Goal: Task Accomplishment & Management: Manage account settings

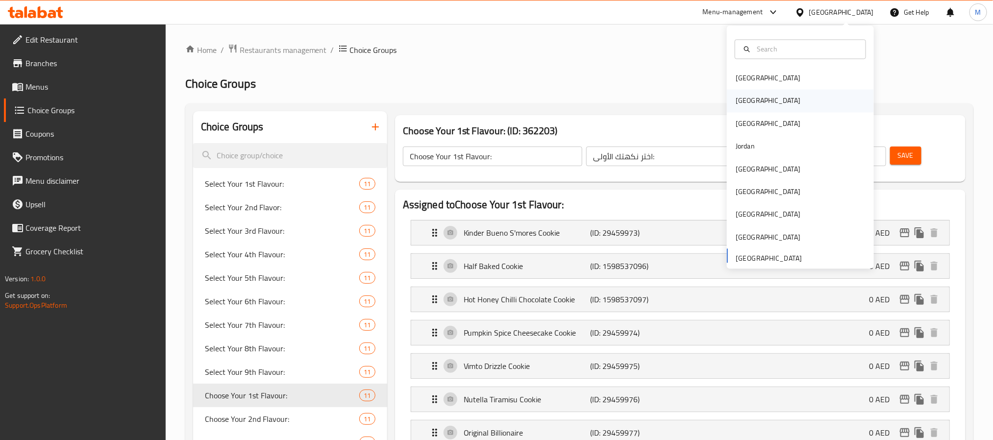
click at [756, 99] on div "Egypt" at bounding box center [800, 101] width 147 height 23
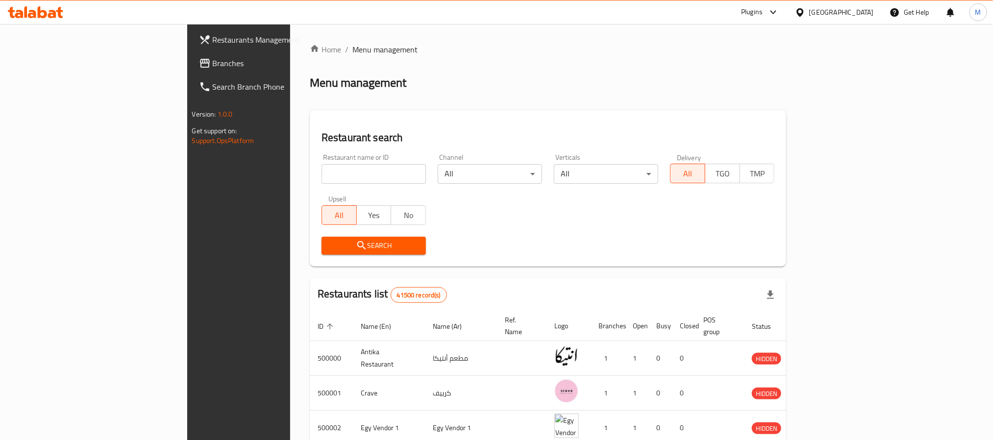
click at [213, 67] on span "Branches" at bounding box center [279, 63] width 132 height 12
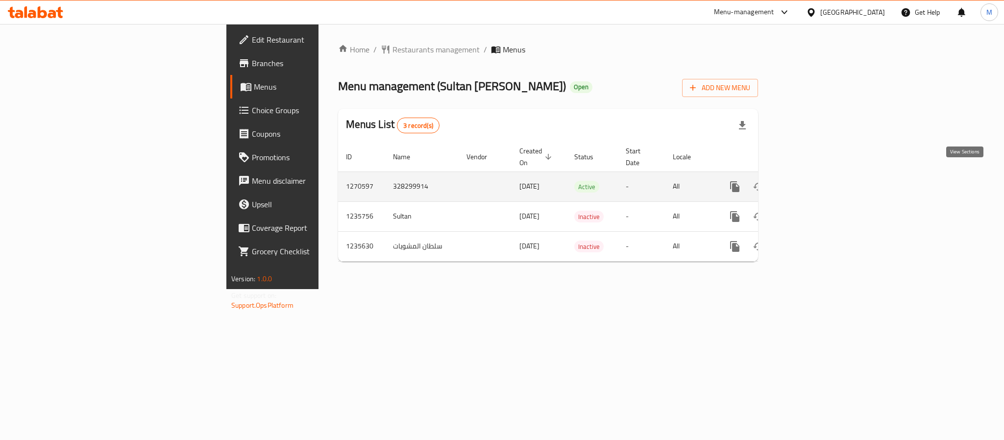
click at [810, 182] on icon "enhanced table" at bounding box center [805, 186] width 9 height 9
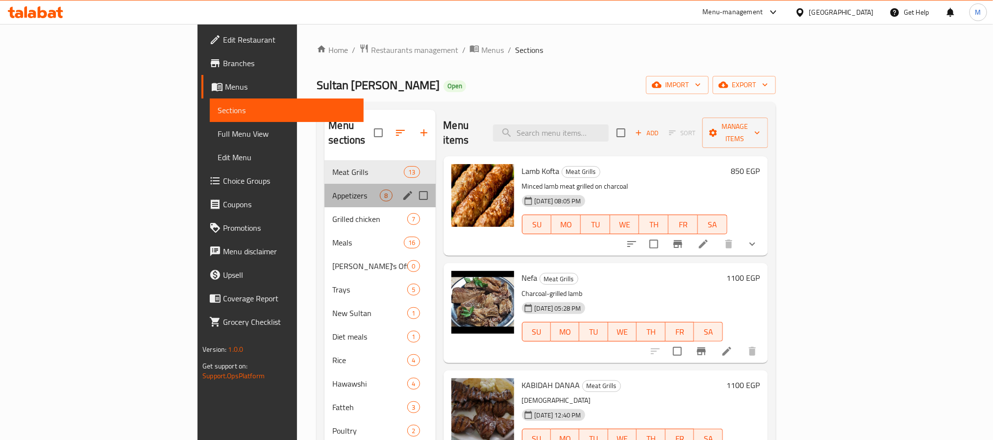
click at [324, 184] on div "Appetizers 8" at bounding box center [379, 196] width 111 height 24
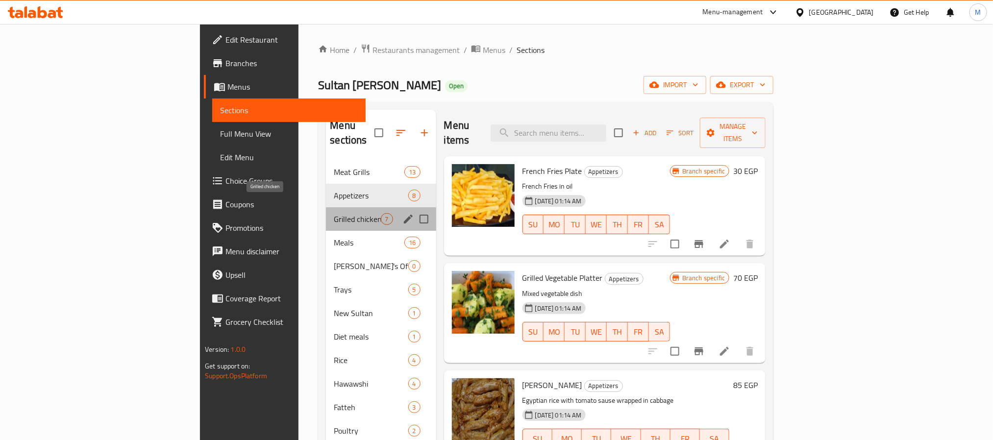
click at [334, 213] on span "Grilled chicken" at bounding box center [357, 219] width 47 height 12
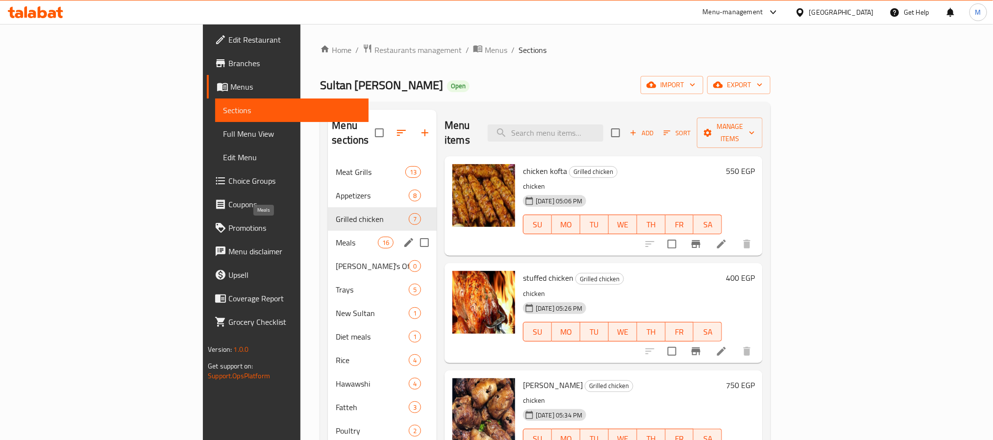
click at [336, 237] on span "Meals" at bounding box center [357, 243] width 42 height 12
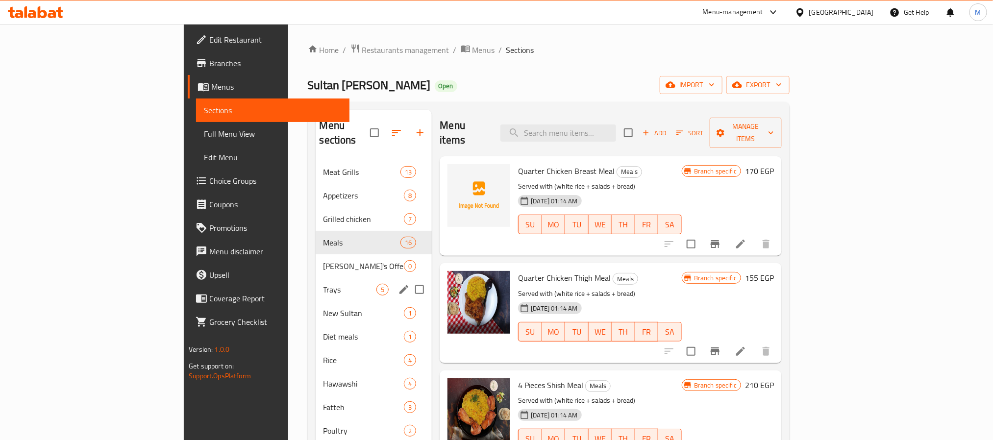
click at [315, 278] on div "Trays 5" at bounding box center [373, 290] width 117 height 24
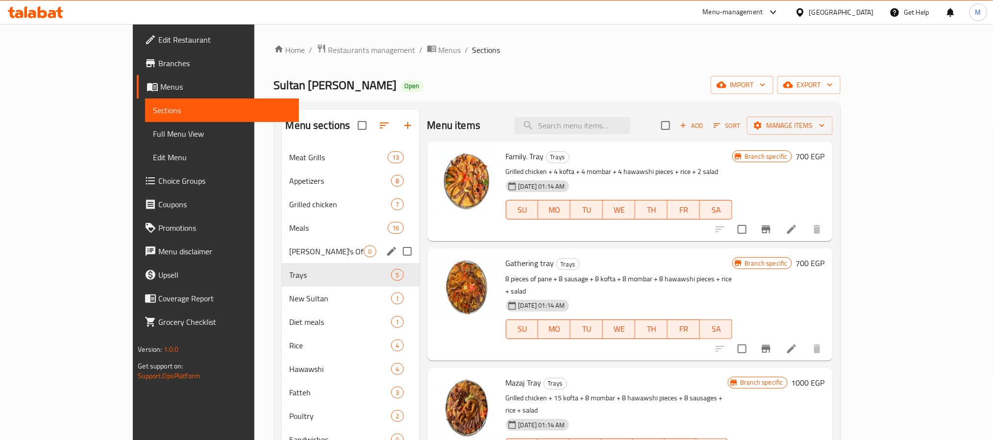
click at [282, 240] on div "Sultan's Offers 0" at bounding box center [351, 252] width 138 height 24
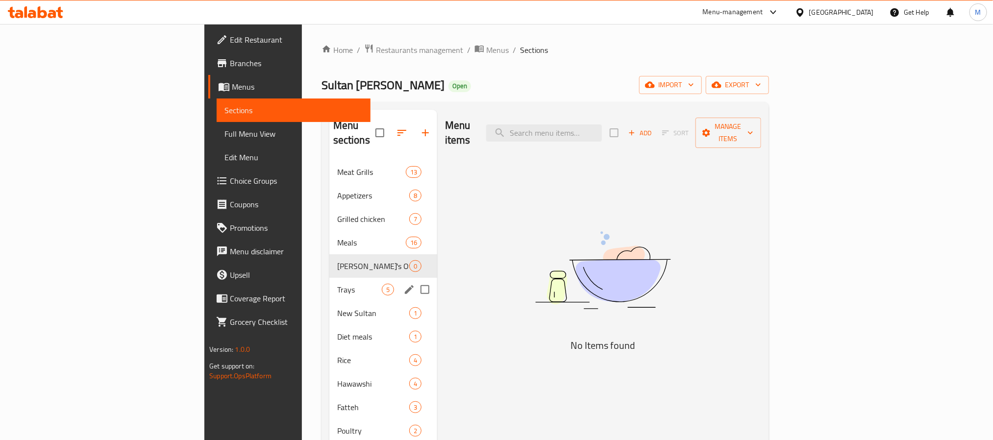
click at [329, 285] on div "Trays 5" at bounding box center [383, 290] width 108 height 24
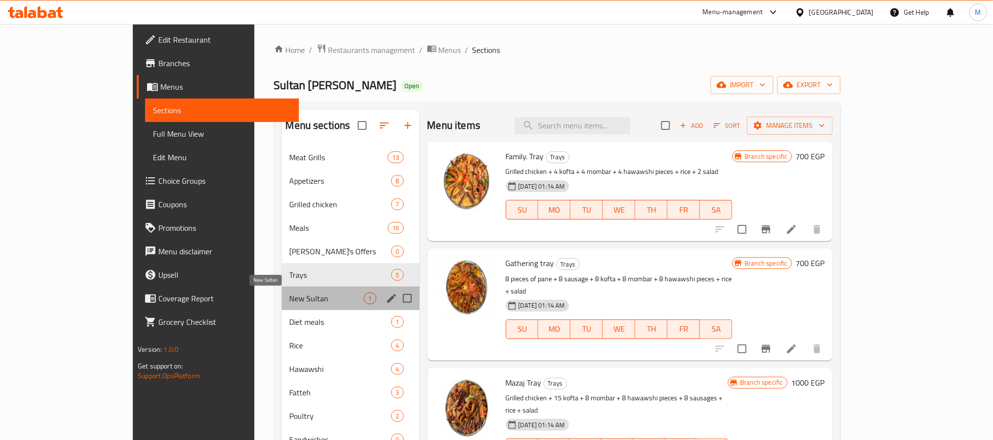
click at [290, 300] on span "New Sultan" at bounding box center [327, 298] width 74 height 12
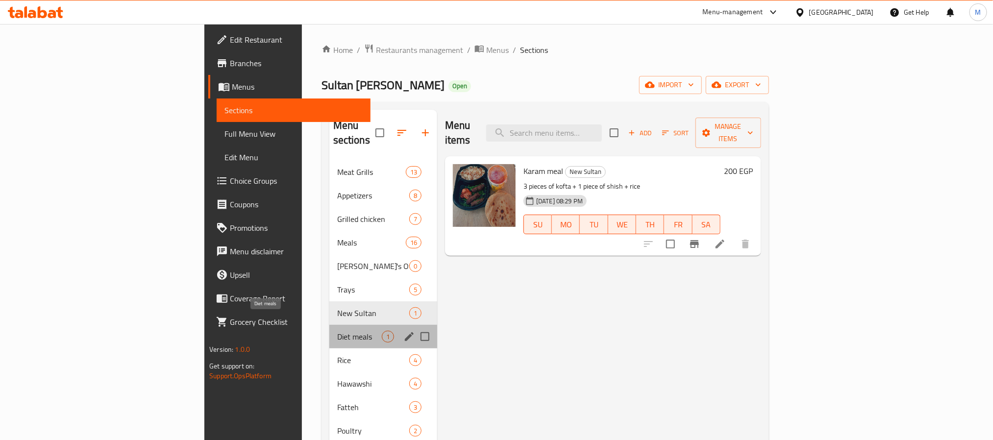
click at [337, 331] on span "Diet meals" at bounding box center [359, 337] width 45 height 12
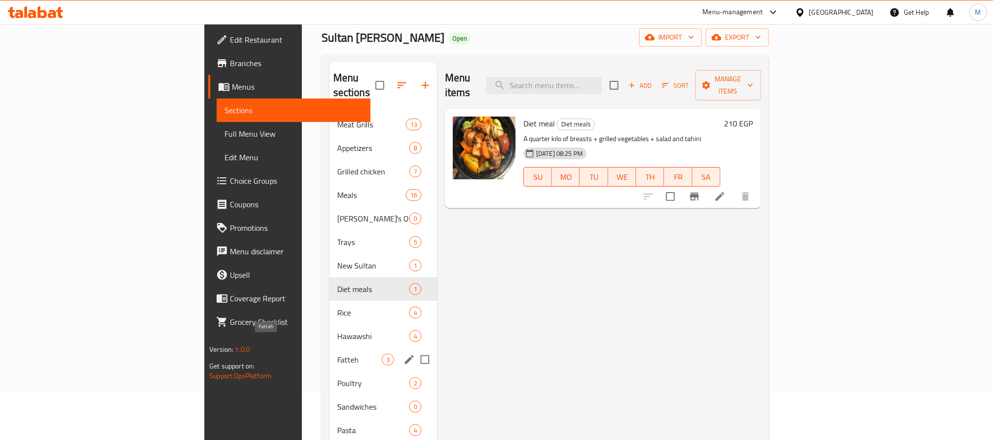
scroll to position [73, 0]
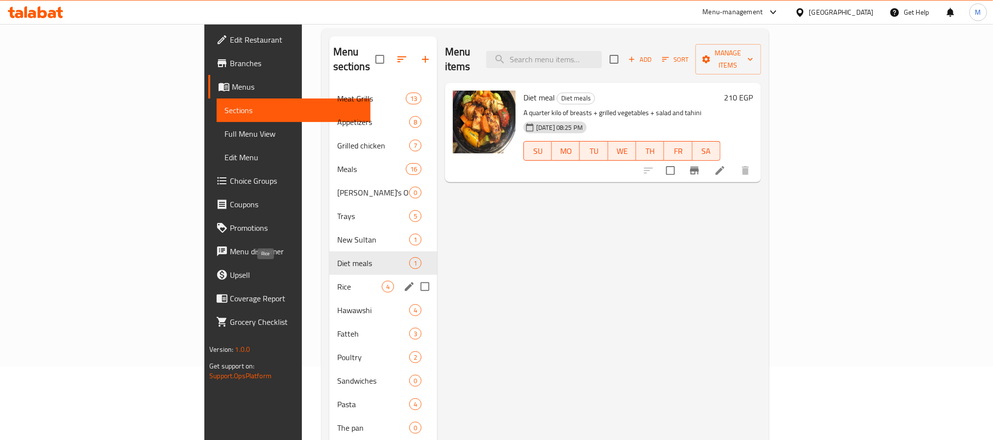
click at [337, 281] on span "Rice" at bounding box center [359, 287] width 45 height 12
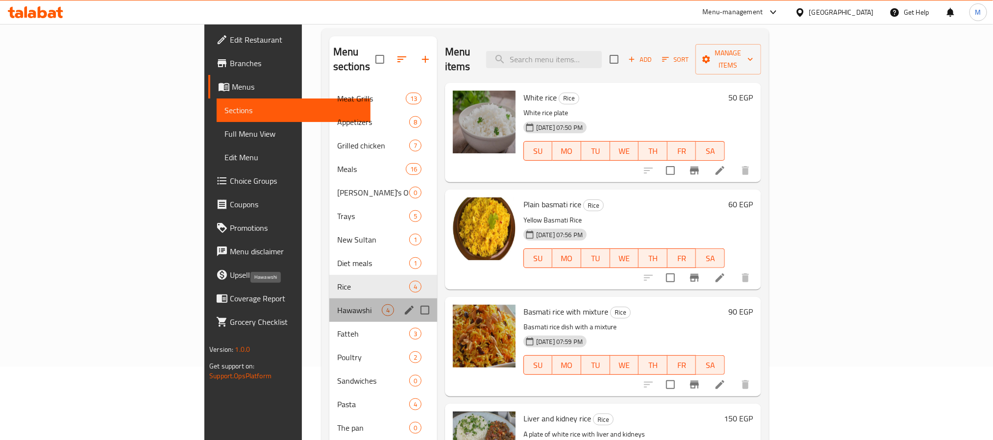
click at [337, 304] on span "Hawawshi" at bounding box center [359, 310] width 45 height 12
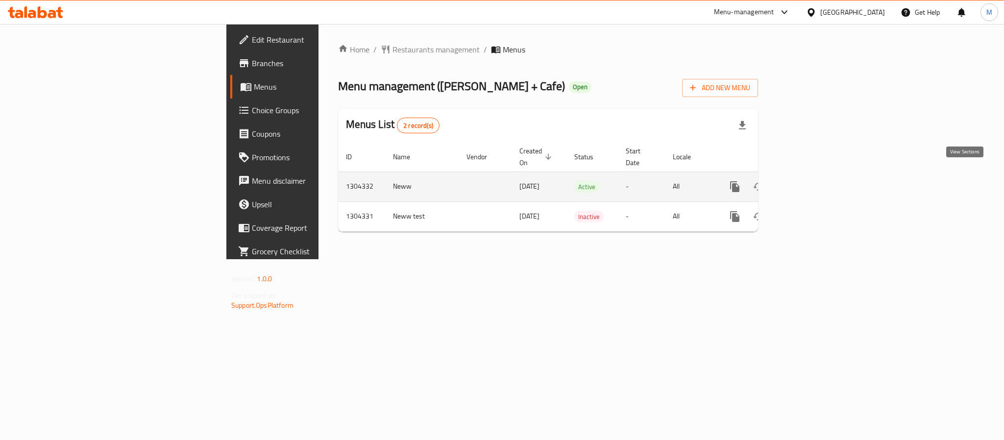
click at [811, 181] on icon "enhanced table" at bounding box center [805, 187] width 12 height 12
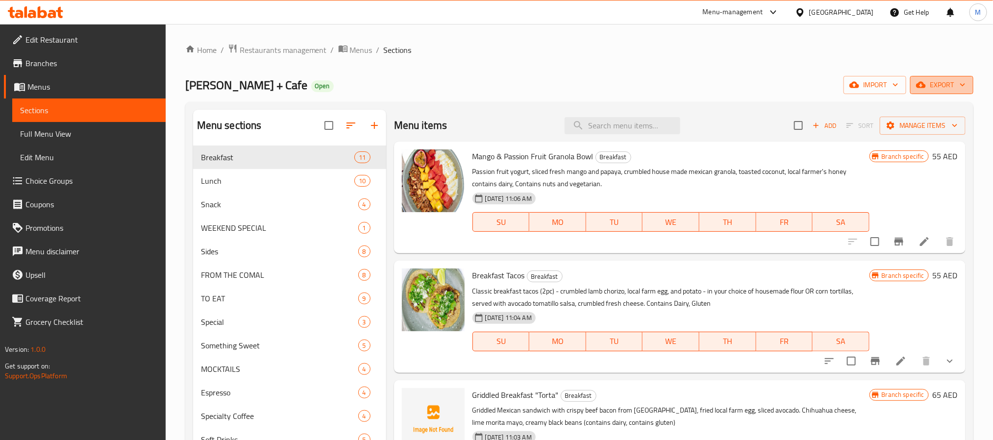
click at [934, 88] on span "export" at bounding box center [942, 85] width 48 height 12
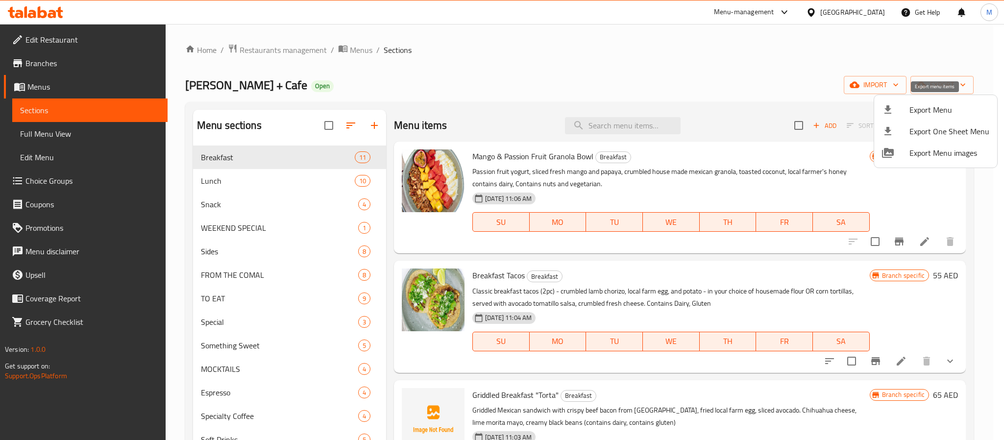
click at [930, 115] on span "Export Menu" at bounding box center [949, 110] width 80 height 12
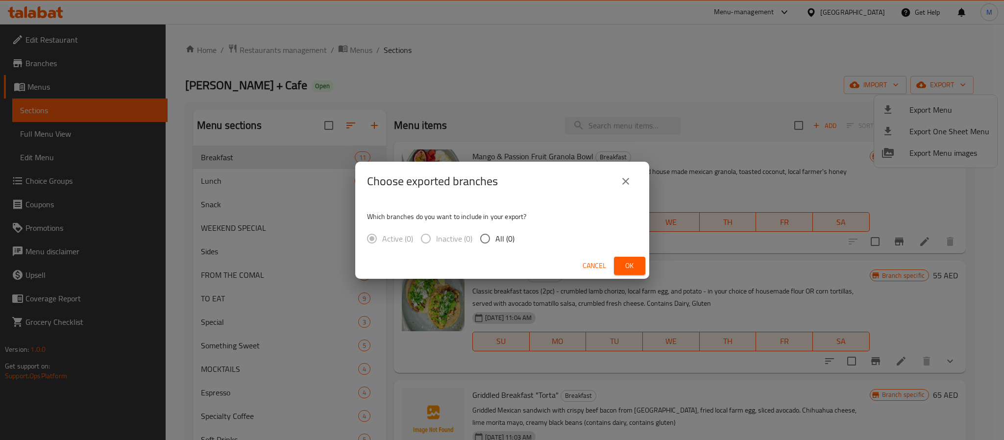
click at [503, 237] on span "All (0)" at bounding box center [504, 239] width 19 height 12
click at [495, 237] on input "All (0)" at bounding box center [485, 238] width 21 height 21
radio input "true"
click at [619, 181] on button "close" at bounding box center [626, 182] width 24 height 24
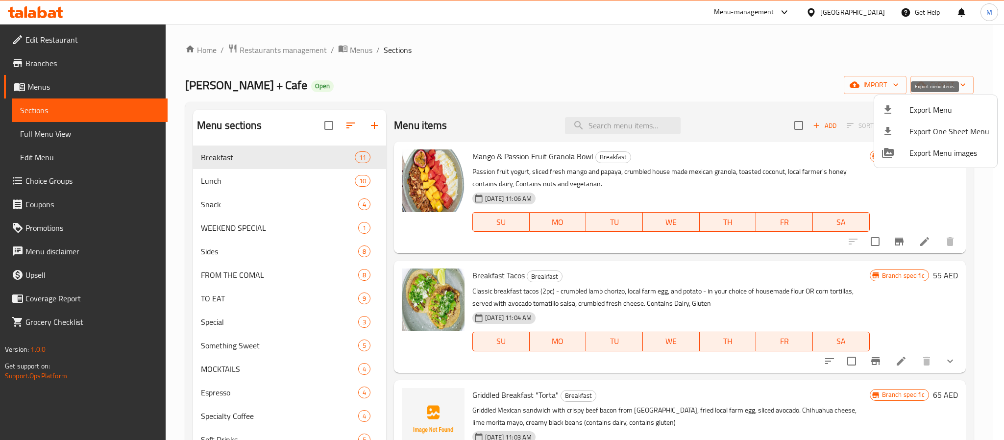
click at [909, 108] on span "Export Menu" at bounding box center [949, 110] width 80 height 12
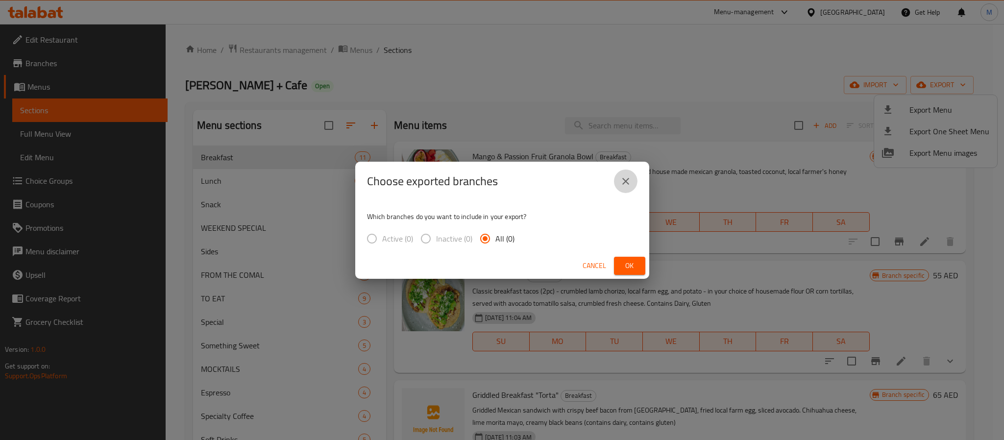
click at [628, 181] on icon "close" at bounding box center [626, 181] width 12 height 12
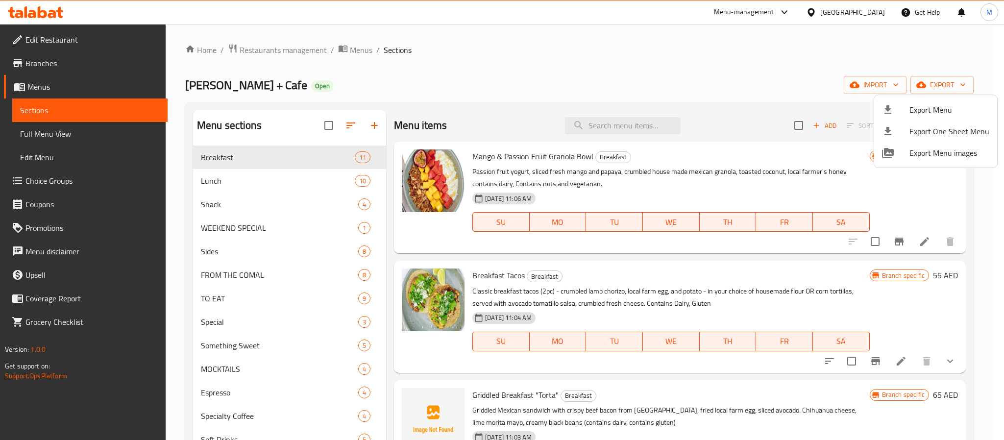
click at [409, 69] on div at bounding box center [502, 220] width 1004 height 440
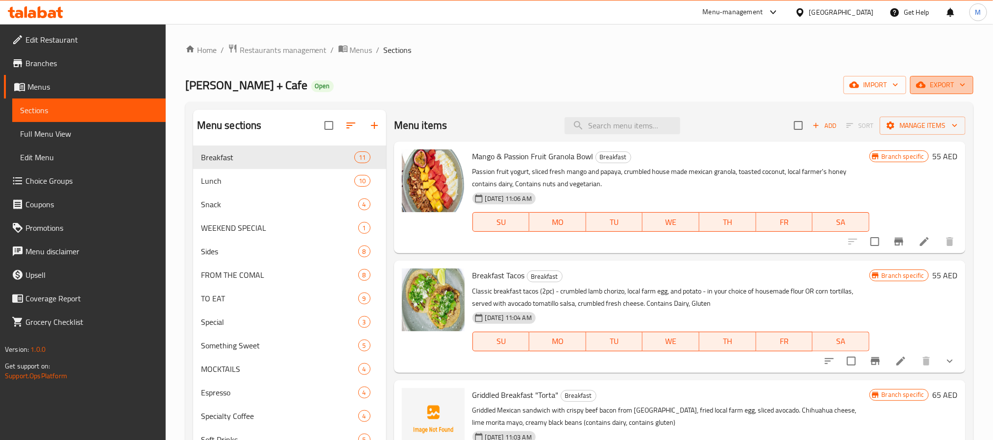
click at [966, 85] on icon "button" at bounding box center [962, 85] width 10 height 10
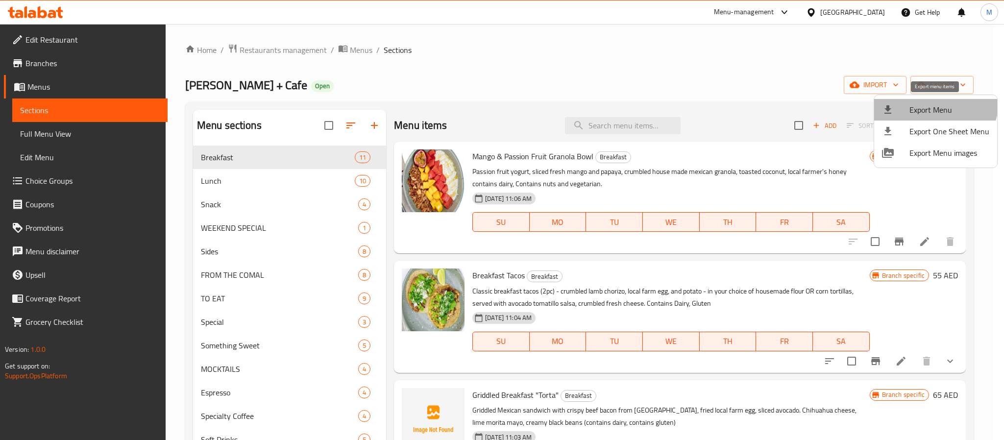
click at [932, 101] on li "Export Menu" at bounding box center [935, 110] width 123 height 22
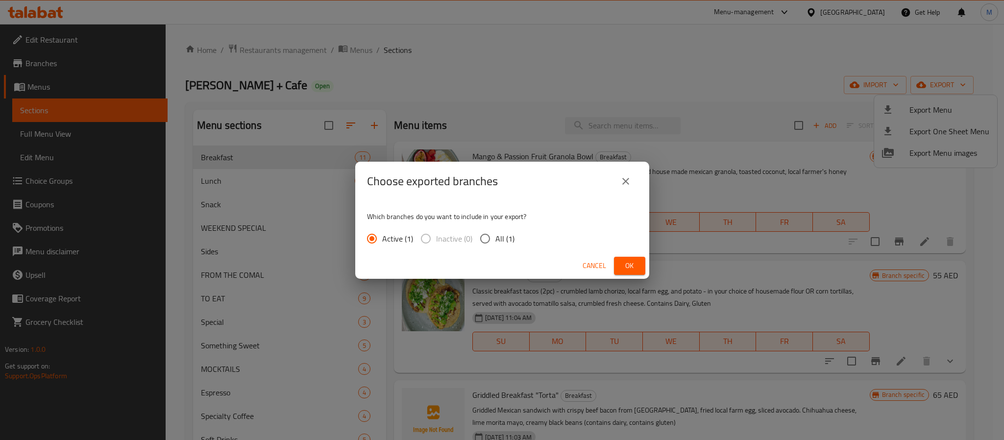
click at [509, 242] on span "All (1)" at bounding box center [504, 239] width 19 height 12
click at [495, 242] on input "All (1)" at bounding box center [485, 238] width 21 height 21
radio input "true"
click at [633, 264] on span "Ok" at bounding box center [630, 266] width 16 height 12
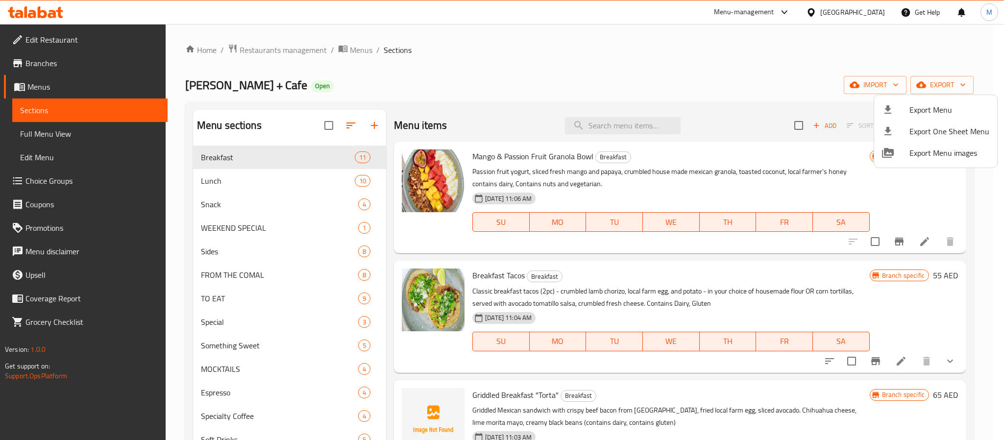
click at [499, 73] on div at bounding box center [502, 220] width 1004 height 440
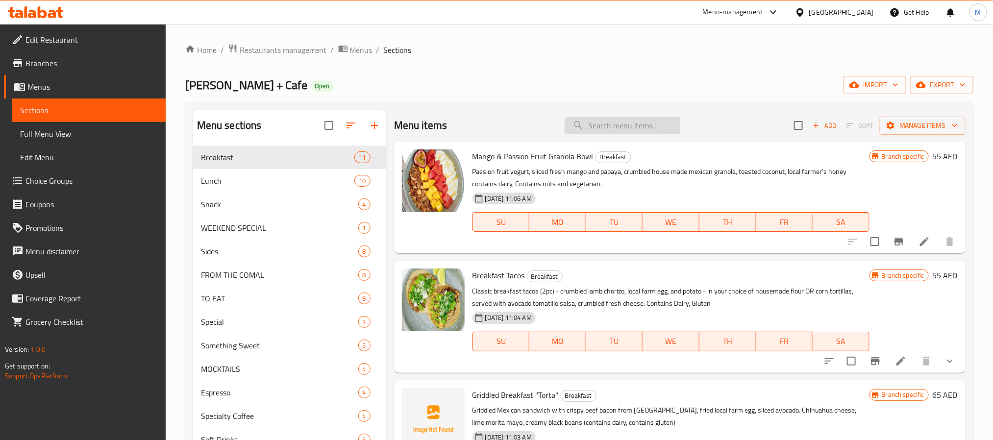
click at [619, 127] on input "search" at bounding box center [622, 125] width 116 height 17
paste input "Tamale of Chicken with Green Salsa"
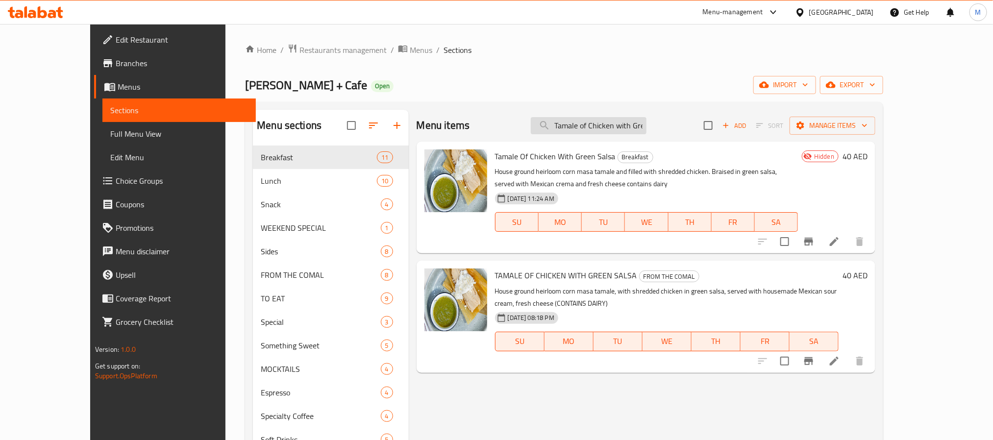
click at [616, 127] on input "Tamale of Chicken with Green Salsa" at bounding box center [589, 125] width 116 height 17
paste input "eese with Red Chile"
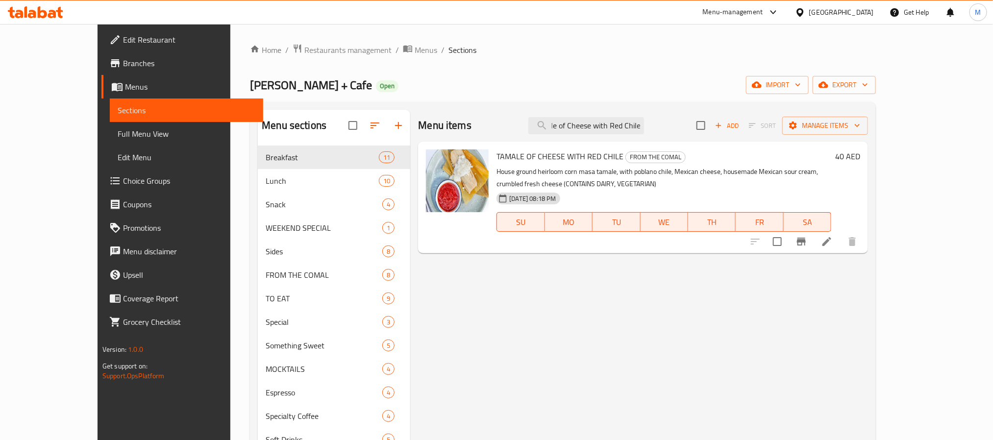
type input "Tamale of Cheese with Red Chile"
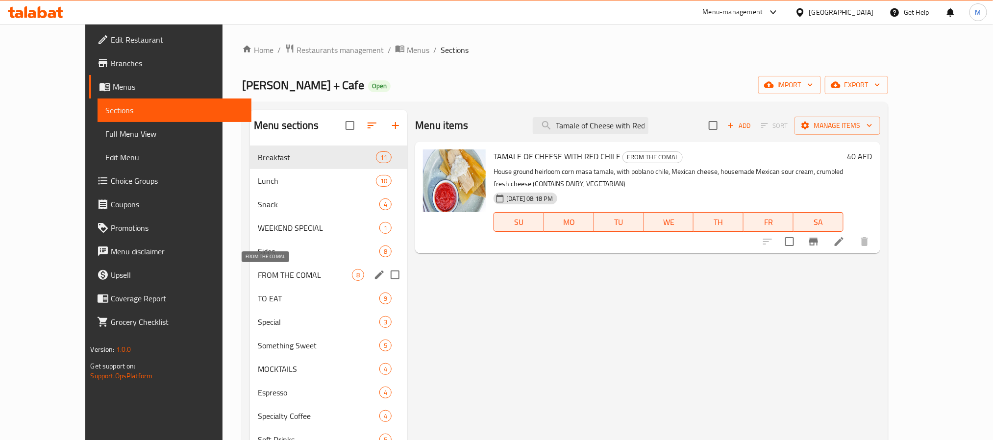
click at [296, 272] on span "FROM THE COMAL" at bounding box center [305, 275] width 94 height 12
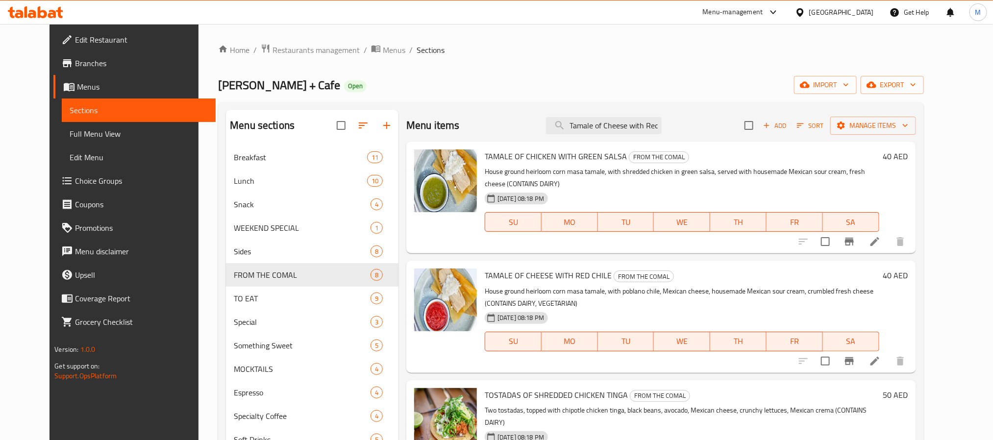
click at [498, 112] on div "Menu items Tamale of Cheese with Red Chile Add Sort Manage items" at bounding box center [660, 126] width 509 height 32
click at [619, 128] on input "Tamale of Cheese with Red Chile" at bounding box center [604, 125] width 116 height 17
click at [525, 91] on div "Lila Molino + Cafe Open import export" at bounding box center [570, 85] width 705 height 18
click at [880, 246] on icon at bounding box center [875, 242] width 12 height 12
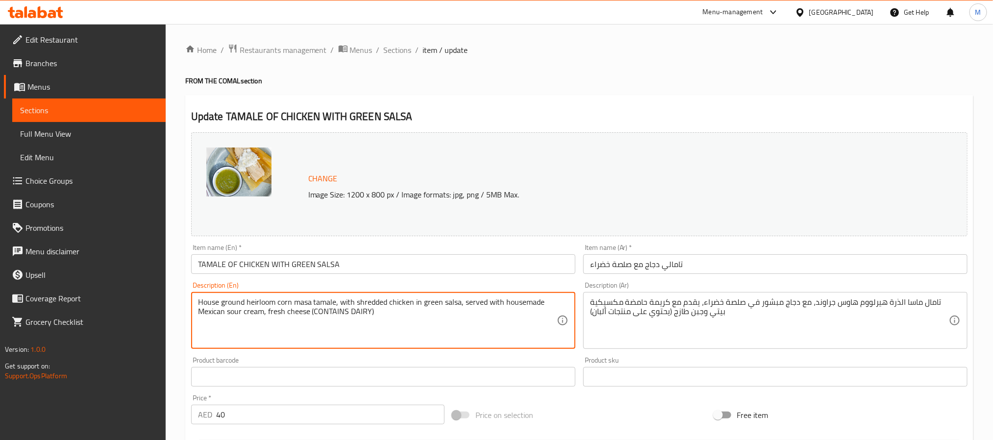
paste textarea "filled with shredded chicken braised in green salsa, served with Mexican crema,…"
type textarea "House ground heirloom corn masa tamale, filled with shredded chicken braised in…"
click at [434, 262] on input "TAMALE OF CHICKEN WITH GREEN SALSA" at bounding box center [383, 264] width 384 height 20
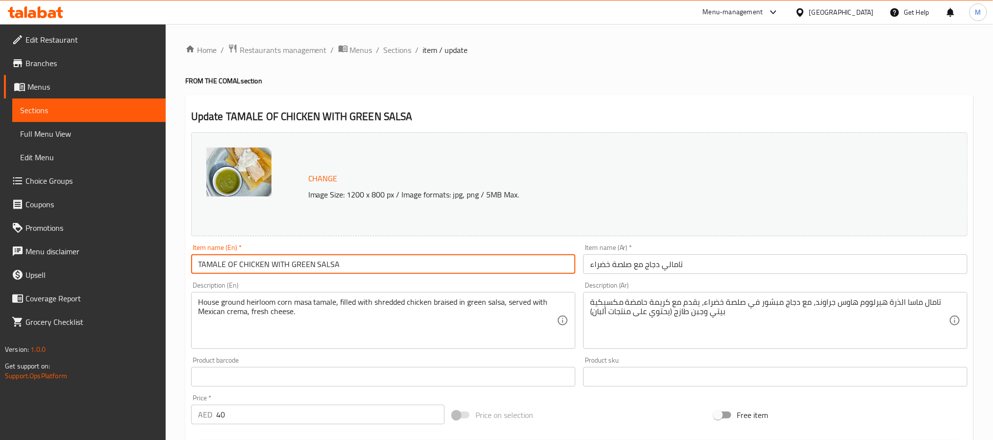
paste input "amale of Chicken with Green Salsa"
type input "Tamale of Chicken with Green Salsa"
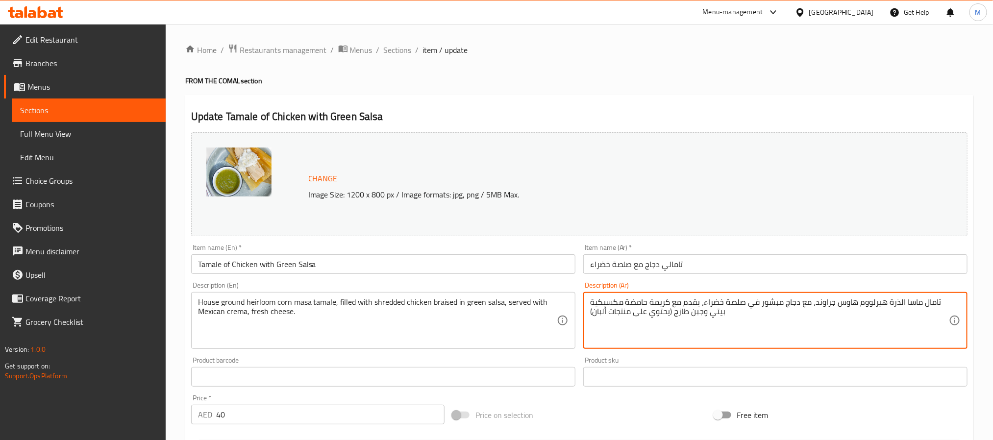
paste textarea "الموروثة من المزرعة، محشوة بالدجاج المبشور المطبوخ في صلصة خضراء، تقدم مع كريمة…"
type textarea "تامال ماسا الذرة الموروثة من المزرعة، محشوة بالدجاج المبشور المطبوخ في صلصة خضر…"
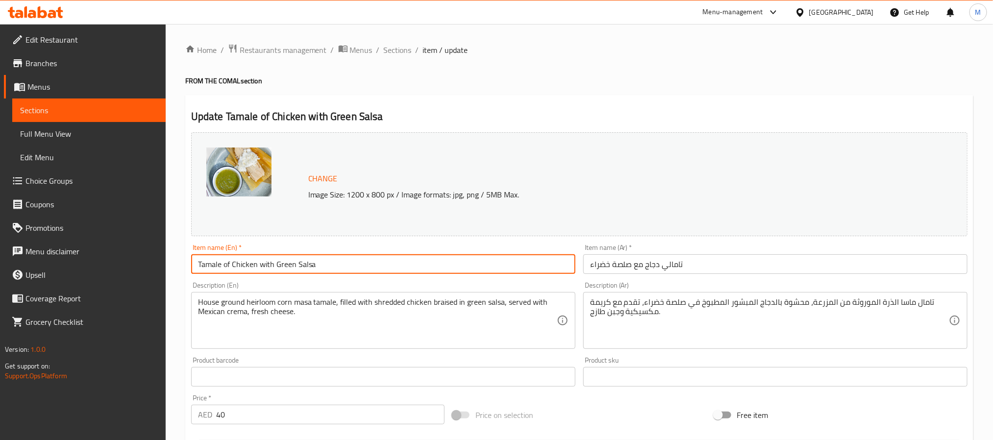
click at [481, 269] on input "Tamale of Chicken with Green Salsa" at bounding box center [383, 264] width 384 height 20
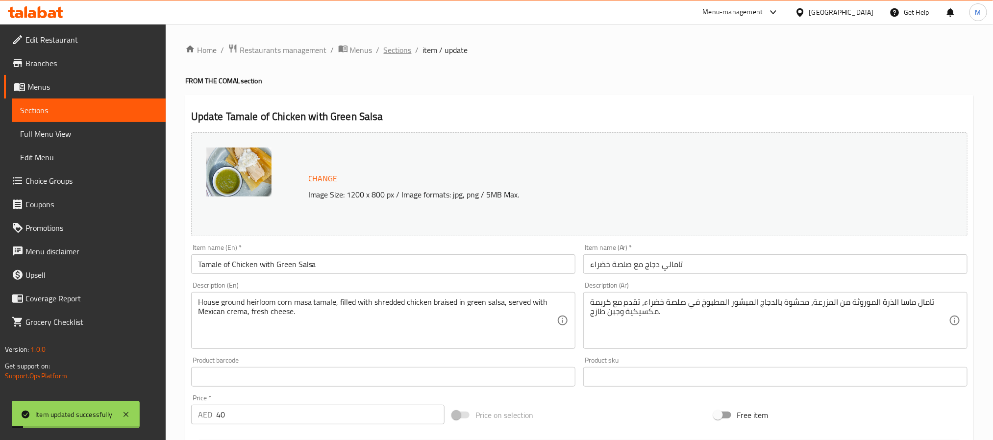
click at [397, 44] on span "Sections" at bounding box center [398, 50] width 28 height 12
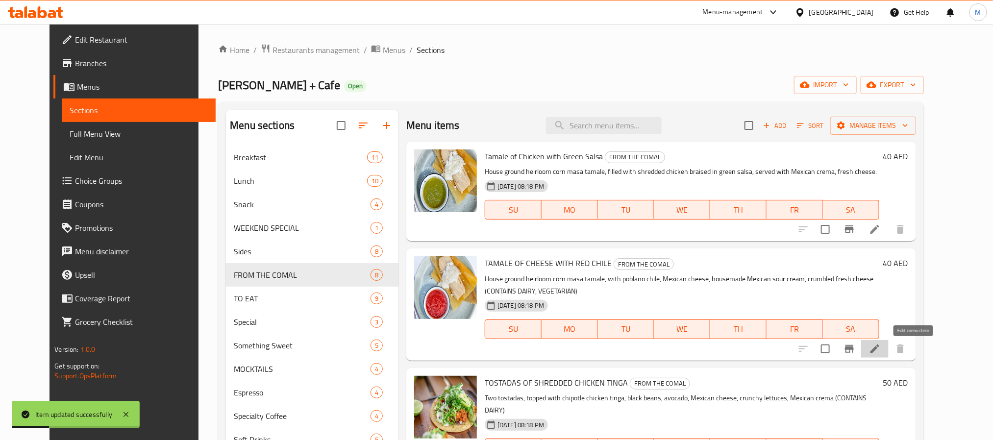
click at [880, 350] on icon at bounding box center [875, 349] width 12 height 12
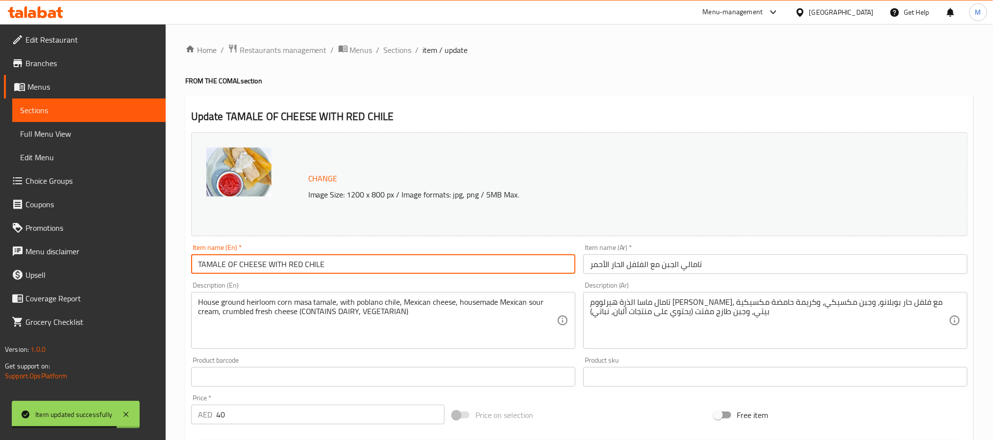
click at [374, 266] on input "TAMALE OF CHEESE WITH RED CHILE" at bounding box center [383, 264] width 384 height 20
paste input "amale of Cheese with Red Chile"
type input "Tamale of Cheese with Red Chile"
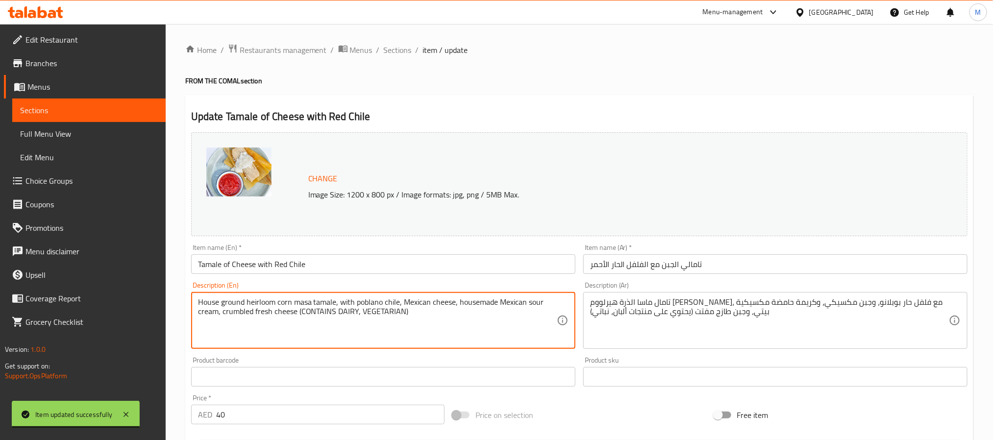
paste textarea "filled with smoky poblano chile strips, red chile, Mexican melting cheese, serv…"
type textarea "House ground heirloom corn masa tamale, filled with smoky poblano chile strips,…"
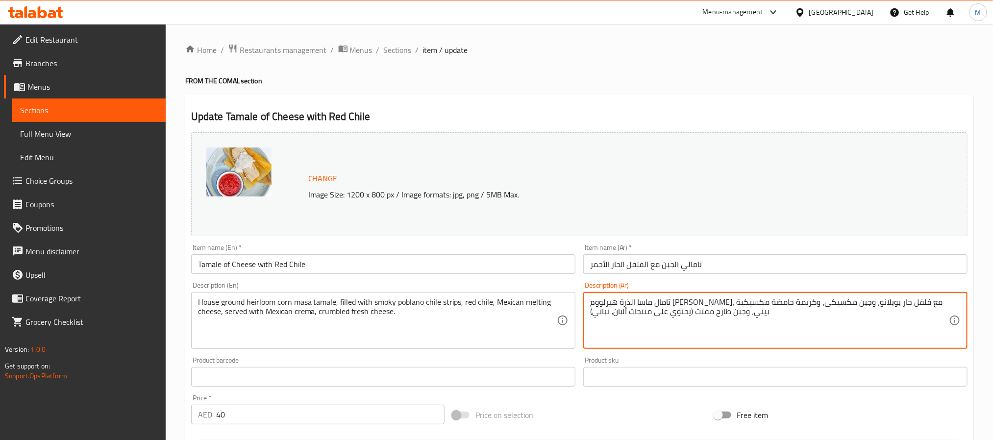
paste textarea "ي ماسا الذرة الموروثة من المزرعة، محشوة بشرائح الفلفل الحار المدخن، الفلفل الأح…"
type textarea "تامالي ماسا الذرة الموروثة من المزرعة، محشوة بشرائح الفلفل الحار المدخن، الفلفل…"
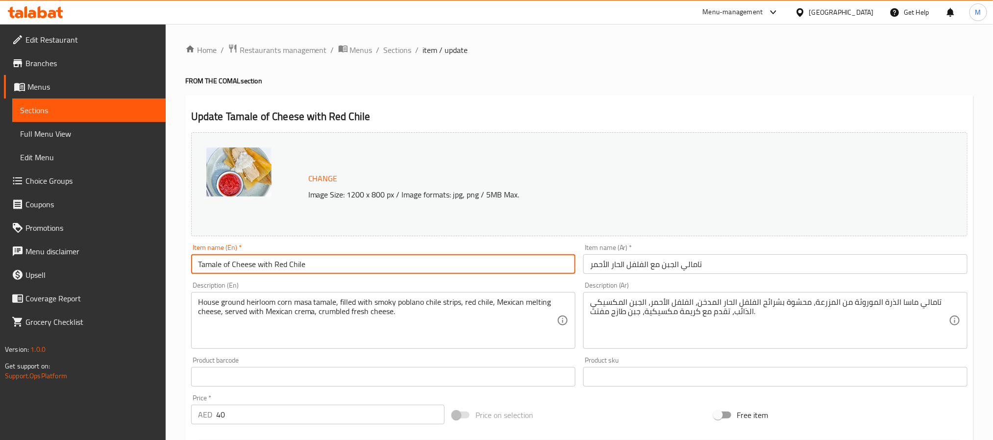
click at [446, 267] on input "Tamale of Cheese with Red Chile" at bounding box center [383, 264] width 384 height 20
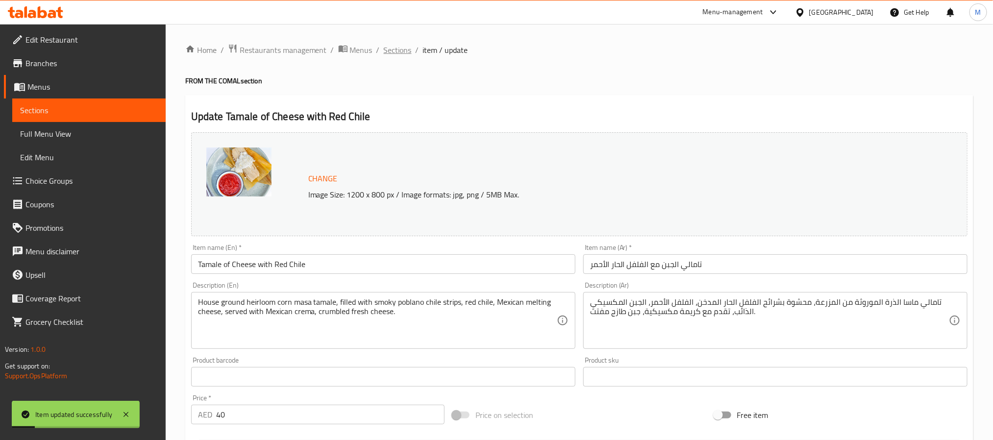
click at [402, 53] on span "Sections" at bounding box center [398, 50] width 28 height 12
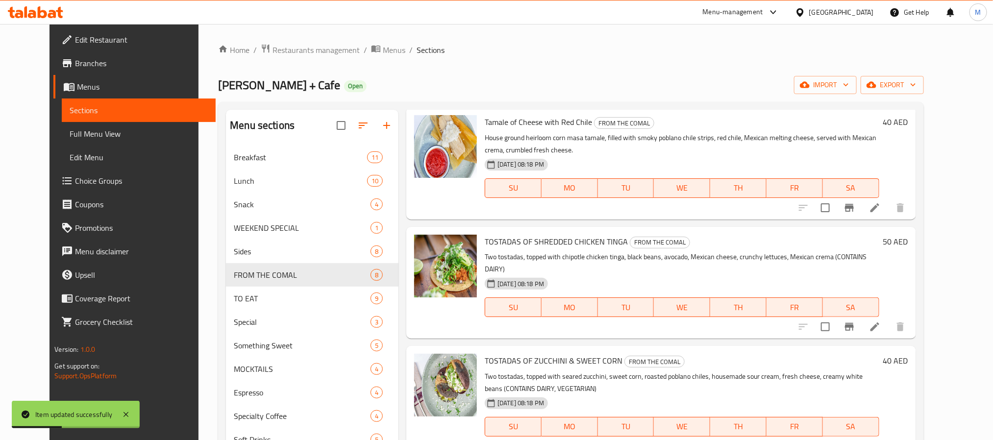
scroll to position [147, 0]
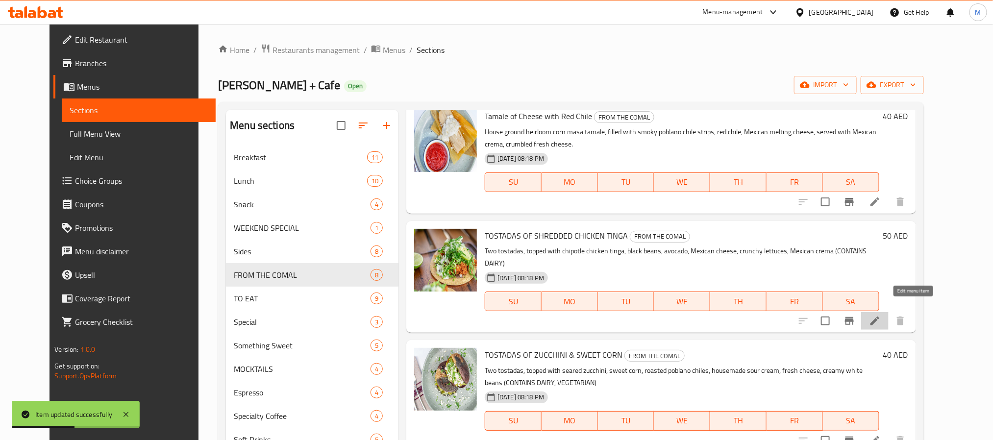
click at [880, 315] on icon at bounding box center [875, 321] width 12 height 12
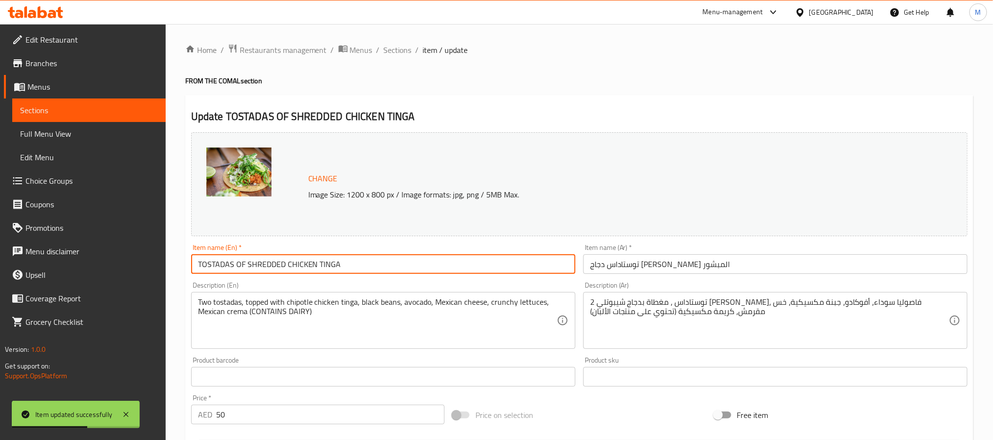
click at [358, 273] on input "TOSTADAS OF SHREDDED CHICKEN TINGA" at bounding box center [383, 264] width 384 height 20
paste input "ostadas Of Shredded Chicken Tinga"
type input "Tostadas Of Shredded Chicken Tinga"
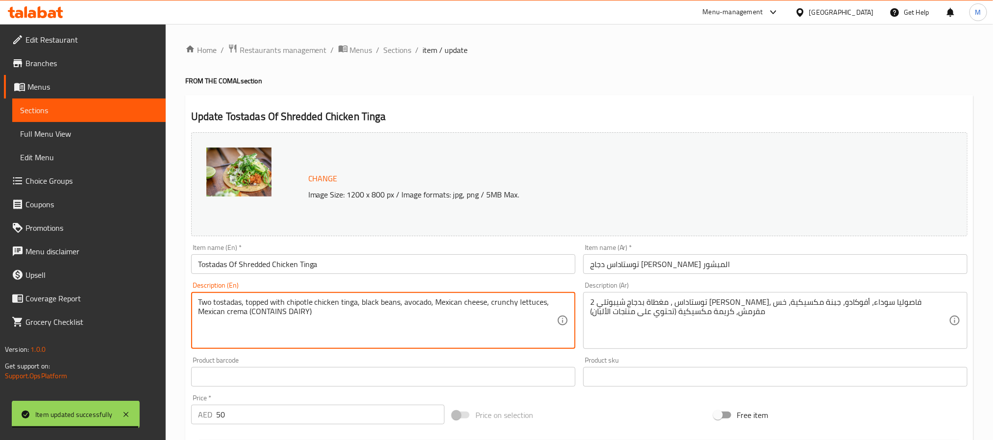
paste textarea
click at [246, 317] on textarea "Two tostadas, topped with chipotle chicken tinga, black beans, avocado, Mexican…" at bounding box center [377, 320] width 359 height 47
paste textarea
type textarea "Two tostadas, topped with chipotle chicken tinga, black beans, avocado, Mexican…"
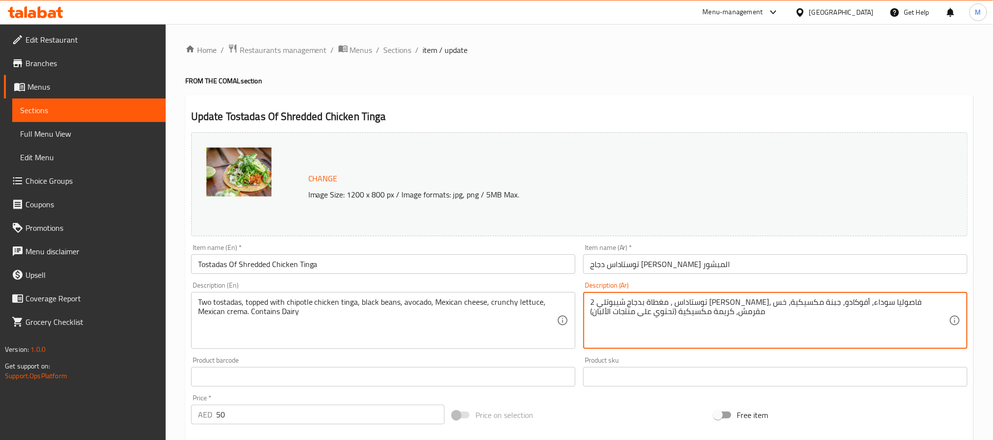
paste textarea "قطعتان من التوستادا، مغطاة بدجاج تينجا شيبوتلي، فاصوليا سوداء، أفوكادو، جبن مكس…"
type textarea "قطعتان من التوستادا، مغطاة بدجاج تينجا شيبوتلي، فاصوليا سوداء، أفوكادو، جبن مكس…"
click at [697, 265] on input "توستاداس دجاج تينجا المبشور" at bounding box center [775, 264] width 384 height 20
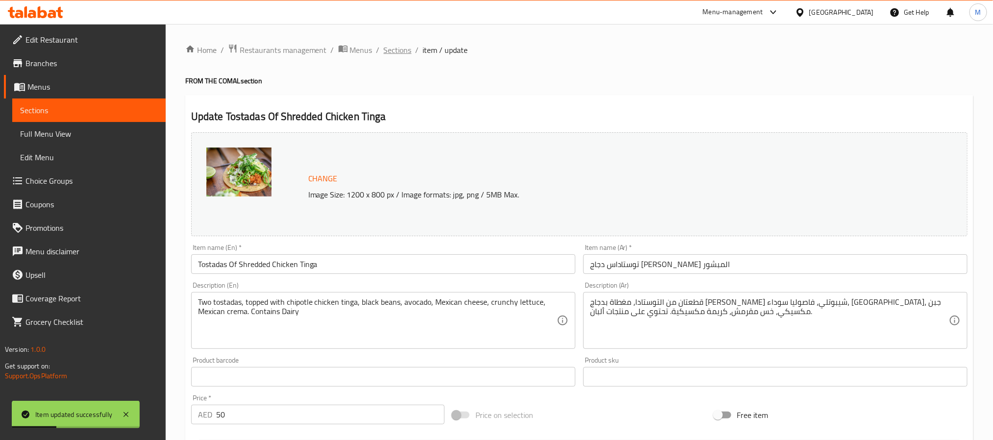
click at [406, 55] on span "Sections" at bounding box center [398, 50] width 28 height 12
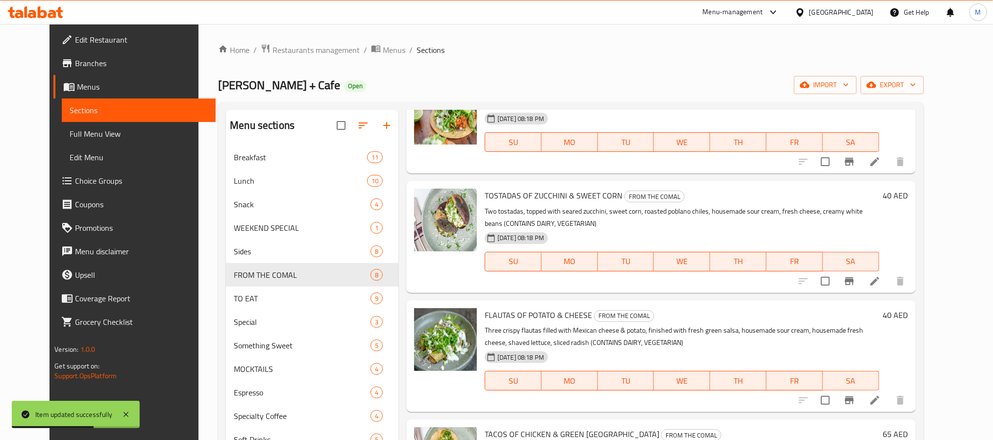
scroll to position [220, 0]
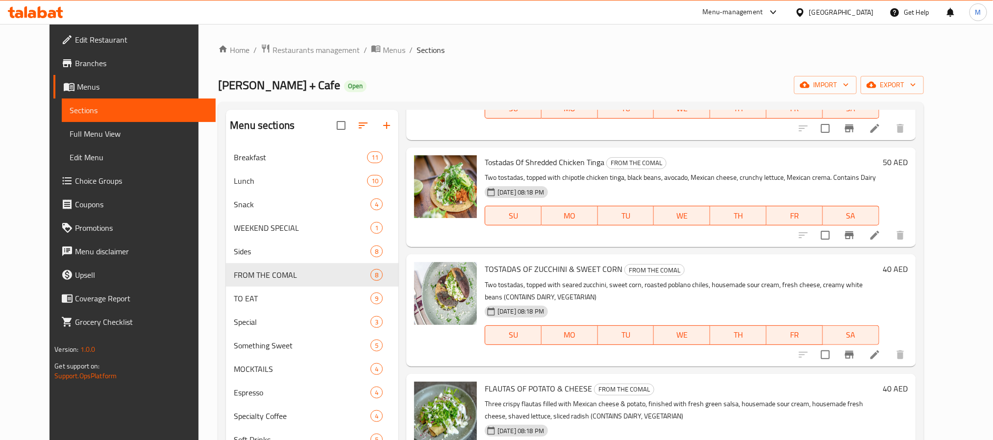
click at [908, 168] on h6 "50 AED" at bounding box center [895, 162] width 25 height 14
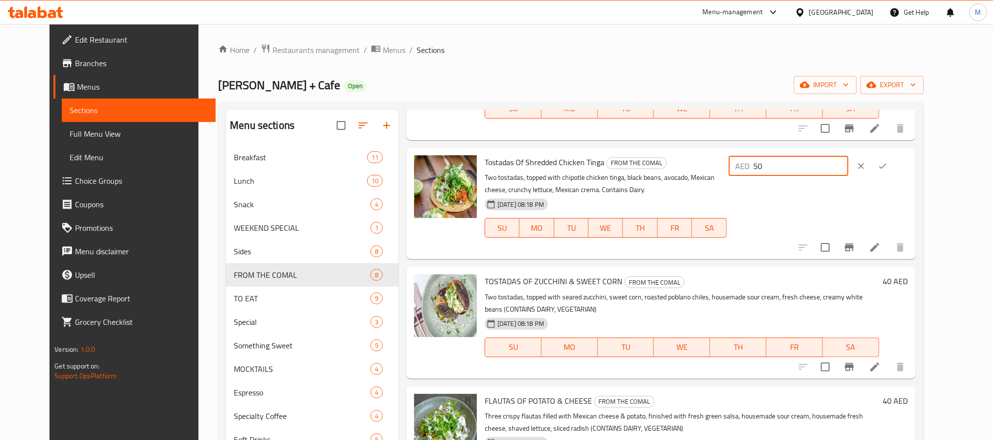
click at [814, 170] on input "50" at bounding box center [800, 166] width 95 height 20
type input "40"
click at [893, 165] on button "ok" at bounding box center [883, 166] width 22 height 22
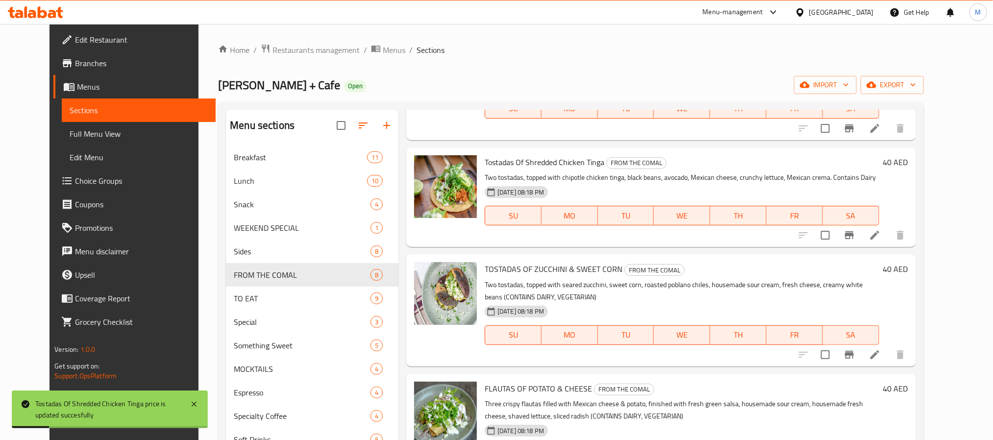
click at [888, 354] on li at bounding box center [874, 355] width 27 height 18
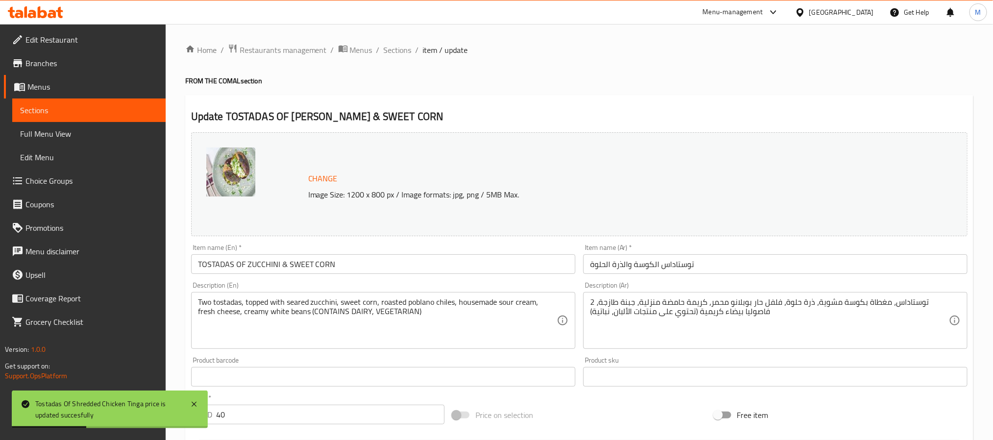
click at [351, 263] on input "TOSTADAS OF ZUCCHINI & SWEET CORN" at bounding box center [383, 264] width 384 height 20
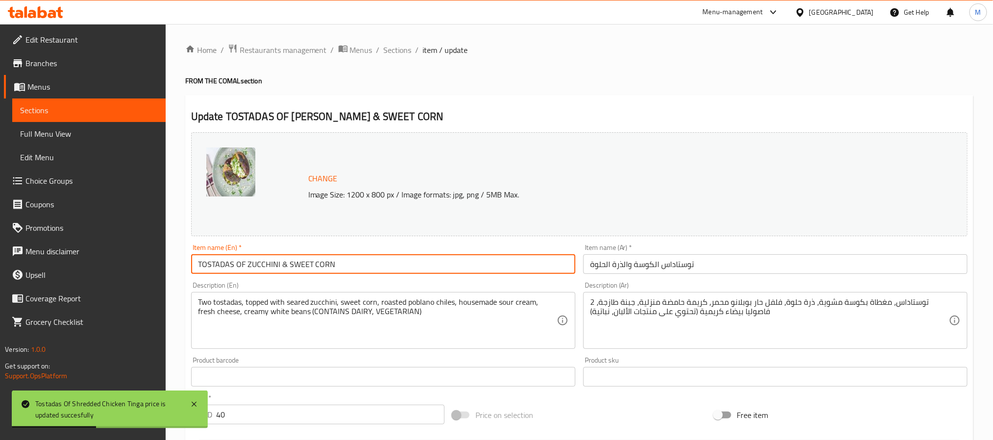
paste input "ostadas Of Zucchini & Sweet Corn"
drag, startPoint x: 266, startPoint y: 270, endPoint x: 272, endPoint y: 267, distance: 6.6
click at [271, 267] on input "Tostadas Of Zucchini & Sweet Corn" at bounding box center [383, 264] width 384 height 20
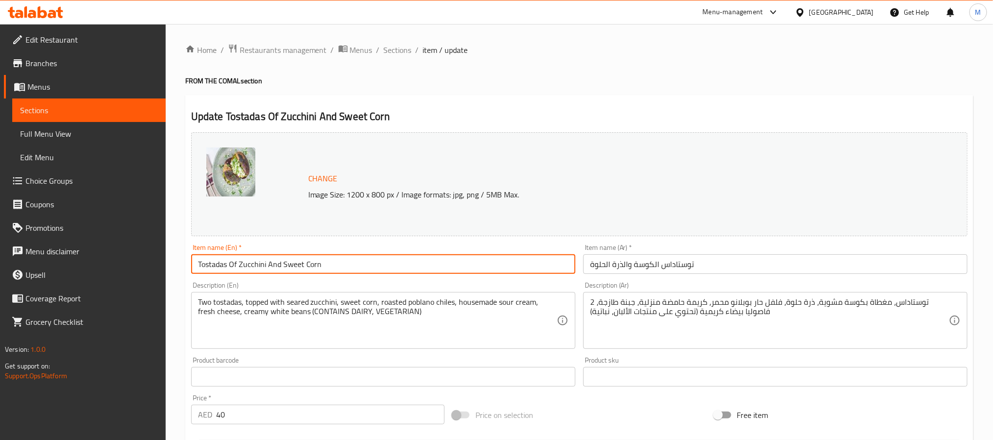
type input "Tostadas Of Zucchini And Sweet Corn"
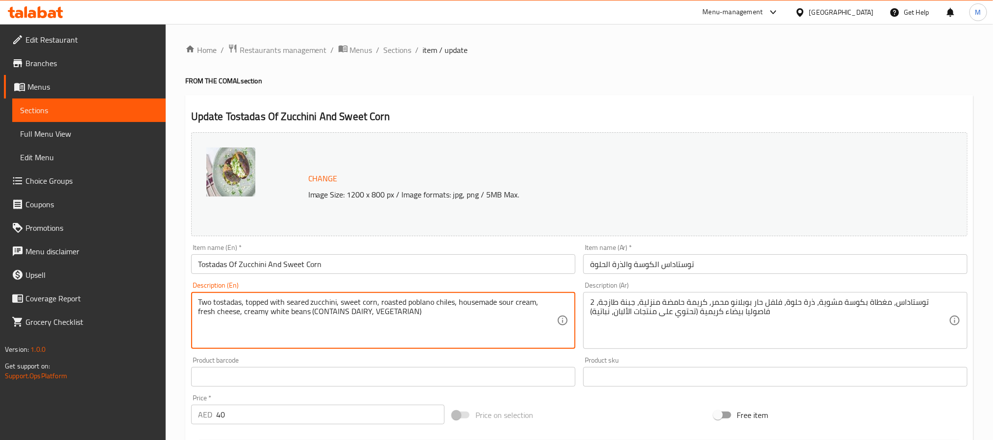
drag, startPoint x: 290, startPoint y: 315, endPoint x: 21, endPoint y: 261, distance: 274.9
click at [306, 314] on textarea "Two tostadas, topped with seared zucchini, sweet corn, roasted poblano chiles, …" at bounding box center [377, 320] width 359 height 47
drag, startPoint x: 306, startPoint y: 314, endPoint x: 363, endPoint y: 311, distance: 57.4
click at [363, 311] on textarea "Two tostadas, topped with seared zucchini, sweet corn, roasted poblano chiles, …" at bounding box center [377, 320] width 359 height 47
paste textarea "ontains dairy and vegetarian"
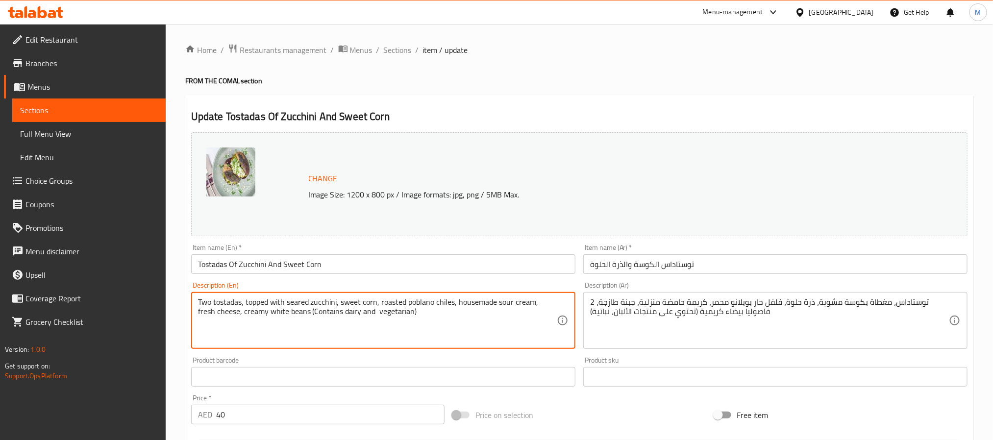
click at [350, 315] on textarea "Two tostadas, topped with seared zucchini, sweet corn, roasted poblano chiles, …" at bounding box center [377, 320] width 359 height 47
type textarea "Two tostadas, topped with seared zucchini, sweet corn, roasted poblano chiles, …"
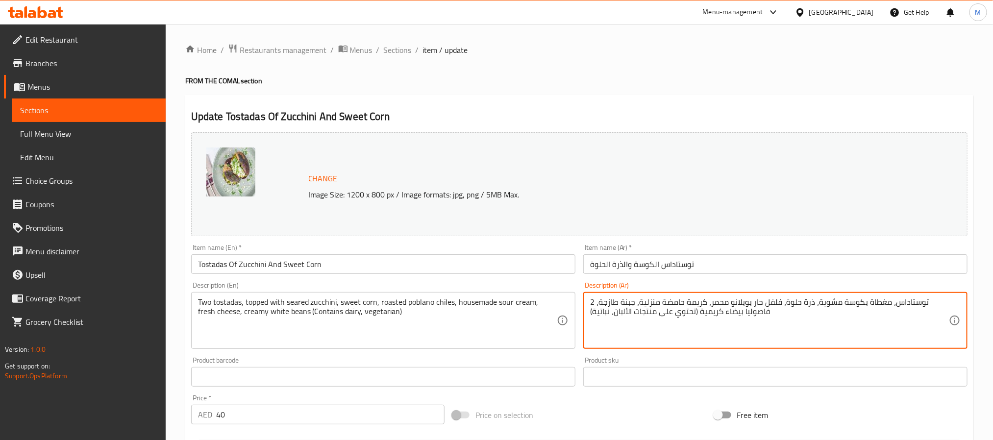
paste textarea "توستادا، مغطاة بالكوسة المشوية، والذرة الحلوة، وفلفل بوبلانو المحمص، والكريمة ا…"
type textarea "توستادا، مغطاة بالكوسة المشوية، والذرة الحلوة، وفلفل بوبلانو المحمص، والكريمة ا…"
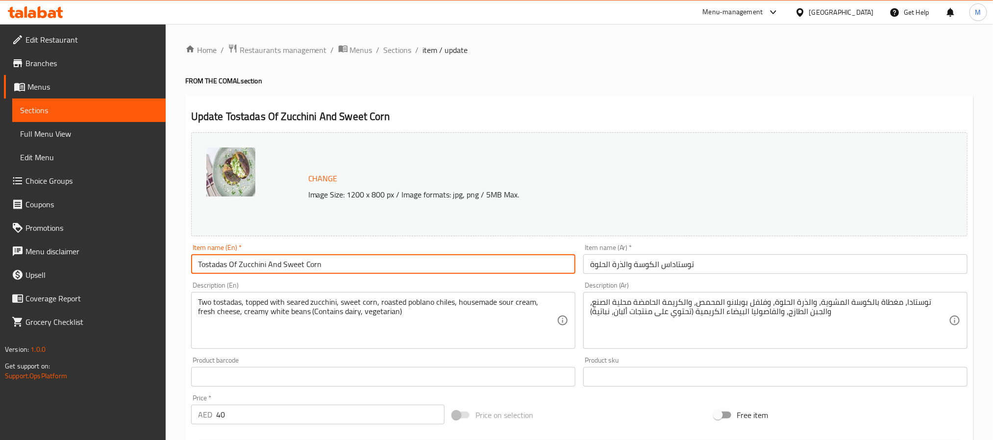
click at [495, 262] on input "Tostadas Of Zucchini And Sweet Corn" at bounding box center [383, 264] width 384 height 20
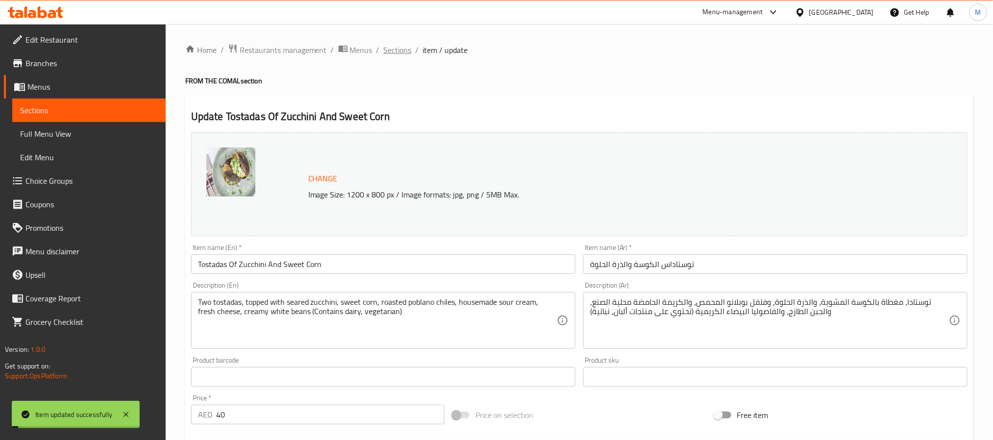
click at [397, 53] on span "Sections" at bounding box center [398, 50] width 28 height 12
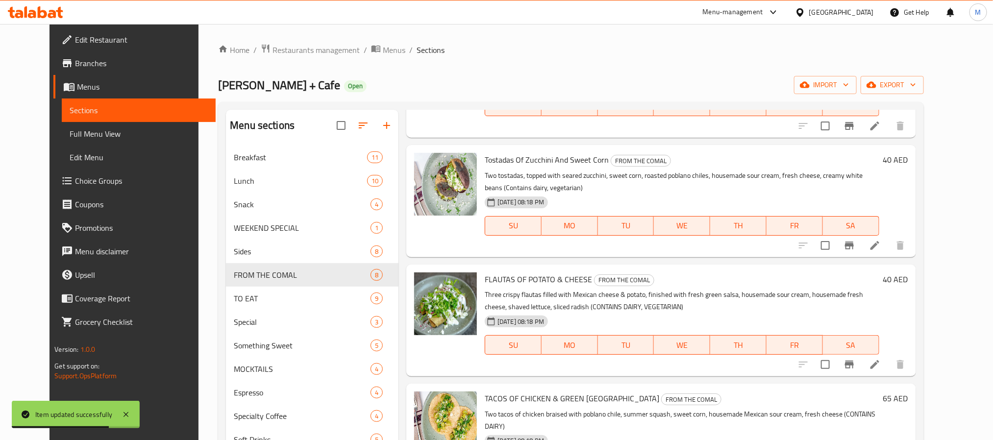
scroll to position [403, 0]
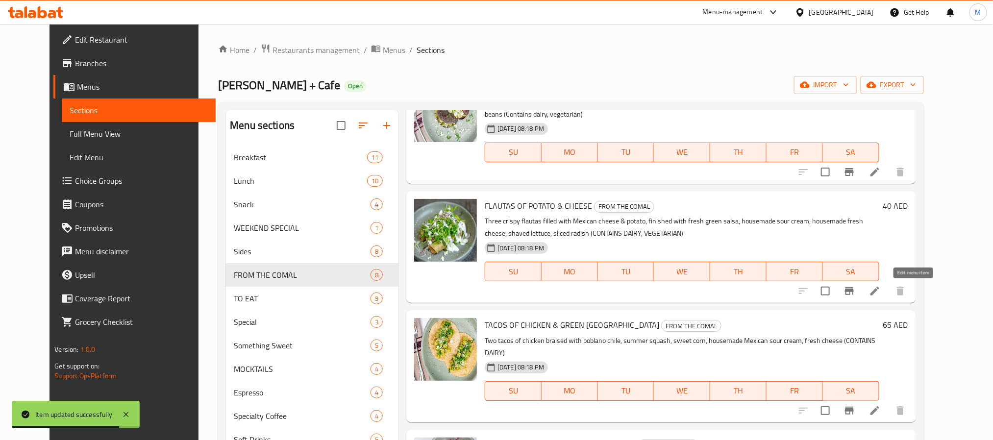
click at [880, 292] on icon at bounding box center [875, 291] width 12 height 12
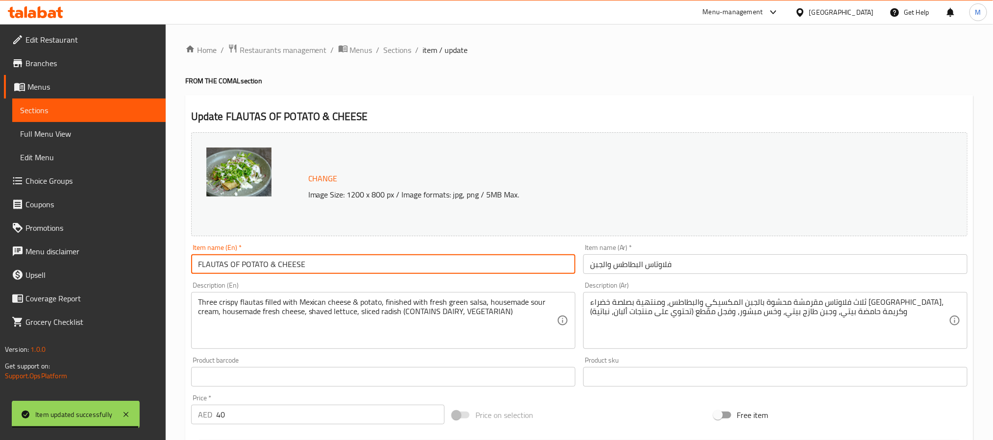
click at [331, 269] on input "FLAUTAS OF POTATO & CHEESE" at bounding box center [383, 264] width 384 height 20
paste input "lautas Of Potato & Cheese"
click at [258, 269] on input "Flautas Of Potato & Cheese" at bounding box center [383, 264] width 384 height 20
type input "Flautas Of Potato And Cheese"
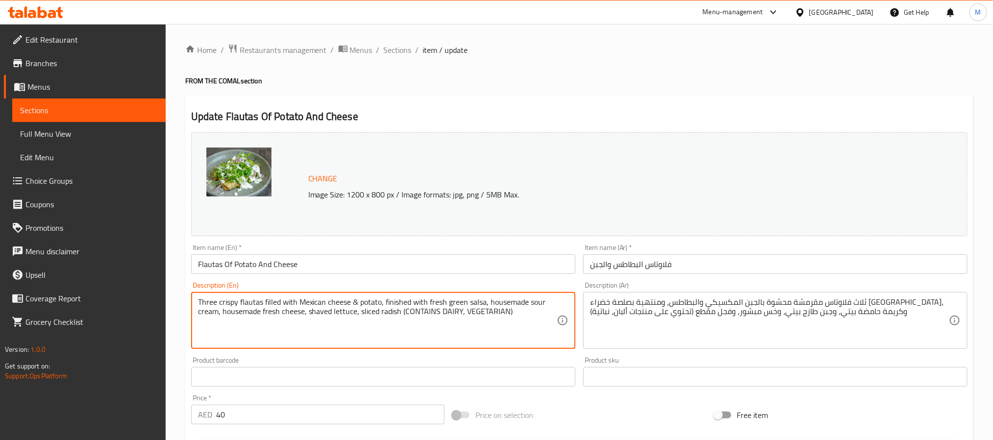
paste textarea "ontains dairy, vegetarian"
type textarea "Three crispy flautas filled with Mexican cheese & potato, finished with fresh g…"
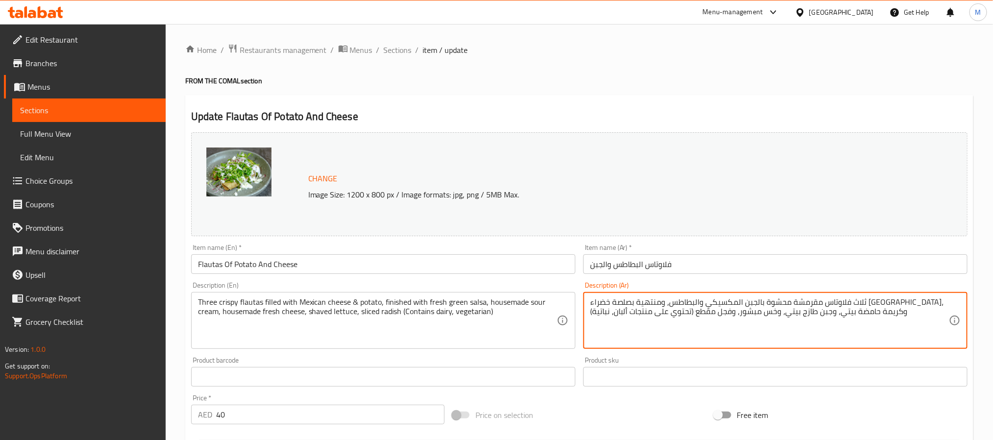
paste textarea "طع فلاوتاس مقرمشة محشوة بالجبن المكسيكي والبطاطس، ومغطاة بصلصة خضراء طازجة، وقش…"
type textarea "ثلاث قطع فلاوتاس مقرمشة محشوة بالجبن المكسيكي والبطاطس، ومغطاة بصلصة خضراء طازج…"
click at [695, 263] on input "فلاوتاس البطاطس والجبن" at bounding box center [775, 264] width 384 height 20
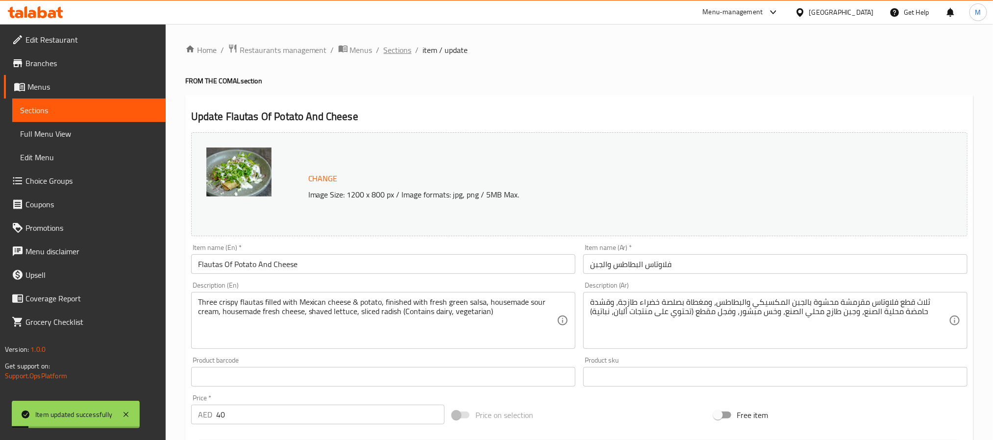
click at [393, 49] on span "Sections" at bounding box center [398, 50] width 28 height 12
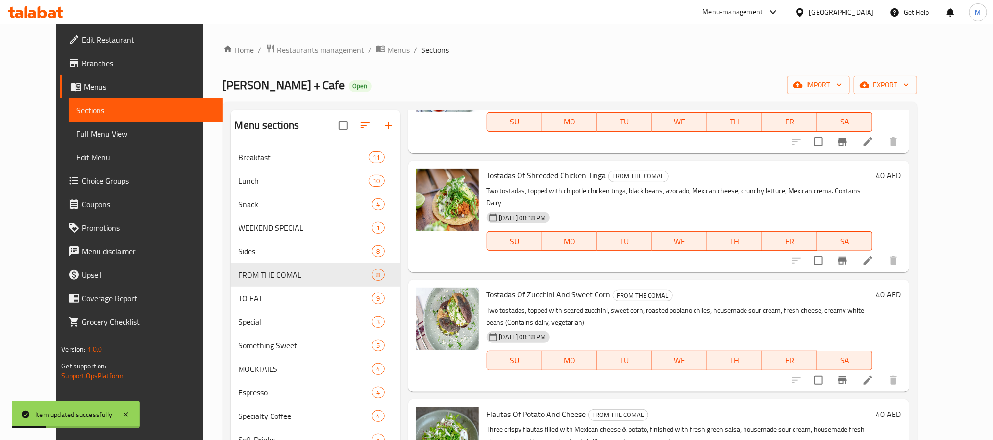
scroll to position [220, 0]
click at [873, 254] on icon at bounding box center [868, 260] width 12 height 12
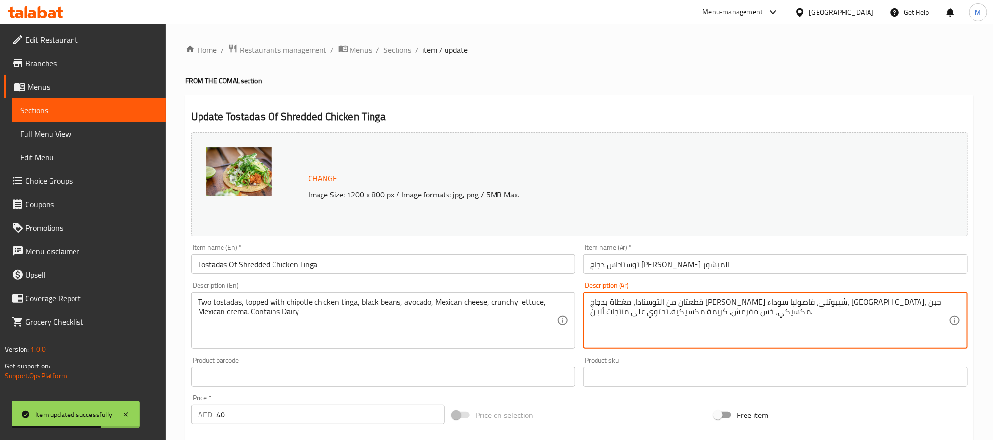
click at [907, 301] on textarea "قطعتان من التوستادا، مغطاة بدجاج تينجا شيبوتلي، فاصوليا سوداء، أفوكادو، جبن مكس…" at bounding box center [769, 320] width 359 height 47
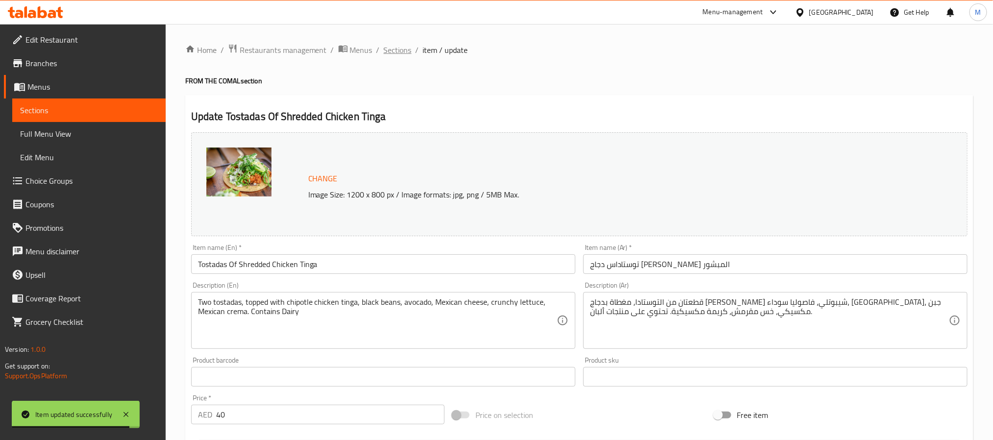
click at [396, 48] on span "Sections" at bounding box center [398, 50] width 28 height 12
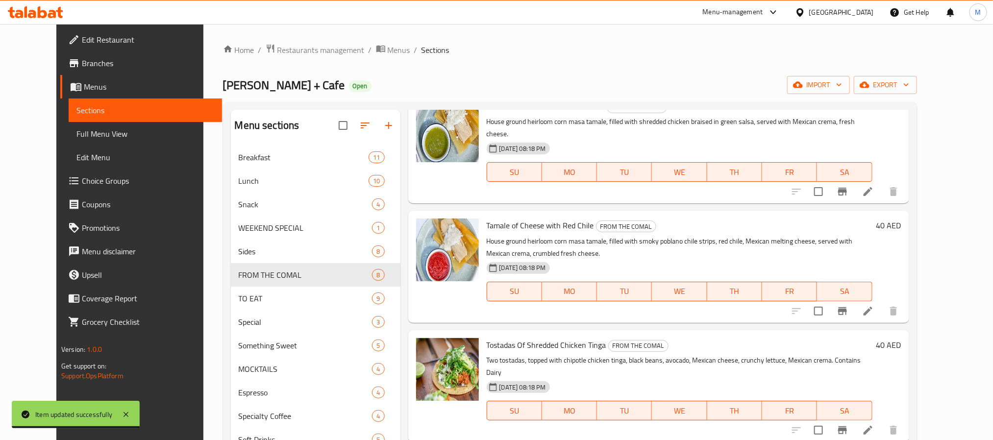
scroll to position [220, 0]
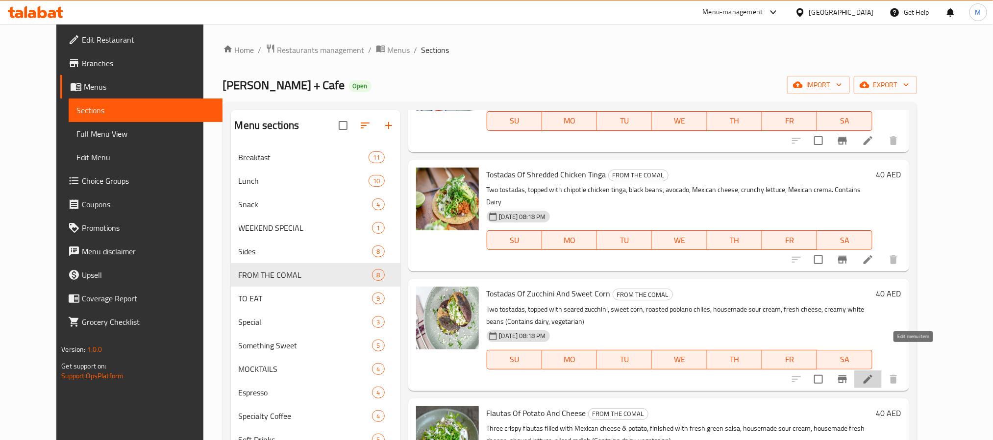
click at [872, 375] on icon at bounding box center [867, 379] width 9 height 9
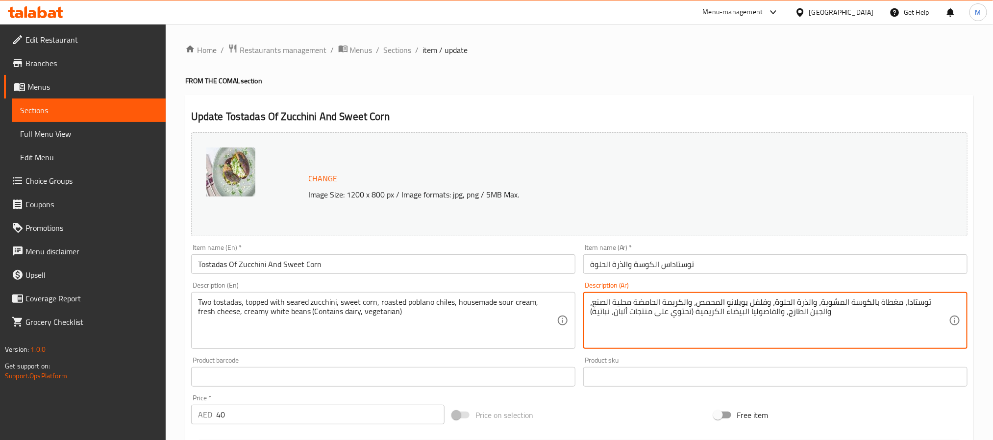
paste textarea "طعتان"
drag, startPoint x: 908, startPoint y: 304, endPoint x: 967, endPoint y: 437, distance: 145.2
click at [909, 304] on textarea "توستادا، مغطاة بالكوسة المشوية، والذرة الحلوة، وفلفل بوبلانو المحمص، والكريمة ا…" at bounding box center [769, 320] width 359 height 47
paste textarea "قطعتان"
type textarea "قطعتان توستادا، مغطاة بالكوسة المشوية، والذرة الحلوة، وفلفل بوبلانو المحمص، وال…"
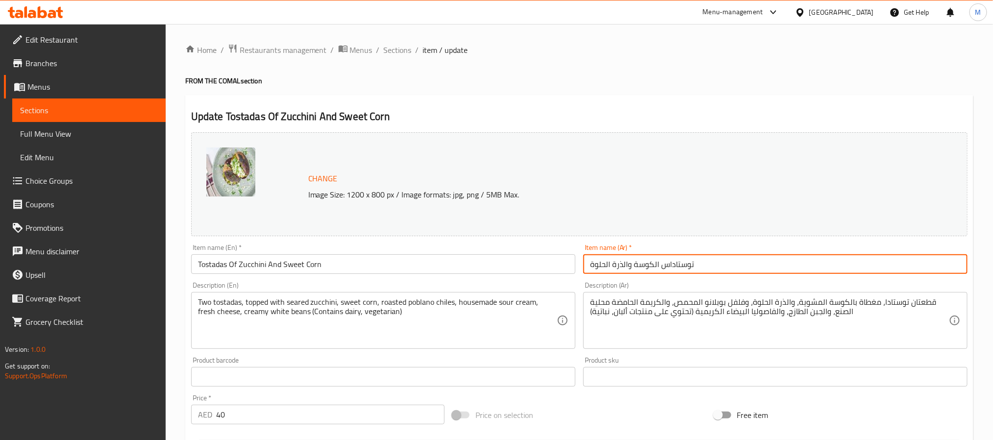
click at [751, 262] on input "توستاداس الكوسة والذرة الحلوة" at bounding box center [775, 264] width 384 height 20
click at [396, 50] on span "Sections" at bounding box center [398, 50] width 28 height 12
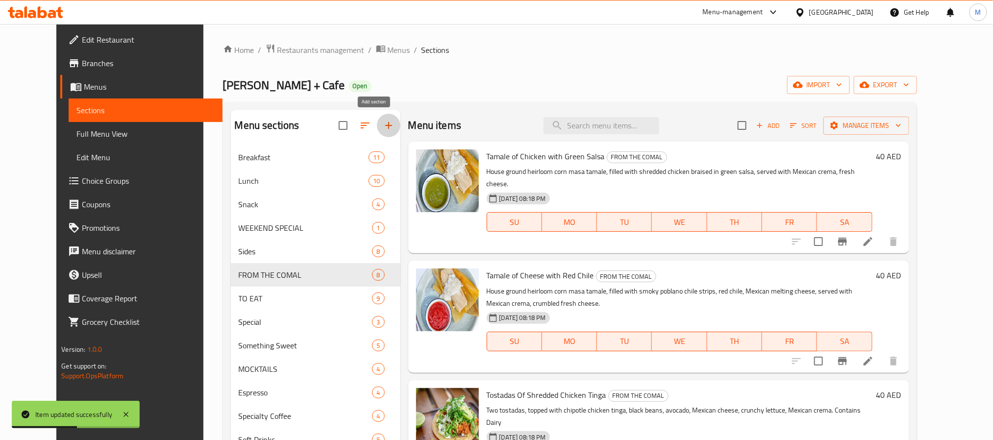
click at [377, 133] on button "button" at bounding box center [389, 126] width 24 height 24
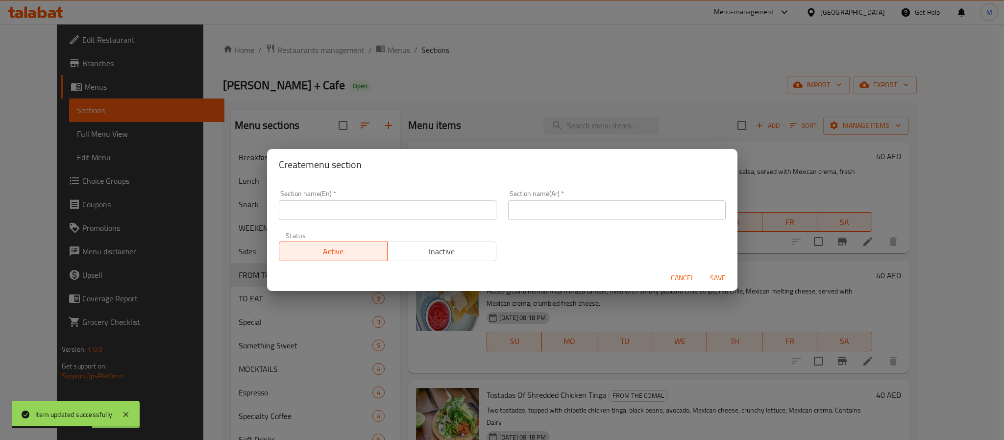
drag, startPoint x: 665, startPoint y: 272, endPoint x: 696, endPoint y: 275, distance: 31.0
click at [672, 272] on div "Cancel Save" at bounding box center [502, 278] width 470 height 26
click at [696, 272] on button "Cancel" at bounding box center [682, 278] width 31 height 18
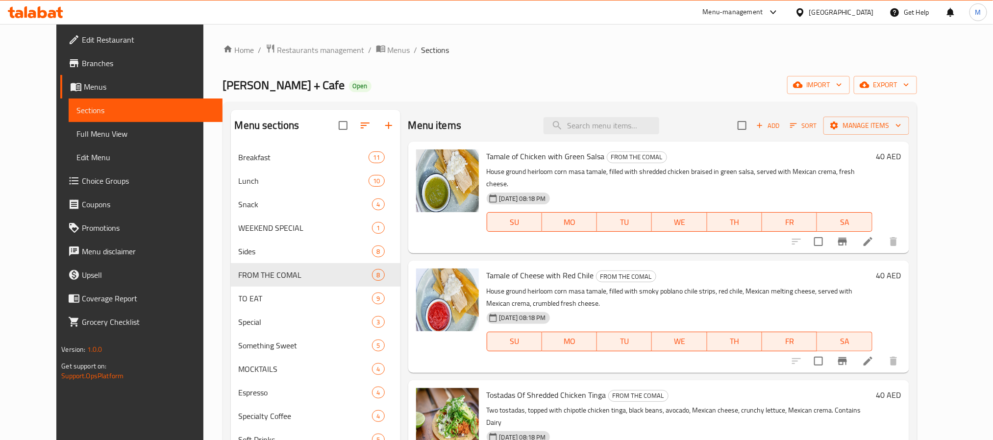
click at [383, 130] on icon "button" at bounding box center [389, 126] width 12 height 12
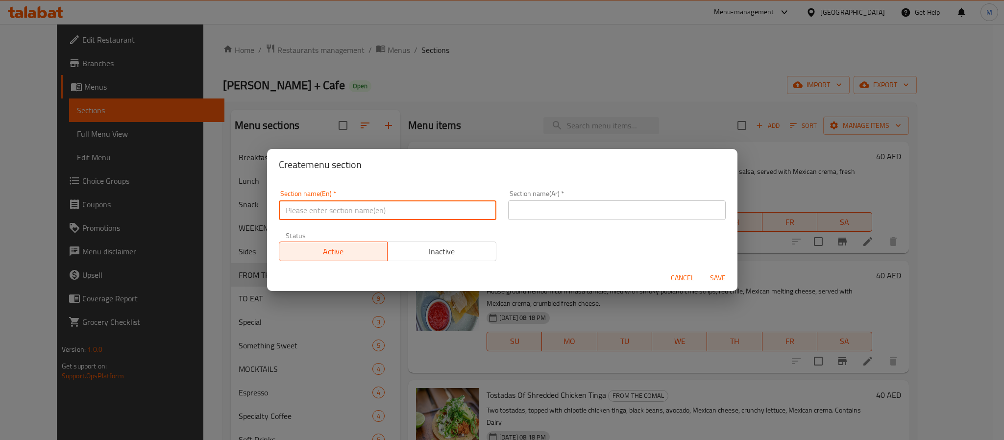
click at [406, 219] on input "text" at bounding box center [388, 210] width 218 height 20
type input "To Share"
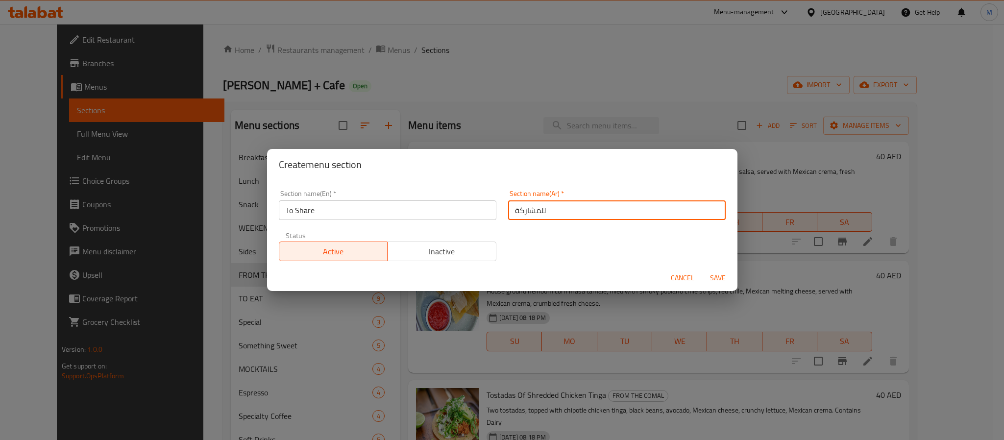
type input "للمشاركة"
click at [702, 269] on button "Save" at bounding box center [717, 278] width 31 height 18
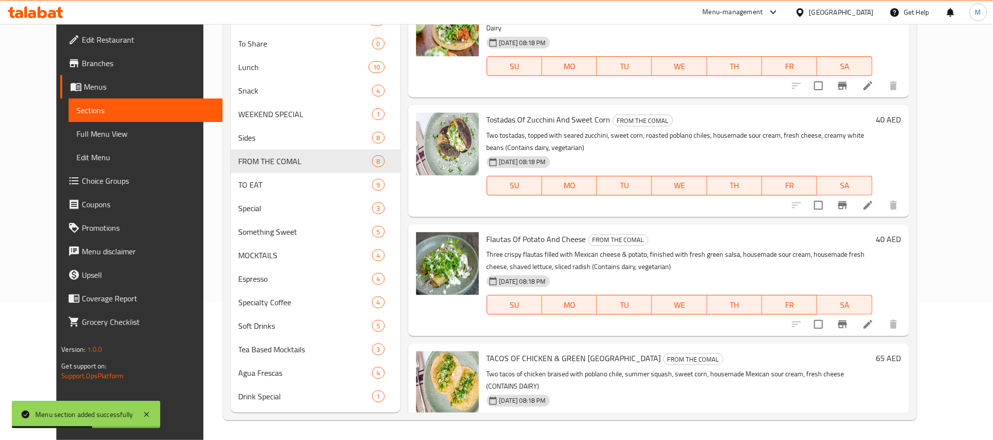
scroll to position [256, 0]
click at [828, 315] on input "checkbox" at bounding box center [818, 325] width 21 height 21
checkbox input "true"
click at [828, 196] on input "checkbox" at bounding box center [818, 206] width 21 height 21
checkbox input "true"
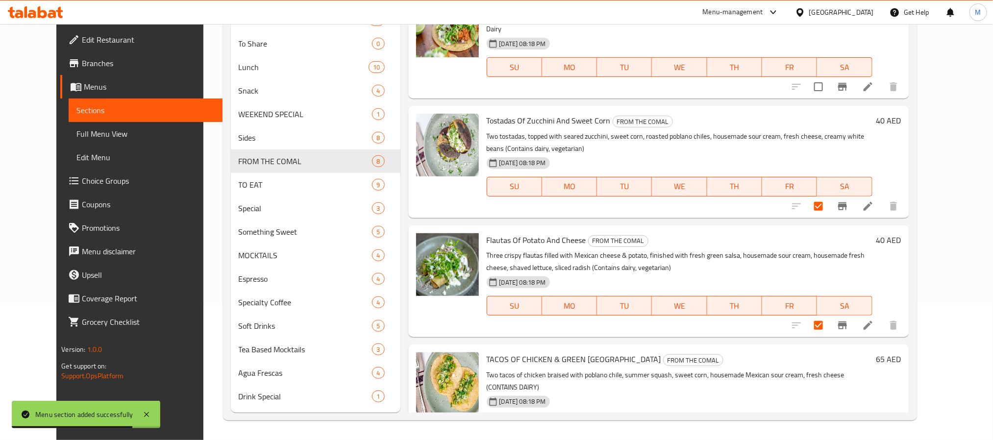
scroll to position [109, 0]
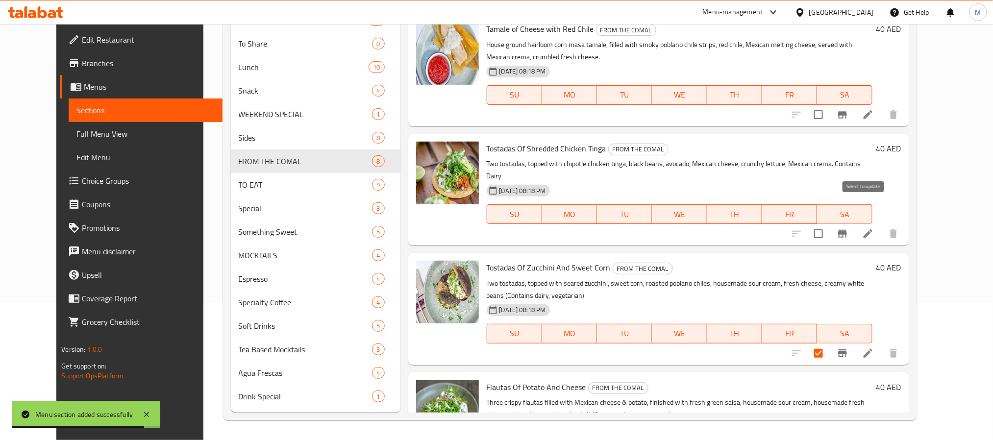
click at [828, 223] on input "checkbox" at bounding box center [818, 233] width 21 height 21
checkbox input "true"
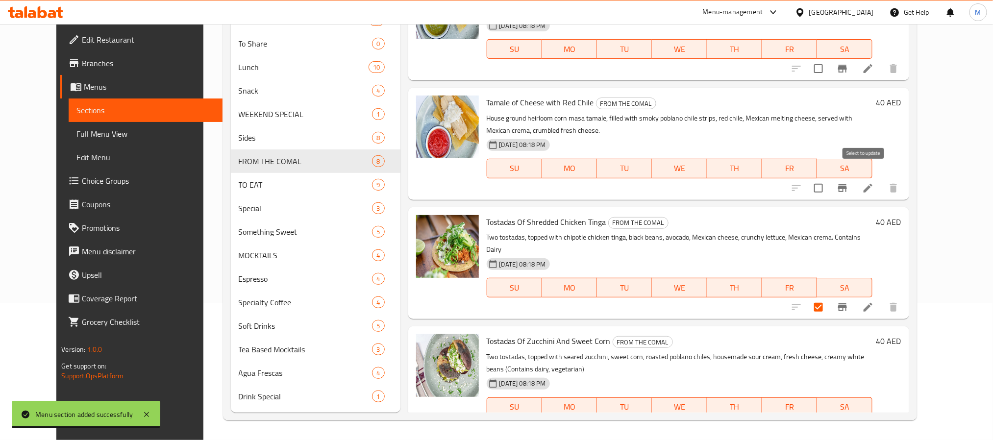
click at [828, 180] on input "checkbox" at bounding box center [818, 188] width 21 height 21
checkbox input "true"
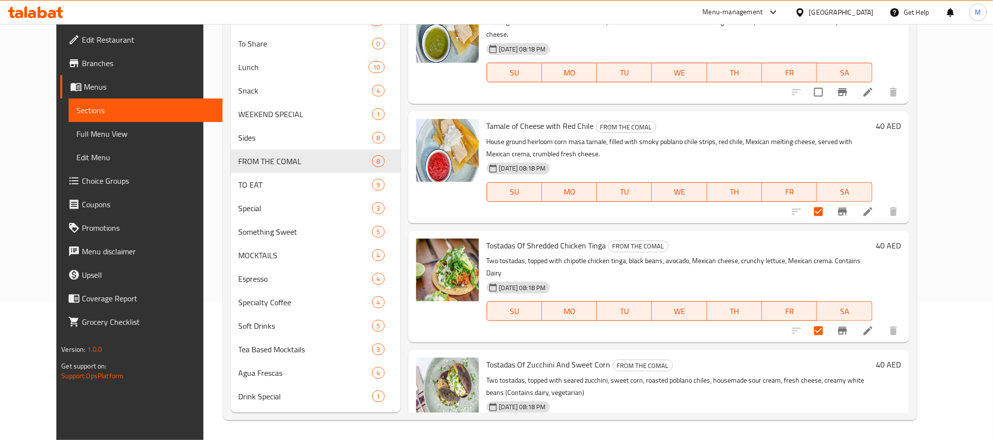
scroll to position [0, 0]
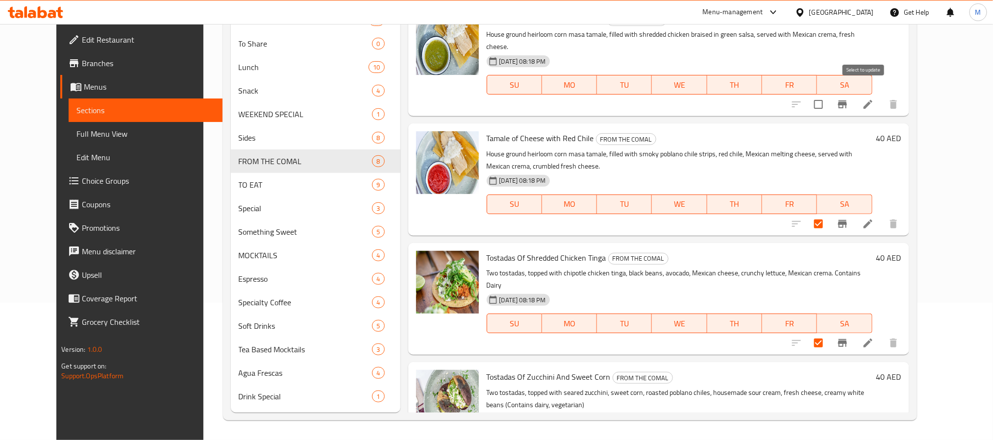
click at [828, 94] on input "checkbox" at bounding box center [818, 104] width 21 height 21
checkbox input "true"
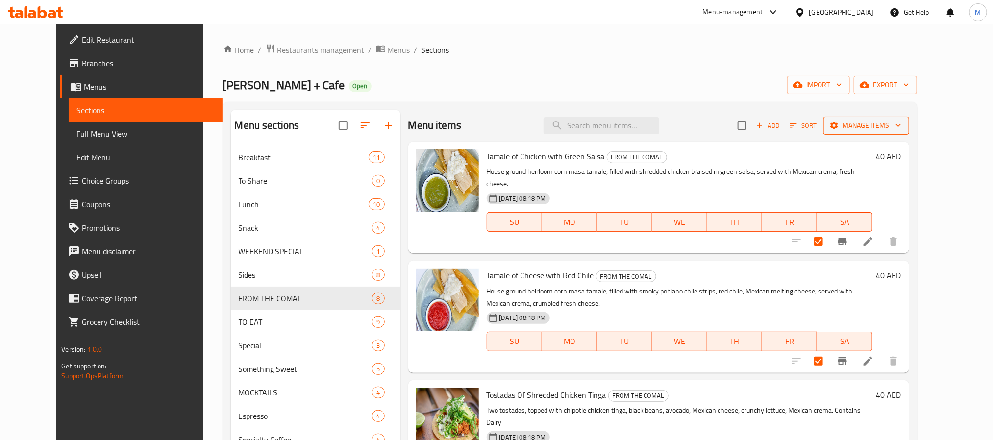
click at [890, 121] on span "Manage items" at bounding box center [866, 126] width 70 height 12
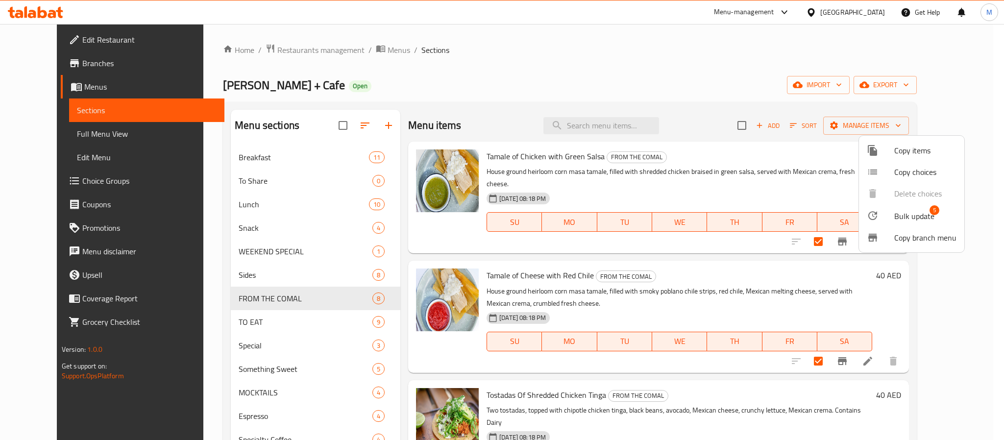
click at [906, 206] on li "Bulk update 5" at bounding box center [911, 215] width 105 height 23
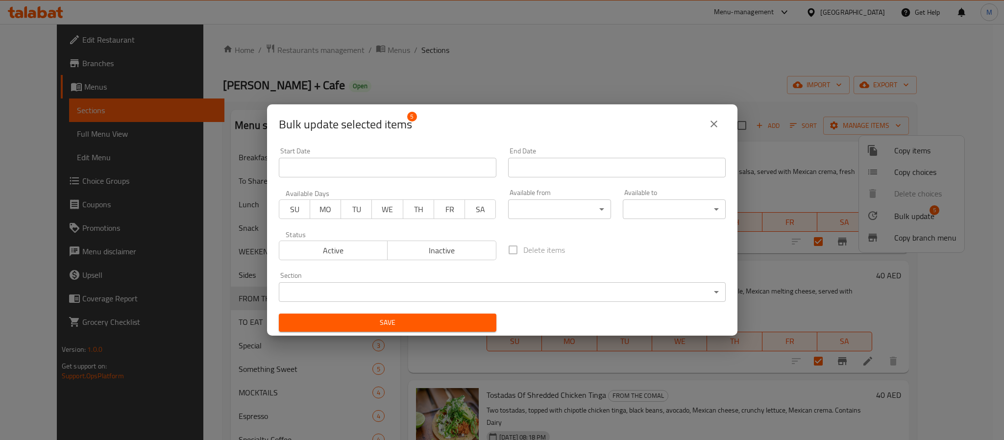
click at [403, 293] on body "​ Menu-management United Arab Emirates Get Help M Edit Restaurant Branches Menu…" at bounding box center [502, 232] width 1004 height 416
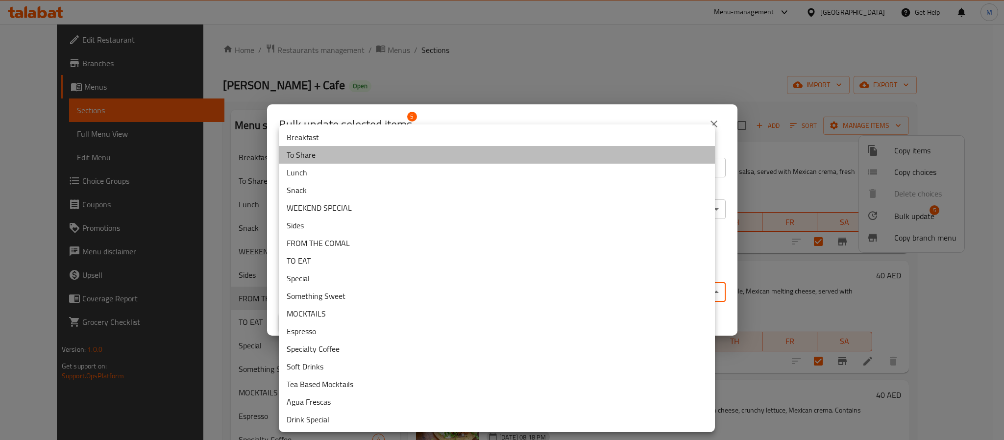
click at [336, 153] on li "To Share" at bounding box center [497, 155] width 436 height 18
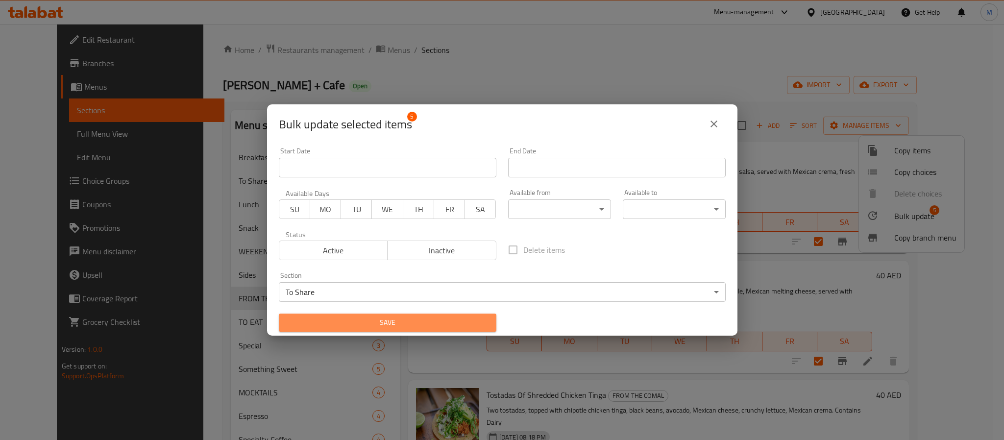
click at [399, 316] on span "Save" at bounding box center [388, 322] width 202 height 12
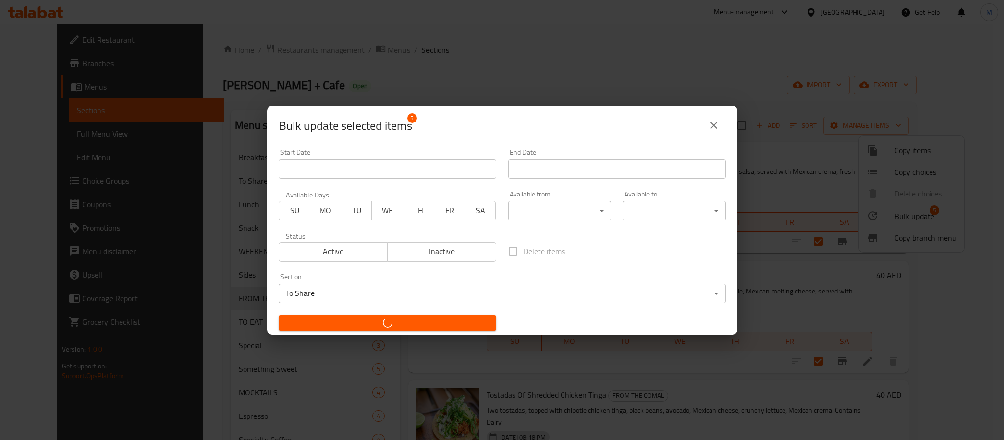
checkbox input "false"
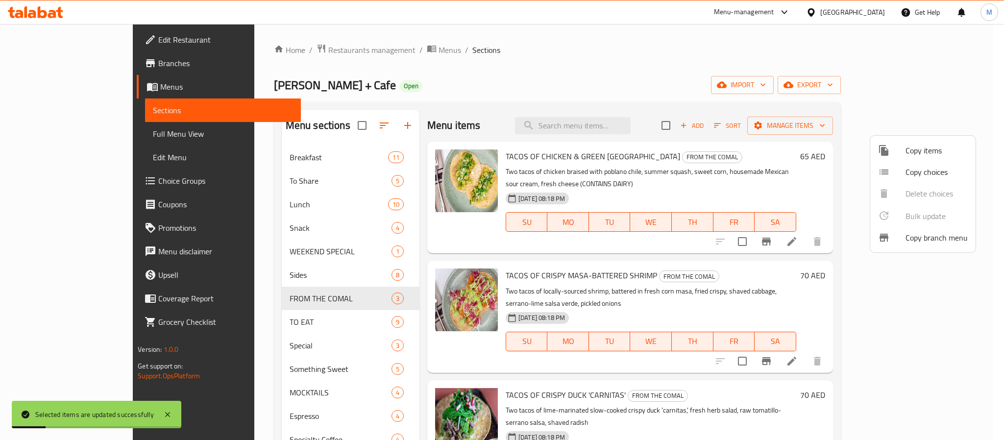
click at [347, 120] on div at bounding box center [502, 220] width 1004 height 440
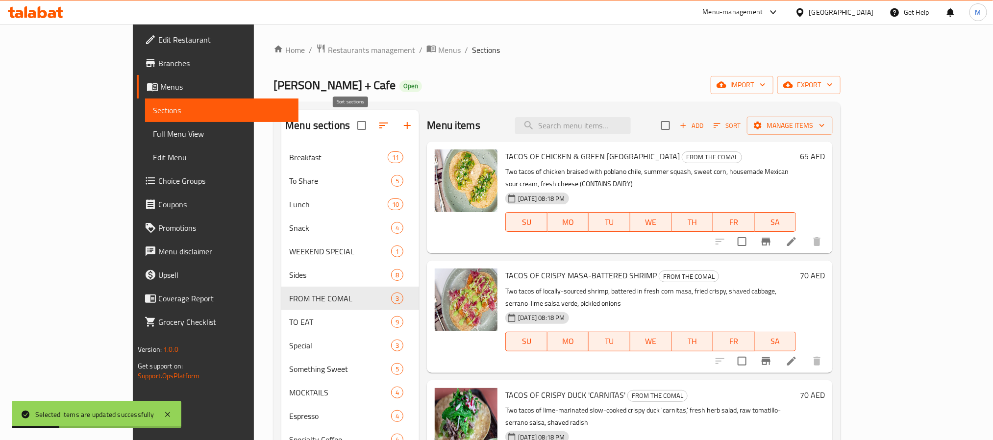
click at [372, 133] on button "button" at bounding box center [384, 126] width 24 height 24
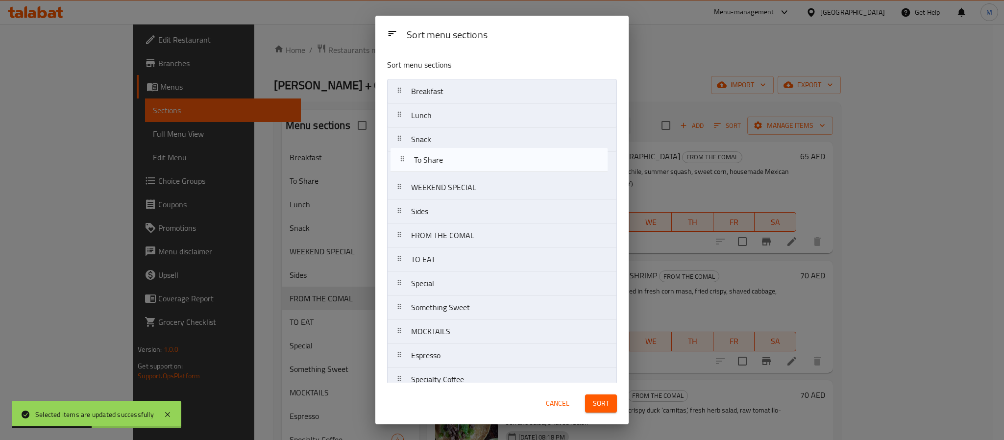
drag, startPoint x: 408, startPoint y: 120, endPoint x: 410, endPoint y: 167, distance: 47.1
click at [410, 167] on nav "Breakfast To Share Lunch Snack WEEKEND SPECIAL Sides FROM THE COMAL TO EAT Spec…" at bounding box center [502, 283] width 230 height 409
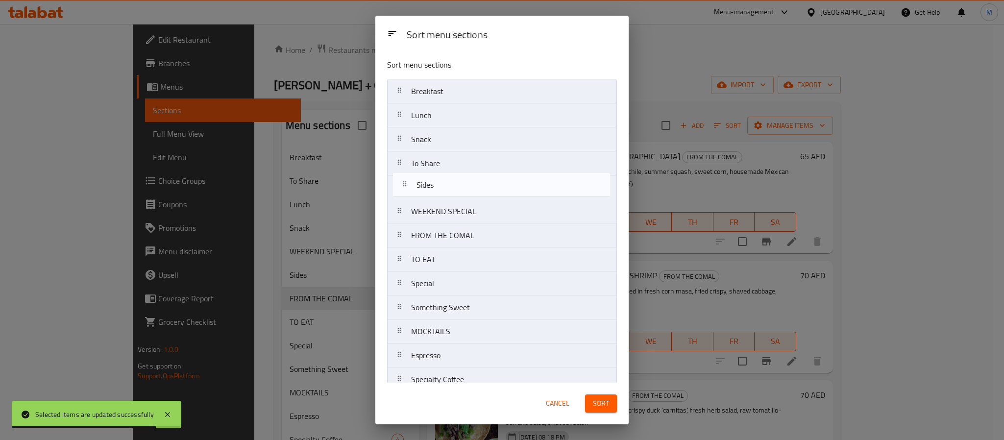
drag, startPoint x: 459, startPoint y: 200, endPoint x: 463, endPoint y: 183, distance: 17.7
click at [463, 183] on nav "Breakfast Lunch Snack To Share WEEKEND SPECIAL Sides FROM THE COMAL TO EAT Spec…" at bounding box center [502, 283] width 230 height 409
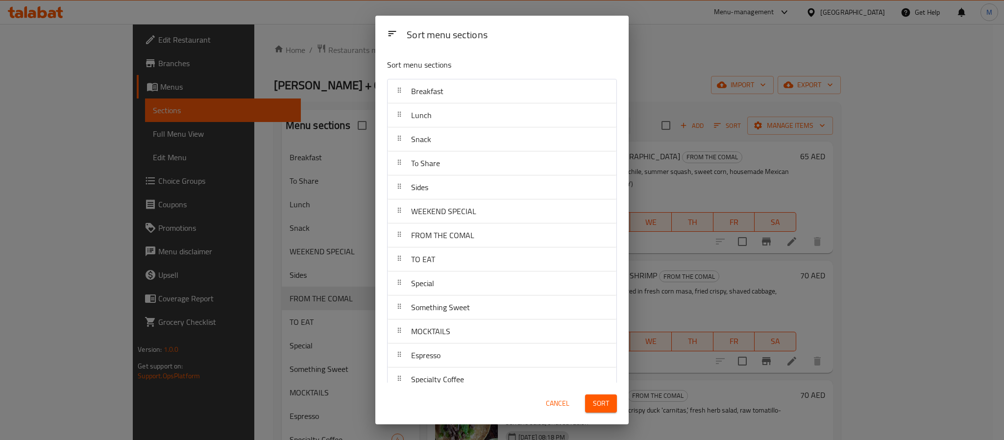
scroll to position [0, 0]
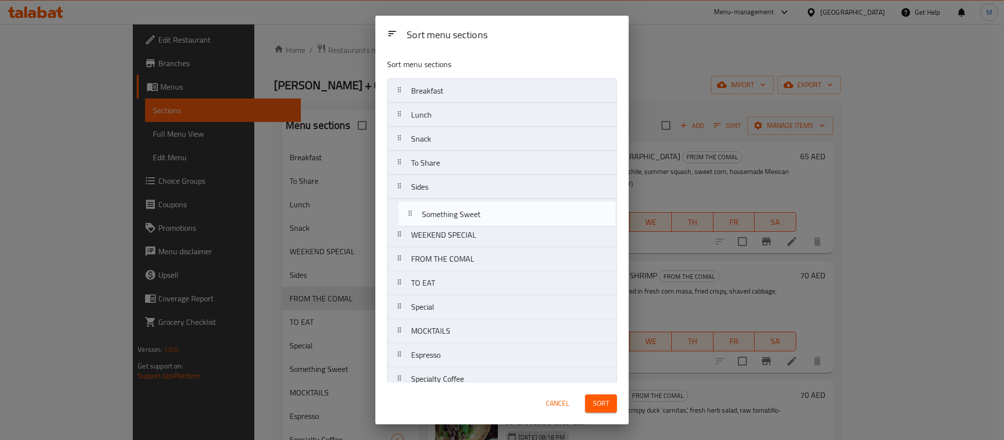
drag, startPoint x: 462, startPoint y: 316, endPoint x: 474, endPoint y: 216, distance: 100.6
click at [474, 216] on nav "Breakfast Lunch Snack To Share Sides WEEKEND SPECIAL FROM THE COMAL TO EAT Spec…" at bounding box center [502, 282] width 230 height 409
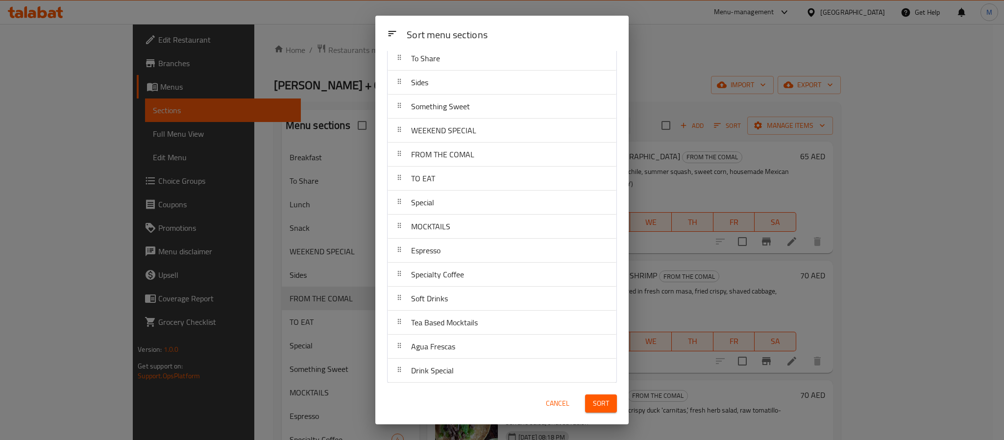
scroll to position [113, 0]
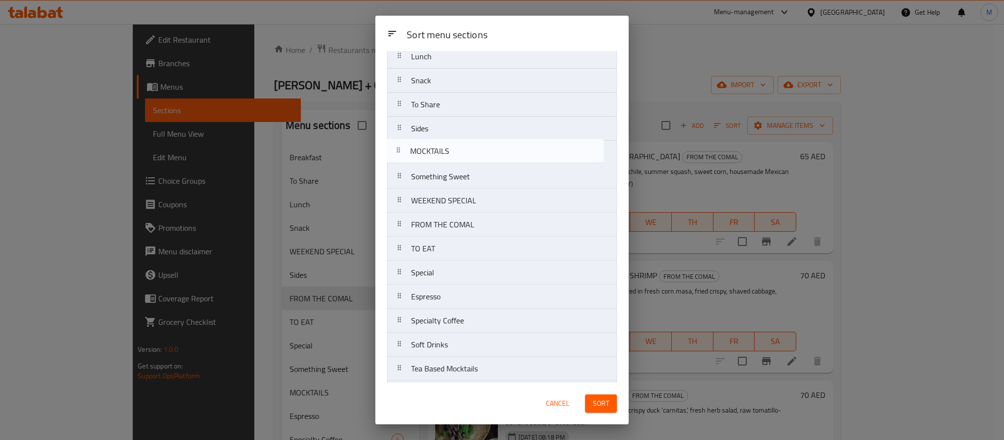
drag, startPoint x: 491, startPoint y: 223, endPoint x: 494, endPoint y: 159, distance: 64.2
click at [491, 151] on nav "Breakfast Lunch Snack To Share Sides Something Sweet WEEKEND SPECIAL FROM THE C…" at bounding box center [502, 224] width 230 height 409
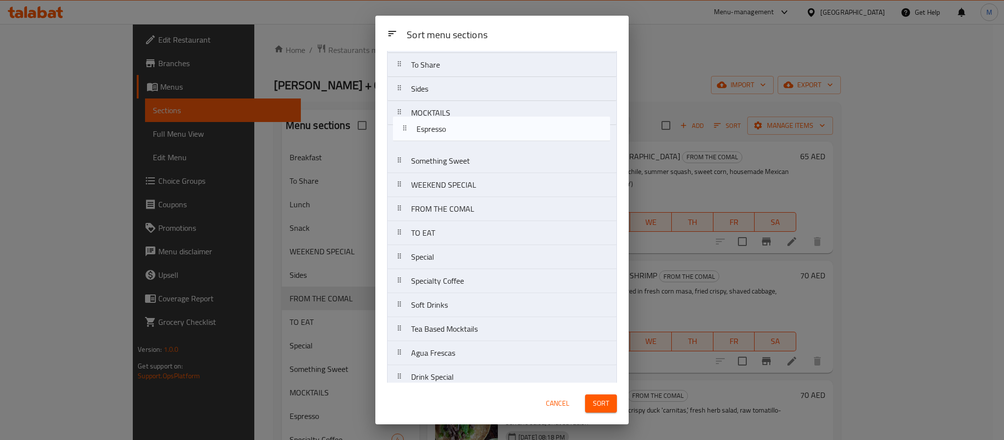
drag, startPoint x: 525, startPoint y: 247, endPoint x: 530, endPoint y: 126, distance: 121.1
click at [530, 126] on nav "Breakfast Lunch Snack To Share Sides MOCKTAILS Something Sweet WEEKEND SPECIAL …" at bounding box center [502, 184] width 230 height 409
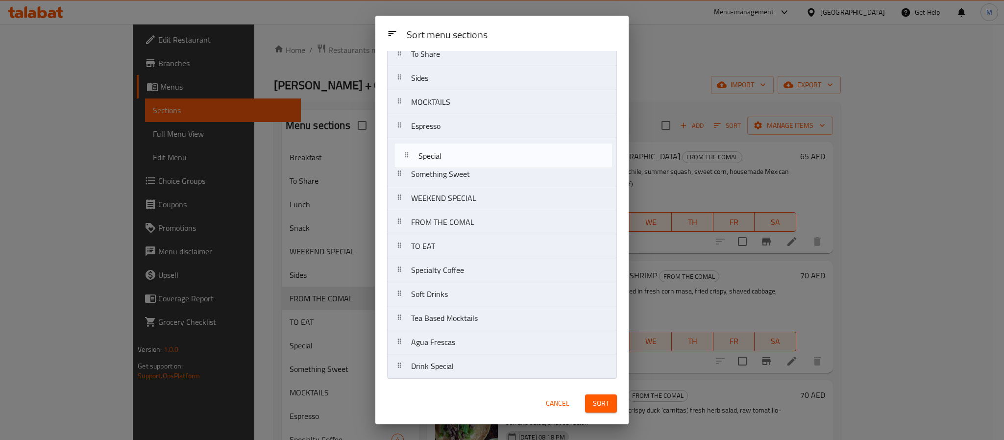
drag, startPoint x: 503, startPoint y: 248, endPoint x: 510, endPoint y: 155, distance: 93.9
click at [510, 155] on nav "Breakfast Lunch Snack To Share Sides MOCKTAILS Espresso Something Sweet WEEKEND…" at bounding box center [502, 174] width 230 height 409
drag, startPoint x: 494, startPoint y: 272, endPoint x: 516, endPoint y: 175, distance: 99.4
click at [516, 175] on nav "Breakfast Lunch Snack To Share Sides MOCKTAILS Espresso Special Something Sweet…" at bounding box center [502, 174] width 230 height 409
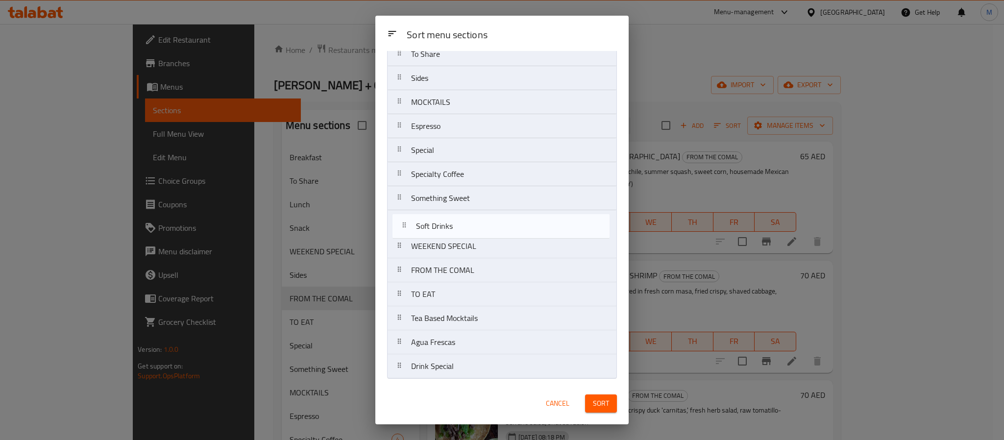
drag, startPoint x: 471, startPoint y: 295, endPoint x: 477, endPoint y: 225, distance: 70.3
click at [477, 225] on nav "Breakfast Lunch Snack To Share Sides MOCKTAILS Espresso Special Specialty Coffe…" at bounding box center [502, 174] width 230 height 409
drag, startPoint x: 482, startPoint y: 312, endPoint x: 488, endPoint y: 249, distance: 63.0
click at [488, 249] on nav "Breakfast Lunch Snack To Share Sides MOCKTAILS Espresso Special Specialty Coffe…" at bounding box center [502, 174] width 230 height 409
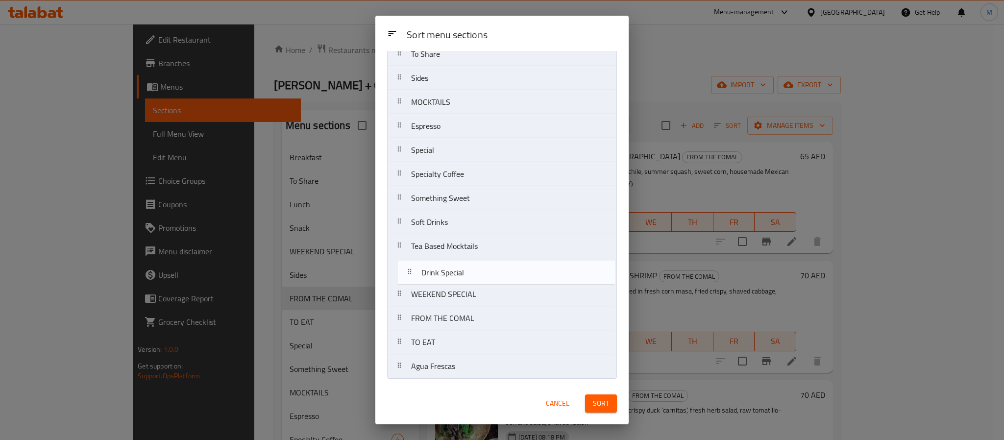
drag, startPoint x: 475, startPoint y: 372, endPoint x: 486, endPoint y: 272, distance: 100.6
click at [486, 272] on nav "Breakfast Lunch Snack To Share Sides MOCKTAILS Espresso Special Specialty Coffe…" at bounding box center [502, 174] width 230 height 409
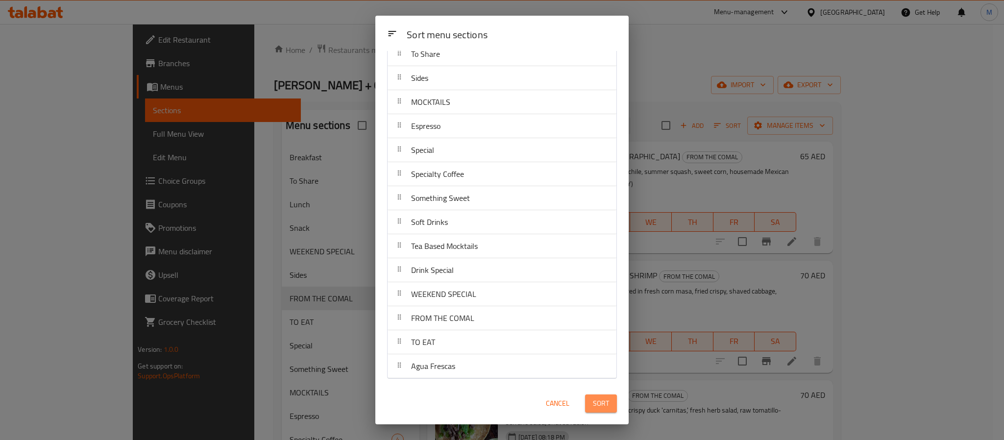
click at [599, 408] on span "Sort" at bounding box center [601, 403] width 16 height 12
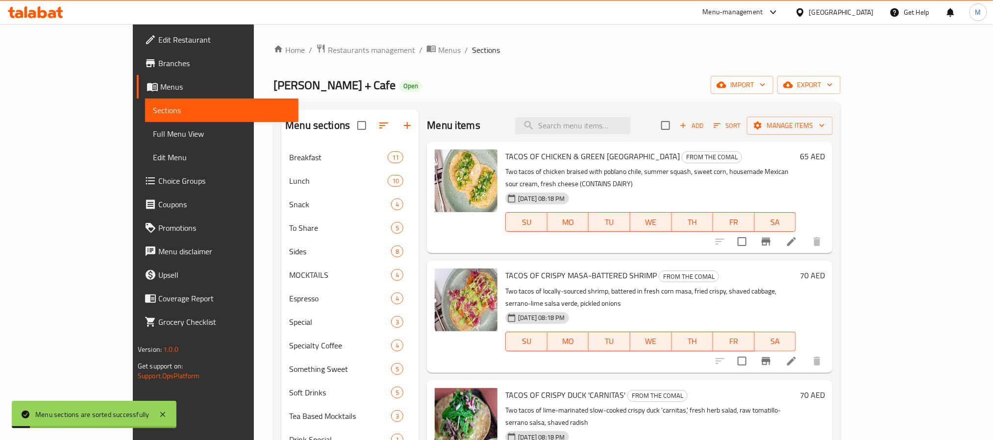
click at [433, 87] on div "Lila Molino + Cafe Open import export" at bounding box center [556, 85] width 567 height 18
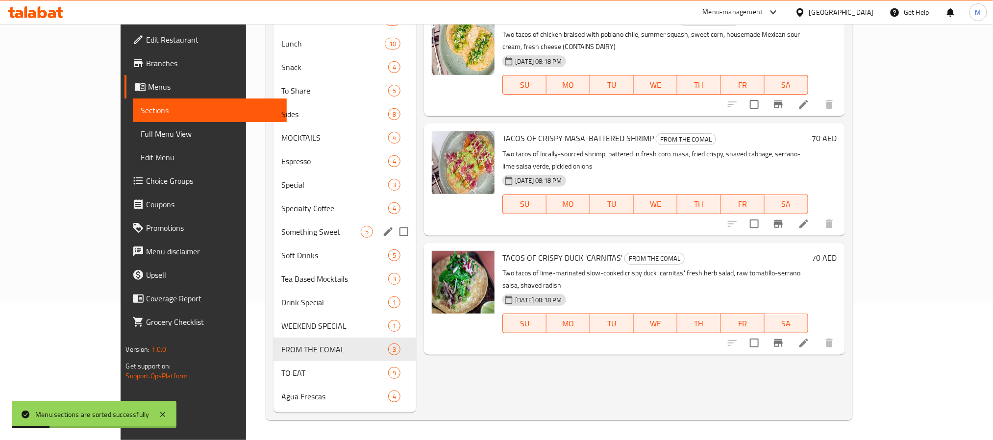
scroll to position [64, 0]
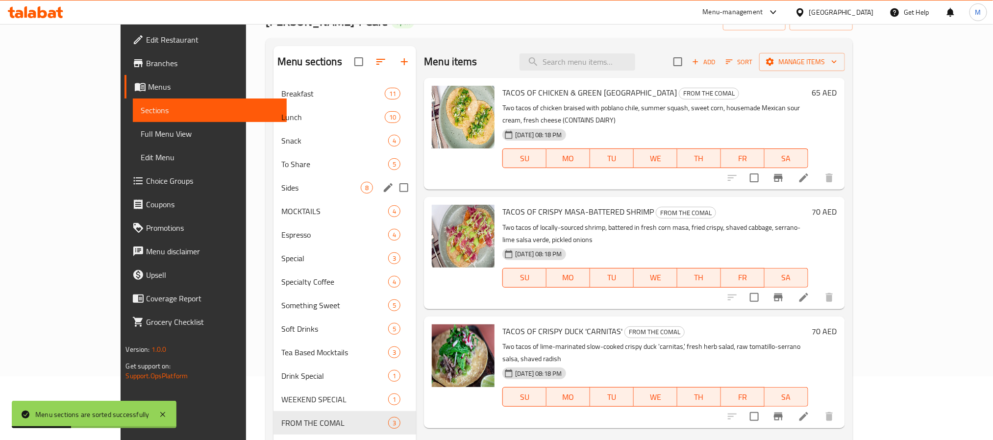
click at [302, 177] on div "Sides 8" at bounding box center [344, 188] width 143 height 24
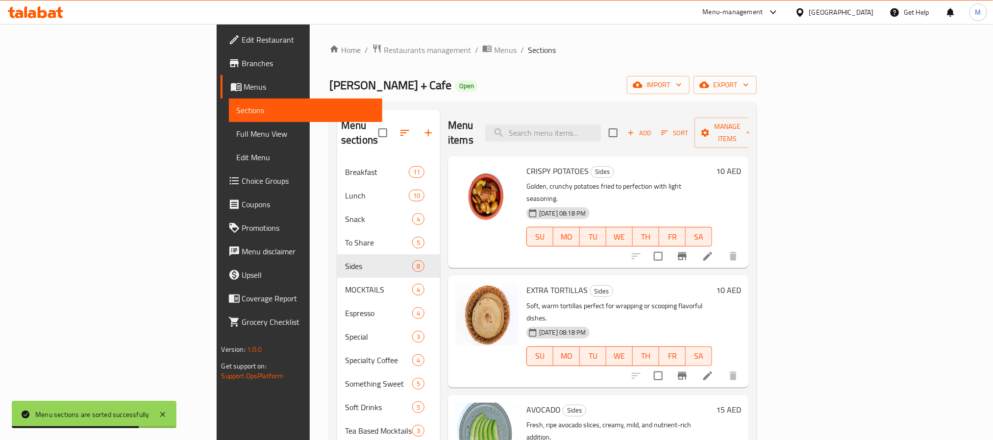
click at [688, 129] on span "Sort" at bounding box center [674, 132] width 27 height 11
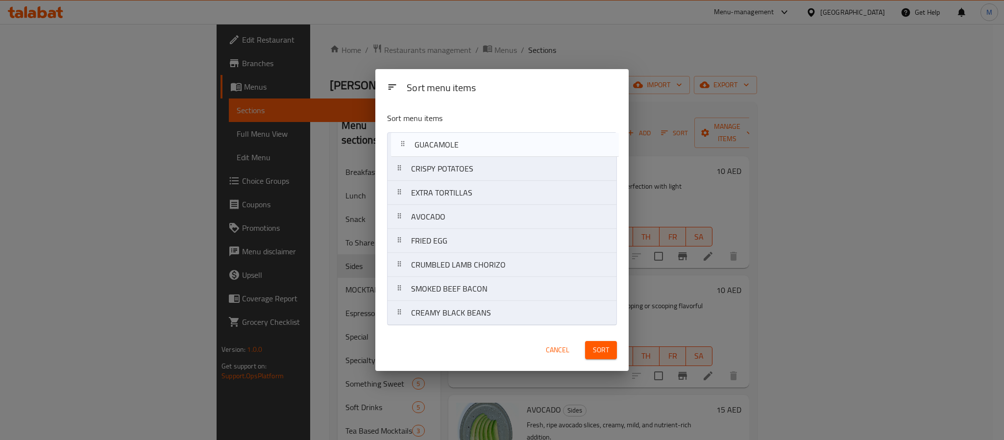
drag, startPoint x: 497, startPoint y: 316, endPoint x: 500, endPoint y: 140, distance: 176.4
click at [500, 140] on nav "CRISPY POTATOES EXTRA TORTILLAS AVOCADO FRIED EGG CRUMBLED LAMB CHORIZO SMOKED …" at bounding box center [502, 228] width 230 height 193
drag, startPoint x: 515, startPoint y: 303, endPoint x: 508, endPoint y: 166, distance: 136.9
click at [508, 166] on nav "GUACAMOLE CRISPY POTATOES EXTRA TORTILLAS AVOCADO FRIED EGG CRUMBLED LAMB CHORI…" at bounding box center [502, 228] width 230 height 193
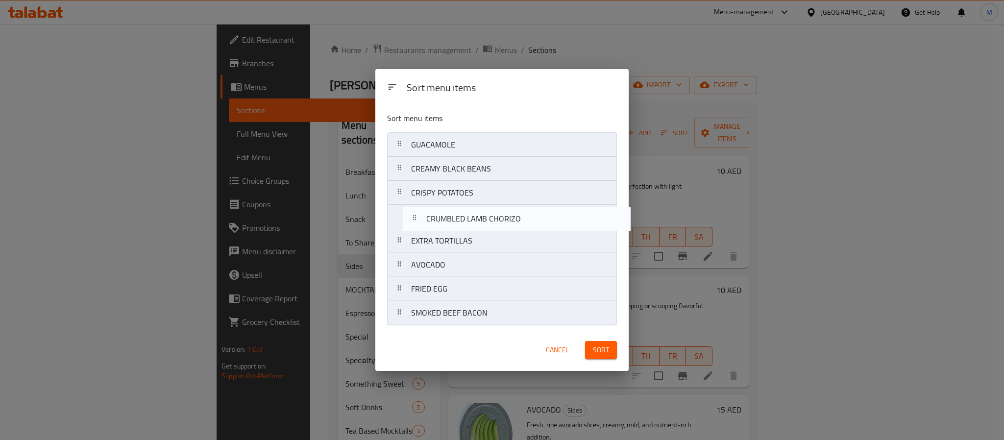
drag, startPoint x: 482, startPoint y: 290, endPoint x: 499, endPoint y: 216, distance: 75.3
click at [499, 216] on nav "GUACAMOLE CREAMY BLACK BEANS CRISPY POTATOES EXTRA TORTILLAS AVOCADO FRIED EGG …" at bounding box center [502, 228] width 230 height 193
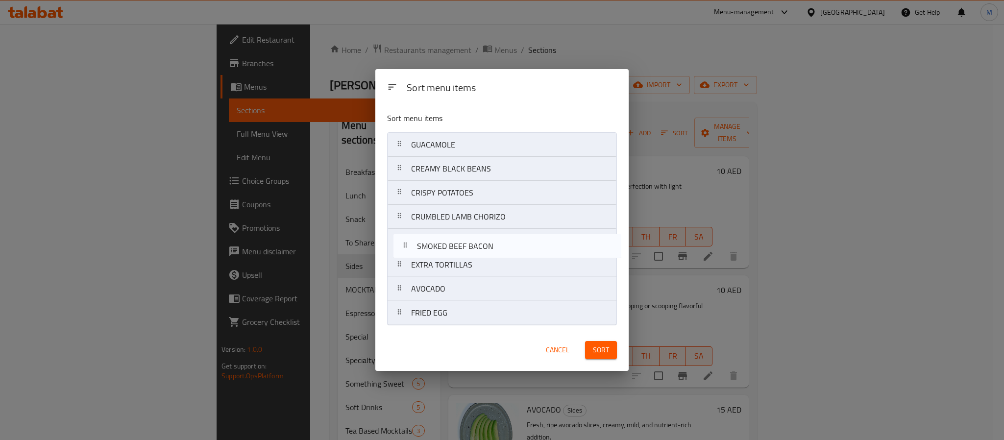
drag, startPoint x: 482, startPoint y: 310, endPoint x: 489, endPoint y: 240, distance: 70.4
click at [489, 240] on nav "GUACAMOLE CREAMY BLACK BEANS CRISPY POTATOES CRUMBLED LAMB CHORIZO EXTRA TORTIL…" at bounding box center [502, 228] width 230 height 193
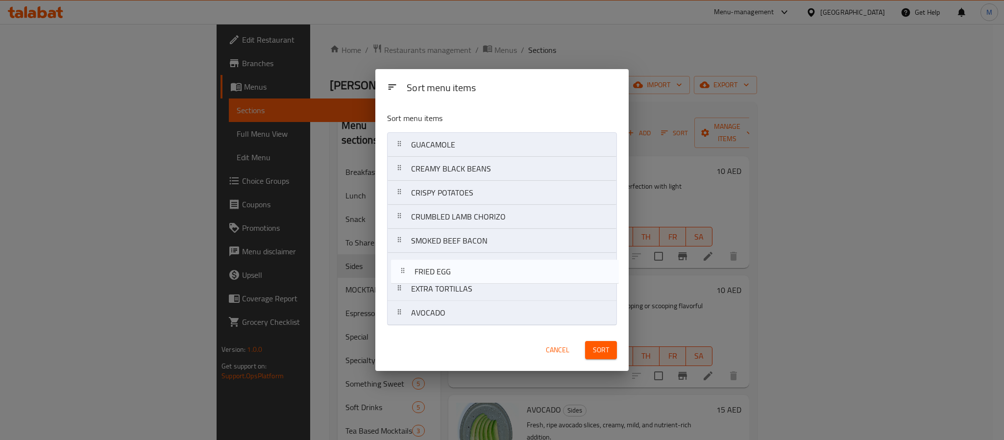
drag, startPoint x: 468, startPoint y: 313, endPoint x: 468, endPoint y: 262, distance: 50.9
click at [468, 262] on nav "GUACAMOLE CREAMY BLACK BEANS CRISPY POTATOES CRUMBLED LAMB CHORIZO SMOKED BEEF …" at bounding box center [502, 228] width 230 height 193
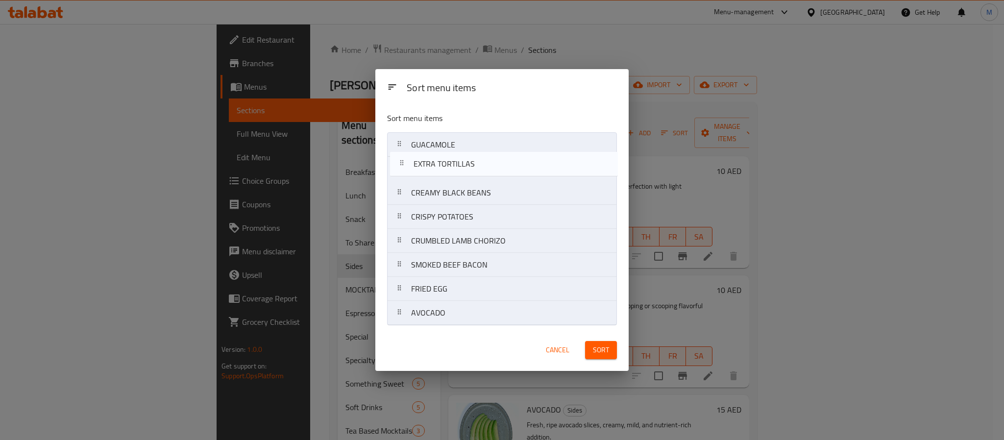
drag, startPoint x: 456, startPoint y: 291, endPoint x: 459, endPoint y: 162, distance: 129.4
click at [459, 162] on nav "GUACAMOLE CREAMY BLACK BEANS CRISPY POTATOES CRUMBLED LAMB CHORIZO SMOKED BEEF …" at bounding box center [502, 228] width 230 height 193
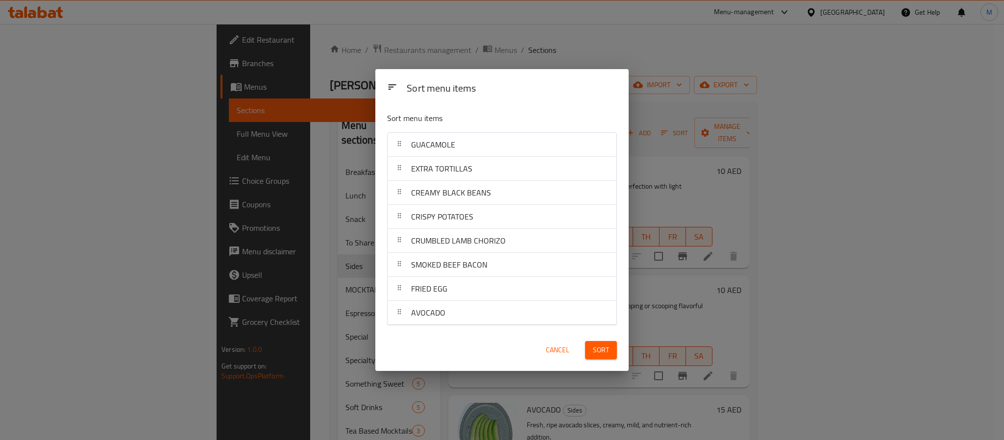
click at [594, 350] on span "Sort" at bounding box center [601, 350] width 16 height 12
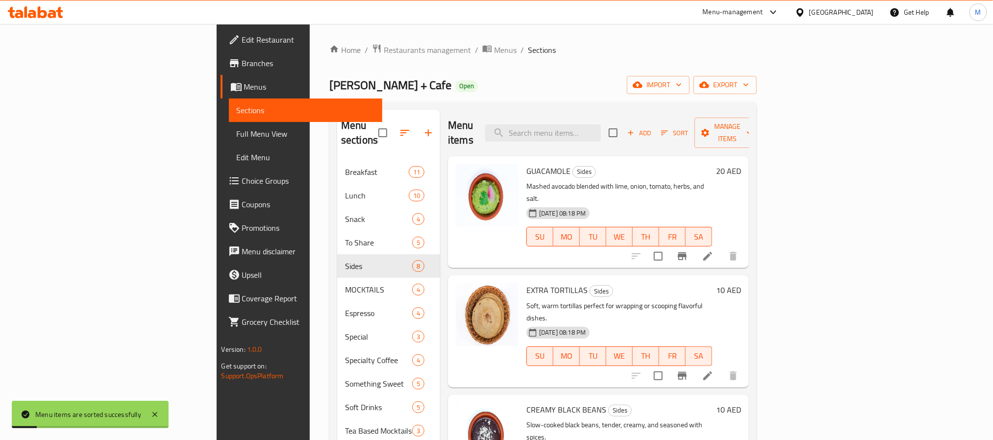
click at [478, 100] on div "Home / Restaurants management / Menus / Sections Lila Molino + Cafe Open import…" at bounding box center [542, 308] width 427 height 528
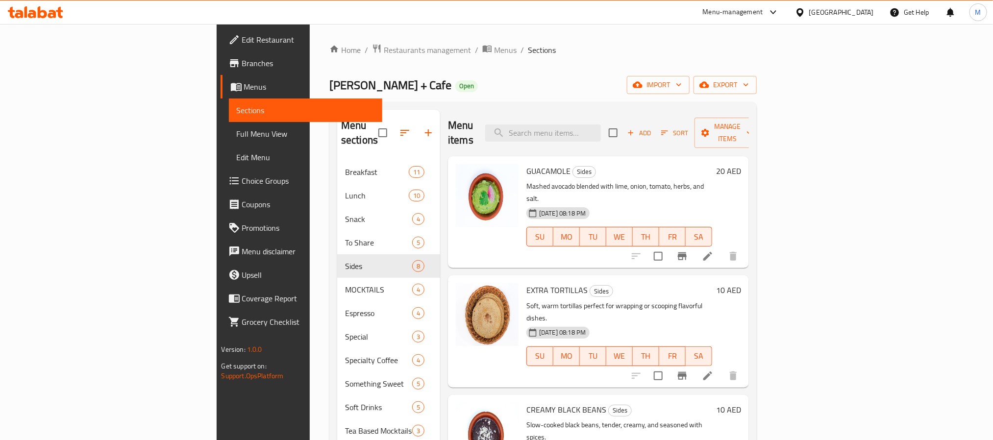
click at [688, 128] on span "Sort" at bounding box center [674, 132] width 27 height 11
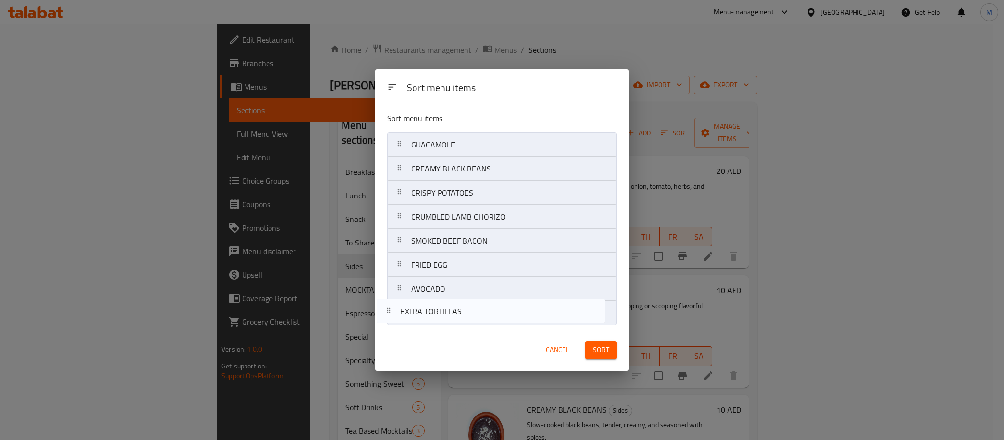
drag, startPoint x: 446, startPoint y: 169, endPoint x: 433, endPoint y: 315, distance: 146.6
click at [433, 315] on nav "GUACAMOLE EXTRA TORTILLAS CREAMY BLACK BEANS CRISPY POTATOES CRUMBLED LAMB CHOR…" at bounding box center [502, 228] width 230 height 193
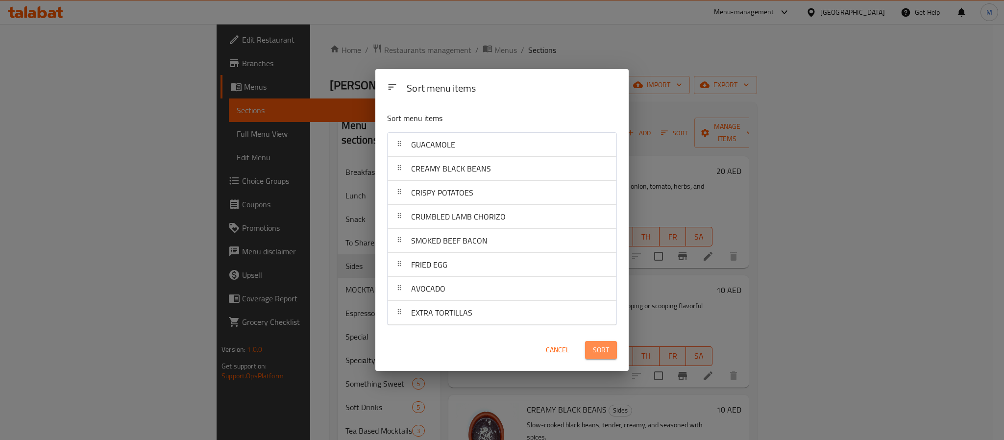
click at [611, 353] on button "Sort" at bounding box center [601, 350] width 32 height 18
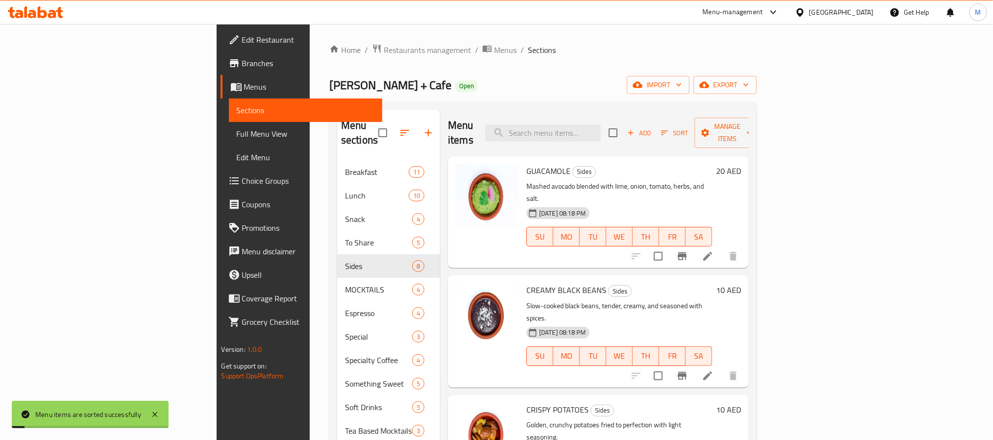
click at [694, 93] on div "Lila Molino + Cafe Open import export" at bounding box center [542, 85] width 427 height 18
click at [721, 247] on li at bounding box center [707, 256] width 27 height 18
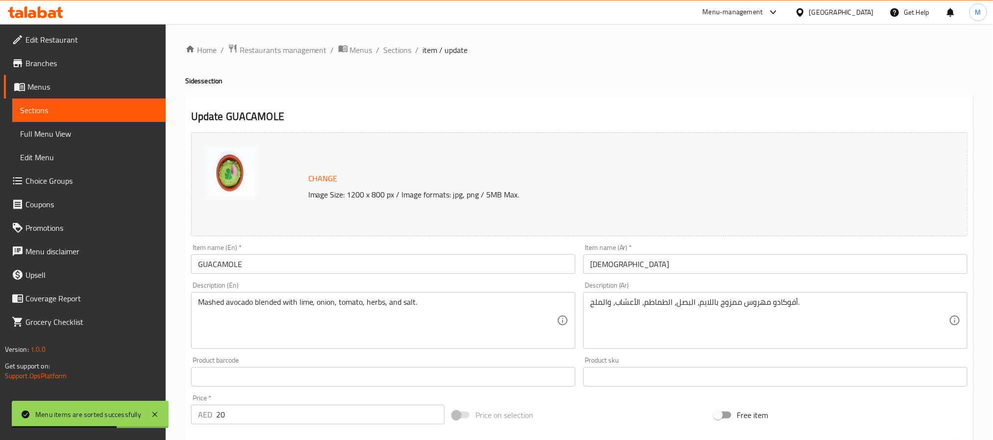
click at [355, 261] on input "GUACAMOLE" at bounding box center [383, 264] width 384 height 20
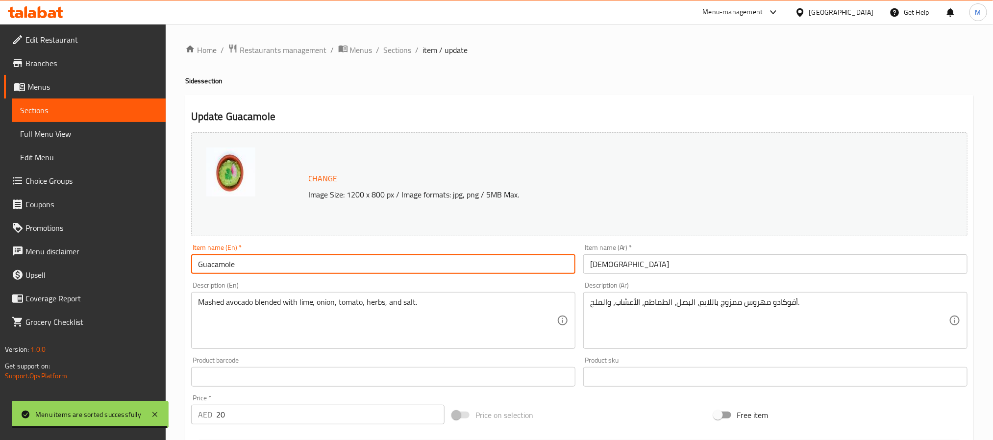
type input "Guacamole"
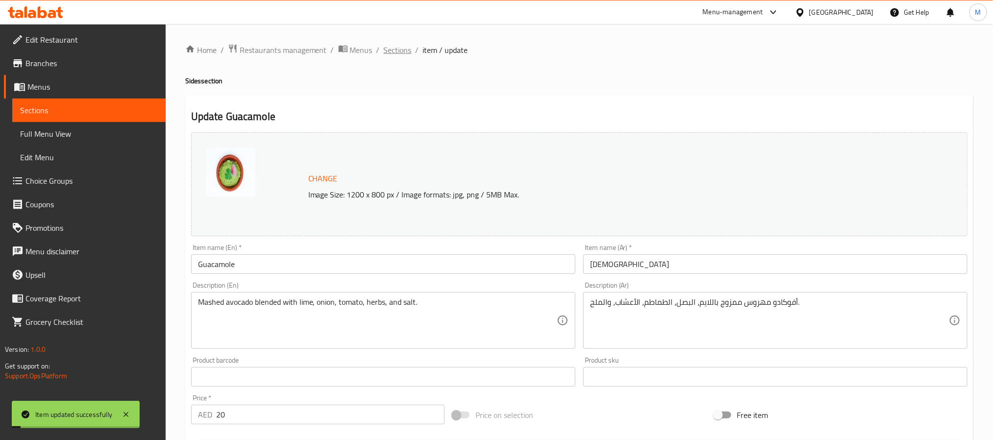
click at [405, 53] on span "Sections" at bounding box center [398, 50] width 28 height 12
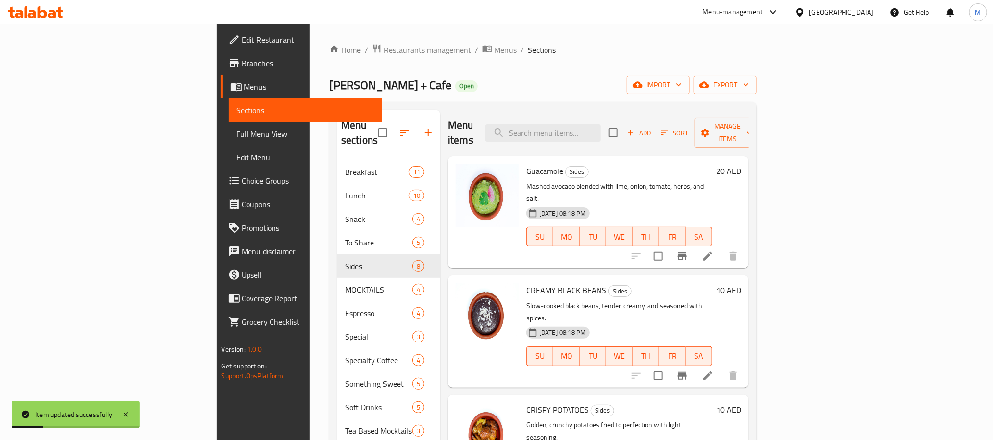
click at [721, 367] on li at bounding box center [707, 376] width 27 height 18
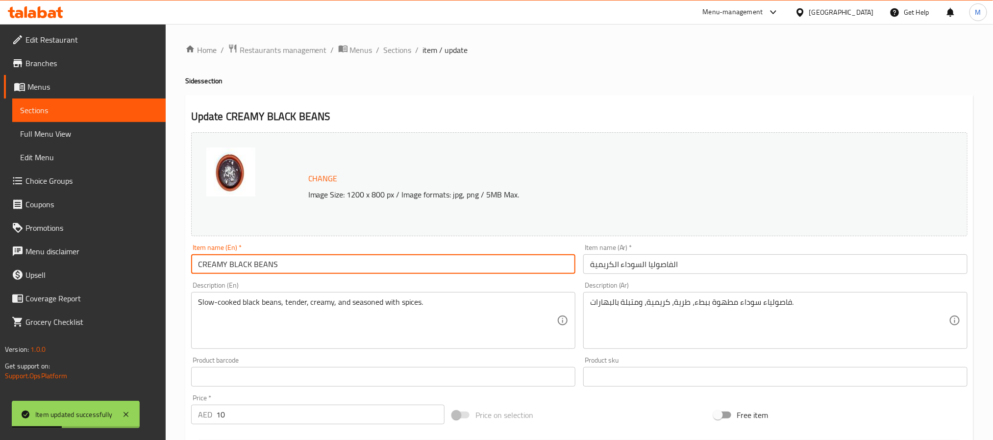
click at [283, 266] on input "CREAMY BLACK BEANS" at bounding box center [383, 264] width 384 height 20
paste input "reamy Black Beans"
type input "Creamy Black Beans"
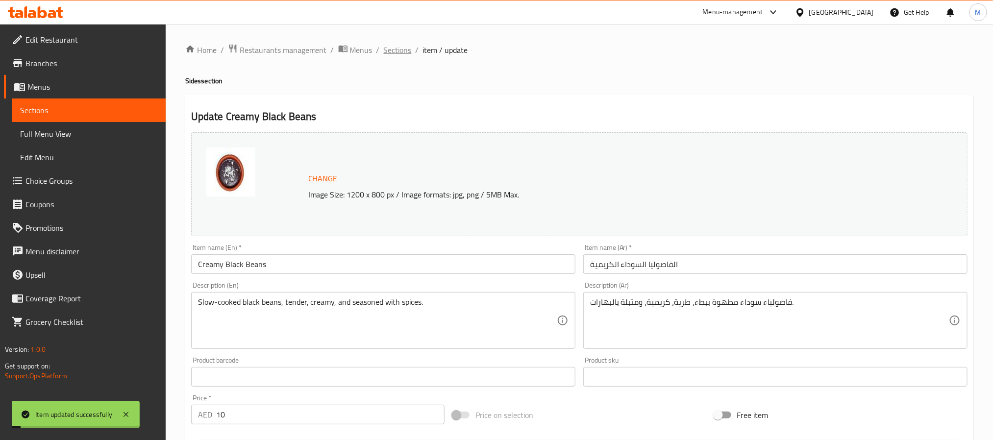
click at [394, 50] on span "Sections" at bounding box center [398, 50] width 28 height 12
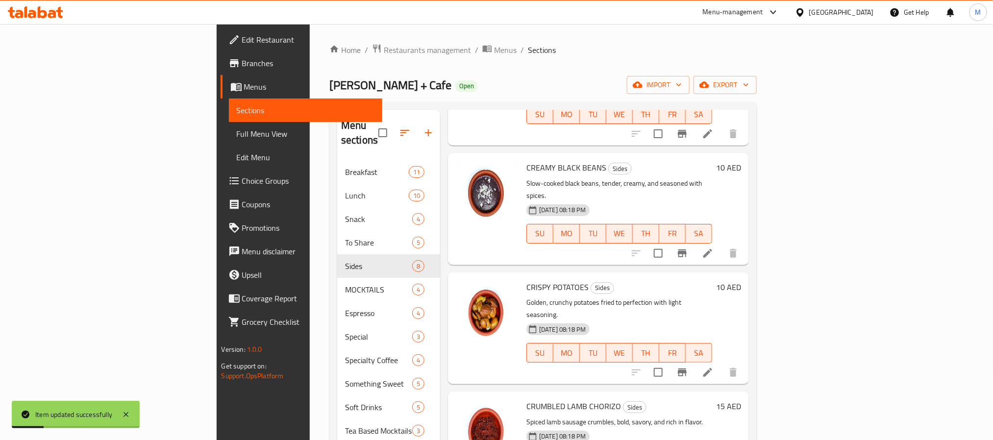
scroll to position [147, 0]
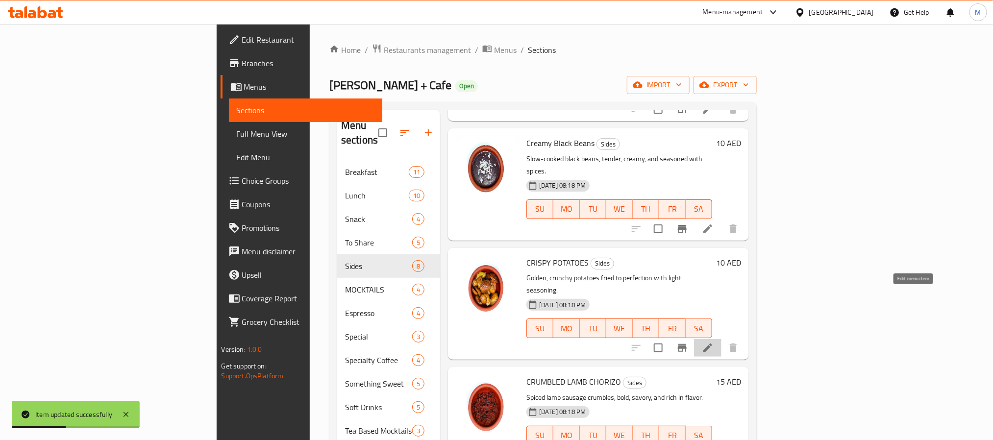
click at [713, 342] on icon at bounding box center [708, 348] width 12 height 12
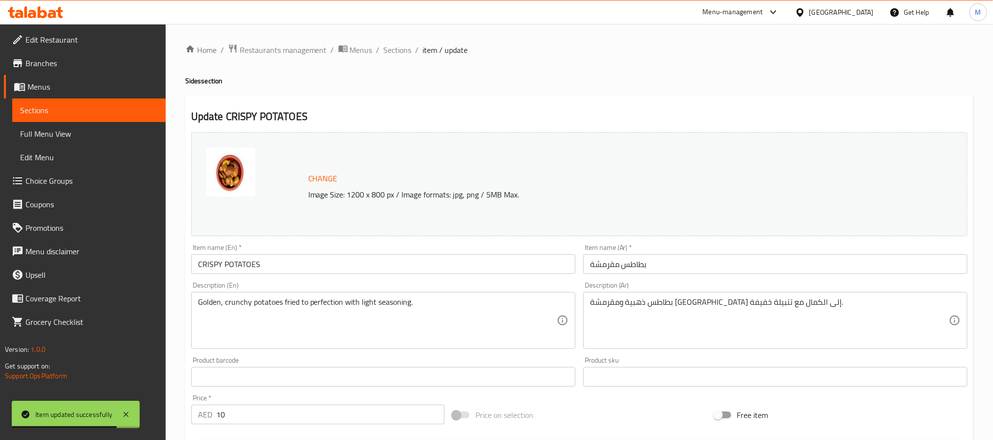
click at [359, 267] on input "CRISPY POTATOES" at bounding box center [383, 264] width 384 height 20
paste input "rispy Potatoes"
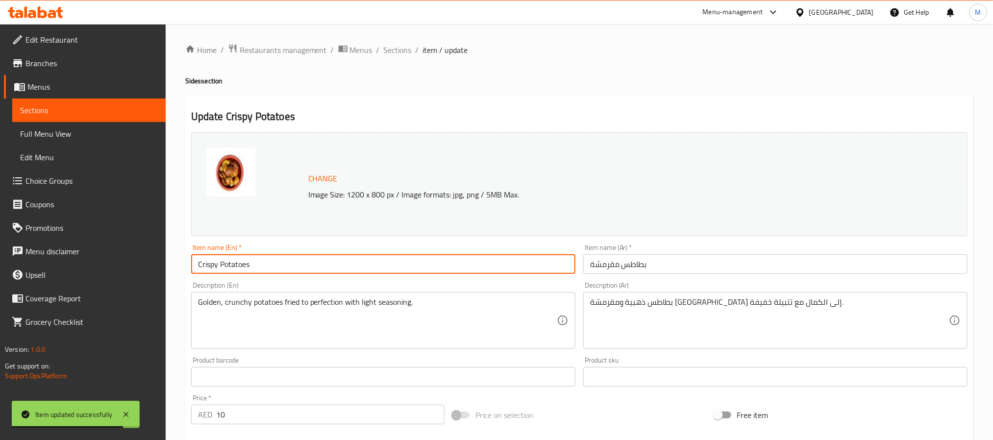
type input "Crispy Potatoes"
click at [397, 52] on span "Sections" at bounding box center [398, 50] width 28 height 12
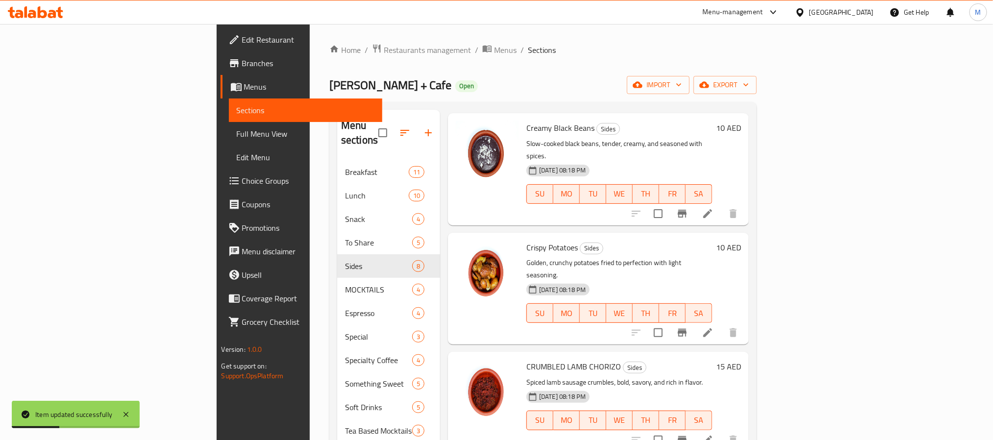
scroll to position [220, 0]
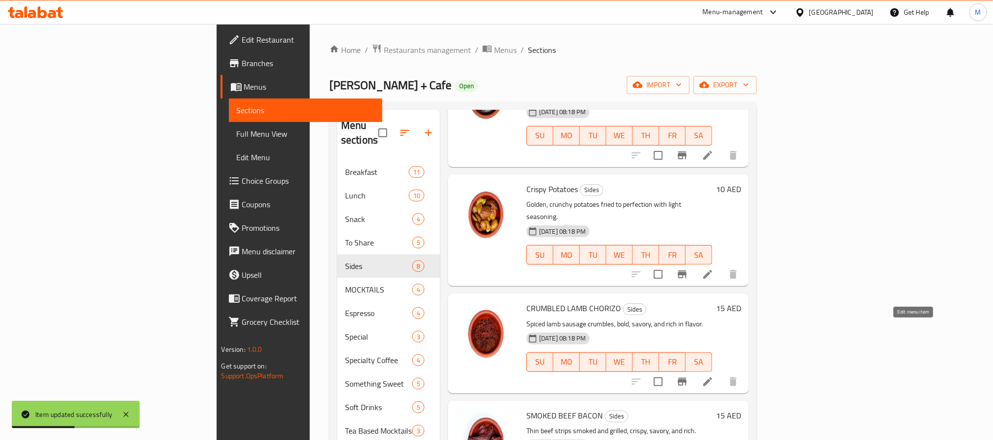
click at [712, 377] on icon at bounding box center [707, 381] width 9 height 9
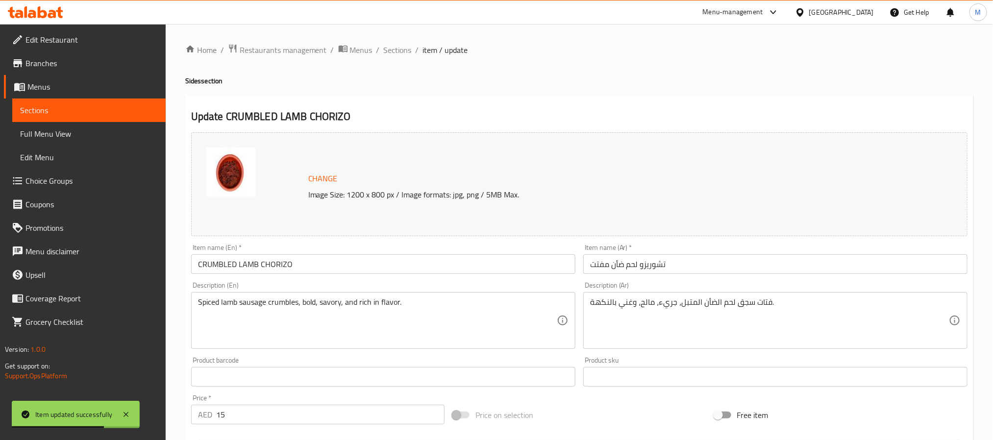
click at [406, 262] on input "CRUMBLED LAMB CHORIZO" at bounding box center [383, 264] width 384 height 20
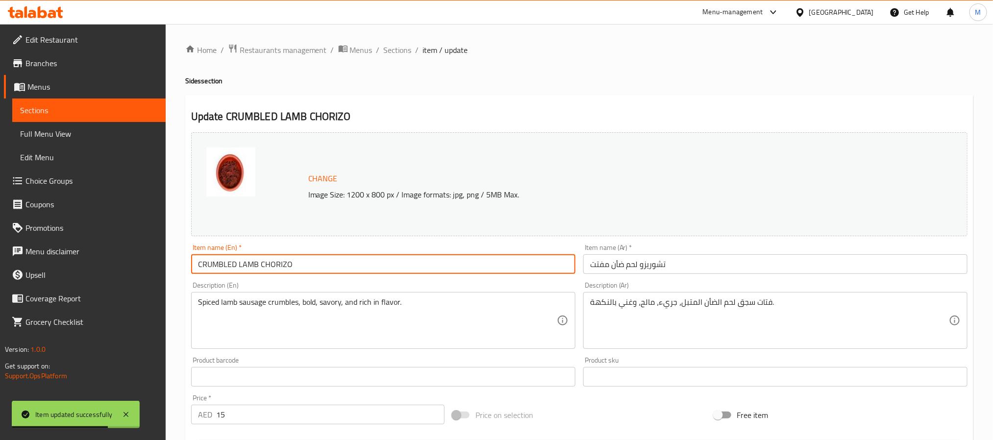
paste input "rispy Lamb Chorizo"
type input "Crispy Lamb Chorizo"
drag, startPoint x: 392, startPoint y: 48, endPoint x: 404, endPoint y: 61, distance: 17.0
click at [392, 48] on span "Sections" at bounding box center [398, 50] width 28 height 12
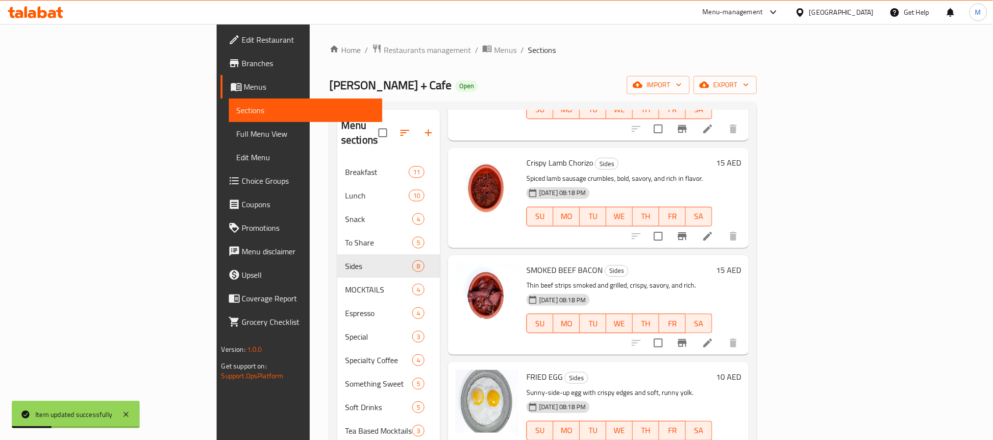
scroll to position [367, 0]
click at [713, 336] on icon at bounding box center [708, 342] width 12 height 12
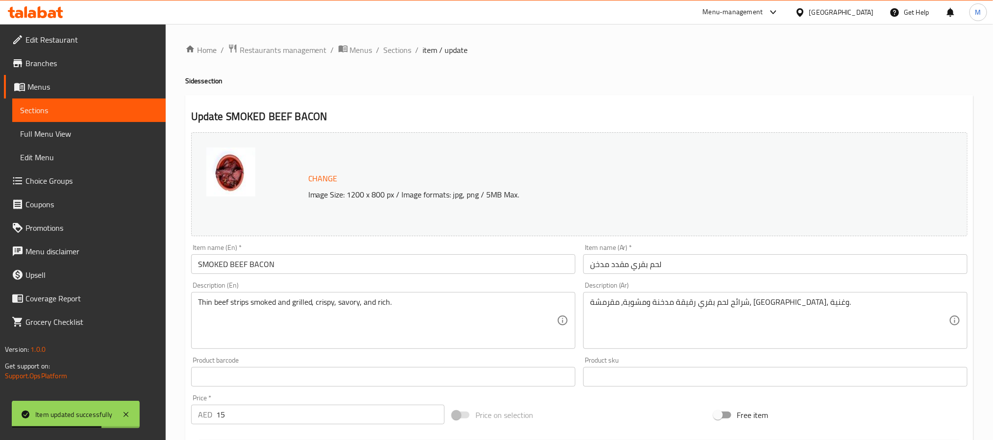
click at [390, 269] on input "SMOKED BEEF BACON" at bounding box center [383, 264] width 384 height 20
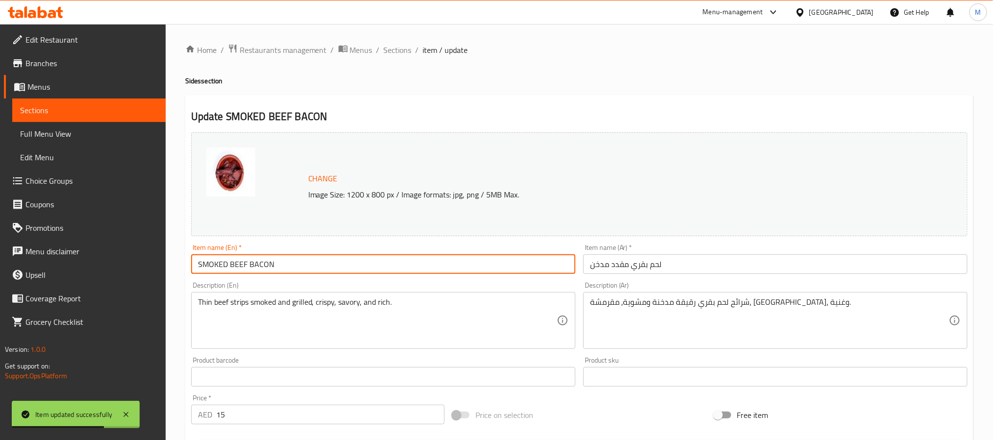
paste input "Beef Bacon"
type input "Beef Bacon"
click at [600, 267] on input "لحم بقري مقدد مدخن" at bounding box center [775, 264] width 384 height 20
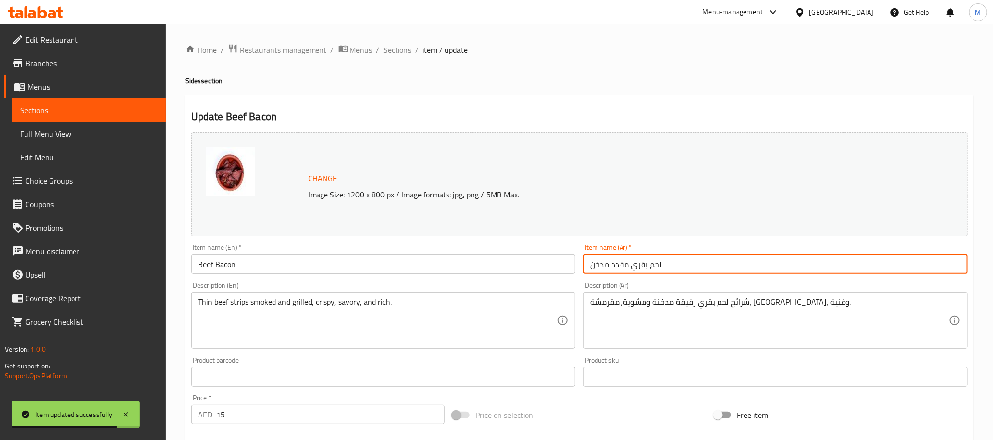
click at [600, 267] on input "لحم بقري مقدد مدخن" at bounding box center [775, 264] width 384 height 20
click at [600, 270] on input "لحم بقري مقدد مدخن" at bounding box center [775, 264] width 384 height 20
click at [601, 270] on input "لحم بقري مقدد مدخن" at bounding box center [775, 264] width 384 height 20
click at [600, 270] on input "لحم بقري مقدد مدخن" at bounding box center [775, 264] width 384 height 20
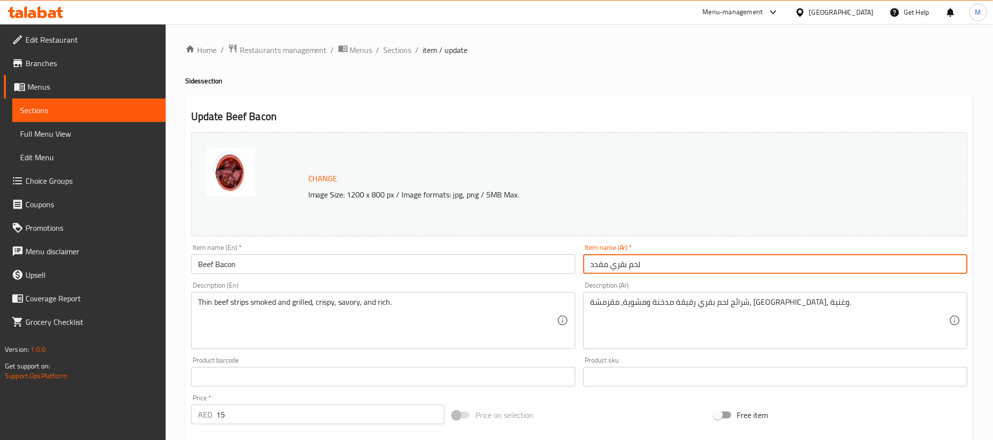
type input "لحم بقري مقدد"
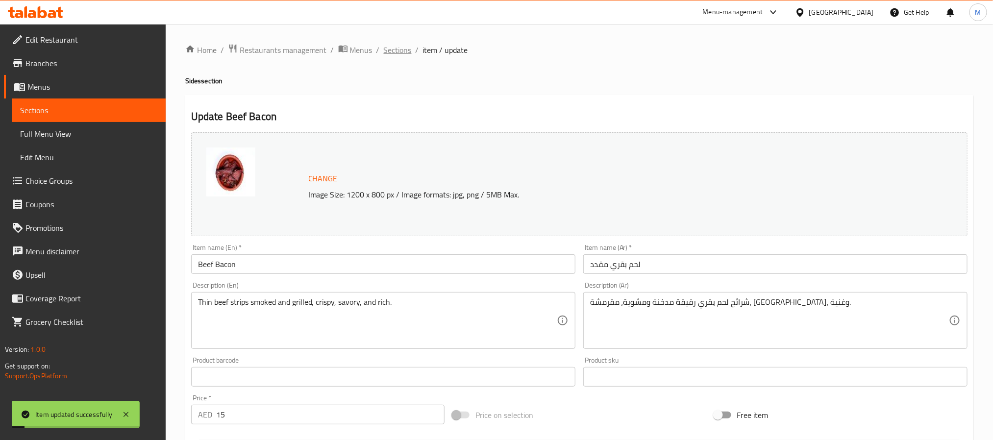
click at [397, 46] on span "Sections" at bounding box center [398, 50] width 28 height 12
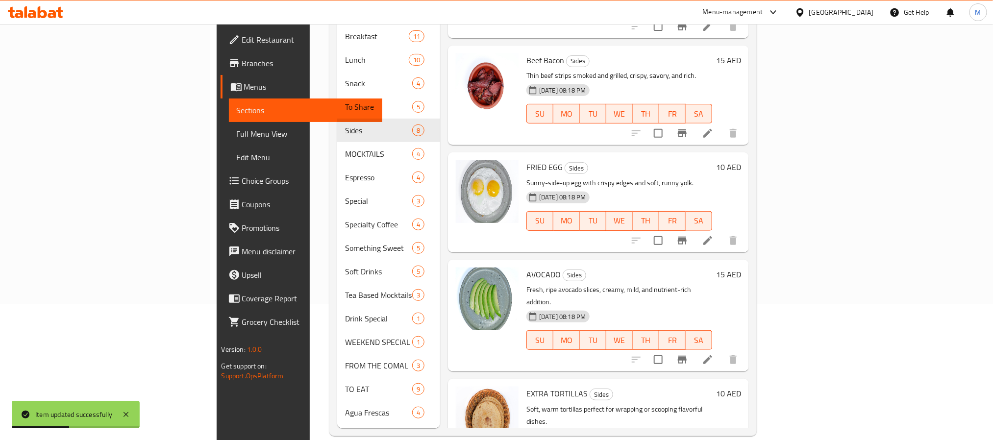
scroll to position [137, 0]
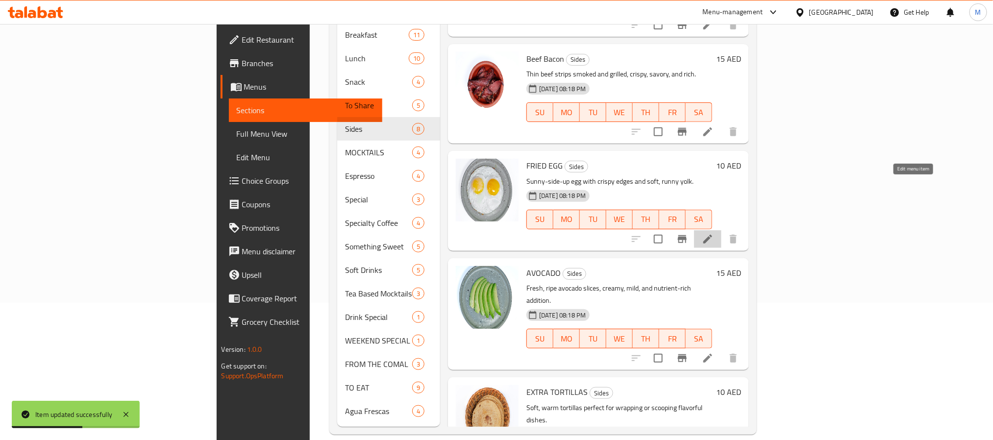
click at [712, 235] on icon at bounding box center [707, 239] width 9 height 9
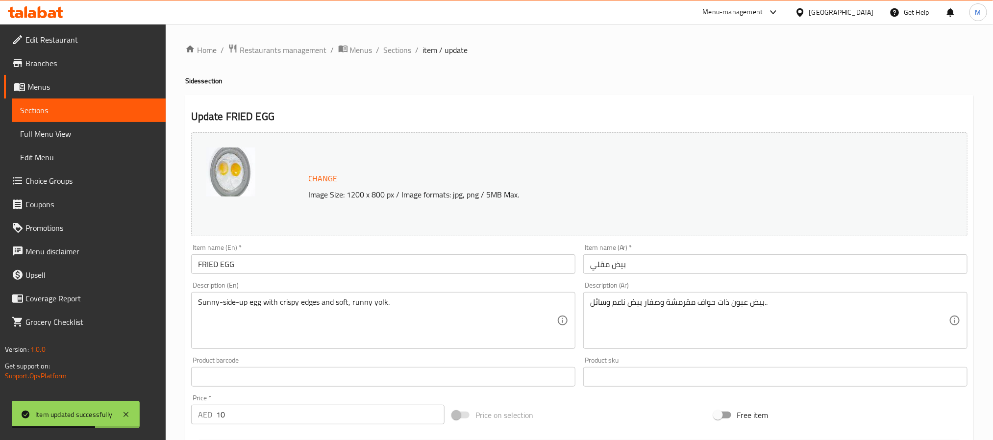
click at [352, 266] on input "FRIED EGG" at bounding box center [383, 264] width 384 height 20
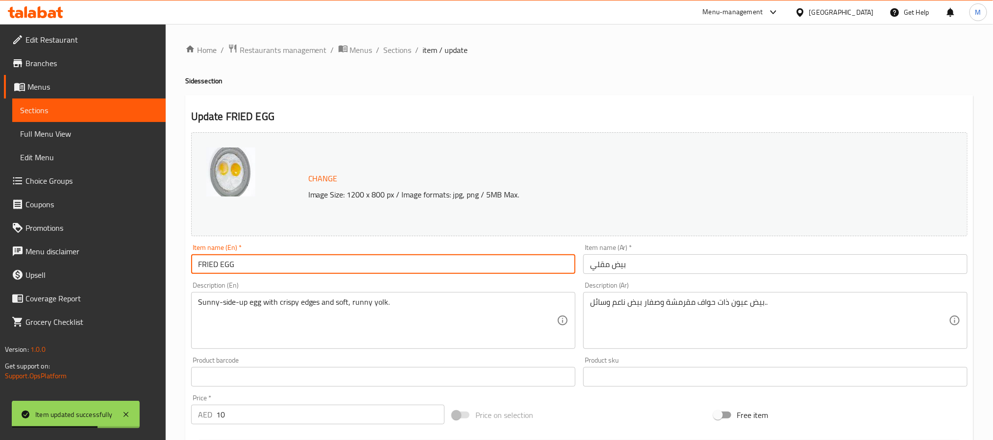
paste input "ried Egg"
type input "Fried Egg"
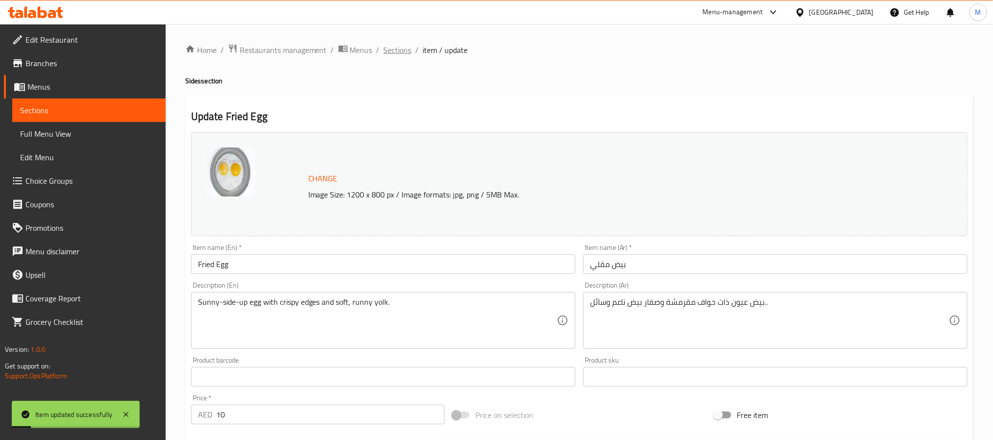
click at [399, 52] on span "Sections" at bounding box center [398, 50] width 28 height 12
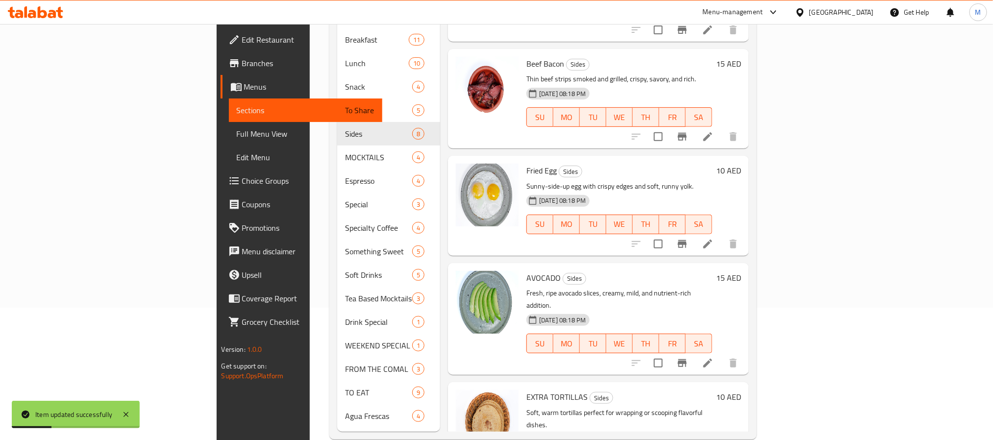
scroll to position [137, 0]
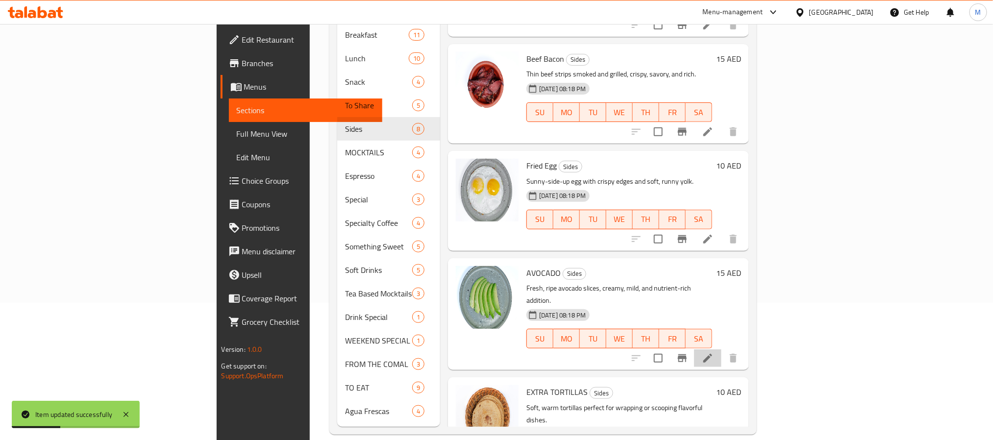
click at [721, 349] on li at bounding box center [707, 358] width 27 height 18
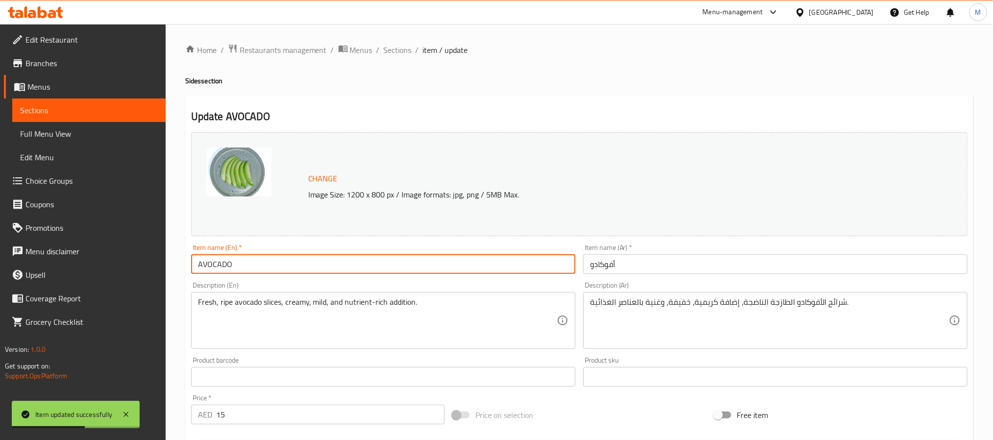
click at [324, 257] on input "AVOCADO" at bounding box center [383, 264] width 384 height 20
type input "Avocado"
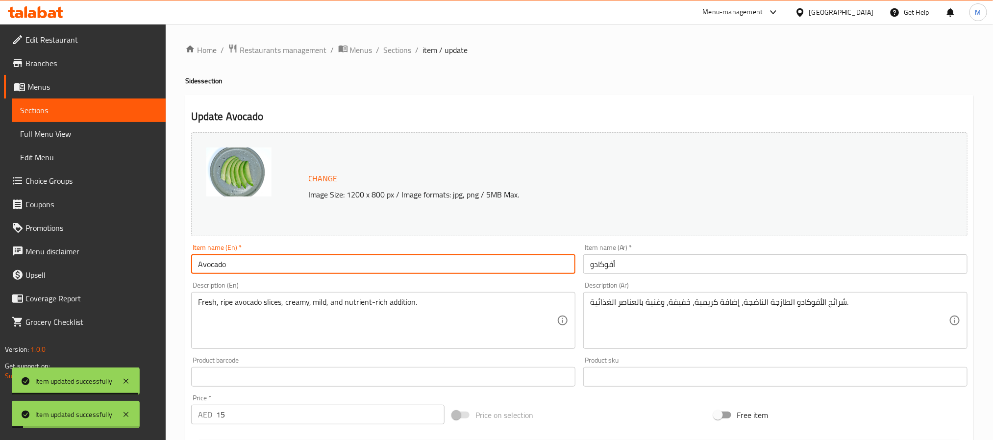
drag, startPoint x: 390, startPoint y: 48, endPoint x: 419, endPoint y: 74, distance: 39.5
click at [390, 48] on span "Sections" at bounding box center [398, 50] width 28 height 12
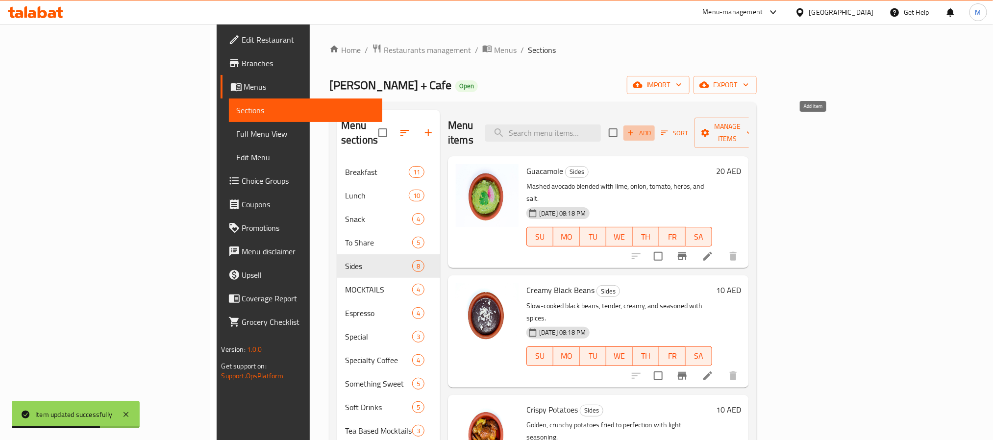
drag, startPoint x: 828, startPoint y: 127, endPoint x: 725, endPoint y: 64, distance: 120.7
click at [654, 127] on button "Add" at bounding box center [638, 132] width 31 height 15
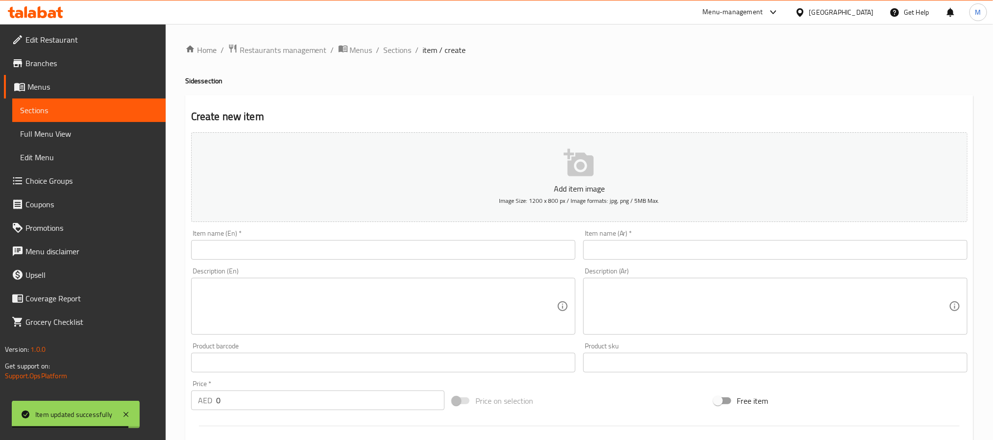
drag, startPoint x: 341, startPoint y: 248, endPoint x: 332, endPoint y: 225, distance: 24.7
click at [341, 248] on input "text" at bounding box center [383, 250] width 384 height 20
paste input "Extra Chips"
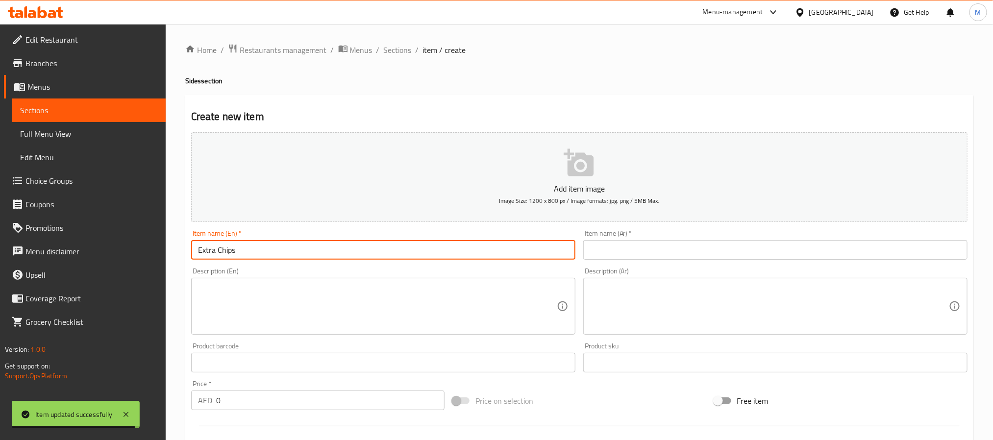
type input "Extra Chips"
click at [345, 406] on input "0" at bounding box center [330, 400] width 228 height 20
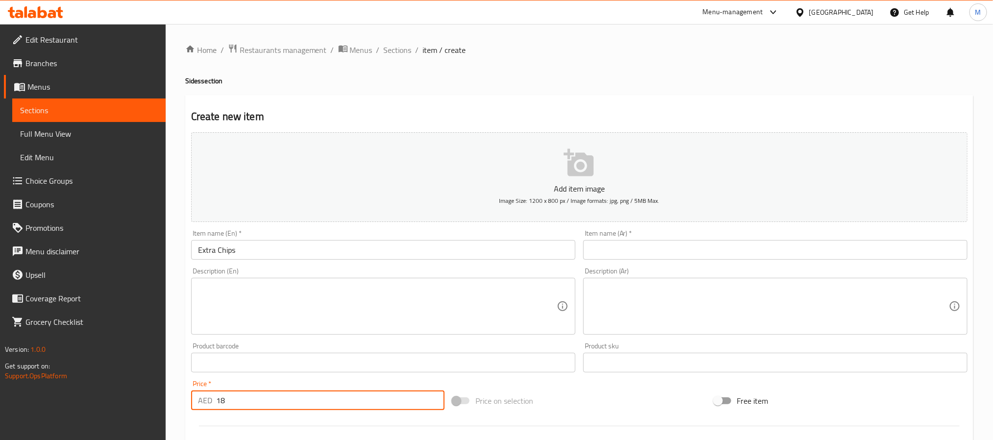
type input "18"
click at [322, 251] on input "Extra Chips" at bounding box center [383, 250] width 384 height 20
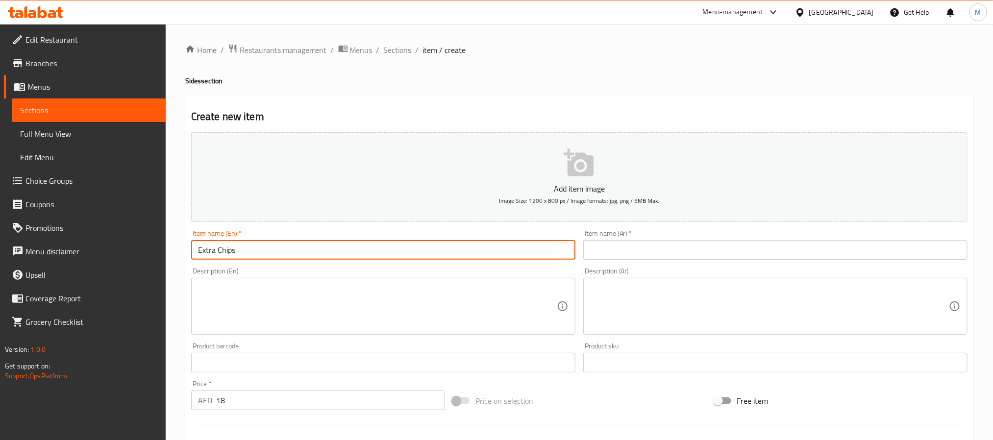
click at [613, 252] on input "text" at bounding box center [775, 250] width 384 height 20
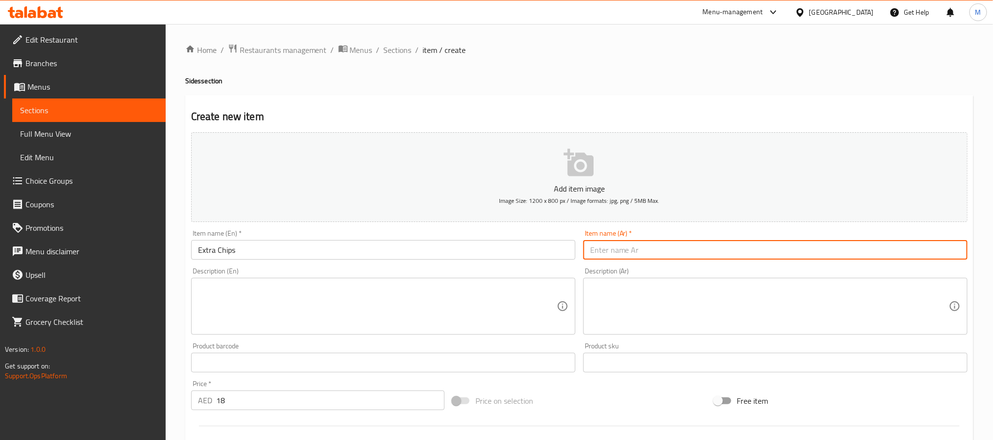
paste input "رقائق إضافية"
type input "رقائق إضافية"
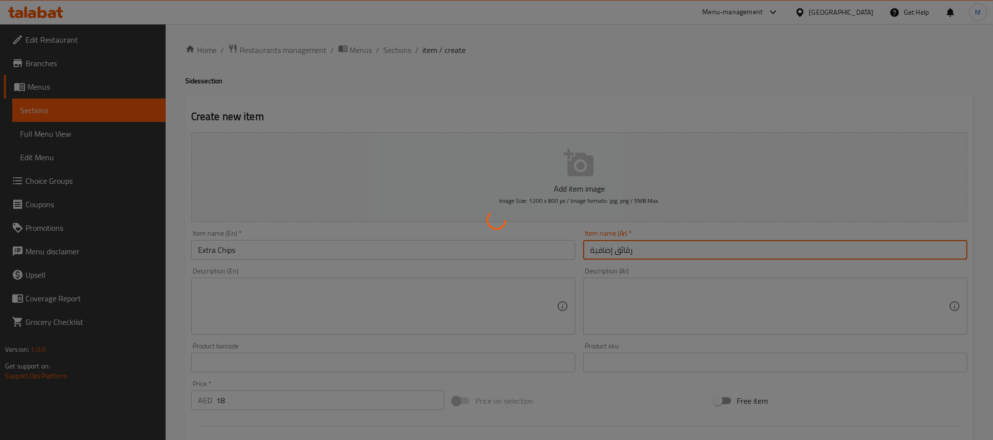
type input "0"
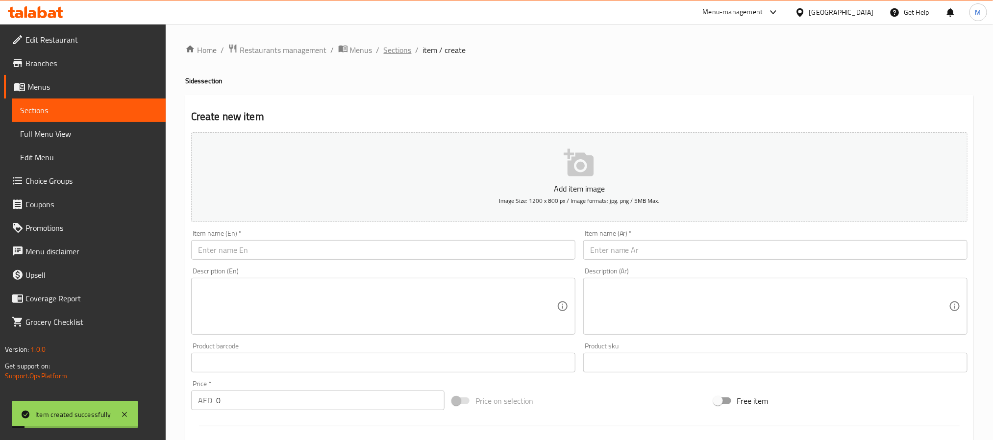
click at [401, 51] on span "Sections" at bounding box center [398, 50] width 28 height 12
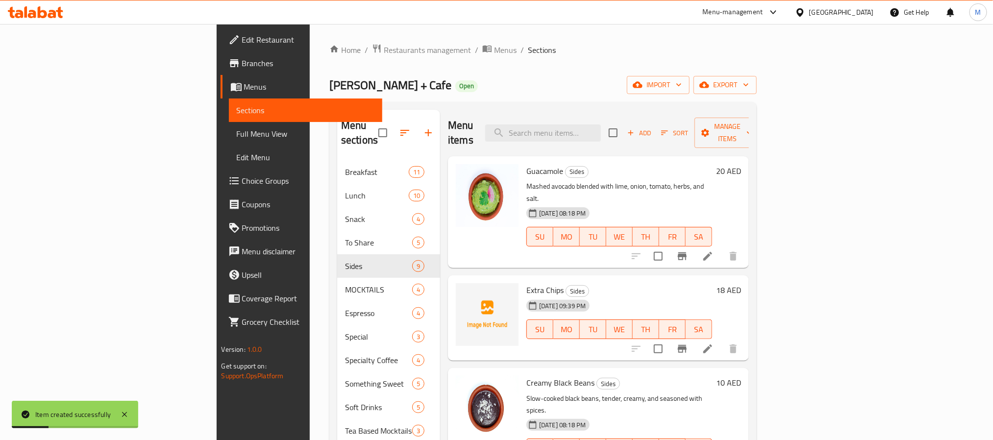
click at [494, 69] on div "Home / Restaurants management / Menus / Sections Lila Molino + Cafe Open import…" at bounding box center [542, 308] width 427 height 528
click at [652, 127] on span "Add" at bounding box center [639, 132] width 26 height 11
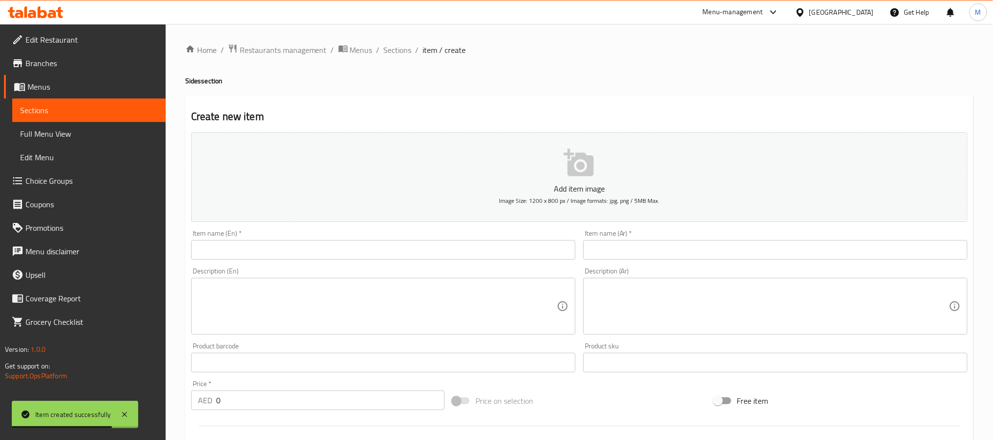
click at [375, 249] on input "text" at bounding box center [383, 250] width 384 height 20
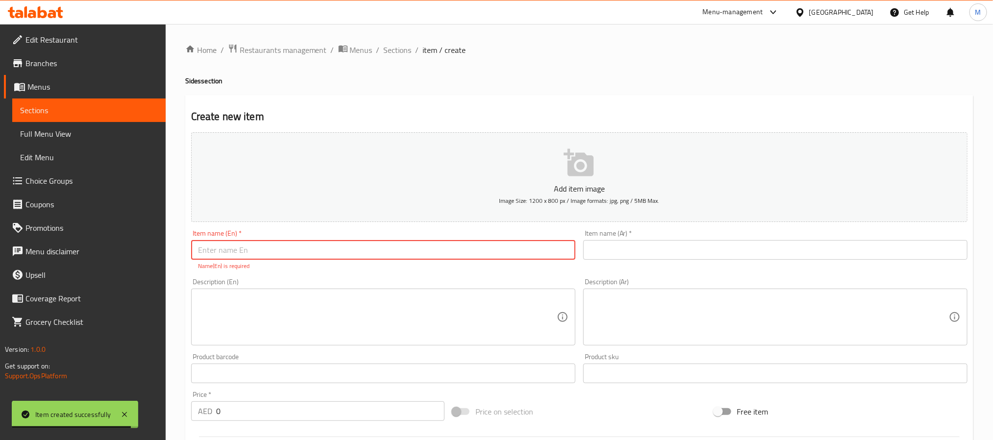
paste input "Side Chicken"
type input "Side Chicken"
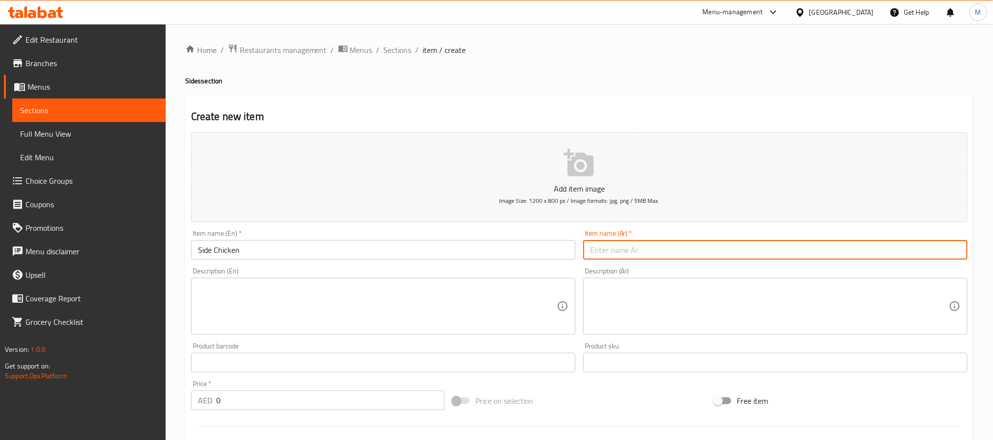
click at [667, 253] on input "text" at bounding box center [775, 250] width 384 height 20
paste input "دجاج جانبي"
type input "دجاج جانبي"
click at [304, 395] on input "0" at bounding box center [330, 400] width 228 height 20
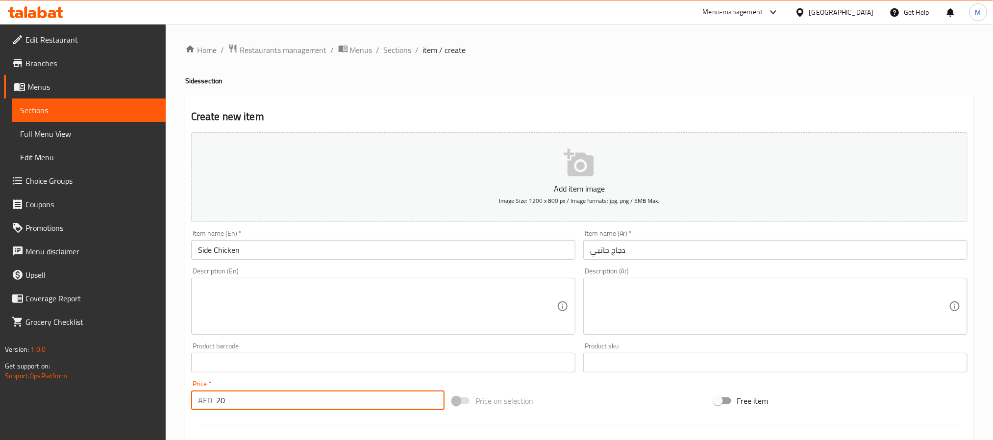
type input "20"
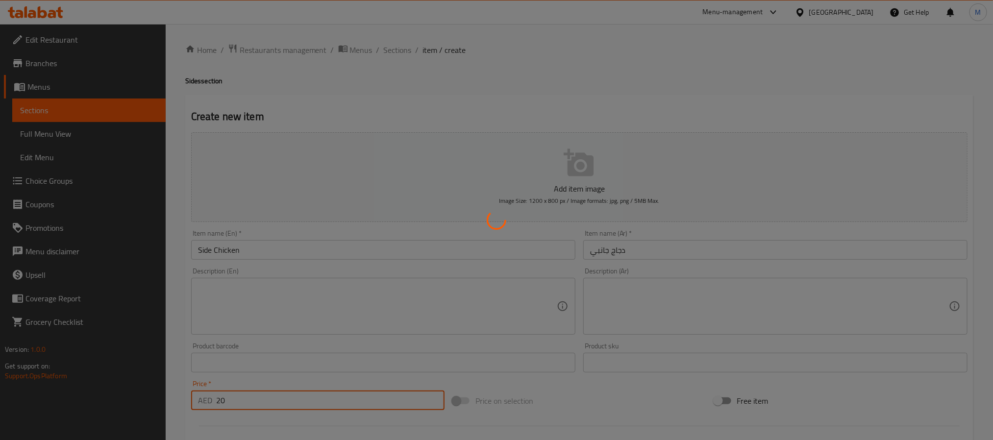
type input "0"
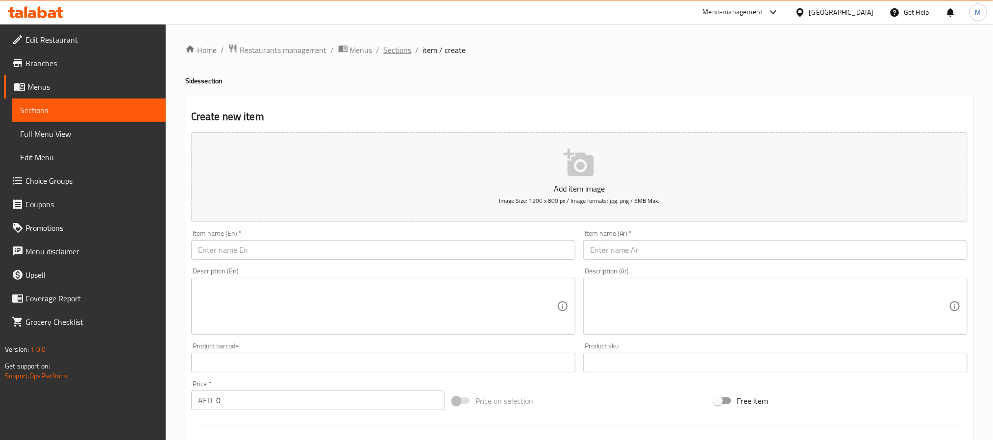
drag, startPoint x: 390, startPoint y: 40, endPoint x: 394, endPoint y: 45, distance: 6.2
click at [391, 41] on div "Home / Restaurants management / Menus / Sections / item / create Sides section …" at bounding box center [579, 358] width 827 height 668
click at [396, 46] on span "Sections" at bounding box center [398, 50] width 28 height 12
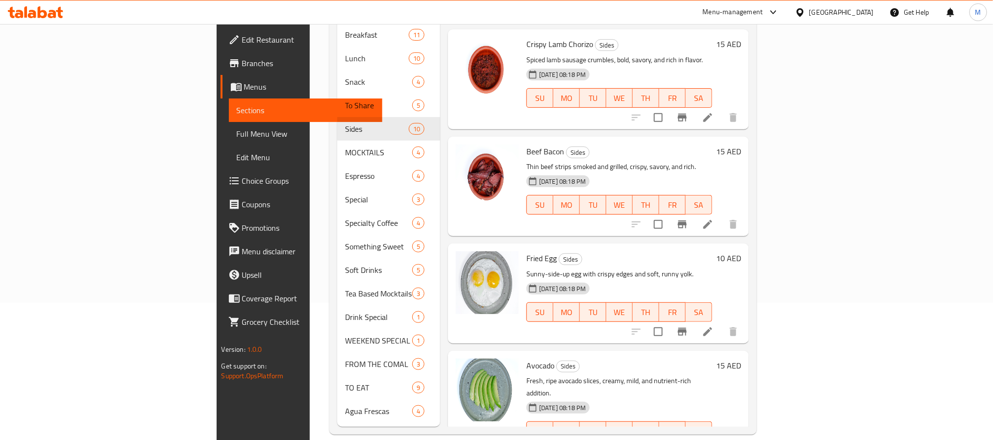
scroll to position [625, 0]
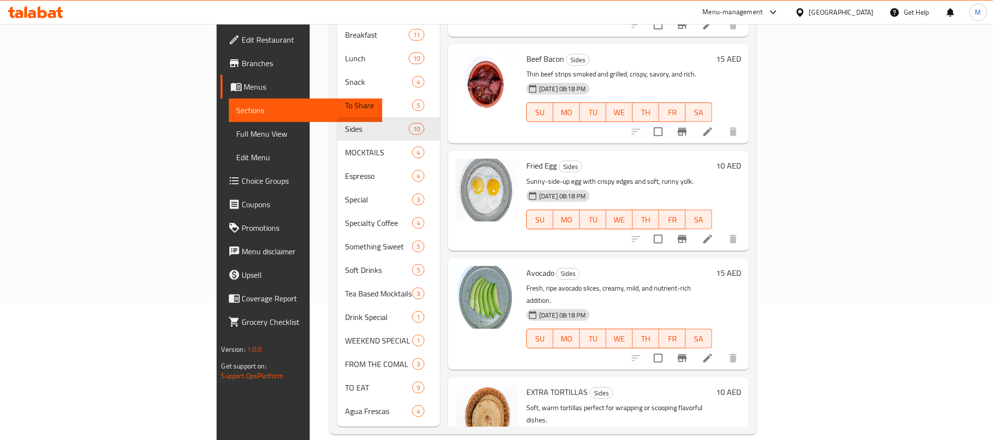
click at [526, 385] on span "EXTRA TORTILLAS" at bounding box center [556, 392] width 61 height 15
copy h6 "EXTRA TORTILLAS"
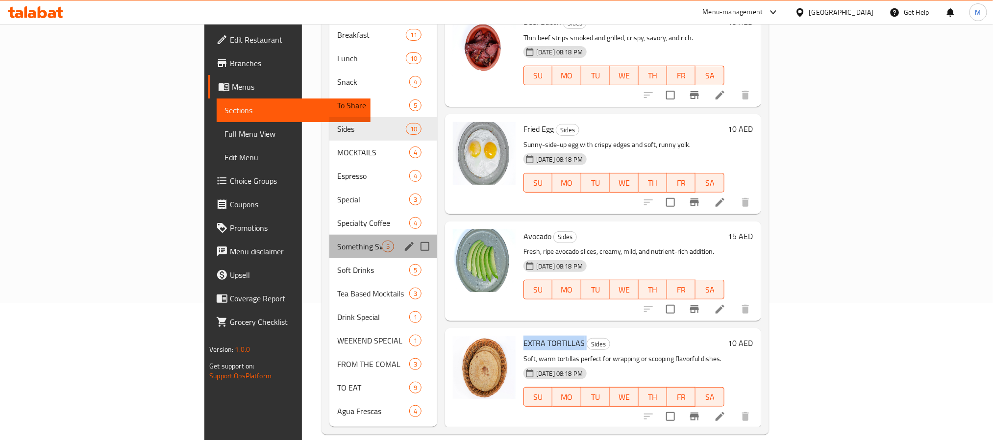
click at [329, 235] on div "Something Sweet 5" at bounding box center [383, 247] width 108 height 24
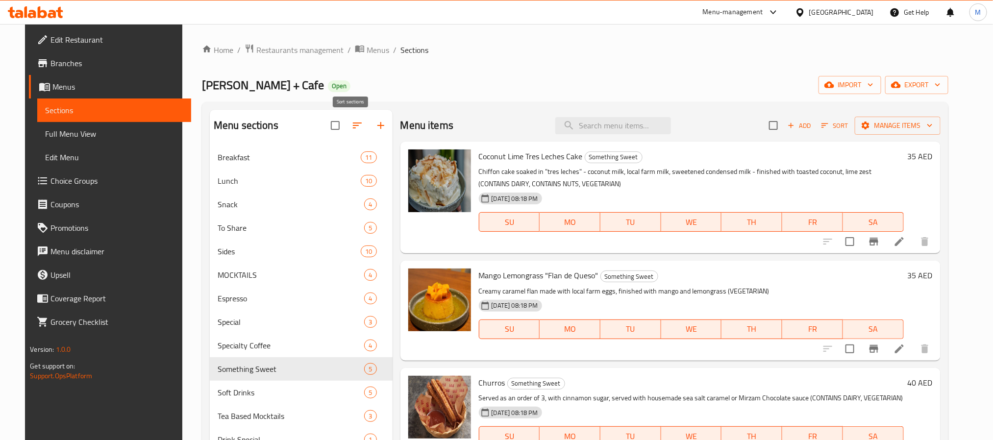
click at [350, 134] on button "button" at bounding box center [357, 126] width 24 height 24
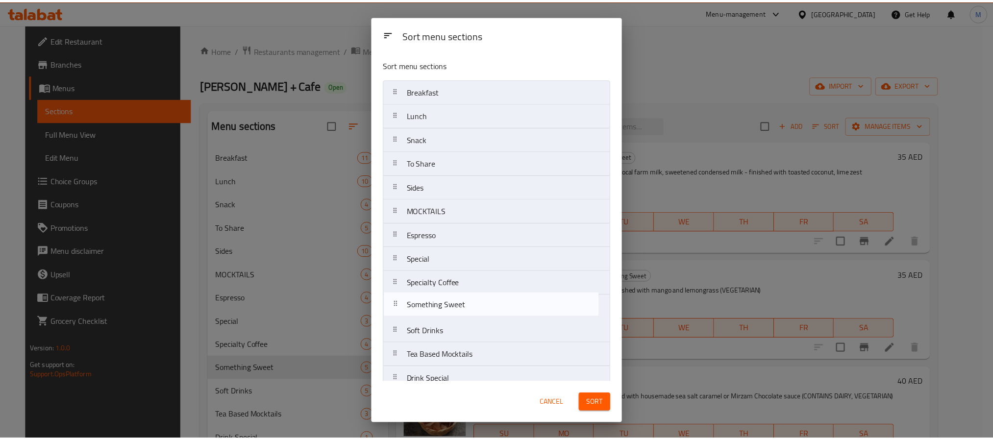
scroll to position [2, 0]
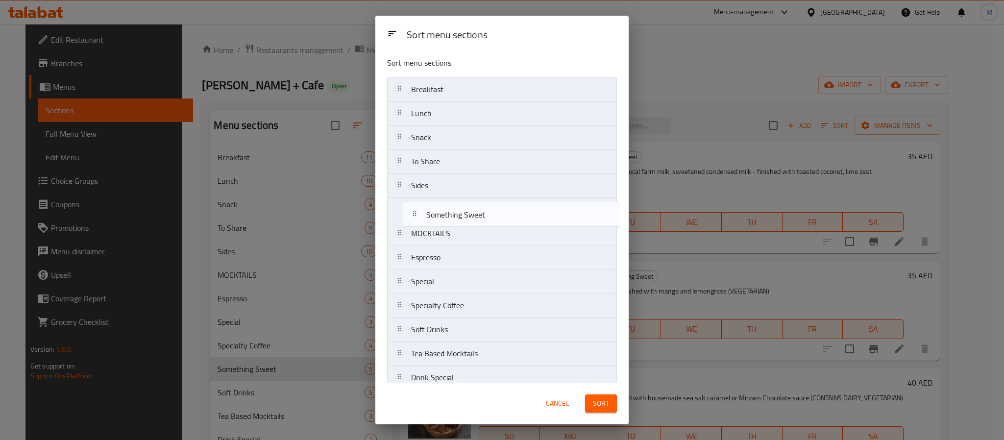
drag, startPoint x: 463, startPoint y: 313, endPoint x: 480, endPoint y: 213, distance: 101.2
click at [480, 213] on nav "Breakfast Lunch Snack To Share Sides MOCKTAILS Espresso Special Specialty Coffe…" at bounding box center [502, 281] width 230 height 409
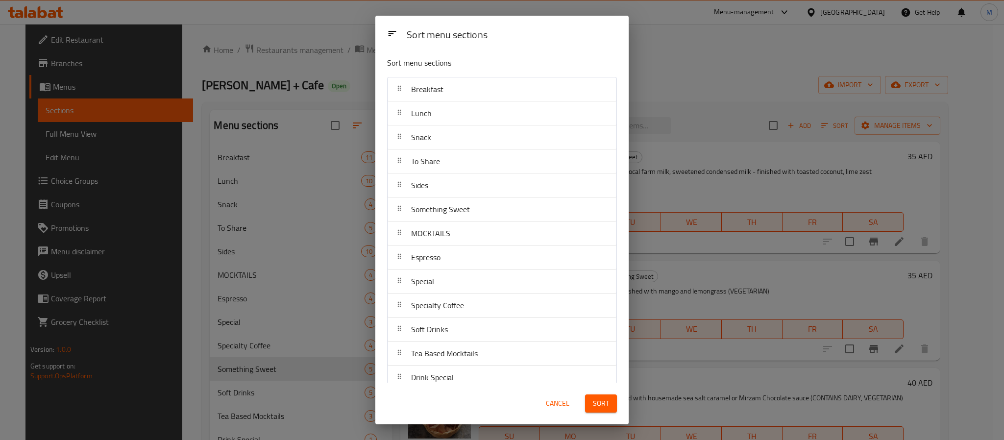
click at [607, 400] on span "Sort" at bounding box center [601, 403] width 16 height 12
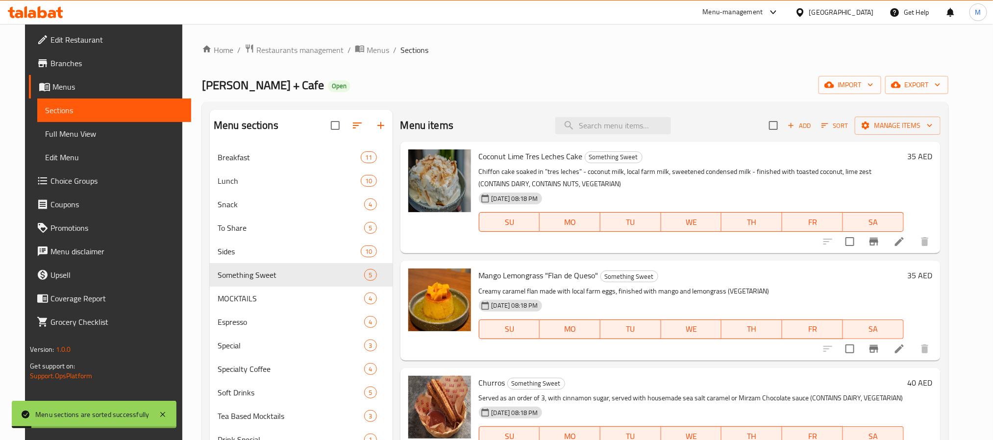
click at [470, 98] on div "Home / Restaurants management / Menus / Sections Lila Molino + Cafe Open import…" at bounding box center [575, 301] width 746 height 514
click at [829, 125] on icon "button" at bounding box center [824, 125] width 9 height 9
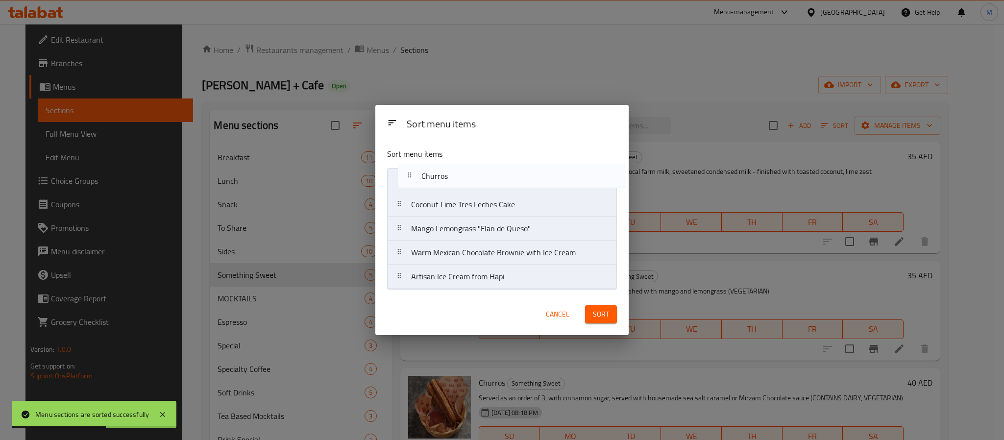
drag, startPoint x: 462, startPoint y: 231, endPoint x: 472, endPoint y: 174, distance: 57.7
click at [472, 174] on nav "Coconut Lime Tres Leches Cake Mango Lemongrass "Flan de Queso" Churros Warm Mex…" at bounding box center [502, 228] width 230 height 121
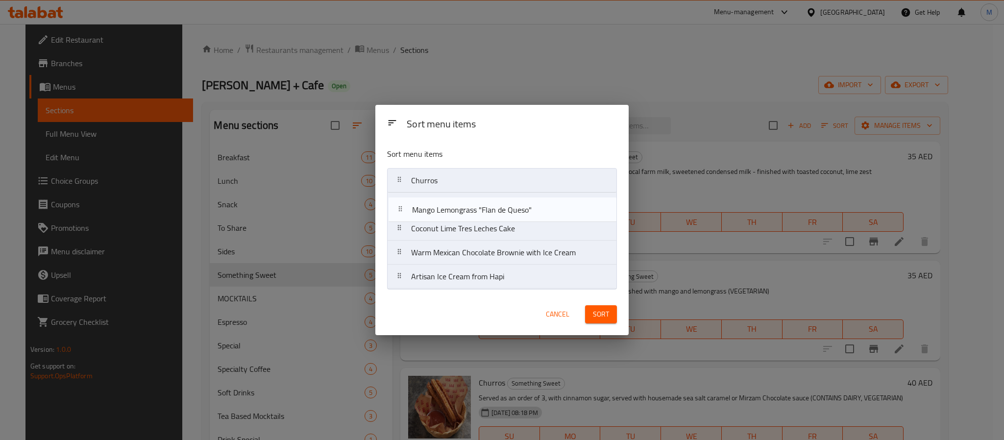
drag, startPoint x: 451, startPoint y: 228, endPoint x: 453, endPoint y: 205, distance: 23.1
click at [453, 205] on nav "Churros Coconut Lime Tres Leches Cake Mango Lemongrass "Flan de Queso" Warm Mex…" at bounding box center [502, 228] width 230 height 121
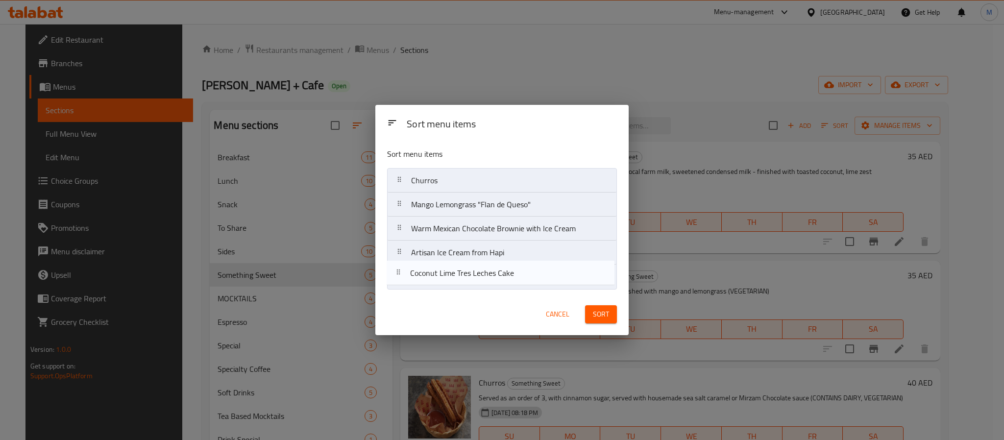
drag, startPoint x: 445, startPoint y: 236, endPoint x: 444, endPoint y: 285, distance: 49.5
click at [444, 285] on nav "Churros Mango Lemongrass "Flan de Queso" Coconut Lime Tres Leches Cake Warm Mex…" at bounding box center [502, 228] width 230 height 121
drag, startPoint x: 450, startPoint y: 253, endPoint x: 450, endPoint y: 290, distance: 36.3
click at [450, 289] on nav "Churros Mango Lemongrass "Flan de Queso" Warm Mexican Chocolate Brownie with Ic…" at bounding box center [502, 228] width 230 height 121
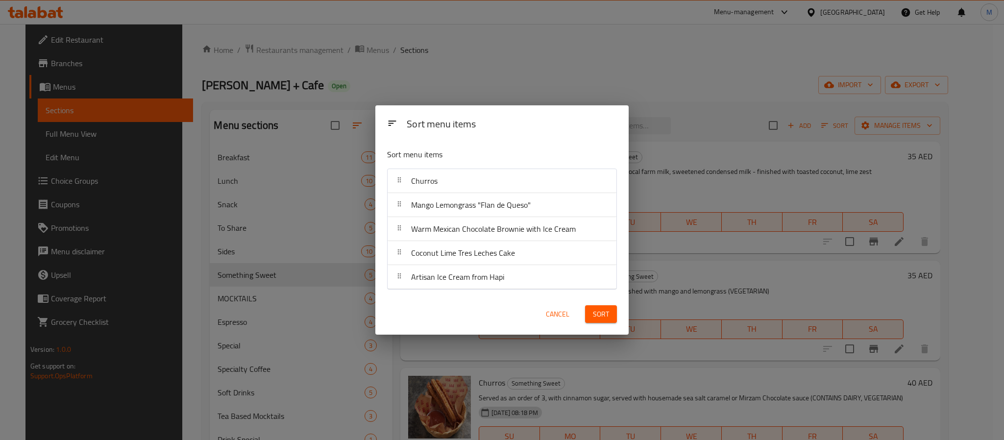
click at [608, 316] on span "Sort" at bounding box center [601, 314] width 16 height 12
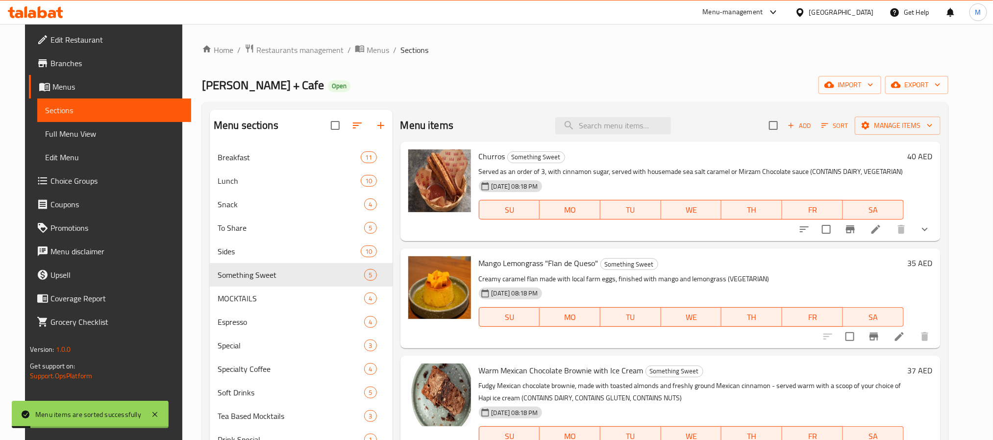
click at [686, 48] on ol "Home / Restaurants management / Menus / Sections" at bounding box center [575, 50] width 746 height 13
click at [936, 231] on button "show more" at bounding box center [925, 230] width 24 height 24
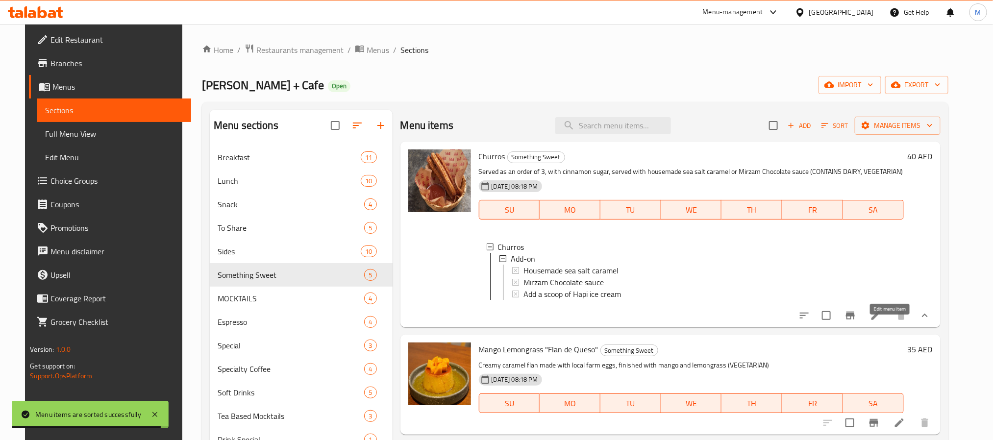
click at [881, 321] on icon at bounding box center [876, 316] width 12 height 12
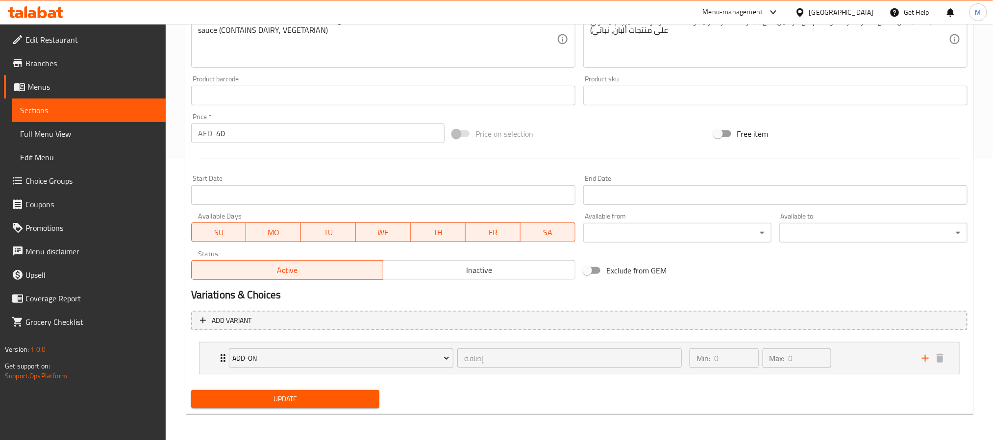
scroll to position [283, 0]
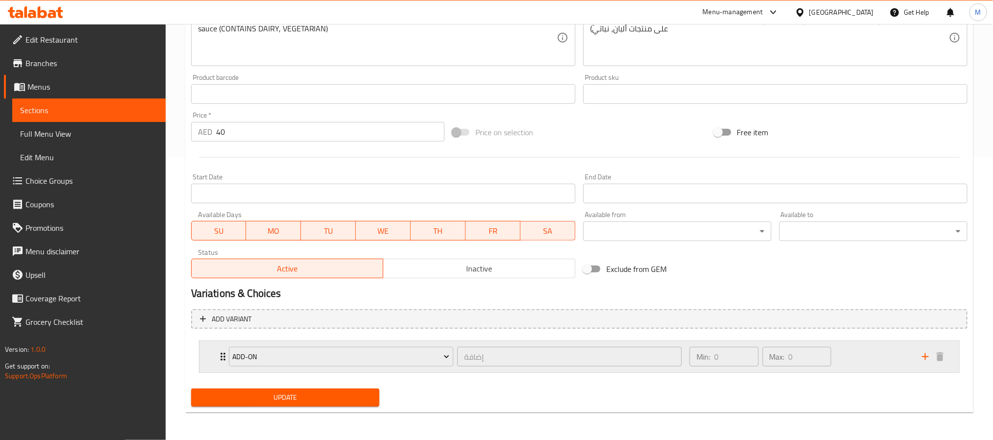
click at [879, 354] on div "Min: 0 ​ Max: 0 ​" at bounding box center [799, 356] width 232 height 31
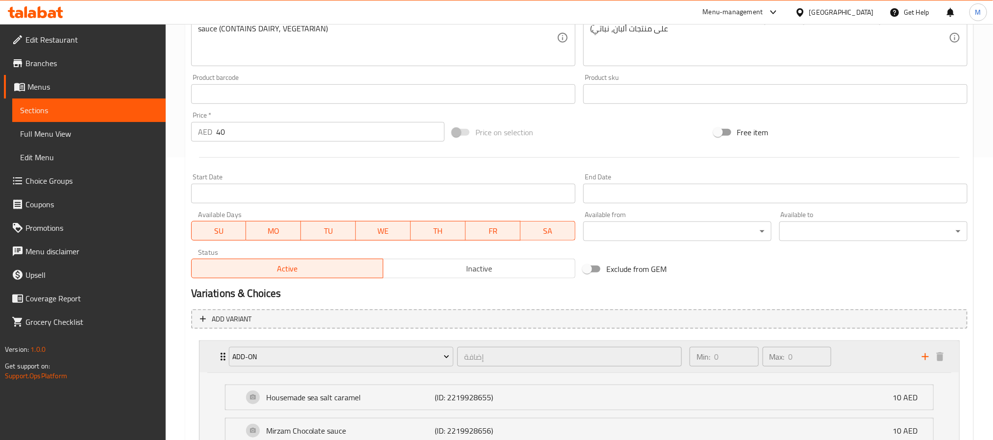
click at [879, 354] on div "Min: 0 ​ Max: 0 ​" at bounding box center [799, 356] width 232 height 31
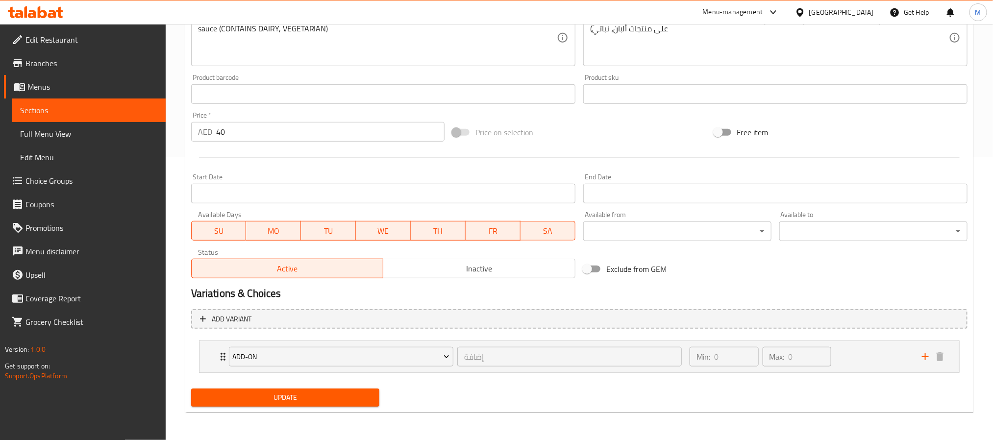
click at [92, 175] on span "Choice Groups" at bounding box center [91, 181] width 132 height 12
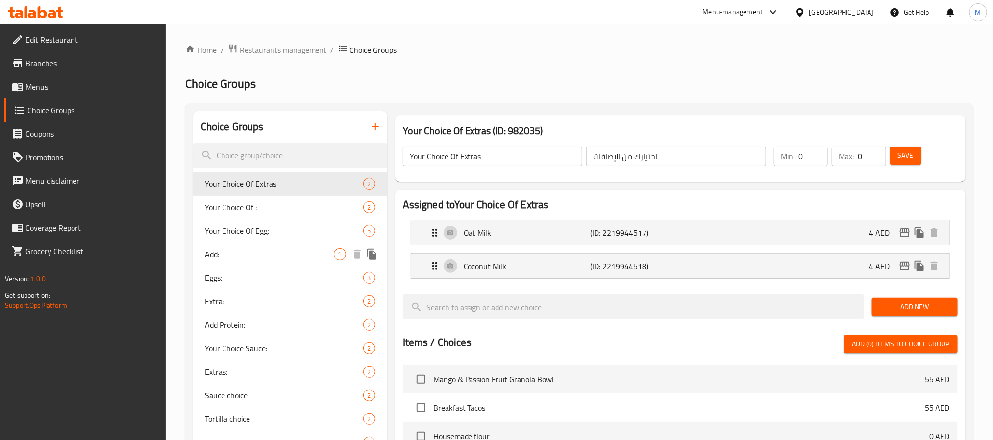
click at [297, 255] on span "Add:" at bounding box center [269, 254] width 129 height 12
type input "Add:"
type input "أضف:"
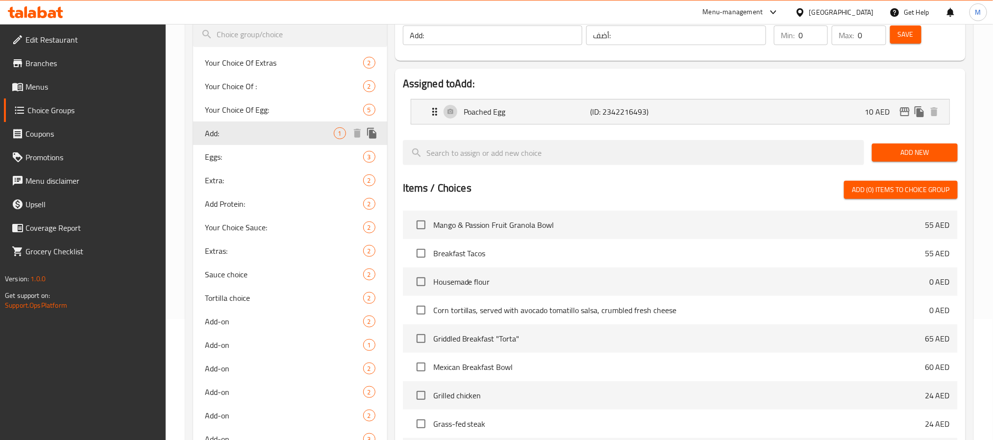
scroll to position [147, 0]
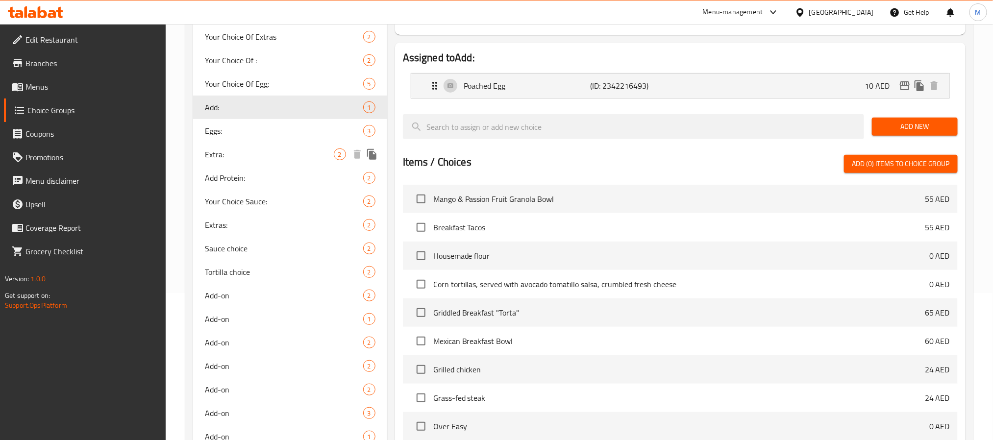
click at [294, 154] on span "Extra:" at bounding box center [269, 154] width 129 height 12
type input "Extra:"
type input "اكسترا:"
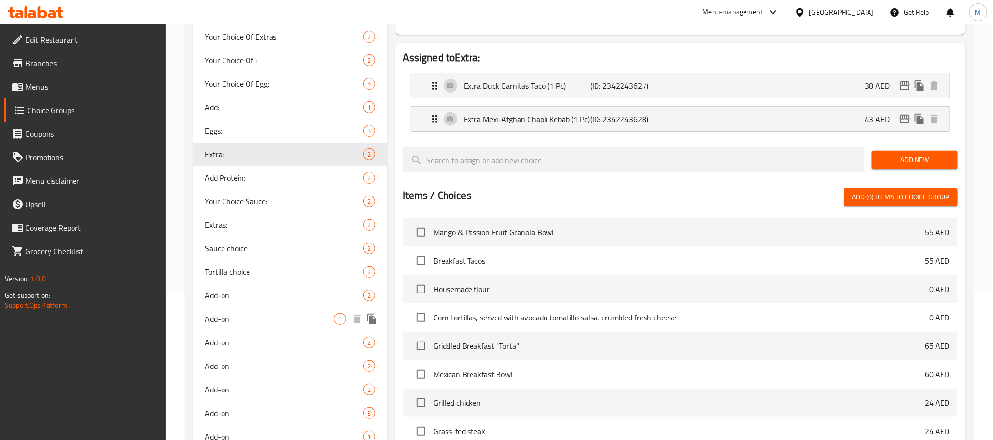
click at [261, 308] on div "Add-on 1" at bounding box center [290, 319] width 194 height 24
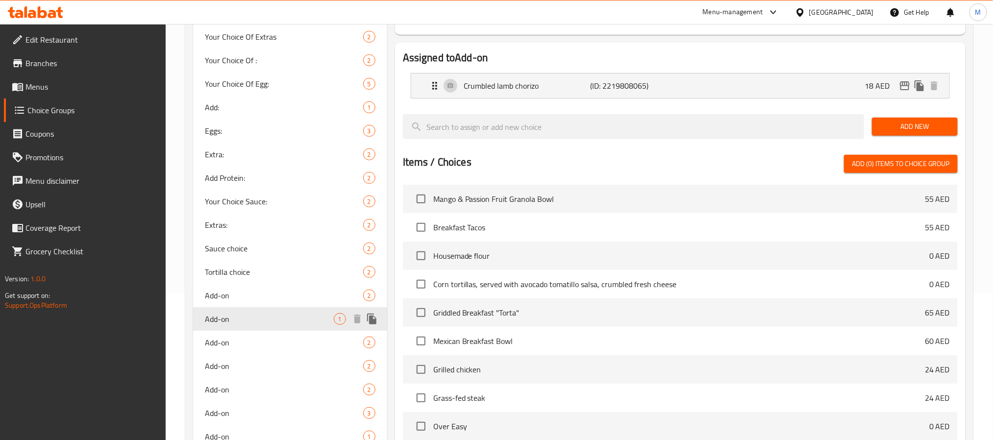
type input "Add-on"
type input "إضافة"
type input "1"
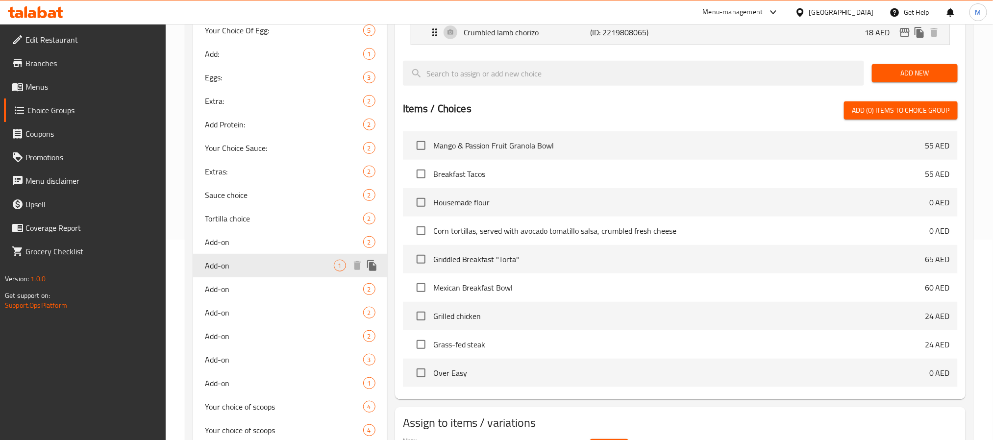
scroll to position [280, 0]
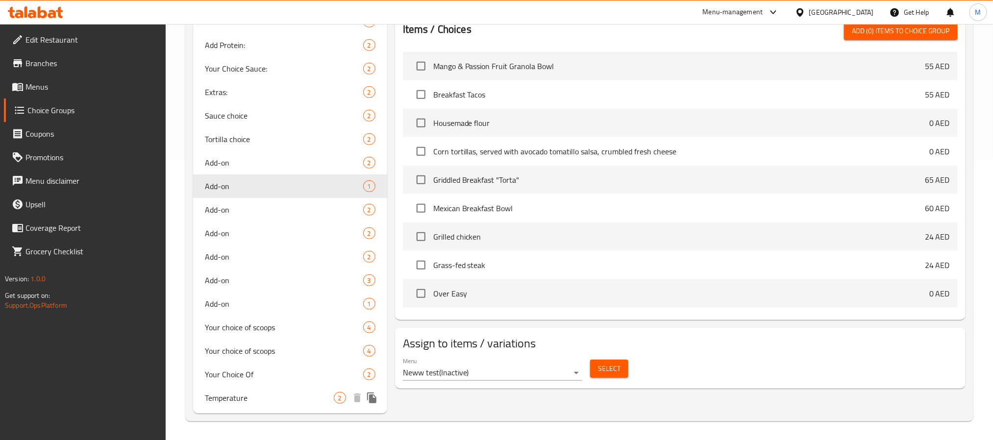
click at [272, 389] on div "Temperature 2" at bounding box center [290, 398] width 194 height 24
type input "Temperature"
type input "درجة حرارة"
type input "1"
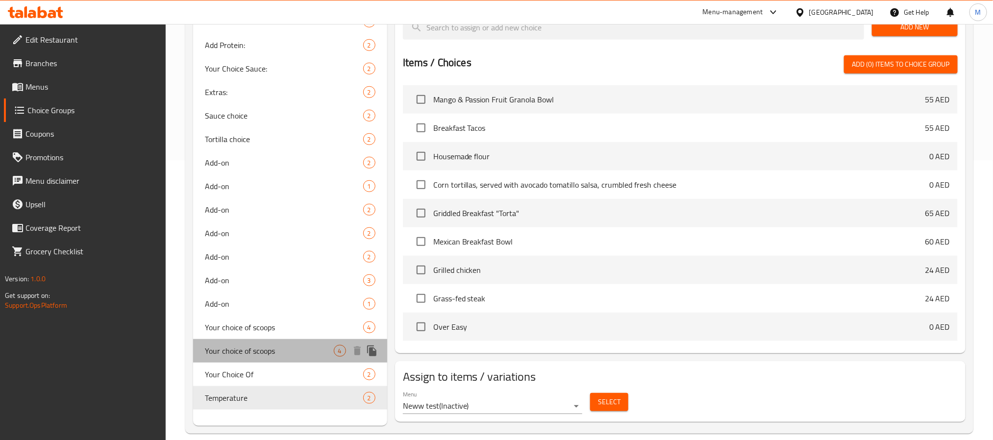
click at [268, 361] on div "Your choice of scoops 4" at bounding box center [290, 351] width 194 height 24
type input "Your choice of scoops"
type input "اختيارك من البولة"
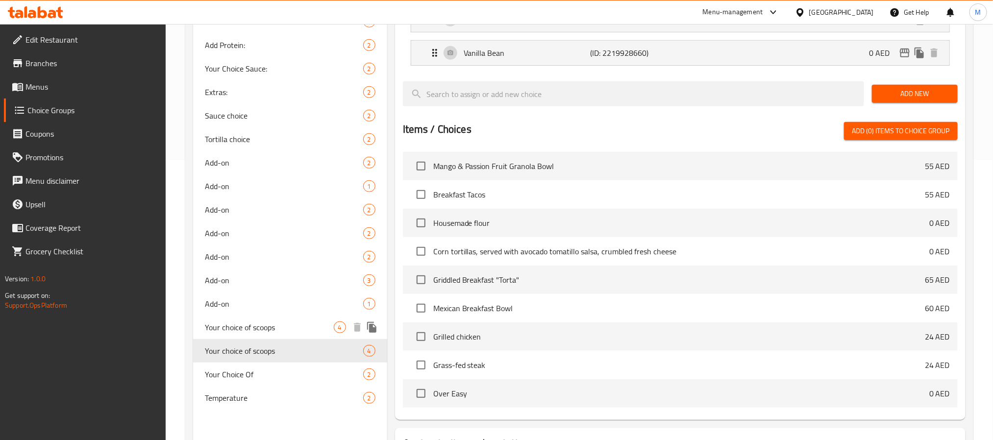
click at [272, 331] on span "Your choice of scoops" at bounding box center [269, 327] width 129 height 12
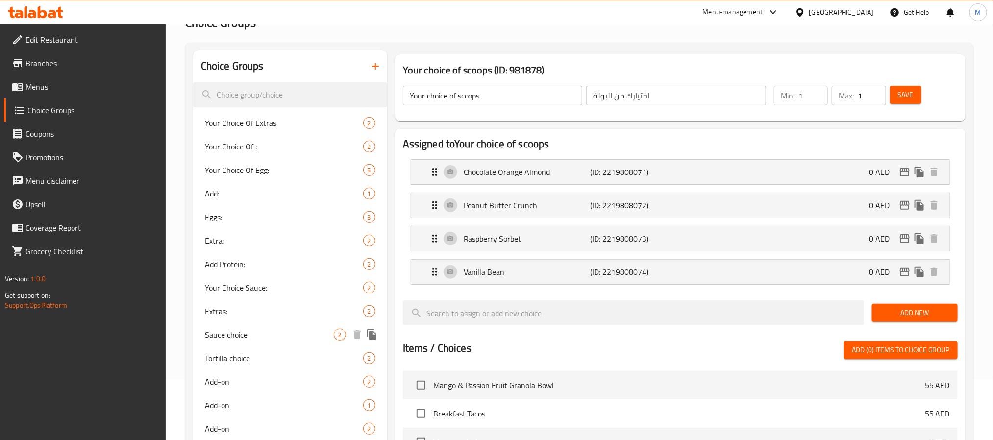
scroll to position [59, 0]
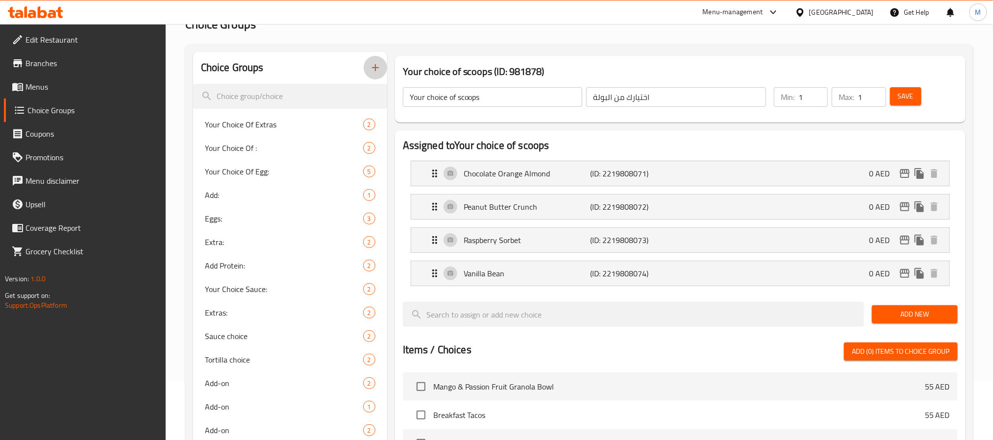
click at [376, 65] on icon "button" at bounding box center [375, 68] width 12 height 12
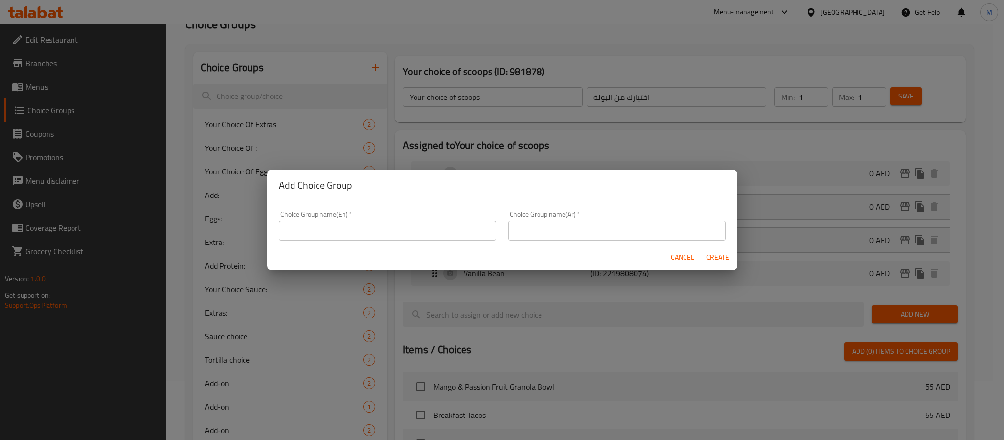
click at [353, 229] on input "text" at bounding box center [388, 231] width 218 height 20
type input "Your Choice Of Sauce:"
click at [556, 234] on input "text" at bounding box center [617, 231] width 218 height 20
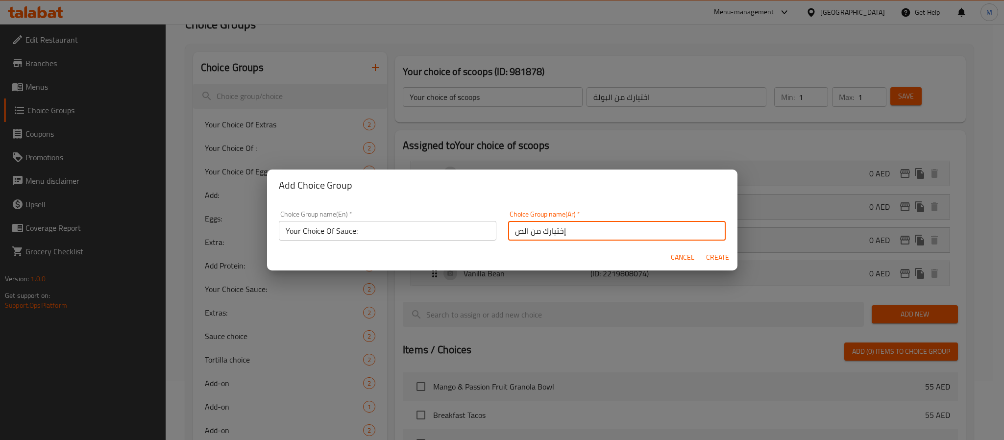
type input "إختيارك من الصوص:"
click at [719, 261] on span "Create" at bounding box center [718, 257] width 24 height 12
type input "Your Choice Of Sauce:"
type input "إختيارك من الصوص:"
type input "0"
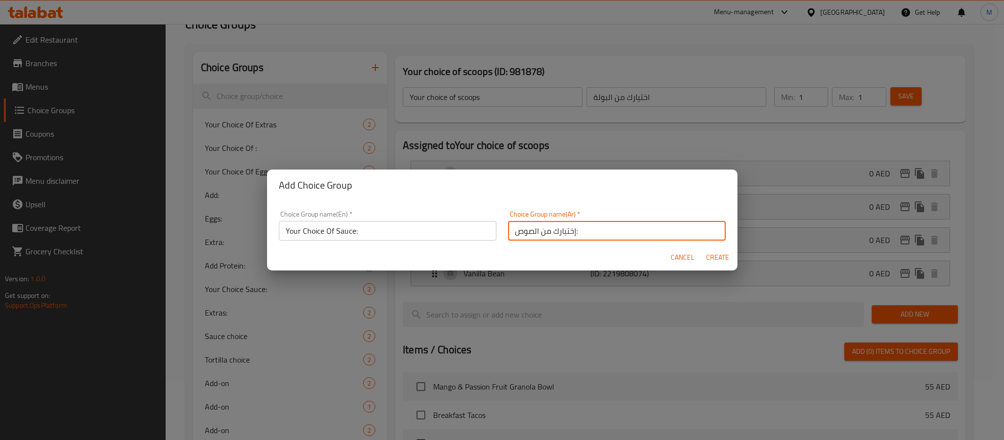
type input "0"
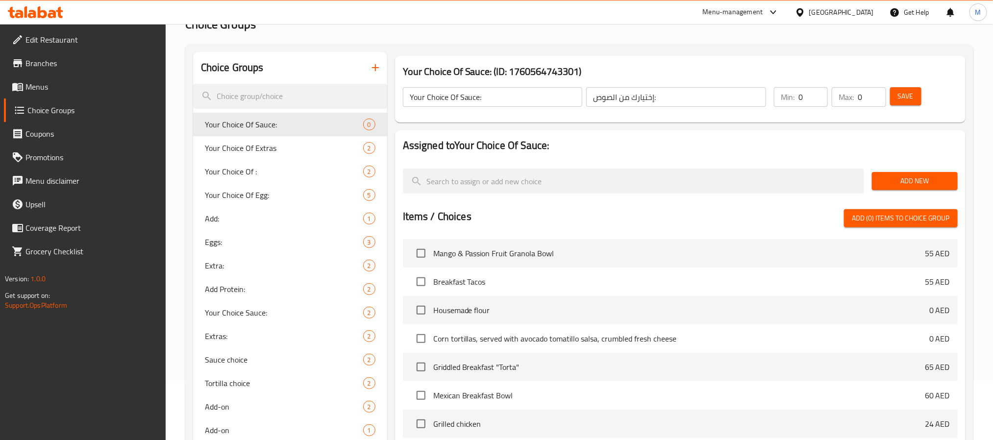
click at [802, 103] on input "0" at bounding box center [812, 97] width 29 height 20
type input "1"
click at [906, 184] on span "Add New" at bounding box center [914, 181] width 70 height 12
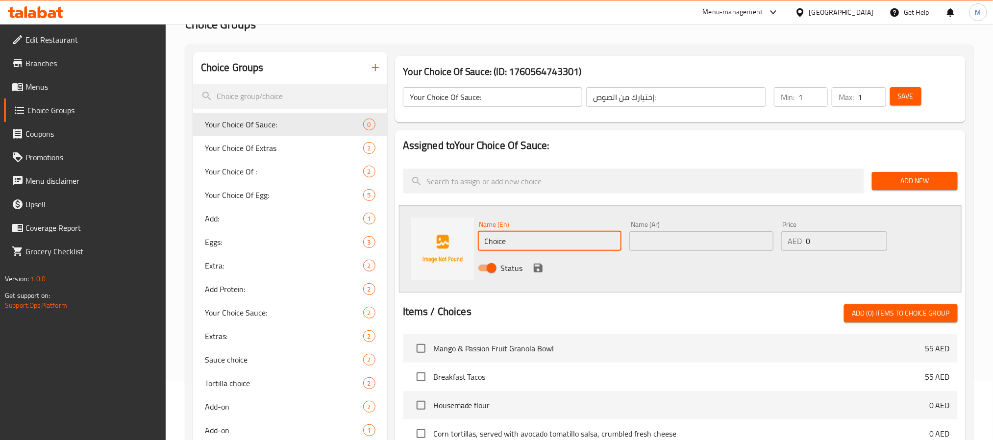
click at [517, 237] on input "Choice" at bounding box center [550, 241] width 144 height 20
paste input "aramel Sau"
type input "Caramel Sauce"
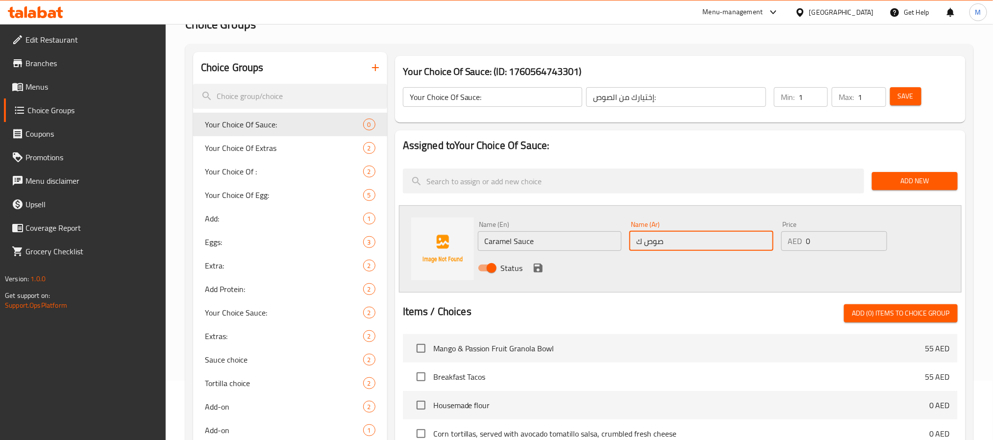
type input "صوص كراميل"
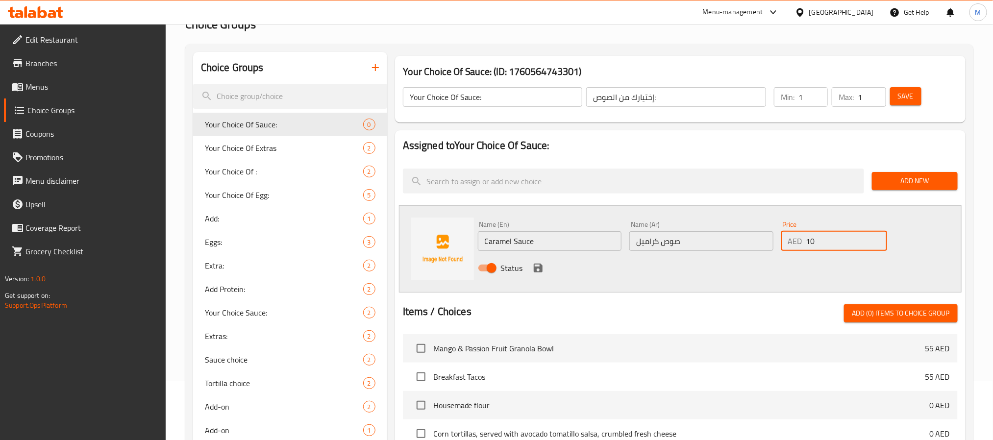
type input "10"
click at [542, 269] on icon "save" at bounding box center [538, 268] width 12 height 12
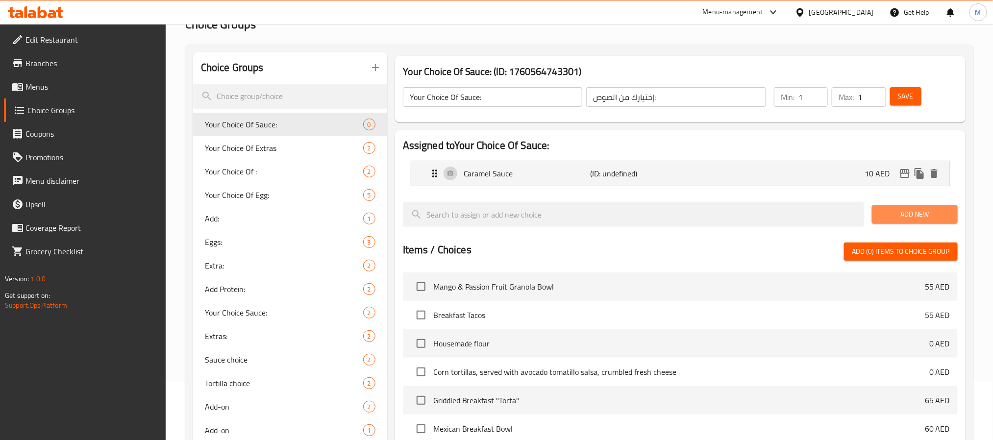
click at [911, 219] on span "Add New" at bounding box center [914, 214] width 70 height 12
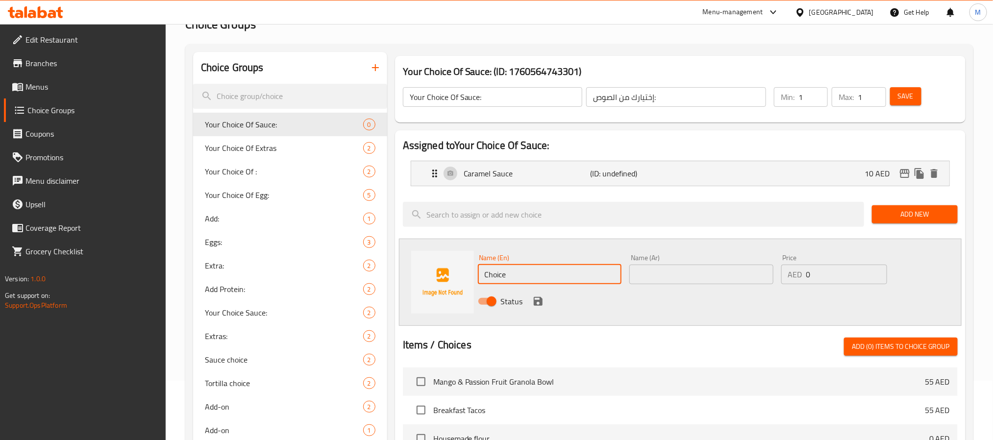
click at [570, 271] on input "Choice" at bounding box center [550, 275] width 144 height 20
paste input "Ancho Chile Fudge Sau"
type input "Ancho Chile Fudge Sauce"
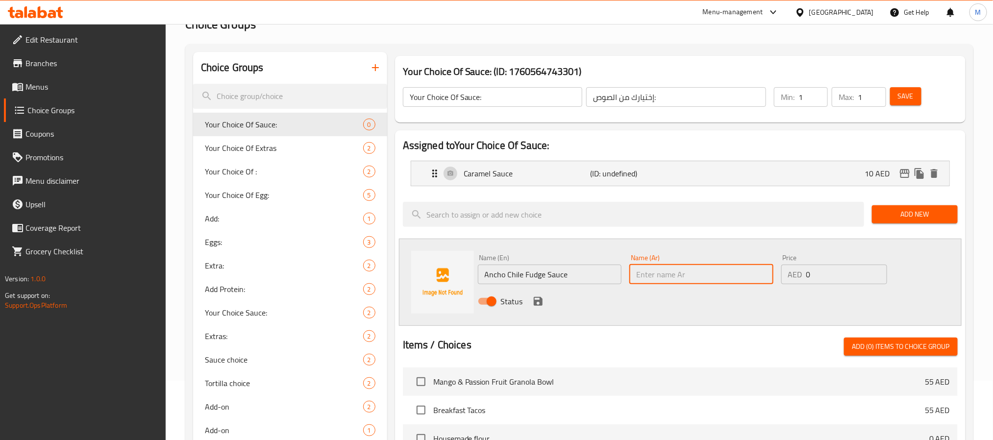
drag, startPoint x: 651, startPoint y: 281, endPoint x: 670, endPoint y: 278, distance: 19.3
click at [651, 281] on input "text" at bounding box center [701, 275] width 144 height 20
paste input "صلصة فادج أنشو تشيلي"
click at [706, 275] on input "صلصة فادج أنشو تشيلي" at bounding box center [701, 275] width 144 height 20
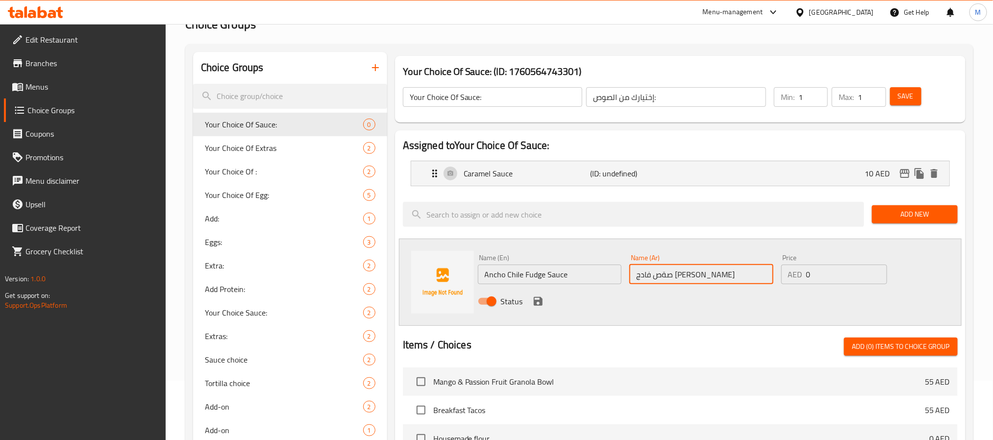
type input "صةص فادج أنشو تشيلي"
type input "10"
click at [703, 272] on input "صةص فادج أنشو تشيلي" at bounding box center [701, 275] width 144 height 20
type input "صوص فادج أنشو تشيلي"
click at [535, 294] on button "save" at bounding box center [538, 301] width 15 height 15
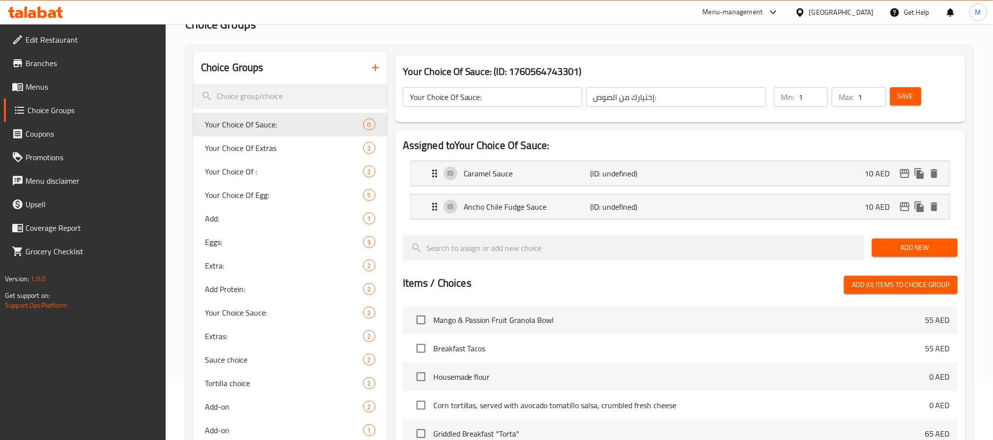
click at [809, 98] on input "1" at bounding box center [812, 97] width 29 height 20
type input "0"
click at [860, 96] on input "1" at bounding box center [871, 97] width 28 height 20
type input "0"
click at [907, 94] on span "Save" at bounding box center [905, 96] width 16 height 12
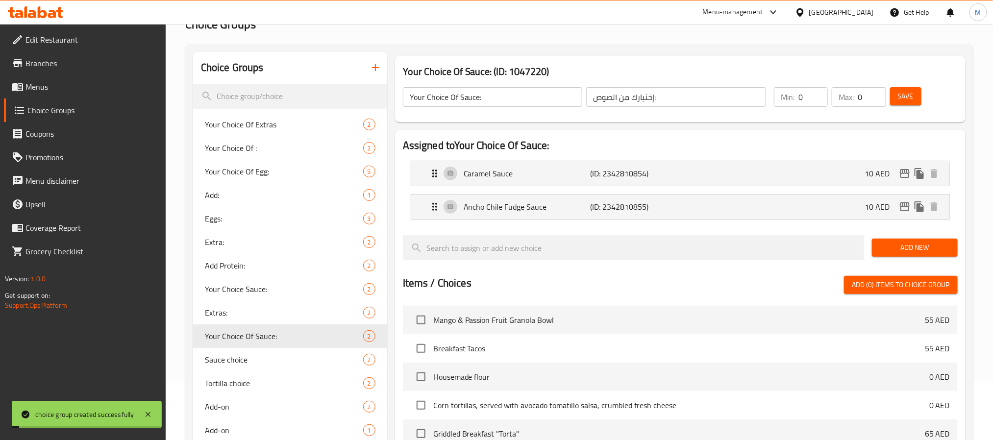
click at [378, 68] on icon "button" at bounding box center [375, 67] width 7 height 7
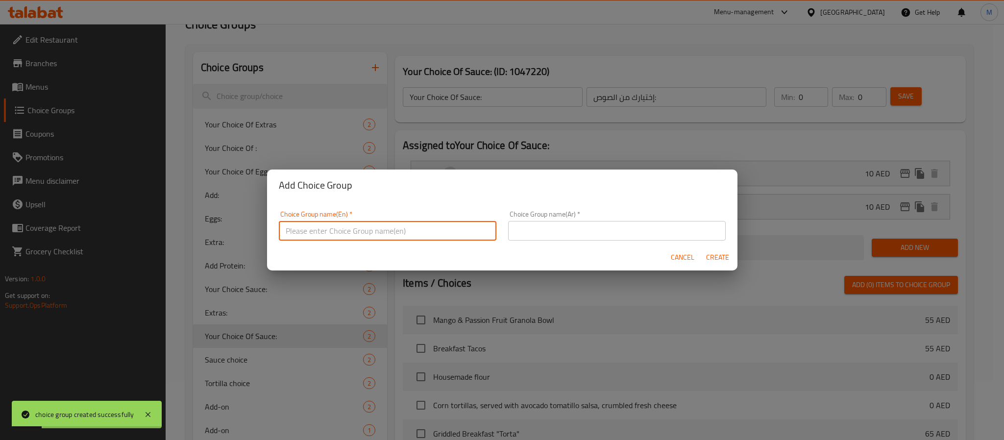
click at [438, 234] on input "text" at bounding box center [388, 231] width 218 height 20
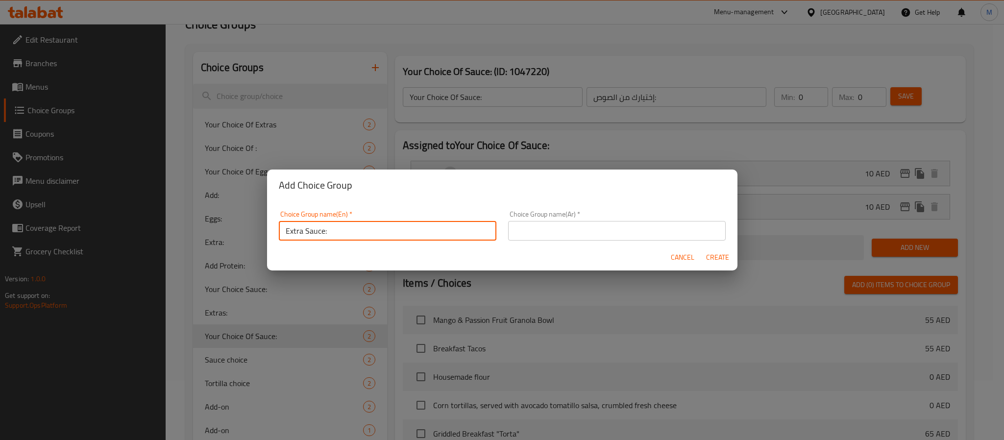
type input "Extra Sauce:"
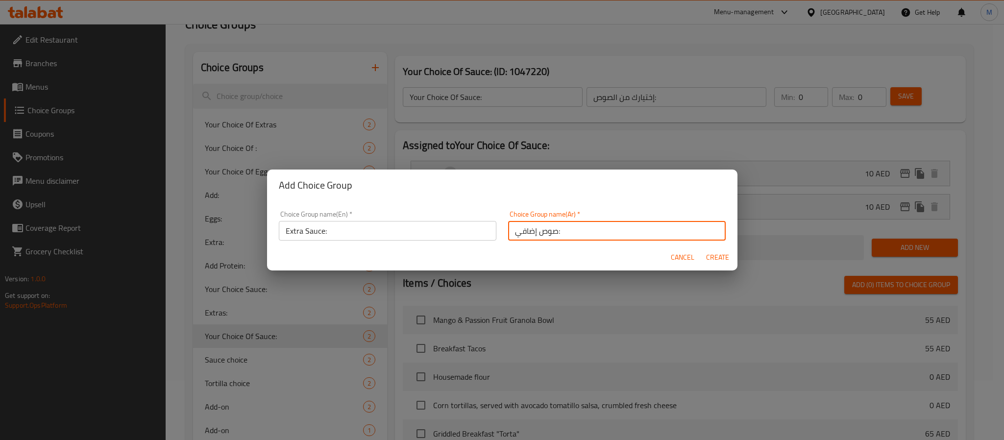
type input "صوص إضافي:"
click at [702, 248] on button "Create" at bounding box center [717, 257] width 31 height 18
type input "Extra Sauce:"
type input "صوص إضافي:"
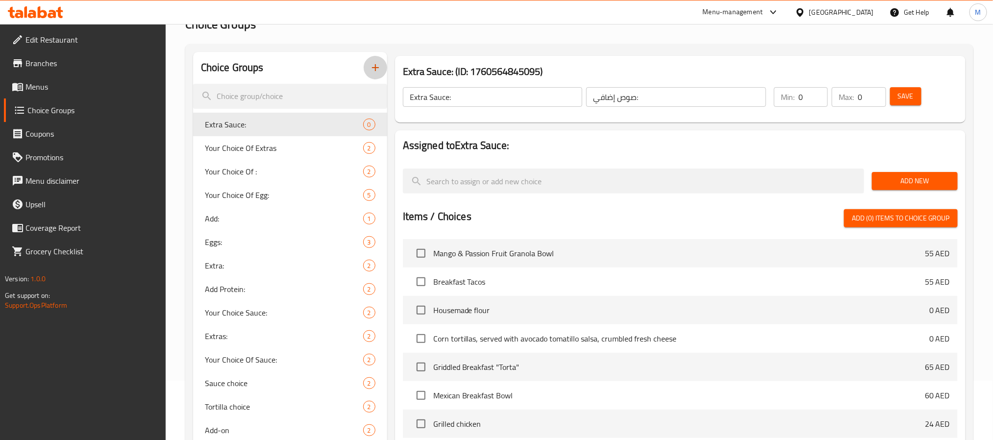
click at [911, 184] on span "Add New" at bounding box center [914, 181] width 70 height 12
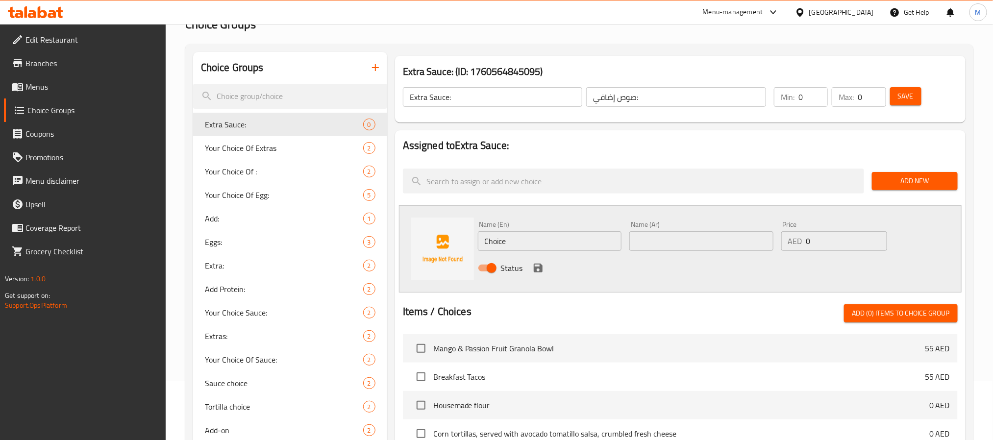
click at [603, 244] on input "Choice" at bounding box center [550, 241] width 144 height 20
paste input "Extra Caramel"
type input "Extra Caramel"
click at [681, 237] on input "text" at bounding box center [701, 241] width 144 height 20
paste input "كراميل إضافي"
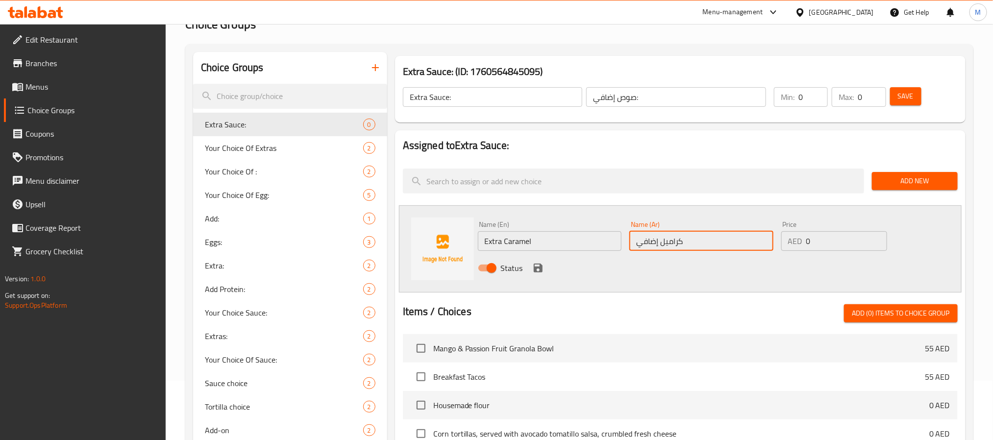
type input "كراميل إضافي"
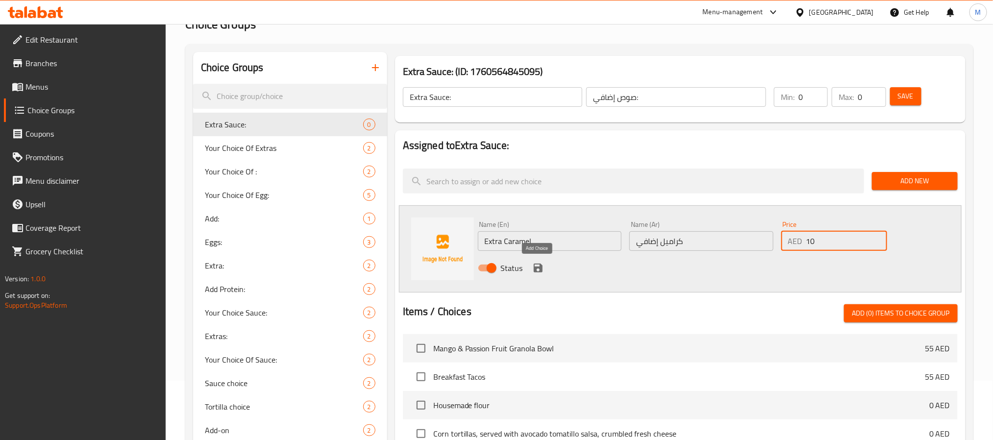
type input "10"
drag, startPoint x: 541, startPoint y: 268, endPoint x: 570, endPoint y: 253, distance: 32.4
click at [541, 269] on icon "save" at bounding box center [537, 268] width 9 height 9
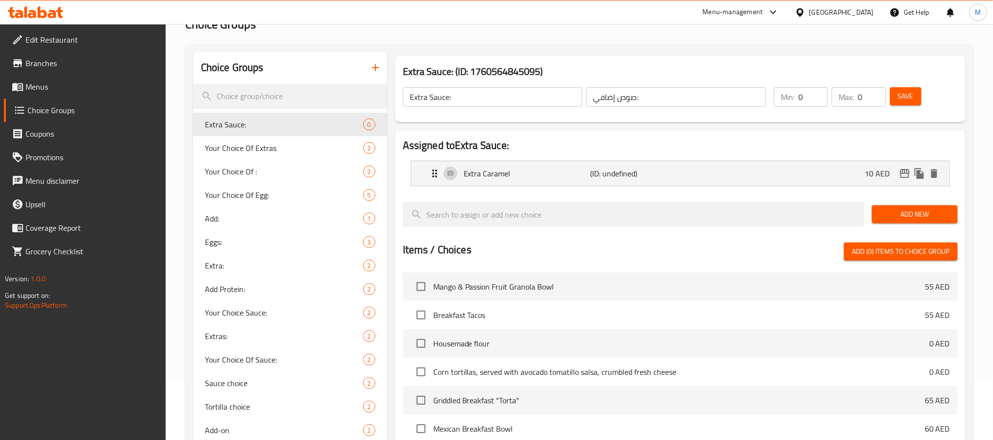
click at [904, 99] on span "Save" at bounding box center [905, 96] width 16 height 12
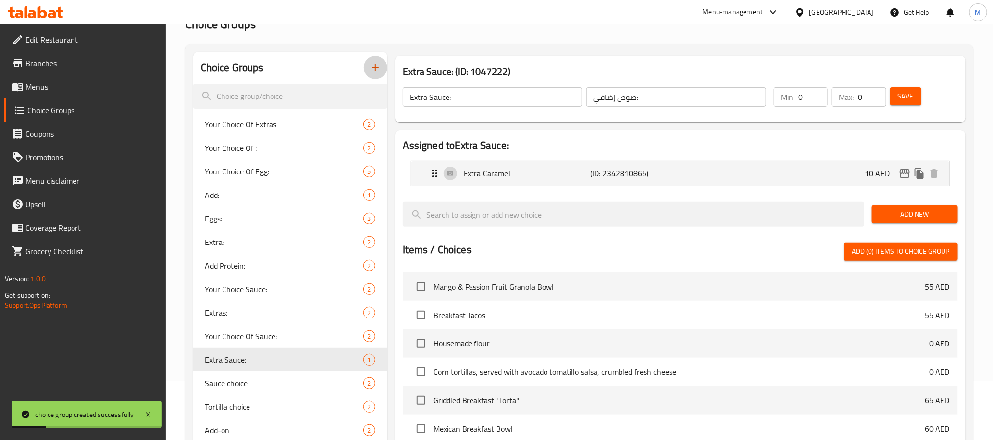
click at [371, 65] on icon "button" at bounding box center [375, 68] width 12 height 12
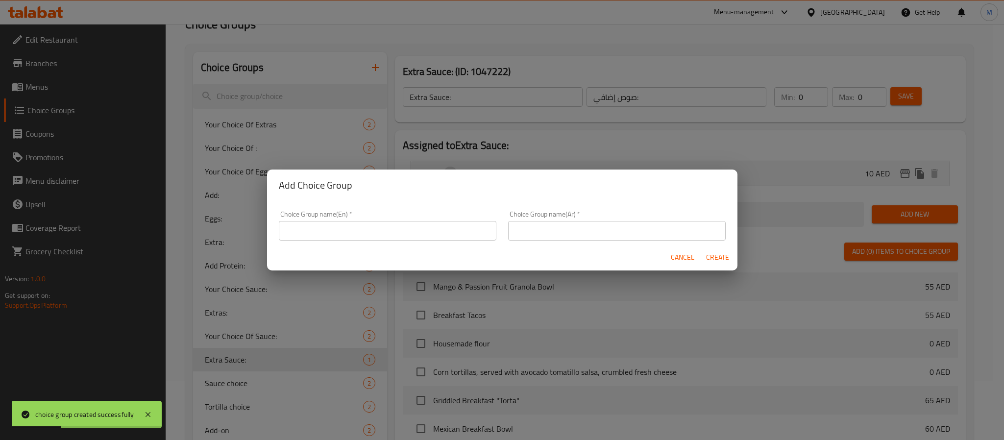
drag, startPoint x: 416, startPoint y: 228, endPoint x: 409, endPoint y: 240, distance: 13.6
click at [416, 228] on input "text" at bounding box center [388, 231] width 218 height 20
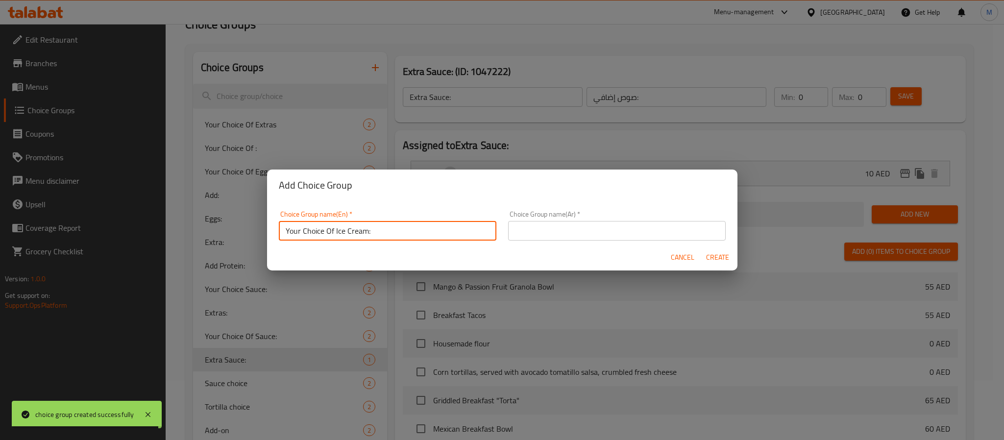
type input "Your Choice Of Ice Cream:"
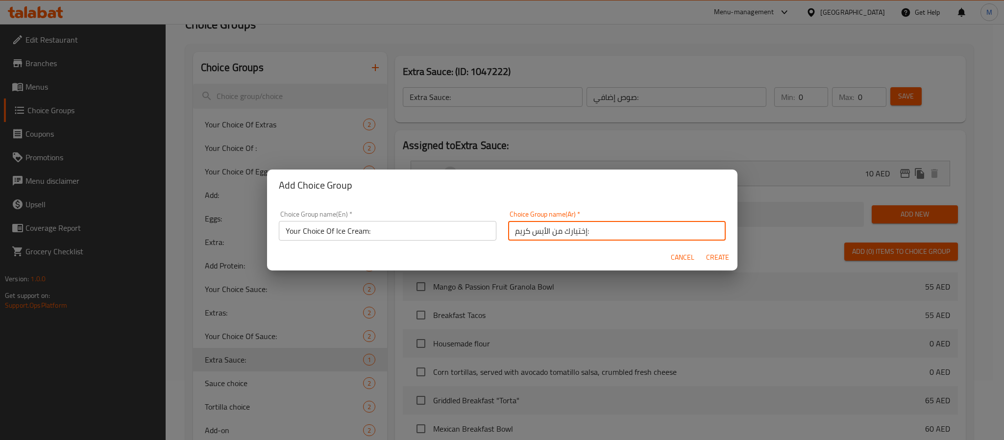
type input "إختيارك من الأيس كريم:"
click at [702, 248] on button "Create" at bounding box center [717, 257] width 31 height 18
type input "Your Choice Of Ice Cream:"
type input "إختيارك من الأيس كريم:"
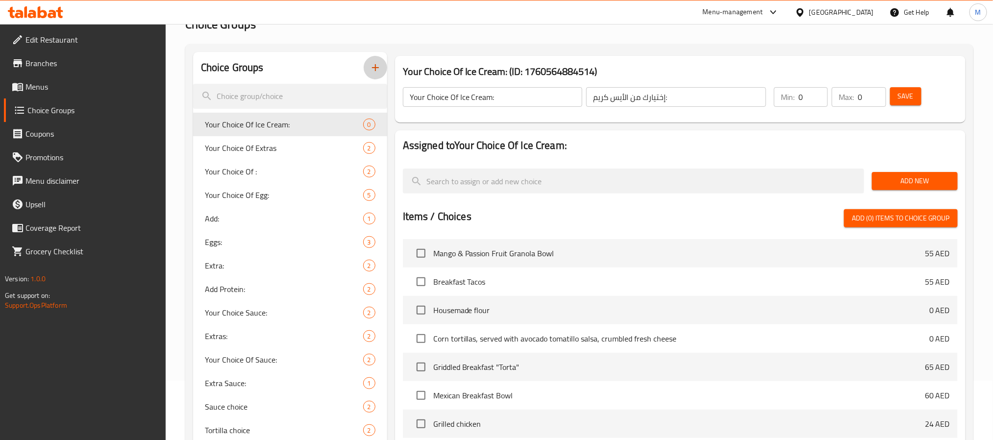
click at [903, 190] on div "Add New" at bounding box center [915, 181] width 94 height 33
click at [905, 175] on span "Add New" at bounding box center [914, 181] width 70 height 12
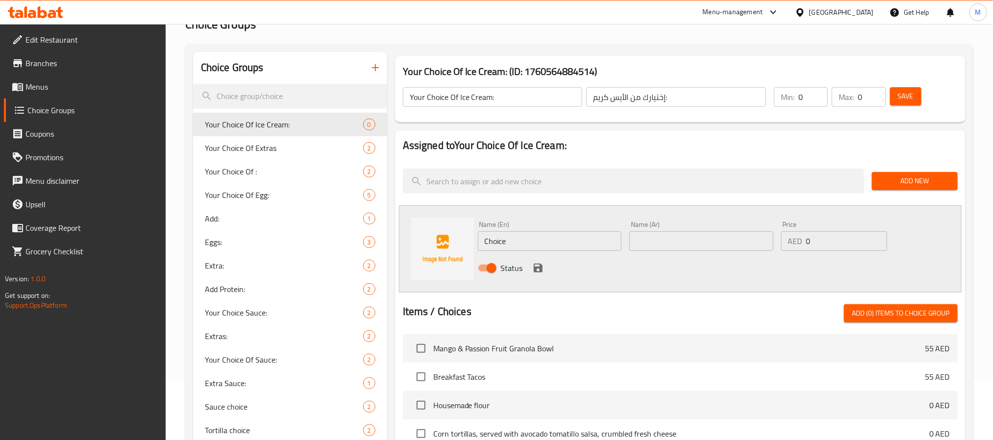
click at [524, 251] on div "Name (En) Choice Name (En)" at bounding box center [550, 236] width 152 height 38
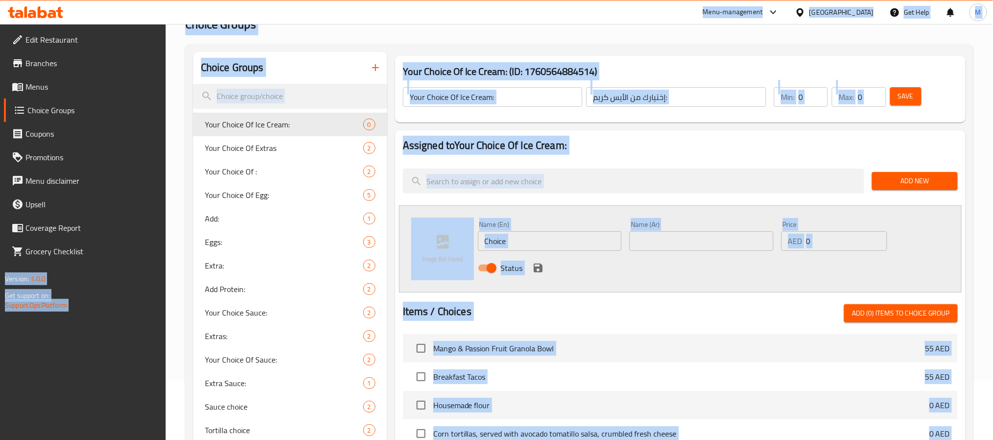
click at [524, 242] on input "Choice" at bounding box center [550, 241] width 144 height 20
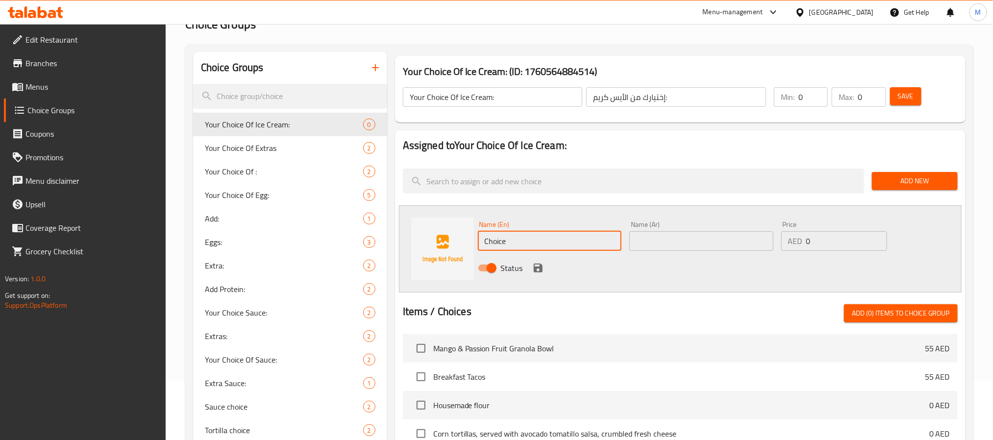
paste input "colate Orange Almond"
type input "Chocolate Orange Almond"
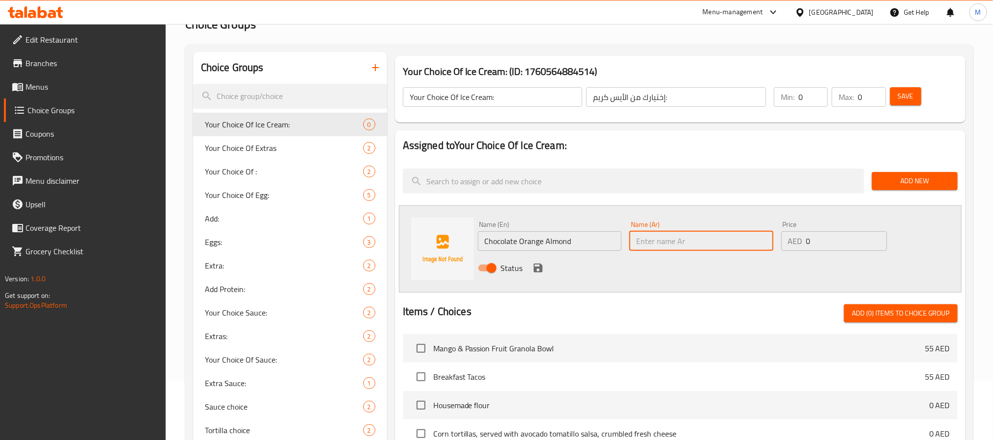
click at [688, 245] on input "text" at bounding box center [701, 241] width 144 height 20
paste input "شوكولاتة برتقال لوز"
type input "شوكولاتة برتقال لوز"
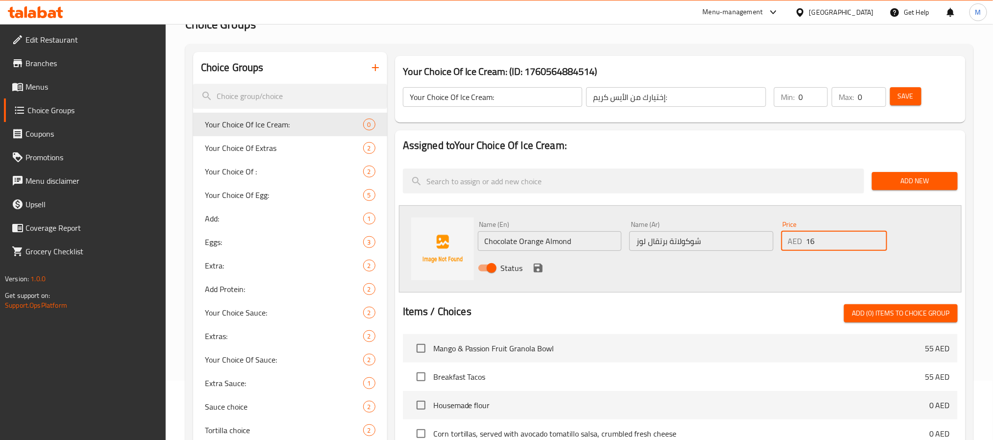
type input "16"
click at [547, 271] on div "Status" at bounding box center [701, 268] width 455 height 26
click at [539, 269] on icon "save" at bounding box center [537, 268] width 9 height 9
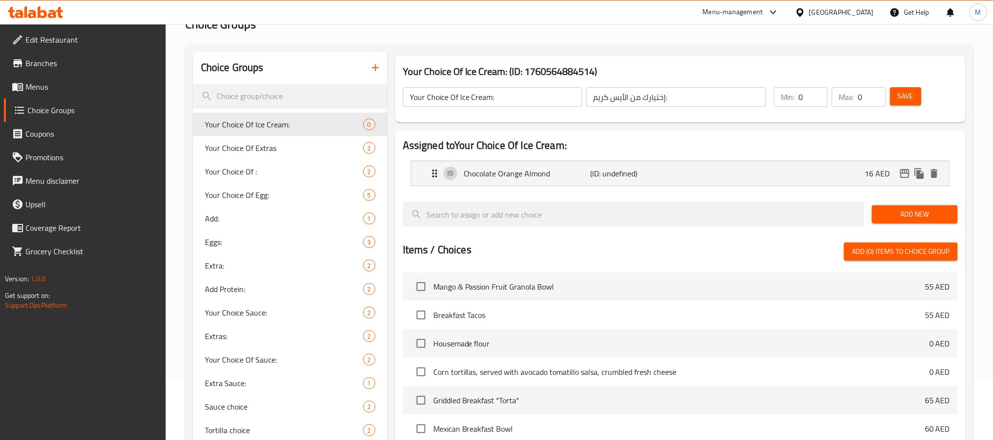
click at [921, 218] on span "Add New" at bounding box center [914, 214] width 70 height 12
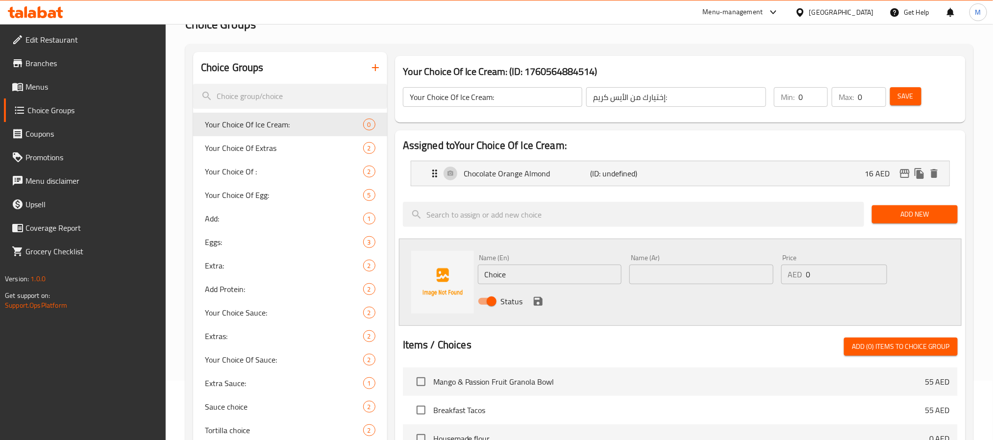
click at [537, 269] on input "Choice" at bounding box center [550, 275] width 144 height 20
paste input "Peanut Butter Crunch"
type input "Peanut Butter Crunch"
click at [727, 274] on input "text" at bounding box center [701, 275] width 144 height 20
paste input "زبدة الفول السوداني المقرمشة"
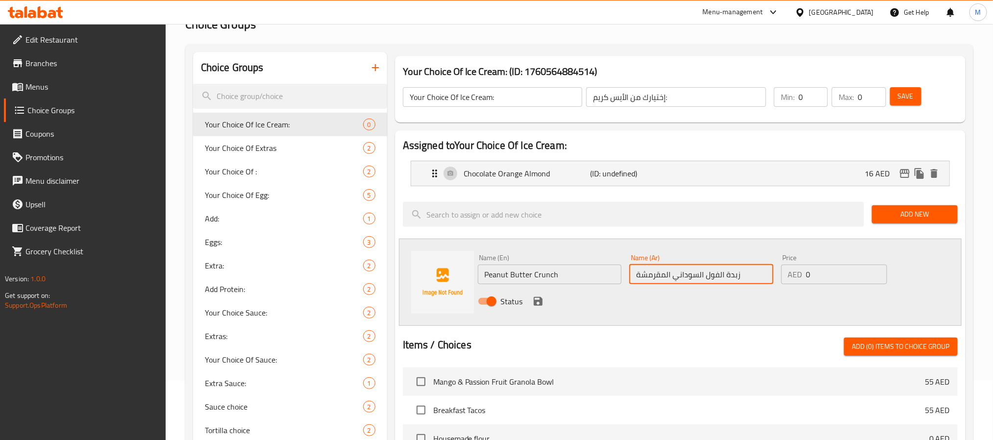
type input "زبدة الفول السوداني المقرمشة"
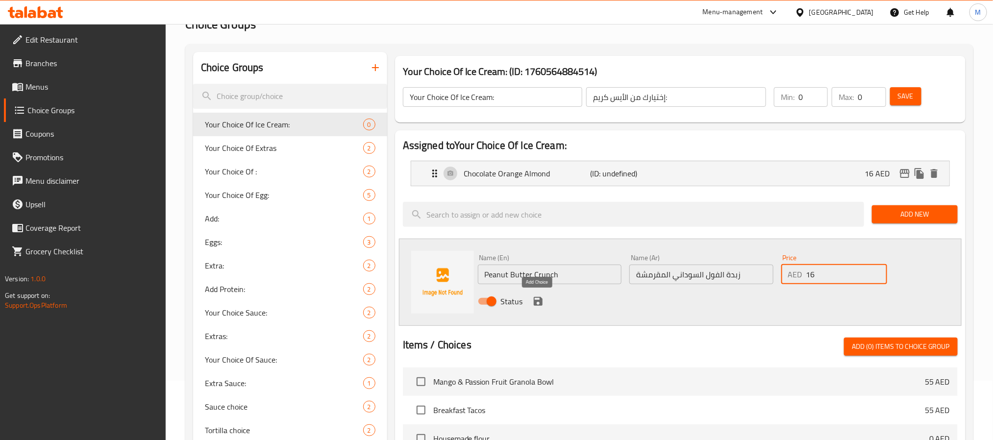
type input "16"
click at [537, 303] on icon "save" at bounding box center [538, 301] width 12 height 12
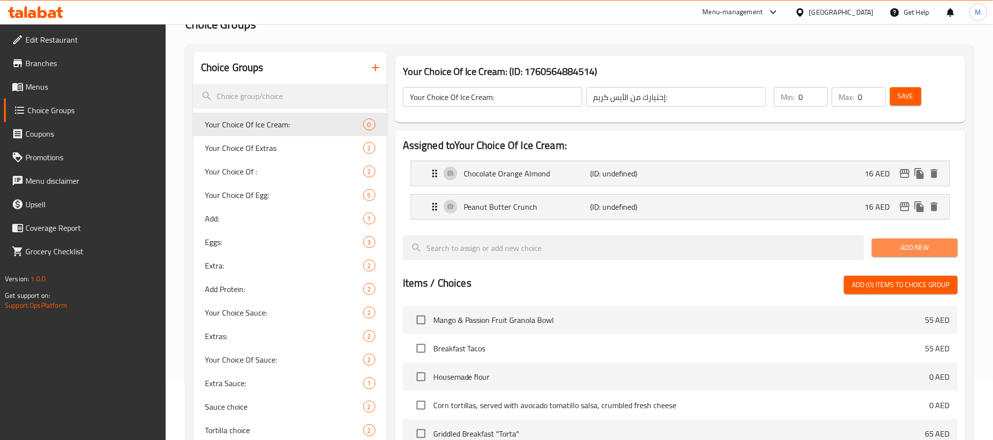
click at [884, 253] on span "Add New" at bounding box center [914, 248] width 70 height 12
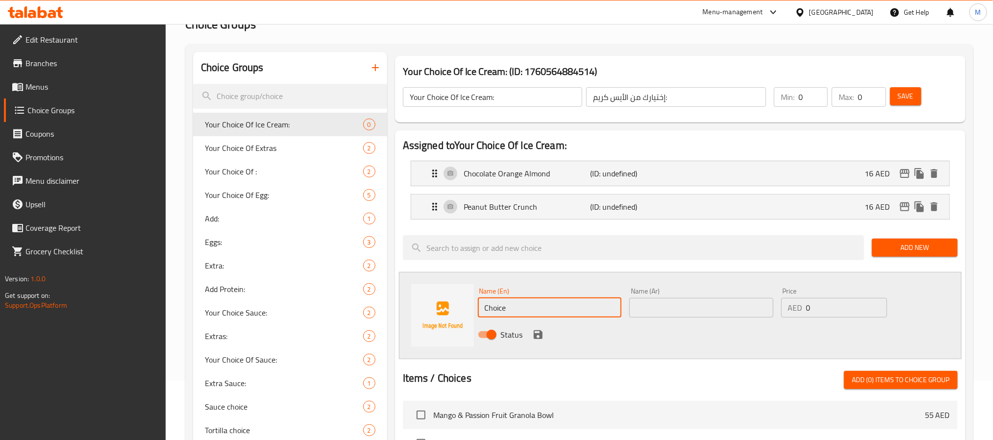
click at [550, 311] on input "Choice" at bounding box center [550, 308] width 144 height 20
paste input "Raspberry Sorbet"
type input "Raspberry Sorbet"
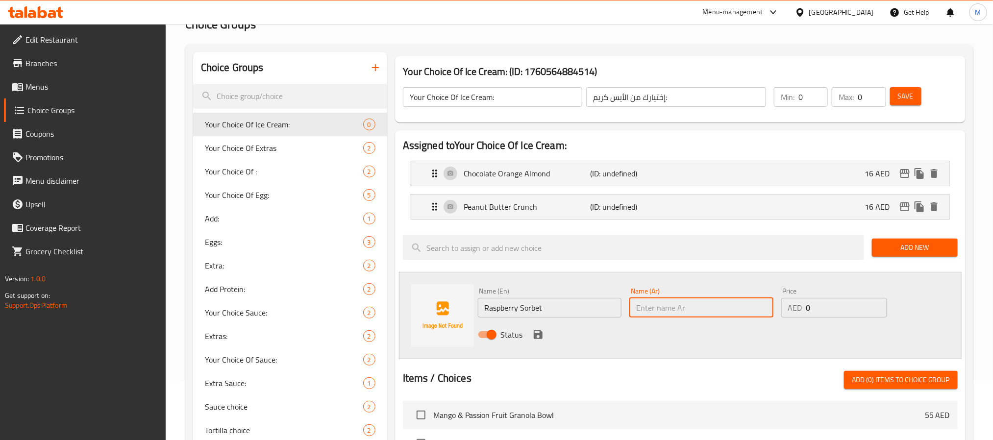
click at [667, 306] on input "text" at bounding box center [701, 308] width 144 height 20
paste input "سوربيه توت العليق"
type input "سوربيه توت العليق"
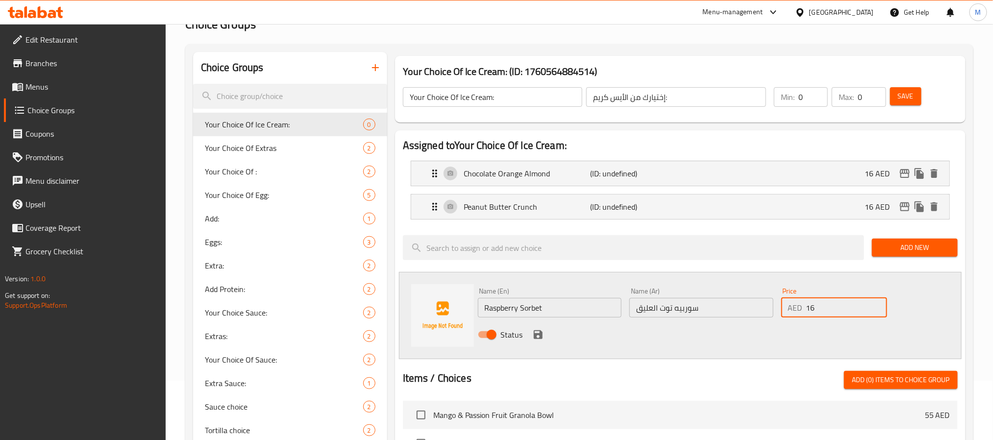
type input "16"
click at [532, 331] on icon "save" at bounding box center [538, 335] width 12 height 12
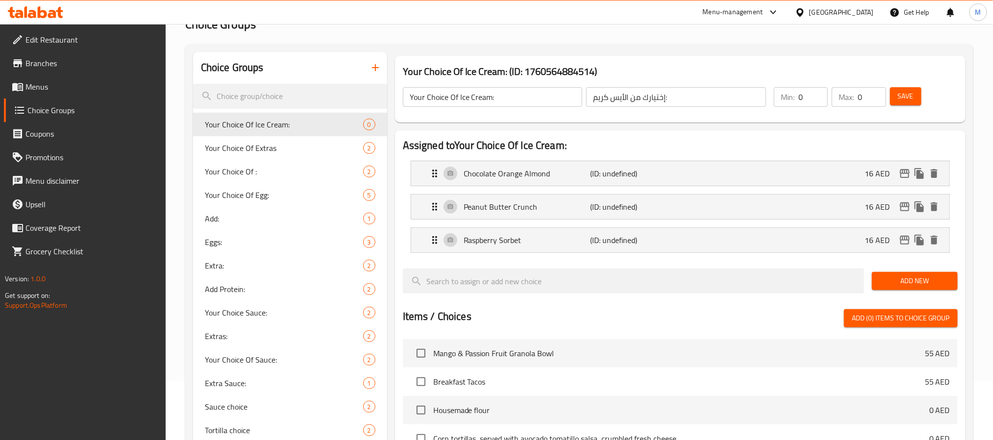
click at [888, 278] on span "Add New" at bounding box center [914, 281] width 70 height 12
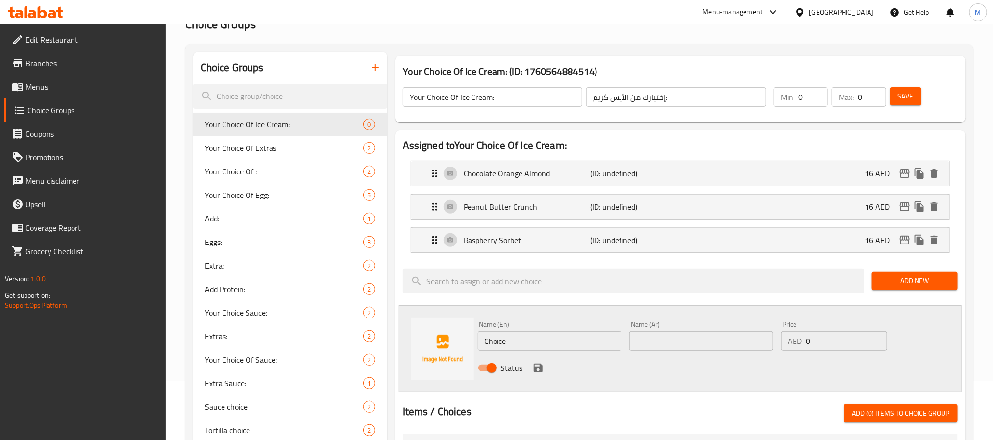
drag, startPoint x: 555, startPoint y: 347, endPoint x: 562, endPoint y: 346, distance: 7.4
click at [556, 347] on input "Choice" at bounding box center [550, 341] width 144 height 20
paste input "Vanilla Bean"
type input "Vanilla Bean"
click at [696, 342] on input "text" at bounding box center [701, 341] width 144 height 20
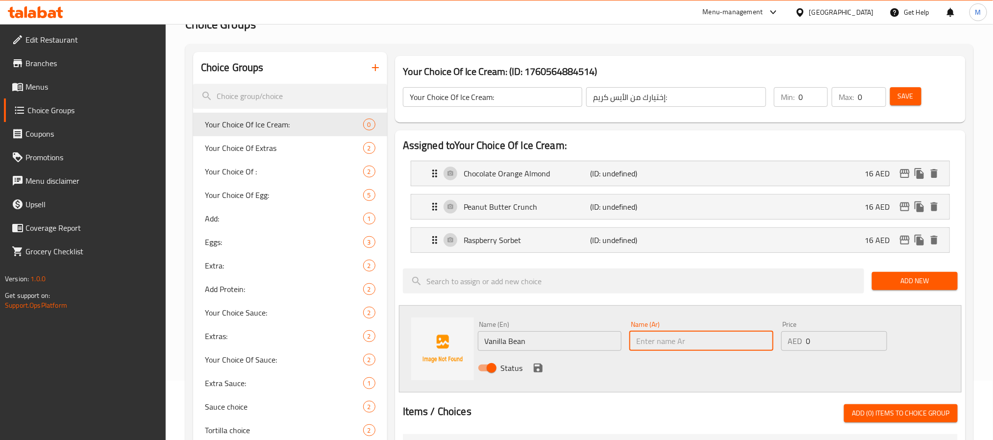
paste input "فانيليا"
type input "فانيليا بين"
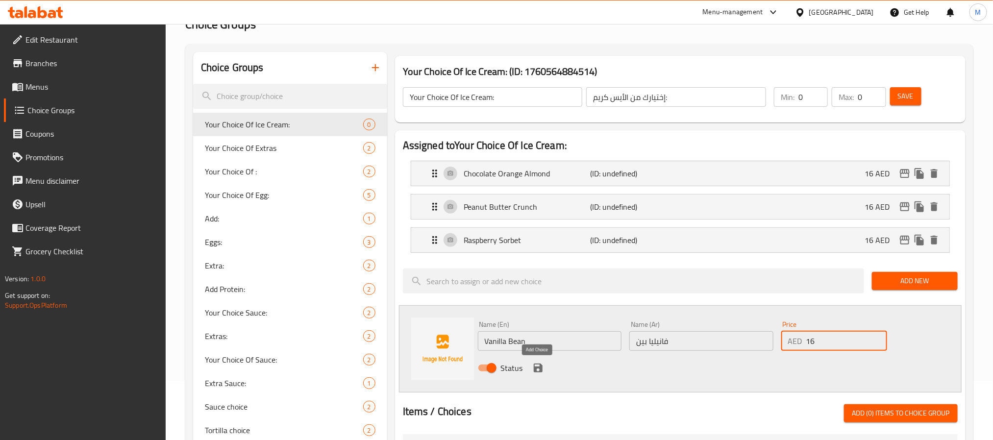
type input "16"
click at [531, 372] on button "save" at bounding box center [538, 368] width 15 height 15
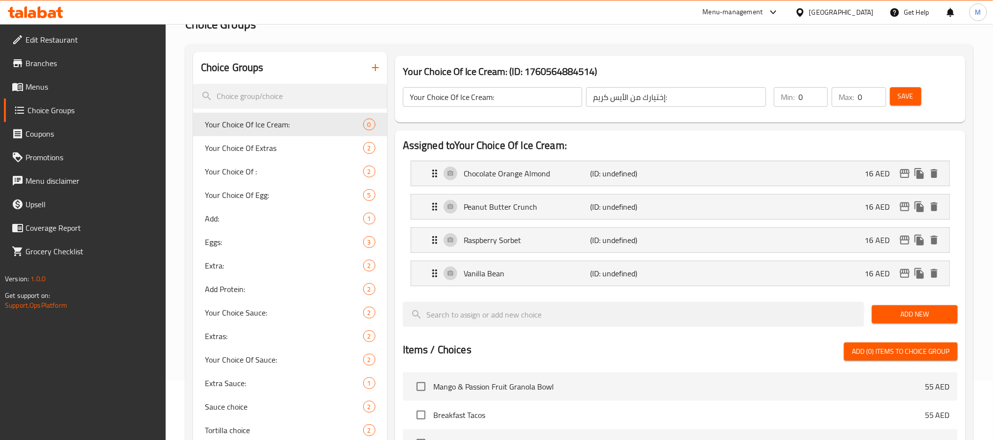
click at [910, 93] on span "Save" at bounding box center [905, 96] width 16 height 12
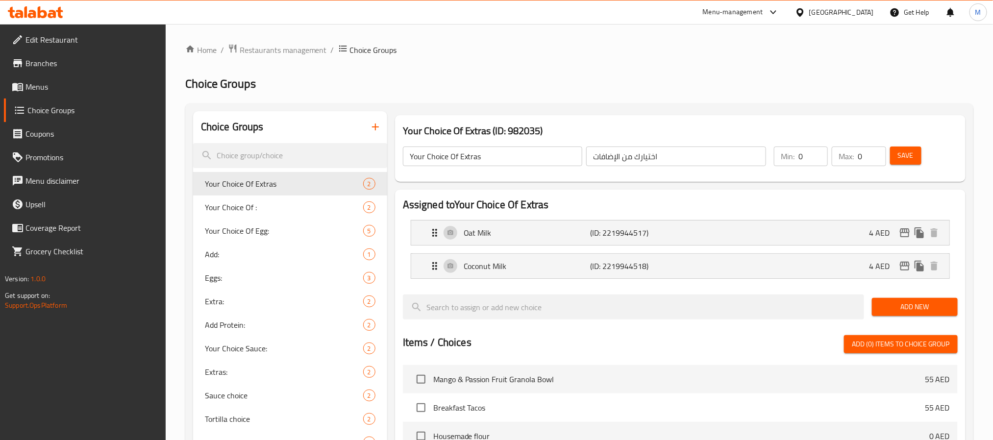
click at [67, 84] on span "Menus" at bounding box center [91, 87] width 132 height 12
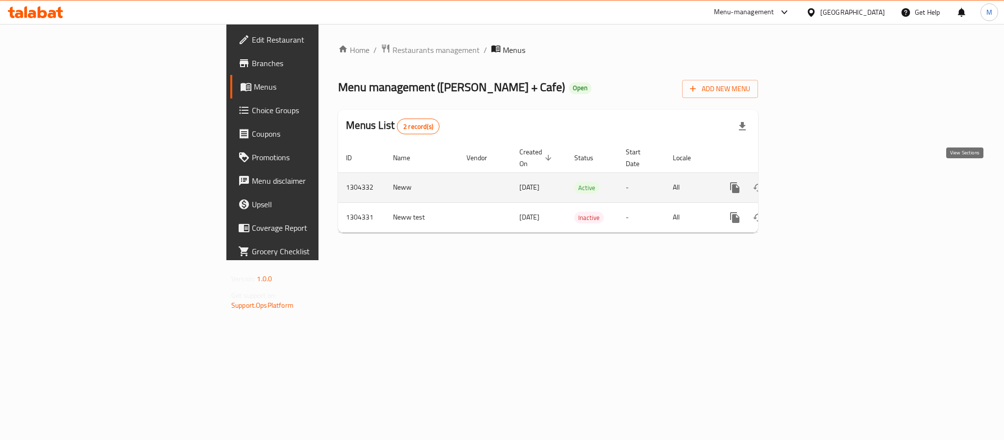
click at [811, 182] on icon "enhanced table" at bounding box center [805, 188] width 12 height 12
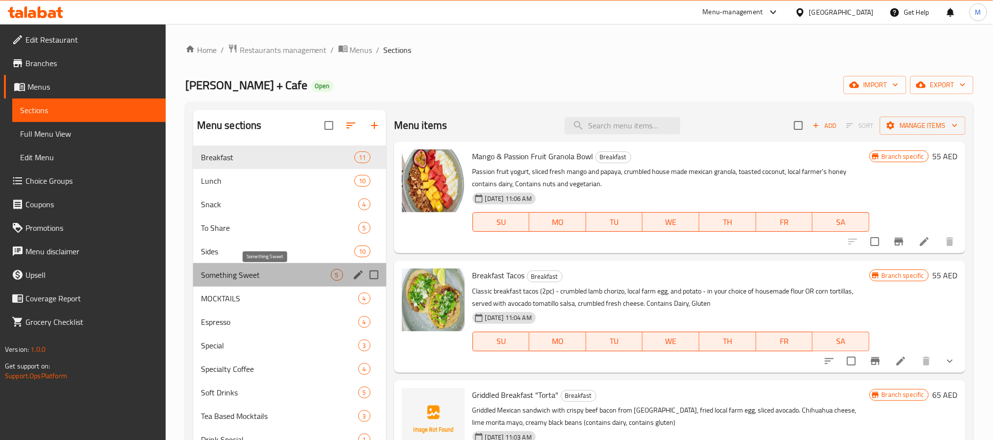
click at [270, 272] on span "Something Sweet" at bounding box center [266, 275] width 130 height 12
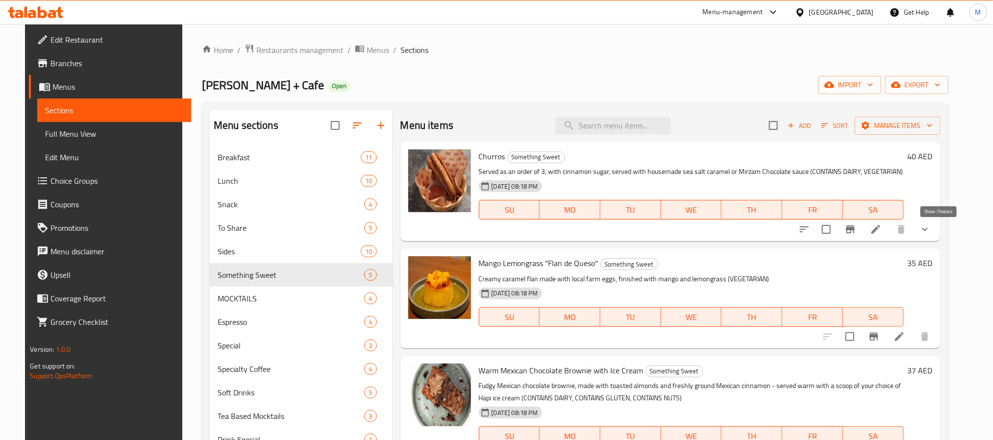
click at [930, 228] on icon "show more" at bounding box center [925, 229] width 12 height 12
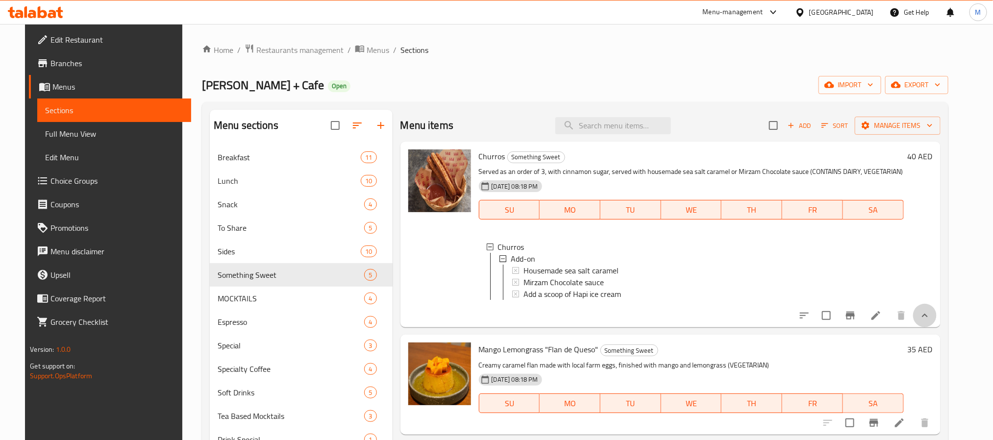
click at [936, 327] on button "show more" at bounding box center [925, 316] width 24 height 24
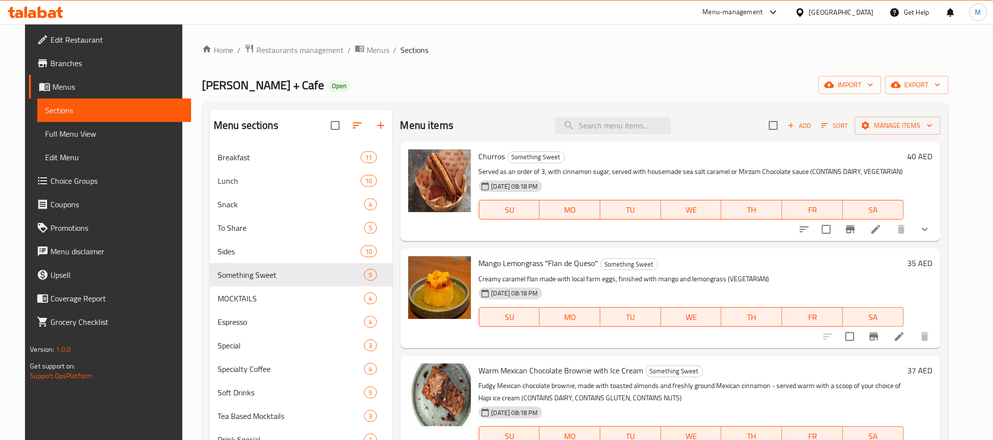
click at [889, 228] on li at bounding box center [875, 229] width 27 height 18
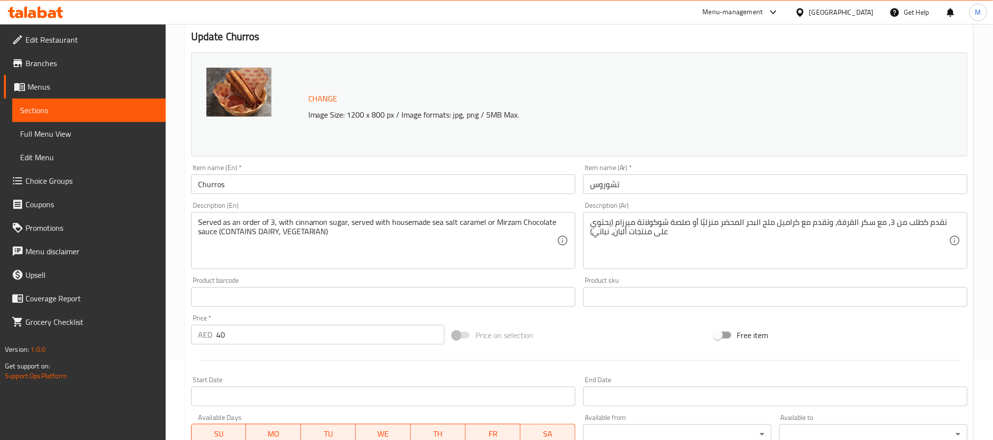
scroll to position [283, 0]
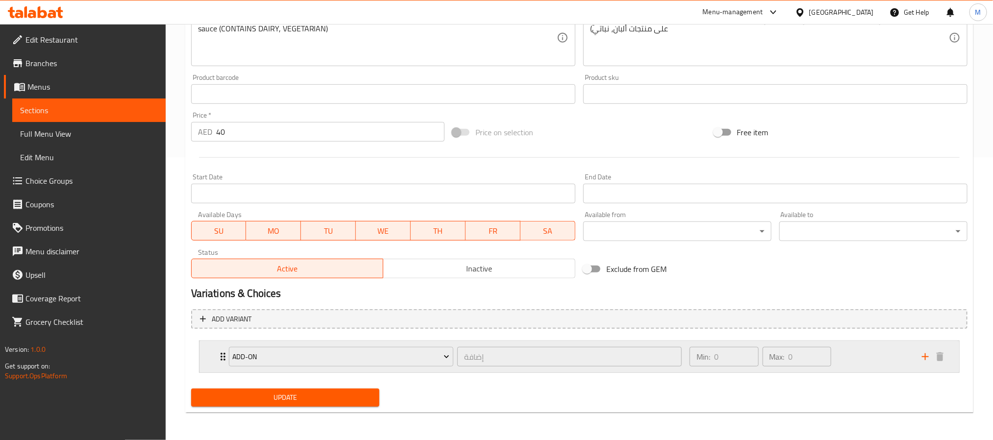
click at [849, 351] on div "Min: 0 ​ Max: 0 ​" at bounding box center [799, 356] width 232 height 31
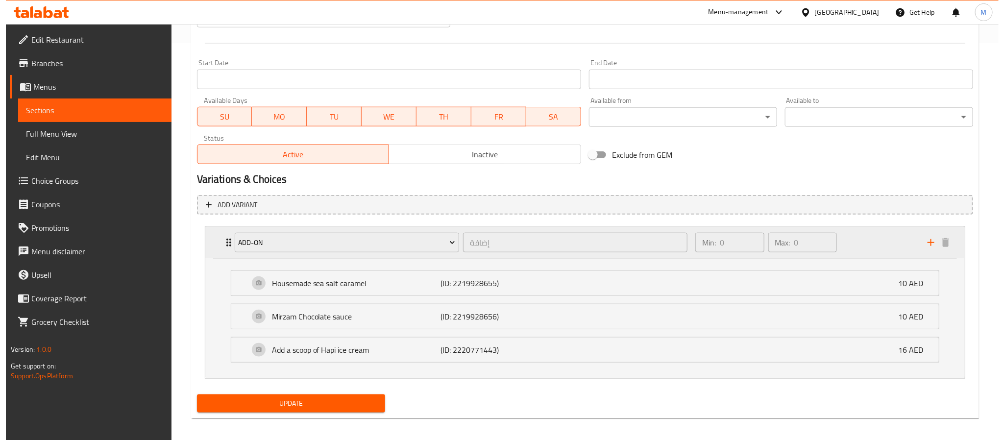
scroll to position [405, 0]
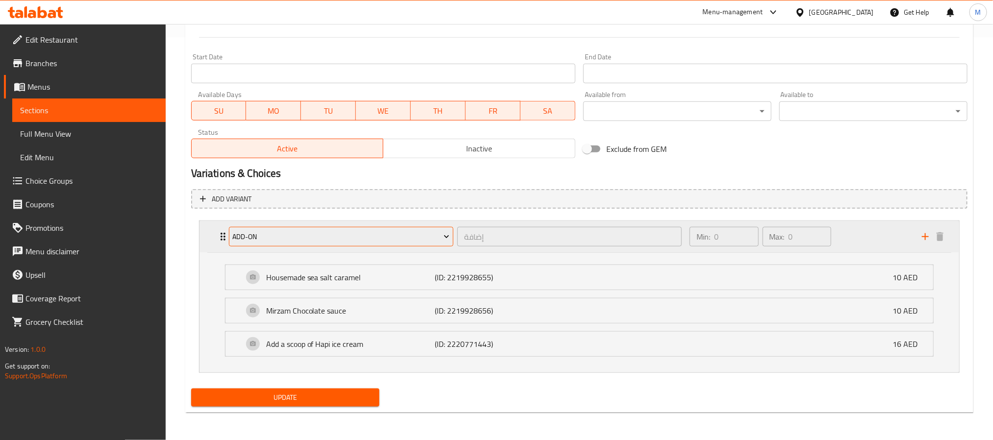
click at [275, 236] on span "Add-on" at bounding box center [340, 237] width 217 height 12
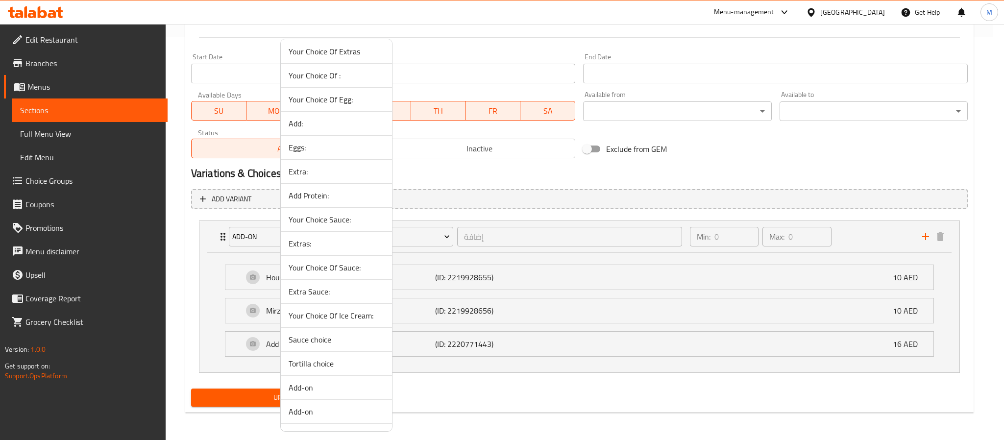
scroll to position [0, 0]
click at [345, 267] on span "Your Choice Of Sauce:" at bounding box center [337, 271] width 96 height 12
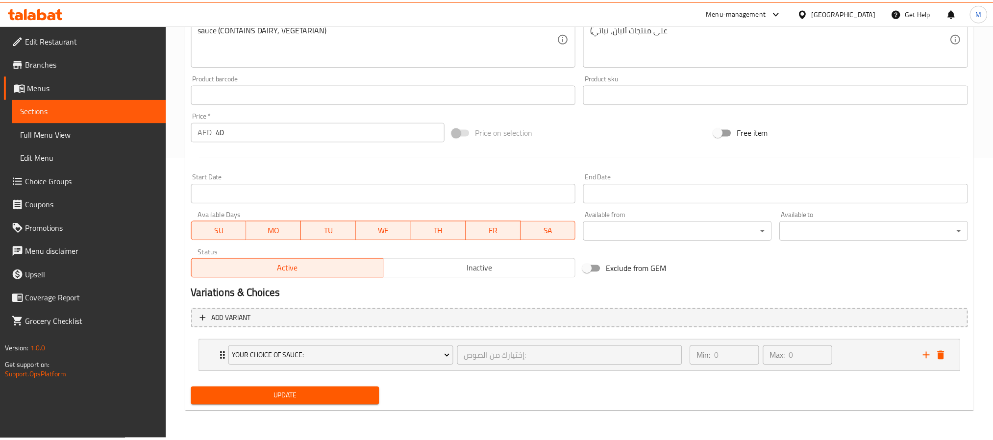
scroll to position [283, 0]
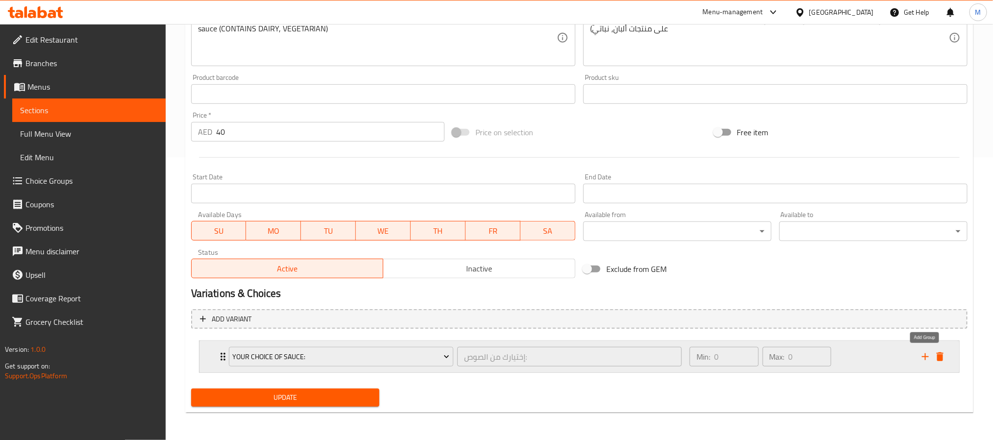
click at [925, 357] on icon "add" at bounding box center [925, 357] width 12 height 12
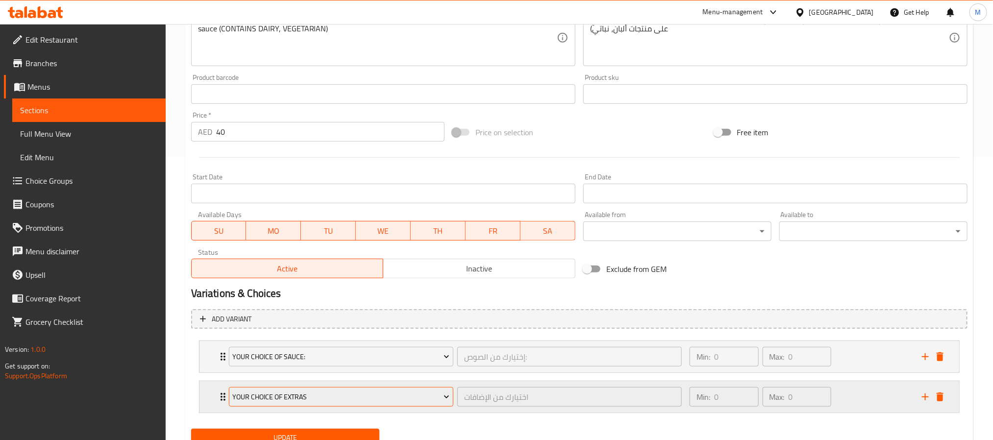
scroll to position [324, 0]
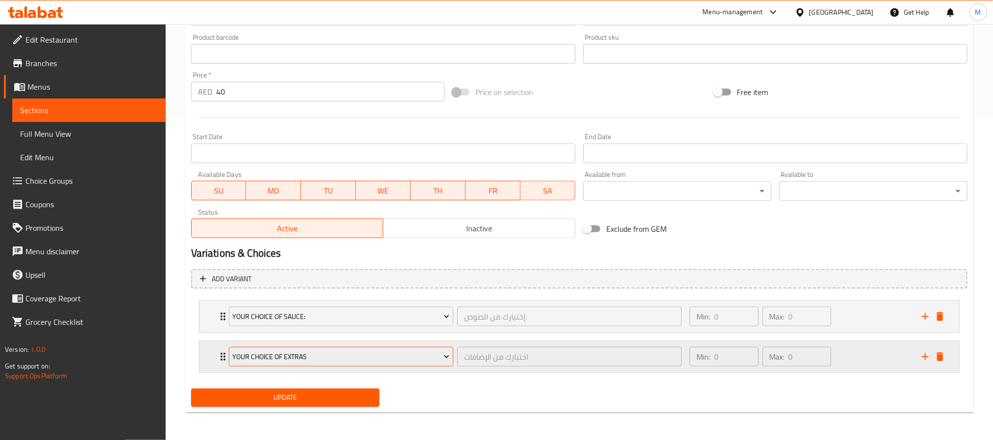
click at [369, 354] on span "Your Choice Of Extras" at bounding box center [340, 357] width 217 height 12
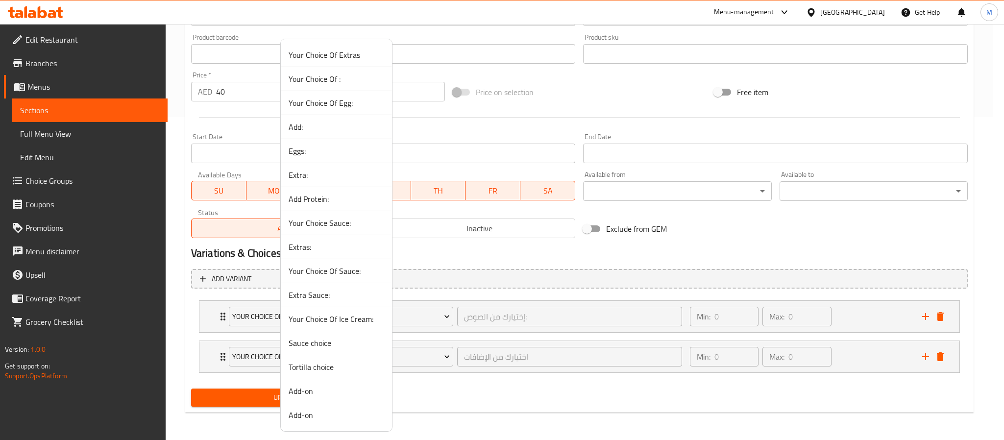
click at [332, 300] on span "Extra Sauce:" at bounding box center [337, 295] width 96 height 12
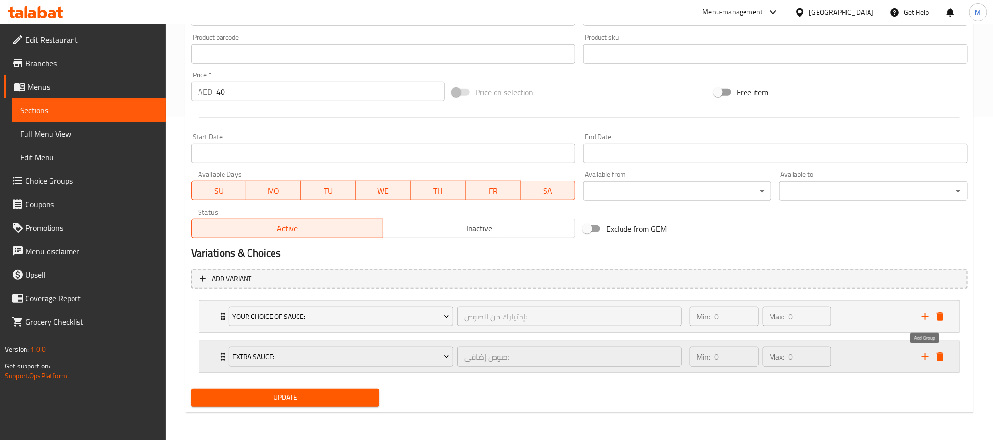
click at [923, 360] on icon "add" at bounding box center [925, 357] width 12 height 12
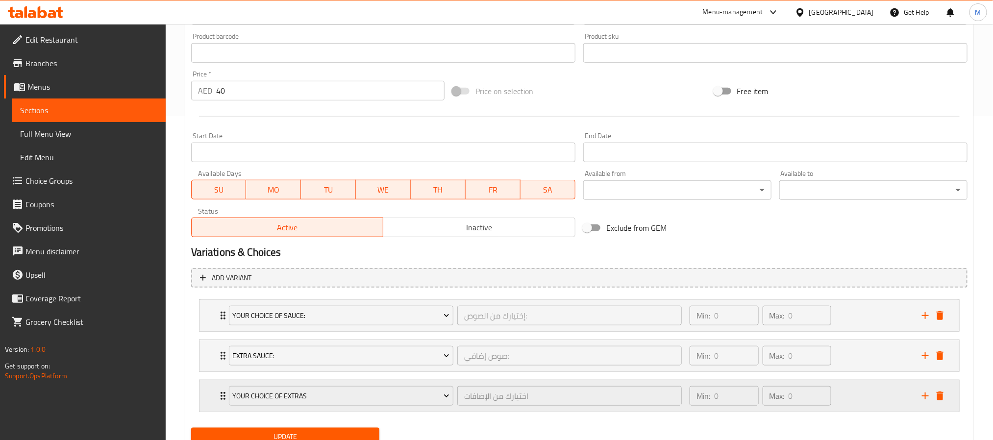
click at [301, 408] on div "Your Choice Of Extras" at bounding box center [341, 396] width 228 height 24
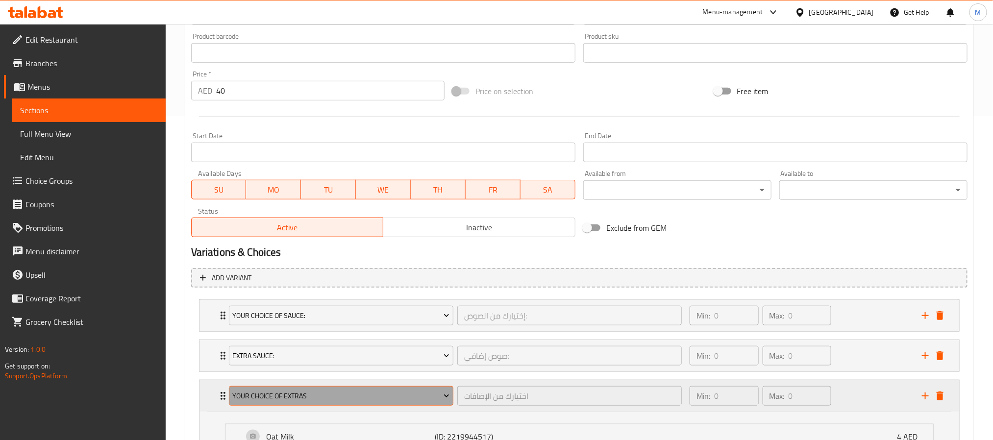
click at [303, 400] on span "Your Choice Of Extras" at bounding box center [340, 396] width 217 height 12
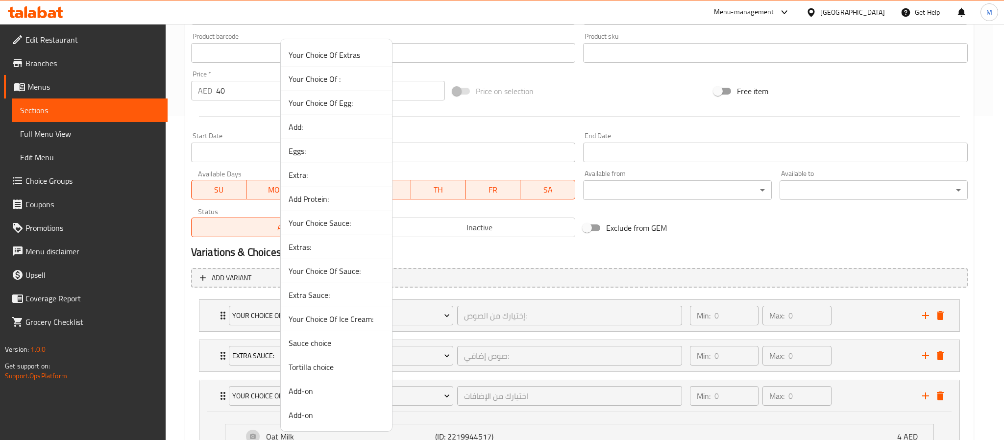
click at [355, 322] on span "Your Choice Of Ice Cream:" at bounding box center [337, 319] width 96 height 12
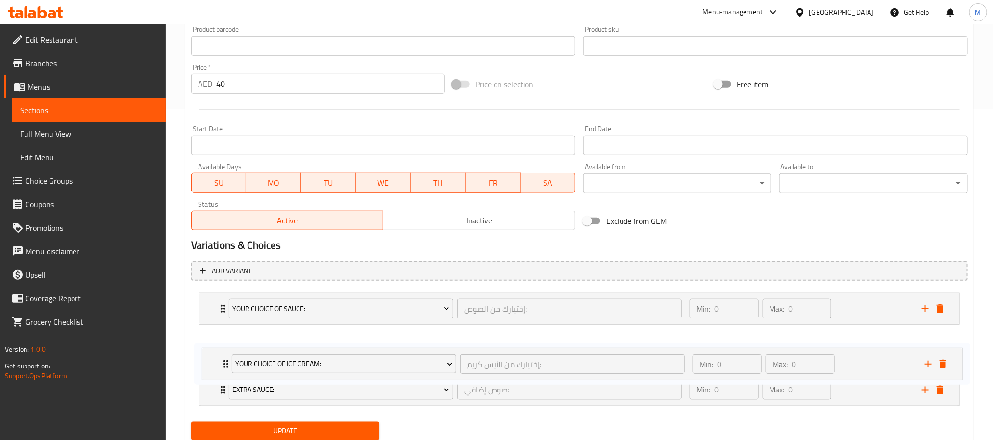
drag, startPoint x: 218, startPoint y: 397, endPoint x: 222, endPoint y: 356, distance: 41.9
click at [222, 356] on div "Your Choice Of Sauce: إختيارك من الصوص: ​ Min: 0 ​ Max: 0 ​ Caramel Sauce (ID: …" at bounding box center [579, 349] width 776 height 121
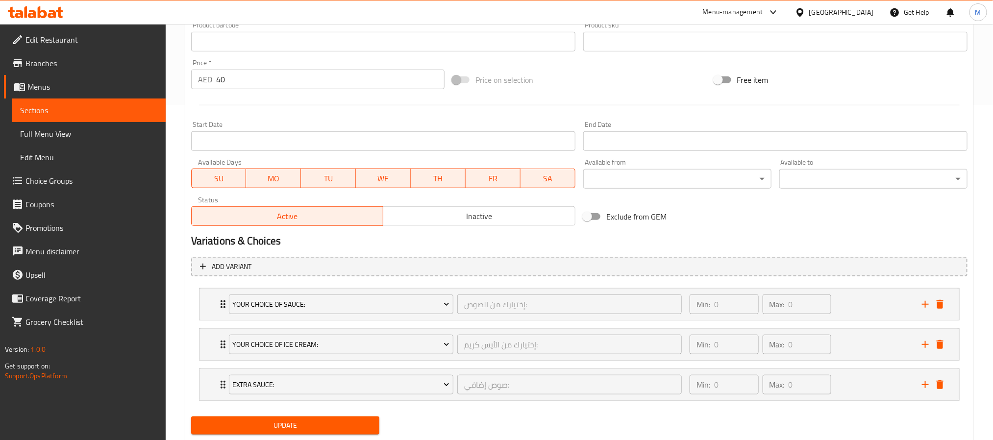
click at [261, 428] on span "Update" at bounding box center [285, 425] width 172 height 12
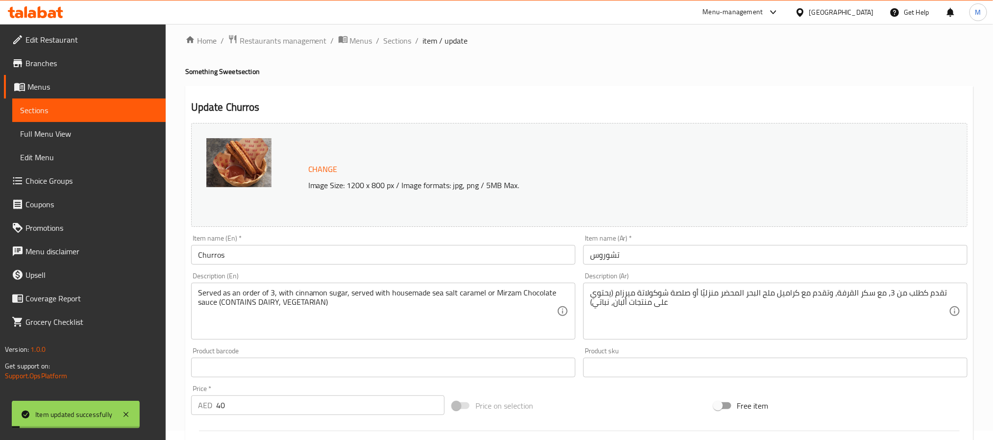
scroll to position [0, 0]
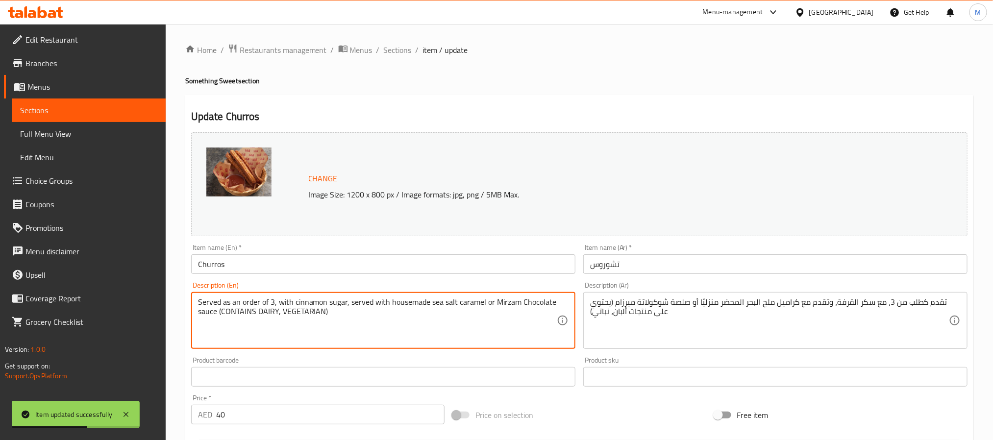
paste textarea "."
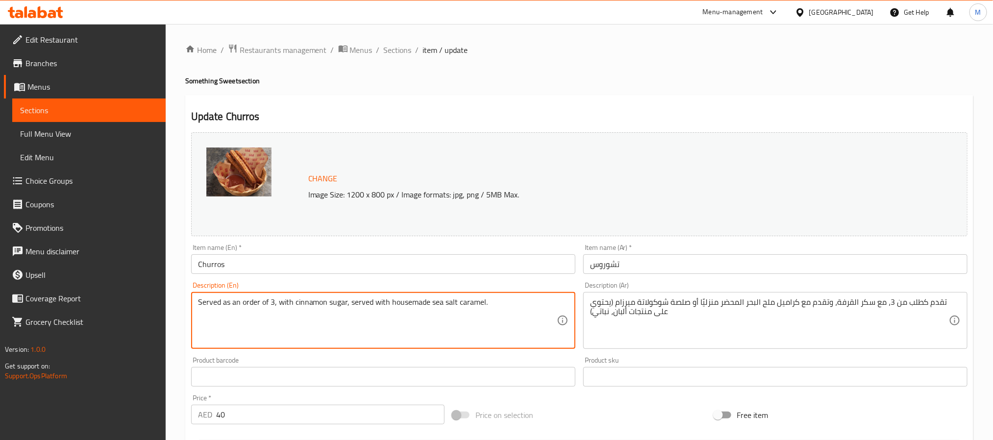
paste textarea "and"
type textarea "Served as an order of 3, with cinnamon sugar and served with housemade sea salt…"
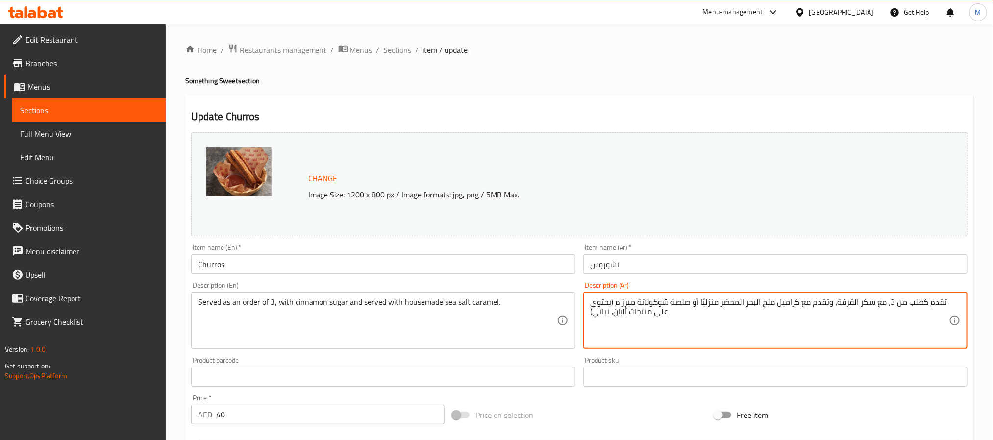
paste textarea "يتم تقديمه كطلب مكون من 3 قطع، مع سكر القرفة ويقدم مع الكراميل المملح بالبحر مح…"
type textarea "يتم تقديمه كطلب مكون من 3 قطع، مع سكر القرفة ويقدم مع الكراميل المملح بالبحر مح…"
click at [669, 262] on input "تشوروس" at bounding box center [775, 264] width 384 height 20
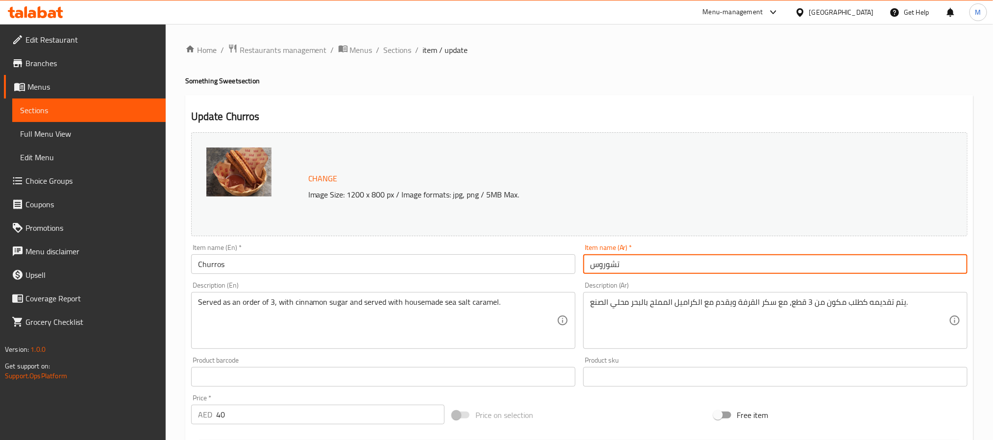
drag, startPoint x: 407, startPoint y: 51, endPoint x: 419, endPoint y: 69, distance: 21.2
click at [407, 51] on span "Sections" at bounding box center [398, 50] width 28 height 12
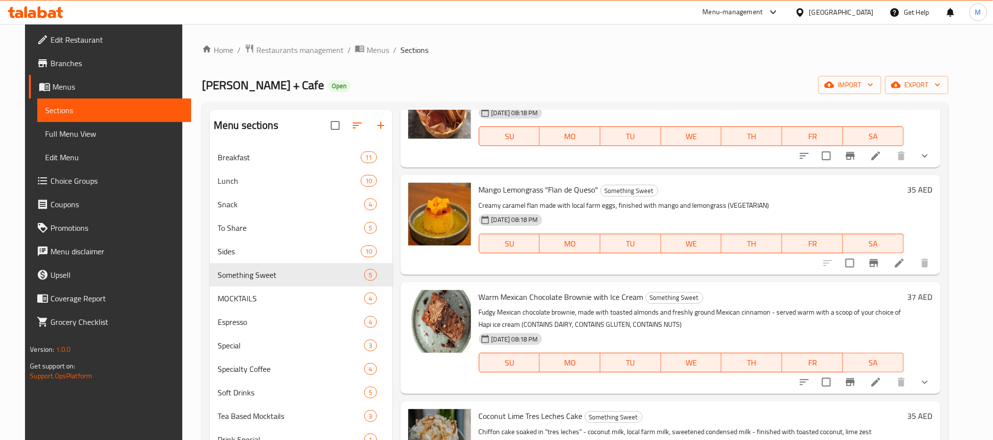
scroll to position [143, 0]
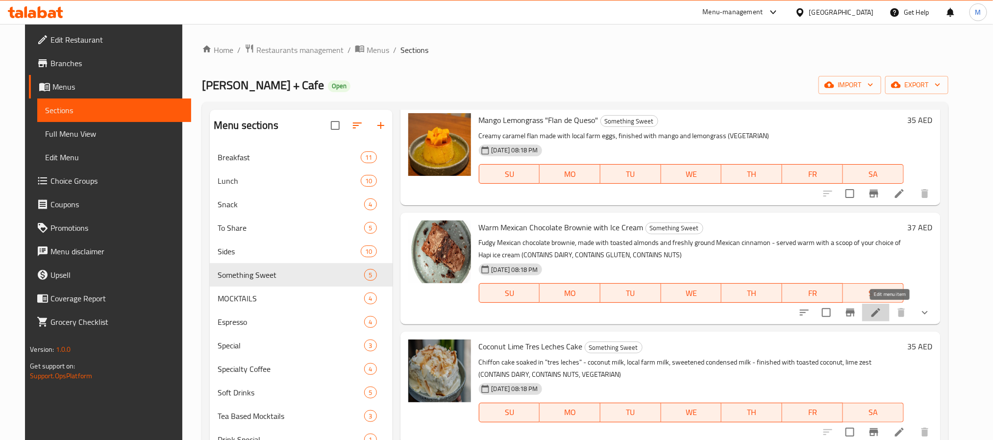
click at [881, 311] on icon at bounding box center [876, 313] width 12 height 12
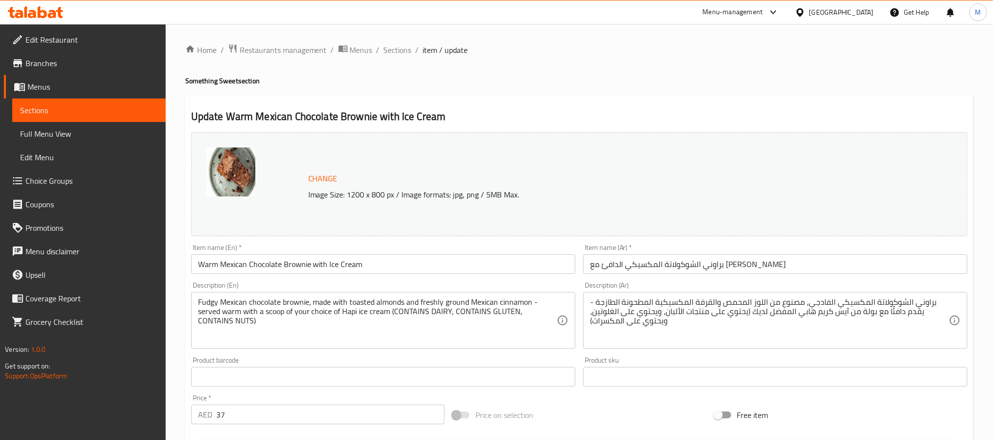
scroll to position [283, 0]
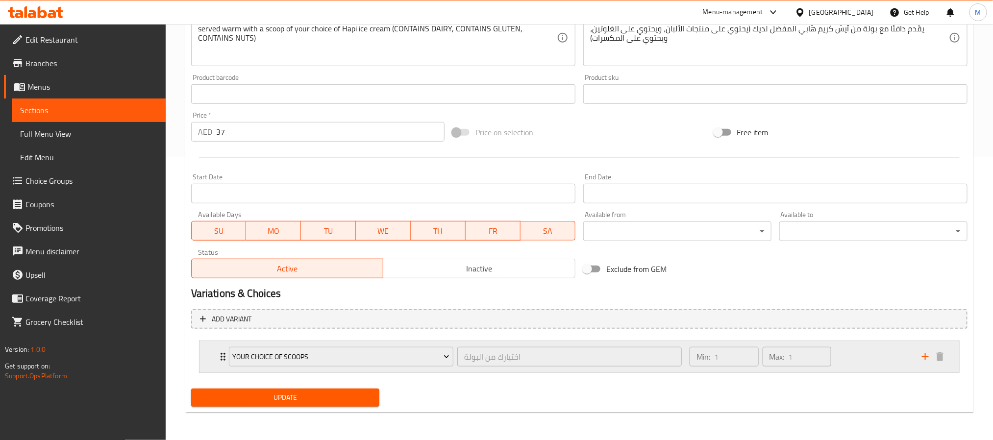
click at [866, 351] on div "Min: 1 ​ Max: 1 ​" at bounding box center [799, 356] width 232 height 31
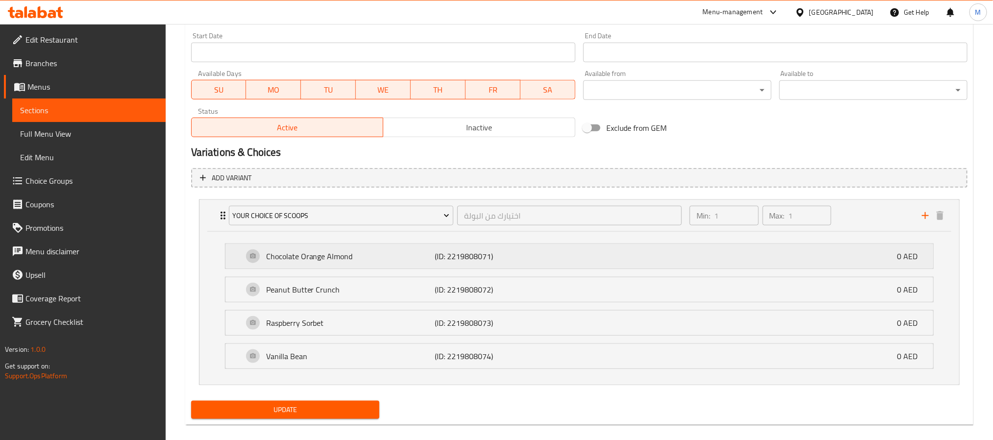
scroll to position [430, 0]
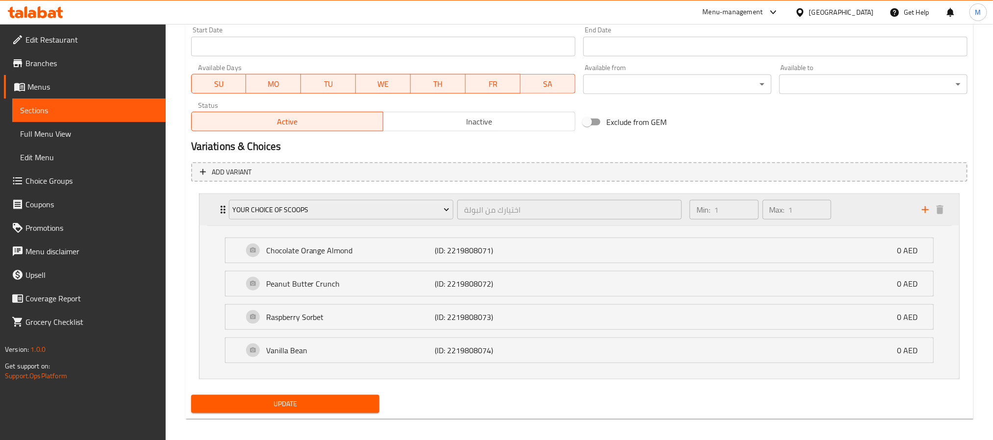
click at [854, 209] on div "Min: 1 ​ Max: 1 ​" at bounding box center [799, 209] width 232 height 31
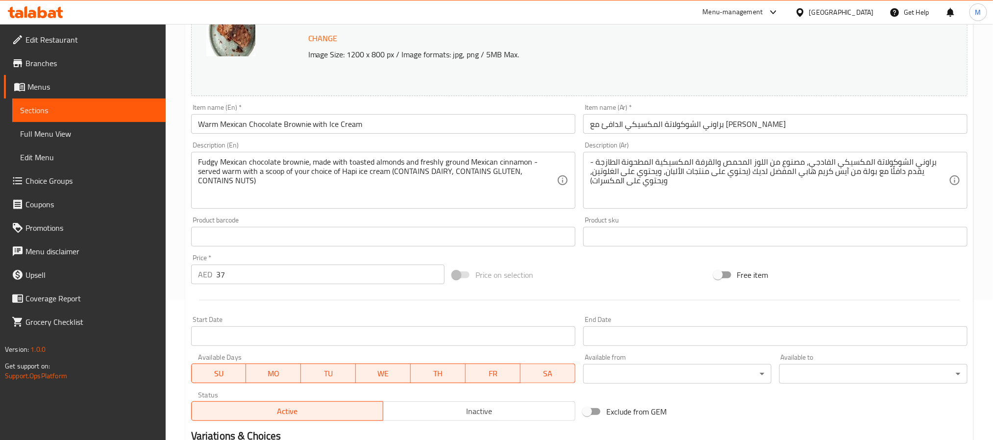
scroll to position [136, 0]
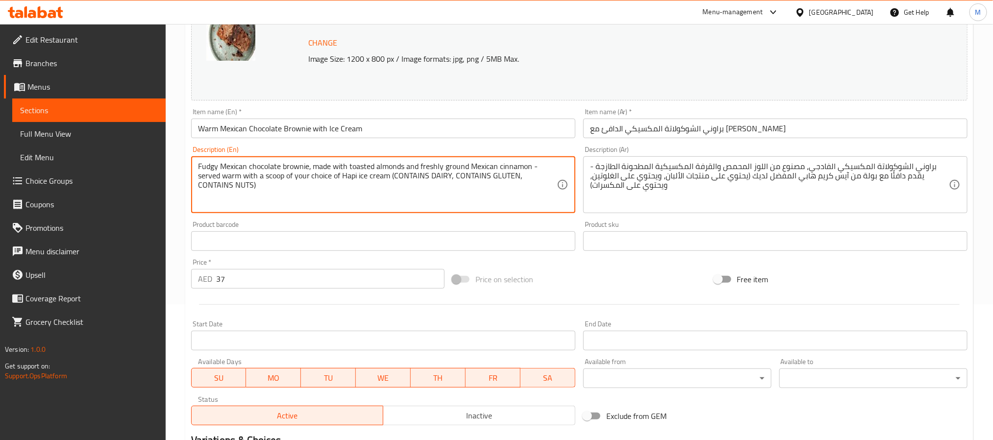
paste textarea "براوني الشوكولاتة المكسيكي اللذيذ، مصنوع من اللوز المحمص والقرفة المكسيكية المط…"
type textarea "Fudgy Mexican chocolate brownie, made with toasted almonds and freshly ground M…"
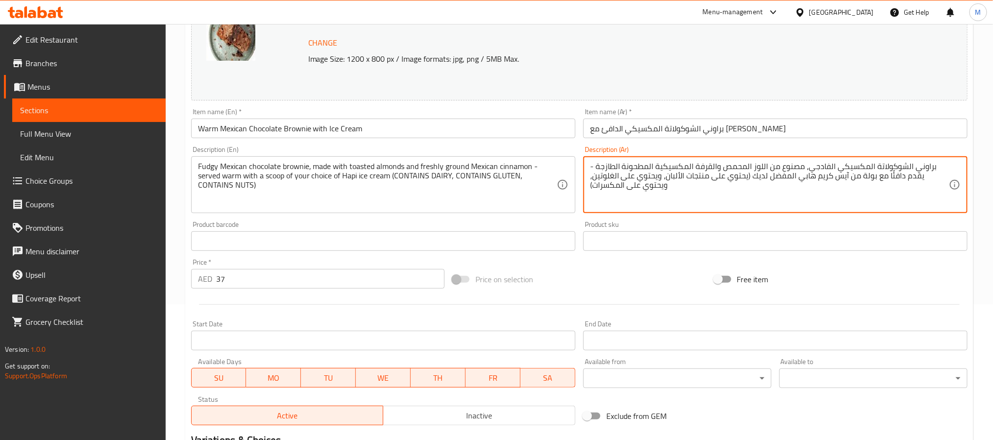
paste textarea "ذيذ، مصنوع من اللوز المحمص والقرفة المكسيكية المطحونة الطازجة"
type textarea "براوني الشوكولاتة المكسيكي اللذيذ، مصنوع من اللوز المحمص والقرفة المكسيكية المط…"
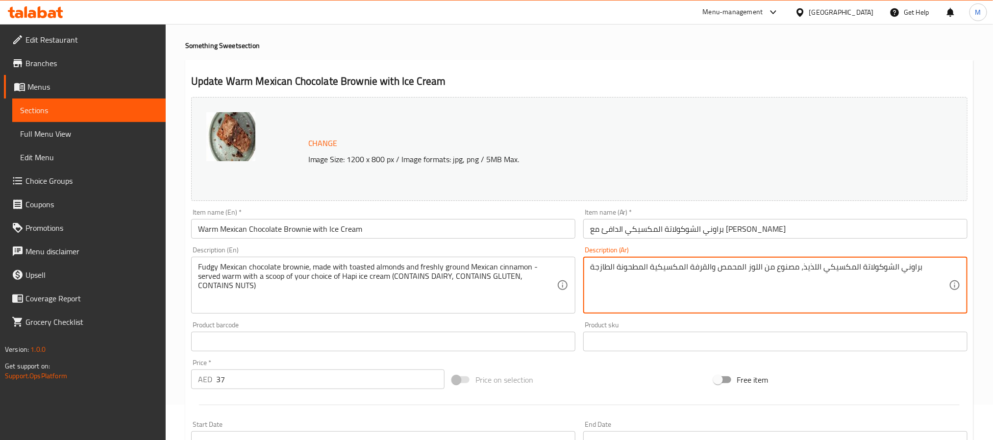
scroll to position [0, 0]
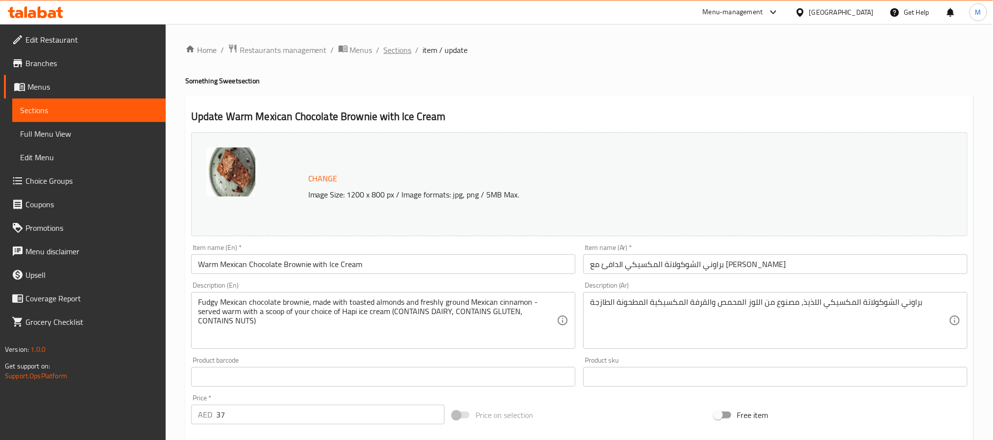
click at [409, 50] on span "Sections" at bounding box center [398, 50] width 28 height 12
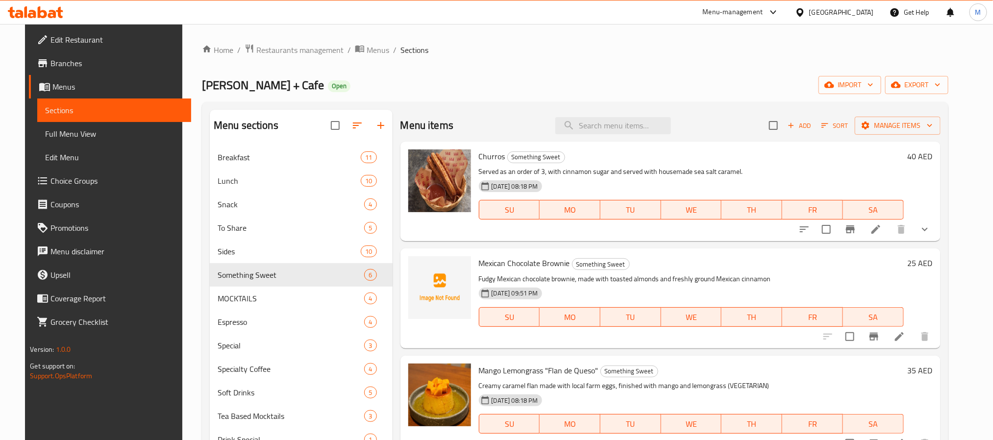
scroll to position [147, 0]
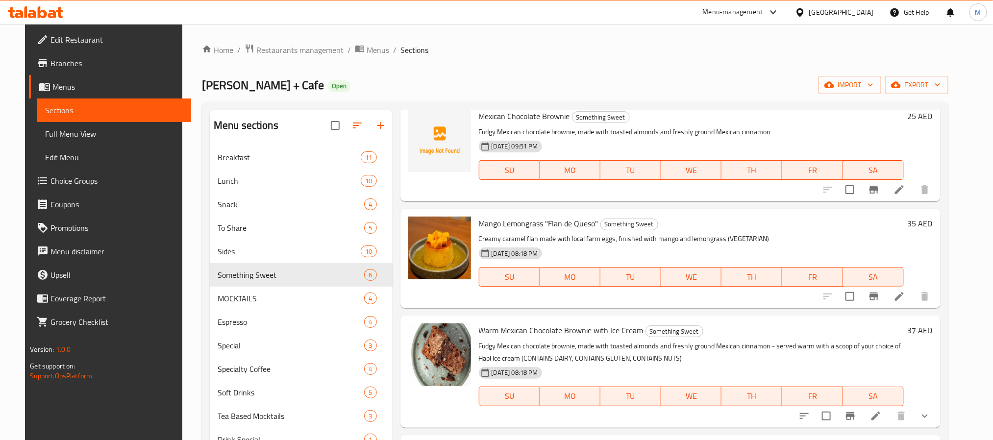
click at [903, 296] on icon at bounding box center [899, 296] width 9 height 9
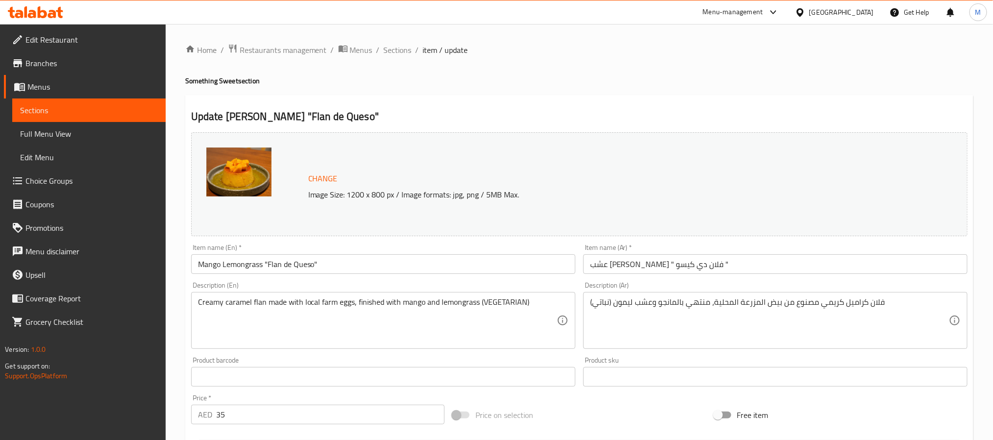
click at [348, 266] on input "Mango Lemongrass "Flan de Queso"" at bounding box center [383, 264] width 384 height 20
paste input "“Flan De Queso”"
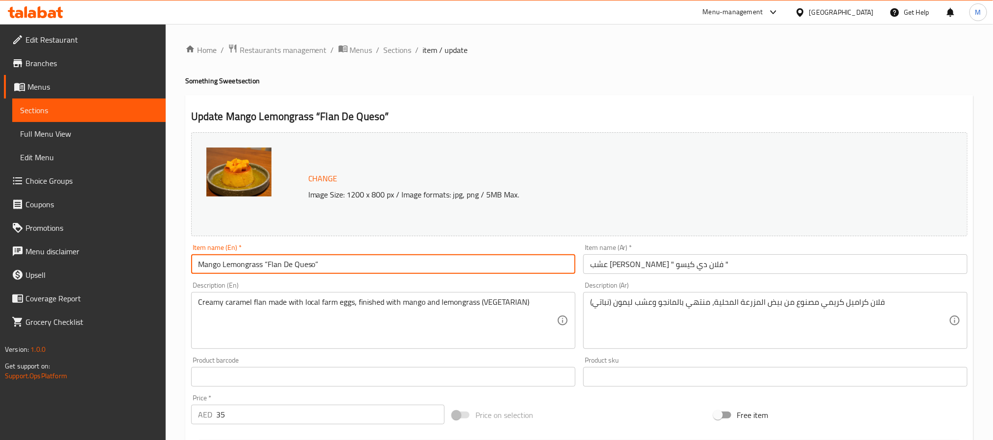
scroll to position [73, 0]
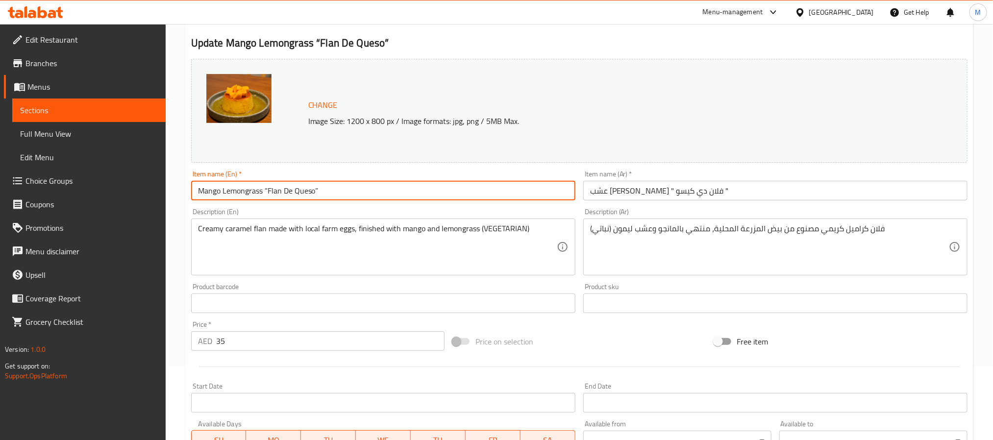
type input "Mango Lemongrass “Flan De Queso”"
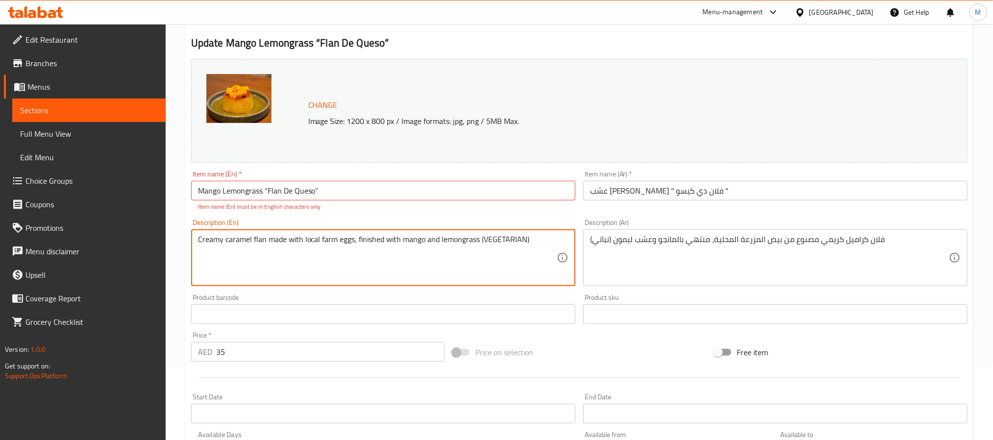
paste textarea "Alphonso mango and lemongrass."
type textarea "Creamy caramel flan made with local farm eggs, finished with Alphonso mango and…"
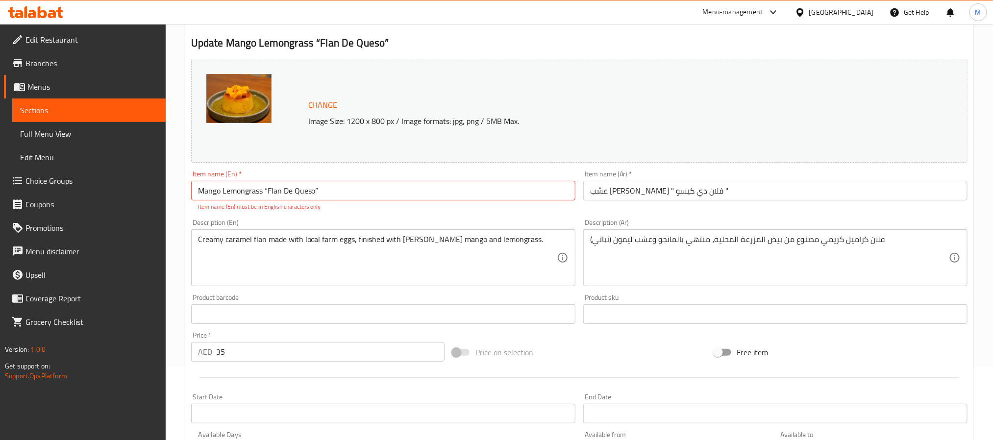
drag, startPoint x: 628, startPoint y: 231, endPoint x: 628, endPoint y: 236, distance: 4.9
click at [628, 231] on div "فلان كراميل كريمي مصنوع من بيض المزرعة المحلية، منتهي بالمانجو وعشب ليمون (نبات…" at bounding box center [775, 257] width 384 height 57
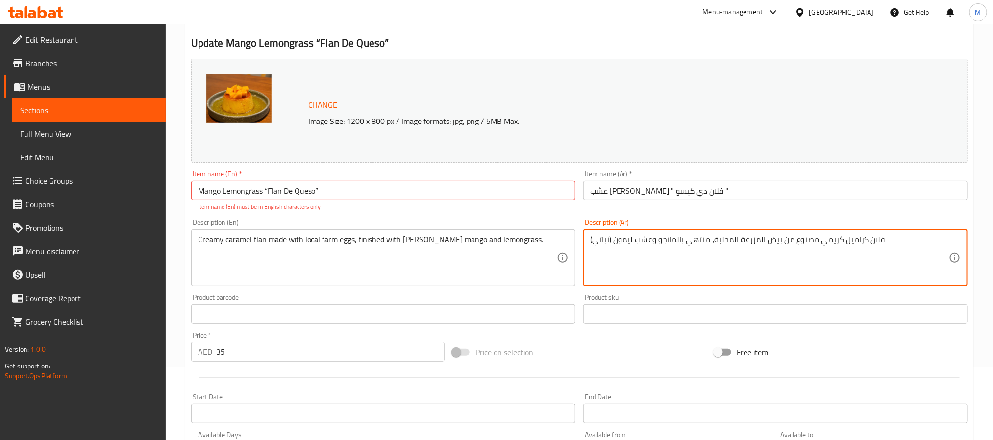
click at [632, 249] on textarea "فلان كراميل كريمي مصنوع من بيض المزرعة المحلية، منتهي بالمانجو وعشب ليمون (نبات…" at bounding box center [769, 258] width 359 height 47
paste textarea "طيرة الكراميل الكريمية المصنوعة من بيض المزرعة المحلية، والمزينة بمانجو ألفونسو…"
type textarea "فطيرة الكراميل الكريمية المصنوعة من بيض المزرعة المحلية، والمزينة بمانجو ألفونس…"
click at [463, 183] on input "Mango Lemongrass “Flan De Queso”" at bounding box center [383, 191] width 384 height 20
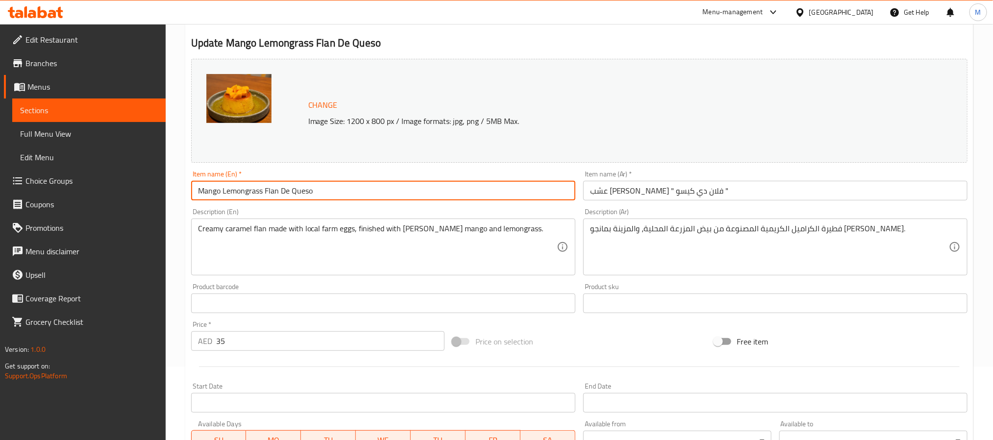
type input "Mango Lemongrass Flan De Queso"
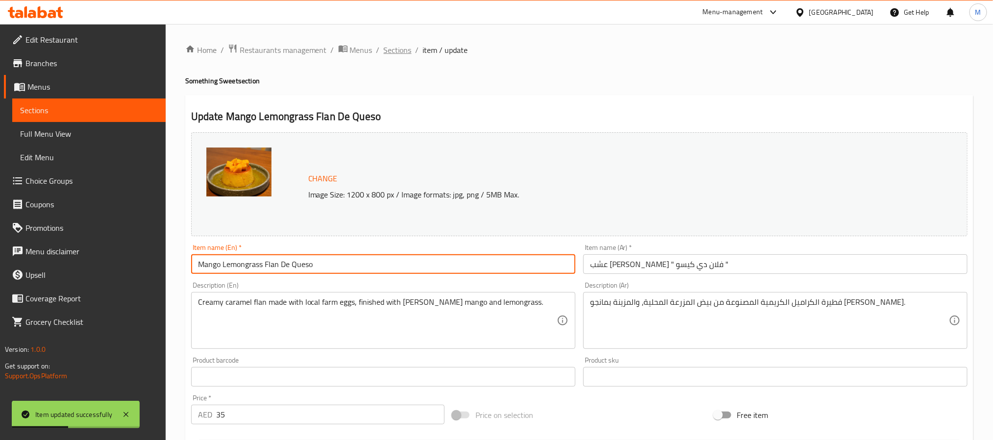
click at [391, 51] on span "Sections" at bounding box center [398, 50] width 28 height 12
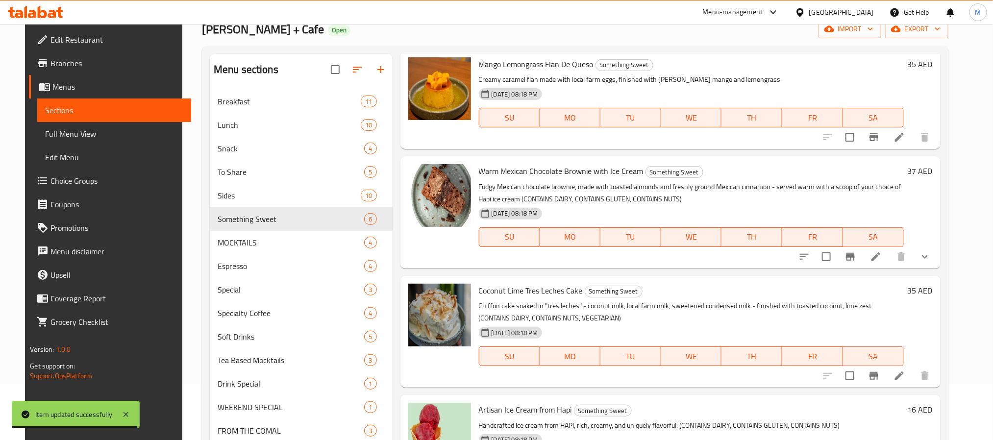
scroll to position [137, 0]
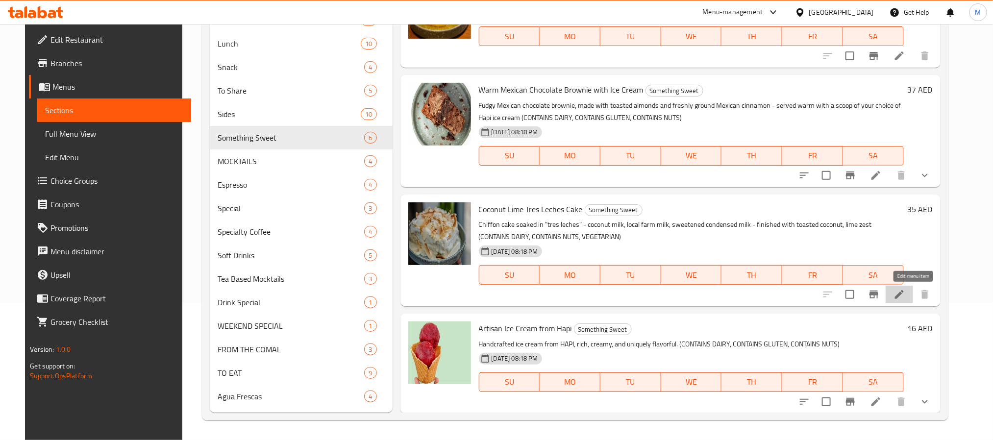
click at [903, 296] on icon at bounding box center [899, 294] width 9 height 9
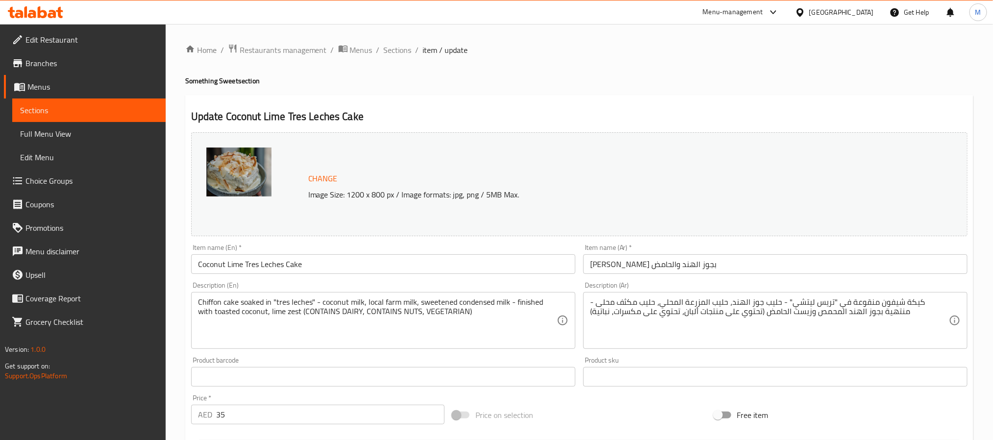
click at [322, 269] on input "Coconut Lime Tres Leches Cake" at bounding box center [383, 264] width 384 height 20
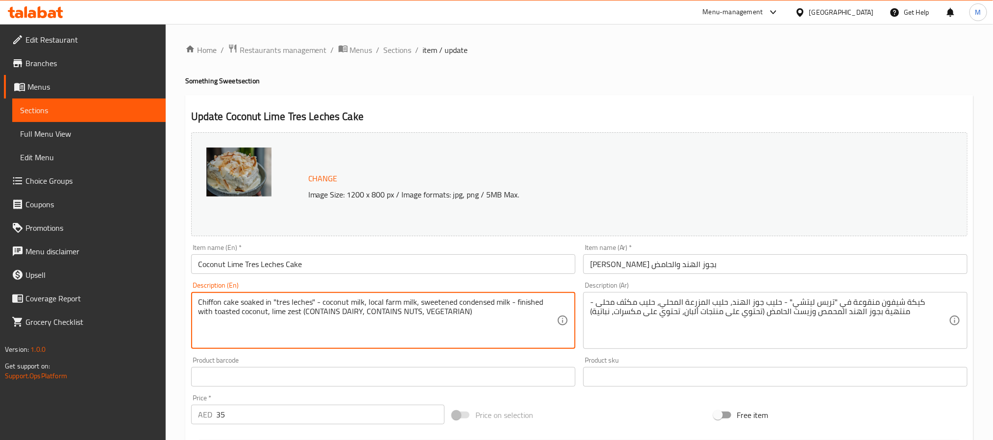
paste textarea "“tres leches” - coconut milk, local farm milk, sweetened condensed milk - finis…"
type textarea "Chiffon cake soaked in “tres leches” - coconut milk, local farm milk, sweetened…"
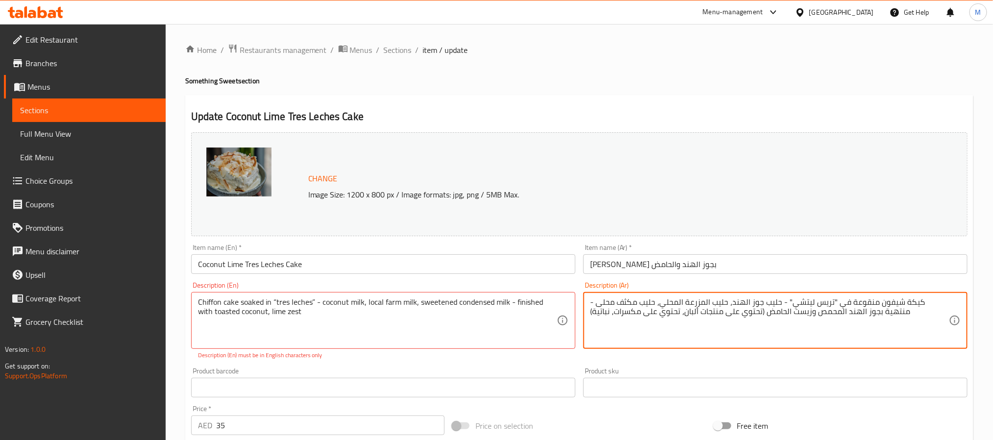
paste textarea "عكة الشيفون المنقوعة في "تريس ليتشيس" - حليب جوز الهند، حليب المزرعة المحلي، ال…"
type textarea "كعكة الشيفون المنقوعة في "تريس ليتشيس" - حليب جوز الهند، حليب المزرعة المحلي، ا…"
drag, startPoint x: 273, startPoint y: 300, endPoint x: 314, endPoint y: 334, distance: 52.8
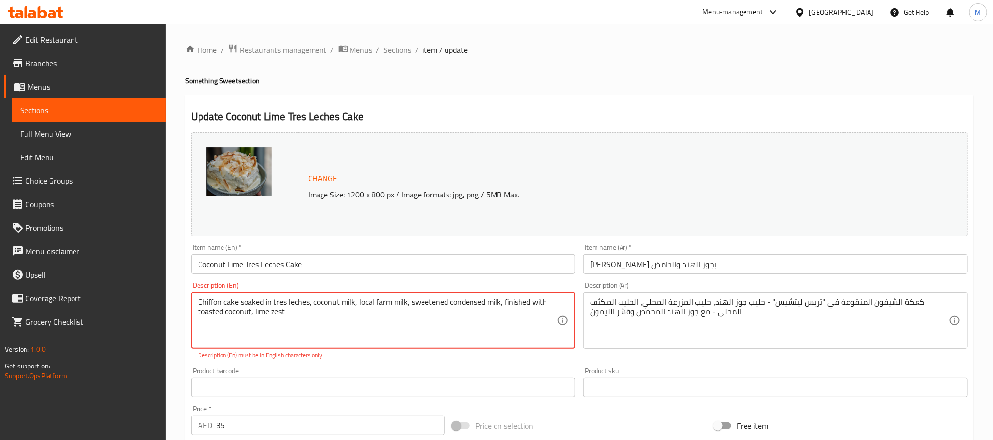
type textarea "Chiffon cake soaked in tres leches, coconut milk, local farm milk, sweetened co…"
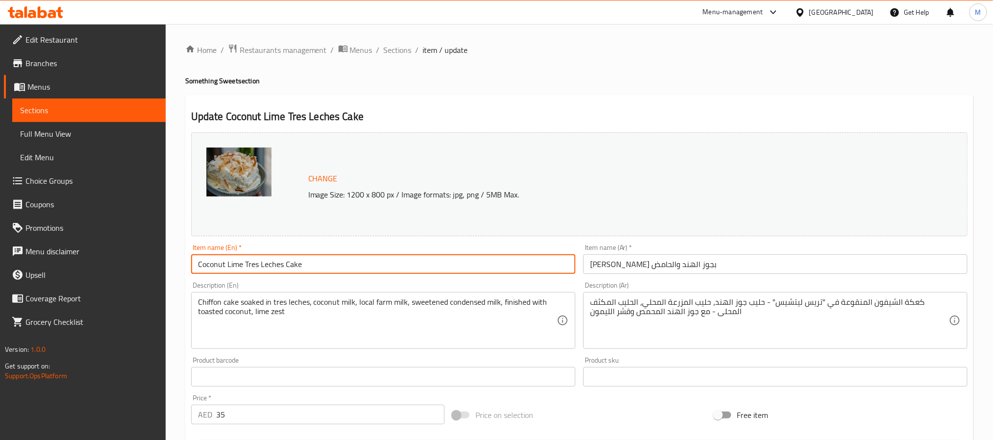
click at [362, 265] on input "Coconut Lime Tres Leches Cake" at bounding box center [383, 264] width 384 height 20
click at [397, 45] on span "Sections" at bounding box center [398, 50] width 28 height 12
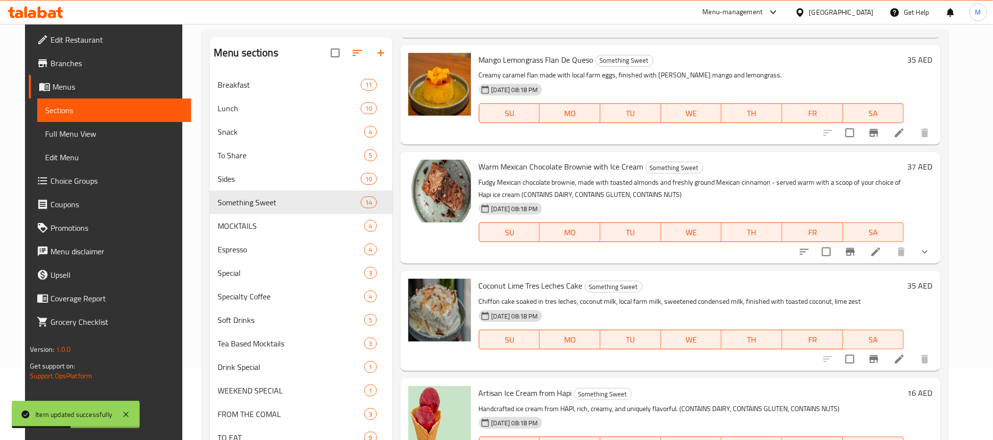
scroll to position [137, 0]
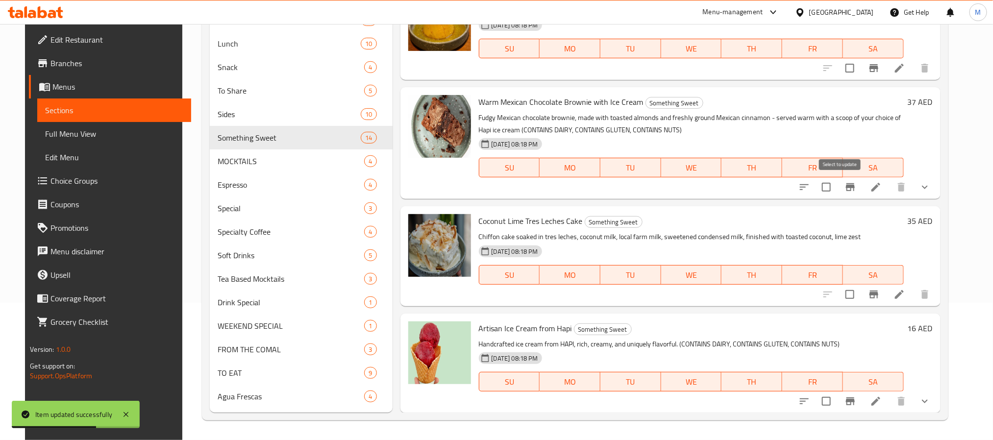
click at [836, 186] on input "checkbox" at bounding box center [826, 187] width 21 height 21
checkbox input "true"
click at [836, 399] on input "checkbox" at bounding box center [826, 401] width 21 height 21
checkbox input "true"
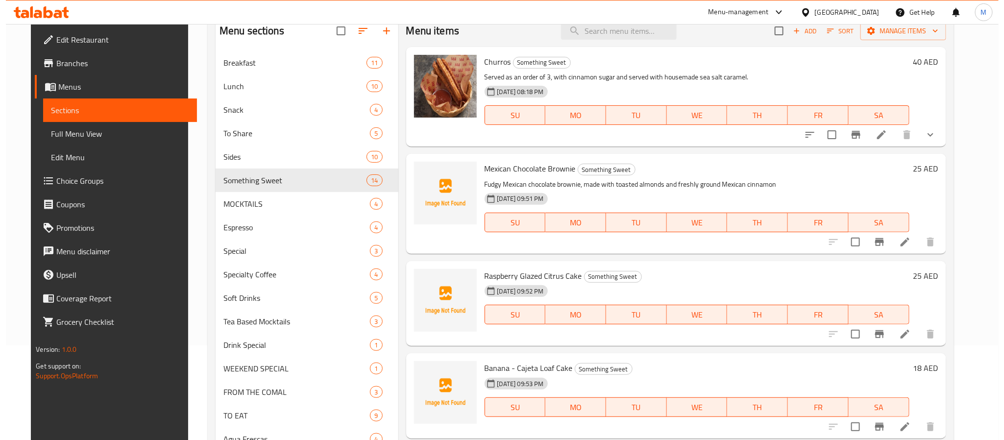
scroll to position [0, 0]
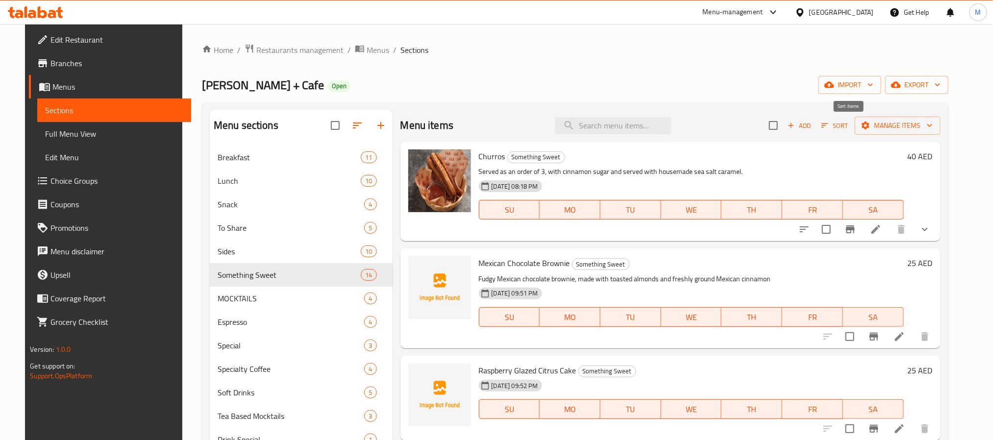
click at [848, 124] on span "Sort" at bounding box center [834, 125] width 27 height 11
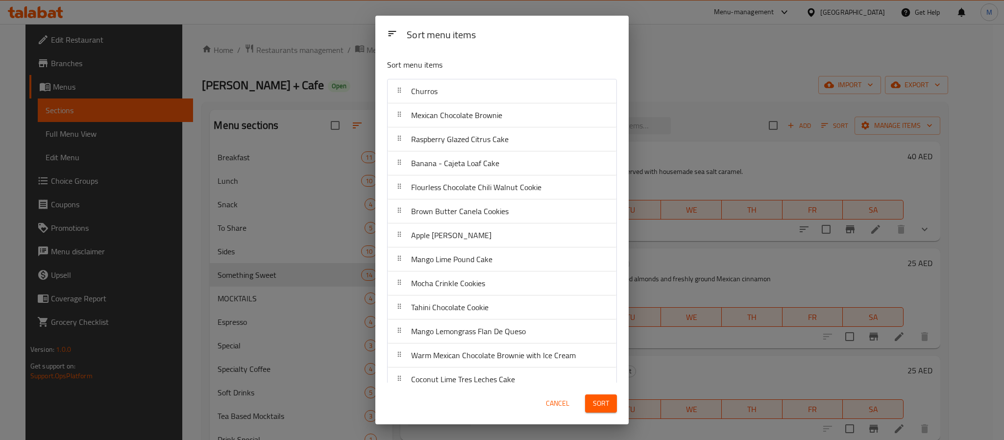
click at [547, 408] on span "Cancel" at bounding box center [558, 403] width 24 height 12
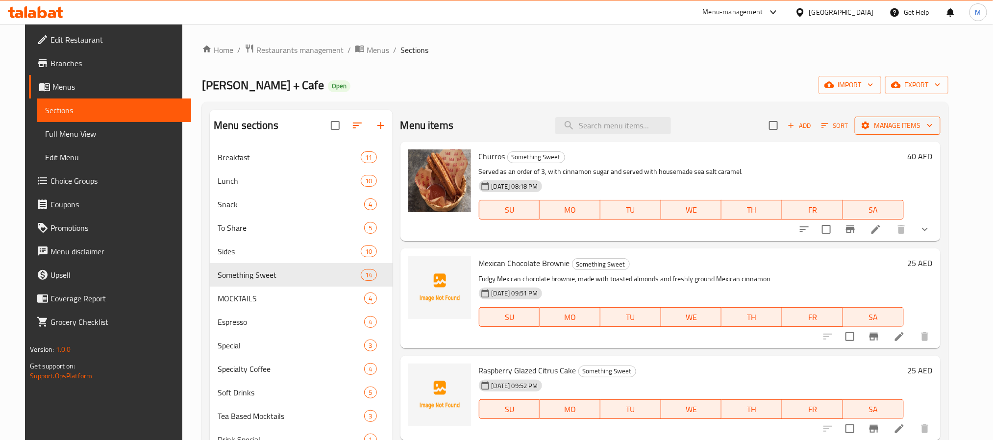
click at [889, 128] on span "Manage items" at bounding box center [897, 126] width 70 height 12
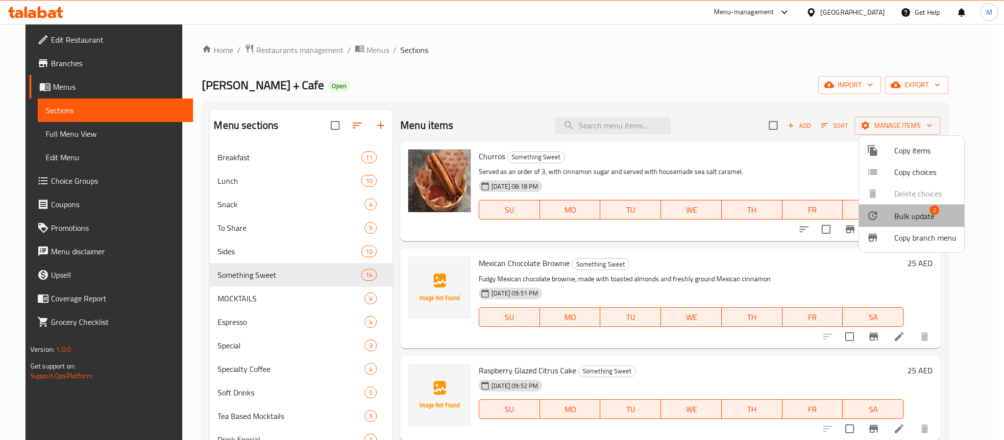
click at [921, 207] on li "Bulk update 2" at bounding box center [911, 215] width 105 height 23
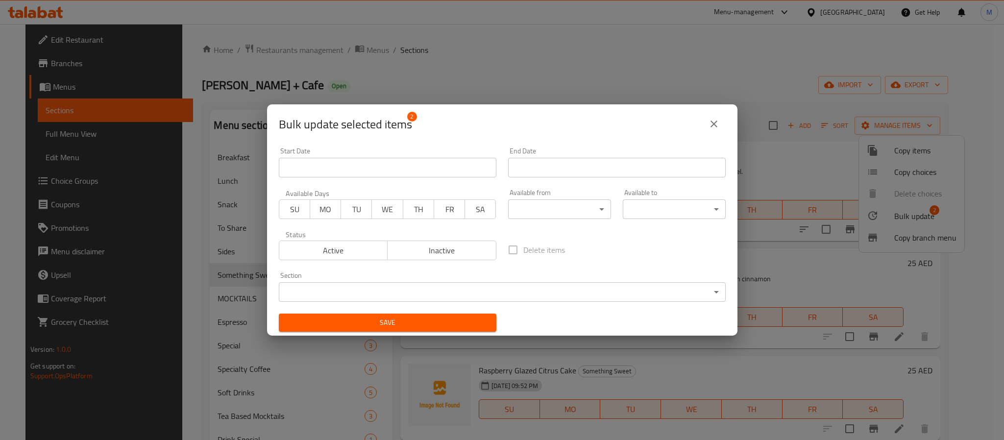
click at [455, 253] on span "Inactive" at bounding box center [441, 250] width 101 height 14
click at [450, 321] on span "Save" at bounding box center [388, 322] width 202 height 12
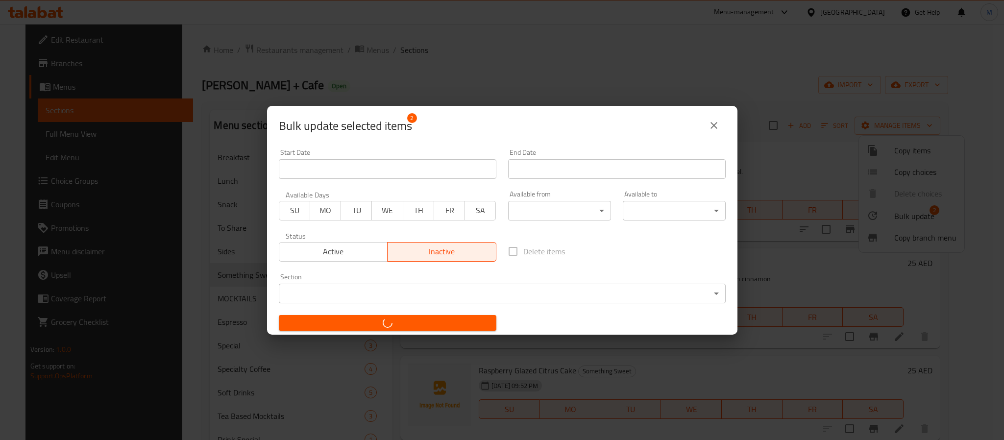
checkbox input "false"
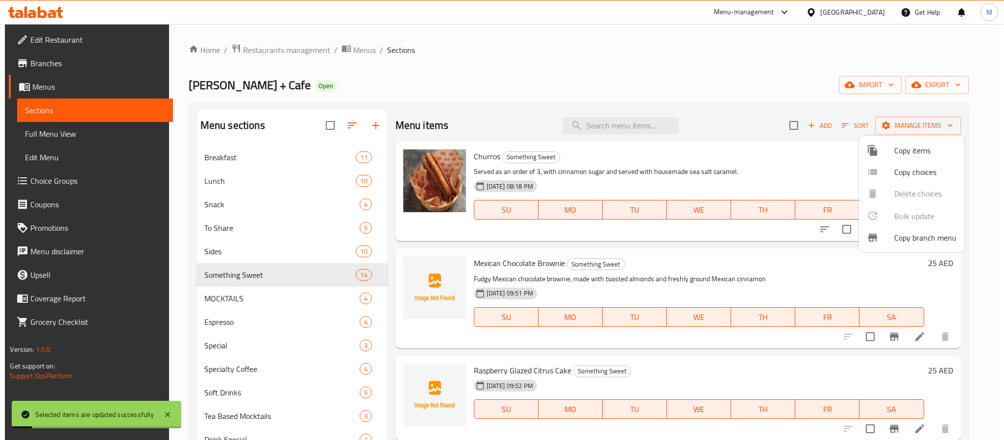
click at [657, 89] on div at bounding box center [502, 220] width 1004 height 440
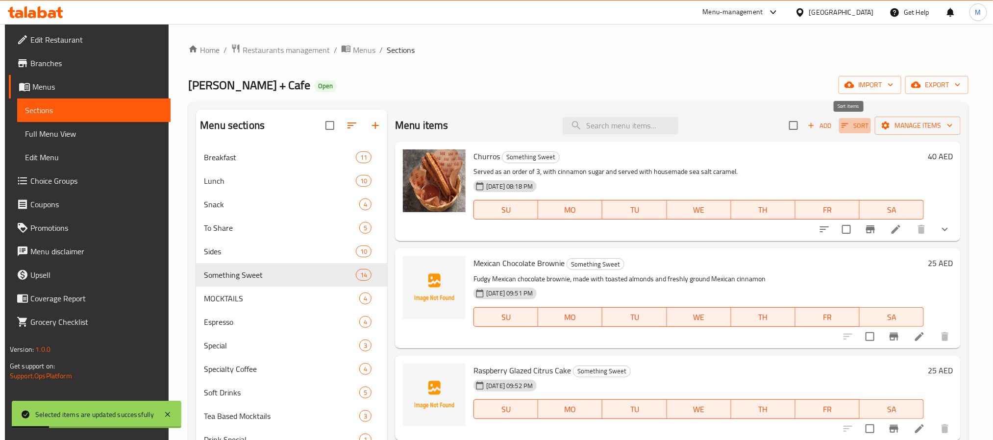
click at [848, 124] on span "Sort" at bounding box center [854, 125] width 27 height 11
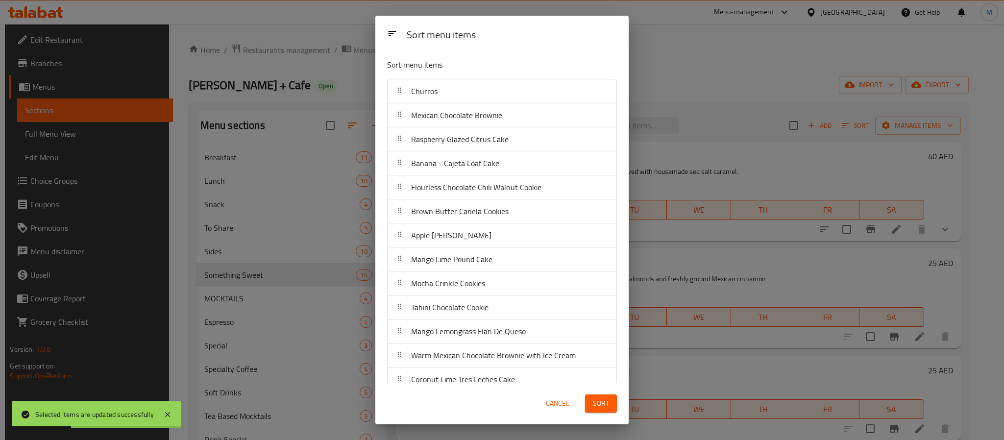
scroll to position [40, 0]
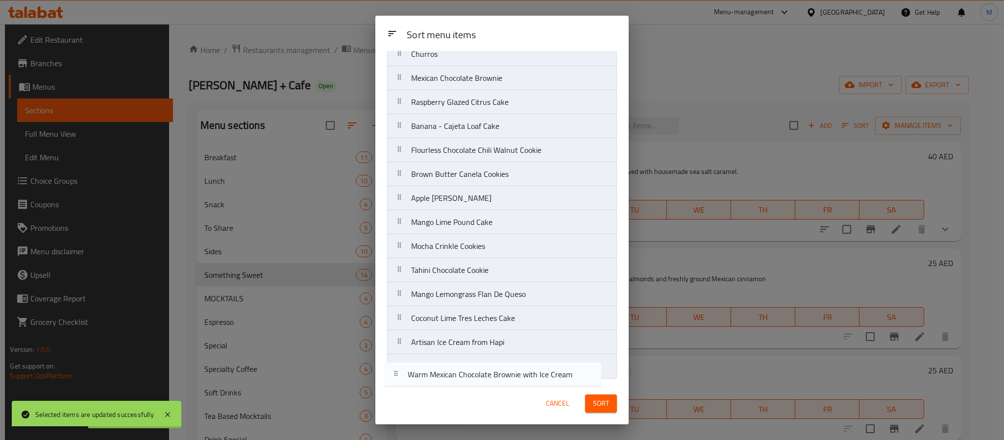
drag, startPoint x: 501, startPoint y: 319, endPoint x: 497, endPoint y: 379, distance: 59.9
click at [497, 379] on div "Sort menu items Churros Mexican Chocolate Brownie Raspberry Glazed Citrus Cake …" at bounding box center [501, 217] width 253 height 332
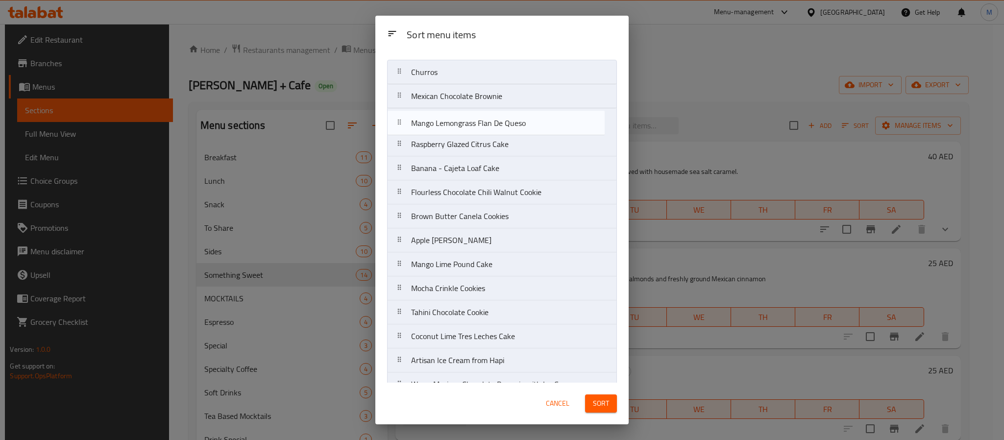
drag, startPoint x: 481, startPoint y: 297, endPoint x: 481, endPoint y: 122, distance: 174.9
click at [481, 122] on nav "Churros Mexican Chocolate Brownie Raspberry Glazed Citrus Cake Banana - Cajeta …" at bounding box center [502, 228] width 230 height 337
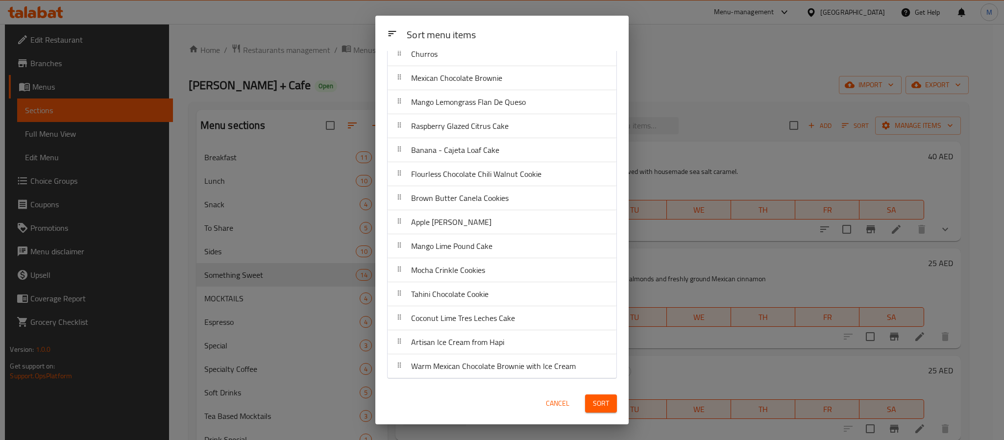
click at [607, 406] on span "Sort" at bounding box center [601, 403] width 16 height 12
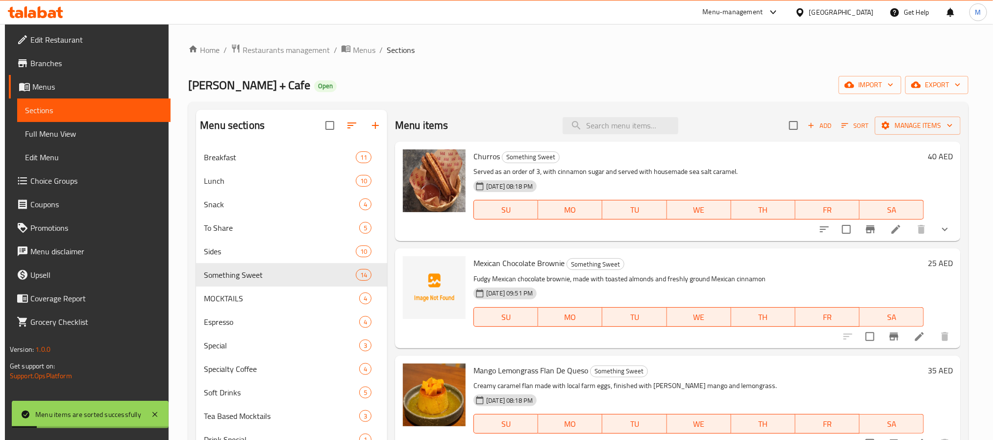
click at [456, 65] on div "Home / Restaurants management / Menus / Sections Lila Molino + Cafe Open import…" at bounding box center [578, 301] width 780 height 514
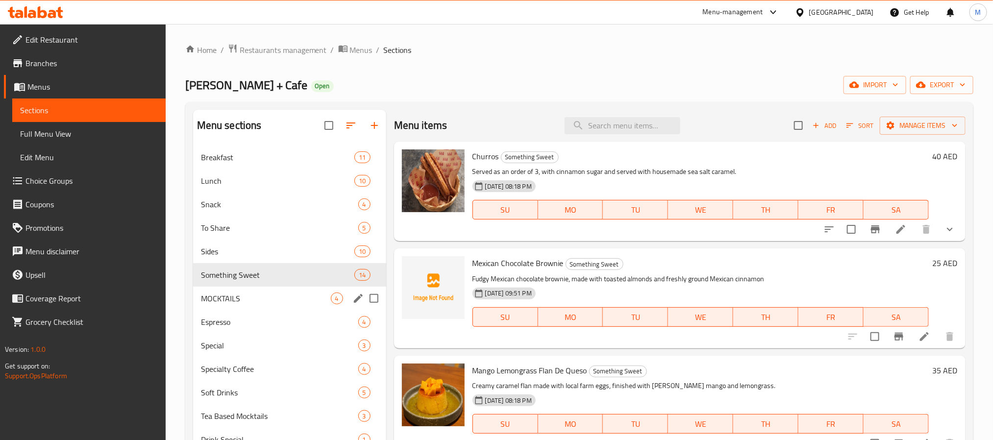
click at [242, 291] on div "MOCKTAILS 4" at bounding box center [289, 299] width 193 height 24
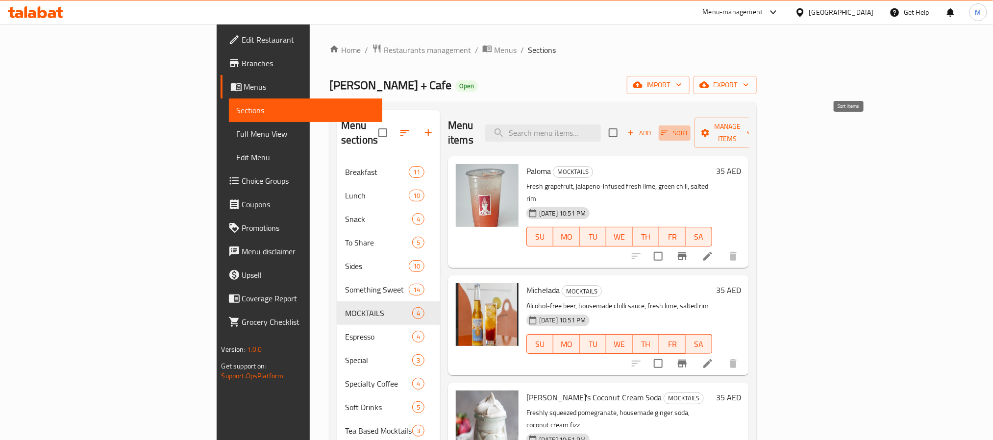
click at [688, 127] on span "Sort" at bounding box center [674, 132] width 27 height 11
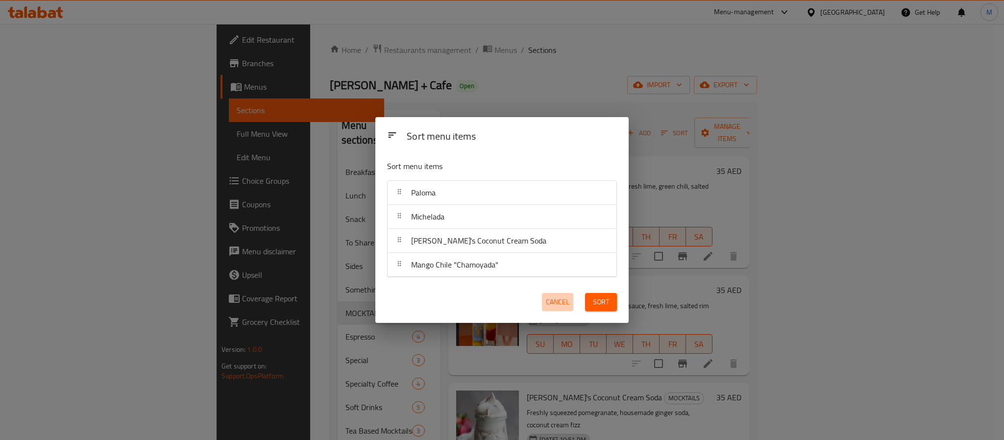
click at [553, 304] on span "Cancel" at bounding box center [558, 302] width 24 height 12
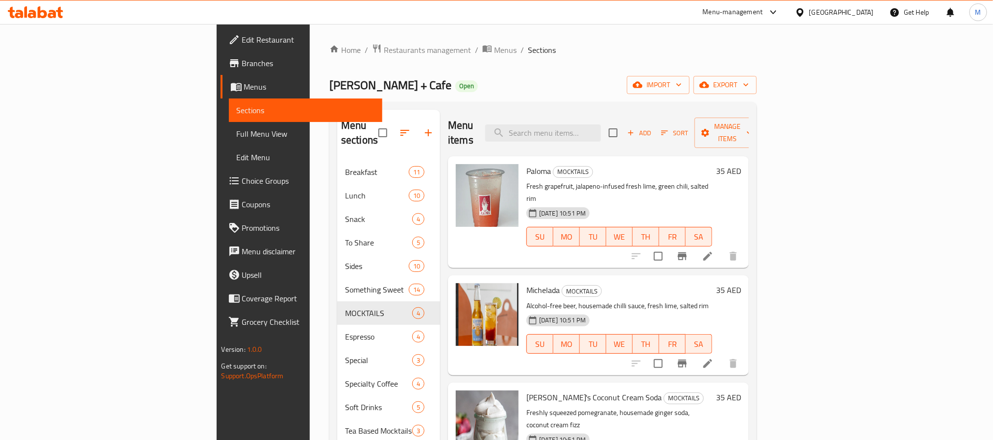
click at [622, 113] on div "Menu items Add Sort Manage items" at bounding box center [598, 133] width 301 height 47
click at [601, 126] on input "search" at bounding box center [543, 132] width 116 height 17
paste input "Peach Mint Mocktail"
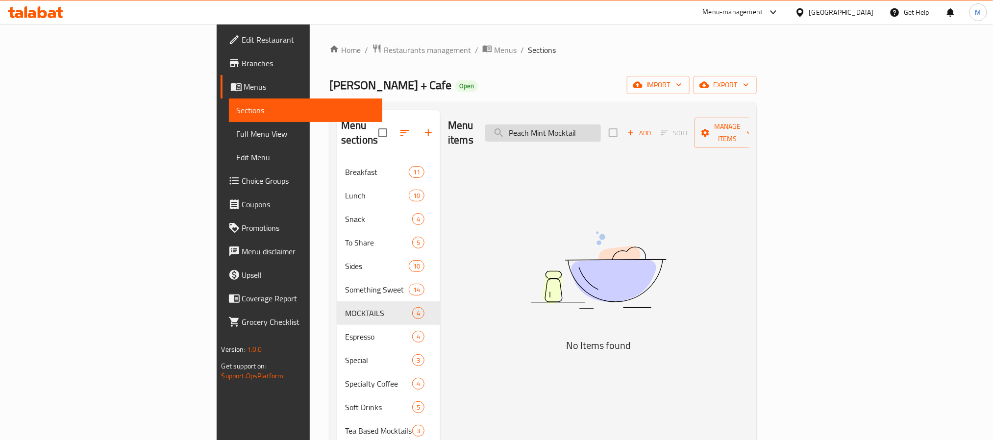
click at [601, 131] on input "Peach Mint Mocktail" at bounding box center [543, 132] width 116 height 17
drag, startPoint x: 620, startPoint y: 131, endPoint x: 555, endPoint y: 132, distance: 65.7
click at [555, 132] on div "Menu items Peach Mint Mocktail Add Sort Manage items" at bounding box center [598, 133] width 301 height 47
paste input "Peach Mint"
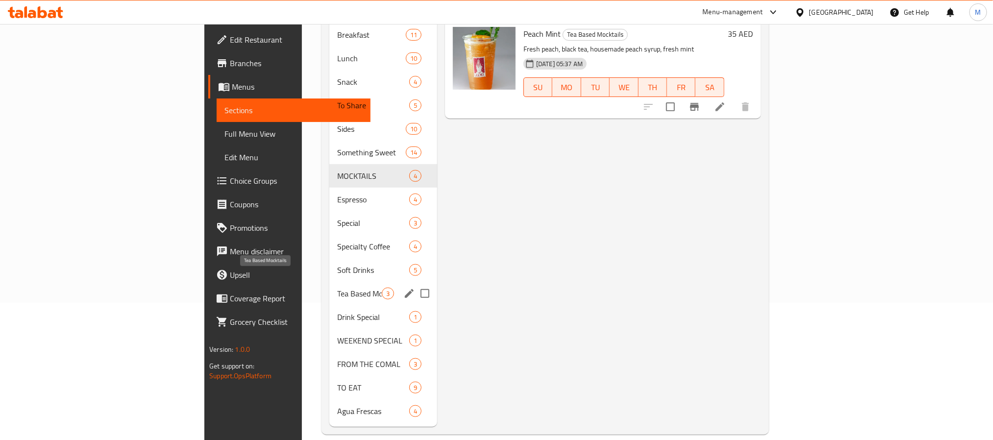
type input "Peach Mint"
click at [337, 288] on span "Tea Based Mocktails" at bounding box center [359, 294] width 45 height 12
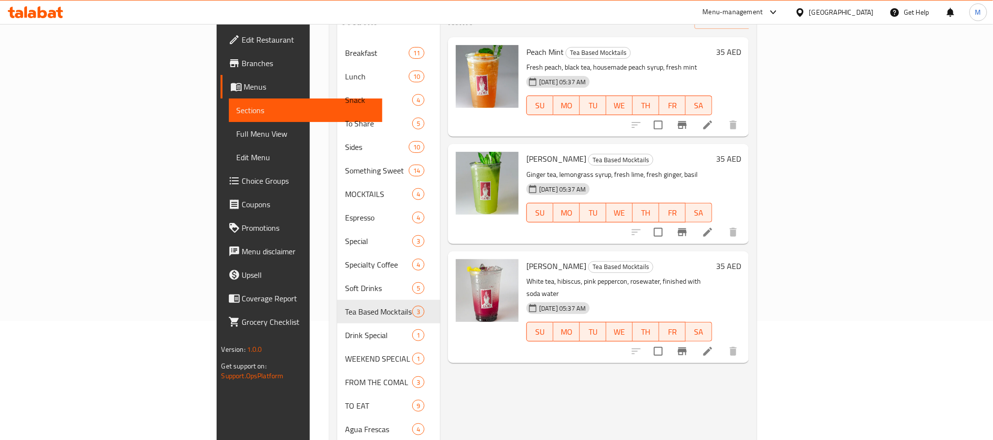
scroll to position [137, 0]
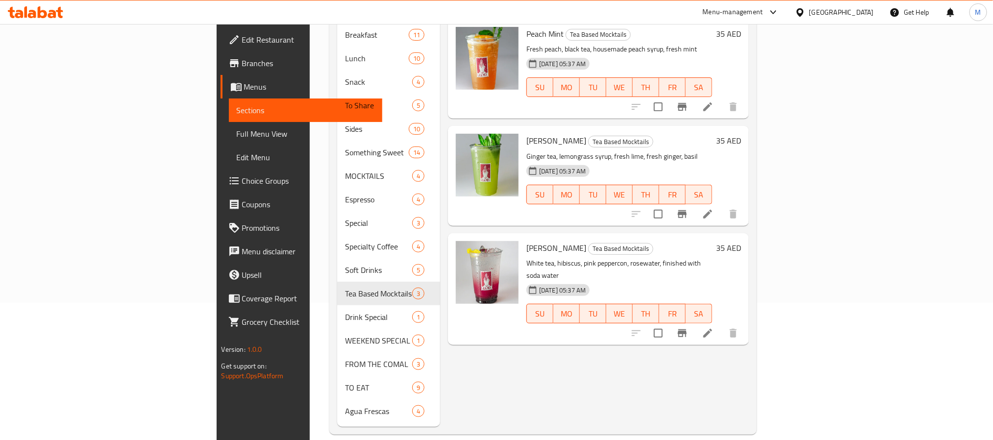
click at [668, 97] on input "checkbox" at bounding box center [658, 107] width 21 height 21
checkbox input "true"
click at [668, 204] on input "checkbox" at bounding box center [658, 214] width 21 height 21
checkbox input "true"
click at [668, 323] on input "checkbox" at bounding box center [658, 333] width 21 height 21
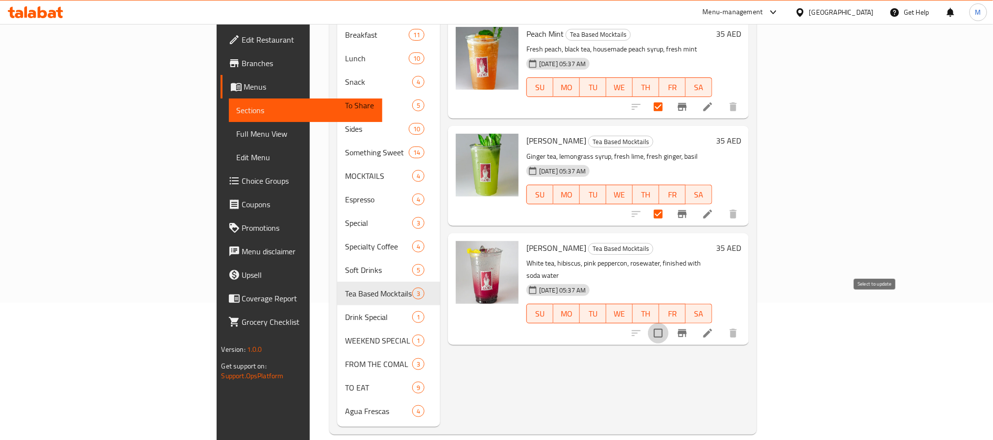
checkbox input "true"
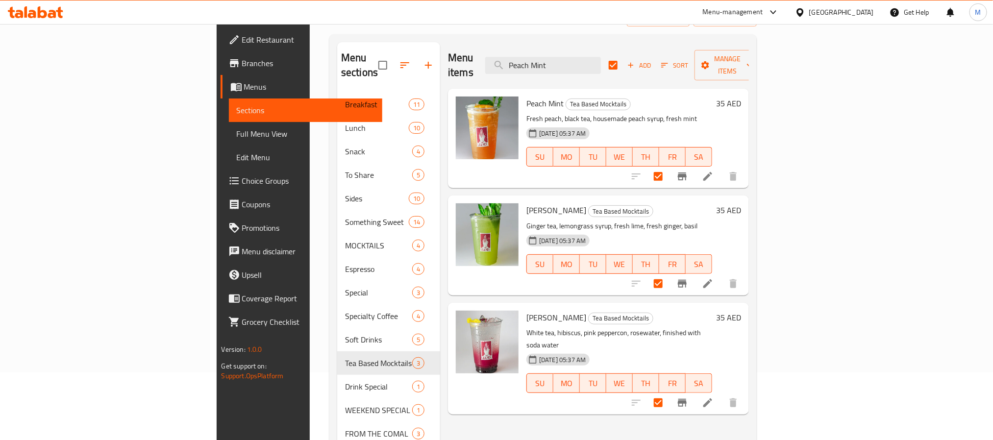
scroll to position [0, 0]
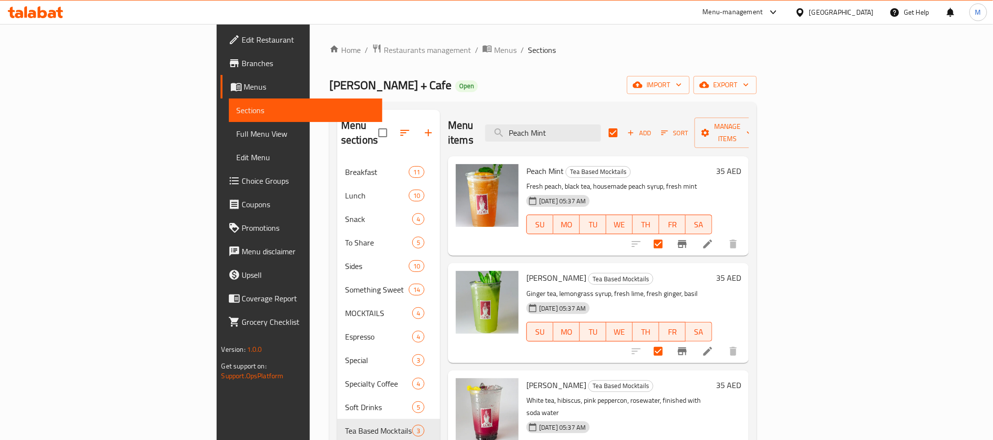
click at [622, 115] on div "Menu items Peach Mint Add Sort Manage items" at bounding box center [598, 133] width 301 height 47
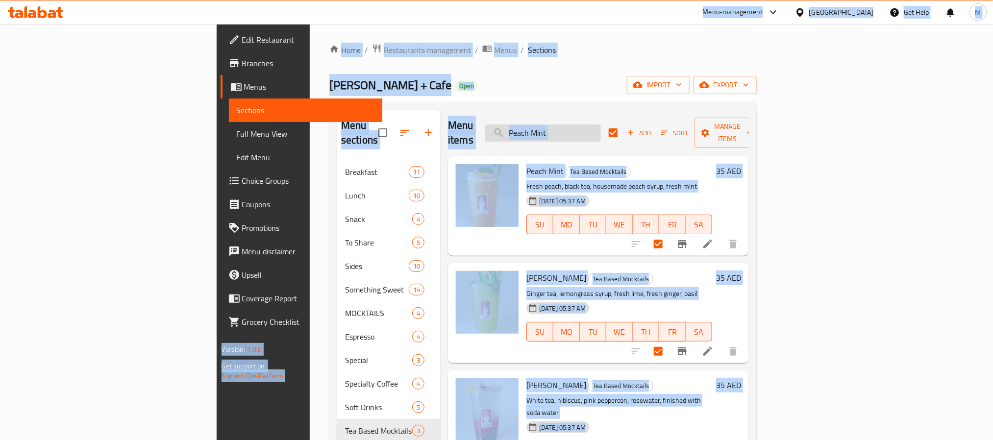
click at [601, 131] on input "Peach Mint" at bounding box center [543, 132] width 116 height 17
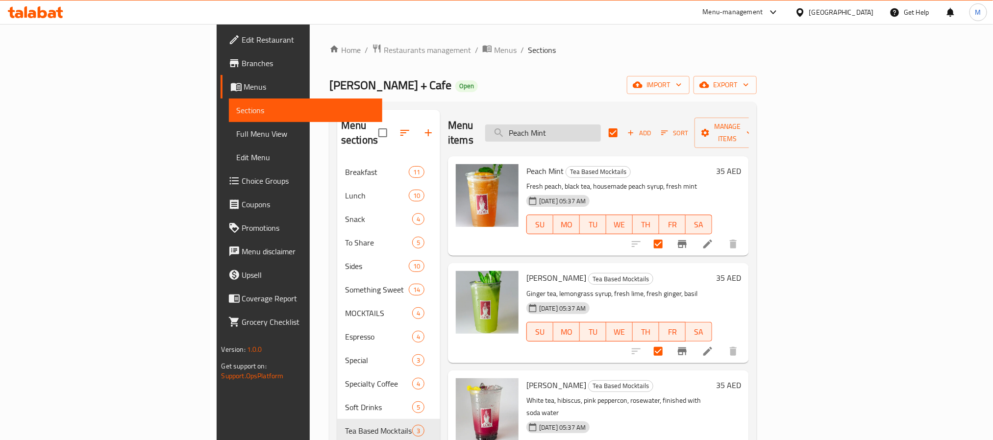
paste input "Matcha Latte"
type input "Matcha Latte"
checkbox input "false"
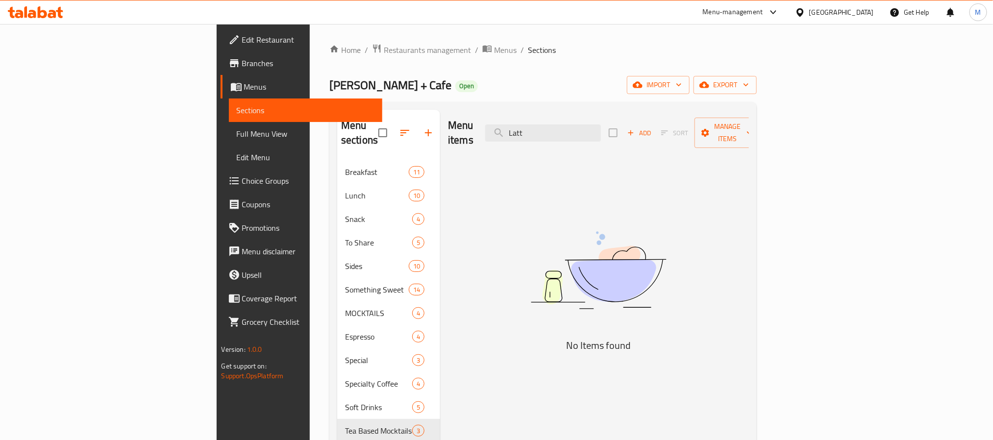
type input "Latte"
checkbox input "true"
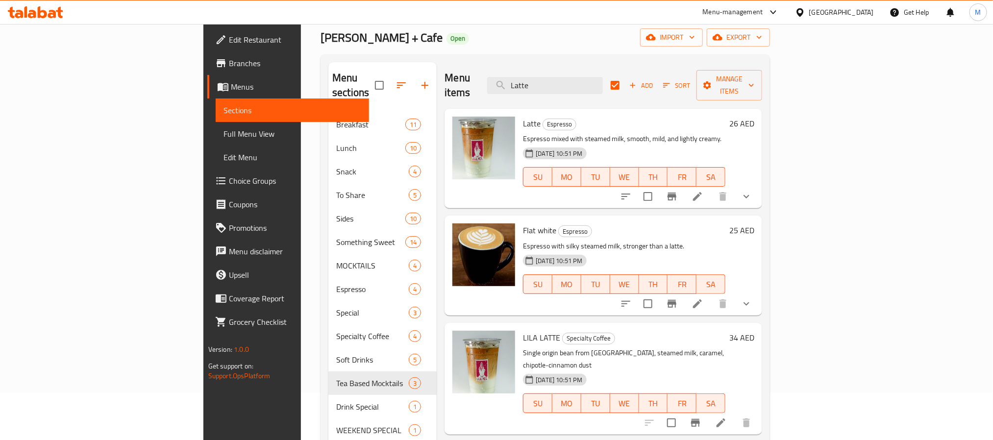
scroll to position [73, 0]
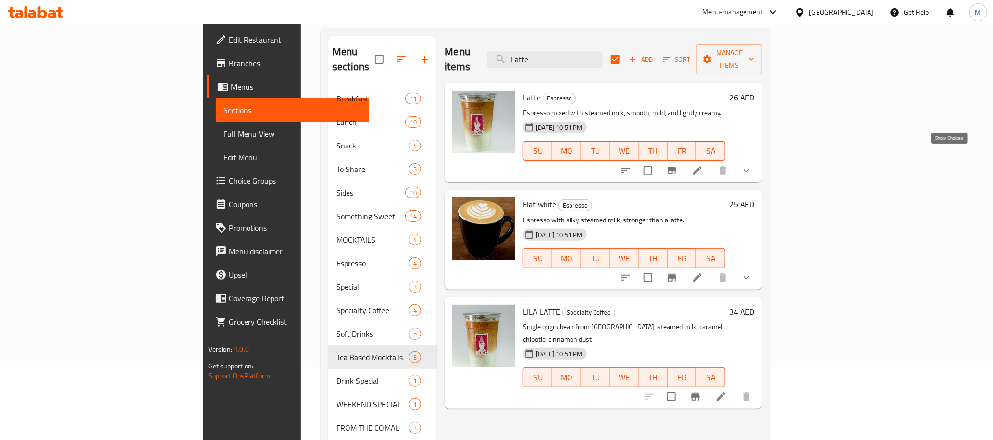
click at [752, 165] on icon "show more" at bounding box center [746, 171] width 12 height 12
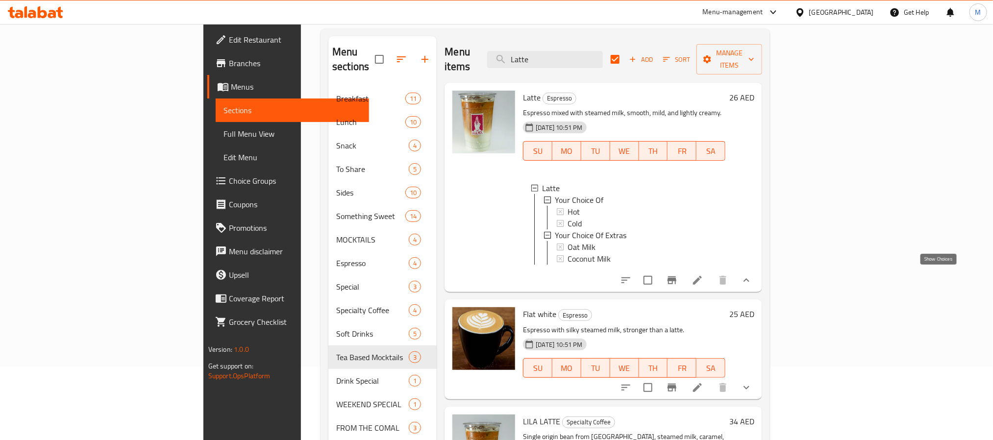
click at [752, 274] on icon "show more" at bounding box center [746, 280] width 12 height 12
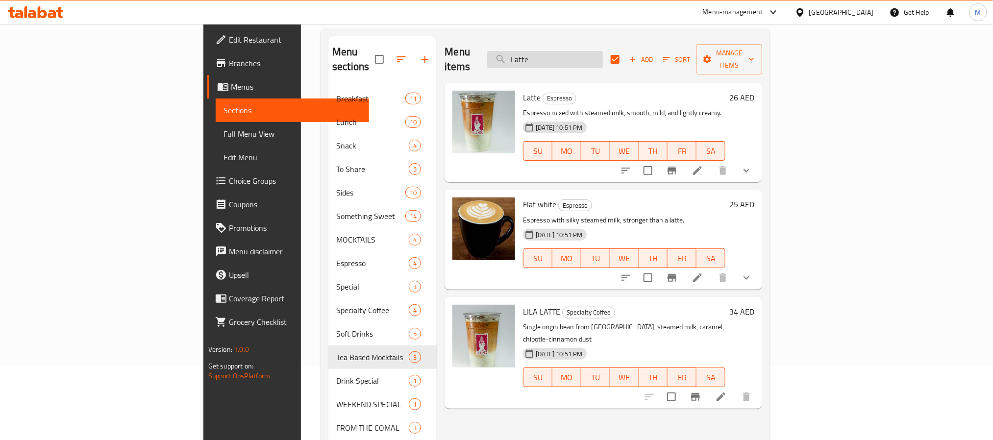
click at [603, 51] on input "Latte" at bounding box center [545, 59] width 116 height 17
paste input "Iced Americano"
type input "Iced Americano"
checkbox input "false"
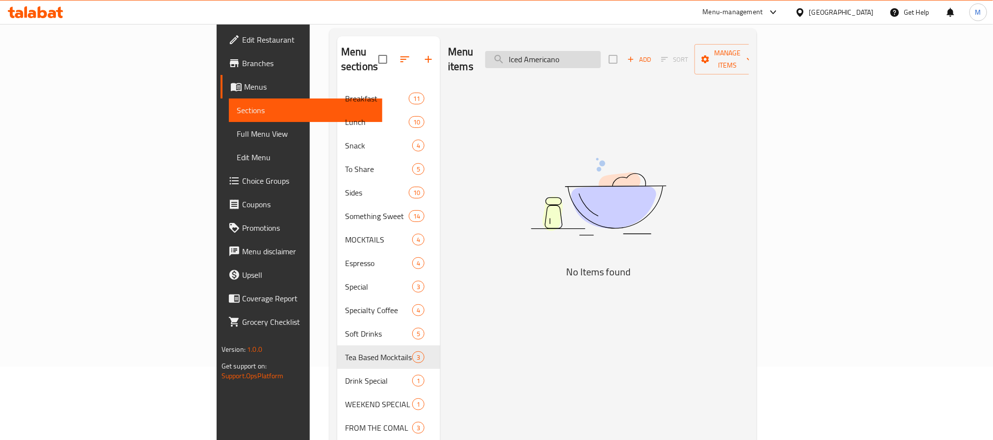
click at [597, 55] on input "Iced Americano" at bounding box center [543, 59] width 116 height 17
click at [596, 53] on input "Iced Americano" at bounding box center [543, 59] width 116 height 17
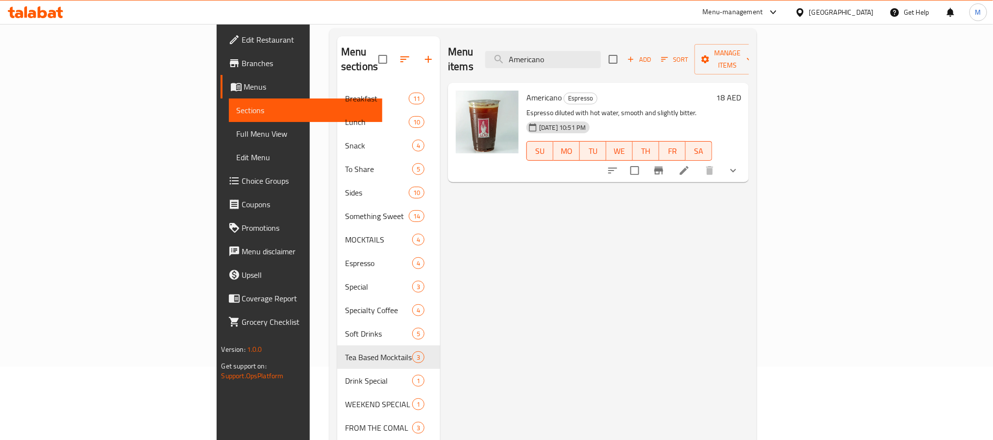
click at [745, 159] on button "show more" at bounding box center [733, 171] width 24 height 24
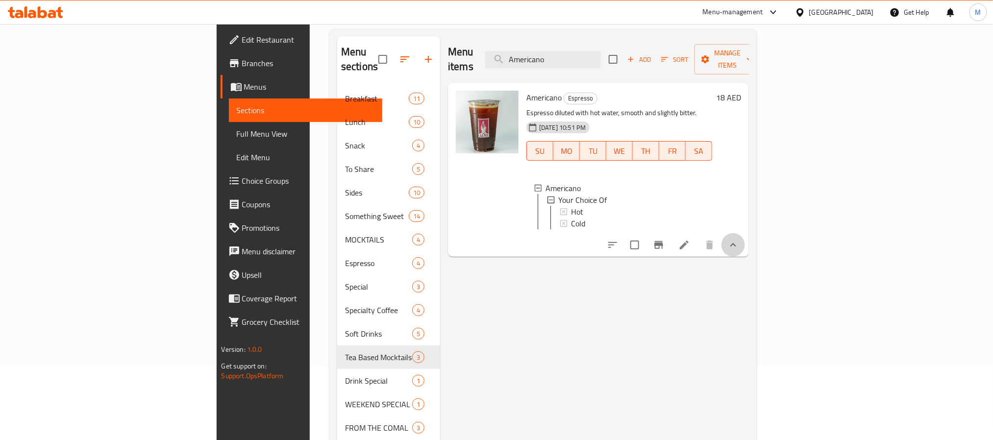
click at [745, 247] on button "show more" at bounding box center [733, 245] width 24 height 24
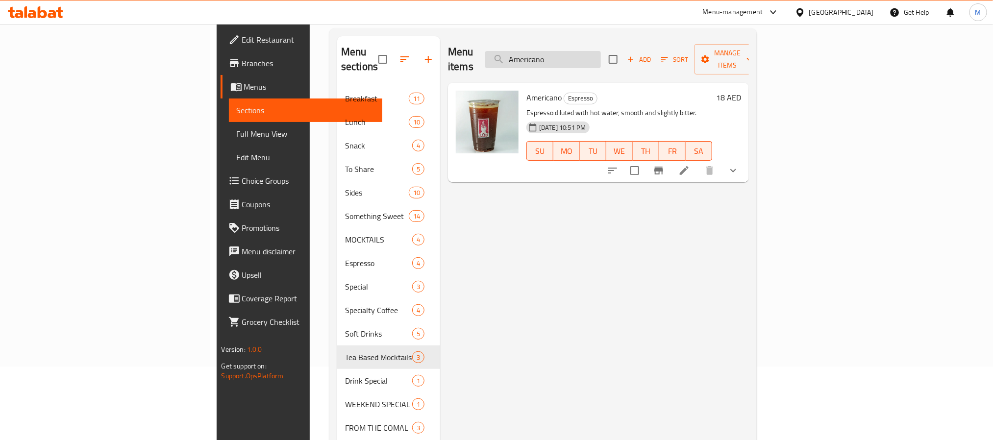
click at [601, 51] on input "Americano" at bounding box center [543, 59] width 116 height 17
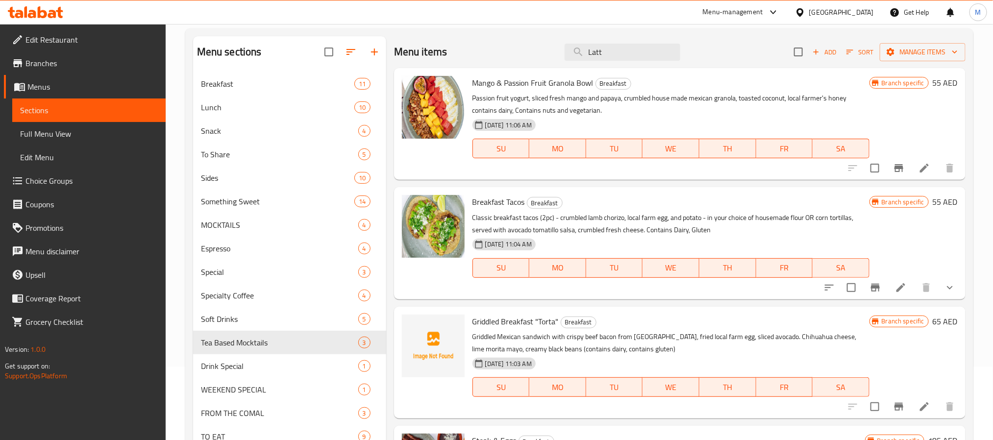
type input "Latte"
checkbox input "true"
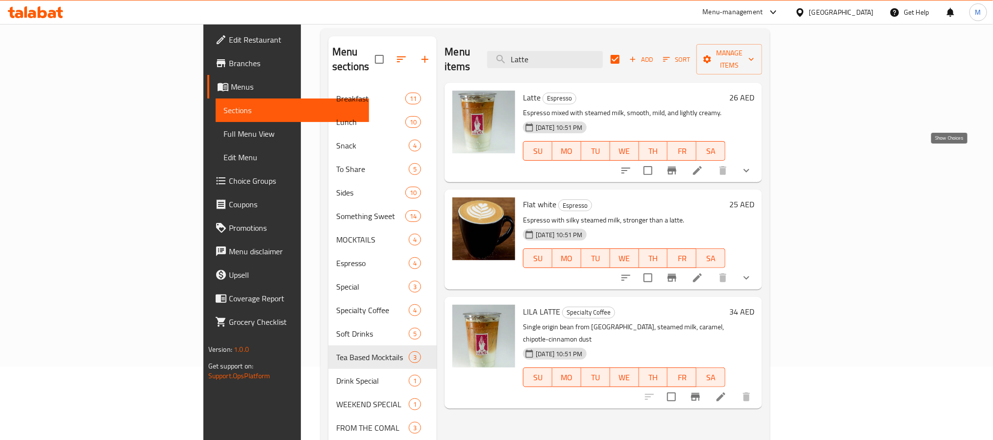
click at [752, 165] on icon "show more" at bounding box center [746, 171] width 12 height 12
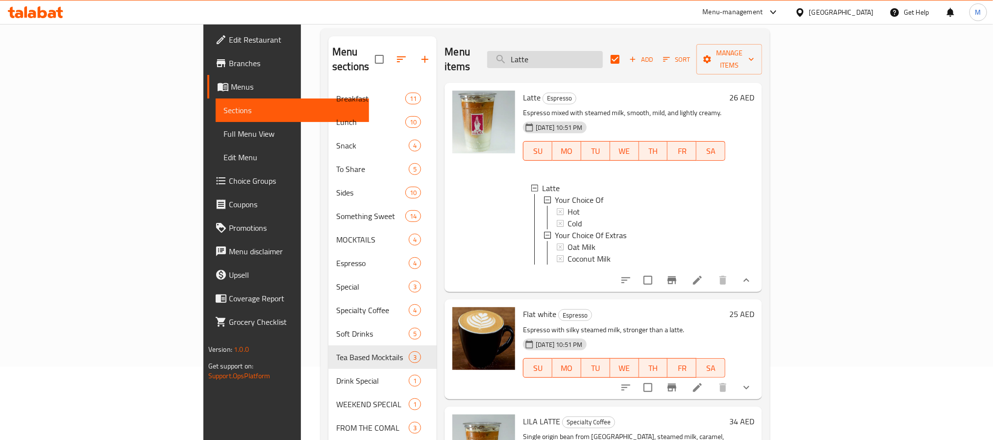
click at [603, 58] on input "Latte" at bounding box center [545, 59] width 116 height 17
paste input "Cafe De Olla Cold Brew"
type input "Cafe De Olla Cold Brew"
checkbox input "false"
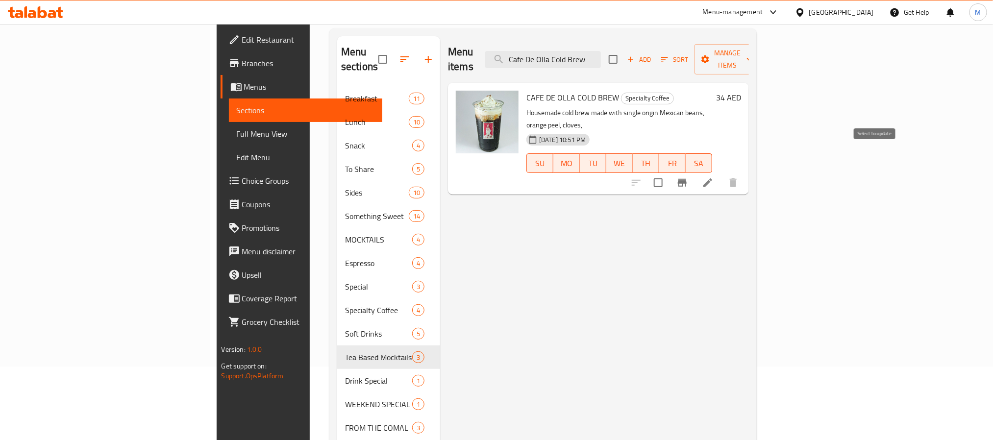
type input "Cafe De Olla Cold Brew"
drag, startPoint x: 872, startPoint y: 156, endPoint x: 879, endPoint y: 167, distance: 13.0
click at [668, 172] on input "checkbox" at bounding box center [658, 182] width 21 height 21
checkbox input "true"
click at [601, 56] on input "Cafe De Olla Cold Brew" at bounding box center [543, 59] width 116 height 17
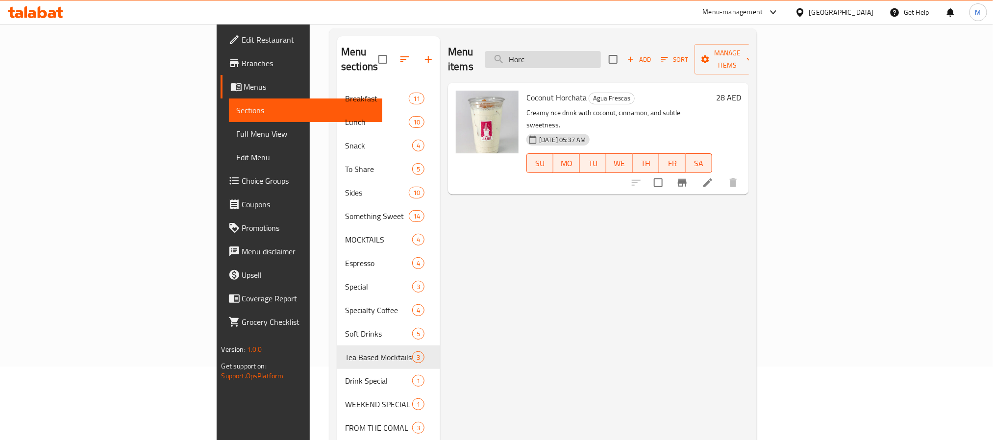
paste input "Iced Matcha Latte"
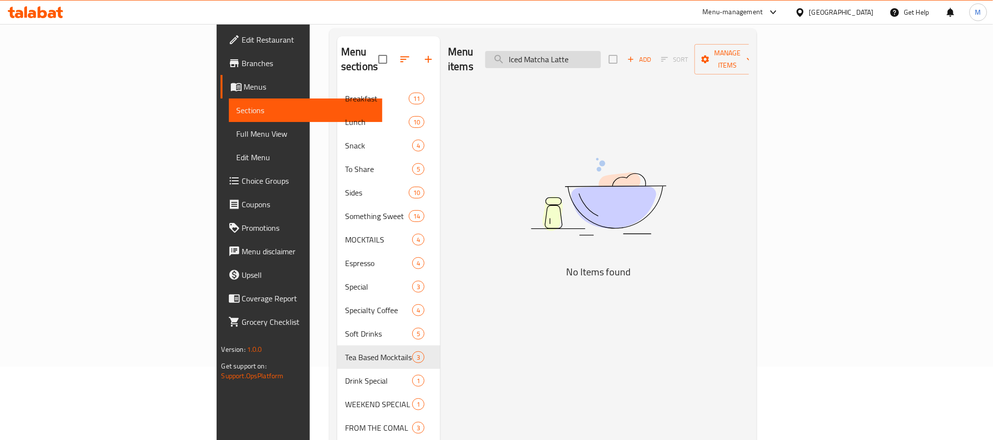
click at [597, 54] on input "Iced Matcha Latte" at bounding box center [543, 59] width 116 height 17
type input "Latte"
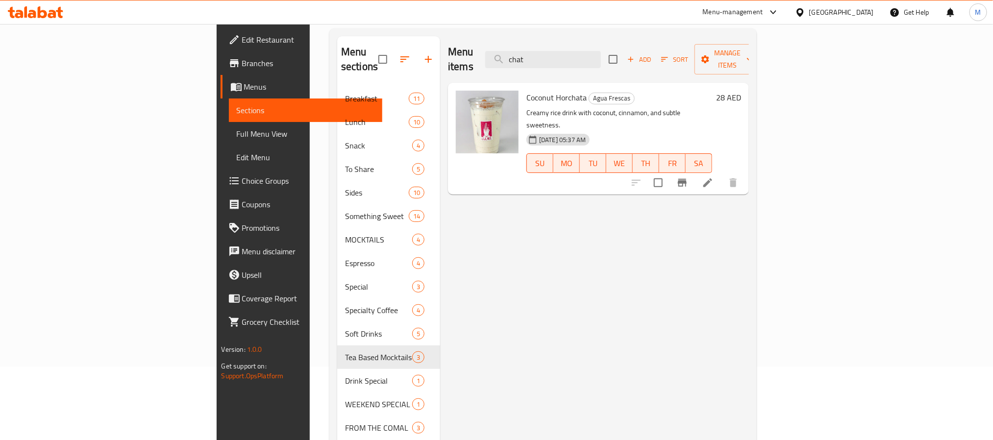
type input "chata"
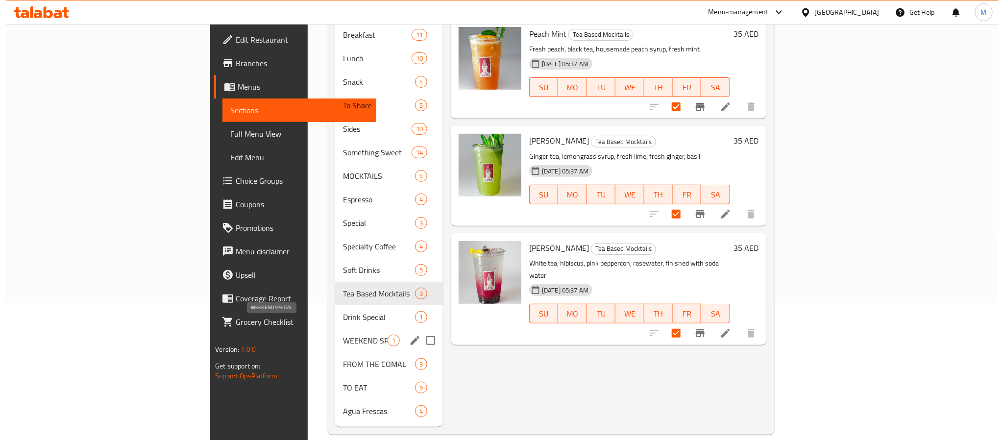
scroll to position [0, 0]
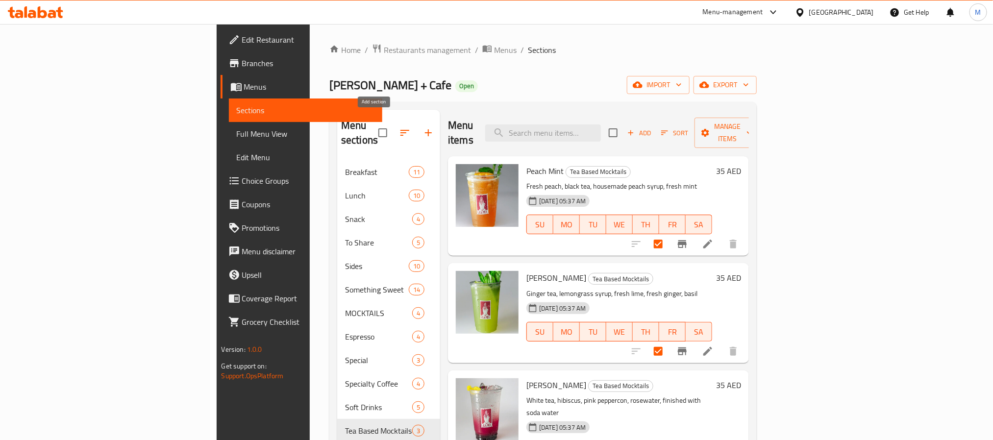
click at [425, 129] on icon "button" at bounding box center [428, 132] width 7 height 7
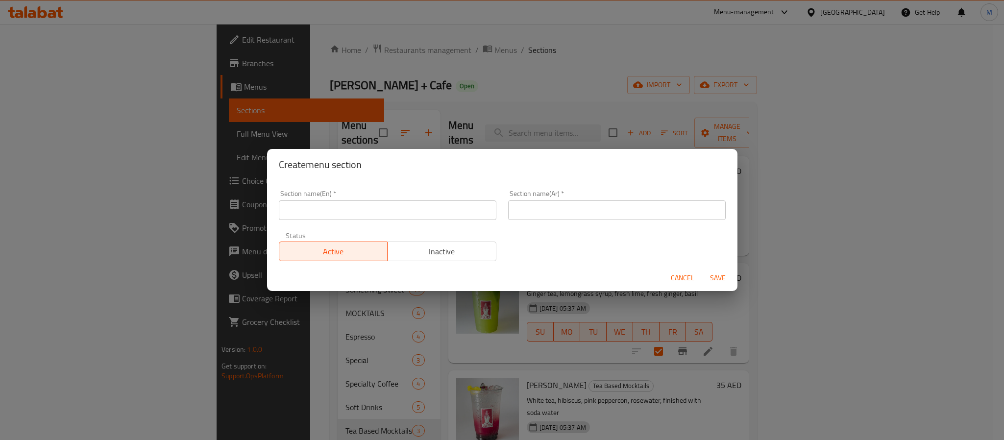
click at [407, 218] on input "text" at bounding box center [388, 210] width 218 height 20
type input "Drinks"
type input "المشروبات"
click at [702, 269] on button "Save" at bounding box center [717, 278] width 31 height 18
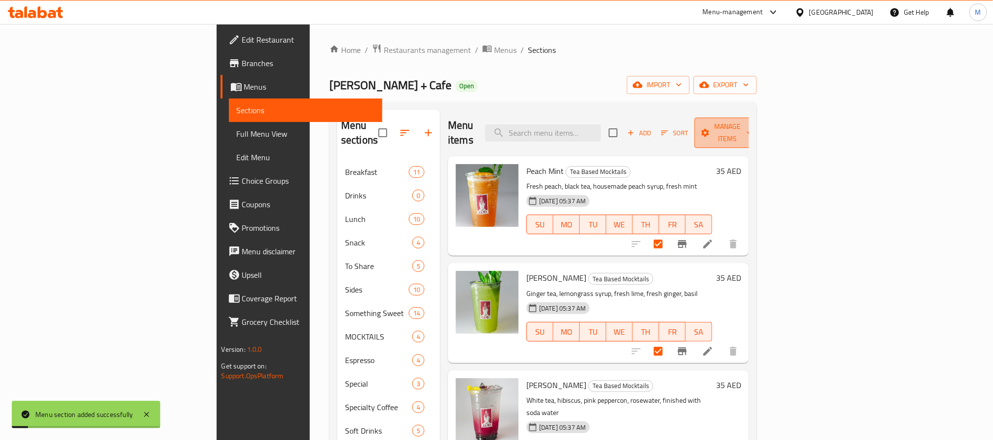
click at [752, 122] on span "Manage items" at bounding box center [727, 133] width 50 height 24
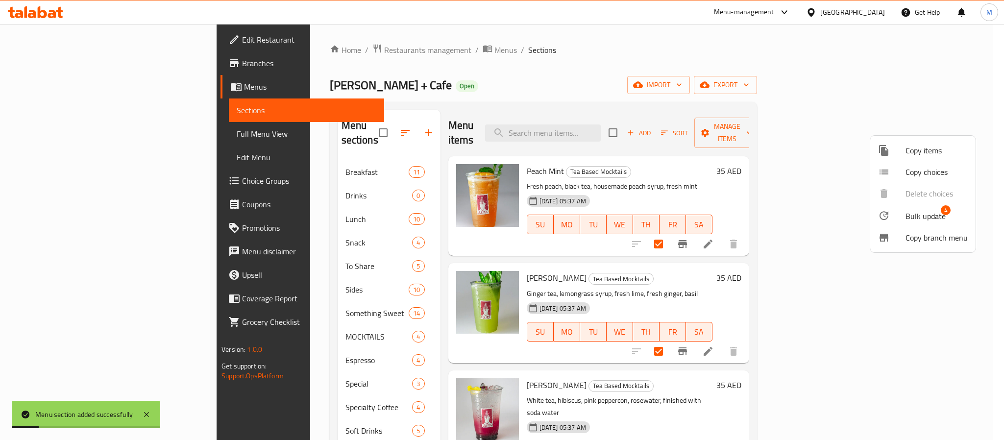
click at [918, 210] on span "Bulk update" at bounding box center [925, 216] width 40 height 12
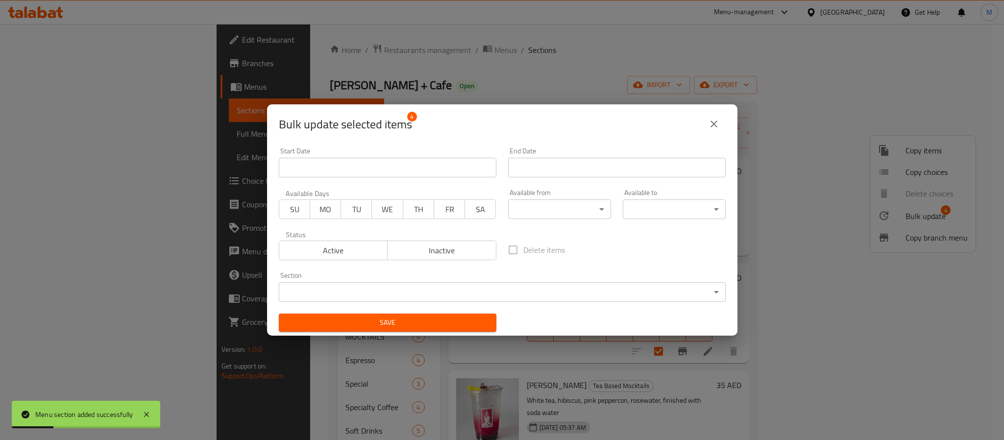
click at [444, 284] on body "Menu section added successfully ​ Menu-management United Arab Emirates Get Help…" at bounding box center [502, 232] width 1004 height 416
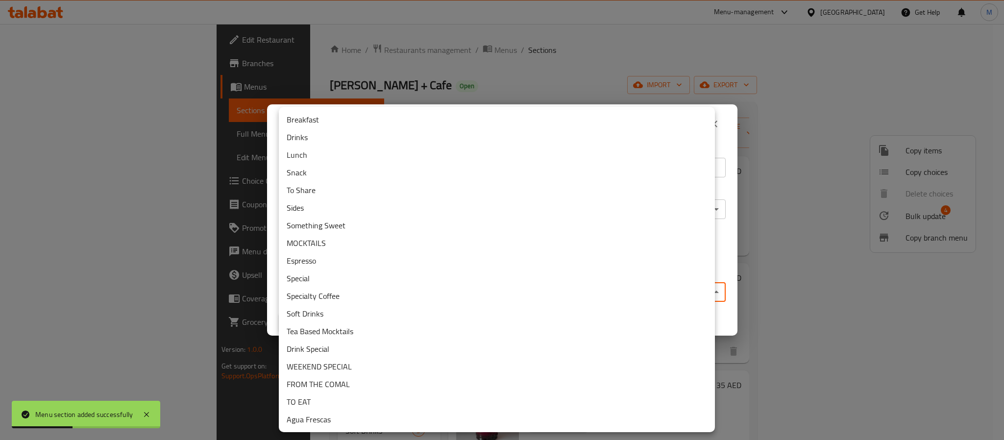
click at [325, 136] on li "Drinks" at bounding box center [497, 137] width 436 height 18
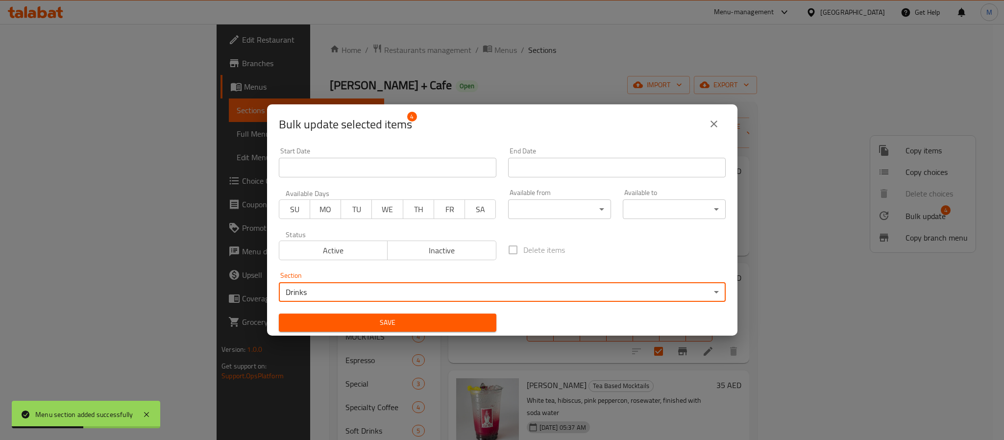
click at [364, 316] on span "Save" at bounding box center [388, 322] width 202 height 12
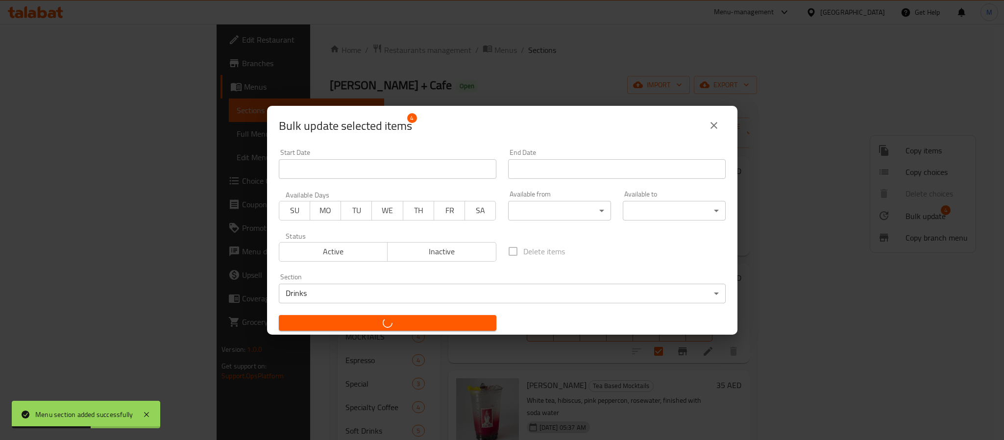
checkbox input "false"
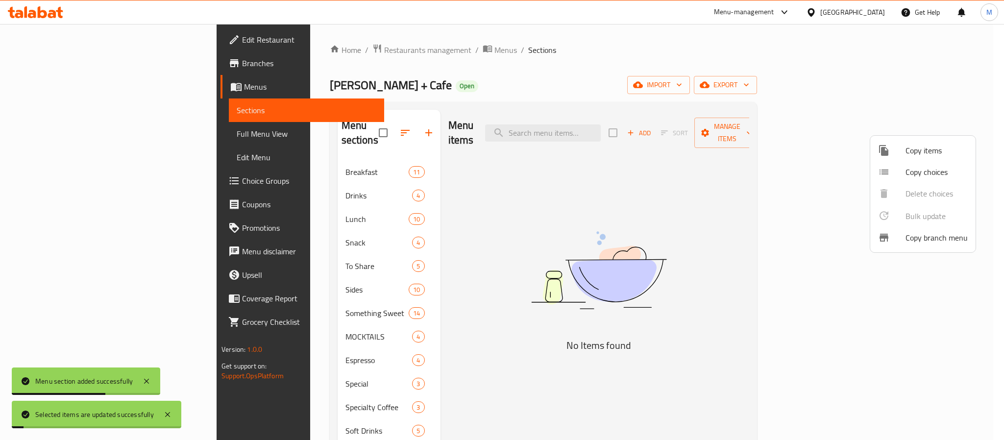
click at [465, 96] on div at bounding box center [502, 220] width 1004 height 440
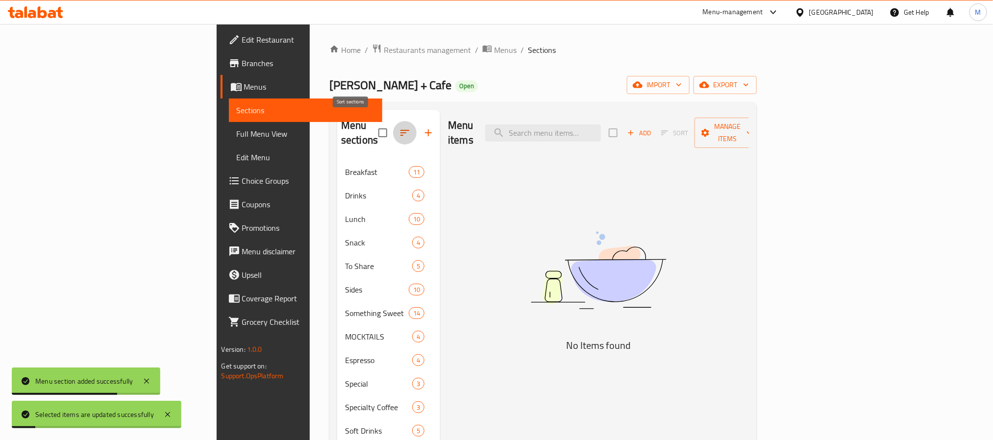
click at [399, 128] on icon "button" at bounding box center [405, 133] width 12 height 12
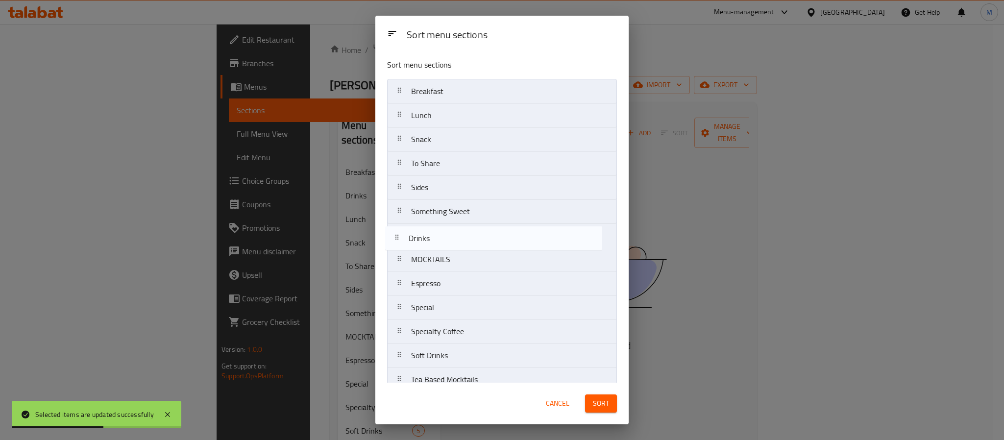
drag, startPoint x: 422, startPoint y: 118, endPoint x: 419, endPoint y: 246, distance: 128.4
click at [419, 246] on nav "Breakfast Drinks Lunch Snack To Share Sides Something Sweet MOCKTAILS Espresso …" at bounding box center [502, 295] width 230 height 433
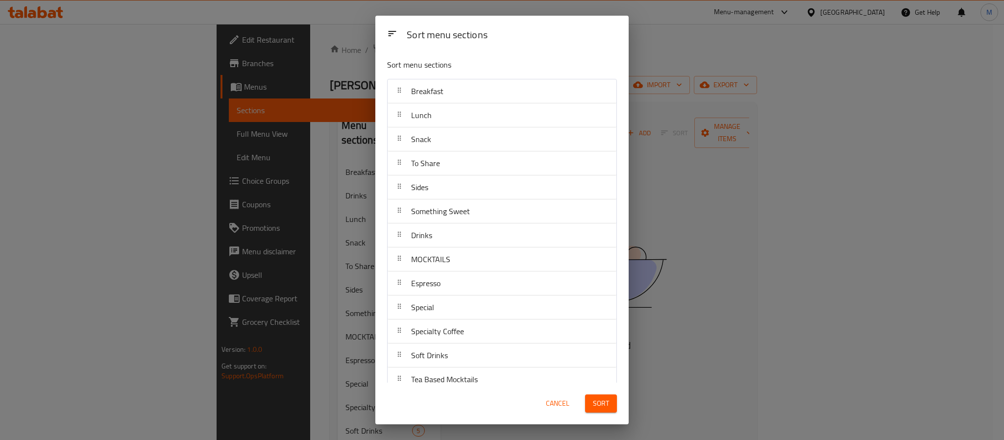
click at [594, 406] on span "Sort" at bounding box center [601, 403] width 16 height 12
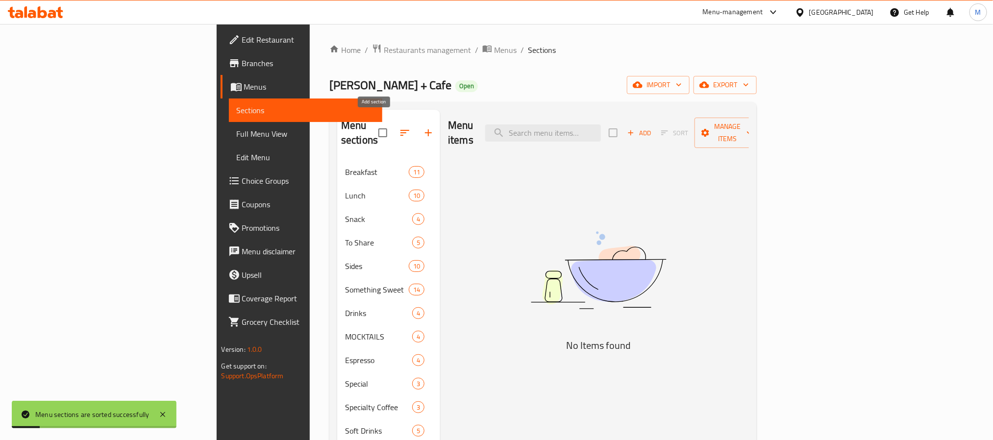
click at [422, 128] on icon "button" at bounding box center [428, 133] width 12 height 12
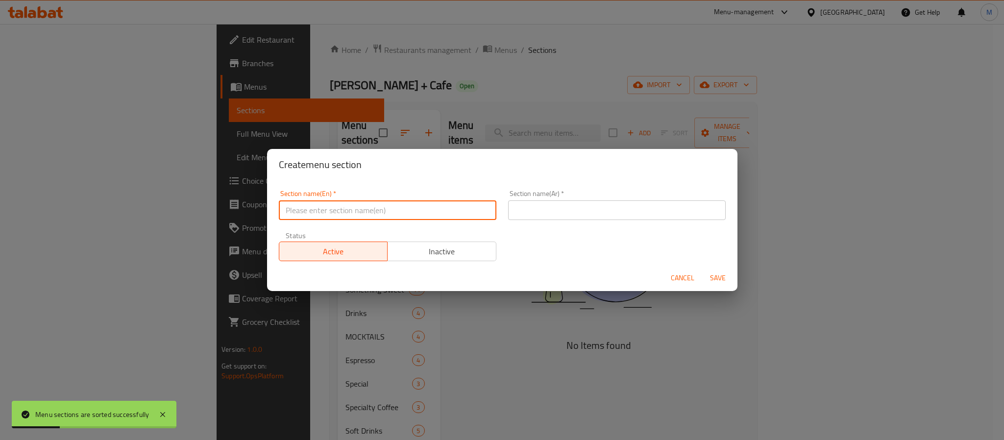
click at [428, 213] on input "text" at bounding box center [388, 210] width 218 height 20
type input "Drinks"
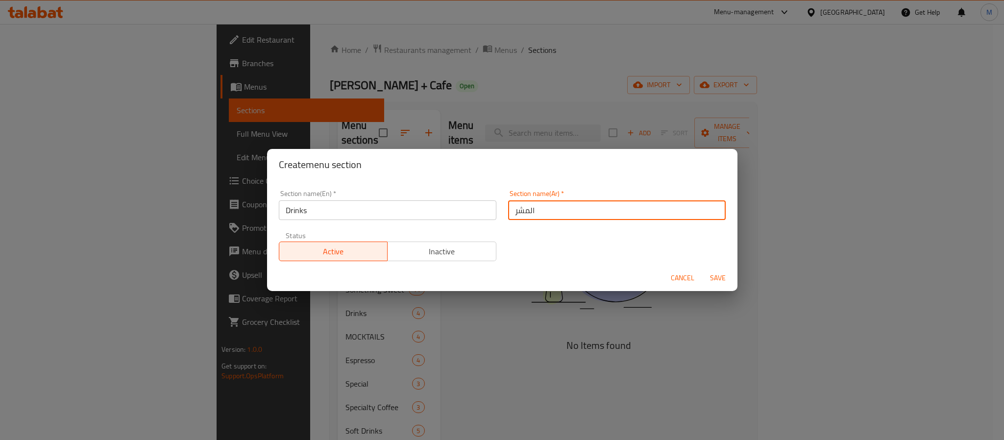
type input "المشروبات"
click at [702, 269] on button "Save" at bounding box center [717, 278] width 31 height 18
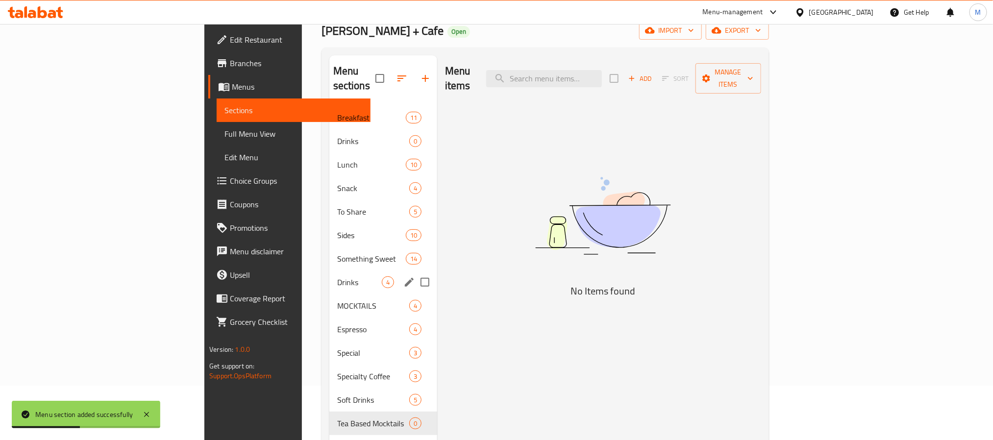
scroll to position [147, 0]
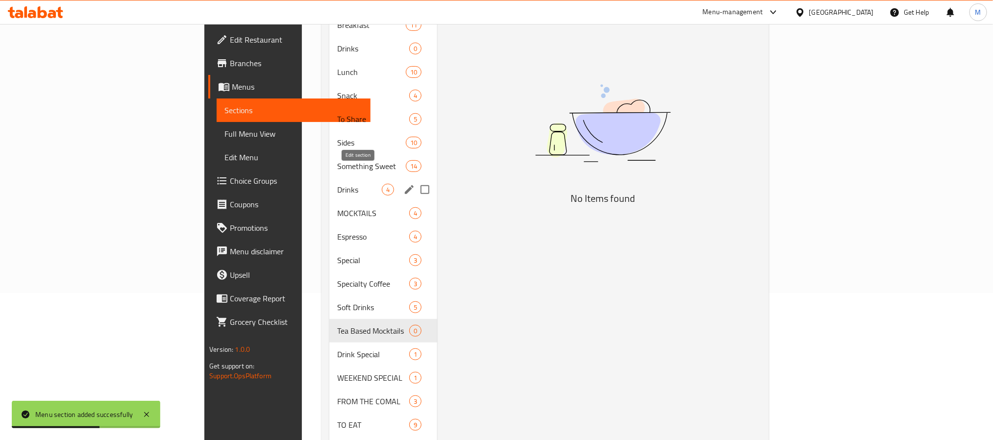
click at [403, 184] on icon "edit" at bounding box center [409, 190] width 12 height 12
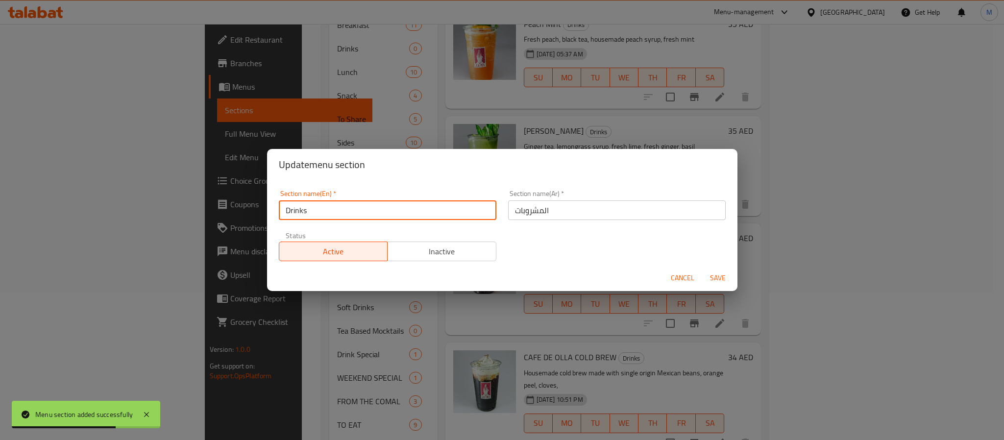
click at [428, 213] on input "Drinks" at bounding box center [388, 210] width 218 height 20
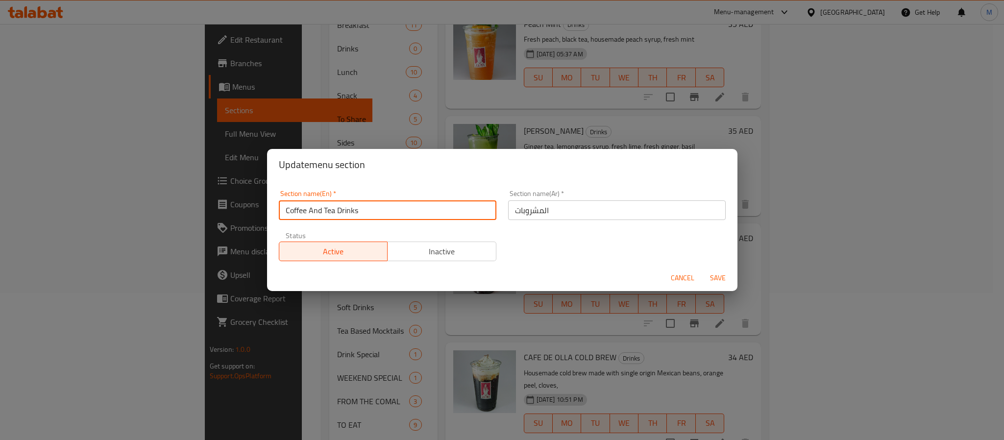
type input "Coffee And Tea Drinks"
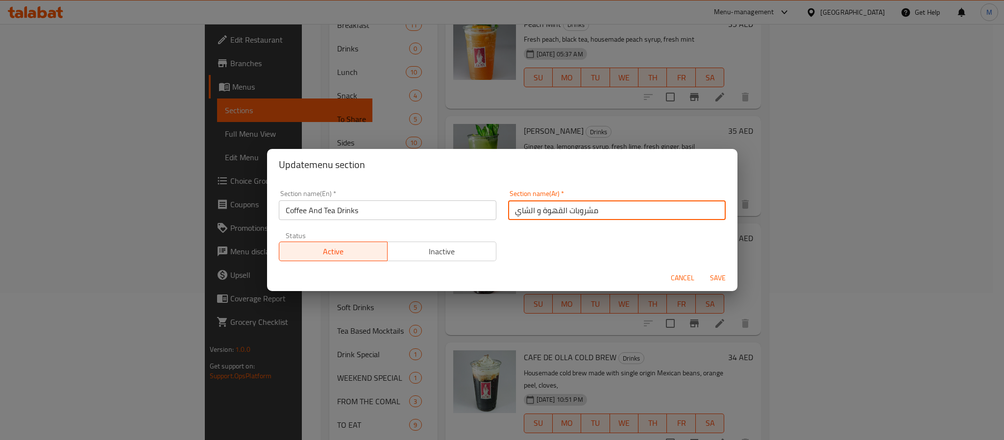
type input "مشروبات القهوة و الشاي"
click at [702, 269] on button "Save" at bounding box center [717, 278] width 31 height 18
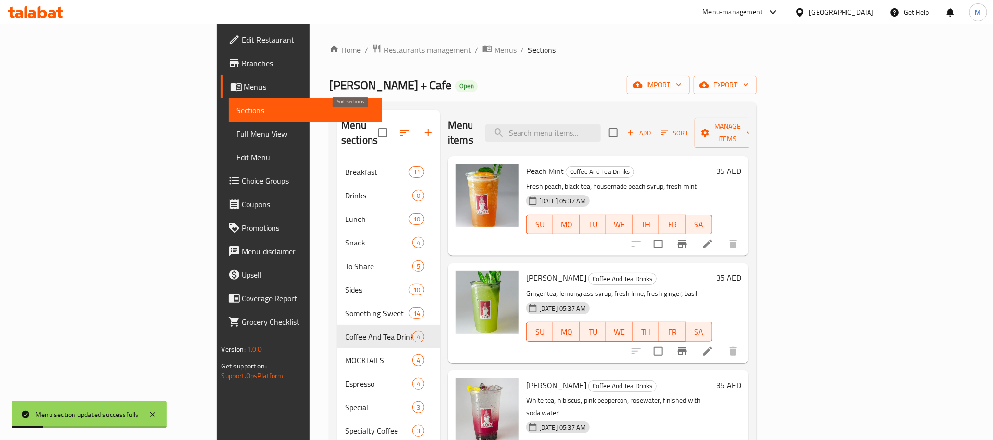
click at [399, 127] on icon "button" at bounding box center [405, 133] width 12 height 12
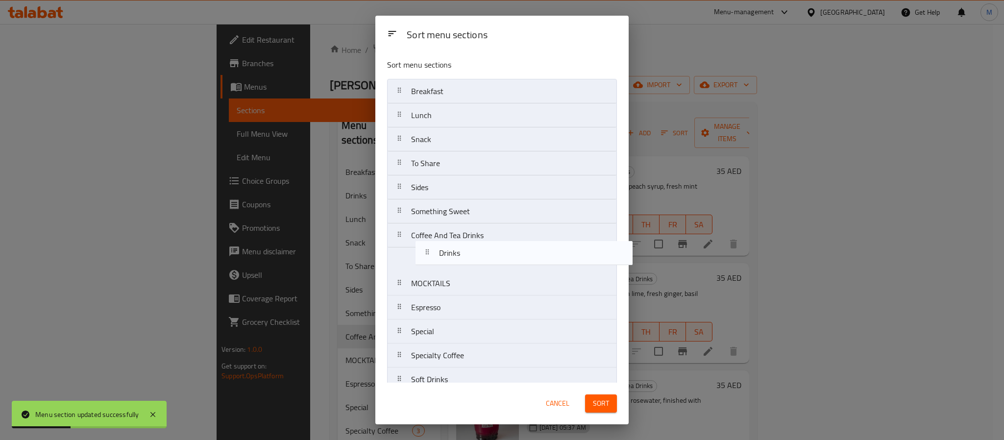
drag, startPoint x: 443, startPoint y: 117, endPoint x: 470, endPoint y: 256, distance: 142.3
click at [470, 256] on nav "Breakfast Drinks Lunch Snack To Share Sides Something Sweet Coffee And Tea Drin…" at bounding box center [502, 307] width 230 height 457
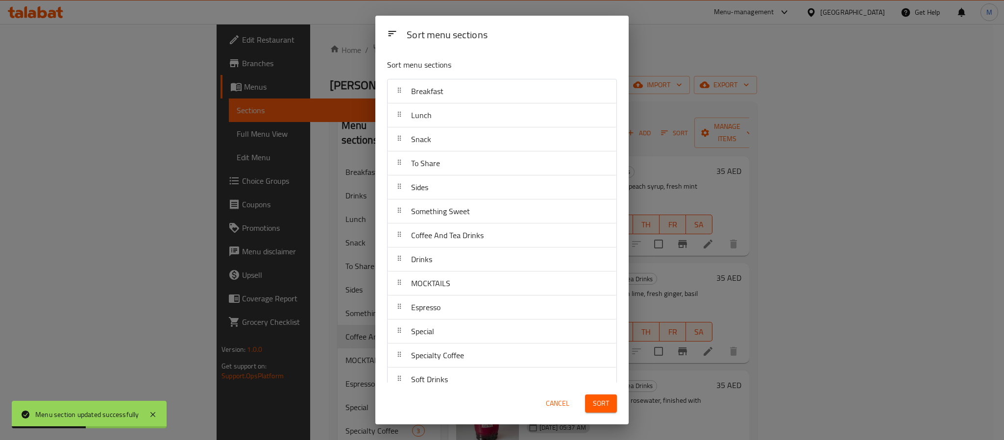
click at [598, 399] on span "Sort" at bounding box center [601, 403] width 16 height 12
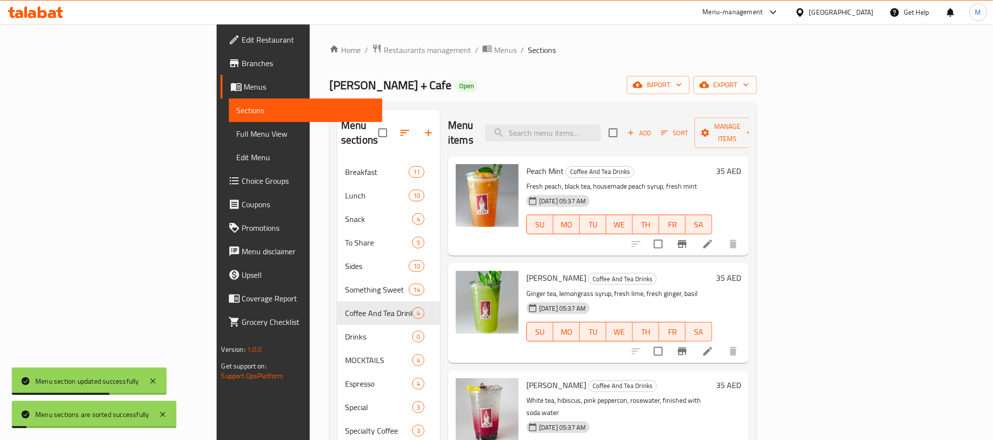
click at [471, 115] on div "Menu items Add Sort Manage items" at bounding box center [598, 133] width 301 height 47
click at [713, 238] on icon at bounding box center [708, 244] width 12 height 12
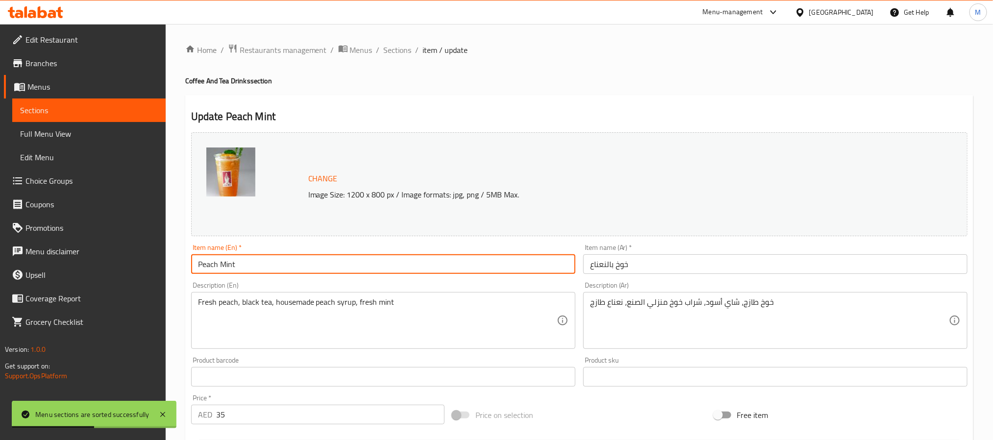
click at [375, 266] on input "Peach Mint" at bounding box center [383, 264] width 384 height 20
paste input "Mocktail"
type input "Peach Mint Mocktail"
click at [588, 269] on input "خوخ بالنعناع" at bounding box center [775, 264] width 384 height 20
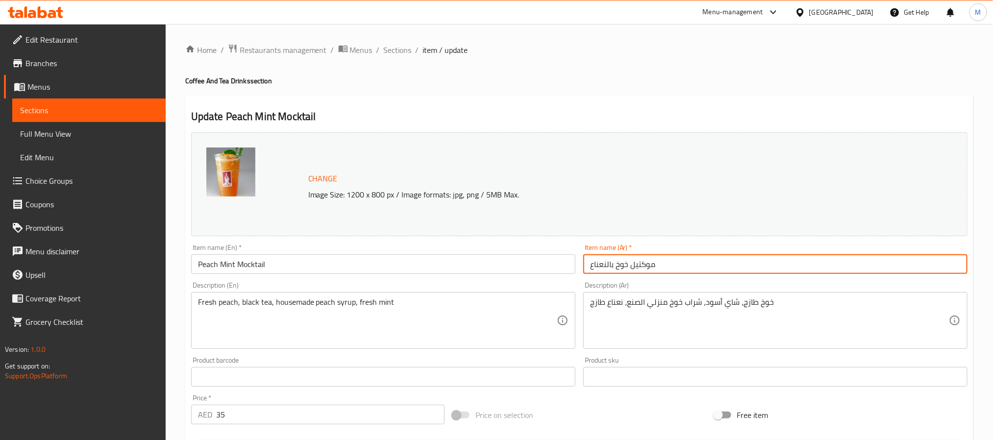
type input "موكتيل خوخ بالنعناع"
click at [704, 257] on input "موكتيل خوخ بالنعناع" at bounding box center [775, 264] width 384 height 20
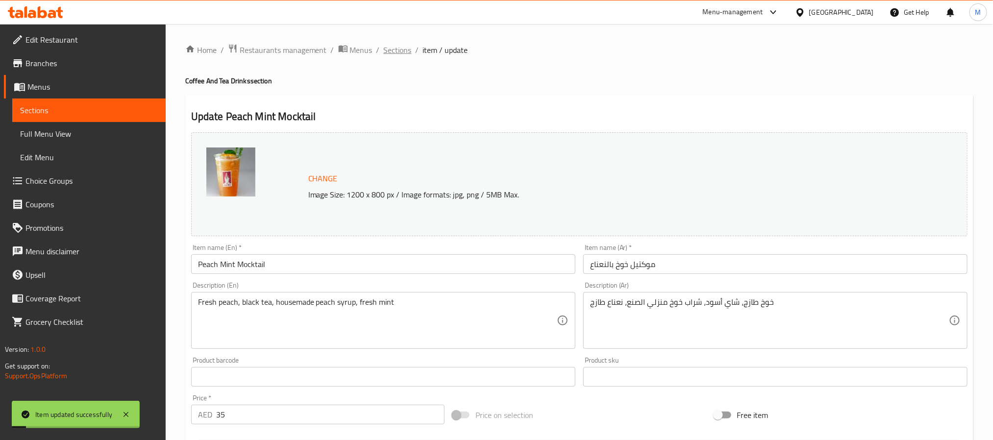
click at [399, 53] on span "Sections" at bounding box center [398, 50] width 28 height 12
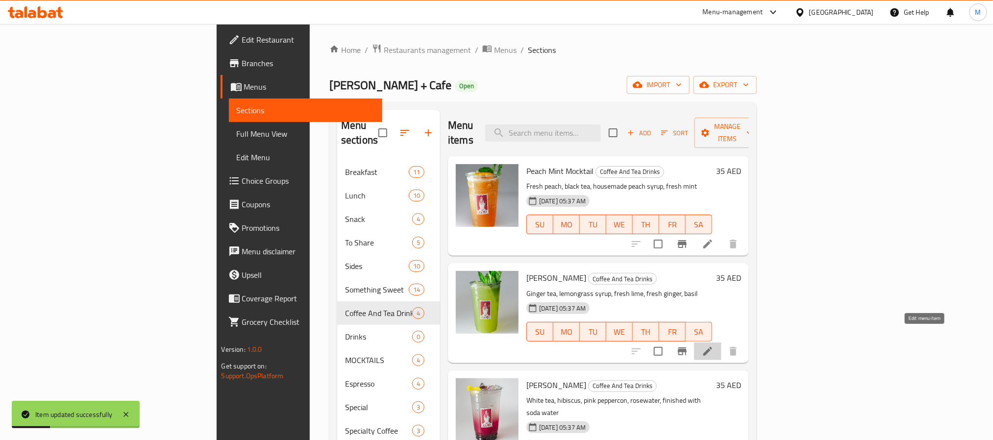
click at [712, 347] on icon at bounding box center [707, 351] width 9 height 9
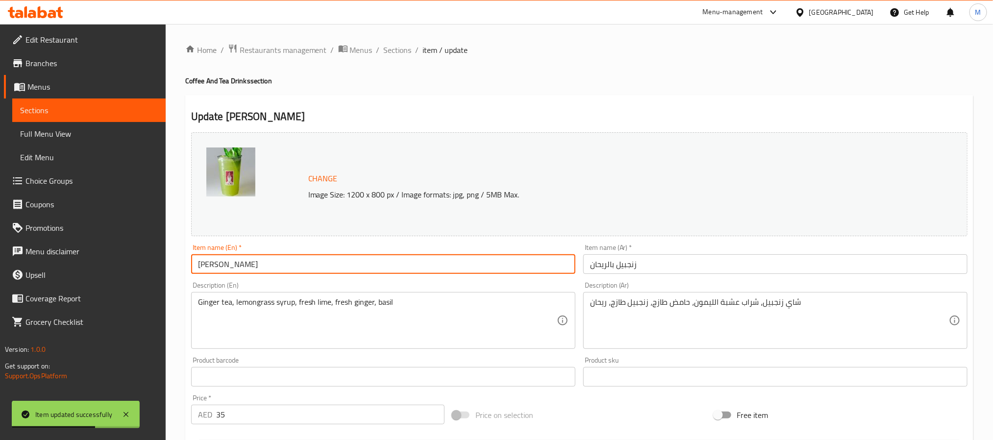
click at [272, 262] on input "Ginger Basil" at bounding box center [383, 264] width 384 height 20
paste input "Mocktail"
type input "Ginger Basil Mocktail"
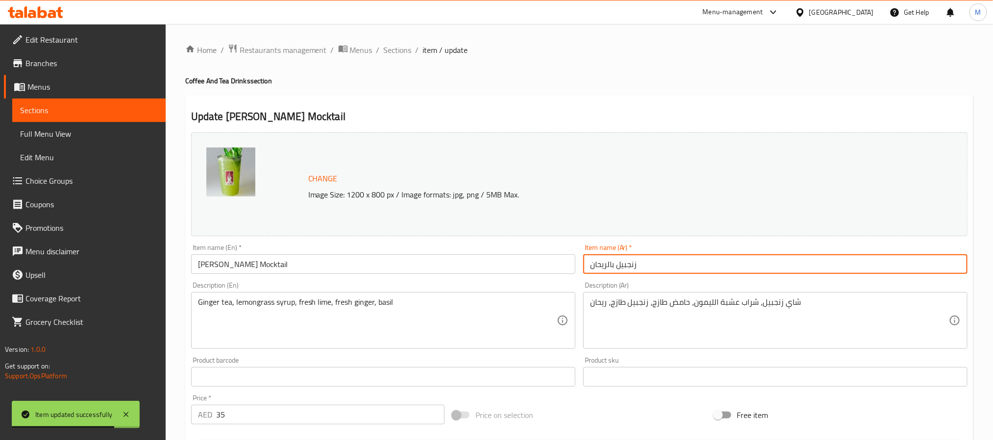
click at [586, 266] on input "زنجبيل بالريحان" at bounding box center [775, 264] width 384 height 20
type input "موكتيل زنجبيل بالريحان"
click at [447, 270] on input "Ginger Basil Mocktail" at bounding box center [383, 264] width 384 height 20
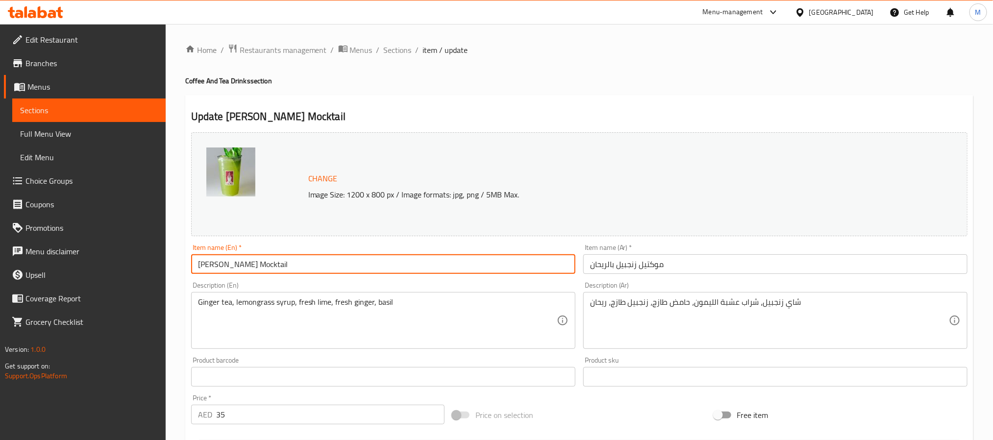
click at [258, 263] on input "Ginger Basil Mocktail" at bounding box center [383, 264] width 384 height 20
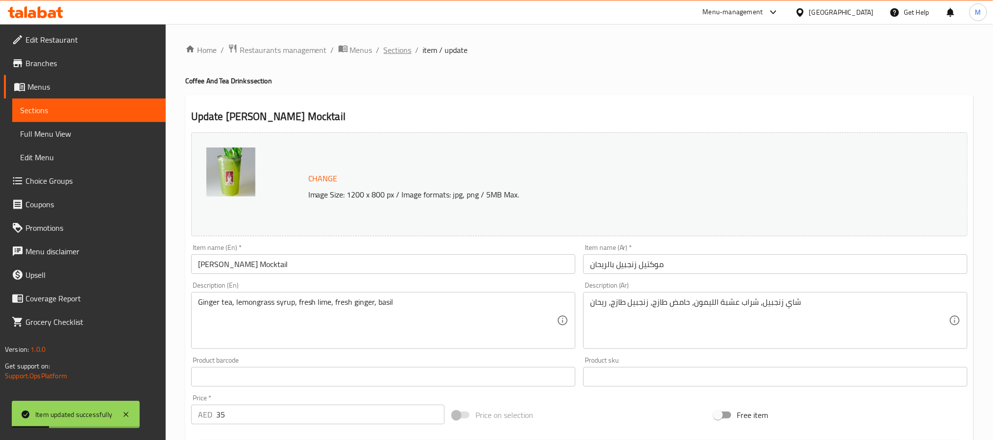
click at [406, 47] on span "Sections" at bounding box center [398, 50] width 28 height 12
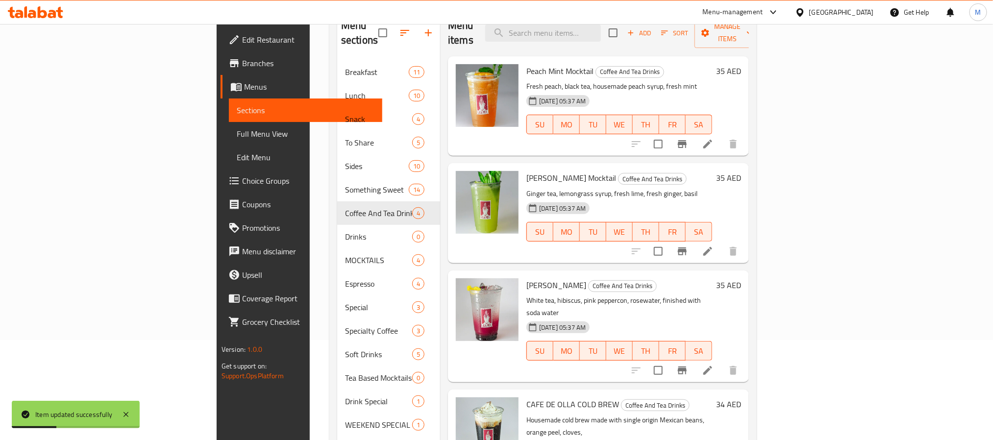
scroll to position [147, 0]
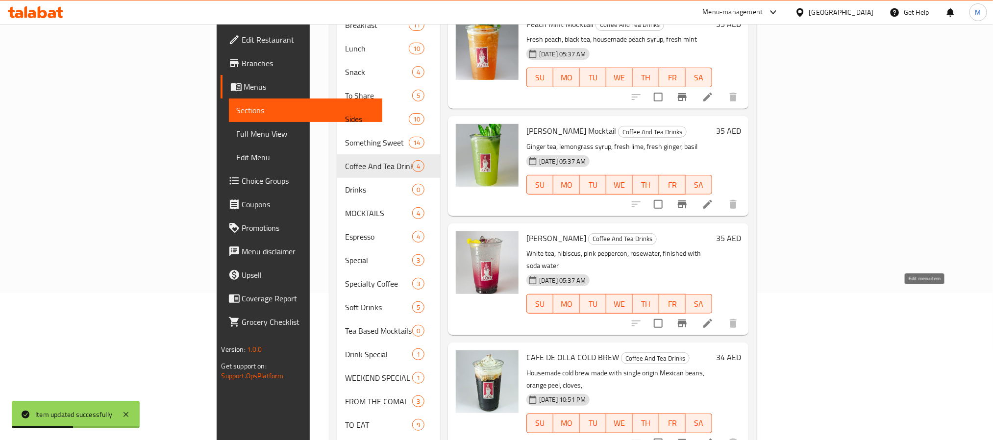
click at [712, 319] on icon at bounding box center [707, 323] width 9 height 9
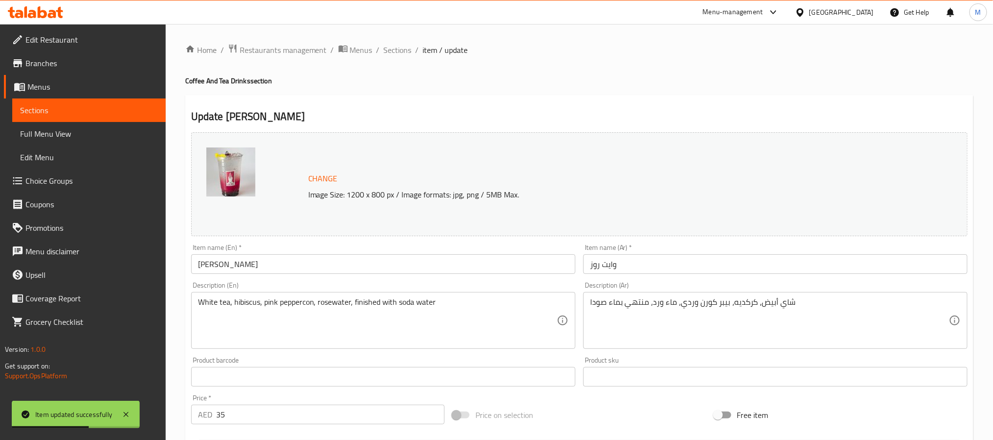
click at [378, 265] on input "Rose White" at bounding box center [383, 264] width 384 height 20
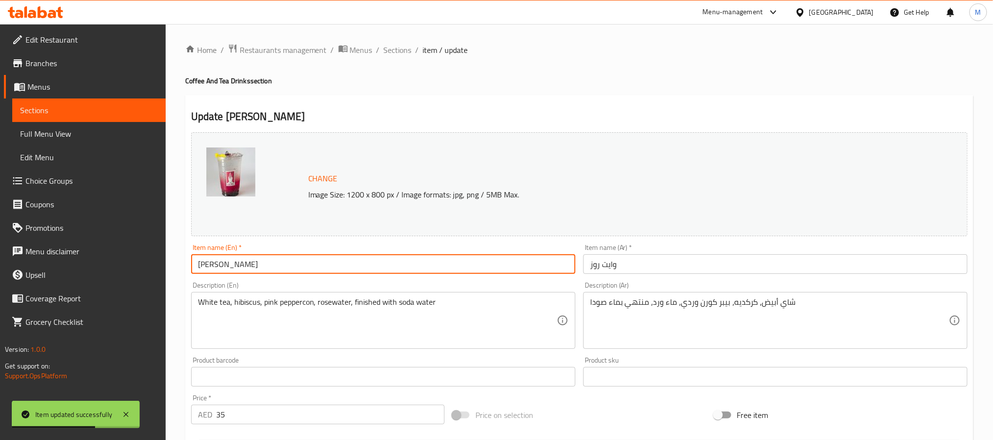
paste input "Mocktail"
type input "Rose White Mocktail"
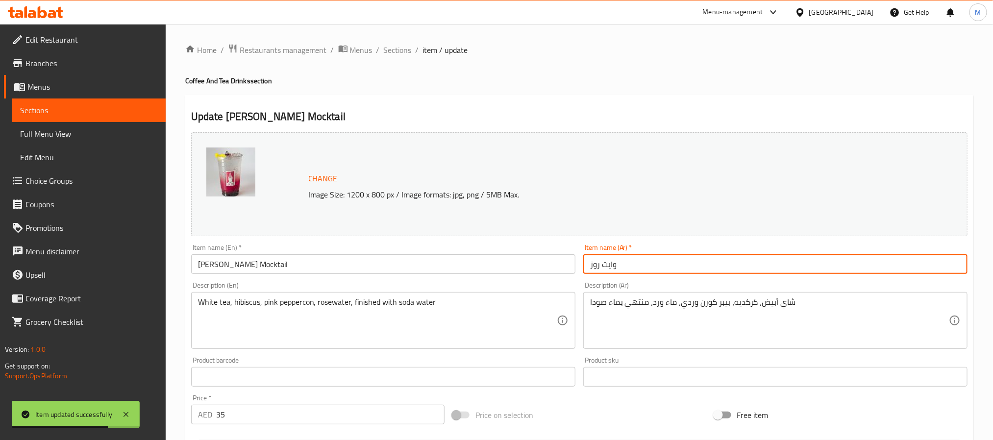
click at [588, 266] on input "وايت روز" at bounding box center [775, 264] width 384 height 20
type input "موكتيل وايت روز"
click at [393, 48] on span "Sections" at bounding box center [398, 50] width 28 height 12
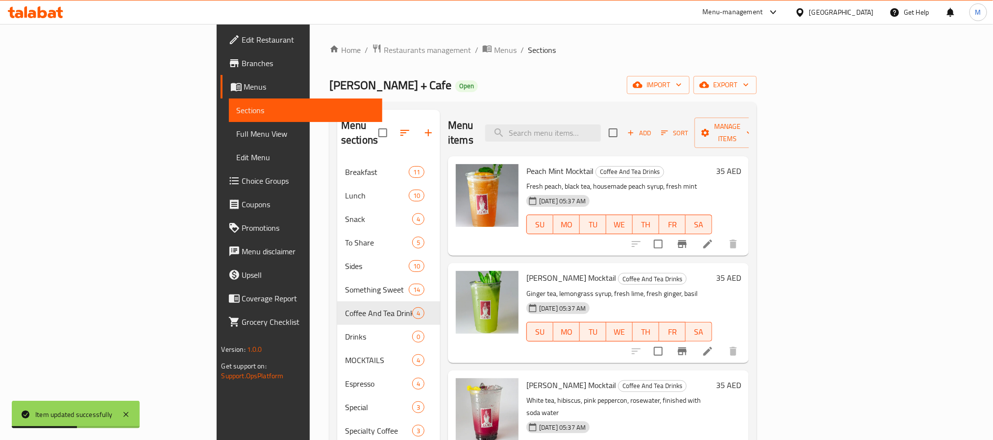
click at [652, 127] on span "Add" at bounding box center [639, 132] width 26 height 11
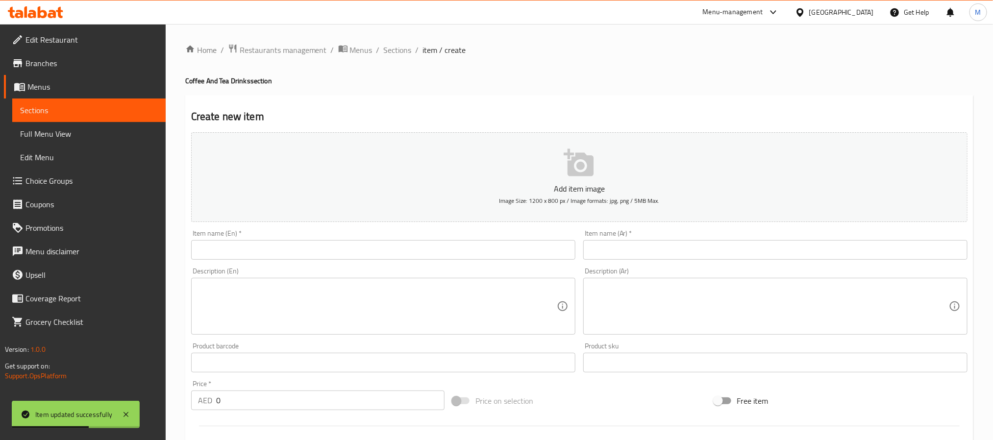
click at [409, 257] on input "text" at bounding box center [383, 250] width 384 height 20
paste input "Matcha Latte"
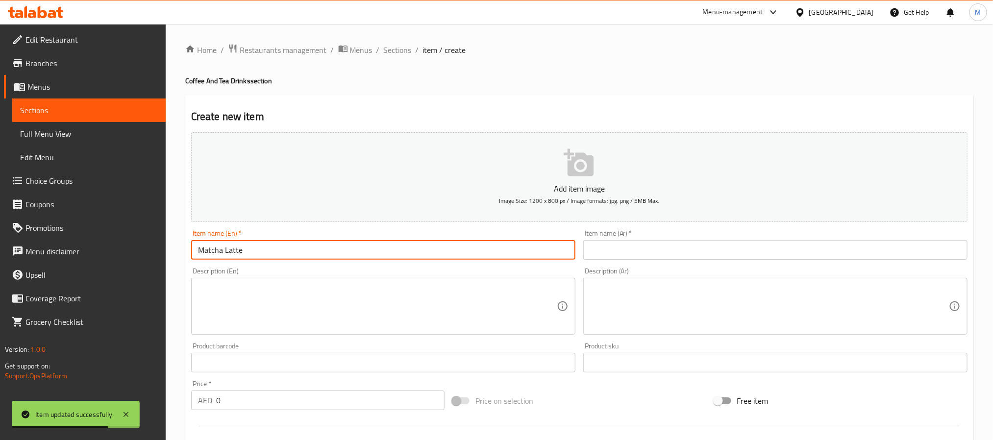
type input "Matcha Latte"
click at [620, 258] on input "text" at bounding box center [775, 250] width 384 height 20
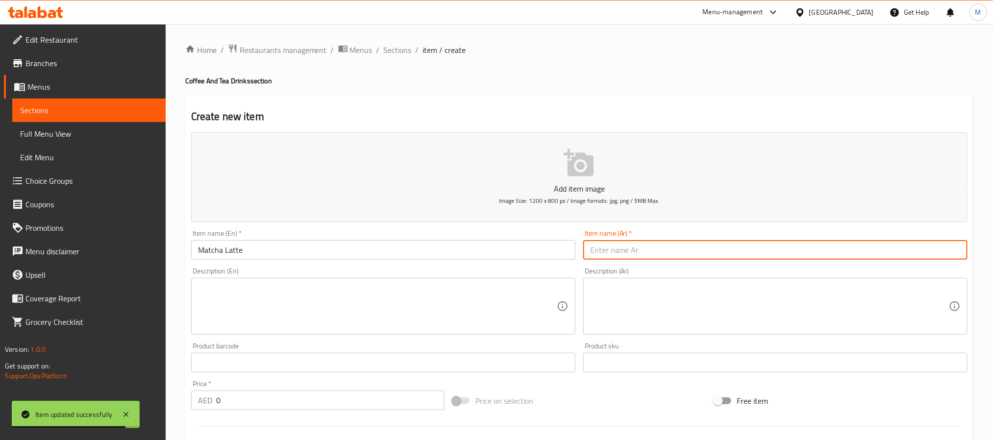
paste input "ماتشا لاتيه"
type input "ماتشا لاتيه"
click at [394, 403] on input "0" at bounding box center [330, 400] width 228 height 20
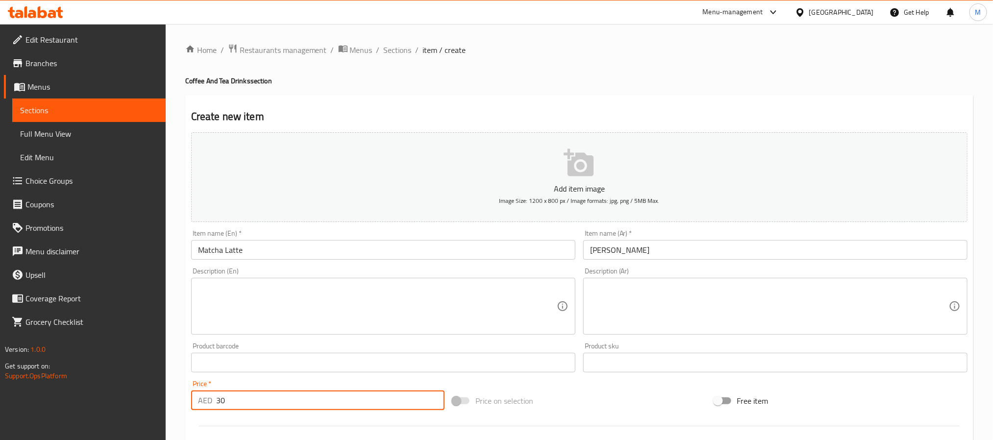
type input "30"
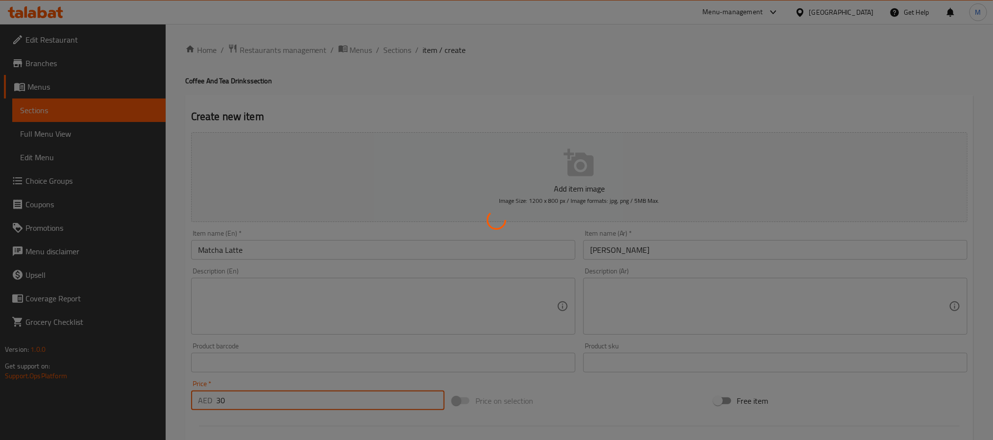
type input "0"
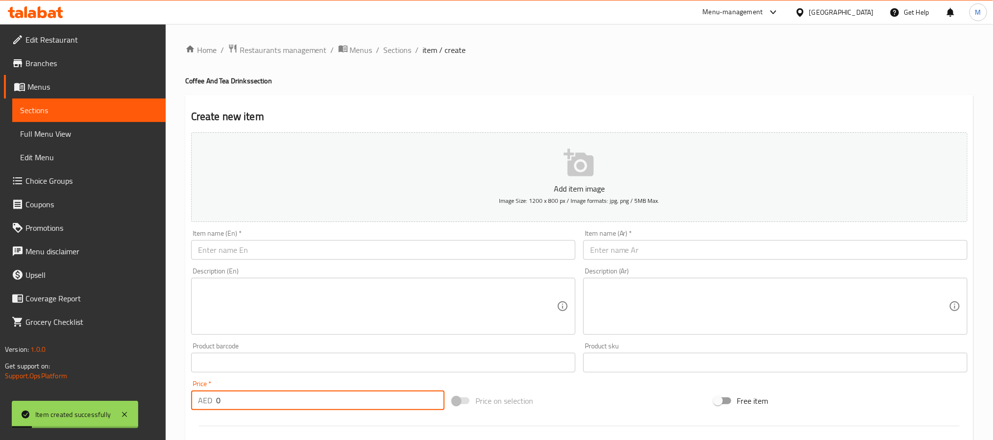
click at [341, 250] on input "text" at bounding box center [383, 250] width 384 height 20
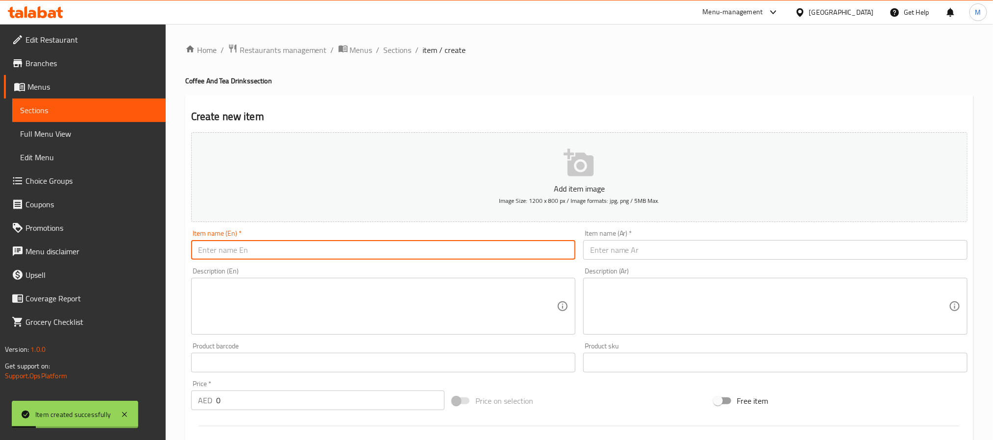
paste input "Iced Latte"
type input "Iced Latte"
click at [633, 254] on input "text" at bounding box center [775, 250] width 384 height 20
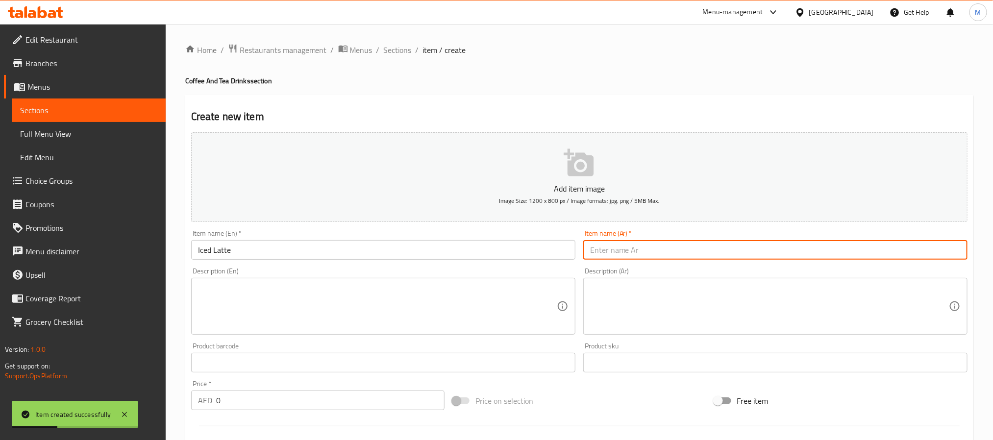
paste input "لاتيه مثلج"
type input "لاتيه مثلج"
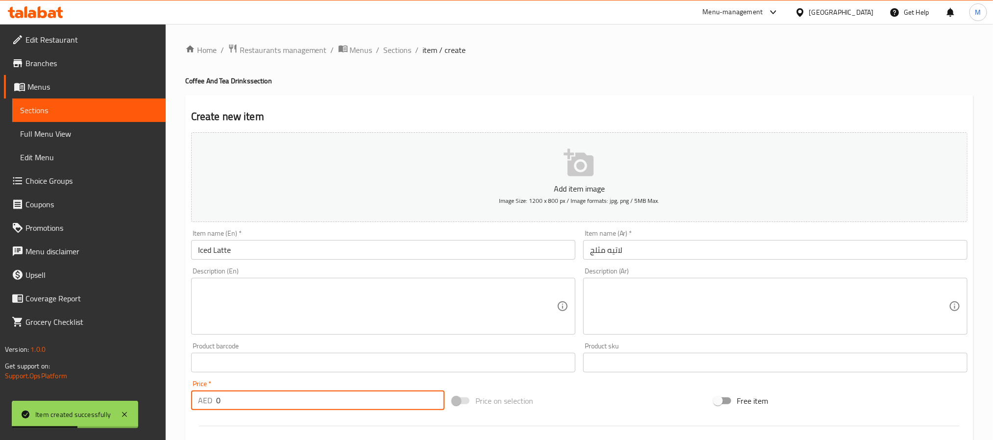
drag, startPoint x: 287, startPoint y: 400, endPoint x: 285, endPoint y: 394, distance: 6.2
click at [287, 400] on input "0" at bounding box center [330, 400] width 228 height 20
type input "26"
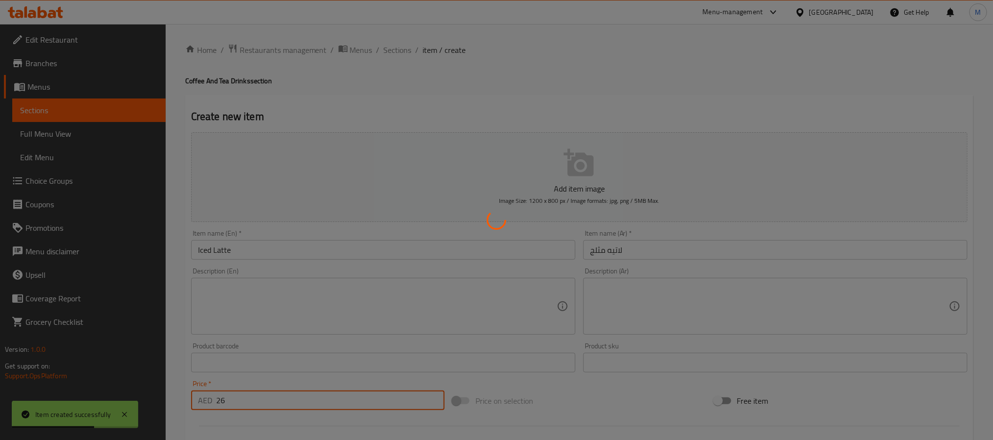
type input "0"
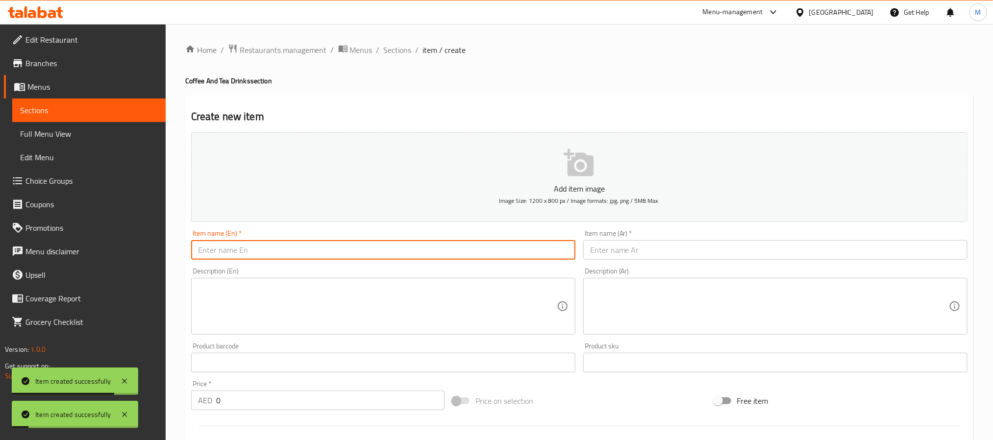
click at [361, 253] on input "text" at bounding box center [383, 250] width 384 height 20
paste input "Iced Americano"
type input "Iced Americano"
click at [606, 248] on input "text" at bounding box center [775, 250] width 384 height 20
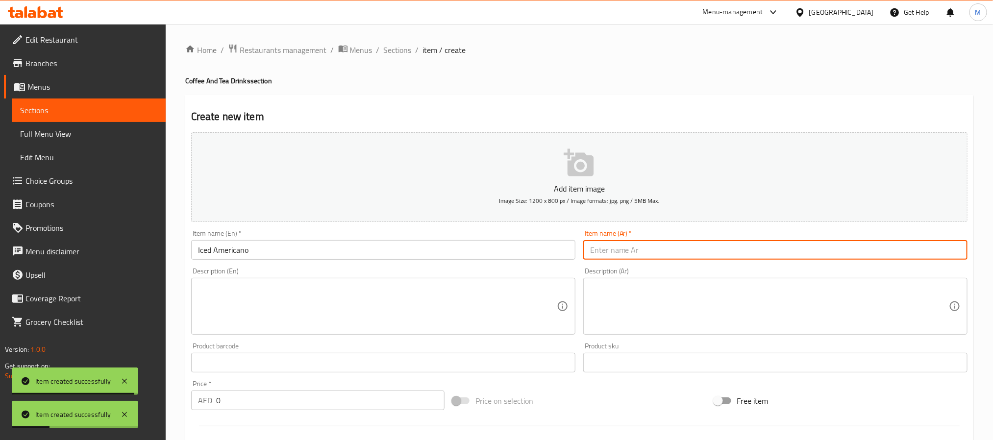
paste input "أمريكانو مثلج"
type input "أمريكانو مثلج"
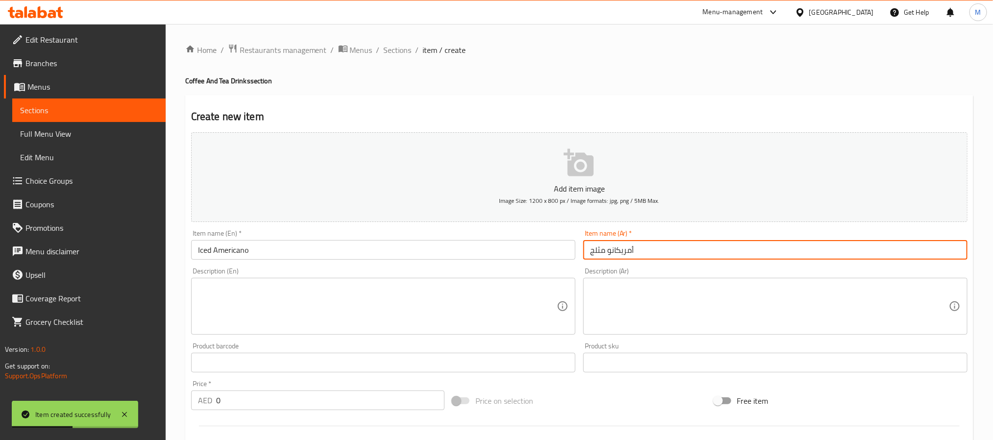
click at [301, 407] on input "0" at bounding box center [330, 400] width 228 height 20
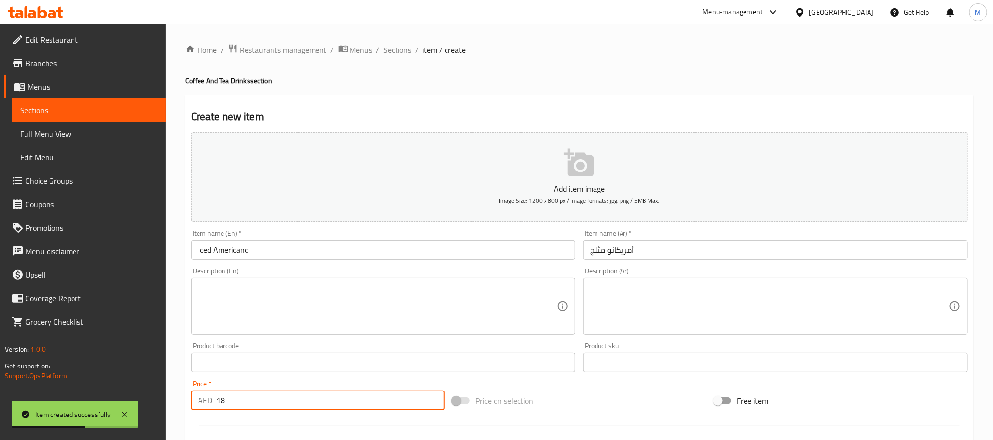
type input "18"
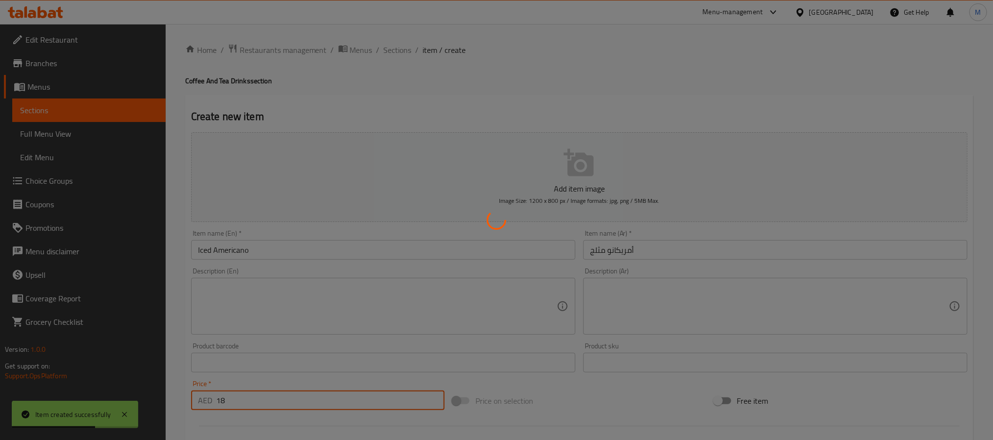
type input "0"
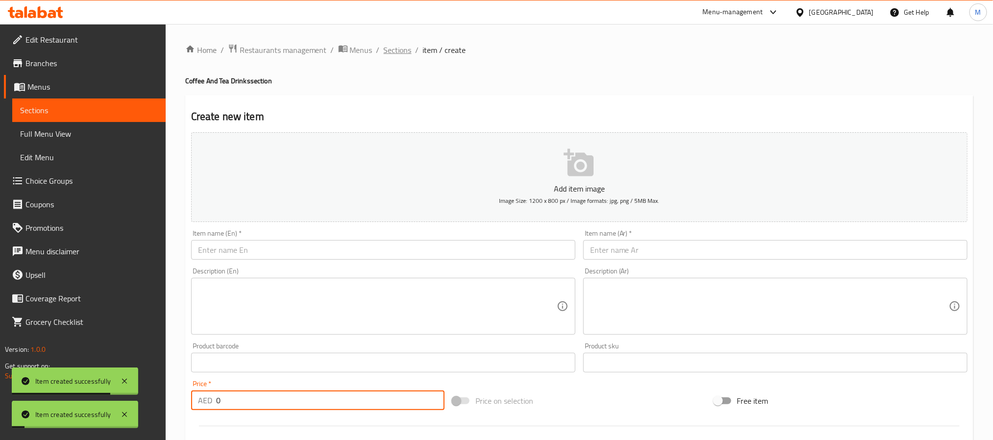
click at [389, 44] on span "Sections" at bounding box center [398, 50] width 28 height 12
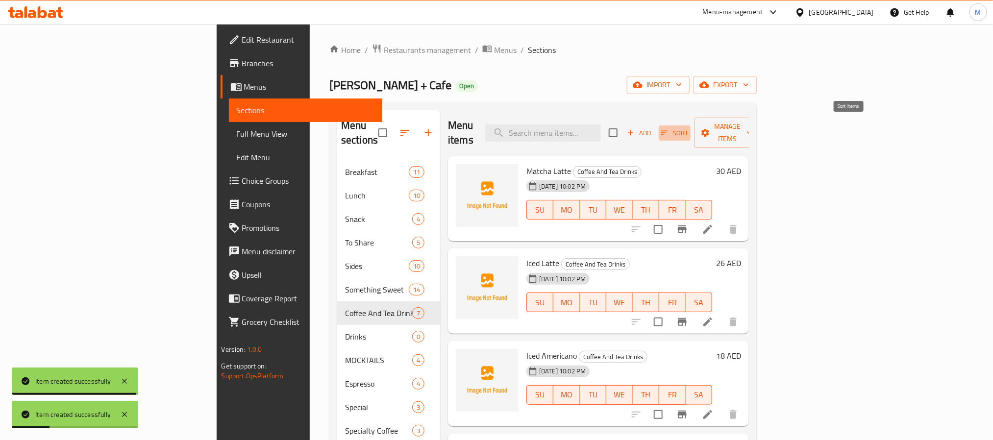
click at [690, 125] on button "Sort" at bounding box center [674, 132] width 32 height 15
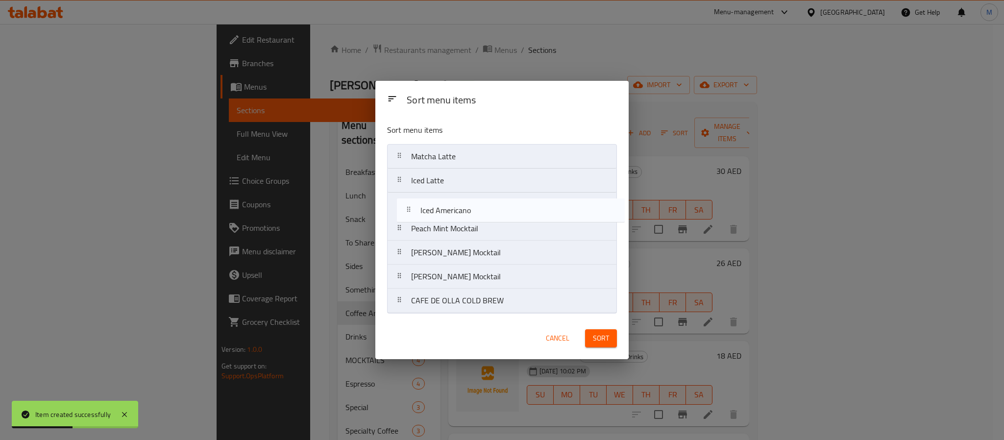
drag, startPoint x: 443, startPoint y: 162, endPoint x: 446, endPoint y: 208, distance: 46.1
click at [446, 208] on nav "Matcha Latte Iced Latte Iced Americano Peach Mint Mocktail Ginger Basil Mocktai…" at bounding box center [502, 228] width 230 height 169
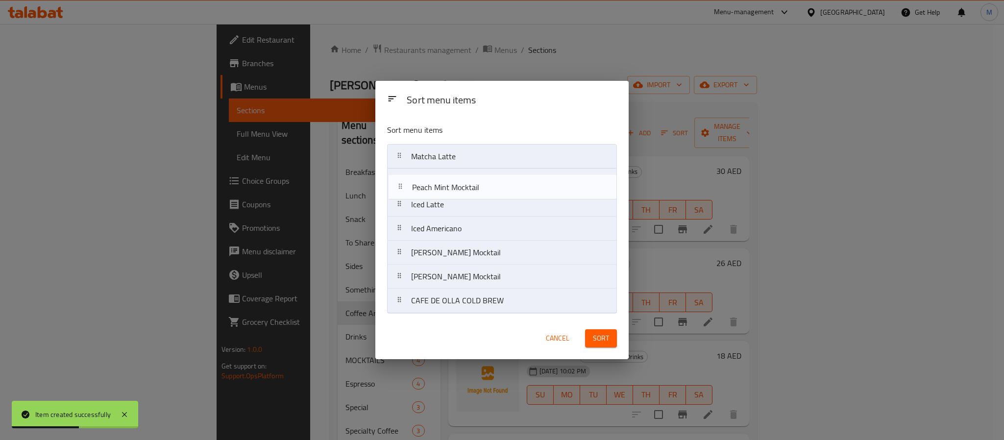
drag, startPoint x: 450, startPoint y: 228, endPoint x: 450, endPoint y: 151, distance: 76.4
drag, startPoint x: 459, startPoint y: 253, endPoint x: 463, endPoint y: 181, distance: 71.7
click at [463, 181] on nav "Peach Mint Mocktail Matcha Latte Iced Latte Iced Americano Ginger Basil Mocktai…" at bounding box center [502, 228] width 230 height 169
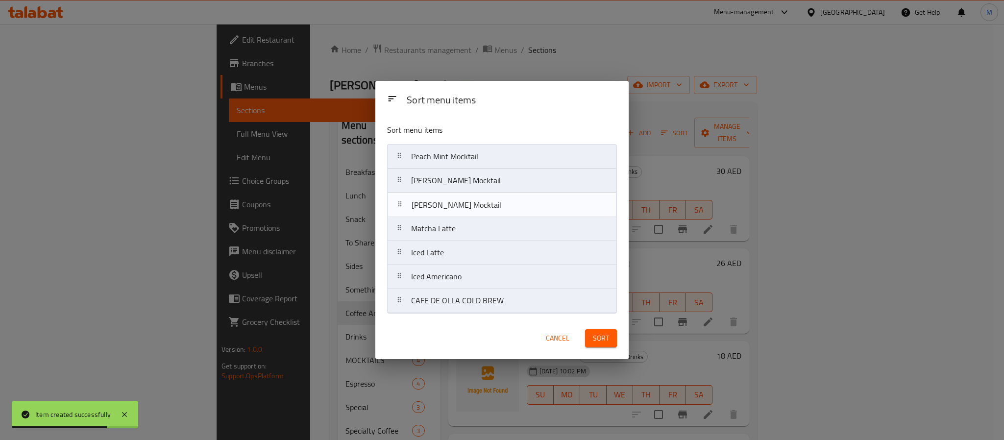
drag, startPoint x: 465, startPoint y: 282, endPoint x: 465, endPoint y: 206, distance: 76.4
click at [465, 206] on nav "Peach Mint Mocktail Ginger Basil Mocktail Matcha Latte Iced Latte Iced American…" at bounding box center [502, 228] width 230 height 169
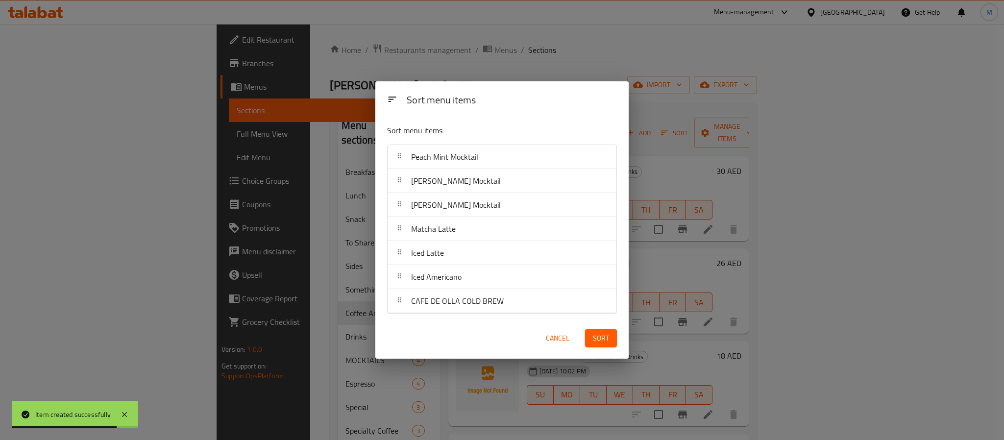
click at [606, 345] on button "Sort" at bounding box center [601, 338] width 32 height 18
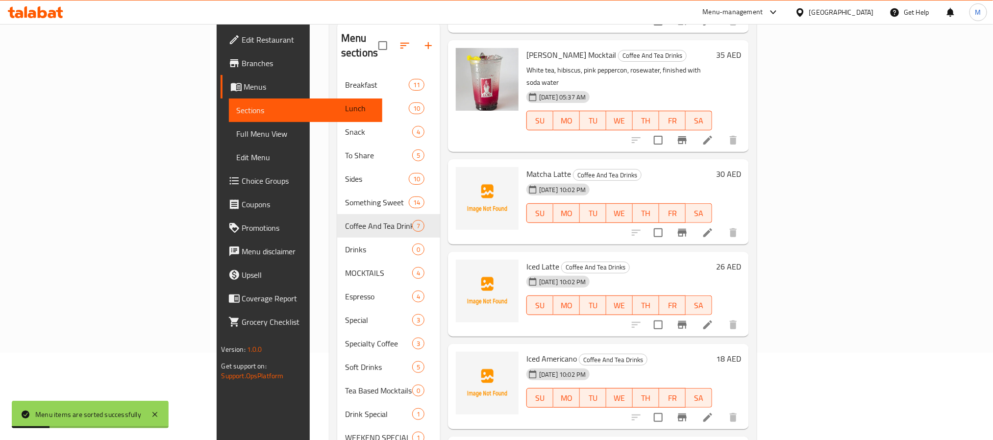
scroll to position [184, 0]
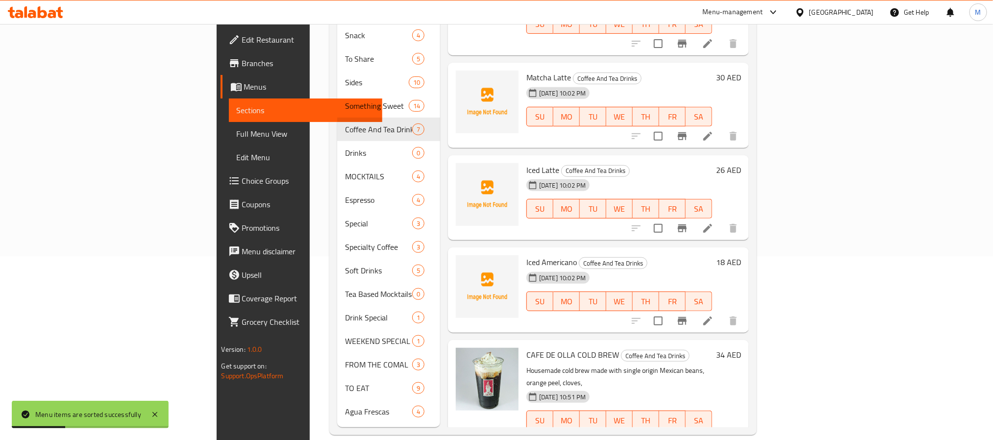
click at [721, 431] on li at bounding box center [707, 440] width 27 height 18
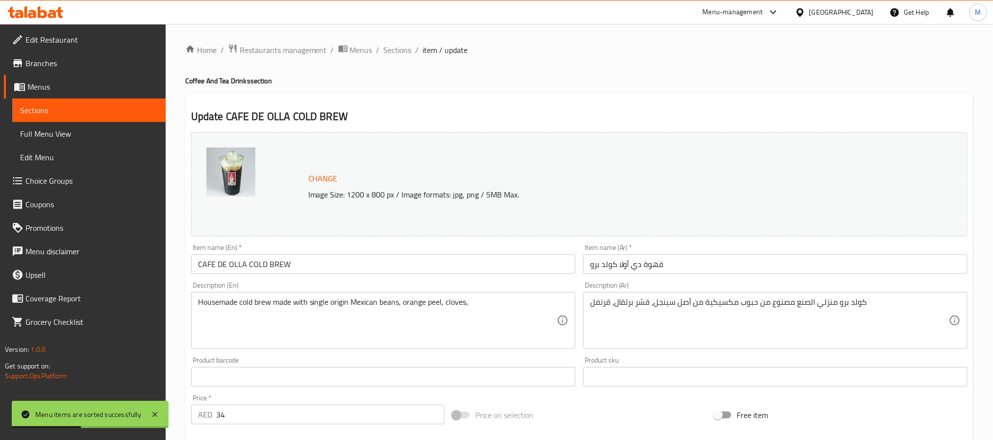
drag, startPoint x: 312, startPoint y: 271, endPoint x: 334, endPoint y: 277, distance: 22.8
click at [312, 269] on input "CAFE DE OLLA COLD BREW" at bounding box center [383, 264] width 384 height 20
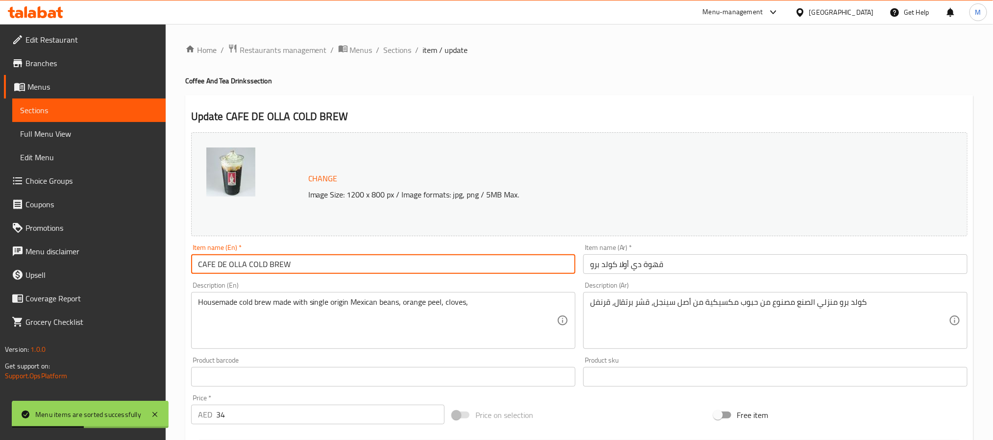
paste input "afe De Olla Cold Brew"
type input "Cafe De Olla Cold Brew"
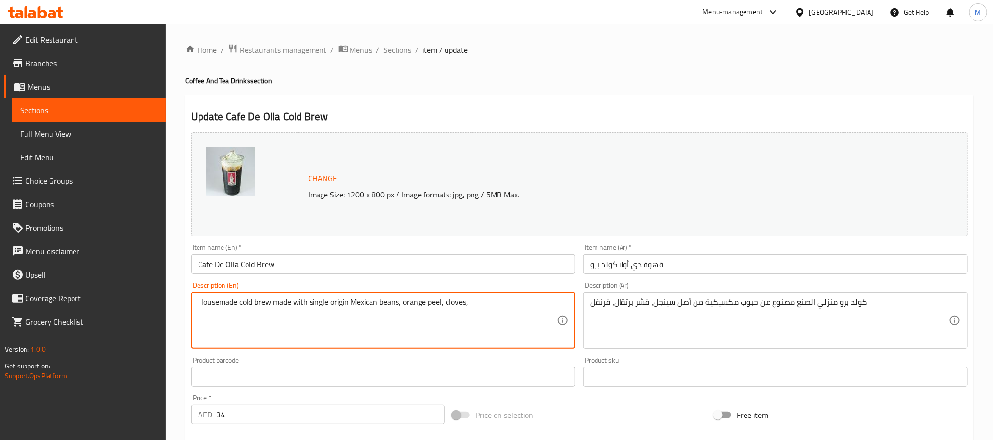
paste textarea ", infused with orange peel, spices, finished with whipped cream."
type textarea "Housemade cold brew, infused with orange peel, spices, finished with whipped cr…"
click at [419, 265] on input "Cafe De Olla Cold Brew" at bounding box center [383, 264] width 384 height 20
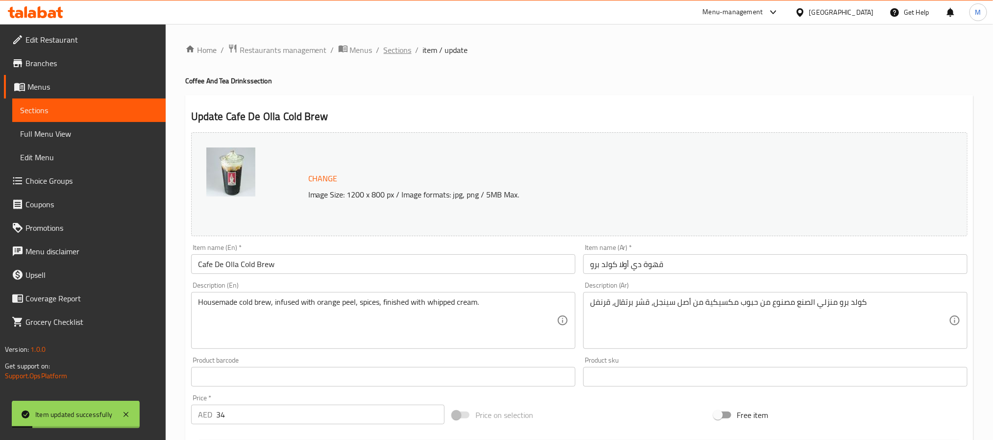
click at [405, 52] on span "Sections" at bounding box center [398, 50] width 28 height 12
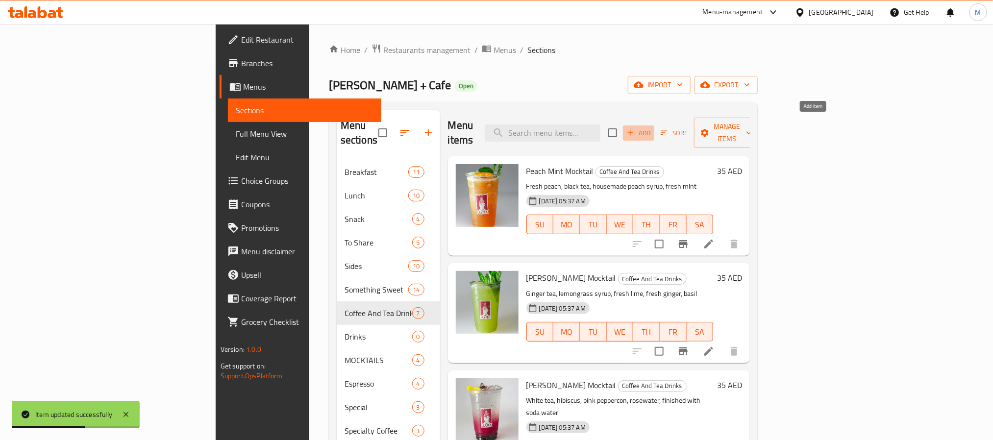
click at [652, 127] on span "Add" at bounding box center [638, 132] width 26 height 11
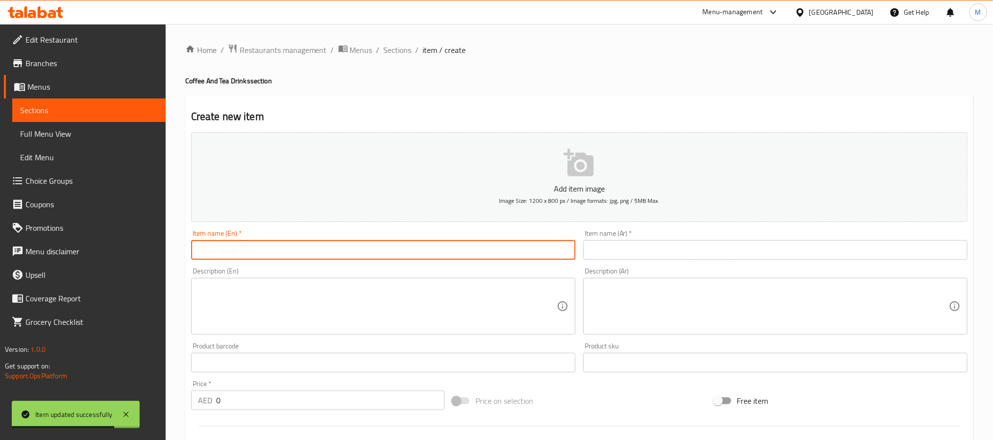
click at [295, 241] on input "text" at bounding box center [383, 250] width 384 height 20
paste input "Matcha-TA (Horchata)"
type input "Matcha-TA (Horchata)"
click at [628, 244] on input "text" at bounding box center [775, 250] width 384 height 20
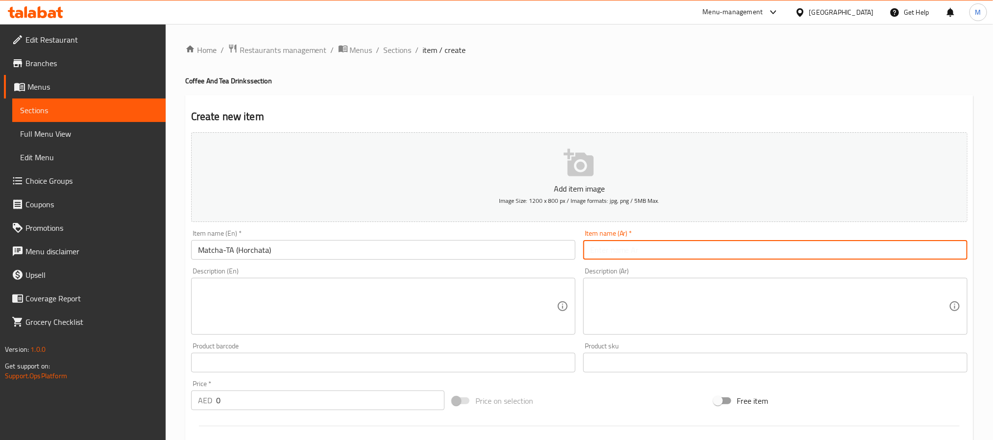
paste input "ماتشا-تا (هورتشاتا)"
type input "ماتشا-تا (هورتشاتا)"
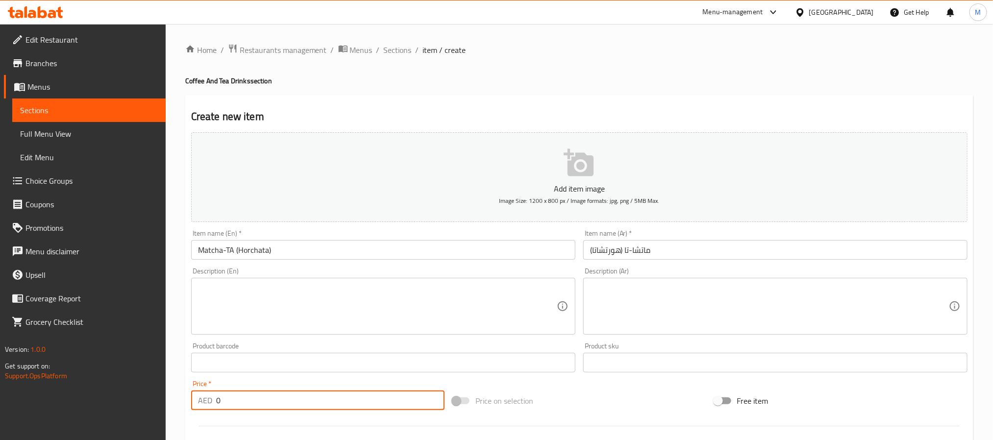
click at [355, 391] on input "0" at bounding box center [330, 400] width 228 height 20
type input "35"
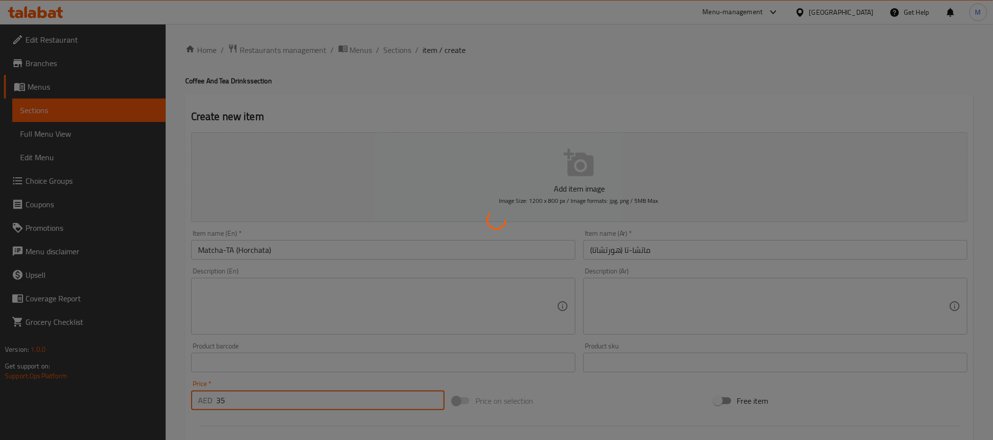
type input "0"
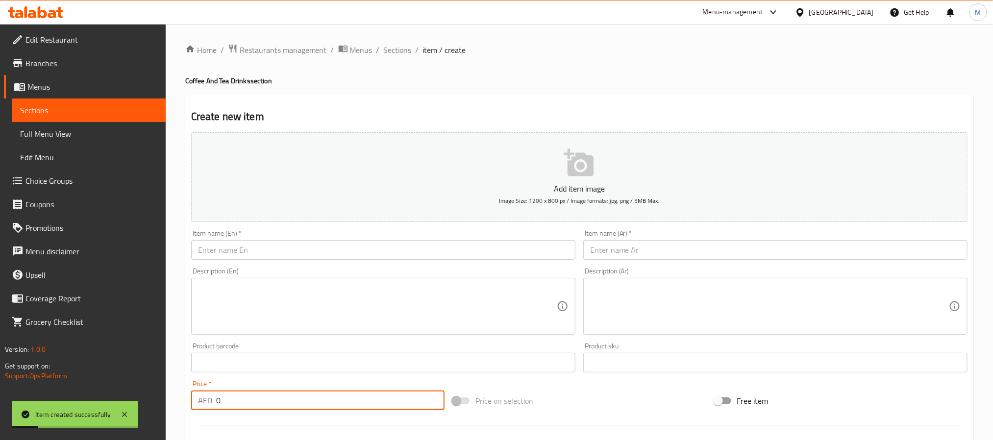
click at [323, 253] on input "text" at bounding box center [383, 250] width 384 height 20
paste input "Iced Matcha Latte"
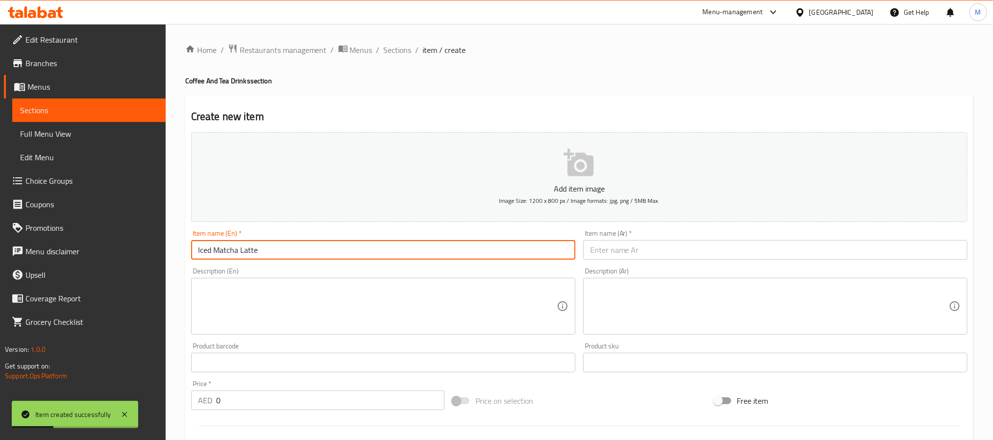
type input "Iced Matcha Latte"
click at [608, 248] on input "text" at bounding box center [775, 250] width 384 height 20
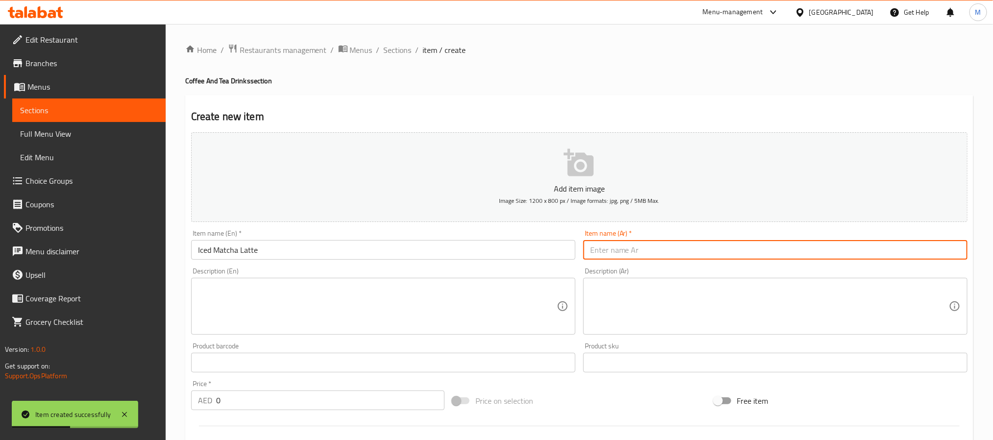
paste input "لاتيه ماتشا مثلج"
type input "لاتيه ماتشا مثلج"
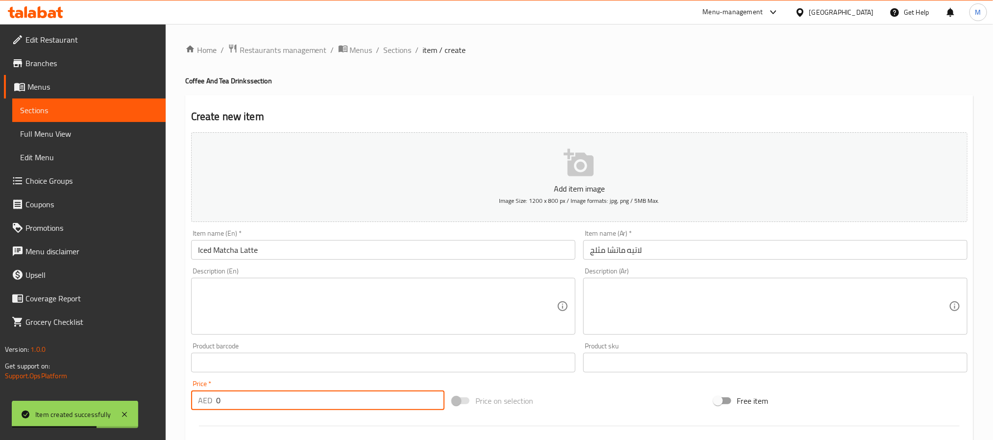
click at [389, 404] on input "0" at bounding box center [330, 400] width 228 height 20
type input "30"
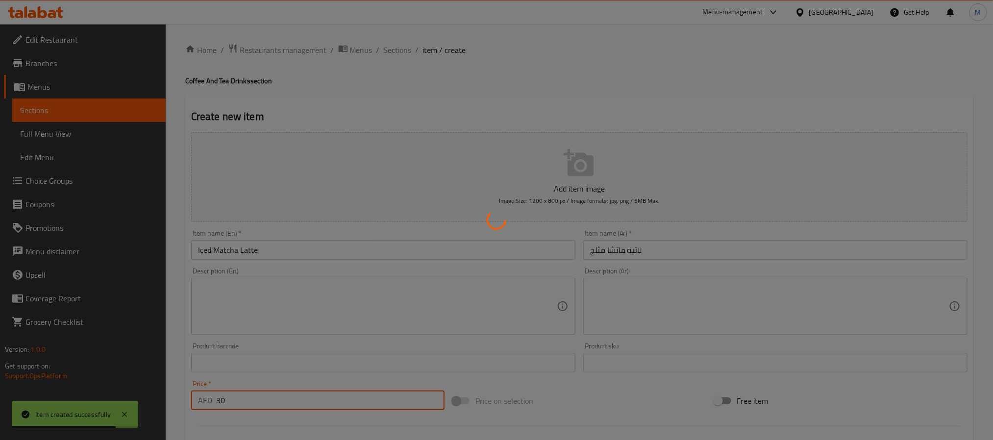
type input "0"
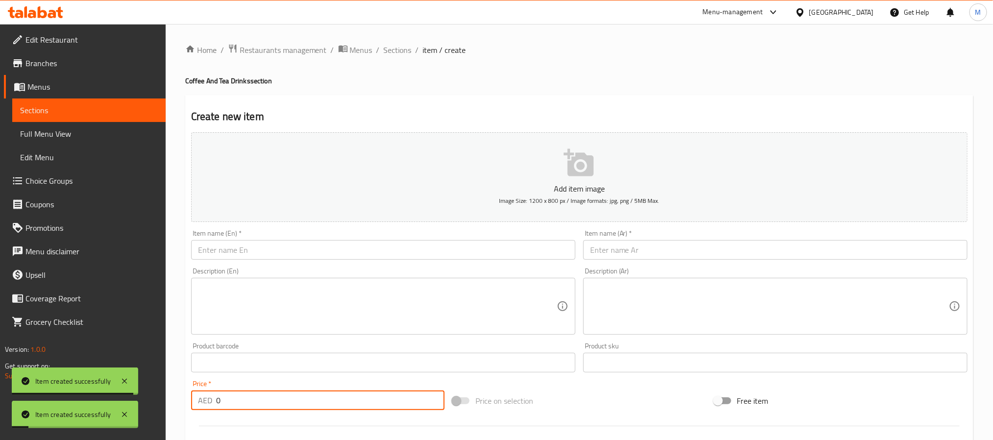
drag, startPoint x: 376, startPoint y: 245, endPoint x: 376, endPoint y: 240, distance: 5.9
click at [376, 245] on input "text" at bounding box center [383, 250] width 384 height 20
paste input "Cafe-Chata"
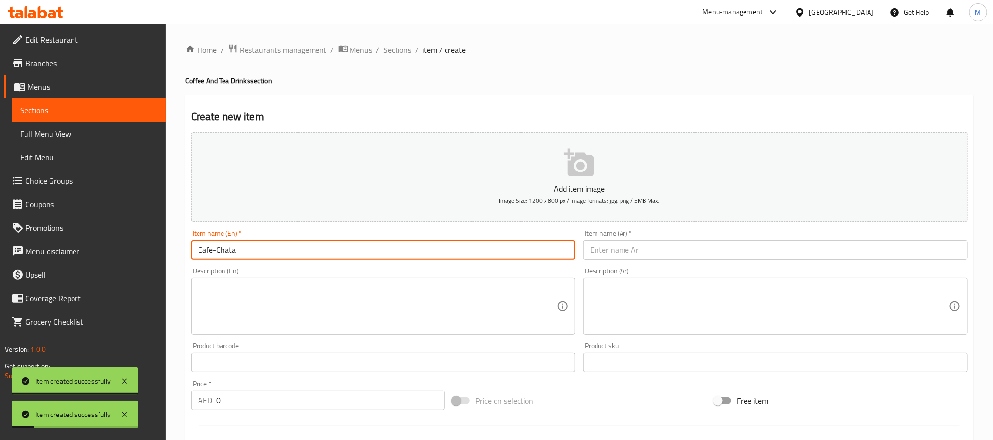
type input "Cafe-Chata"
click at [334, 301] on textarea at bounding box center [377, 306] width 359 height 47
paste textarea "Our housemade coconut horchata spiked with a shot of espresso, finished with fr…"
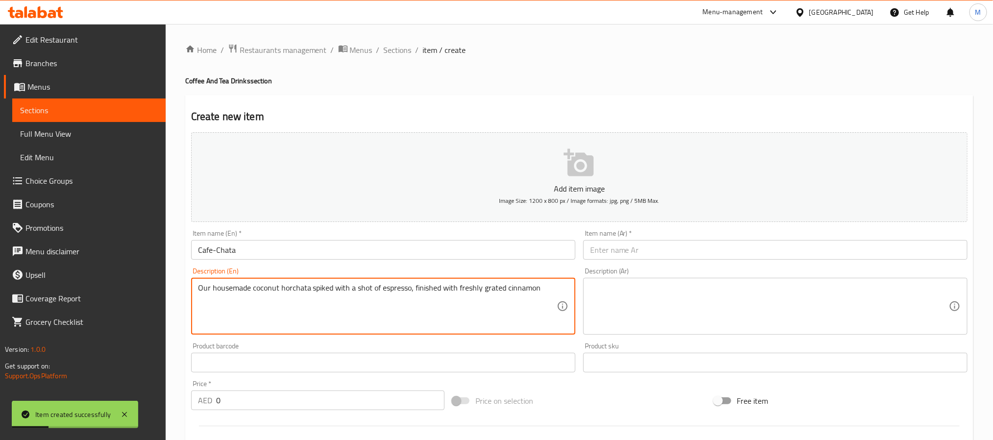
type textarea "Our housemade coconut horchata spiked with a shot of espresso, finished with fr…"
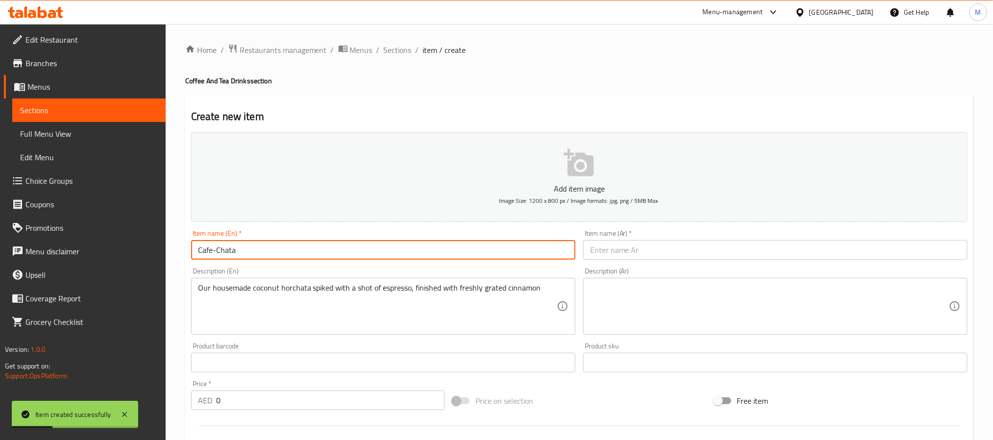
click at [277, 248] on input "Cafe-Chata" at bounding box center [383, 250] width 384 height 20
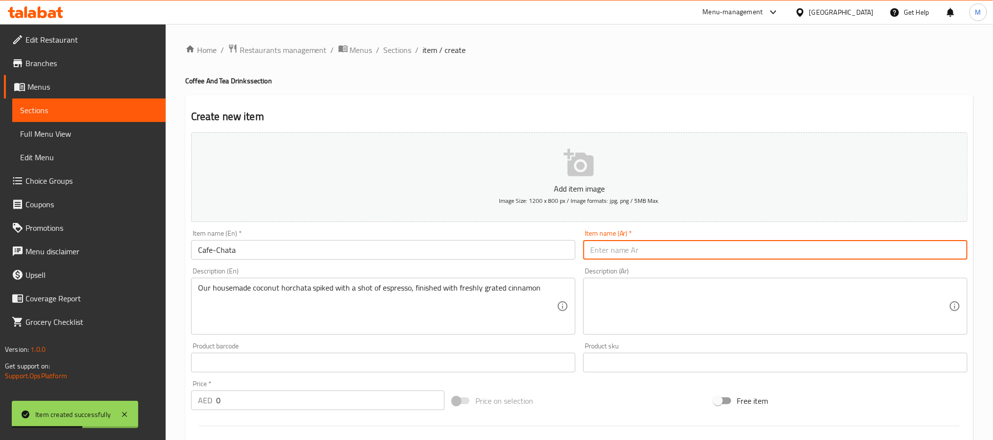
click at [664, 245] on input "text" at bounding box center [775, 250] width 384 height 20
paste input "تشاتا"
type input "كافي-تشاتا"
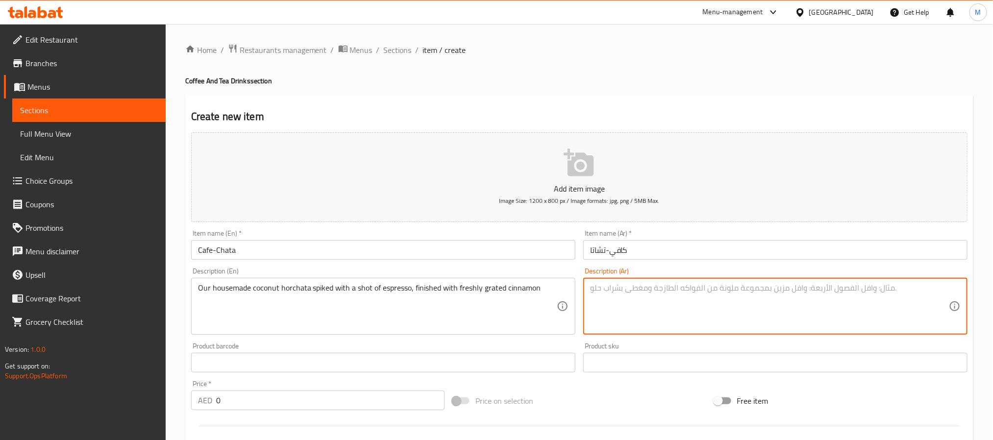
click at [685, 308] on textarea at bounding box center [769, 306] width 359 height 47
paste textarea "مشروب جوز الهند المصنوع في المنزل مع إضافة جرعة من الإسبريسو، مع إضافة القرفة ا…"
click at [493, 248] on input "Cafe-Chata" at bounding box center [383, 250] width 384 height 20
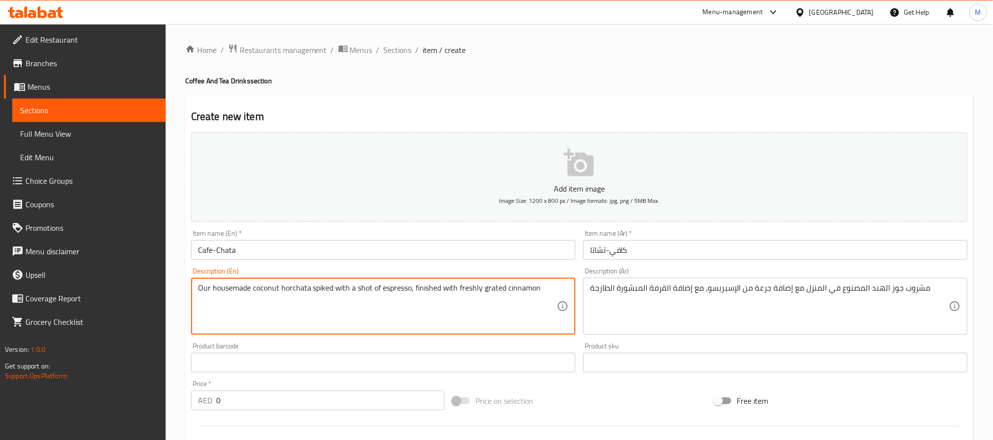
click at [299, 290] on textarea "Our housemade coconut horchata spiked with a shot of espresso, finished with fr…" at bounding box center [377, 306] width 359 height 47
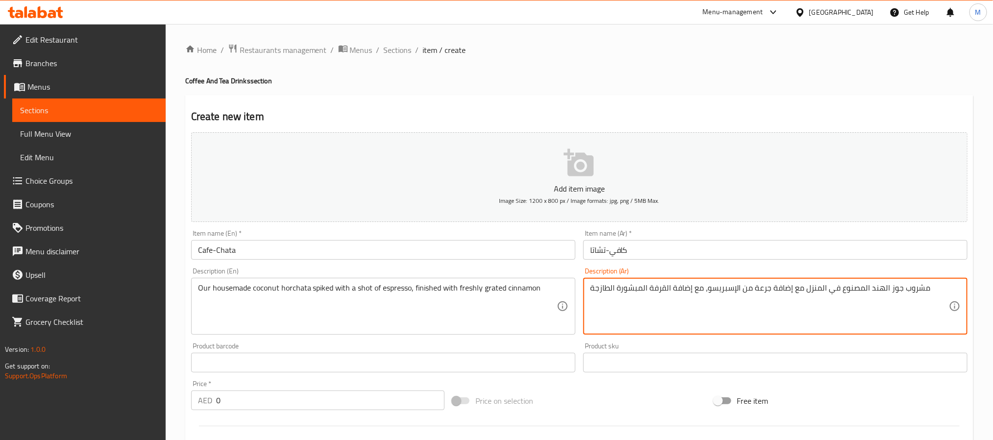
click at [913, 290] on textarea "مشروب جوز الهند المصنوع في المنزل مع إضافة جرعة من الإسبريسو، مع إضافة القرفة ا…" at bounding box center [769, 306] width 359 height 47
paste textarea "ورتشاتا"
type textarea "هورتشاتا جوز الهند المصنوع في المنزل مع إضافة جرعة من الإسبريسو، مع إضافة القرف…"
click at [749, 257] on input "كافي-تشاتا" at bounding box center [775, 250] width 384 height 20
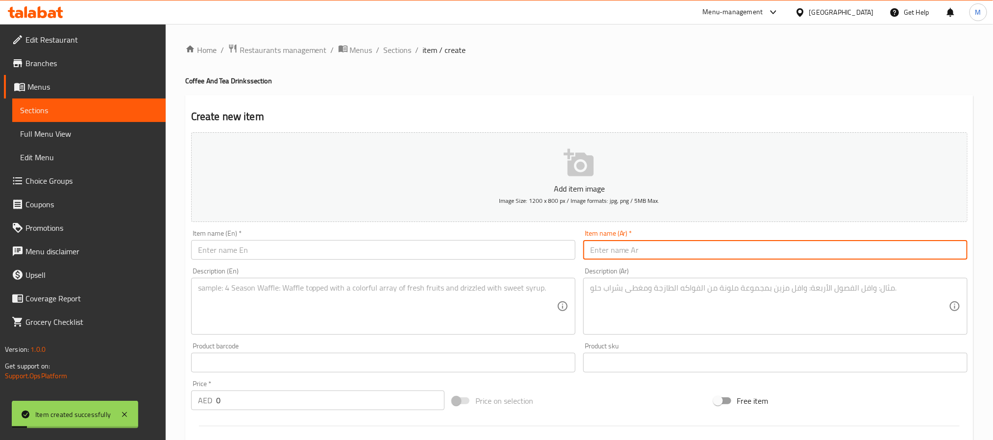
drag, startPoint x: 399, startPoint y: 51, endPoint x: 383, endPoint y: 9, distance: 45.1
click at [399, 50] on span "Sections" at bounding box center [398, 50] width 28 height 12
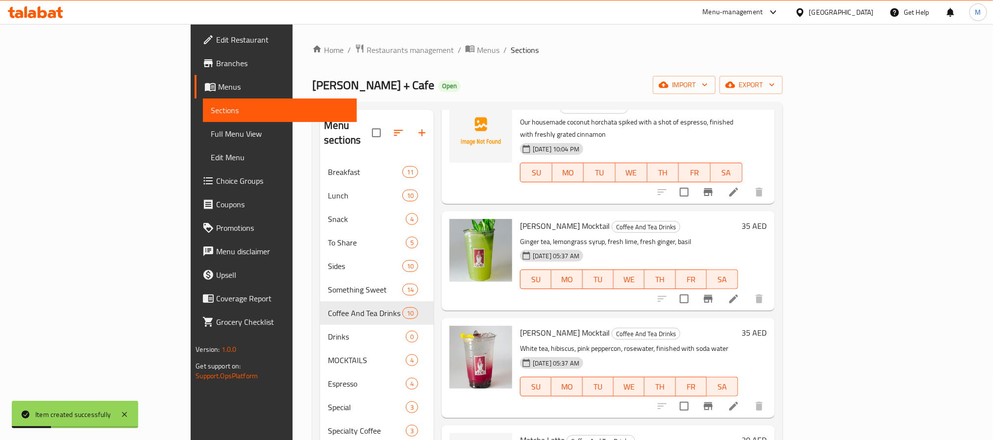
scroll to position [168, 0]
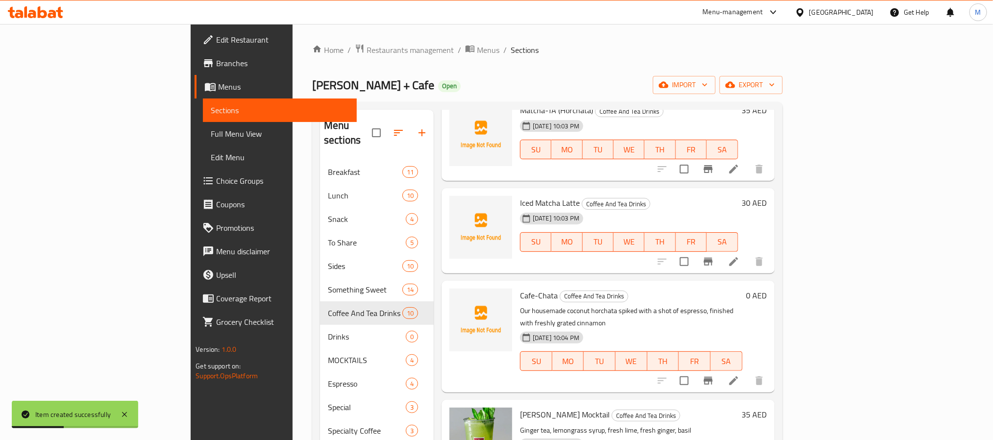
click at [767, 289] on h6 "0 AED" at bounding box center [756, 296] width 21 height 14
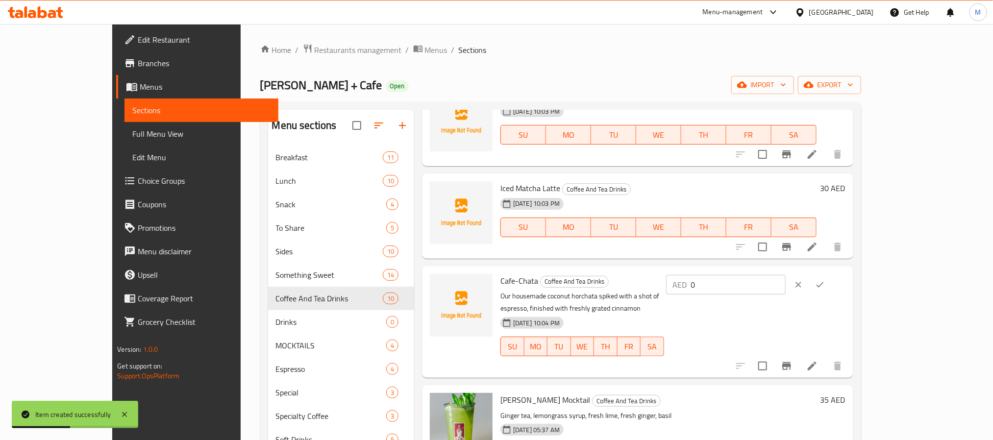
drag, startPoint x: 838, startPoint y: 290, endPoint x: 676, endPoint y: 281, distance: 161.9
click at [688, 283] on div "Cafe-Chata Coffee And Tea Drinks Our housemade coconut horchata spiked with a s…" at bounding box center [672, 322] width 353 height 104
type input "35"
click at [824, 284] on icon "ok" at bounding box center [820, 285] width 10 height 10
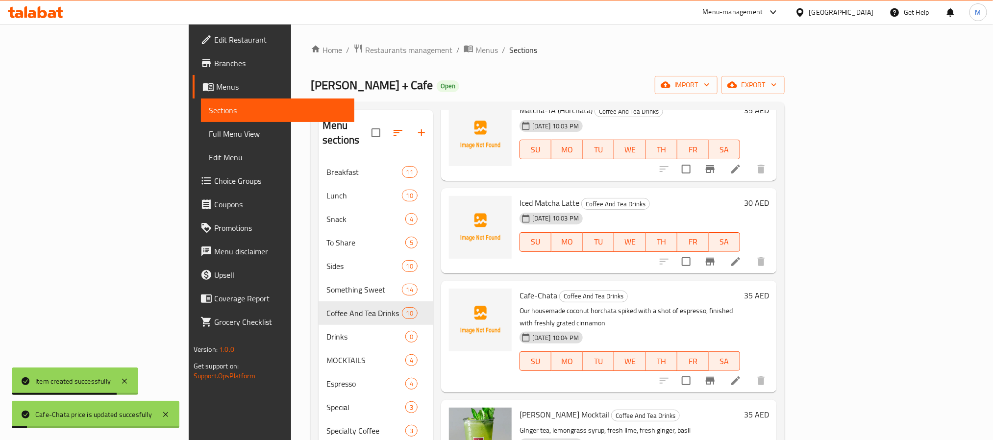
scroll to position [0, 0]
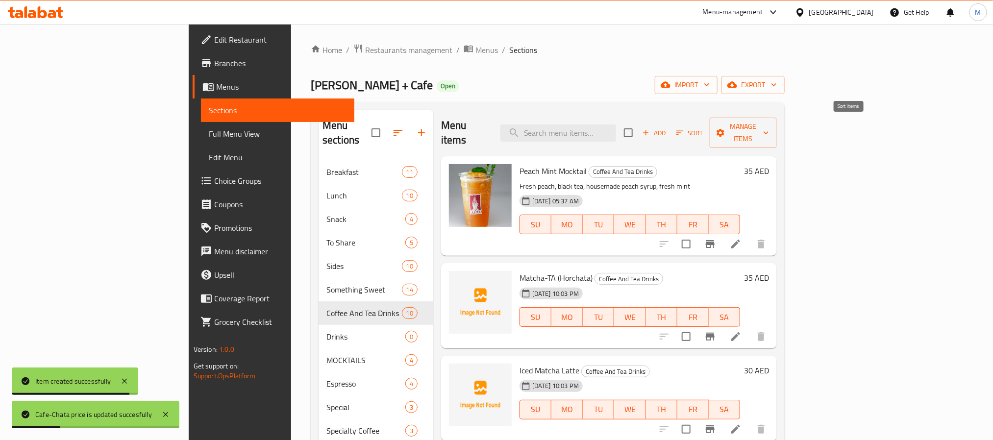
click at [684, 128] on icon "button" at bounding box center [679, 132] width 9 height 9
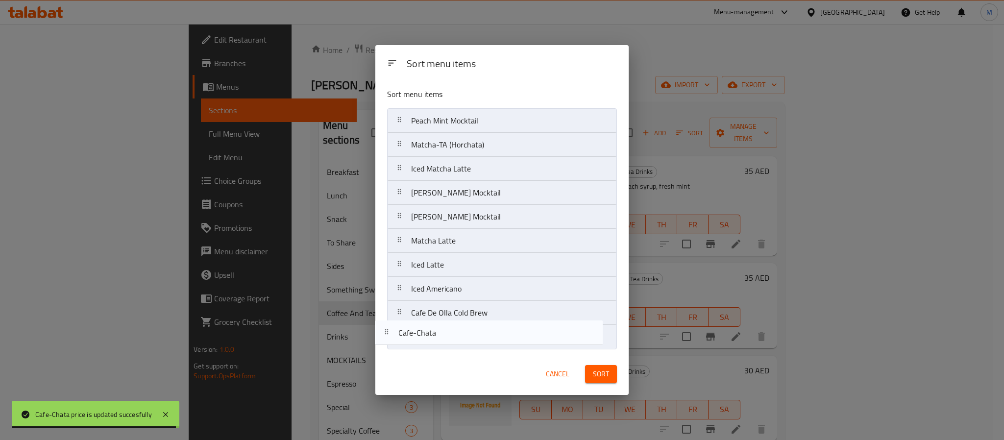
drag, startPoint x: 472, startPoint y: 197, endPoint x: 459, endPoint y: 347, distance: 151.0
click at [459, 347] on nav "Peach Mint Mocktail Matcha-TA (Horchata) Iced Matcha Latte Cafe-Chata Ginger Ba…" at bounding box center [502, 228] width 230 height 241
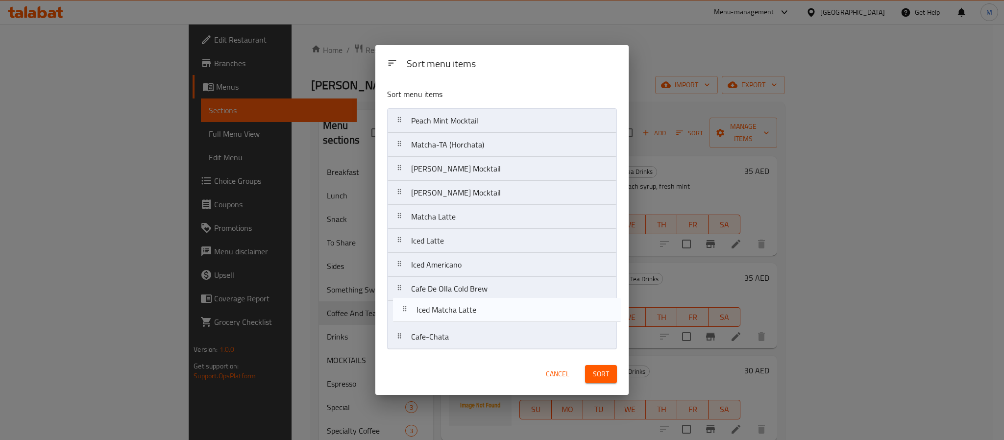
drag, startPoint x: 453, startPoint y: 187, endPoint x: 466, endPoint y: 317, distance: 131.0
click at [466, 317] on nav "Peach Mint Mocktail Matcha-TA (Horchata) Iced Matcha Latte Ginger Basil Mocktai…" at bounding box center [502, 228] width 230 height 241
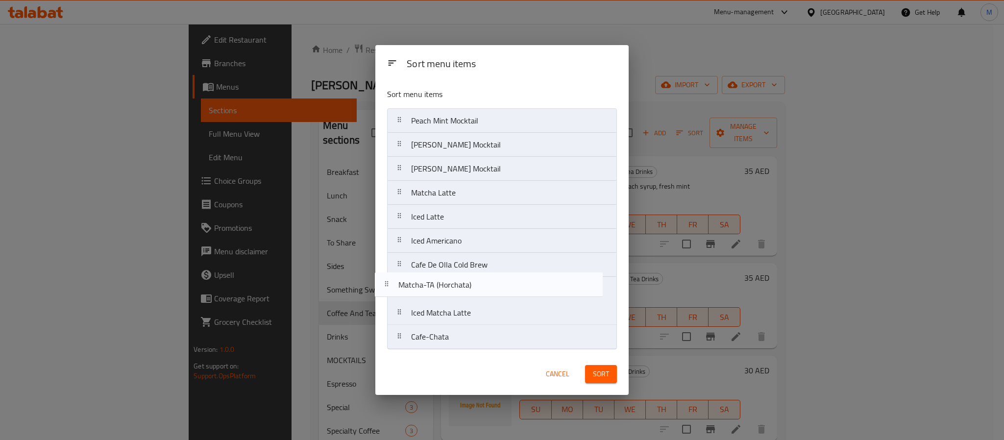
drag, startPoint x: 496, startPoint y: 144, endPoint x: 482, endPoint y: 297, distance: 153.5
click at [482, 297] on nav "Peach Mint Mocktail Matcha-TA (Horchata) Ginger Basil Mocktail Rose White Mockt…" at bounding box center [502, 228] width 230 height 241
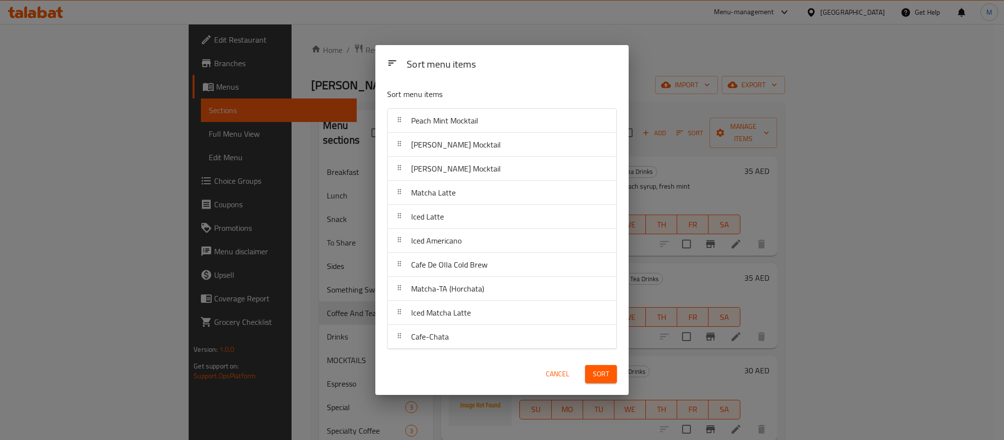
click at [594, 375] on span "Sort" at bounding box center [601, 374] width 16 height 12
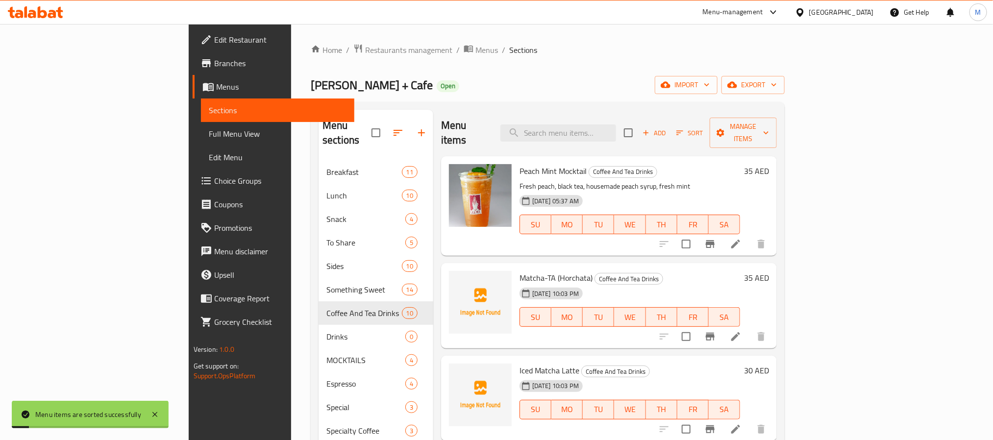
click at [481, 98] on div "Home / Restaurants management / Menus / Sections Lila Molino + Cafe Open import…" at bounding box center [548, 331] width 474 height 575
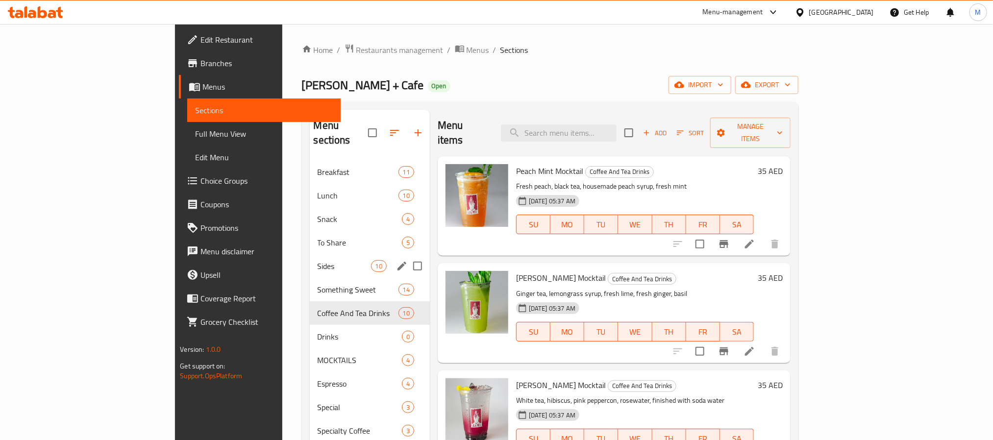
click at [310, 254] on div "Sides 10" at bounding box center [370, 266] width 120 height 24
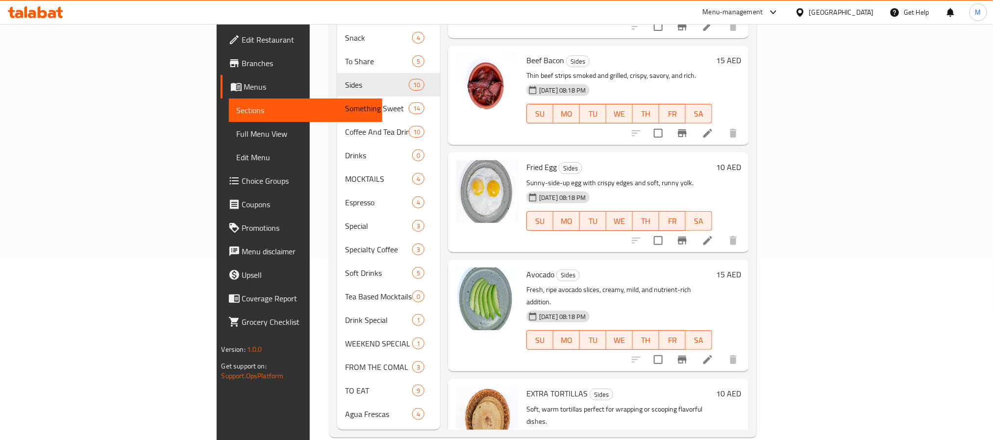
scroll to position [184, 0]
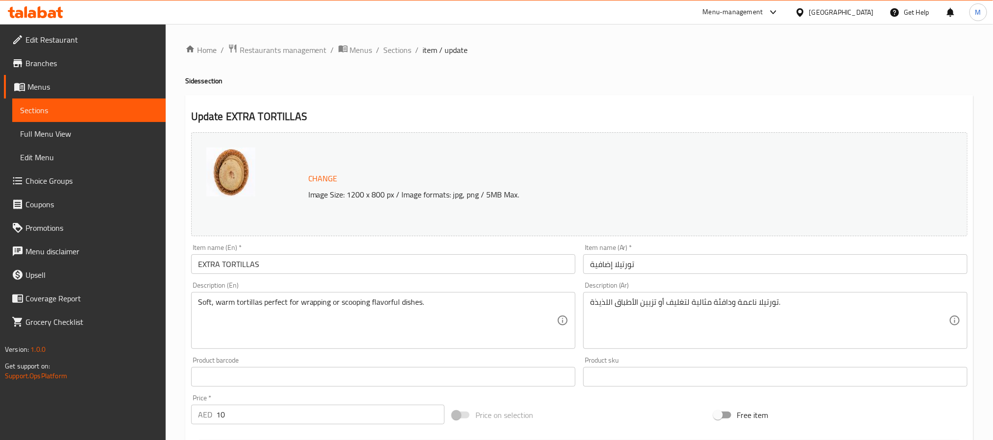
click at [287, 266] on input "EXTRA TORTILLAS" at bounding box center [383, 264] width 384 height 20
paste input "xtra Sides"
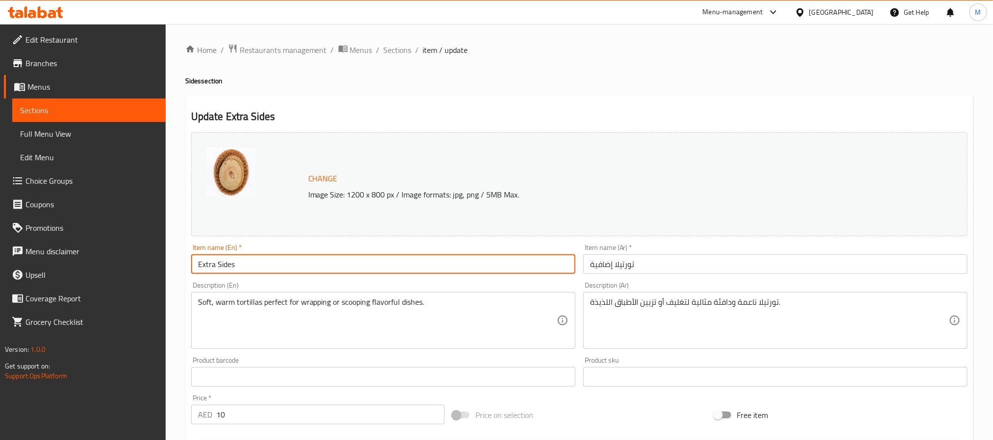
type input "Extra Sides"
click at [649, 275] on div "Item name (Ar)   * تورتيلا إضافية Item name (Ar) *" at bounding box center [775, 259] width 392 height 38
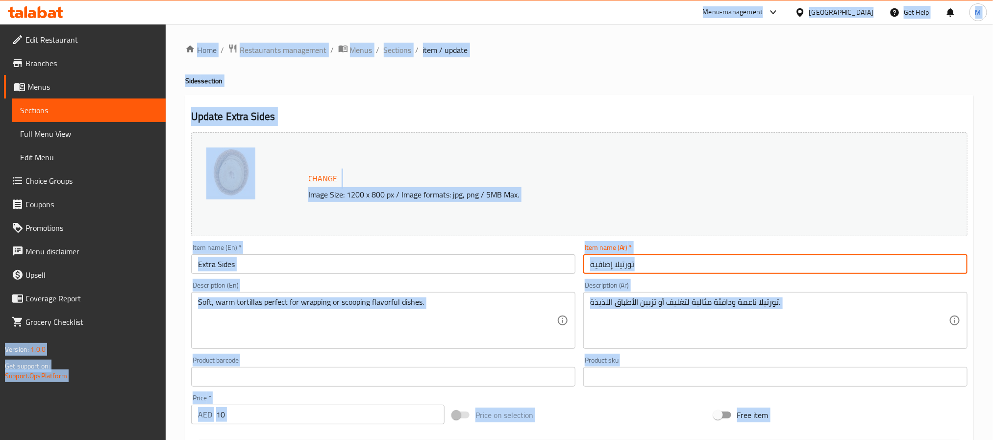
click at [651, 269] on input "تورتيلا إضافية" at bounding box center [775, 264] width 384 height 20
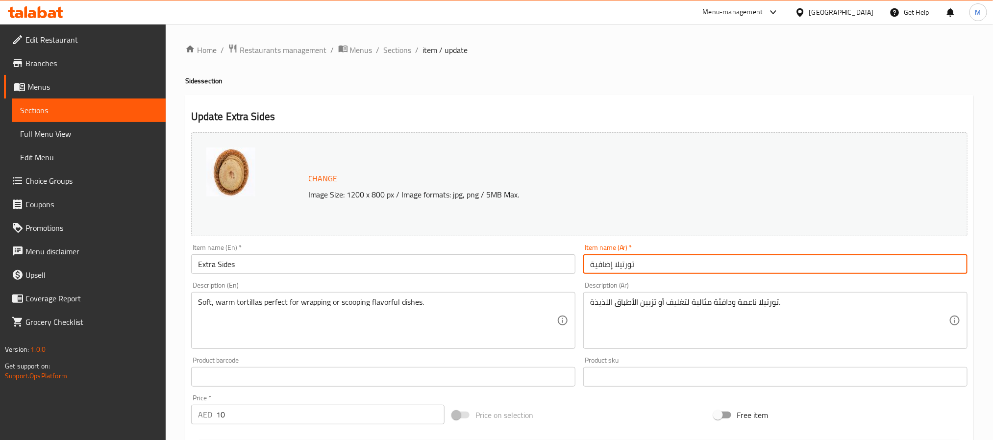
paste input "طباق جانبية"
type input "أطباق جانبية إضافية"
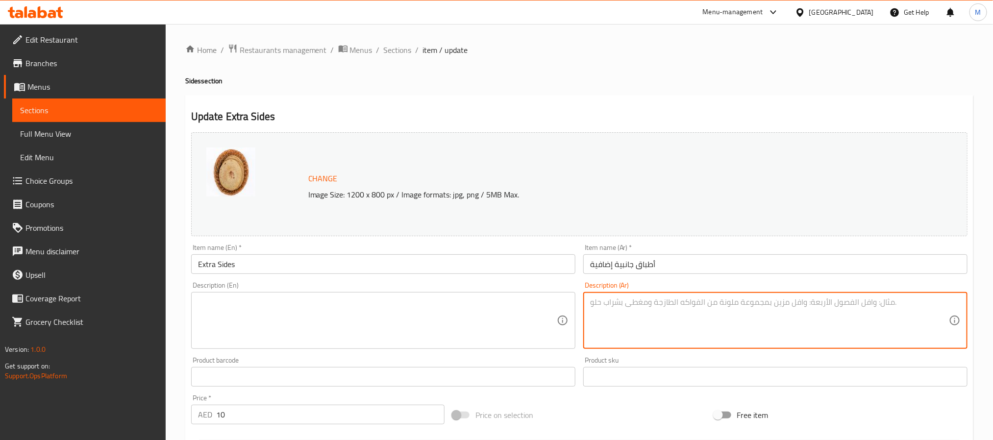
click at [498, 266] on input "Extra Sides" at bounding box center [383, 264] width 384 height 20
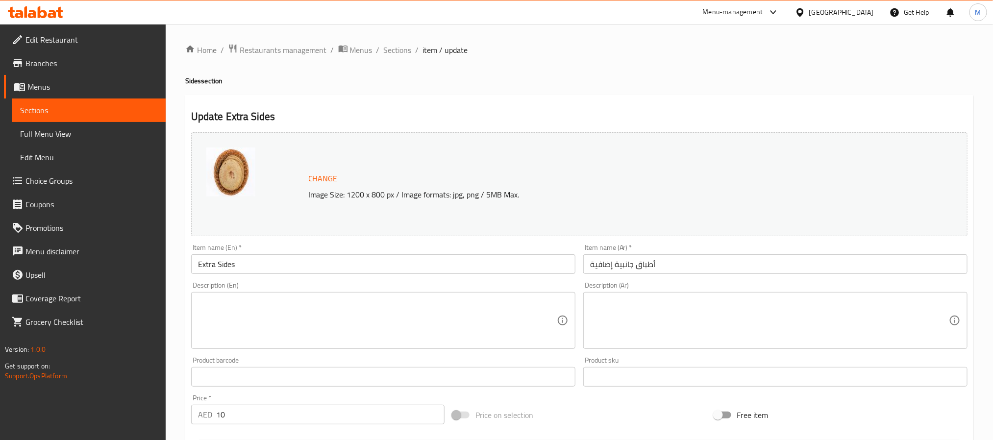
drag, startPoint x: 391, startPoint y: 48, endPoint x: 444, endPoint y: 98, distance: 72.4
click at [392, 48] on span "Sections" at bounding box center [398, 50] width 28 height 12
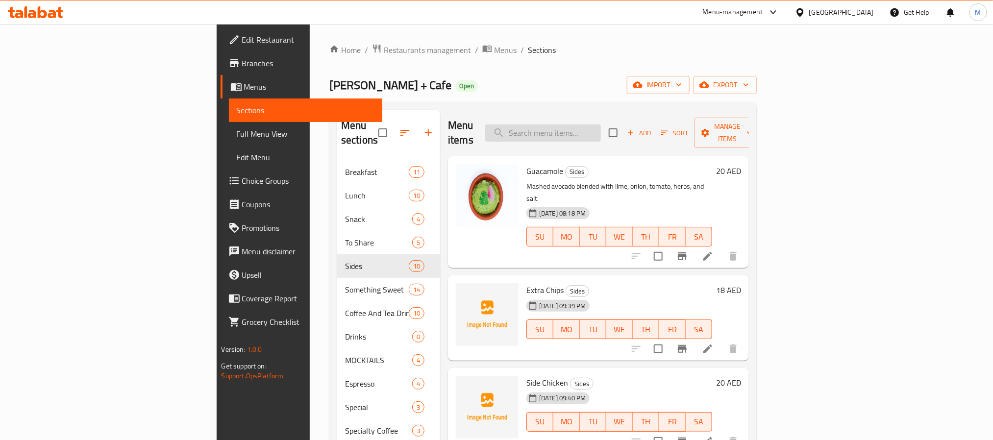
click at [601, 132] on input "search" at bounding box center [543, 132] width 116 height 17
paste input "Paloma"
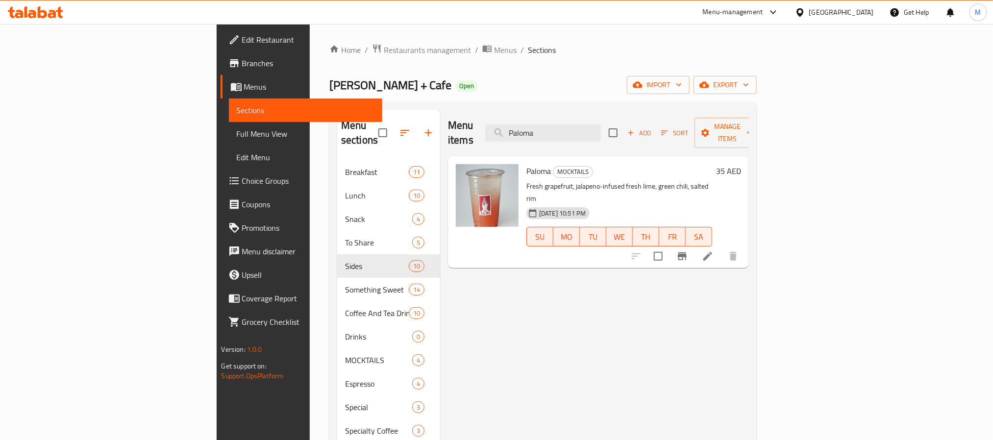
type input "Paloma"
click at [668, 246] on input "checkbox" at bounding box center [658, 256] width 21 height 21
checkbox input "true"
click at [601, 128] on input "Paloma" at bounding box center [543, 132] width 116 height 17
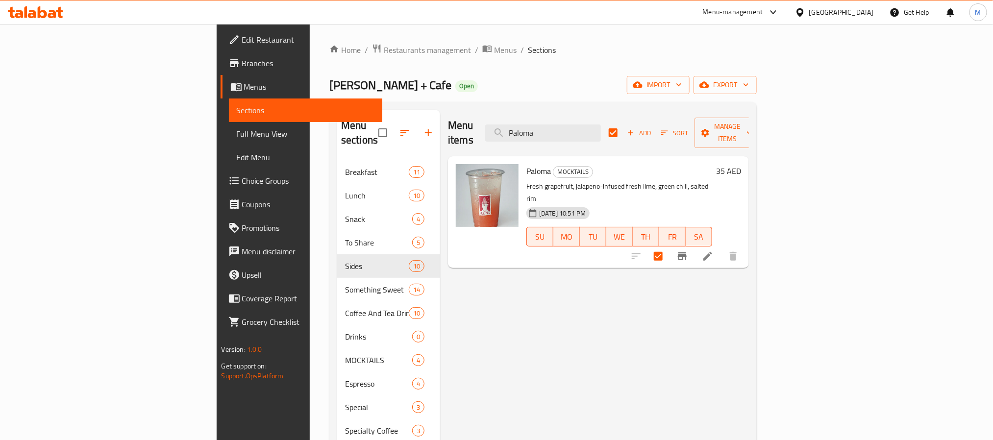
paste input "Coconut Horchat"
type input "Coconut Horchata"
checkbox input "false"
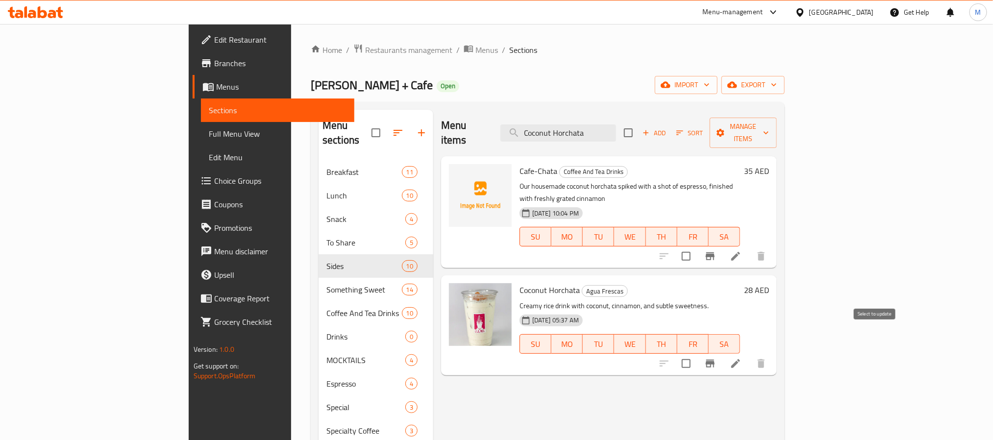
type input "Coconut Horchata"
click at [696, 353] on input "checkbox" at bounding box center [686, 363] width 21 height 21
checkbox input "true"
click at [616, 132] on input "Coconut Horchata" at bounding box center [558, 132] width 116 height 17
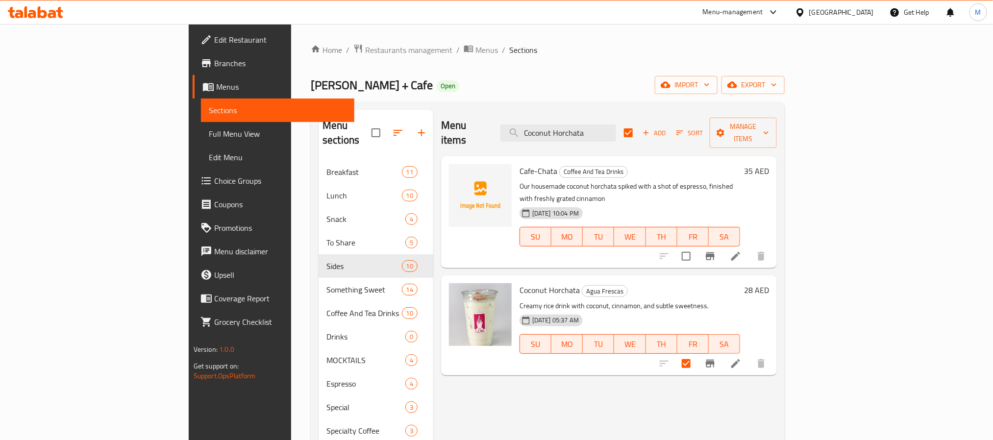
paste input "Hibiscus Cardamom"
type input "Hibiscus Cardamom"
checkbox input "false"
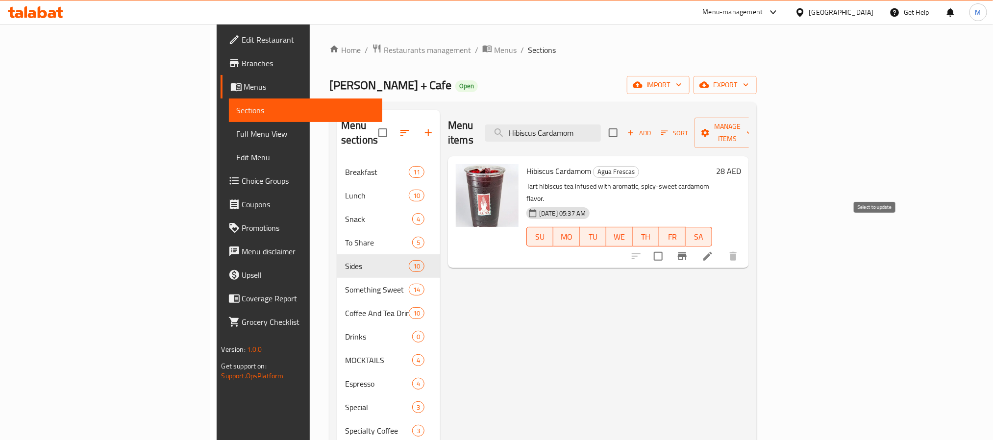
type input "Hibiscus Cardamom"
click at [668, 246] on input "checkbox" at bounding box center [658, 256] width 21 height 21
checkbox input "true"
click at [601, 131] on input "Hibiscus Cardamom" at bounding box center [543, 132] width 116 height 17
paste input "Coca Cola"
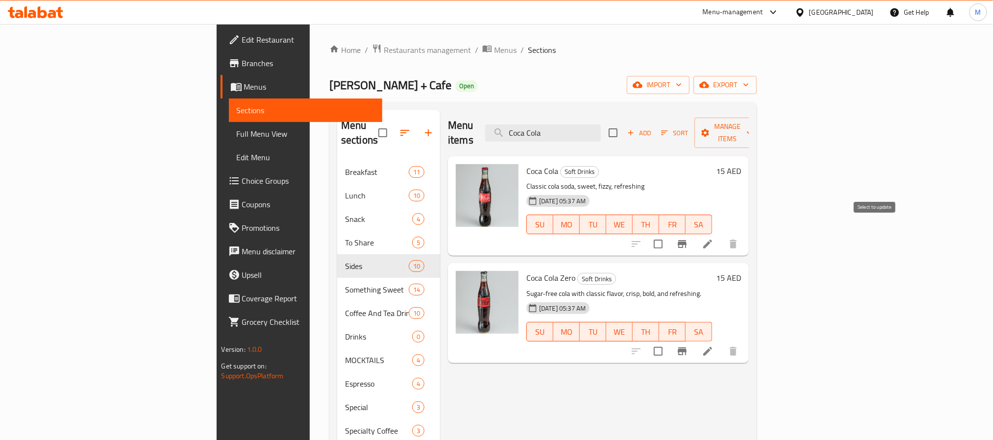
type input "Coca Cola"
click at [668, 235] on input "checkbox" at bounding box center [658, 244] width 21 height 21
checkbox input "true"
click at [668, 341] on input "checkbox" at bounding box center [658, 351] width 21 height 21
checkbox input "true"
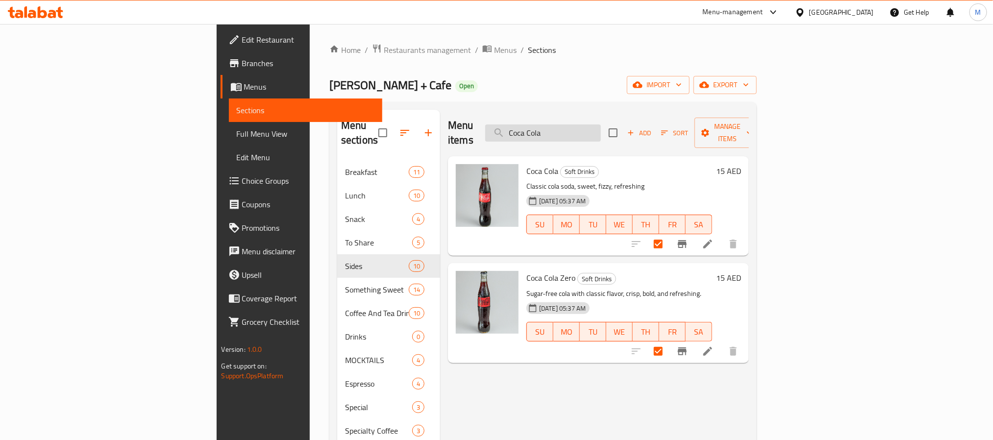
click at [601, 127] on input "Coca Cola" at bounding box center [543, 132] width 116 height 17
paste input "Still Water Bottle - 330 ML"
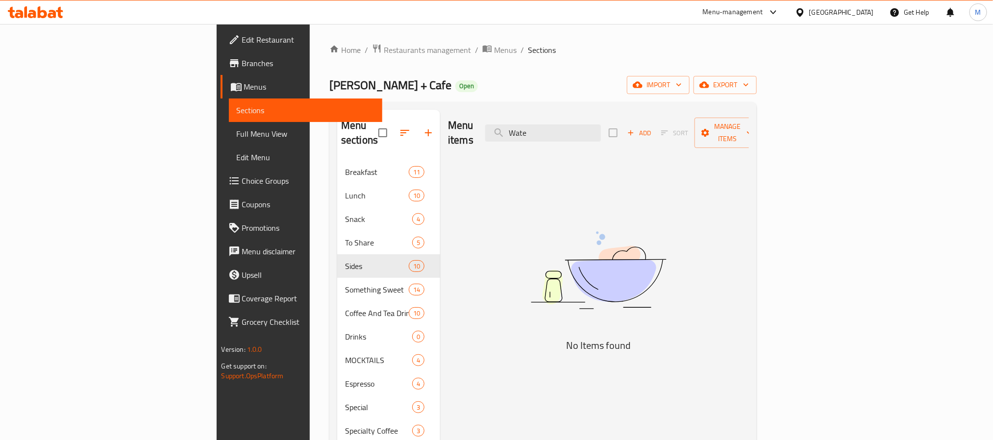
type input "Water"
checkbox input "true"
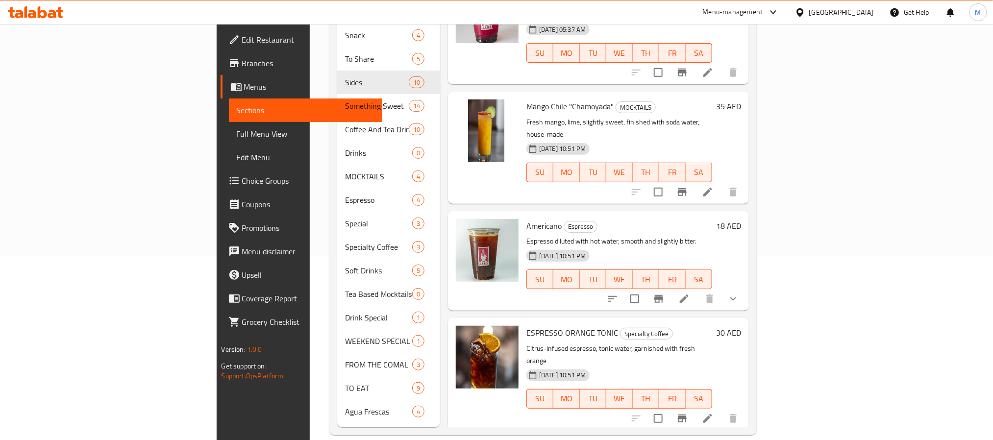
scroll to position [37, 0]
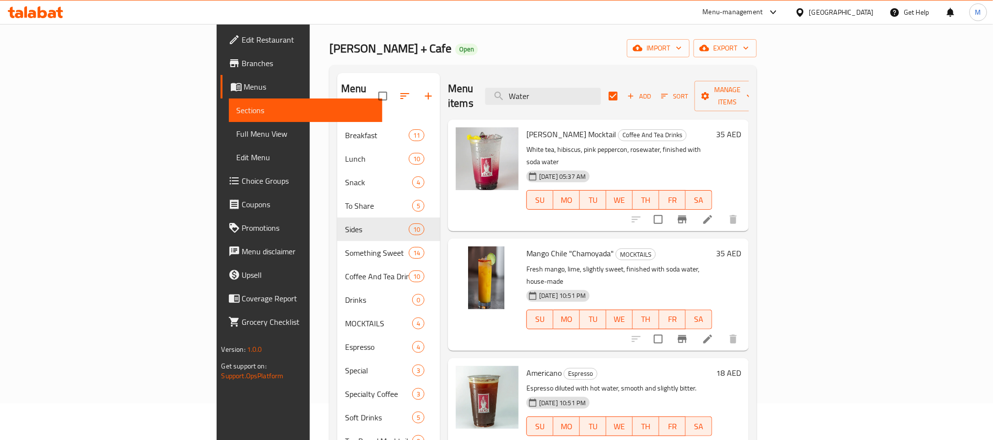
paste input "melon Lime"
type input "Watermelon Lime"
checkbox input "false"
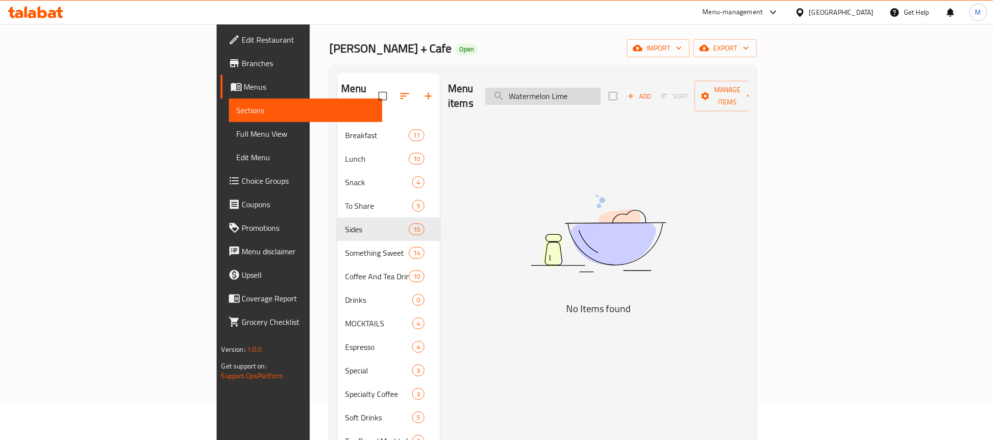
click at [601, 90] on input "Watermelon Lime" at bounding box center [543, 96] width 116 height 17
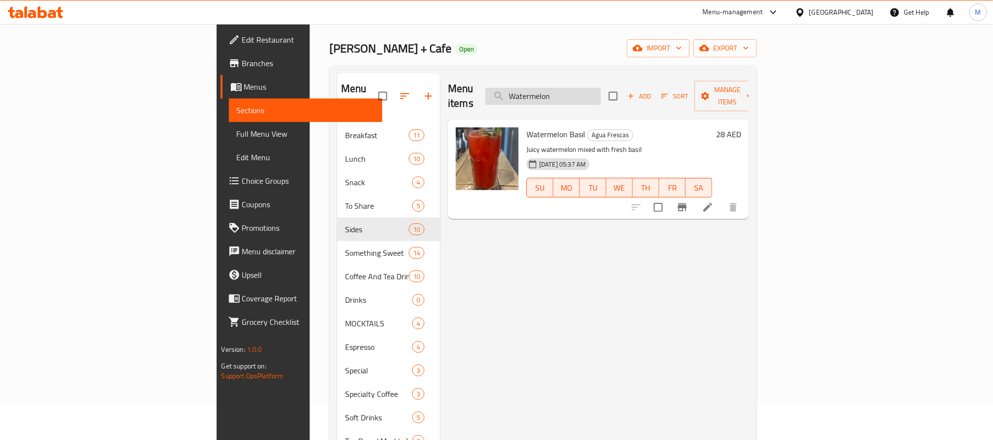
click at [601, 94] on input "Watermelon" at bounding box center [543, 96] width 116 height 17
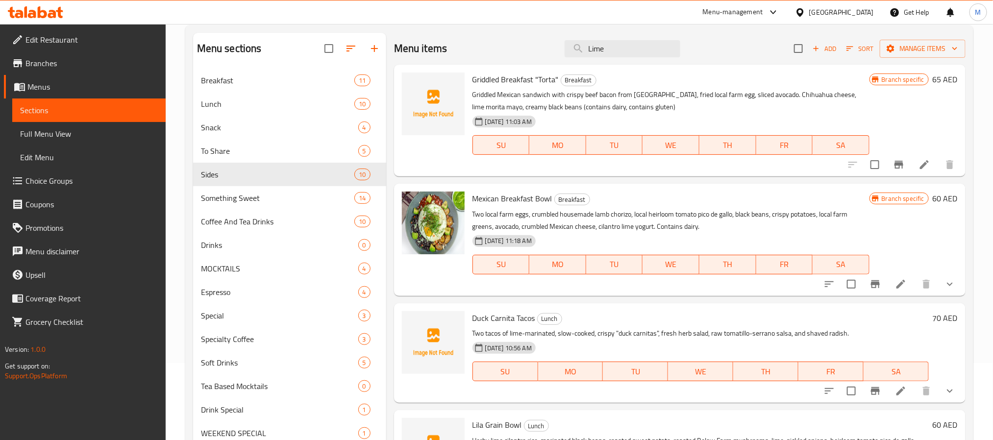
scroll to position [0, 0]
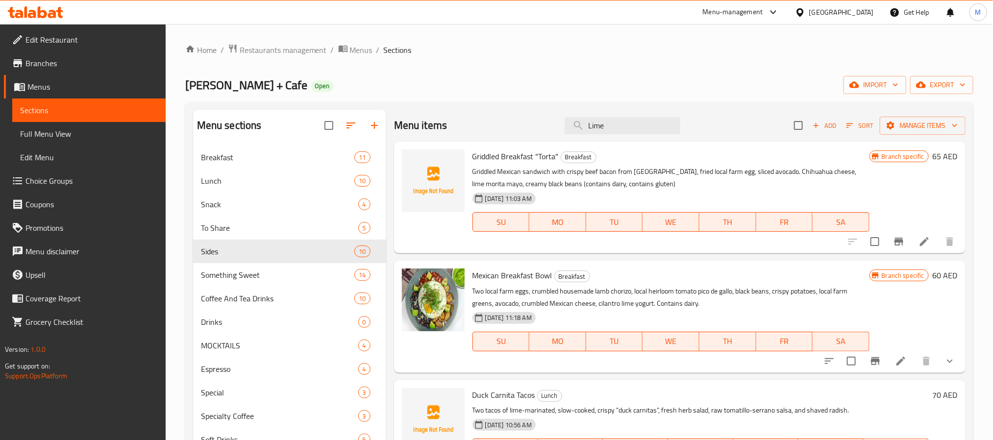
paste input "Sparkling Limonada"
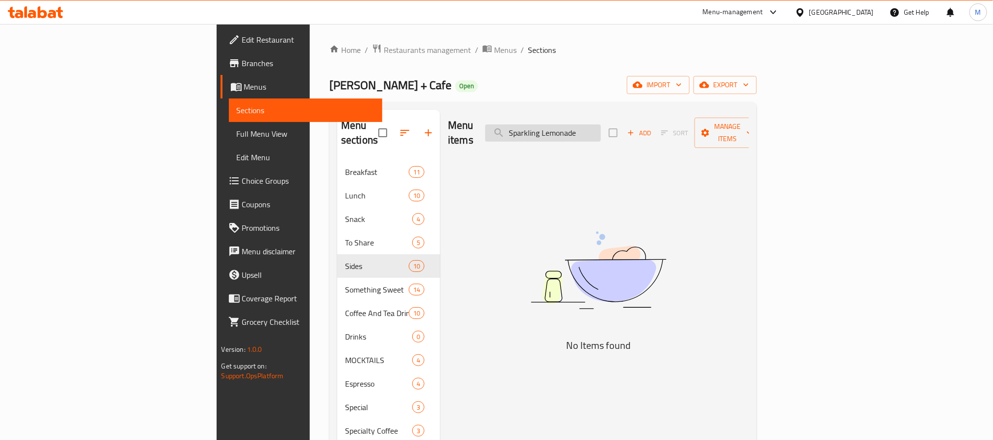
click at [594, 125] on input "Sparkling Lemonade" at bounding box center [543, 132] width 116 height 17
click at [594, 124] on input "Sparkling Lemonade" at bounding box center [543, 132] width 116 height 17
paste input "Sparkling Limonada"
click at [601, 128] on input "Sparkling Limonada" at bounding box center [543, 132] width 116 height 17
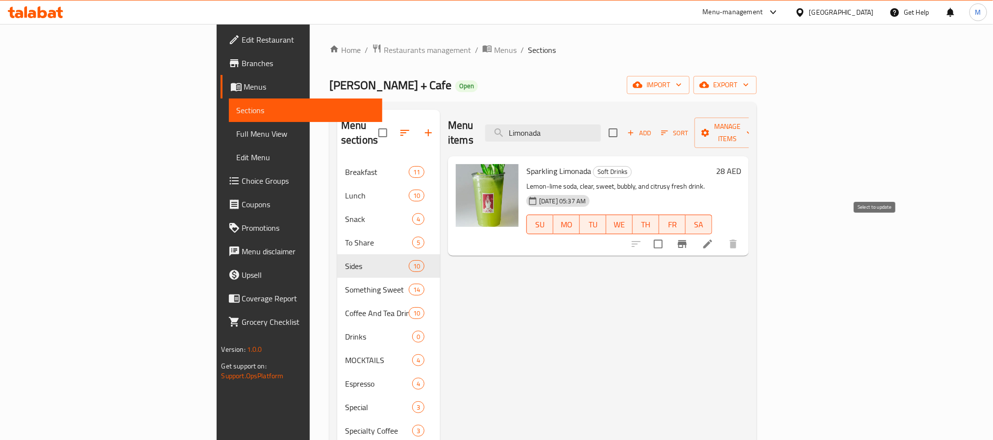
type input "Limonada"
click at [668, 234] on input "checkbox" at bounding box center [658, 244] width 21 height 21
checkbox input "true"
click at [601, 124] on input "Limonada" at bounding box center [543, 132] width 116 height 17
paste input "Coconut Cream So"
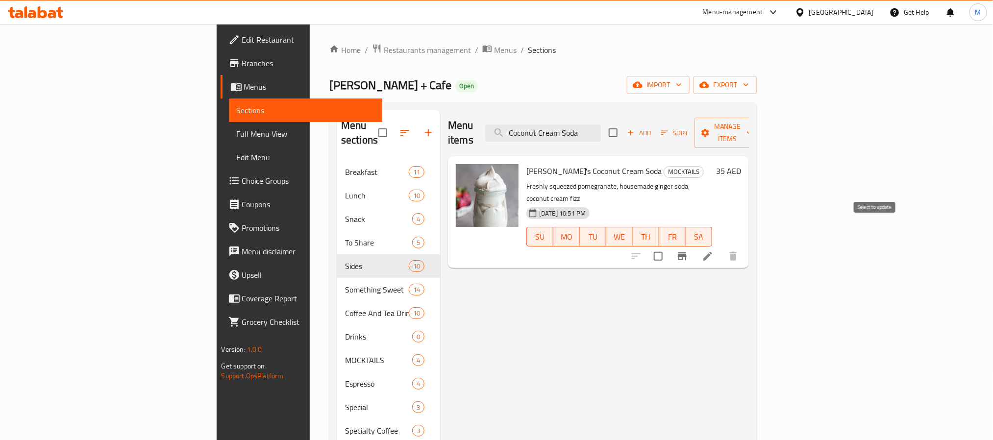
type input "Coconut Cream Soda"
click at [668, 246] on input "checkbox" at bounding box center [658, 256] width 21 height 21
checkbox input "true"
click at [601, 124] on input "Coconut Cream Soda" at bounding box center [543, 132] width 116 height 17
paste input "Mango Chile “Chamoyada”"
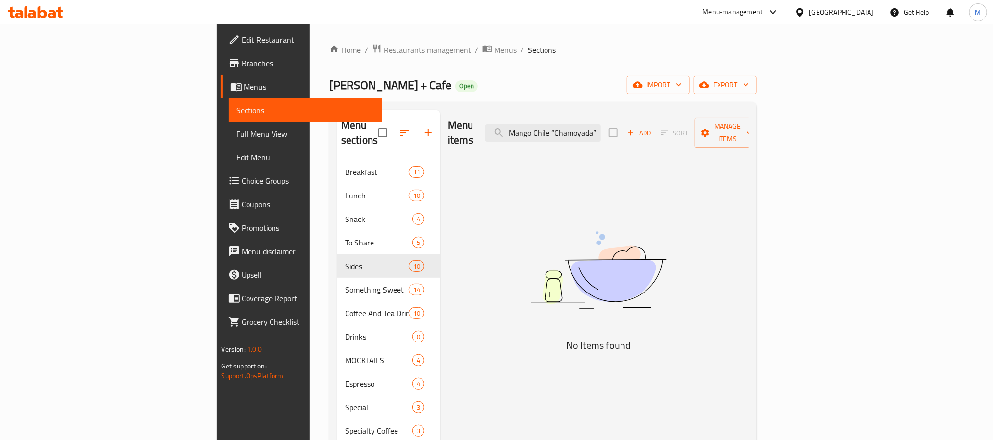
drag, startPoint x: 629, startPoint y: 124, endPoint x: 868, endPoint y: 144, distance: 239.4
click at [749, 144] on div "Menu items Mango Chile “Chamoyada” Add Sort Manage items No Items found" at bounding box center [594, 360] width 309 height 501
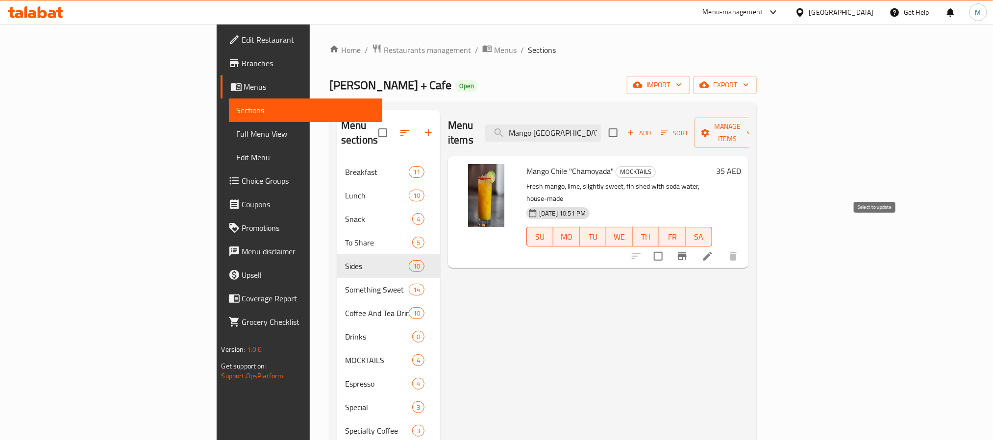
type input "Mango Chile"
click at [668, 246] on input "checkbox" at bounding box center [658, 256] width 21 height 21
checkbox input "true"
click at [599, 131] on input "Mango Chile" at bounding box center [543, 132] width 116 height 17
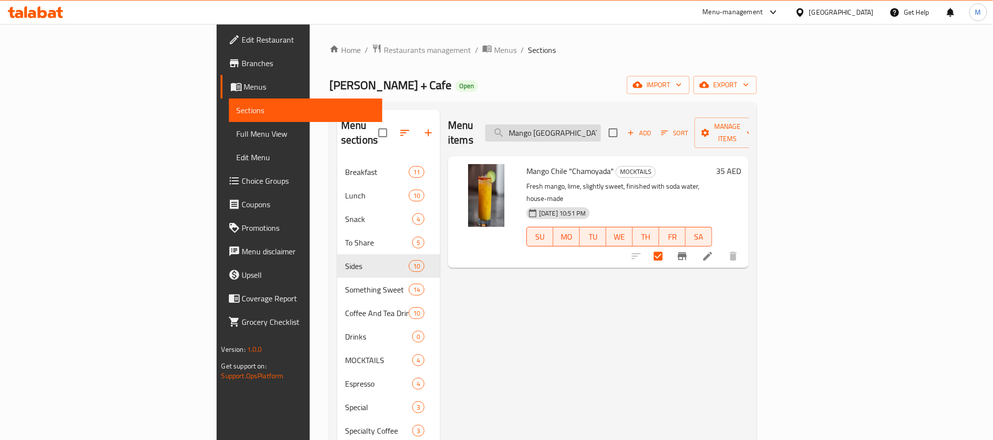
click at [599, 131] on input "Mango Chile" at bounding box center [543, 132] width 116 height 17
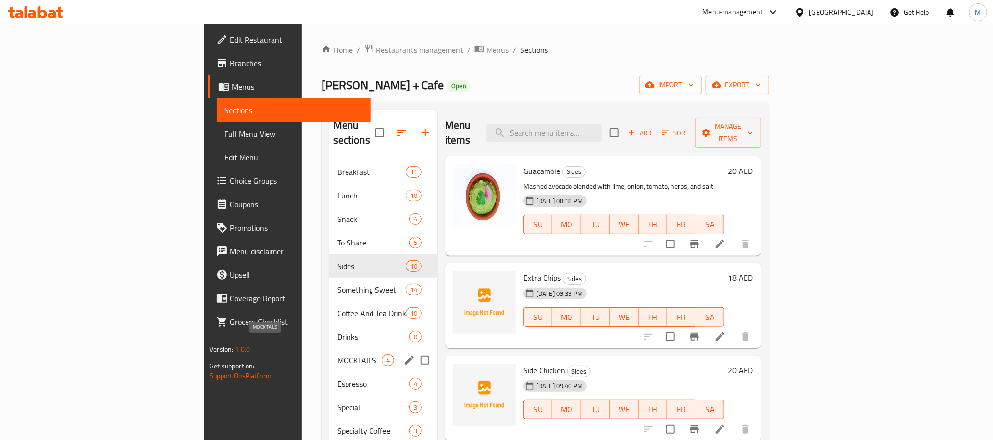
click at [337, 354] on span "MOCKTAILS" at bounding box center [359, 360] width 45 height 12
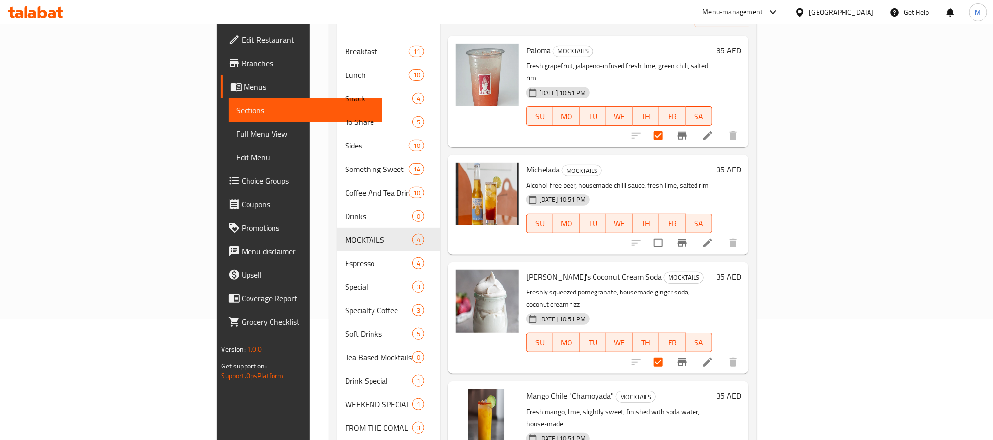
scroll to position [147, 0]
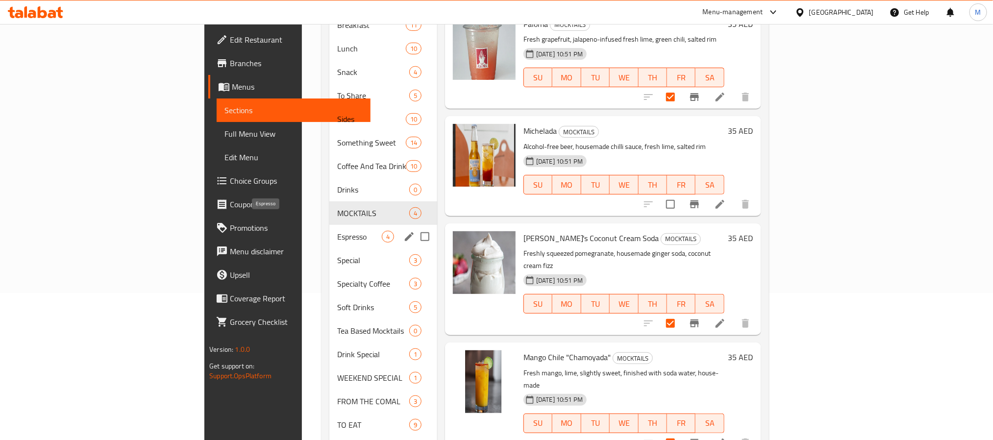
click at [337, 231] on span "Espresso" at bounding box center [359, 237] width 45 height 12
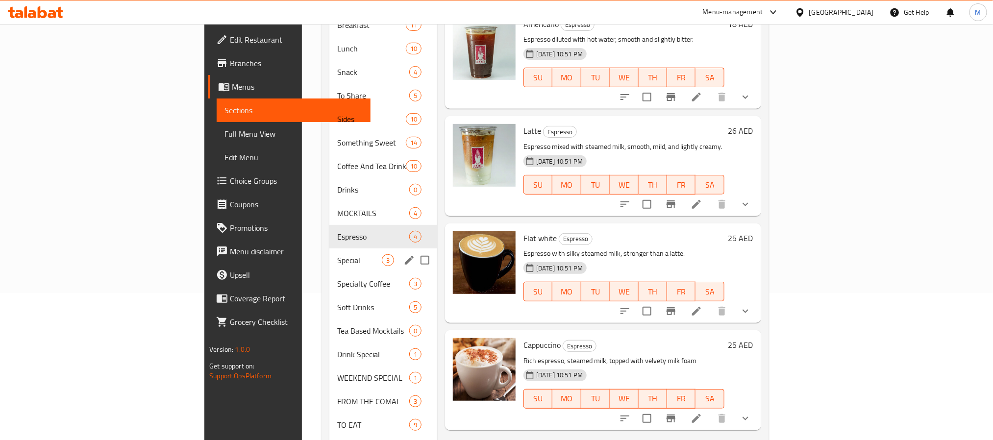
click at [329, 248] on div "Special 3" at bounding box center [383, 260] width 108 height 24
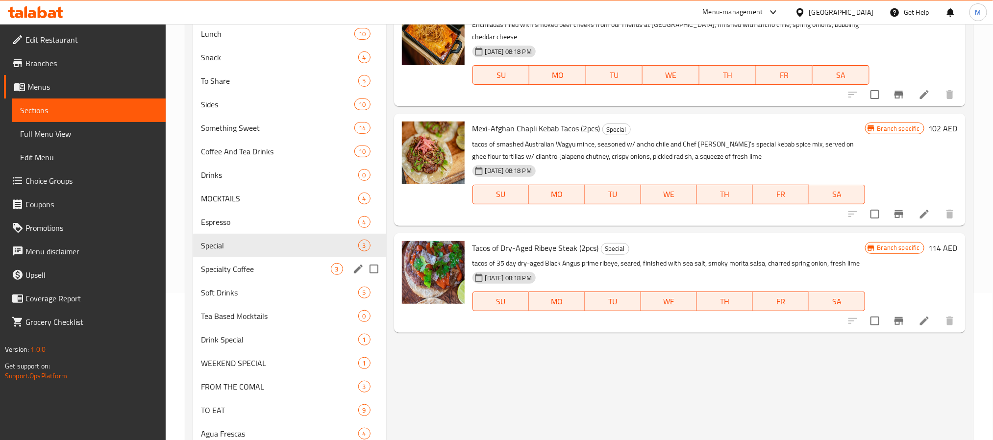
click at [286, 278] on div "Specialty Coffee 3" at bounding box center [289, 269] width 193 height 24
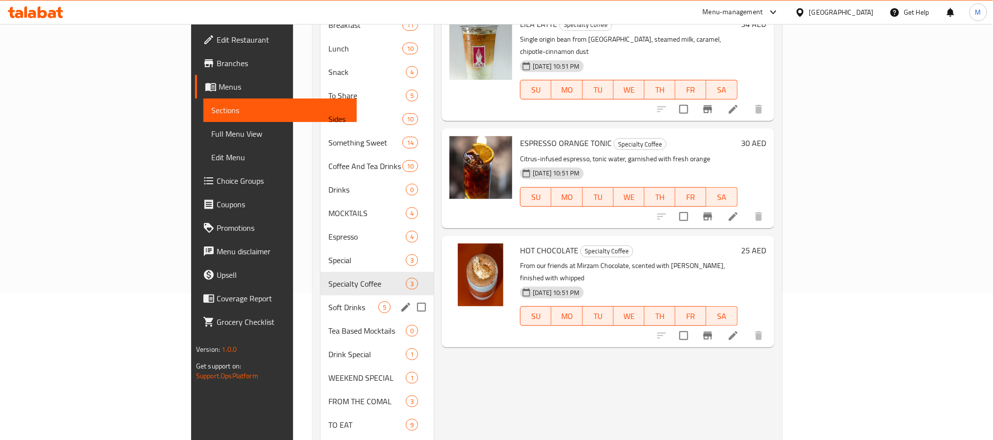
click at [320, 301] on div "Soft Drinks 5" at bounding box center [376, 307] width 113 height 24
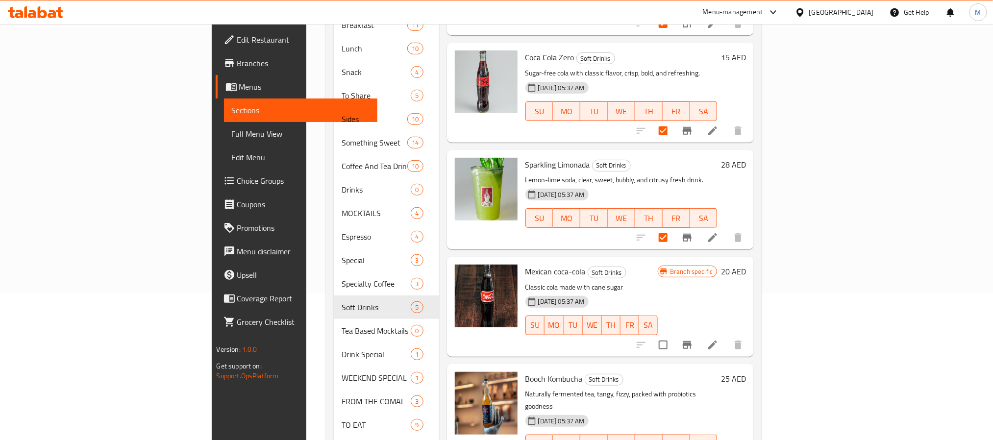
scroll to position [184, 0]
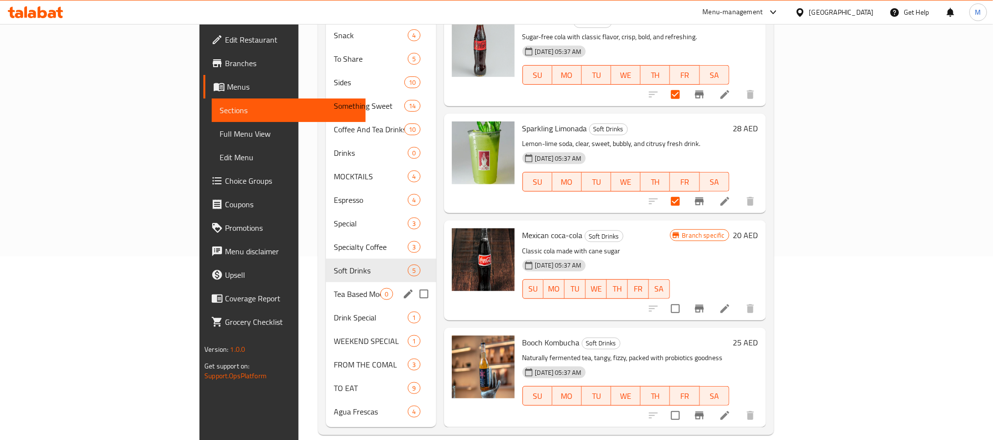
click at [326, 287] on div "Tea Based Mocktails 0" at bounding box center [381, 294] width 110 height 24
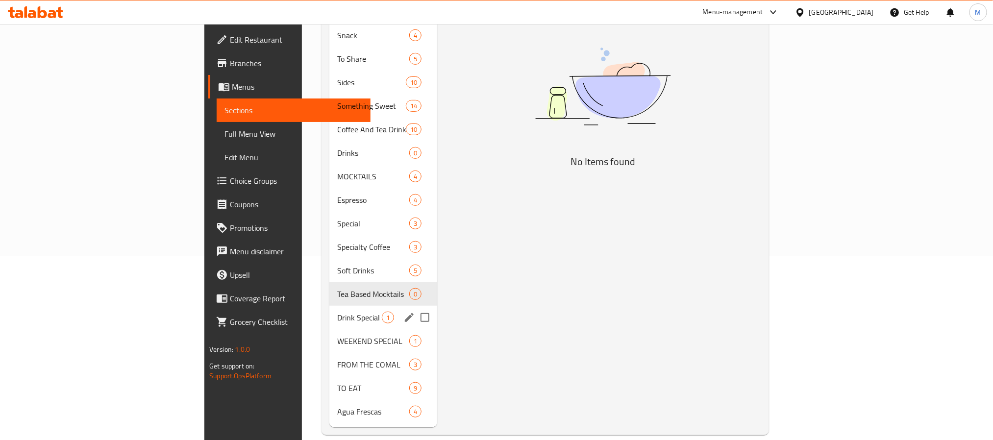
click at [329, 306] on div "Drink Special 1" at bounding box center [383, 318] width 108 height 24
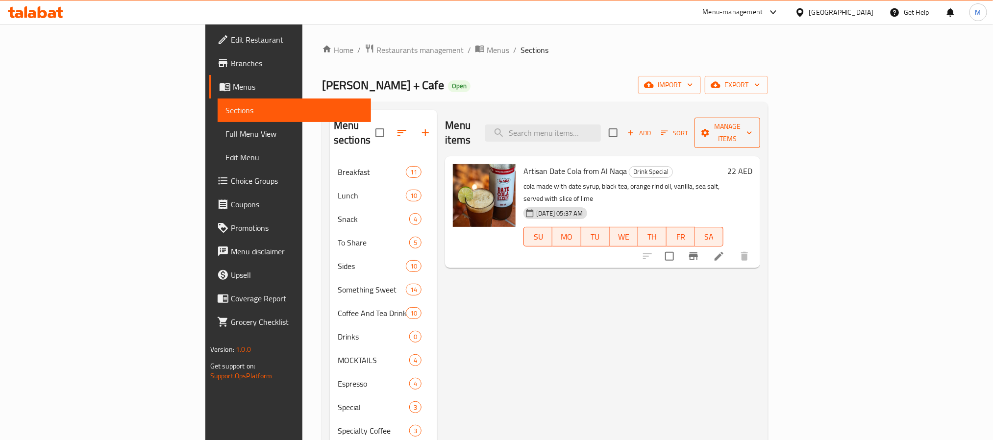
click at [752, 121] on span "Manage items" at bounding box center [727, 133] width 50 height 24
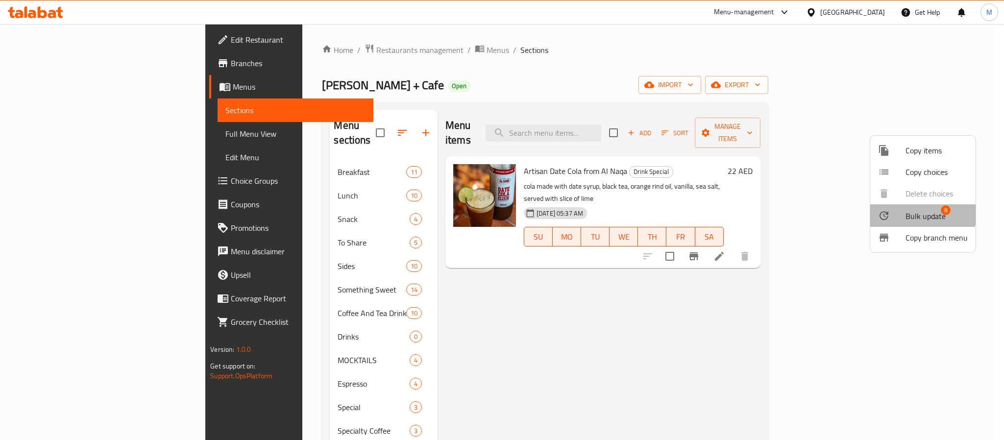
click at [915, 213] on span "Bulk update" at bounding box center [925, 216] width 40 height 12
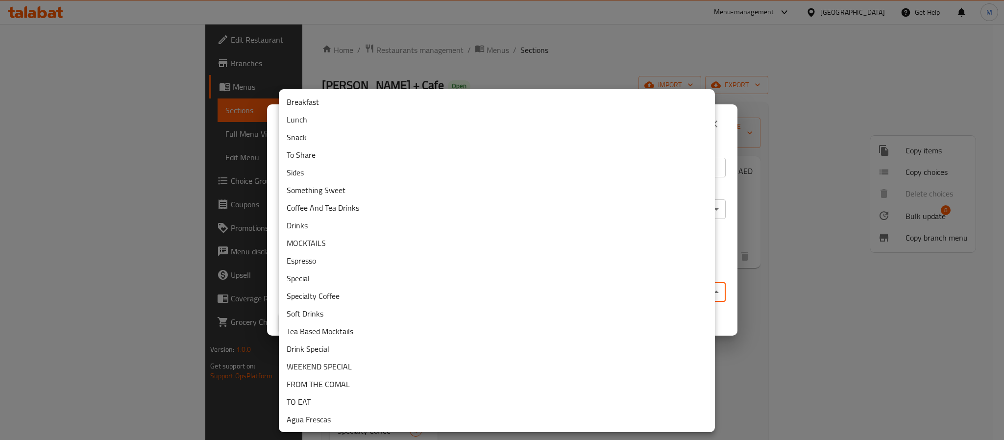
click at [512, 295] on body "​ Menu-management United Arab Emirates Get Help M Edit Restaurant Branches Menu…" at bounding box center [502, 232] width 1004 height 416
click at [371, 224] on li "Drinks" at bounding box center [497, 226] width 436 height 18
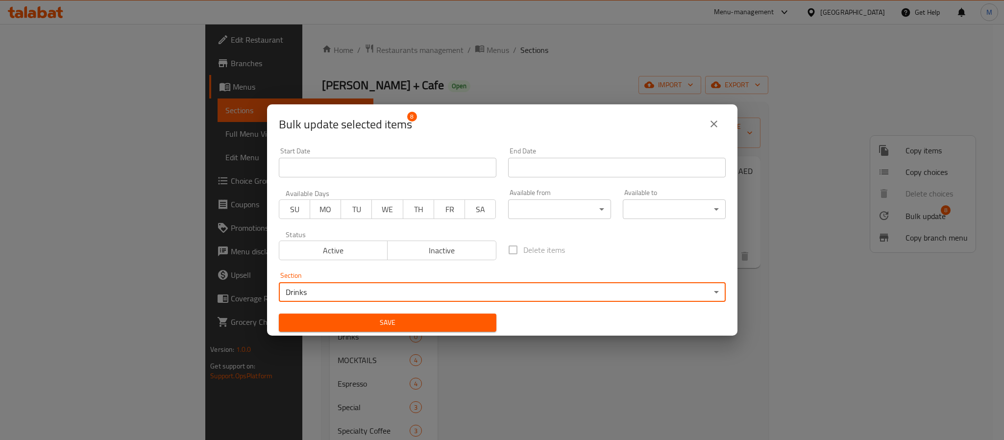
click at [390, 321] on span "Save" at bounding box center [388, 322] width 202 height 12
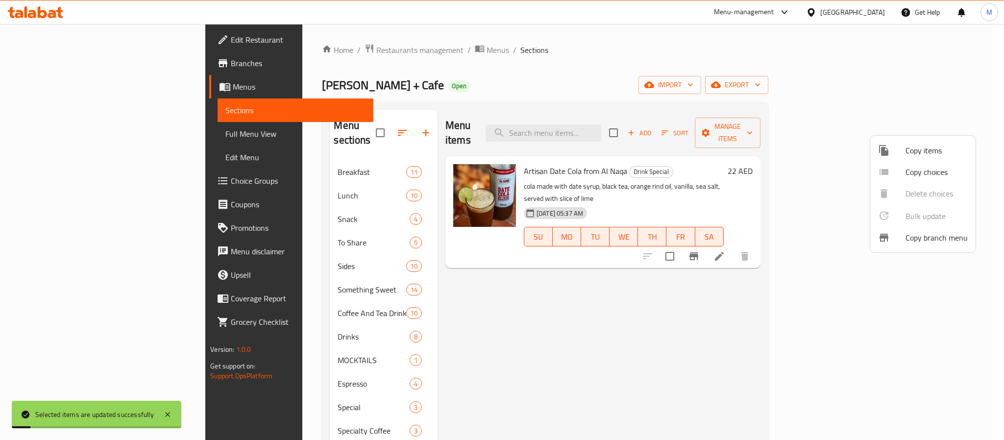
click at [520, 331] on div at bounding box center [502, 220] width 1004 height 440
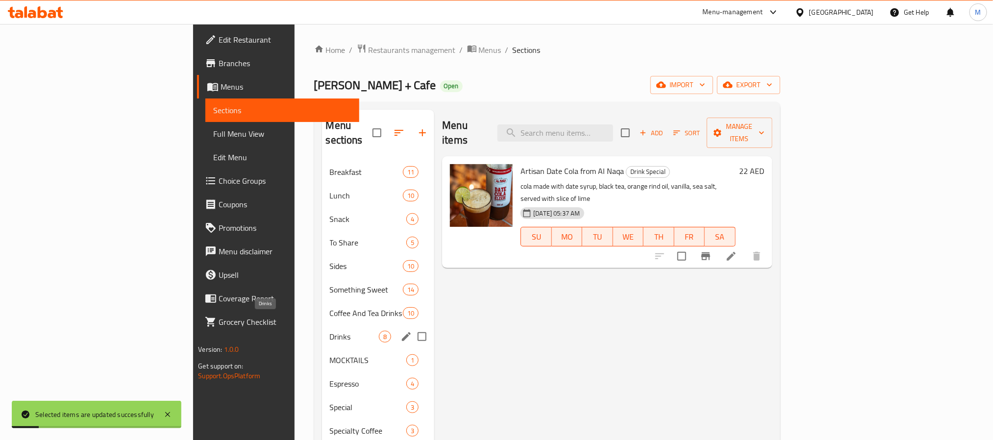
click at [330, 331] on span "Drinks" at bounding box center [354, 337] width 49 height 12
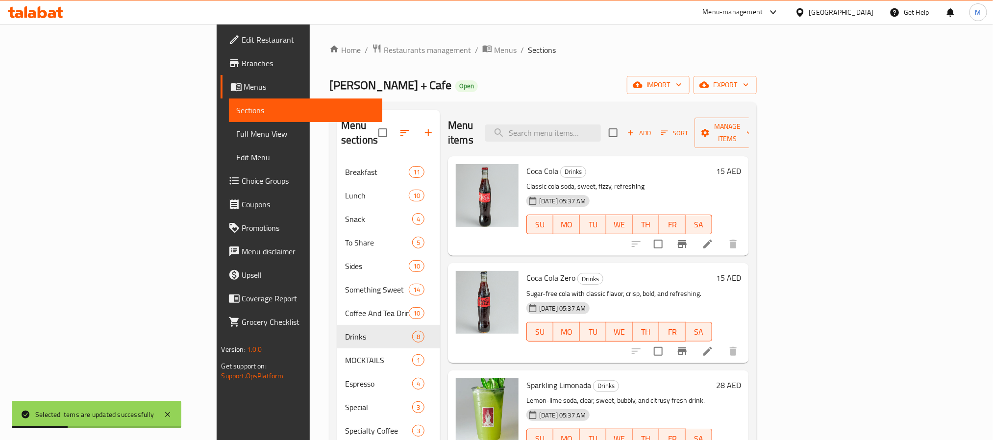
click at [688, 127] on span "Sort" at bounding box center [674, 132] width 27 height 11
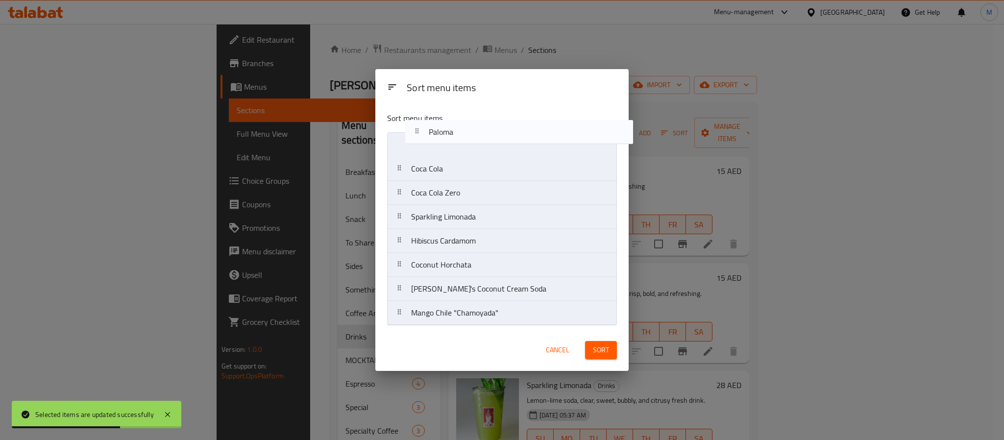
drag, startPoint x: 428, startPoint y: 271, endPoint x: 445, endPoint y: 130, distance: 142.1
click at [445, 130] on div "Sort menu items Coca Cola Coca Cola Zero Sparkling Limonada Hibiscus Cardamom C…" at bounding box center [501, 216] width 253 height 225
drag, startPoint x: 445, startPoint y: 273, endPoint x: 449, endPoint y: 169, distance: 104.4
click at [449, 169] on nav "Paloma Coca Cola Coca Cola Zero Sparkling Limonada Hibiscus Cardamom Coconut Ho…" at bounding box center [502, 228] width 230 height 193
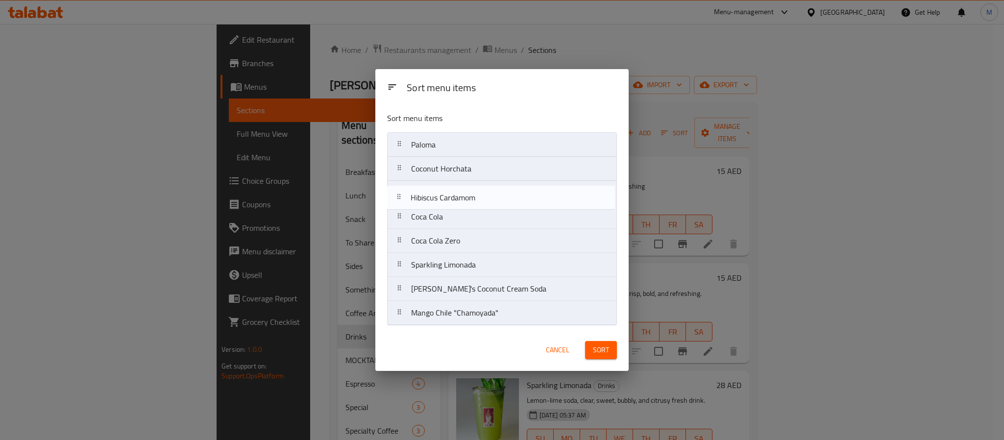
drag, startPoint x: 453, startPoint y: 275, endPoint x: 452, endPoint y: 201, distance: 74.0
click at [452, 201] on nav "Paloma Coconut Horchata Coca Cola Coca Cola Zero Sparkling Limonada Hibiscus Ca…" at bounding box center [502, 228] width 230 height 193
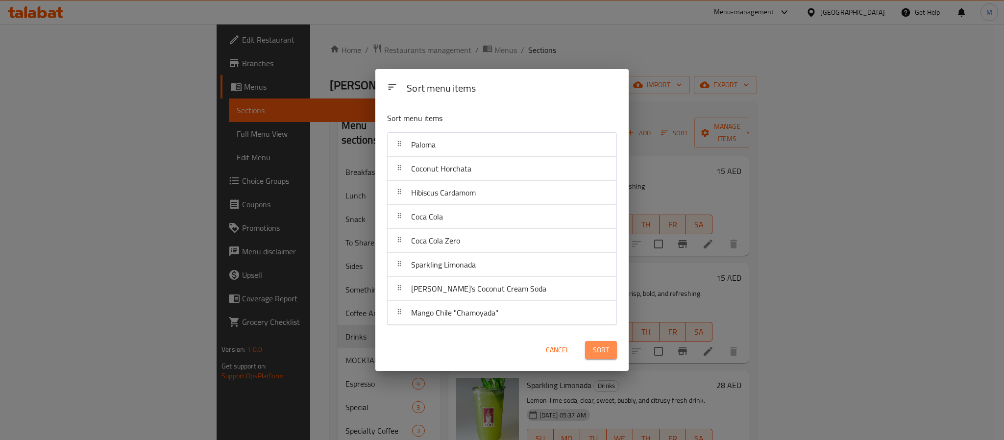
click at [603, 352] on span "Sort" at bounding box center [601, 350] width 16 height 12
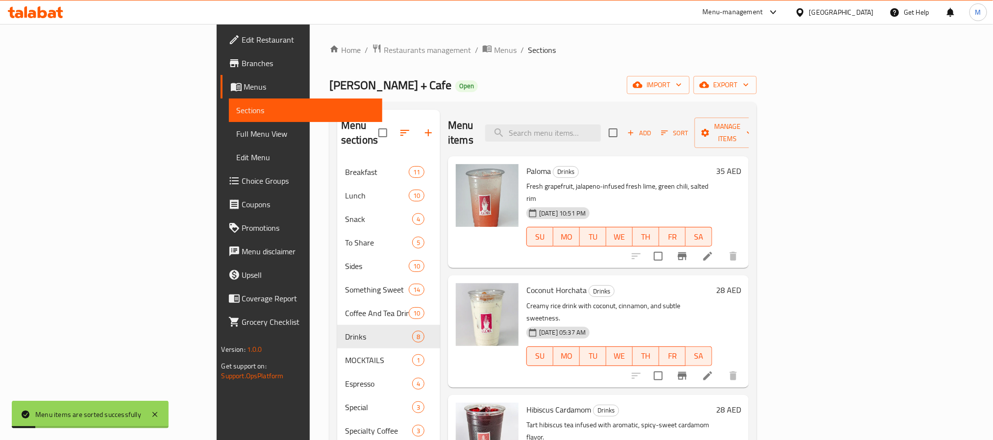
click at [489, 86] on div "Lila Molino + Cafe Open import export" at bounding box center [542, 85] width 427 height 18
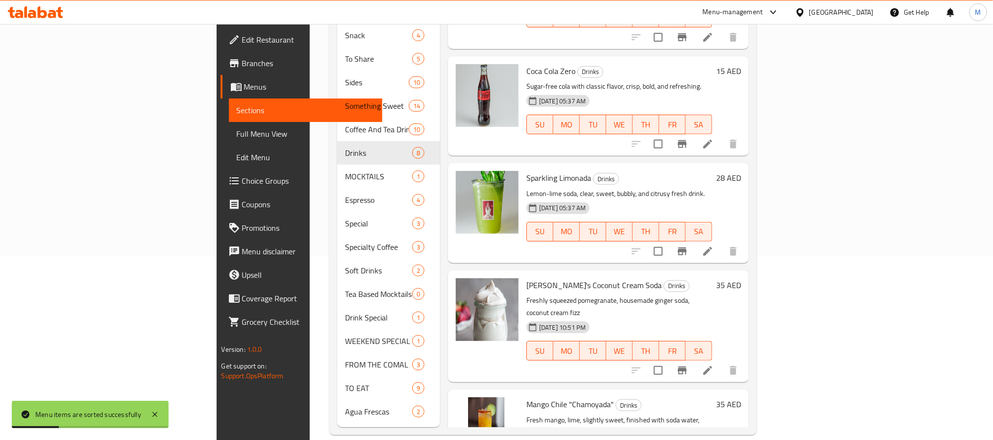
scroll to position [394, 0]
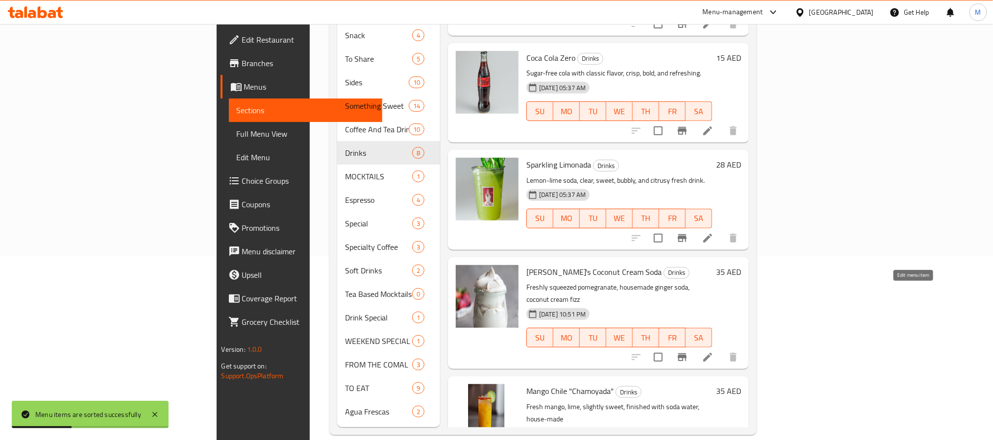
click at [713, 351] on icon at bounding box center [708, 357] width 12 height 12
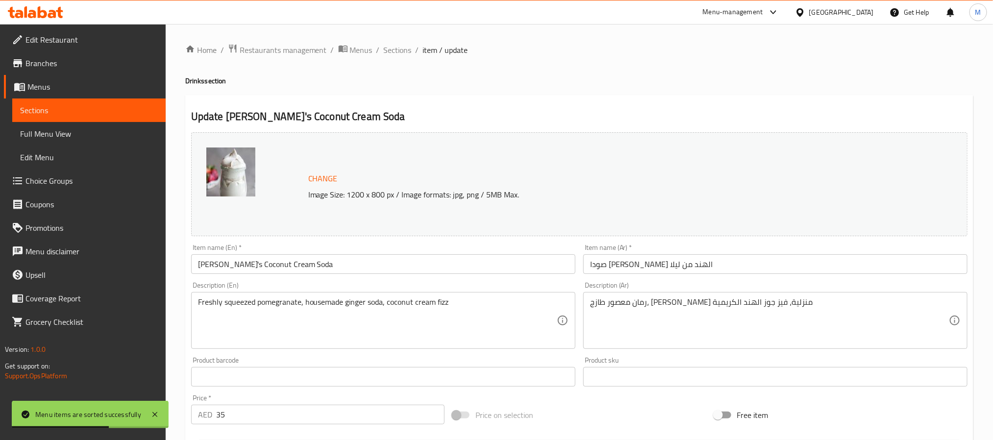
click at [329, 257] on input "Lila's Coconut Cream Soda" at bounding box center [383, 264] width 384 height 20
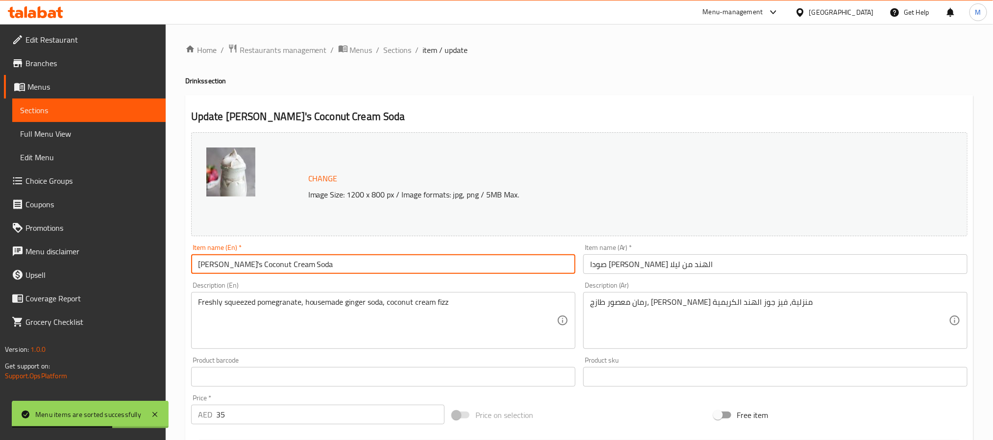
paste input "Coconut Cream Soda"
type input "Coconut Cream Soda"
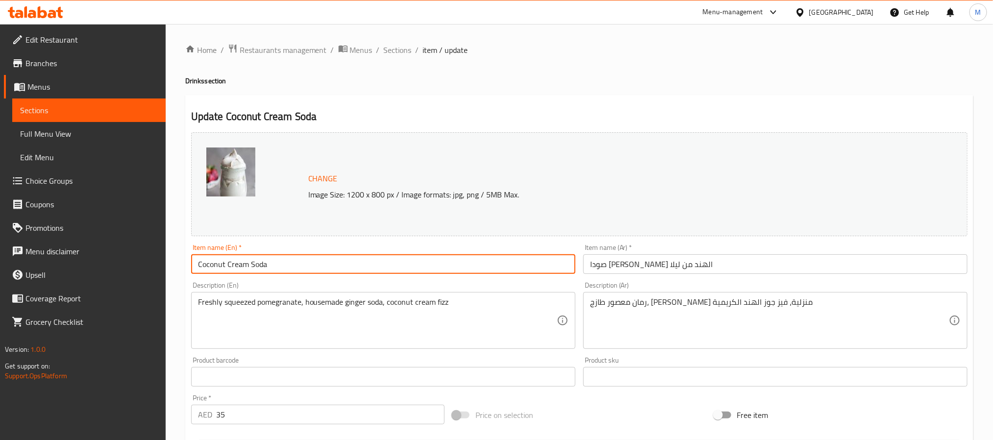
click at [739, 269] on input "صودا كريمة جوز الهند من ليلا" at bounding box center [775, 264] width 384 height 20
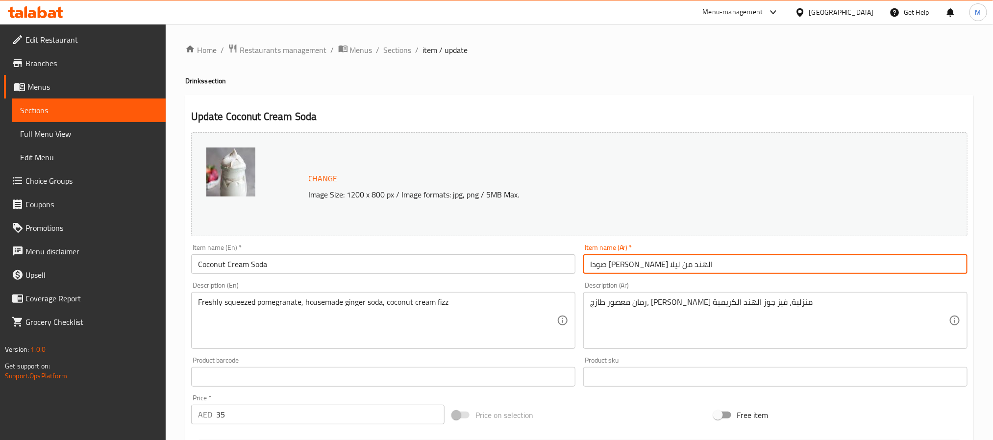
paste input "text"
type input "صودا كريمة جوز الهند"
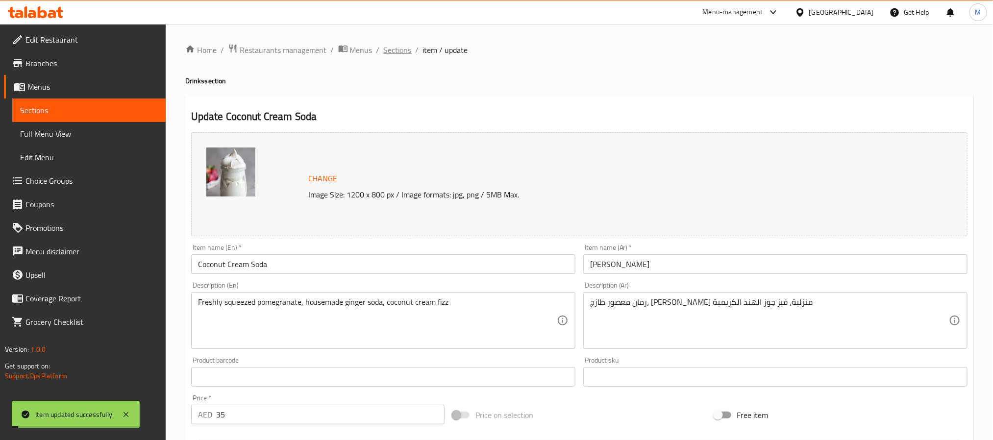
click at [395, 46] on span "Sections" at bounding box center [398, 50] width 28 height 12
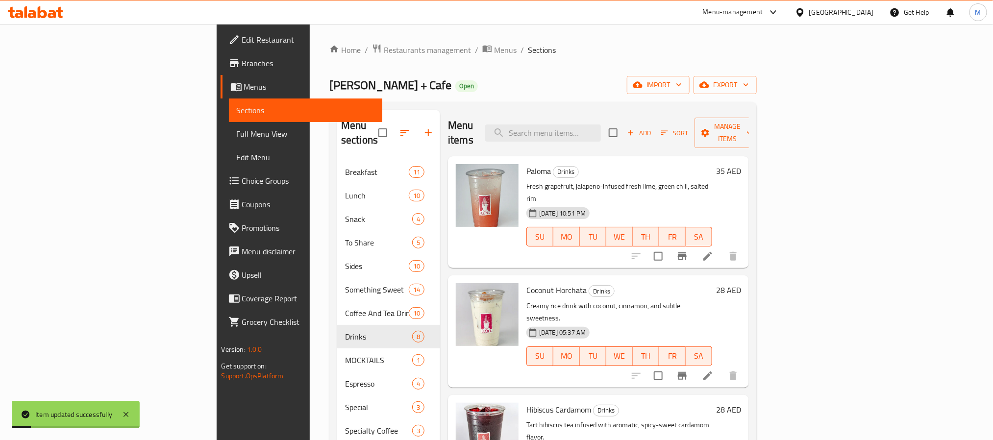
click at [532, 102] on div "Menu sections Breakfast 11 Lunch 10 Snack 4 To Share 5 Sides 10 Something Sweet…" at bounding box center [542, 360] width 427 height 517
click at [652, 127] on span "Add" at bounding box center [639, 132] width 26 height 11
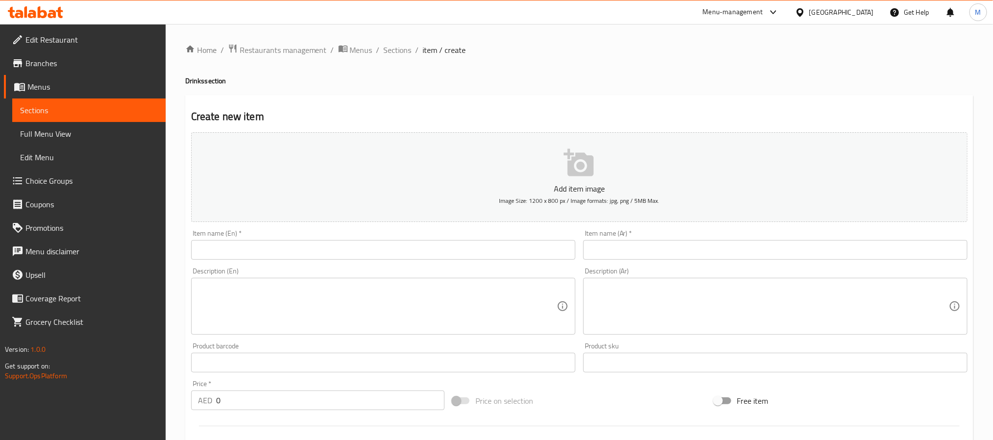
drag, startPoint x: 306, startPoint y: 251, endPoint x: 319, endPoint y: 252, distance: 13.2
click at [306, 251] on input "text" at bounding box center [383, 250] width 384 height 20
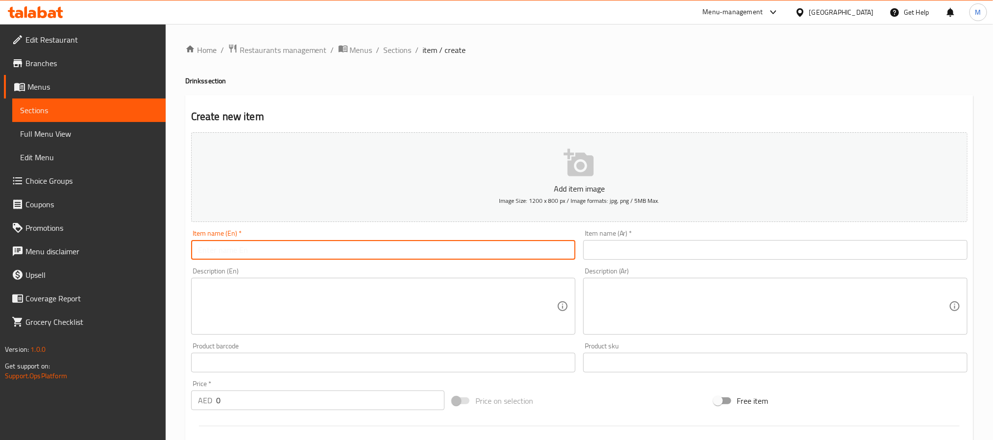
paste input "Still Water Bottle - 330 ML"
type input "Still Water Bottle - 330 ML"
click at [601, 246] on input "text" at bounding box center [775, 250] width 384 height 20
paste input "زجاجة مياه معدنية - 330 مل"
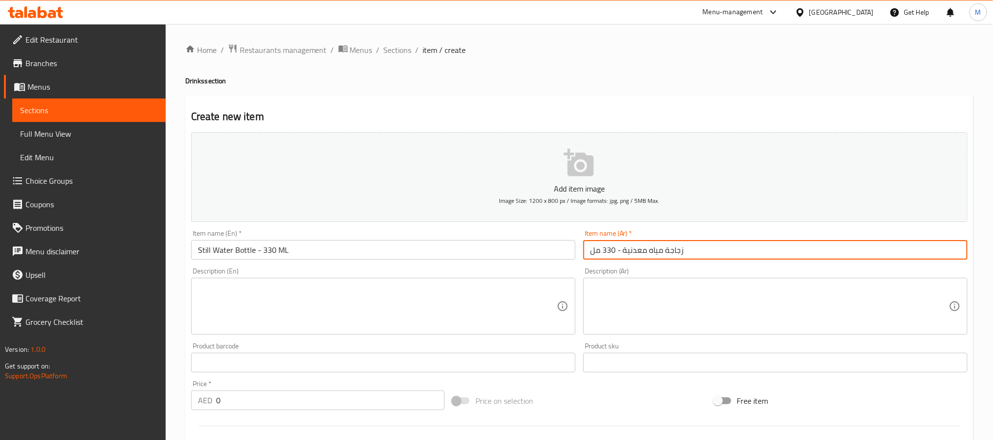
type input "زجاجة مياه معدنية - 330 مل"
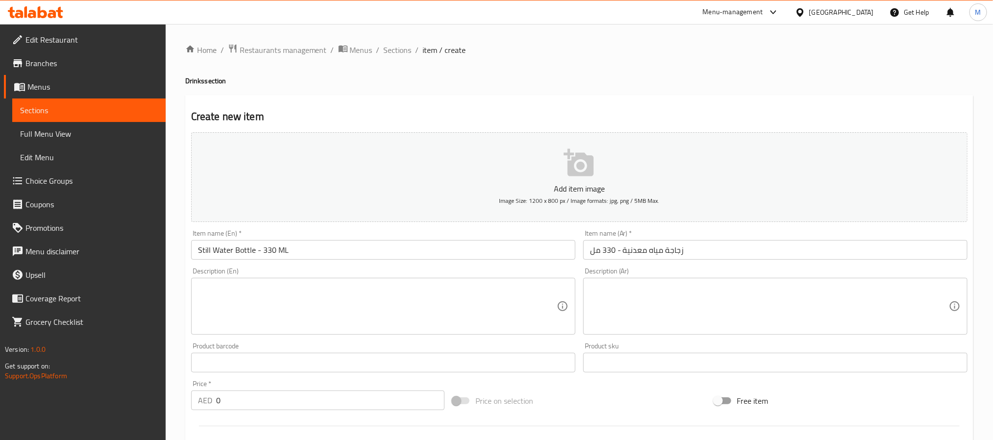
click at [312, 390] on div "Price   * AED 0 Price *" at bounding box center [317, 395] width 253 height 30
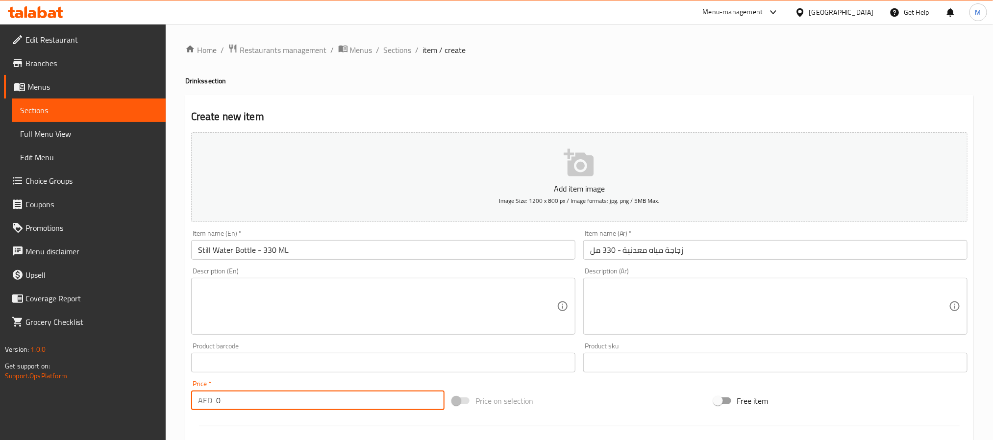
click at [311, 395] on input "0" at bounding box center [330, 400] width 228 height 20
type input "15"
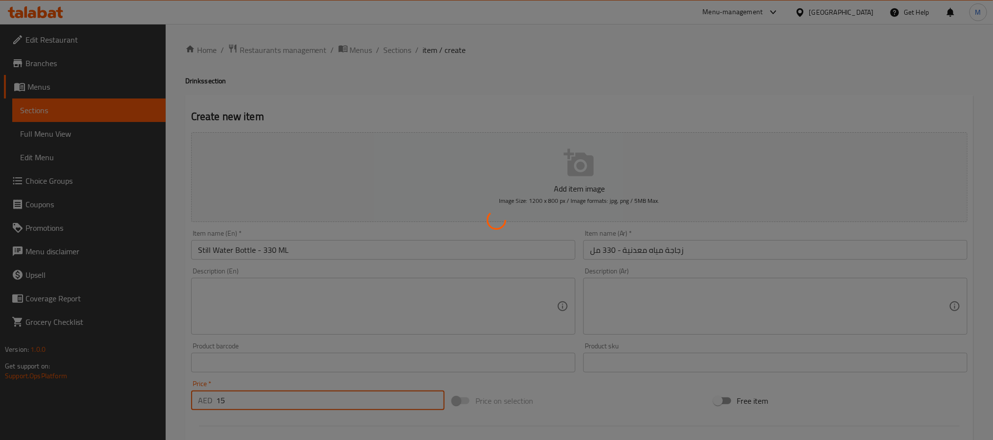
type input "0"
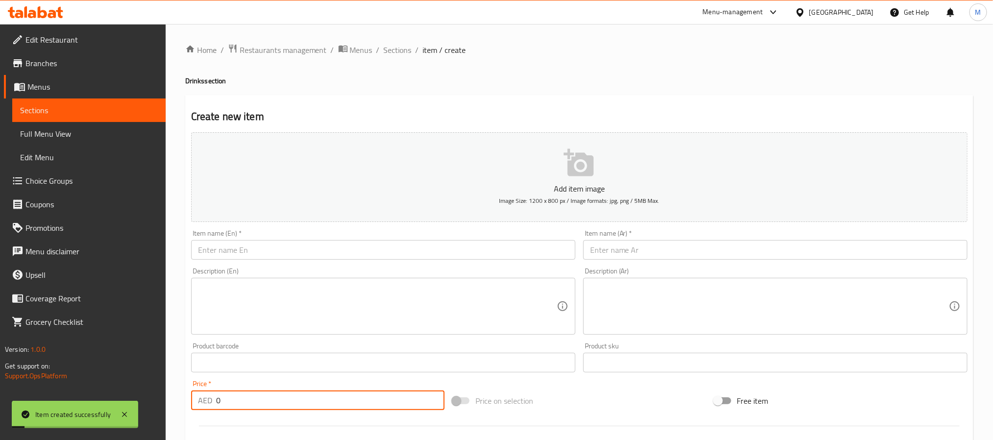
click at [322, 247] on input "text" at bounding box center [383, 250] width 384 height 20
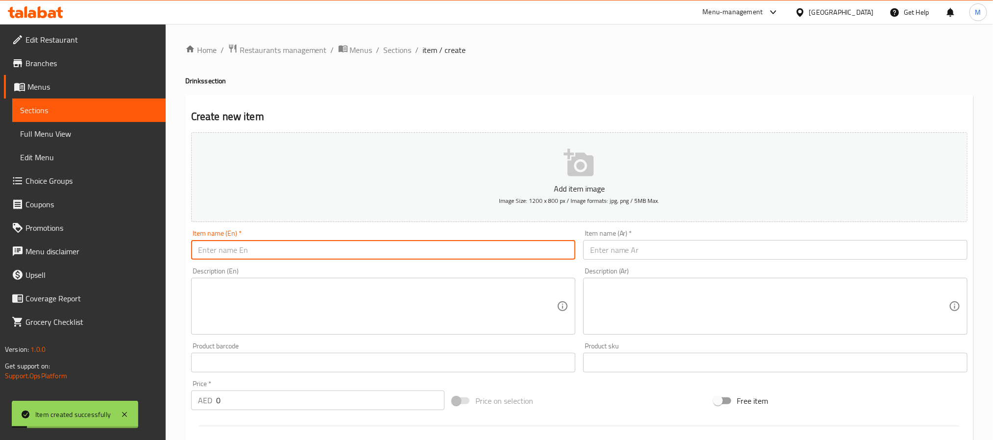
paste input "Sparkling Water Bottle - 330 ML"
type input "Sparkling Water Bottle - 330 ML"
click at [305, 400] on input "0" at bounding box center [330, 400] width 228 height 20
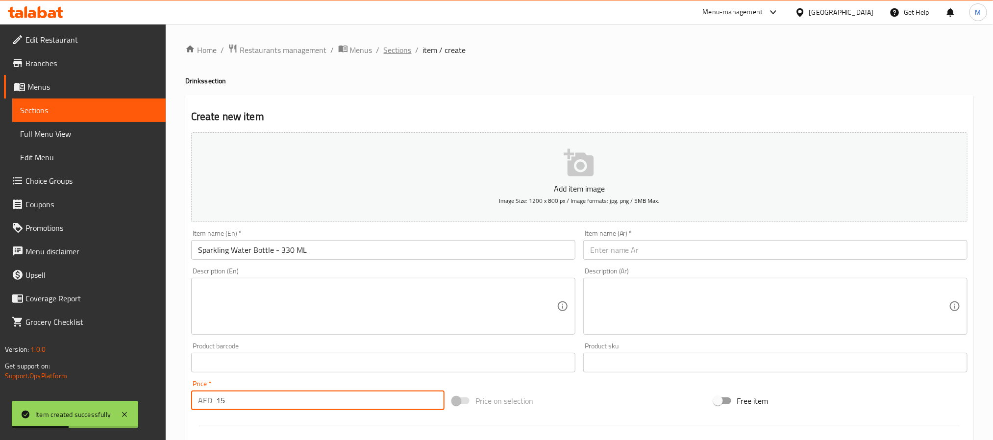
type input "15"
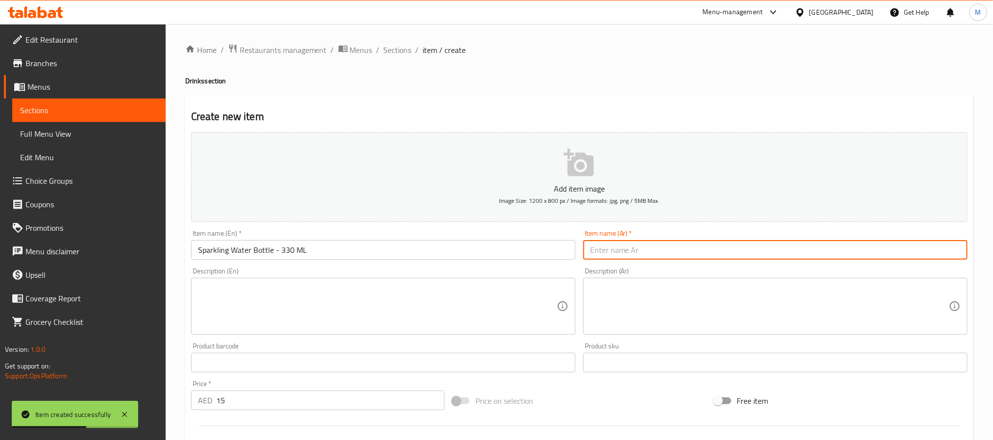
click at [694, 248] on input "text" at bounding box center [775, 250] width 384 height 20
paste input "زجاجة مياه غازية - 330 مل"
click at [628, 257] on input "زجاجة مياه غازية - 330 مل" at bounding box center [775, 250] width 384 height 20
type input "زجاجة مياه فواره- 330 مل"
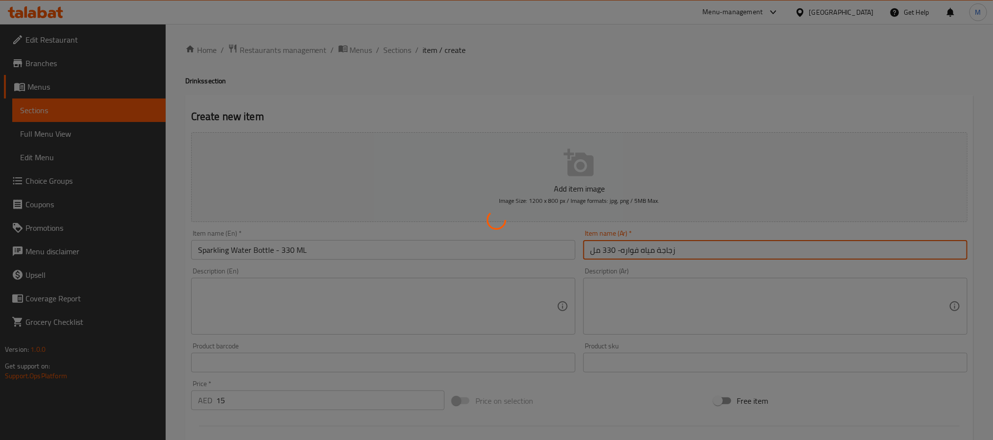
type input "0"
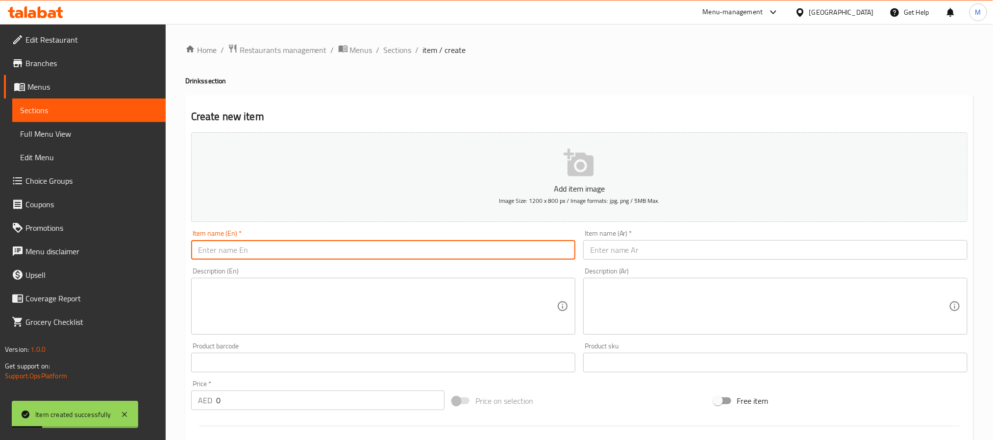
click at [393, 253] on input "text" at bounding box center [383, 250] width 384 height 20
paste input "Still Water Bottle - 750 ML"
type input "Still Water Bottle - 750 ML"
drag, startPoint x: 272, startPoint y: 400, endPoint x: 289, endPoint y: 369, distance: 34.6
click at [272, 399] on input "0" at bounding box center [330, 400] width 228 height 20
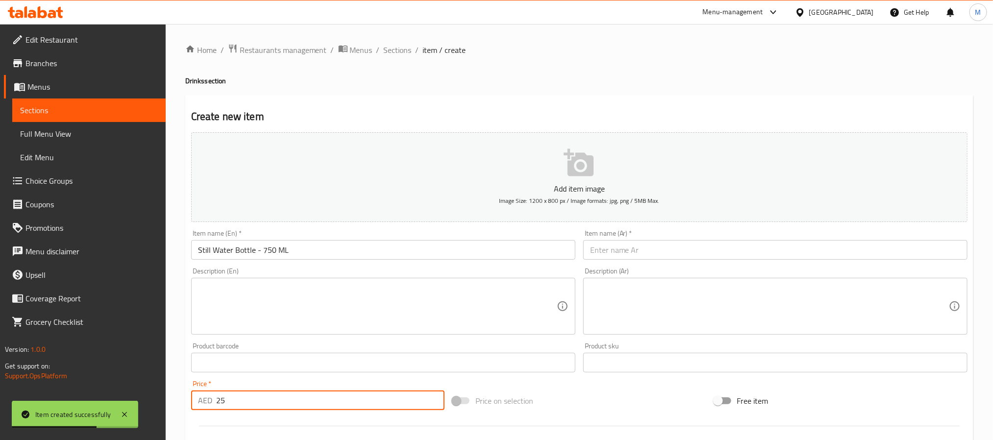
type input "25"
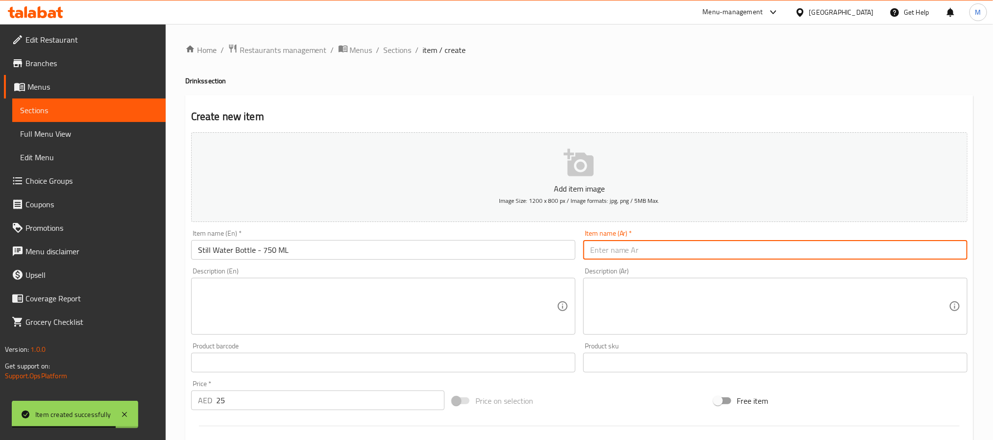
click at [650, 242] on input "text" at bounding box center [775, 250] width 384 height 20
paste input "زجاجة مياه معدنية - 750 مل"
type input "زجاجة مياه معدنية - 750 مل"
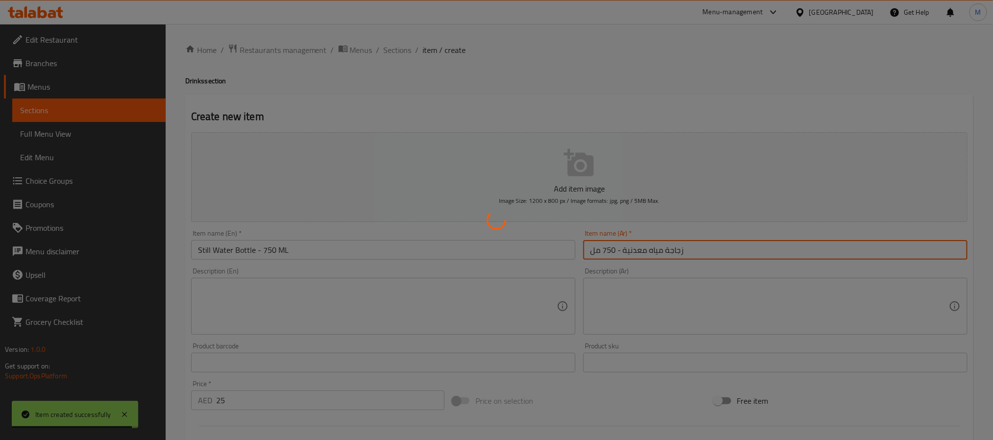
type input "0"
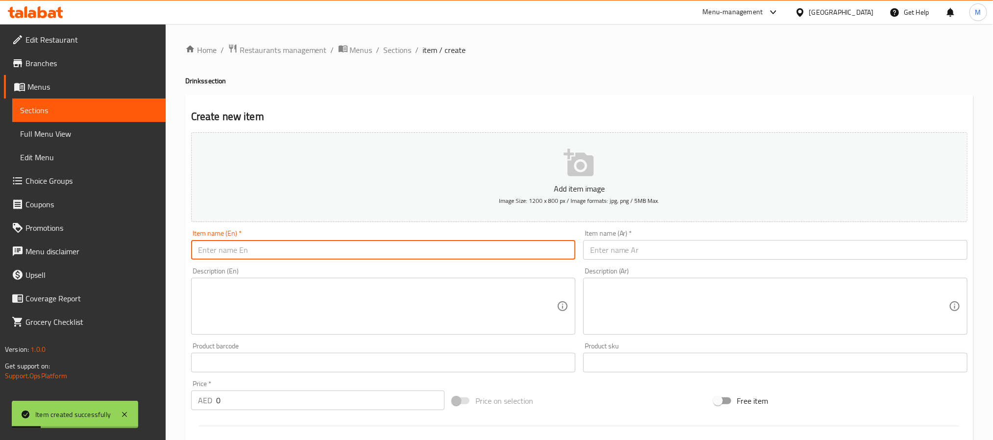
click at [381, 244] on input "text" at bounding box center [383, 250] width 384 height 20
paste input "Sparkling Water Bottle - 750 ML"
type input "Sparkling Water Bottle - 750 ML"
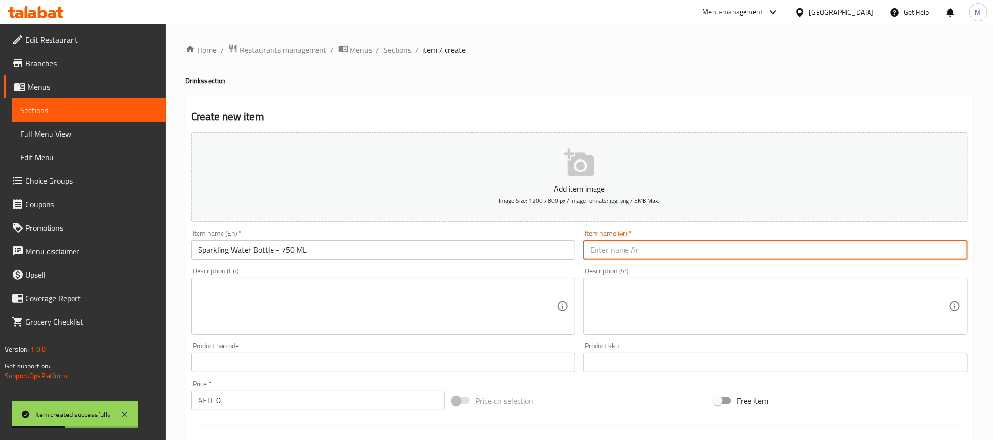
click at [630, 252] on input "text" at bounding box center [775, 250] width 384 height 20
paste input "زجاجة مياه غازية - 750 مل"
click at [632, 253] on input "زجاجة مياه غازية - 750 مل" at bounding box center [775, 250] width 384 height 20
type input "زجاجة مياه فواره- 750 مل"
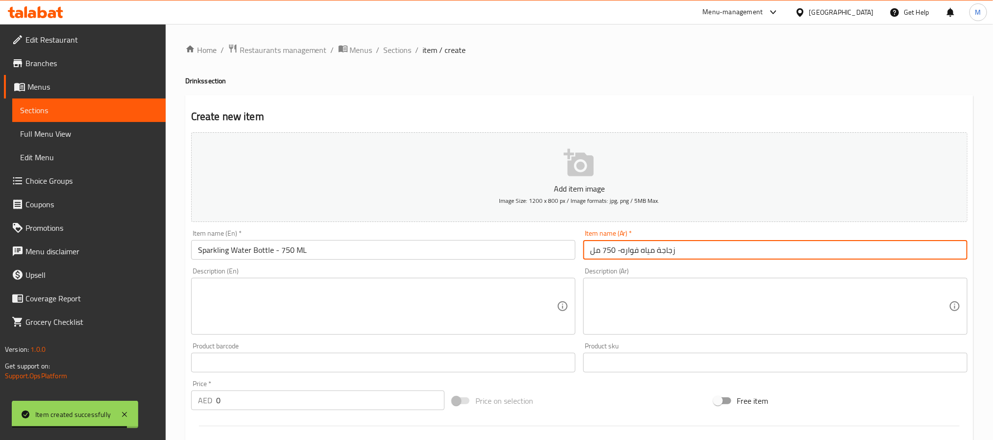
click at [304, 397] on input "0" at bounding box center [330, 400] width 228 height 20
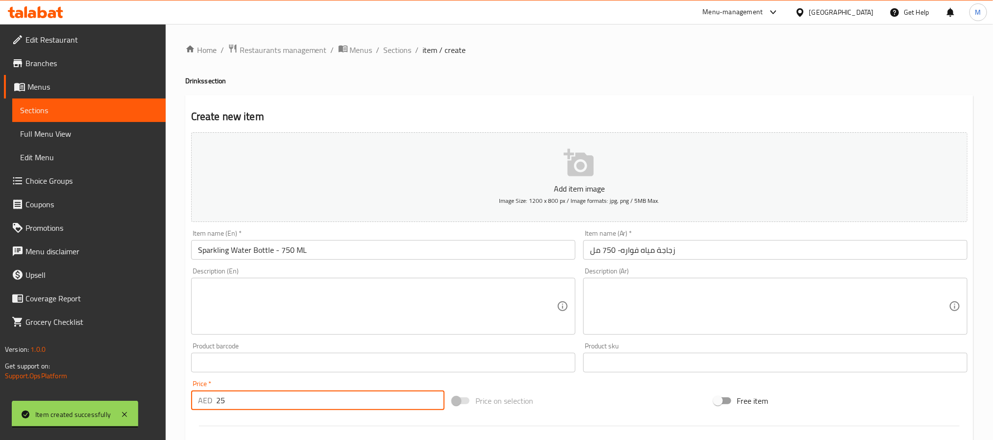
type input "25"
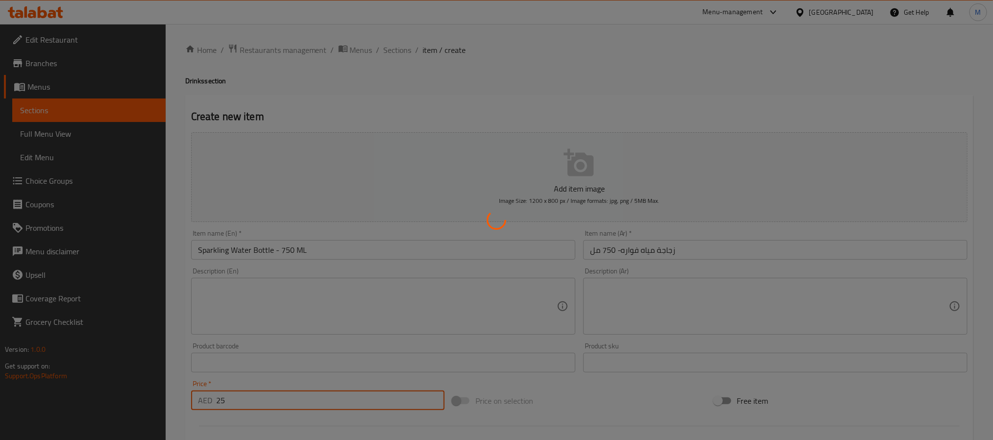
type input "0"
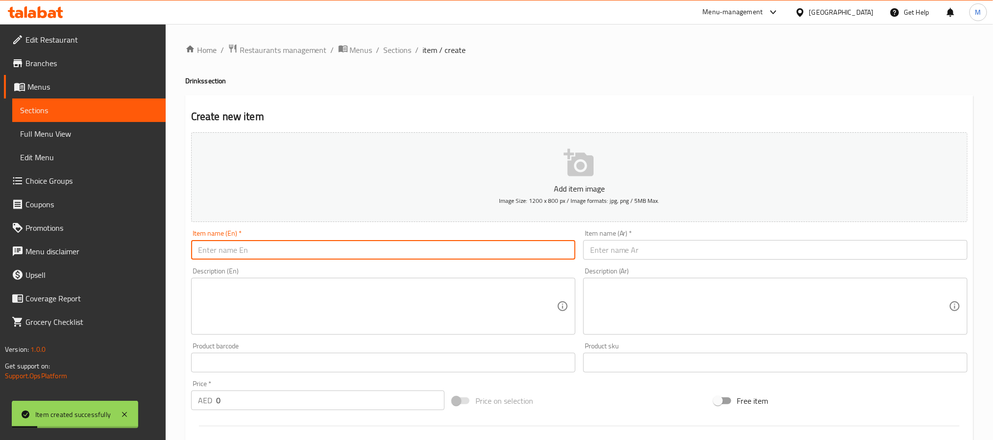
click at [322, 250] on input "text" at bounding box center [383, 250] width 384 height 20
paste input "Watermelon Lime"
type input "Watermelon Lime"
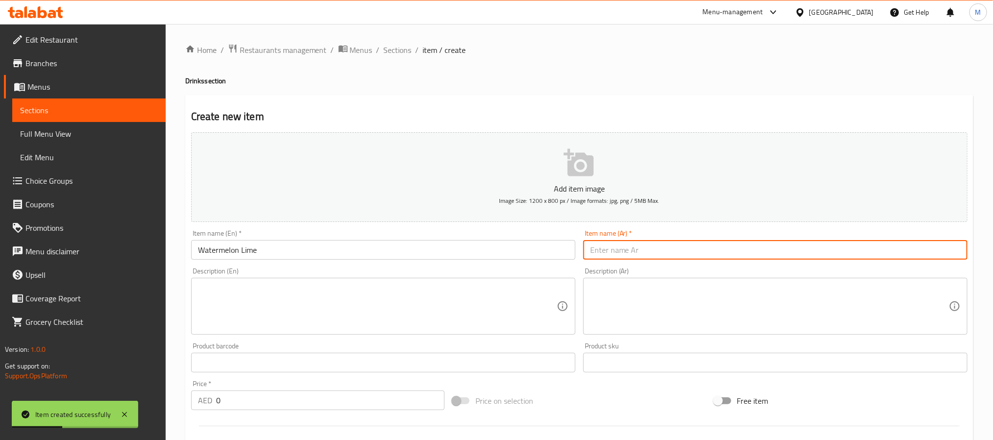
drag, startPoint x: 647, startPoint y: 248, endPoint x: 644, endPoint y: 234, distance: 15.0
click at [647, 248] on input "text" at bounding box center [775, 250] width 384 height 20
type input "بطيخ حامض"
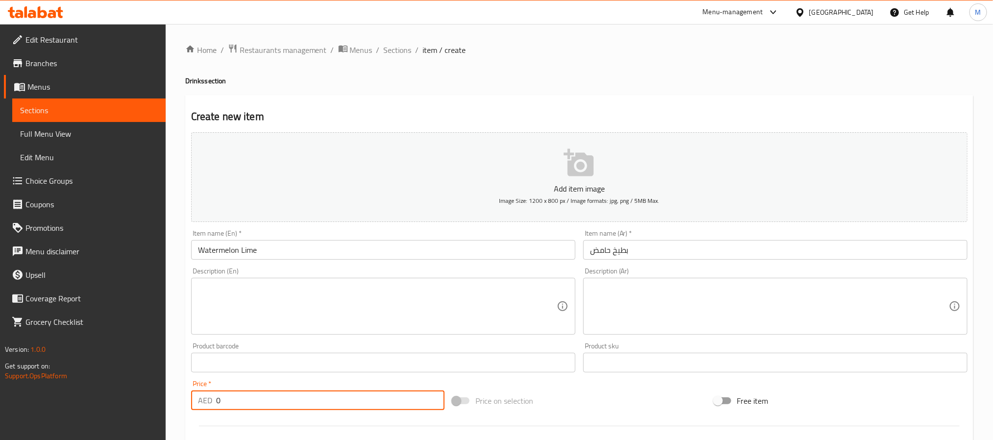
click at [259, 396] on input "0" at bounding box center [330, 400] width 228 height 20
type input "28"
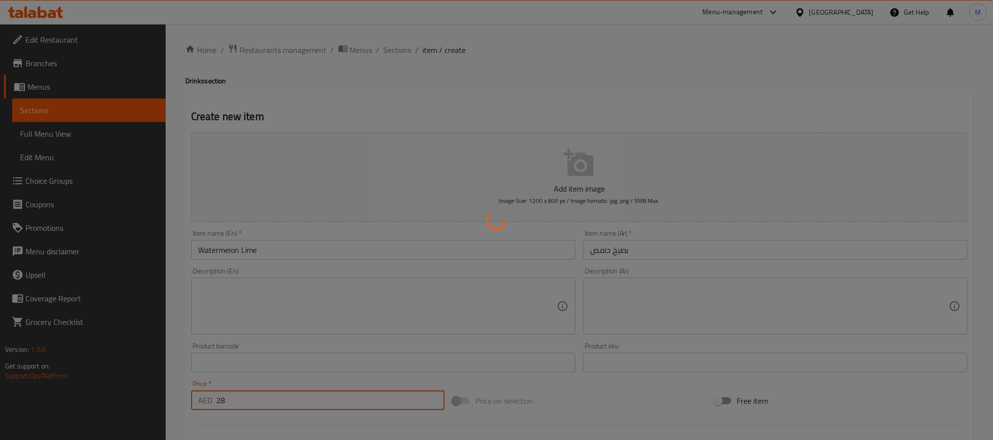
type input "0"
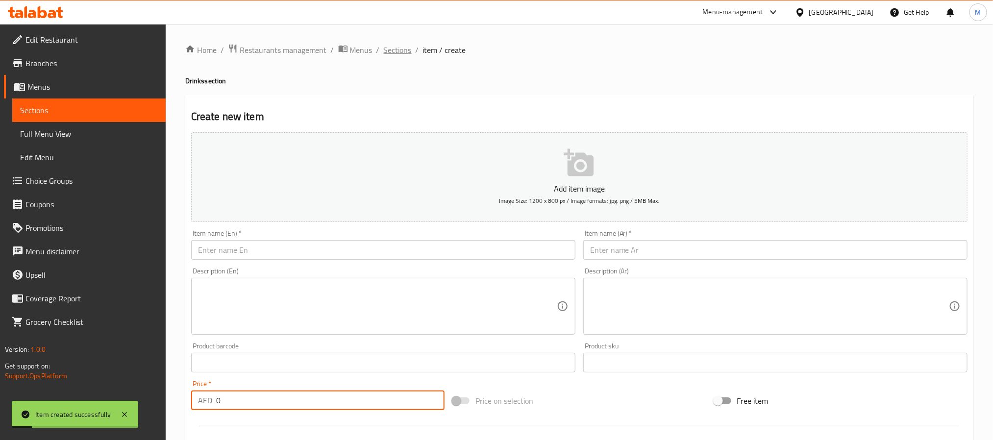
click at [402, 46] on span "Sections" at bounding box center [398, 50] width 28 height 12
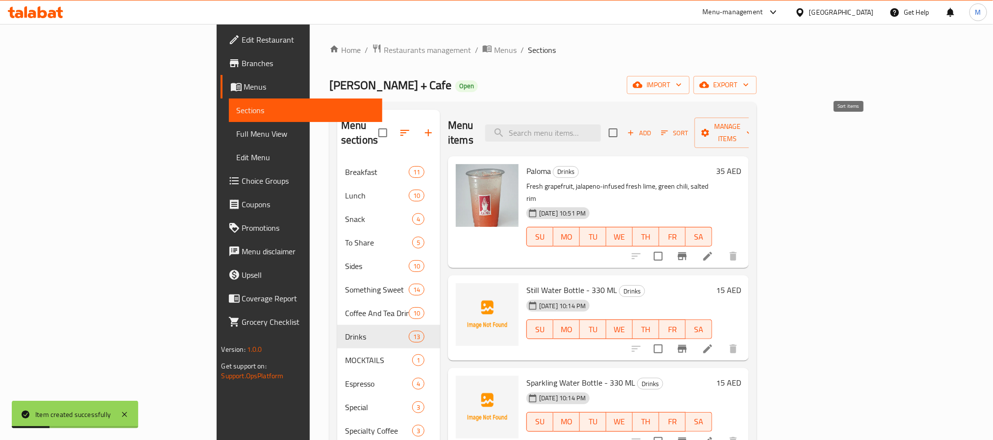
click at [688, 128] on span "Sort" at bounding box center [674, 132] width 27 height 11
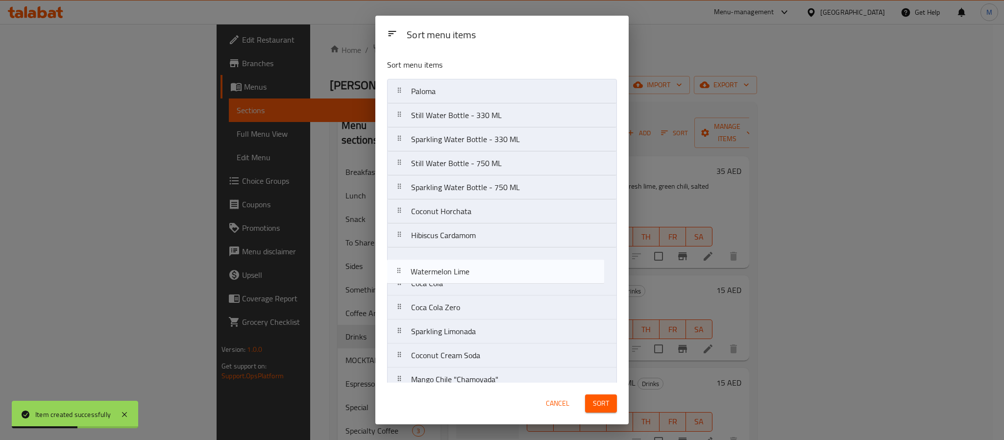
scroll to position [16, 0]
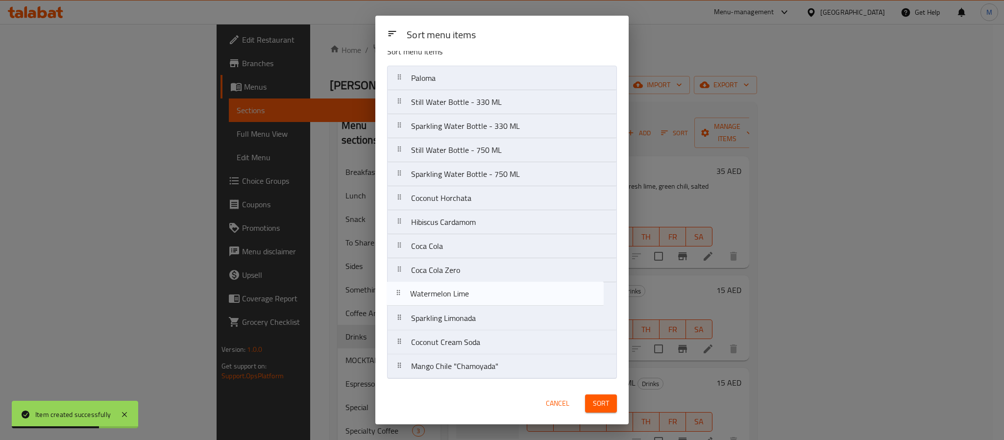
drag, startPoint x: 495, startPoint y: 211, endPoint x: 494, endPoint y: 294, distance: 83.3
click at [494, 294] on nav "Paloma Still Water Bottle - 330 ML Sparkling Water Bottle - 330 ML Still Water …" at bounding box center [502, 222] width 230 height 313
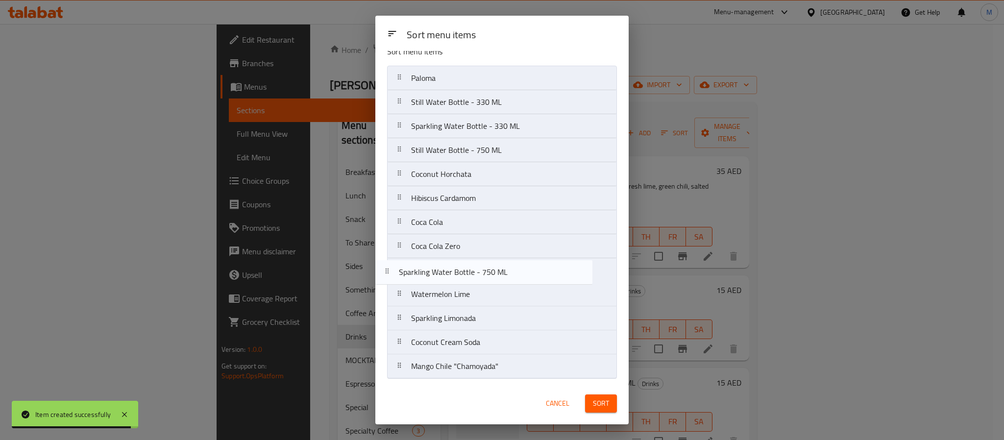
drag, startPoint x: 519, startPoint y: 175, endPoint x: 506, endPoint y: 278, distance: 103.2
click at [506, 278] on nav "Paloma Still Water Bottle - 330 ML Sparkling Water Bottle - 330 ML Still Water …" at bounding box center [502, 222] width 230 height 313
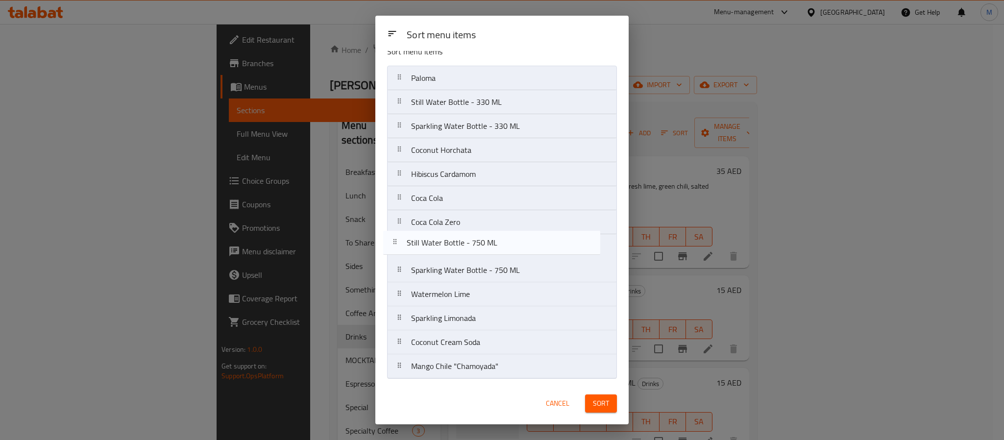
drag, startPoint x: 513, startPoint y: 154, endPoint x: 503, endPoint y: 146, distance: 13.2
click at [508, 252] on nav "Paloma Still Water Bottle - 330 ML Sparkling Water Bottle - 330 ML Still Water …" at bounding box center [502, 222] width 230 height 313
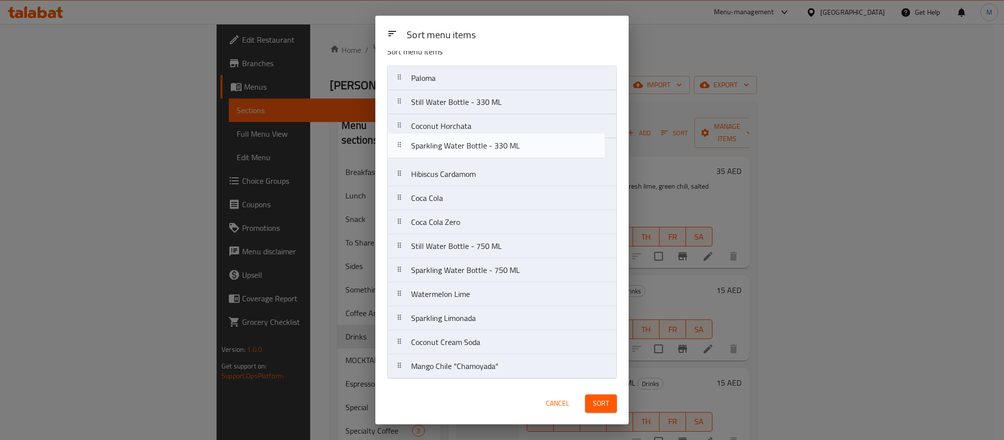
scroll to position [15, 0]
drag, startPoint x: 505, startPoint y: 121, endPoint x: 494, endPoint y: 227, distance: 106.8
click at [494, 227] on nav "Paloma Still Water Bottle - 330 ML Sparkling Water Bottle - 330 ML Coconut Horc…" at bounding box center [502, 222] width 230 height 313
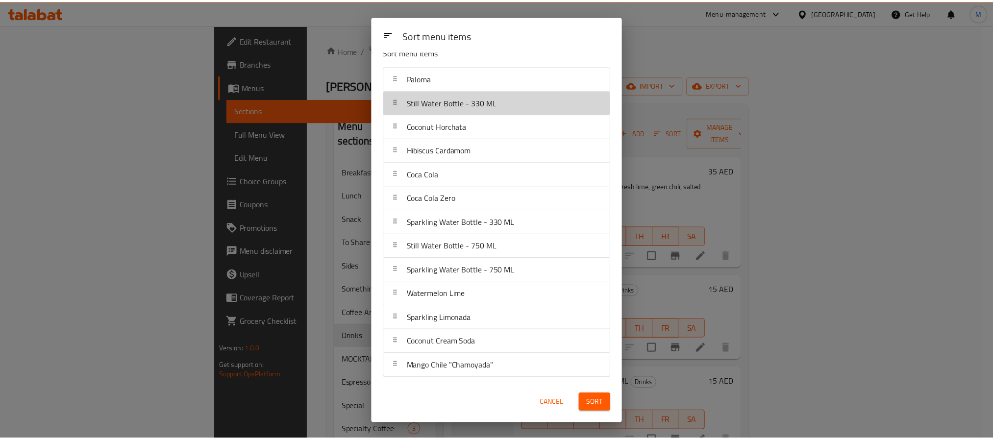
scroll to position [12, 0]
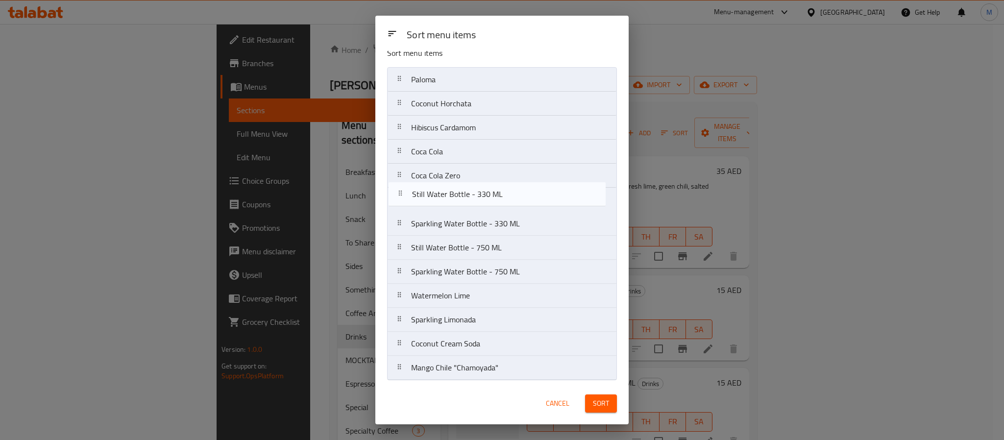
click at [503, 202] on nav "Paloma Still Water Bottle - 330 ML Coconut Horchata Hibiscus Cardamom Coca Cola…" at bounding box center [502, 223] width 230 height 313
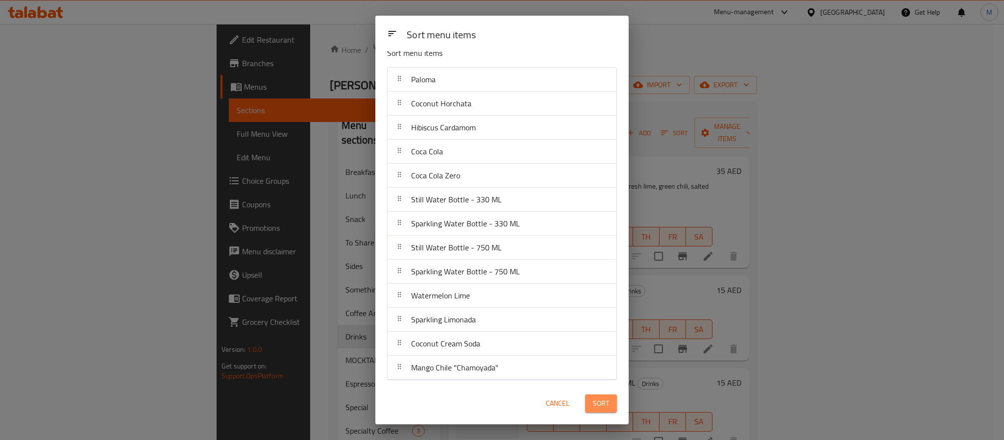
drag, startPoint x: 603, startPoint y: 406, endPoint x: 602, endPoint y: 397, distance: 9.4
click at [603, 405] on span "Sort" at bounding box center [601, 403] width 16 height 12
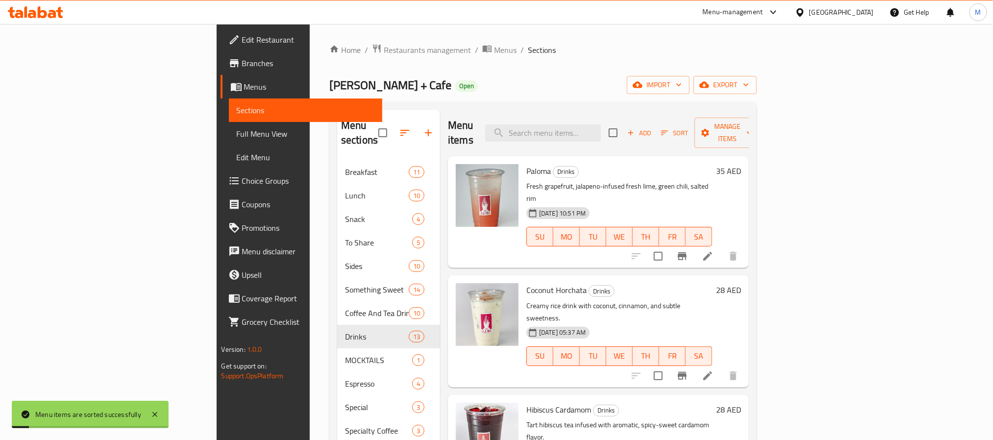
click at [726, 83] on div "Lila Molino + Cafe Open import export" at bounding box center [542, 85] width 427 height 18
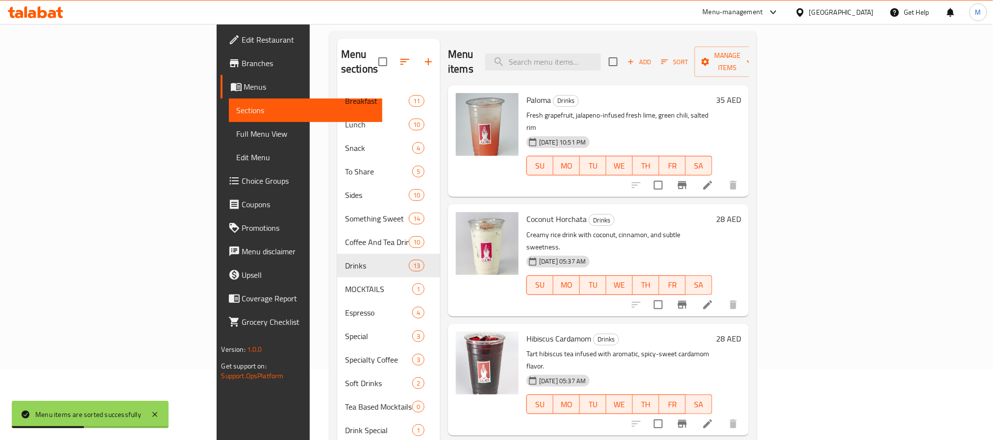
scroll to position [0, 0]
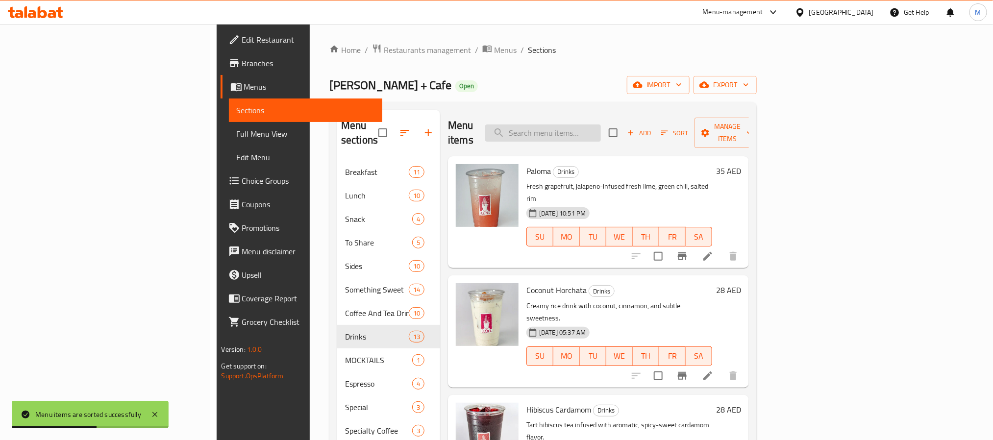
click at [601, 126] on input "search" at bounding box center [543, 132] width 116 height 17
paste input "Seared Dry-Aged Ribeye Tacos"
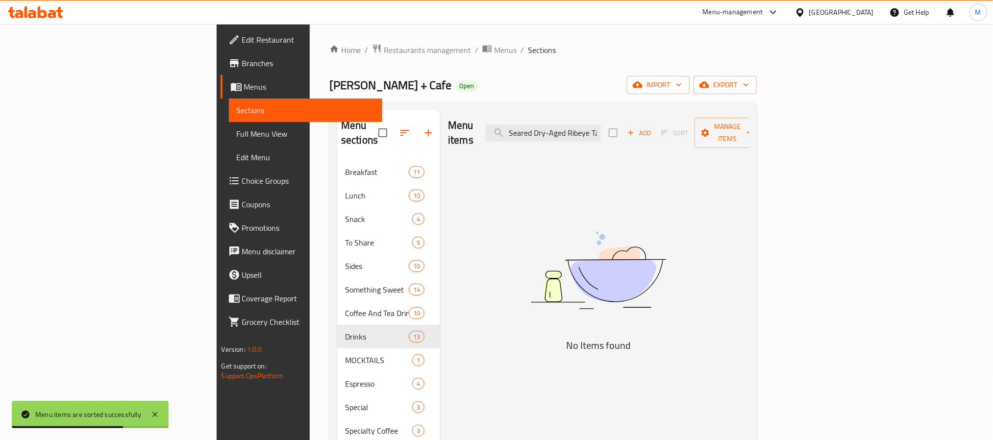
drag, startPoint x: 654, startPoint y: 125, endPoint x: 375, endPoint y: 125, distance: 279.7
click at [375, 125] on div "Menu sections Breakfast 11 Lunch 10 Snack 4 To Share 5 Sides 10 Something Sweet…" at bounding box center [543, 360] width 412 height 501
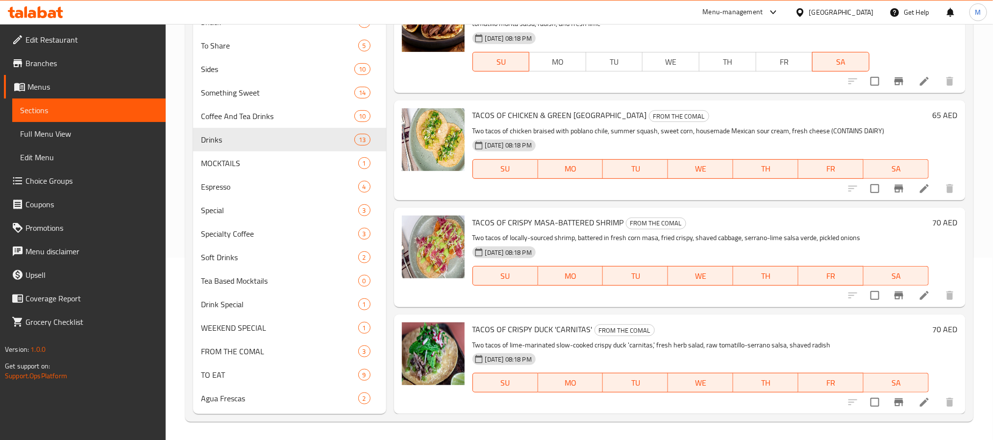
scroll to position [184, 0]
type input "Tacos"
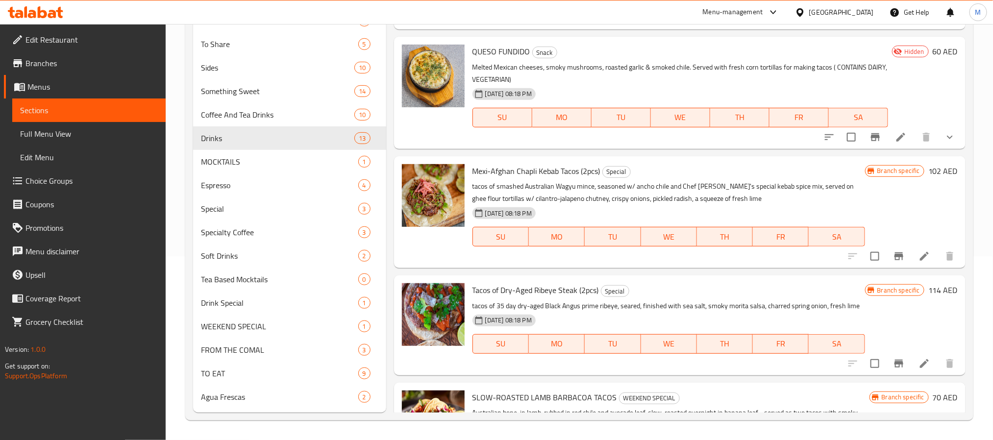
scroll to position [228, 0]
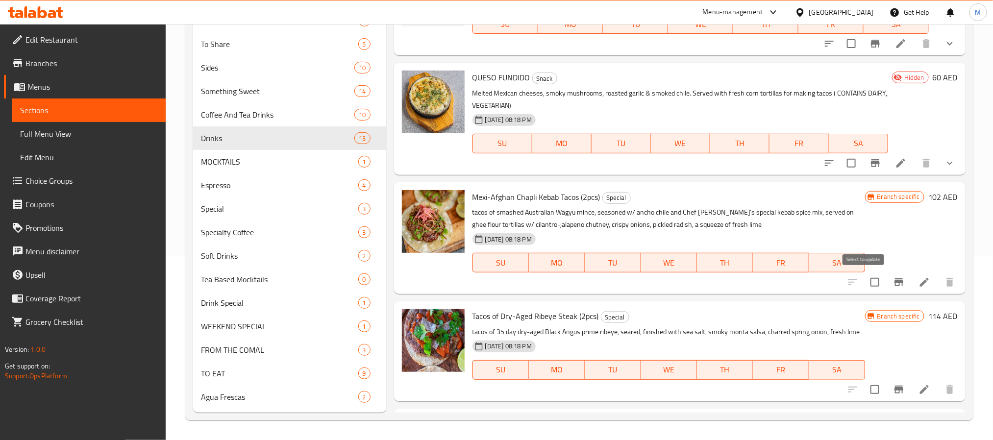
click at [869, 284] on input "checkbox" at bounding box center [874, 282] width 21 height 21
checkbox input "true"
click at [869, 400] on input "checkbox" at bounding box center [874, 389] width 21 height 21
checkbox input "true"
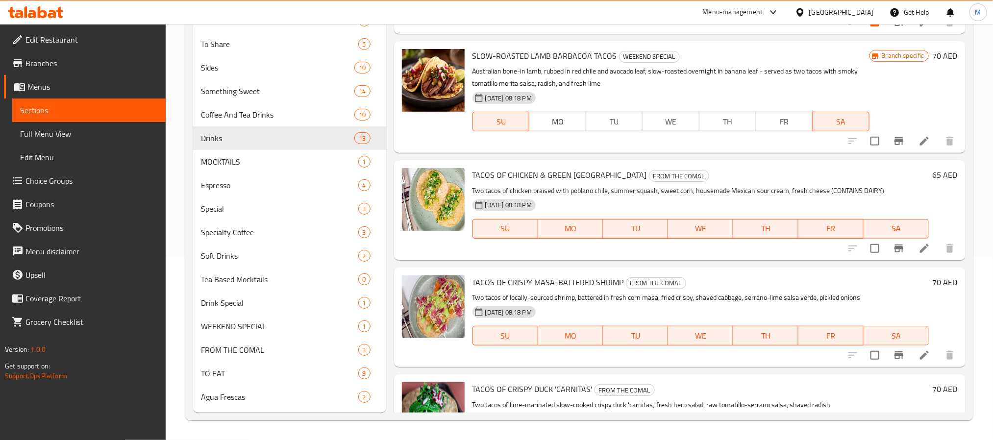
scroll to position [669, 0]
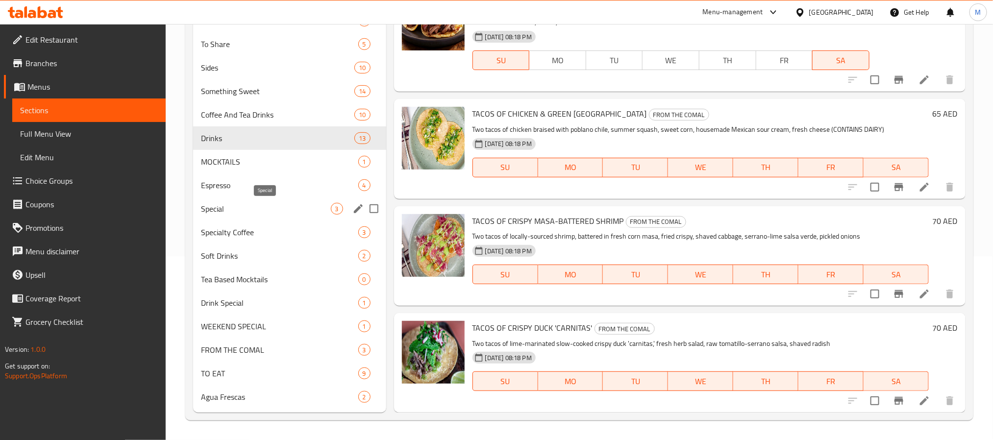
click at [300, 203] on span "Special" at bounding box center [266, 209] width 130 height 12
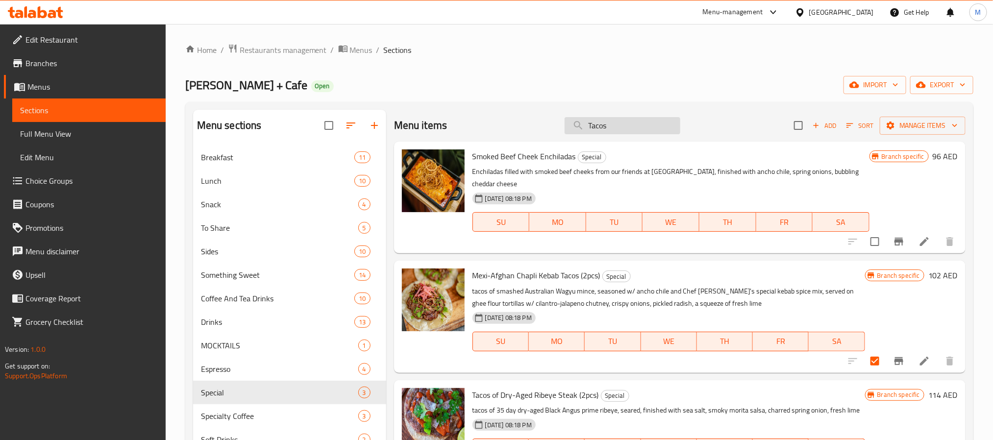
click at [649, 125] on input "Tacos" at bounding box center [622, 125] width 116 height 17
paste input "Gordo"
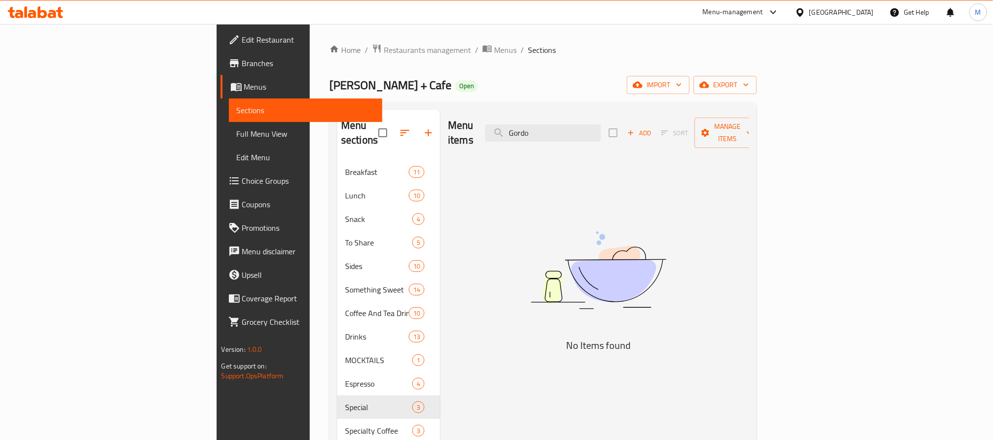
paste input "Bedouin"
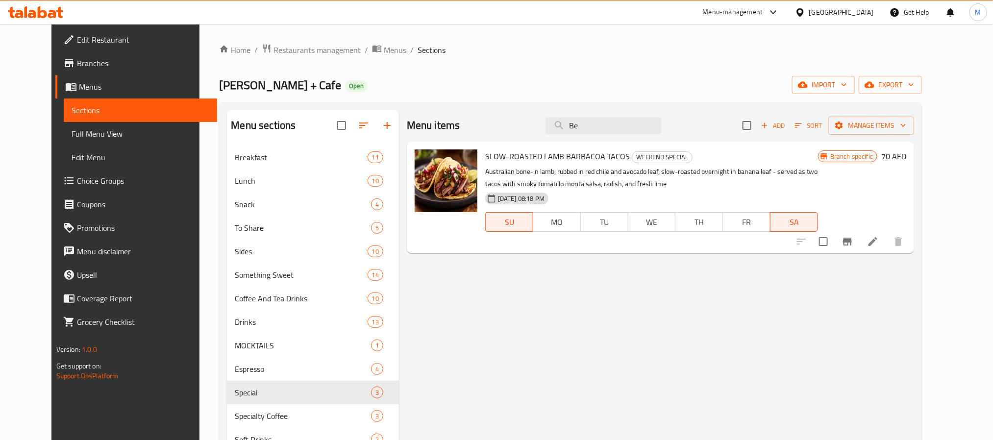
type input "B"
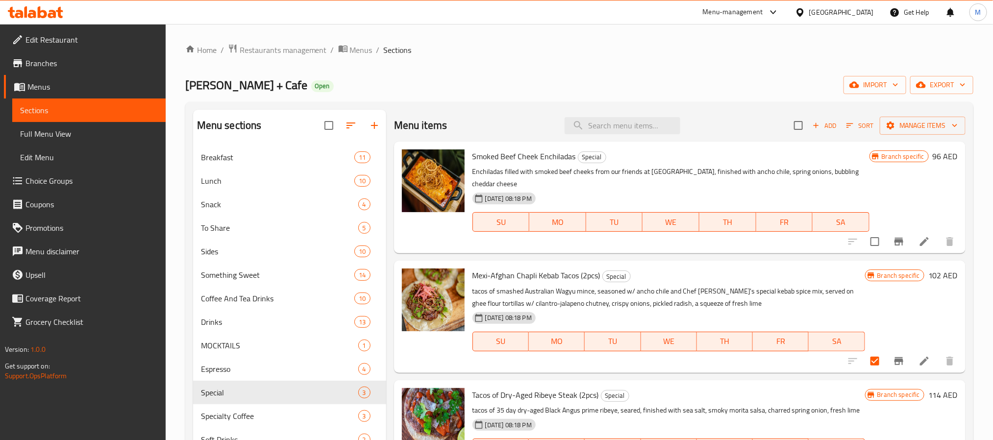
click at [478, 103] on div "Menu sections Breakfast 11 Lunch 10 Snack 4 To Share 5 Sides 10 Something Sweet…" at bounding box center [579, 353] width 788 height 502
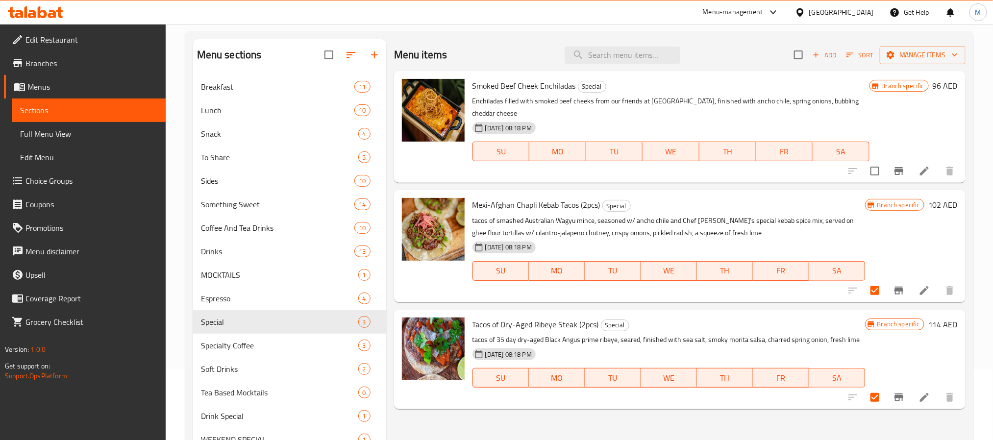
scroll to position [37, 0]
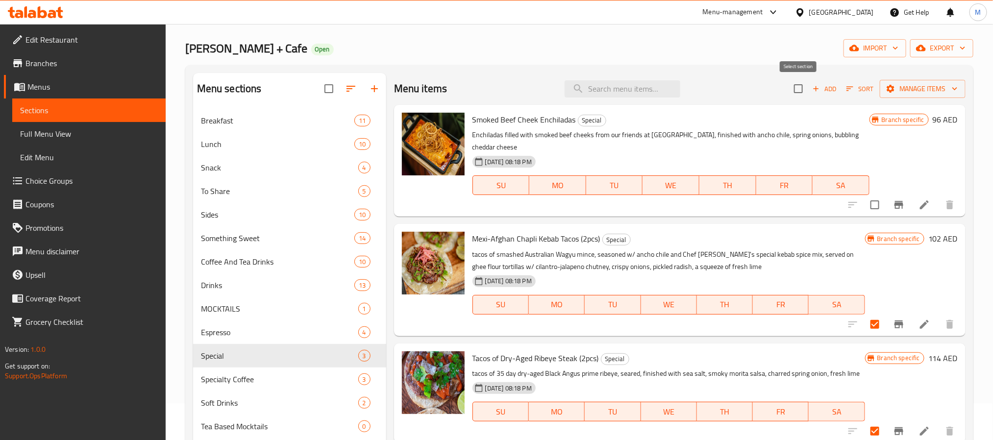
click at [798, 95] on input "checkbox" at bounding box center [798, 88] width 21 height 21
checkbox input "true"
click at [798, 95] on input "checkbox" at bounding box center [798, 88] width 21 height 21
checkbox input "false"
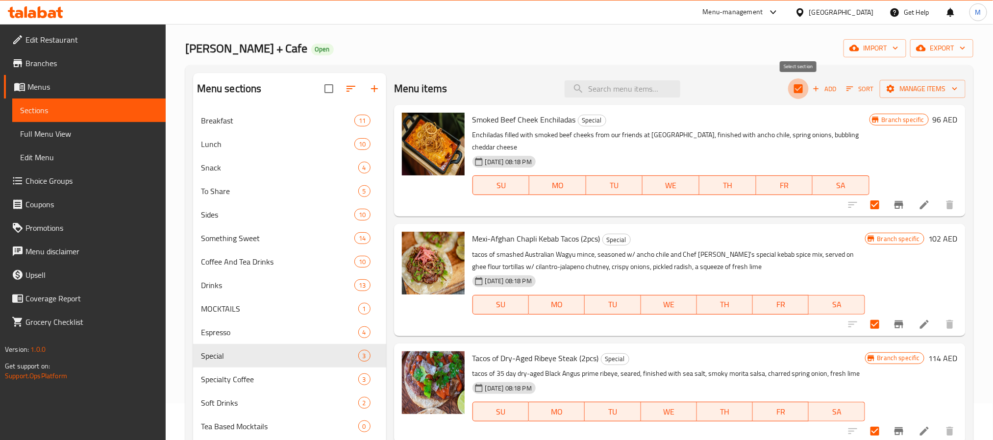
checkbox input "false"
click at [700, 75] on div "Menu items Add Sort Manage items" at bounding box center [679, 89] width 571 height 32
click at [647, 92] on input "search" at bounding box center [622, 88] width 116 height 17
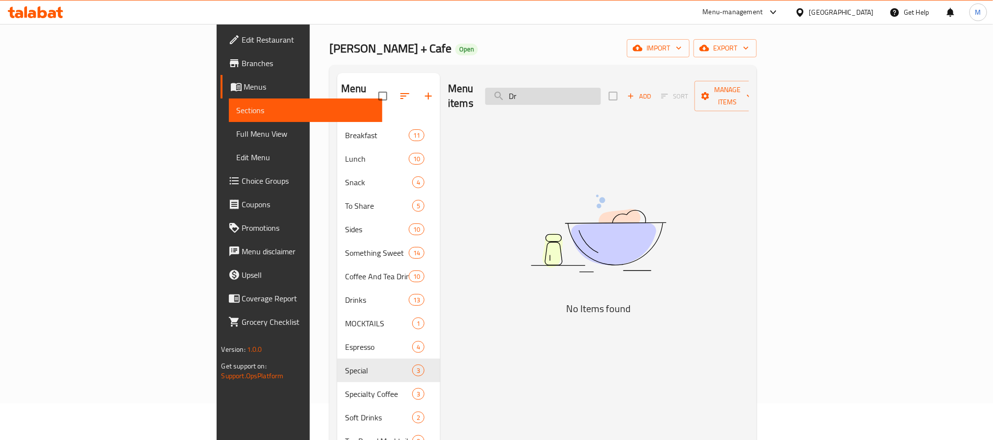
type input "Dry"
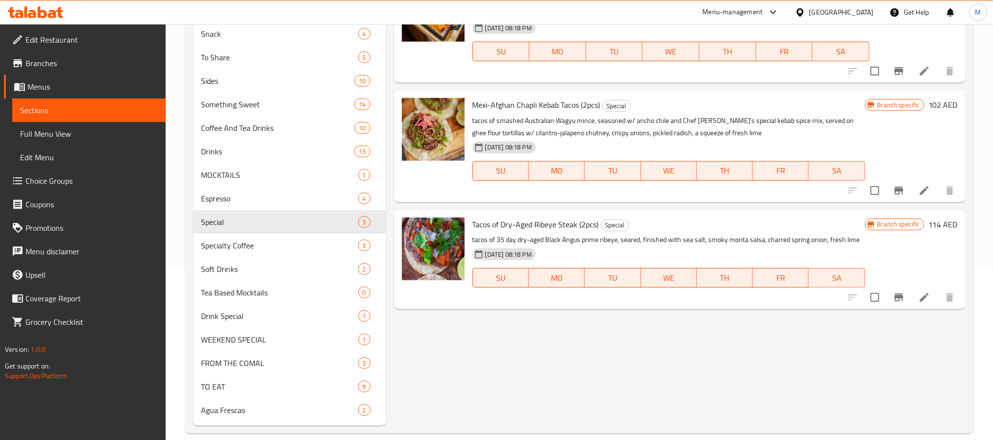
scroll to position [184, 0]
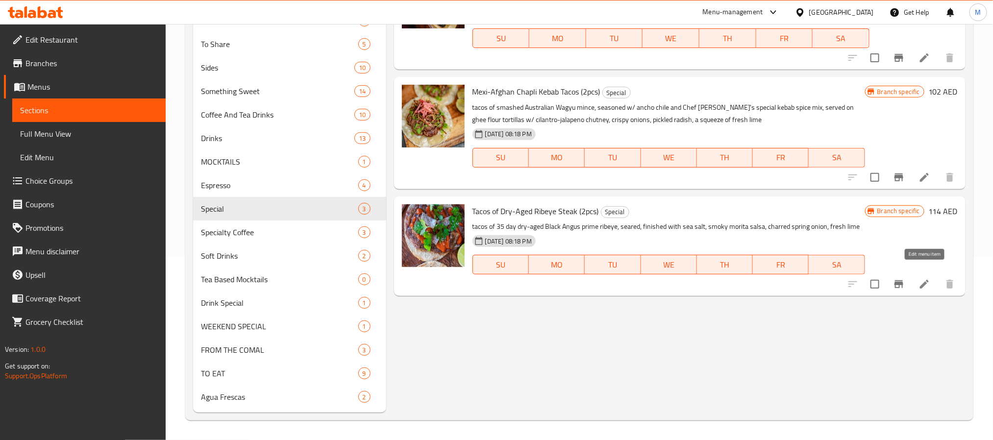
click at [918, 278] on icon at bounding box center [924, 284] width 12 height 12
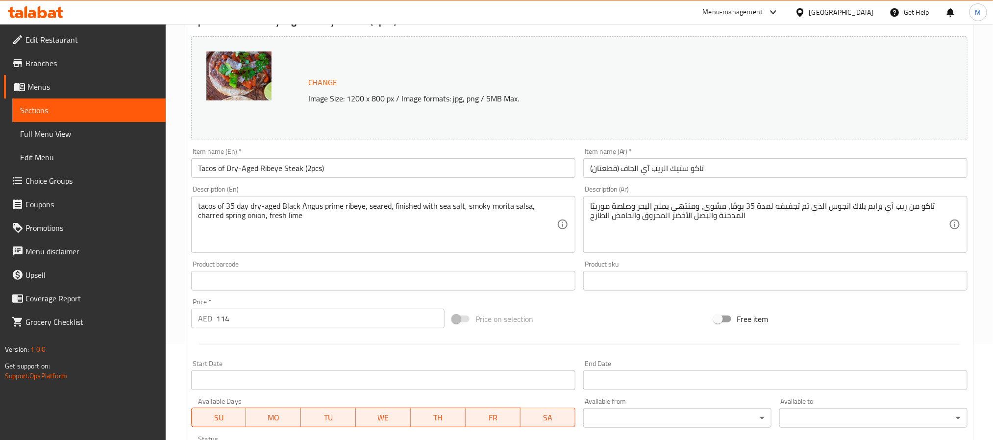
scroll to position [73, 0]
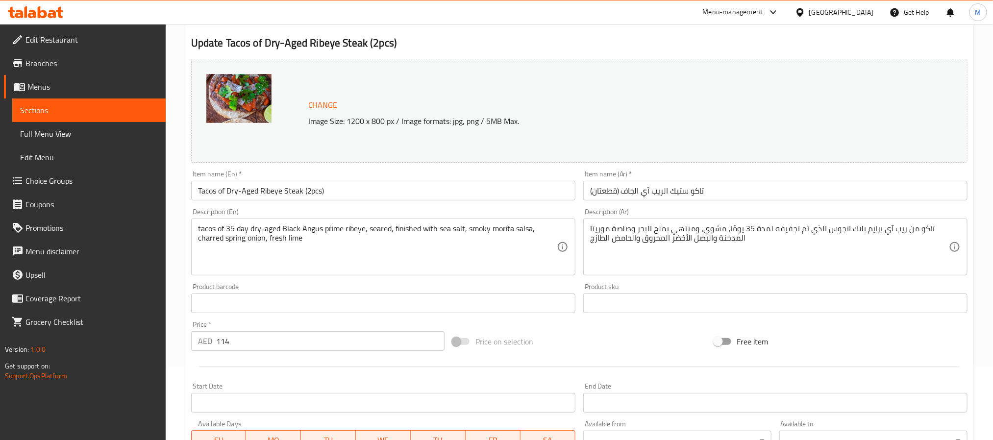
click at [396, 184] on input "Tacos of Dry-Aged Ribeye Steak (2pcs)" at bounding box center [383, 191] width 384 height 20
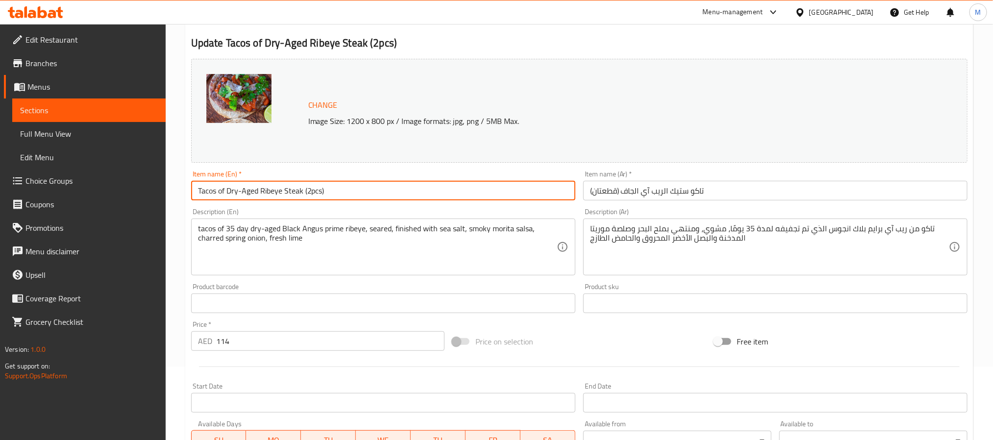
paste input "Seared Dry-Aged Ribeye Tacos"
type input "Seared Dry-Aged Ribeye Tacos"
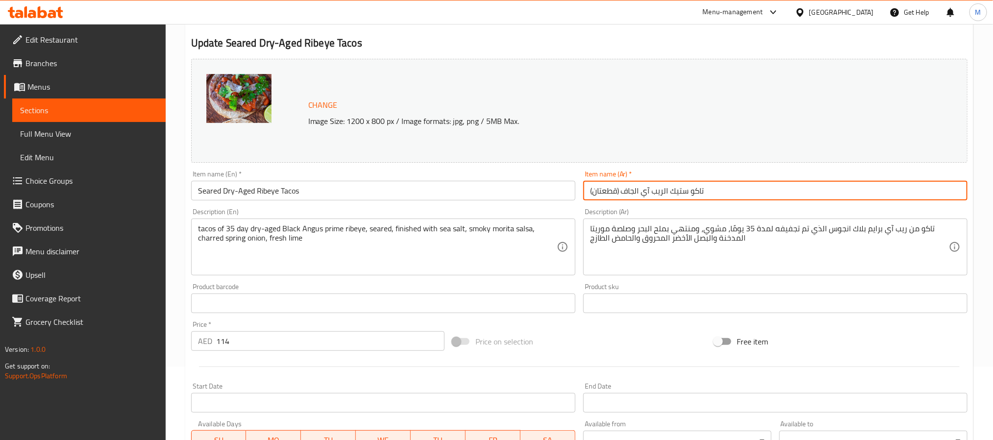
click at [650, 193] on input "تاكو ستيك الريب آي الجاف (قطعتان)" at bounding box center [775, 191] width 384 height 20
paste input "لحم الضلع المشوي والمجفف"
type input "تاكو لحم الضلع المشوي والمجفف"
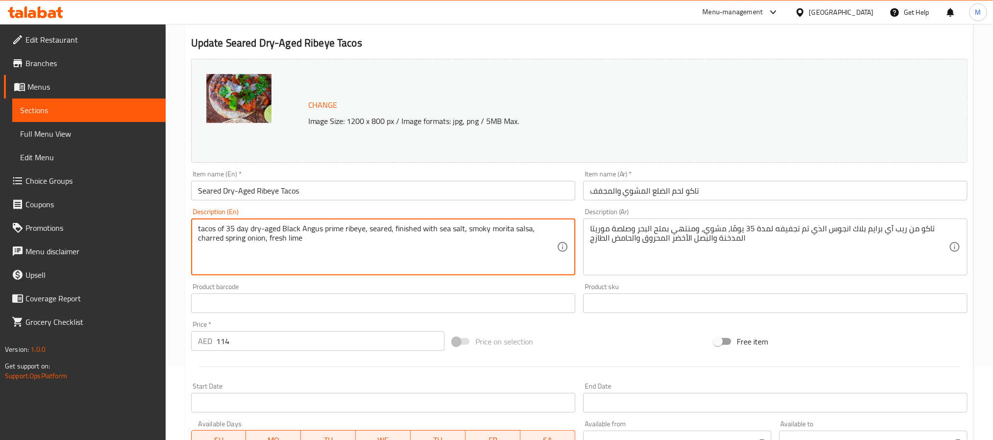
click at [341, 230] on textarea "tacos of 35 day dry-aged Black Angus prime ribeye, seared, finished with sea sa…" at bounding box center [377, 247] width 359 height 47
paste textarea ""Inspired by the Michelin-starred tacos of El Califa de Leon - 35 day dry-aged …"
drag, startPoint x: 202, startPoint y: 230, endPoint x: 164, endPoint y: 231, distance: 38.2
click at [164, 231] on div "Edit Restaurant Branches Menus Sections Full Menu View Edit Menu Choice Groups …" at bounding box center [496, 292] width 993 height 682
type textarea "Inspired by the Michelin-starred tacos of El Califa de [PERSON_NAME] - 35 day d…"
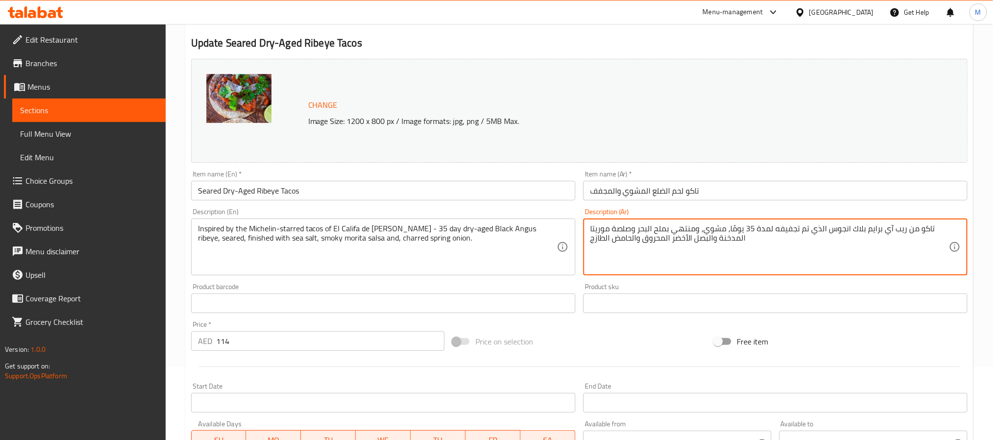
paste textarea "مستوحى من التاكو الحائز على نجمة ميشلان من El Califa de Leon - شريحة لحم ضلعية …"
click at [749, 229] on textarea "مستوحى من التاكو الحائز على نجمة ميشلان من El Califa de Leon - شريحة لحم ضلعية …" at bounding box center [769, 247] width 359 height 47
drag, startPoint x: 749, startPoint y: 229, endPoint x: 788, endPoint y: 232, distance: 39.8
click at [788, 232] on textarea "مستوحى من التاكو الحائز على نجمة ميشلان من El Califa de Leon - شريحة لحم ضلعية …" at bounding box center [769, 247] width 359 height 47
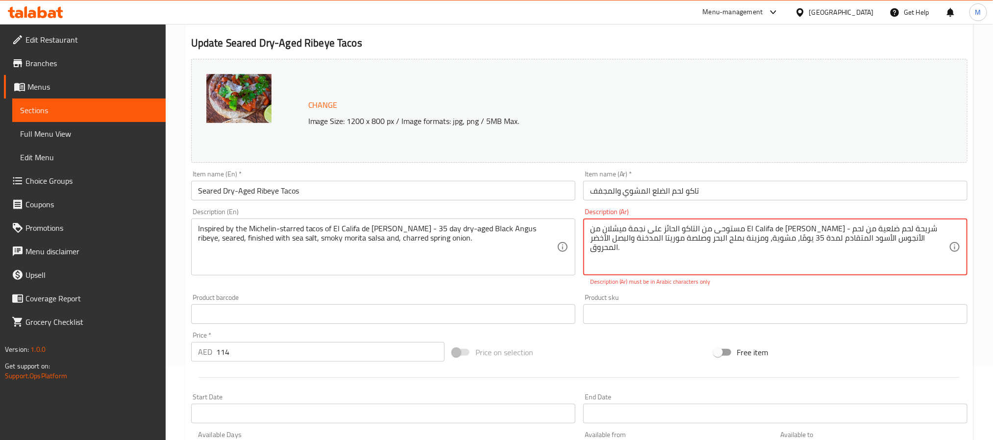
paste textarea "الخليفة دي ليون"
type textarea "مستوحى من التاكو الحائز على نجمة ميشلان من الخليفة دي ليون - شريحة لحم ضلعية من…"
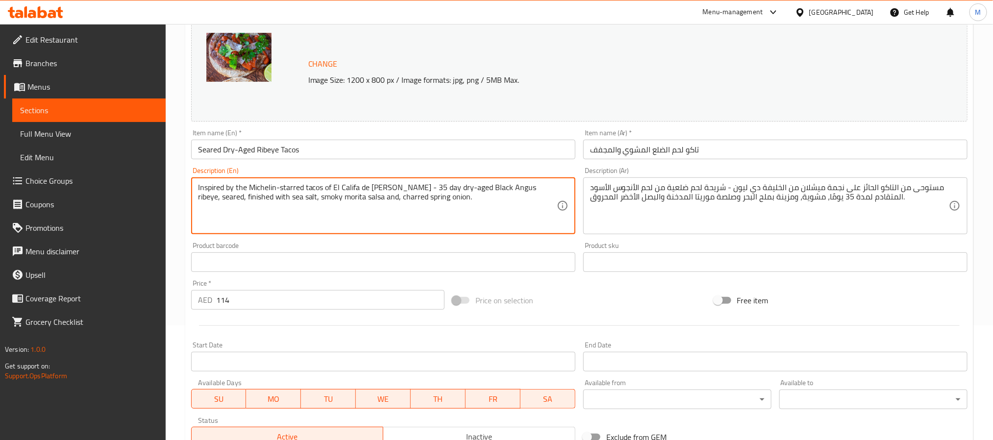
scroll to position [147, 0]
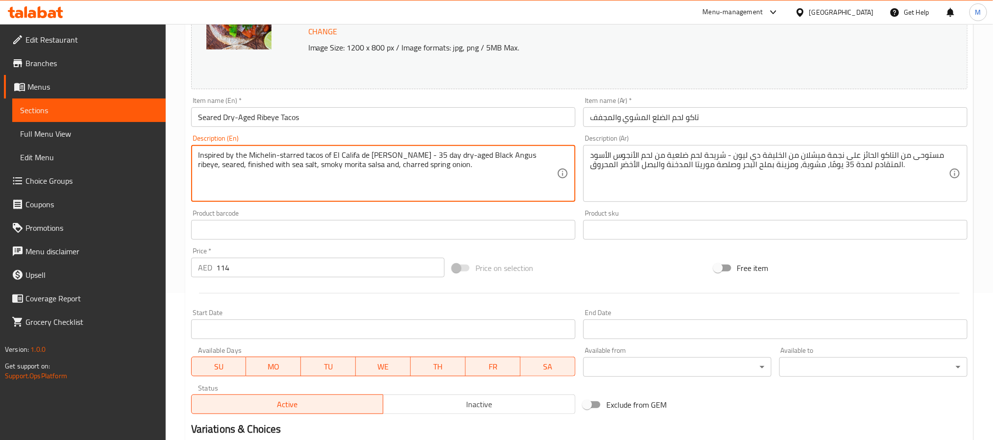
click at [346, 270] on input "114" at bounding box center [330, 268] width 228 height 20
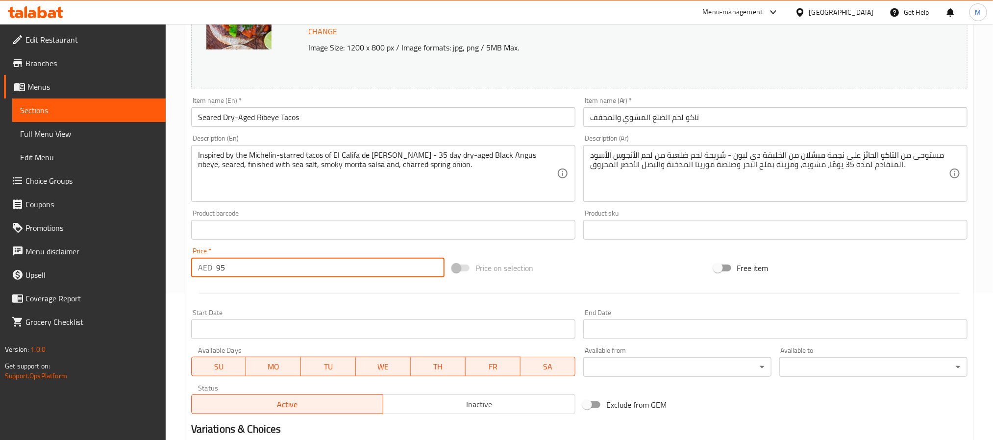
type input "95"
click at [366, 293] on hr at bounding box center [579, 293] width 760 height 0
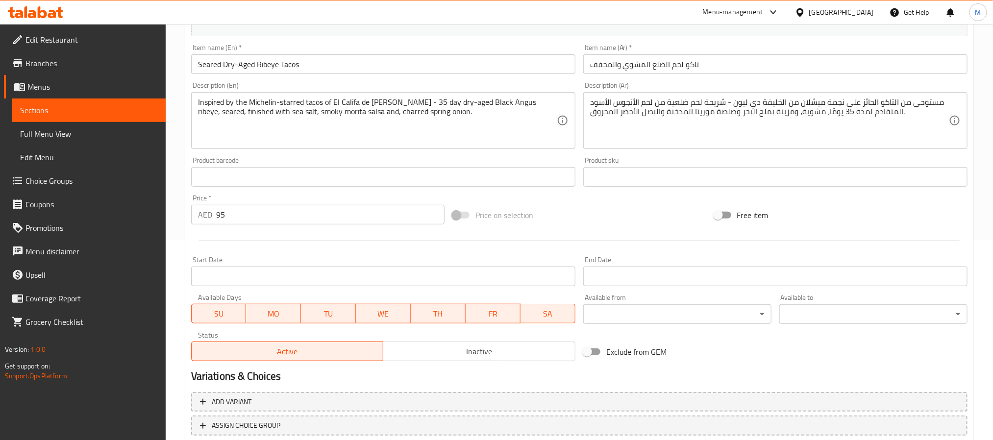
scroll to position [265, 0]
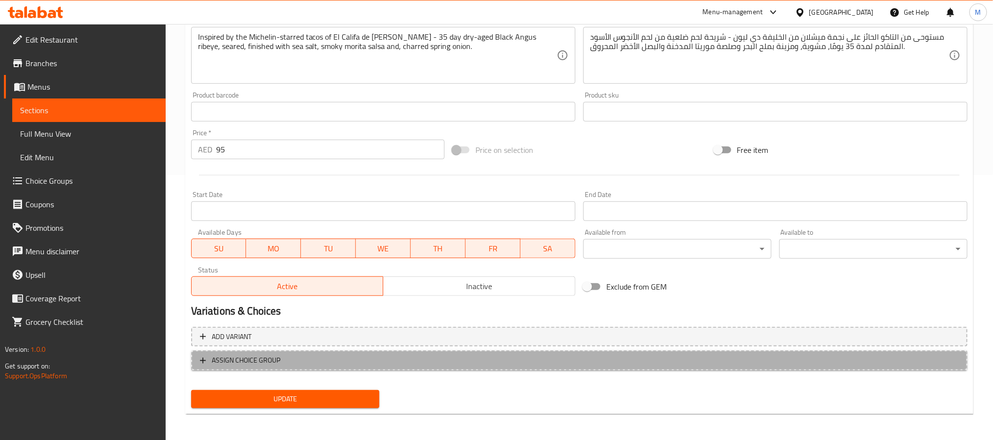
click at [371, 356] on span "ASSIGN CHOICE GROUP" at bounding box center [579, 360] width 758 height 12
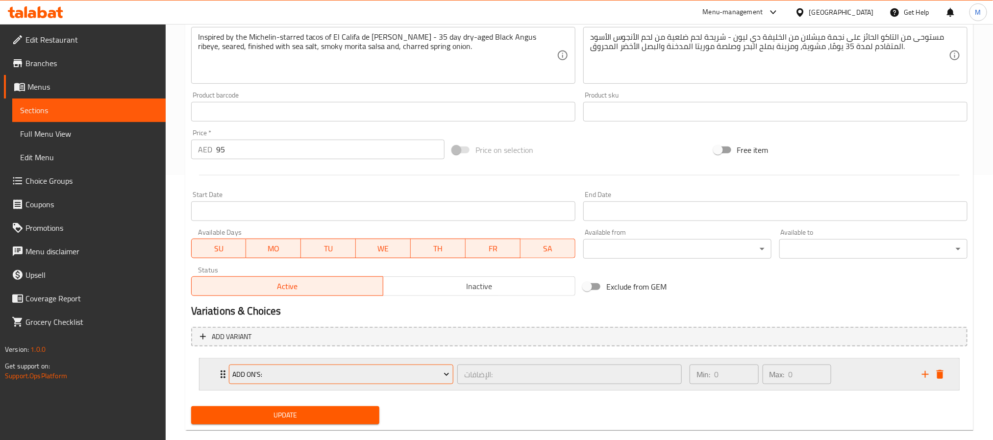
click at [331, 376] on span "Add On's:" at bounding box center [340, 374] width 217 height 12
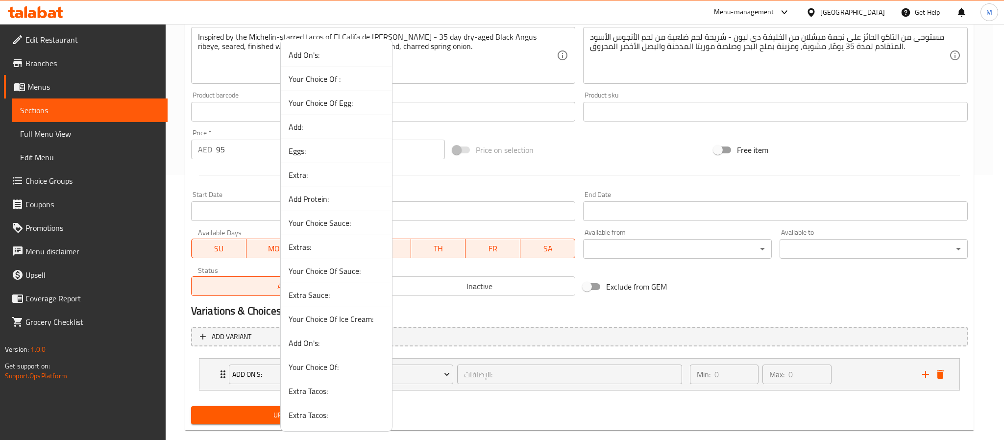
click at [328, 397] on span "Extra Tacos:" at bounding box center [337, 391] width 96 height 12
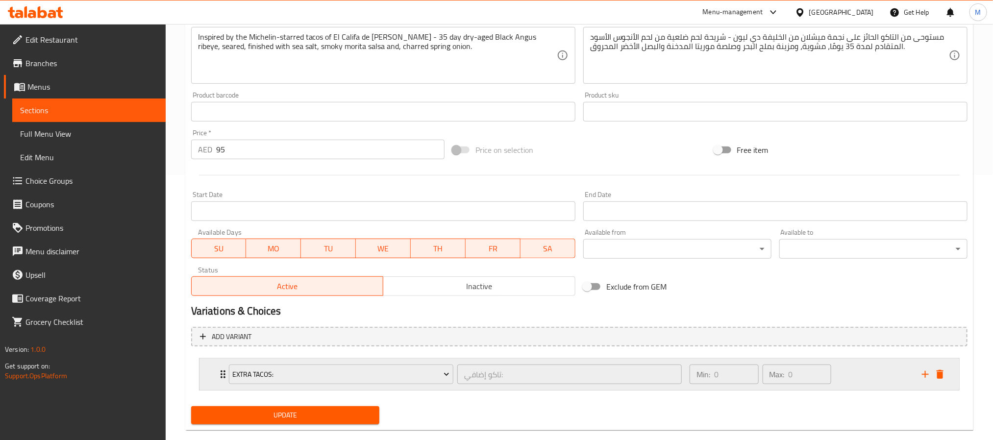
click at [844, 370] on div "Min: 0 ​ Max: 0 ​" at bounding box center [799, 374] width 232 height 31
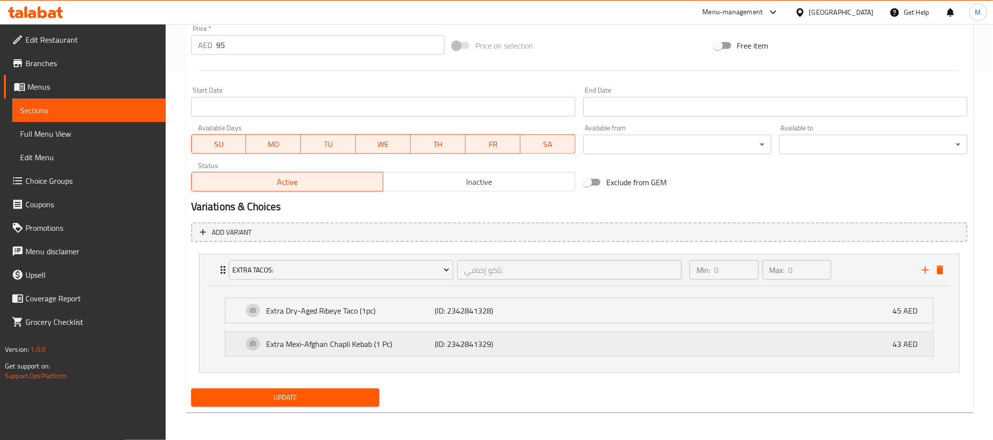
scroll to position [371, 0]
click at [276, 391] on span "Update" at bounding box center [285, 397] width 172 height 12
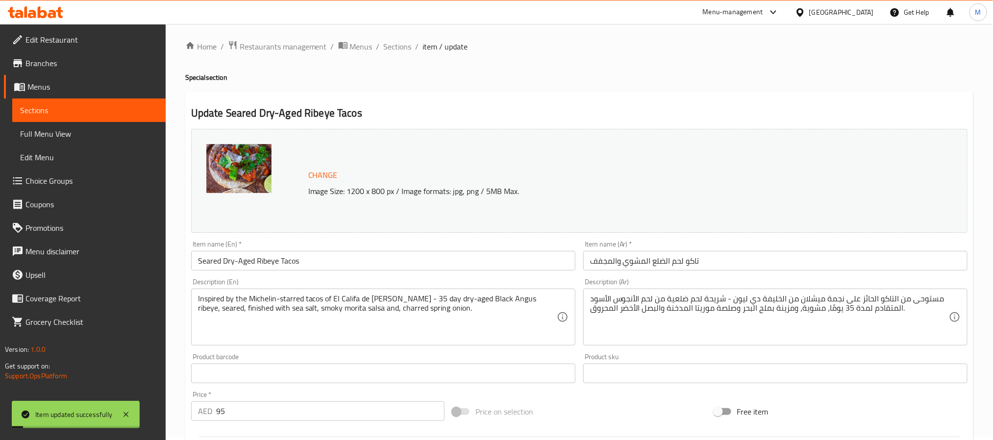
scroll to position [0, 0]
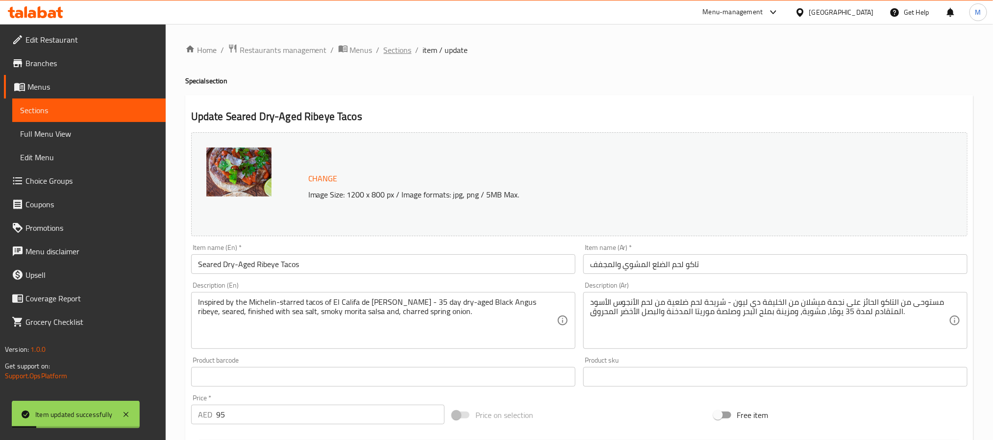
click at [400, 50] on span "Sections" at bounding box center [398, 50] width 28 height 12
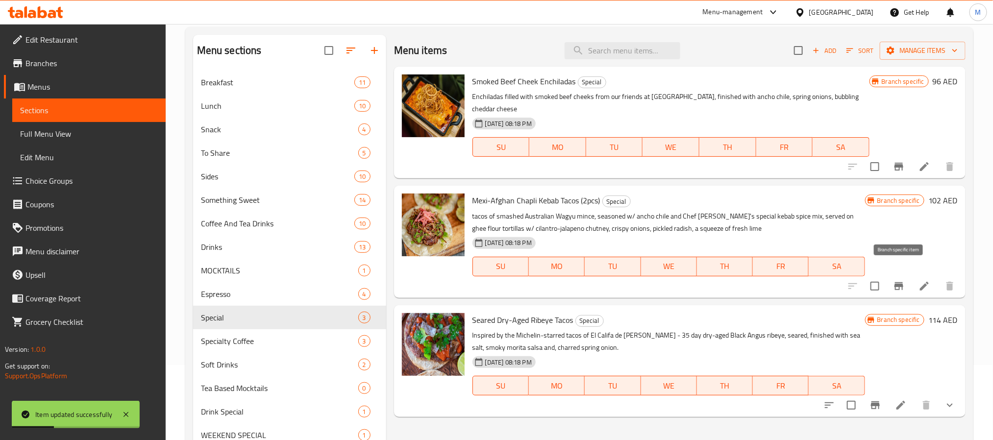
scroll to position [184, 0]
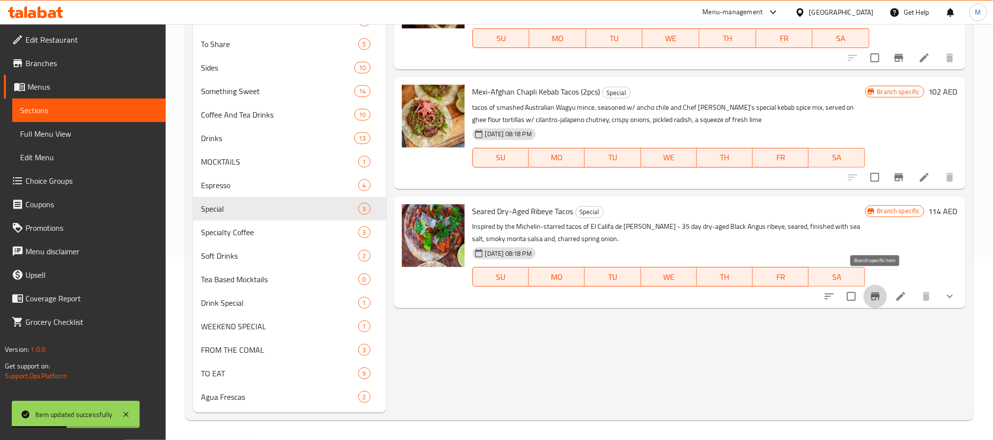
click at [877, 291] on icon "Branch-specific-item" at bounding box center [875, 297] width 12 height 12
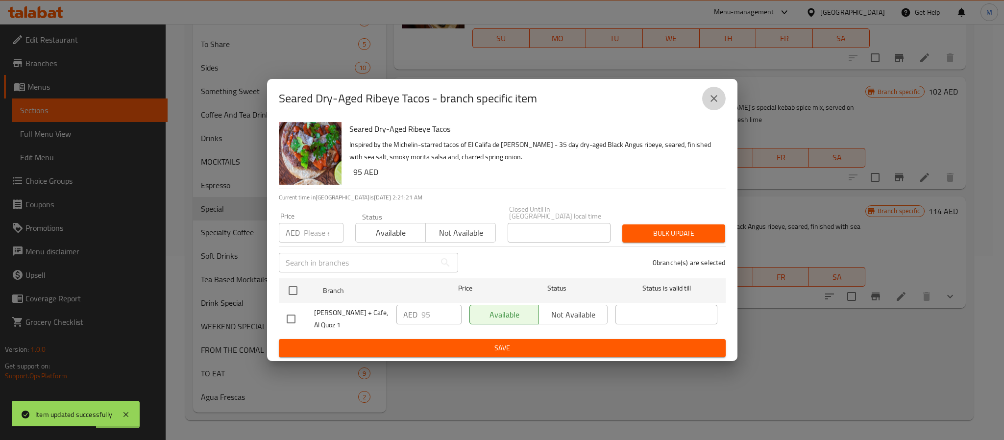
click at [707, 105] on button "close" at bounding box center [714, 99] width 24 height 24
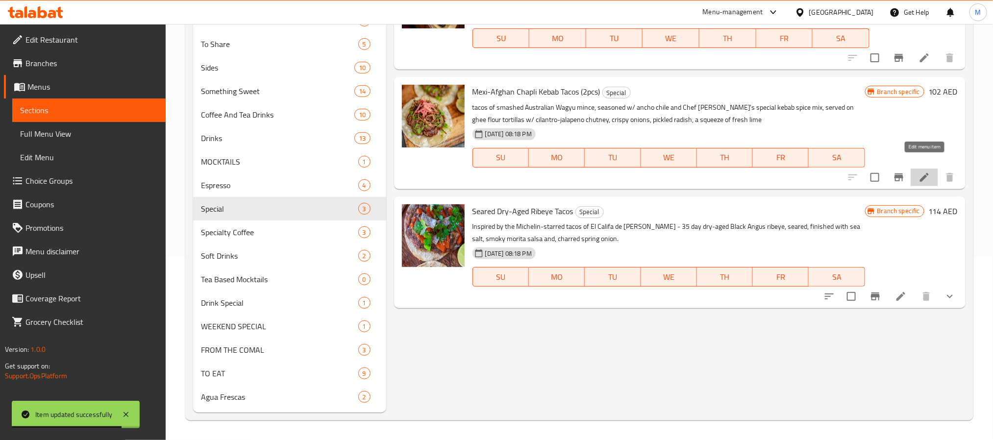
click at [920, 171] on icon at bounding box center [924, 177] width 12 height 12
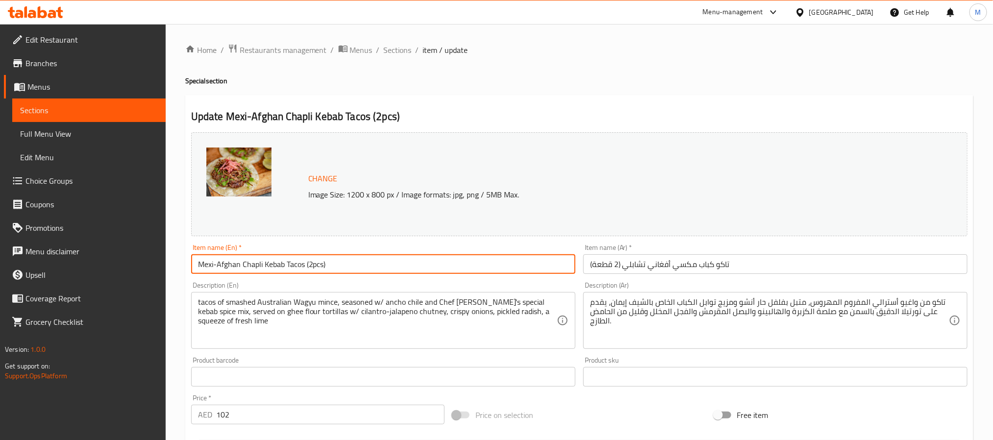
click at [365, 263] on input "Mexi-Afghan Chapli Kebab Tacos (2pcs)" at bounding box center [383, 264] width 384 height 20
paste input "text"
type input "Mexi-Afghan Chapli Kebab Taco"
click at [676, 269] on input "تاكو كباب مكسي أفغاني تشابلي (2 قطعة)" at bounding box center [775, 264] width 384 height 20
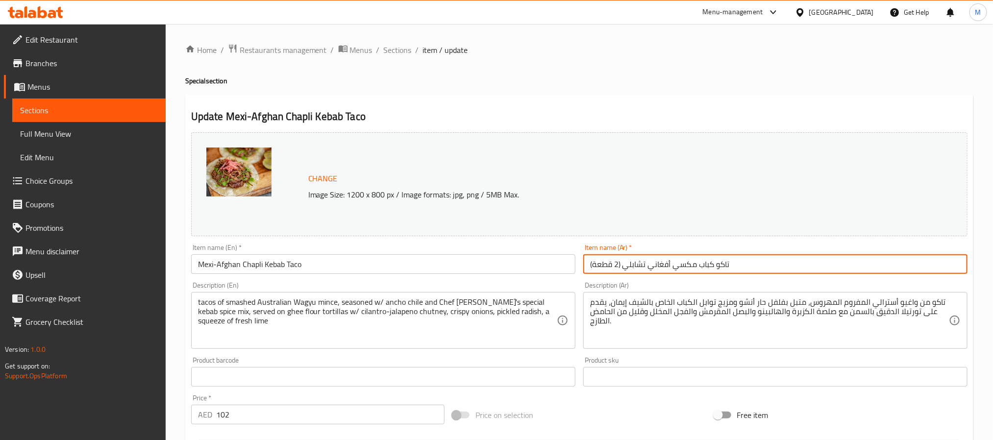
paste input "شابلي مكسيكي أفغاني"
type input "تاكو كباب شابلي مكسيكي أفغاني"
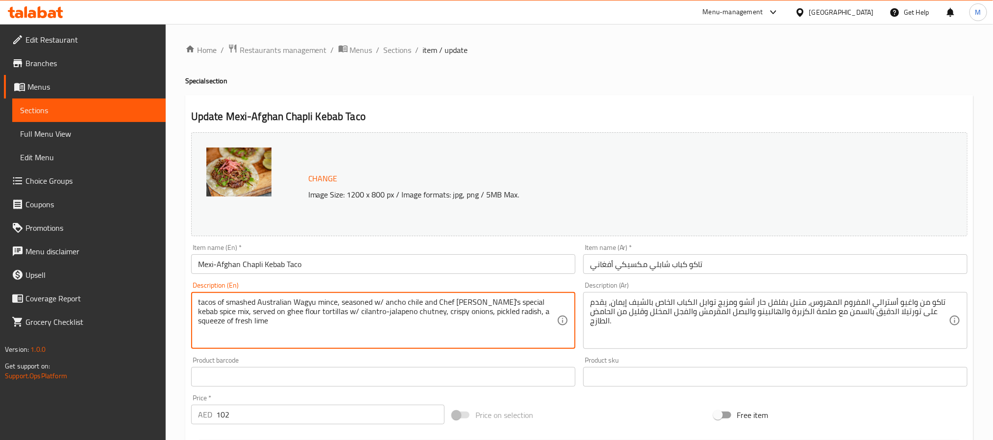
paste textarea ""Inspired by our friend, chef Iman from Kishmish- tacos of smashed Australian w…"
drag, startPoint x: 199, startPoint y: 302, endPoint x: 172, endPoint y: 302, distance: 26.5
click at [172, 302] on div "Home / Restaurants management / Menus / Sections / item / update Special sectio…" at bounding box center [579, 365] width 827 height 682
click at [541, 303] on textarea "Inspired by our friend, chef Iman from Kishmish- tacos of smashed Australian wa…" at bounding box center [377, 320] width 359 height 47
click at [465, 317] on textarea "Inspired by our friend, chef Iman from Kishmish- tacos of smashed Australian wa…" at bounding box center [377, 320] width 359 height 47
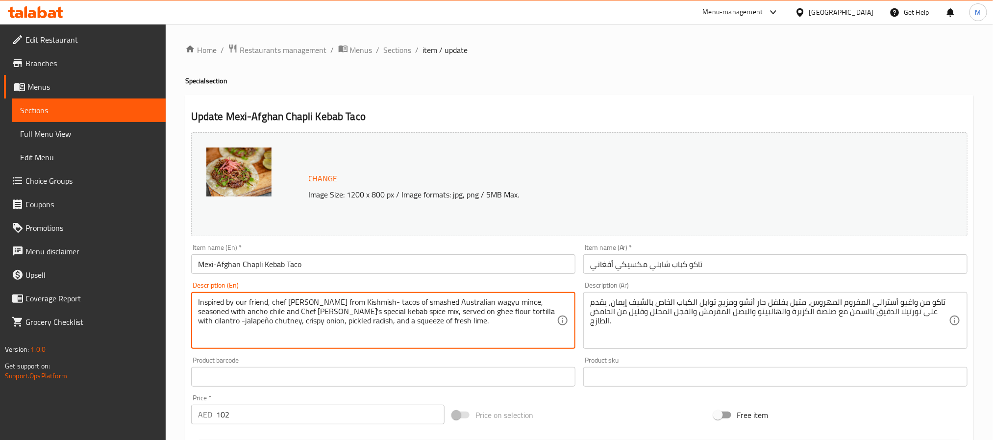
type textarea "Inspired by our friend, chef Iman from Kishmish- tacos of smashed Australian wa…"
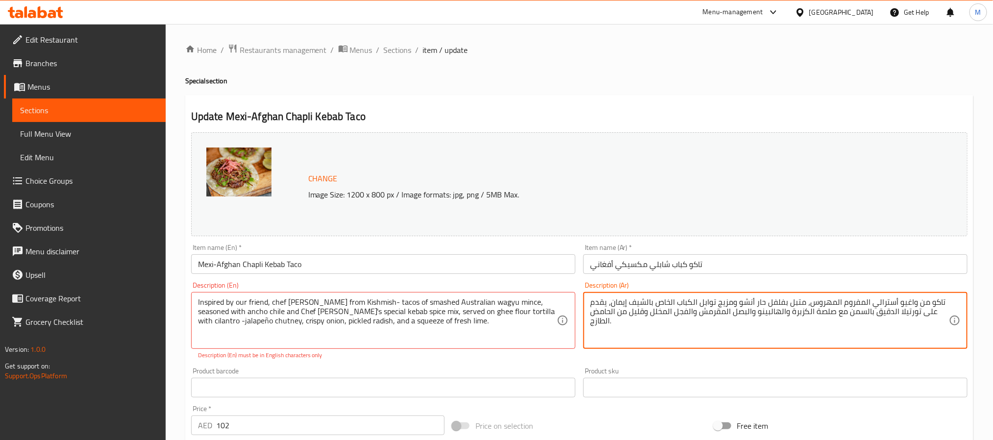
paste textarea "مستوحاة من صديقنا الشيف إيمان من كيشمش - تاكو من لحم واغيو الأسترالي المهروس، م…"
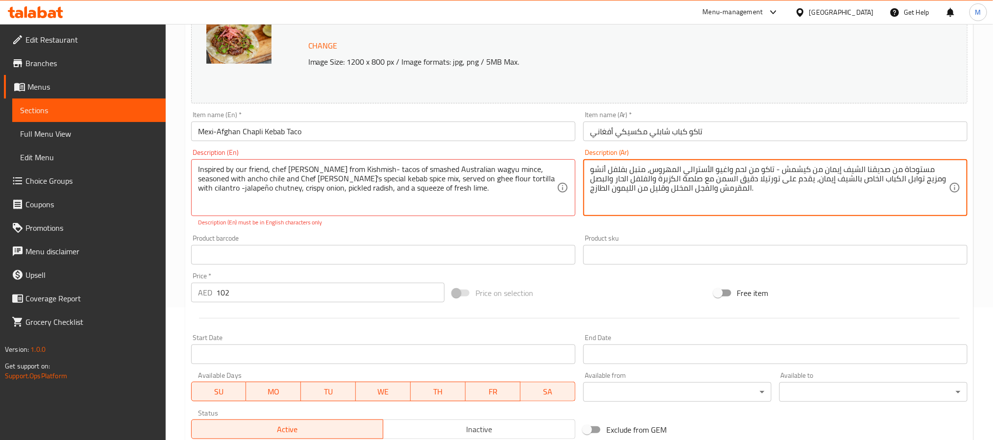
scroll to position [147, 0]
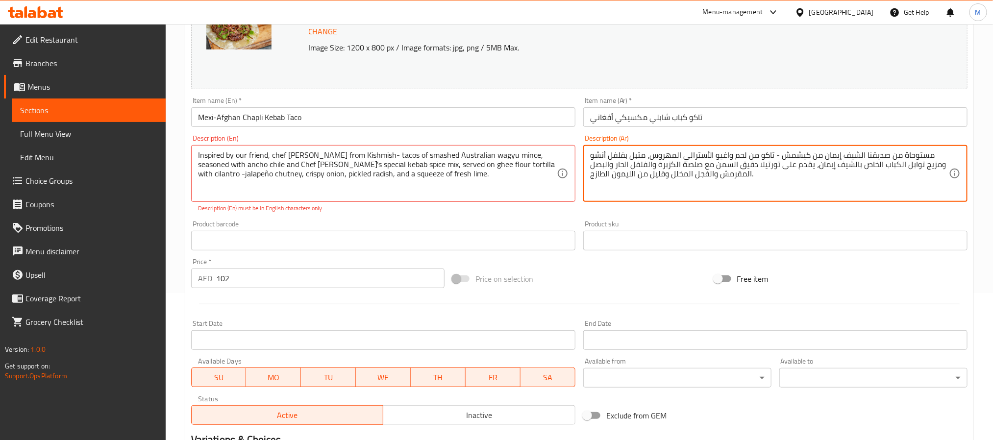
type textarea "مستوحاة من صديقنا الشيف إيمان من كيشمش - تاكو من لحم واغيو الأسترالي المهروس، م…"
click at [278, 280] on input "102" at bounding box center [330, 278] width 228 height 20
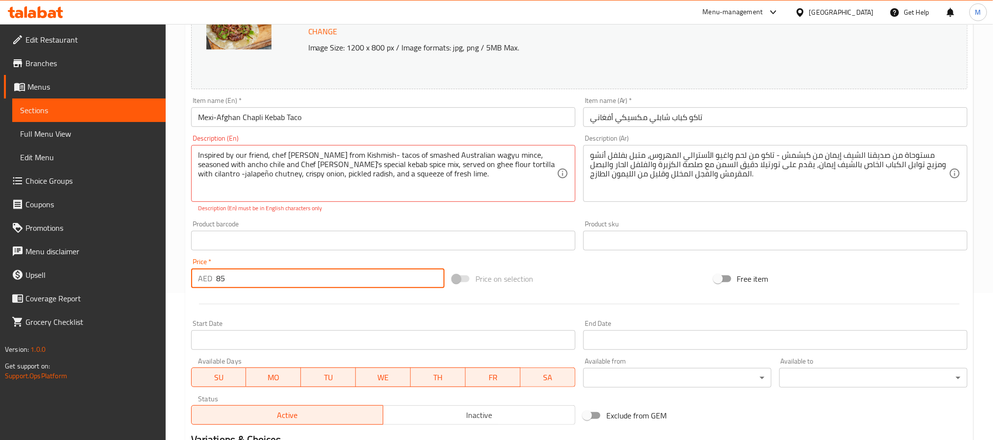
type input "85"
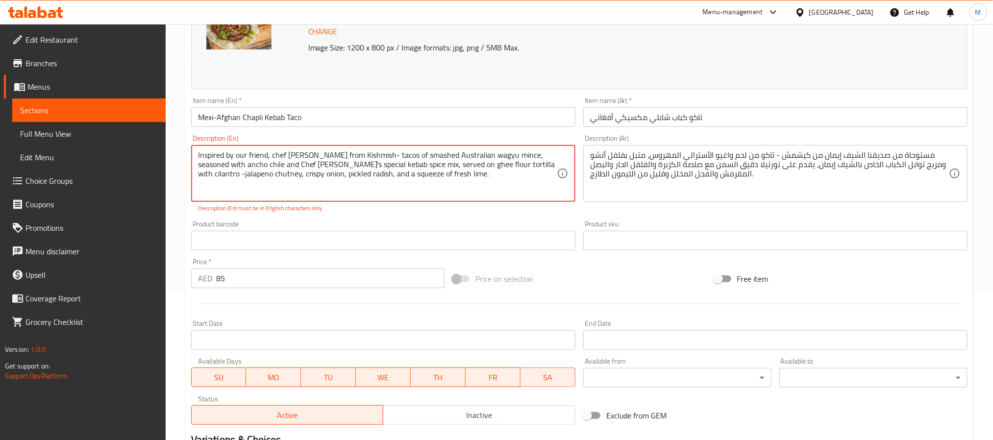
type textarea "Inspired by our friend, chef [PERSON_NAME] from Kishmish- tacos of smashed Aust…"
click at [329, 217] on div "Product barcode Product barcode" at bounding box center [383, 236] width 392 height 38
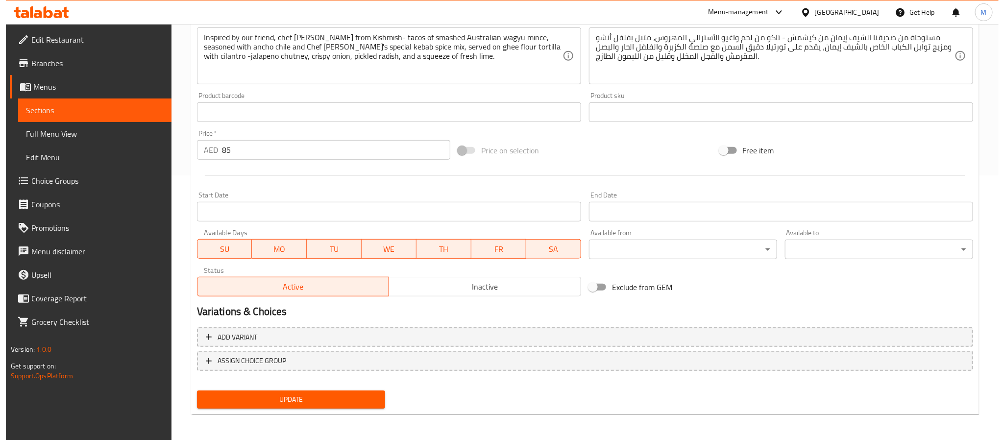
scroll to position [265, 0]
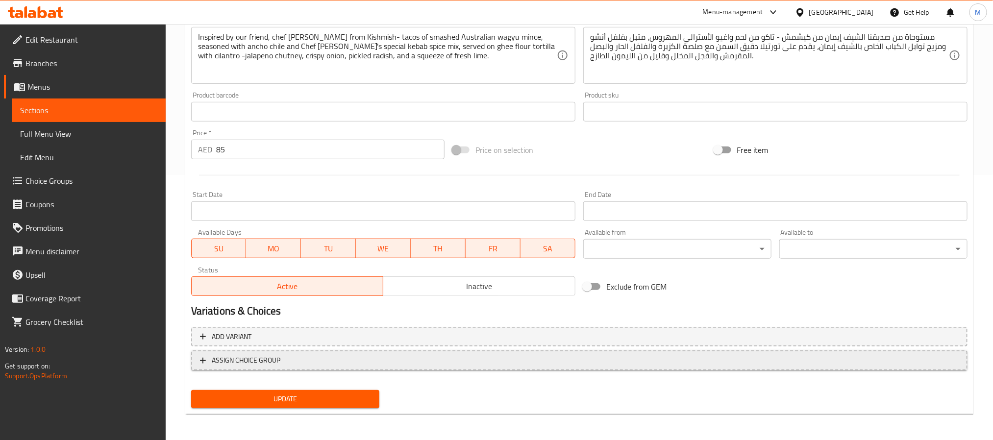
click at [397, 356] on span "ASSIGN CHOICE GROUP" at bounding box center [579, 360] width 758 height 12
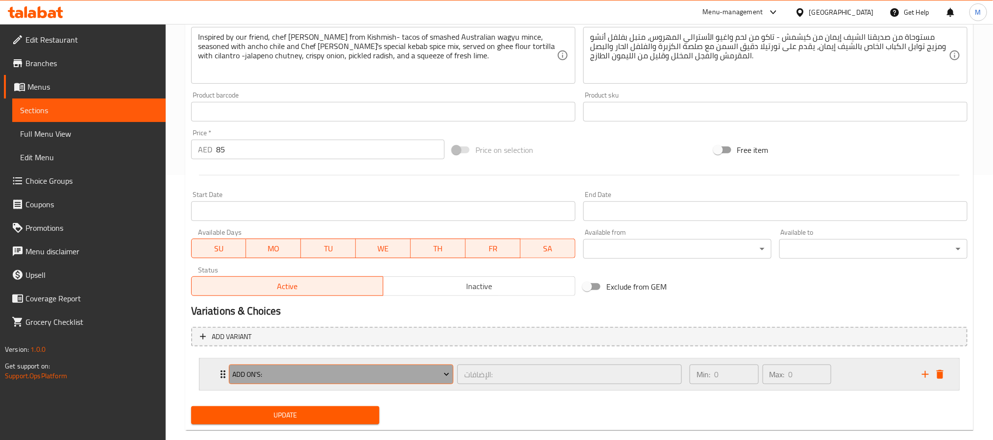
click at [337, 375] on span "Add On's:" at bounding box center [340, 374] width 217 height 12
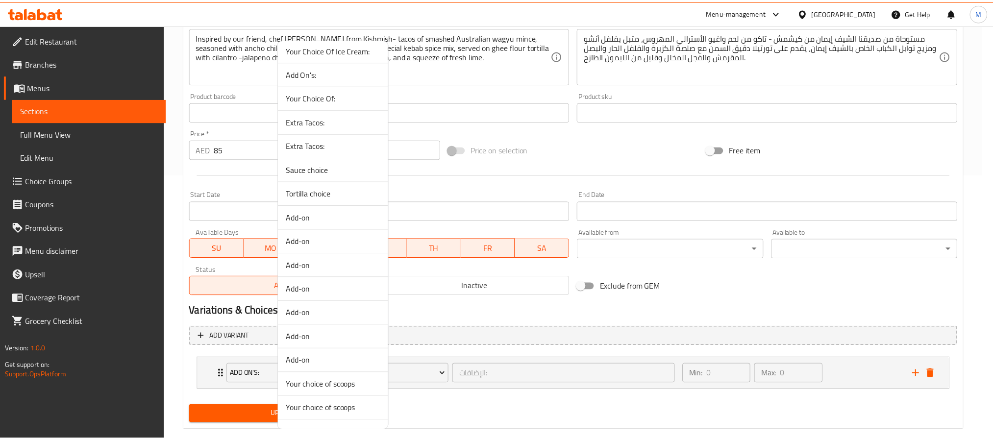
scroll to position [244, 0]
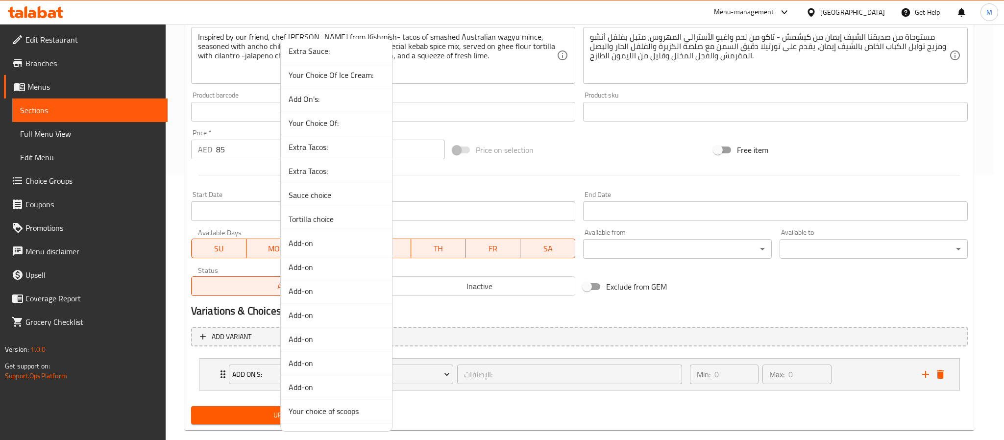
click at [309, 175] on span "Extra Tacos:" at bounding box center [337, 171] width 96 height 12
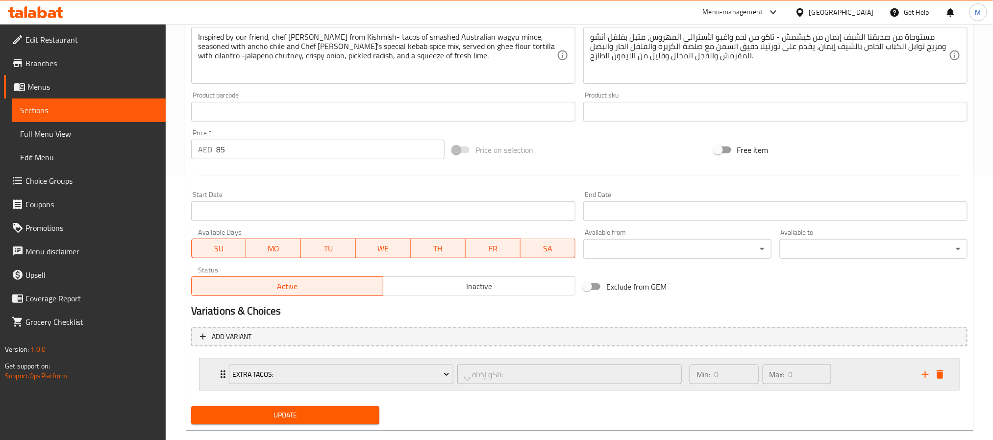
click at [864, 372] on div "Min: 0 ​ Max: 0 ​" at bounding box center [799, 374] width 232 height 31
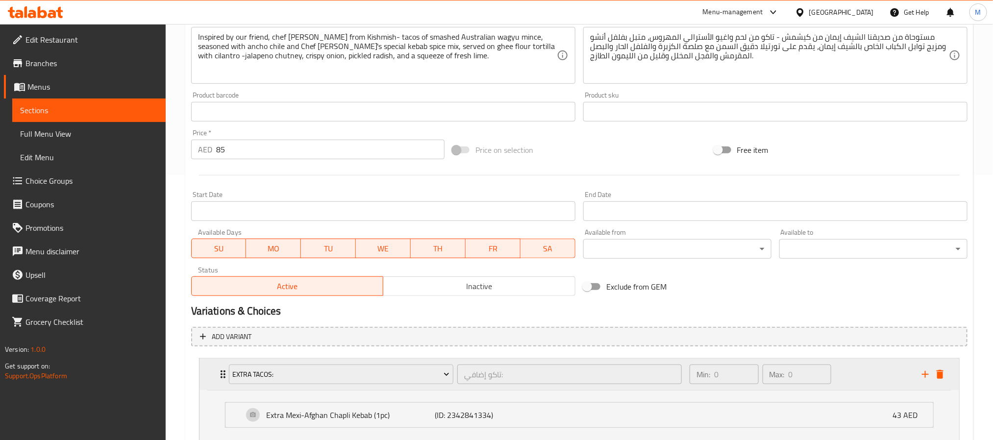
scroll to position [337, 0]
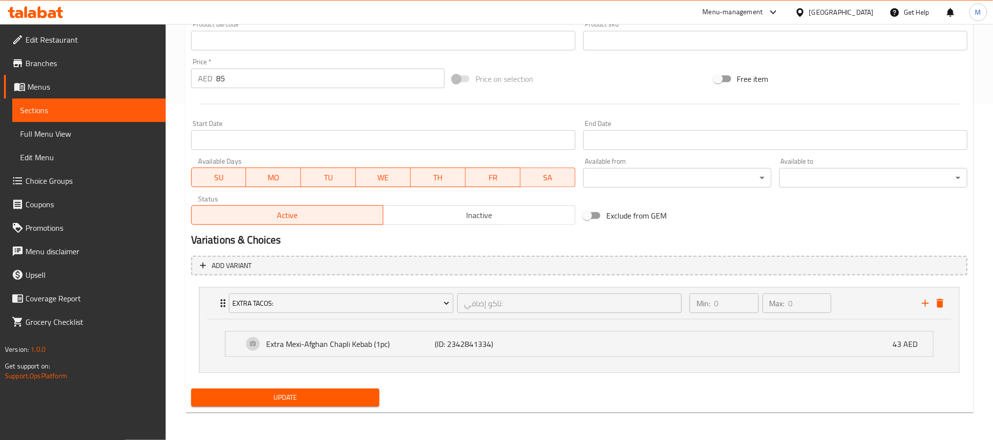
click at [356, 397] on span "Update" at bounding box center [285, 397] width 172 height 12
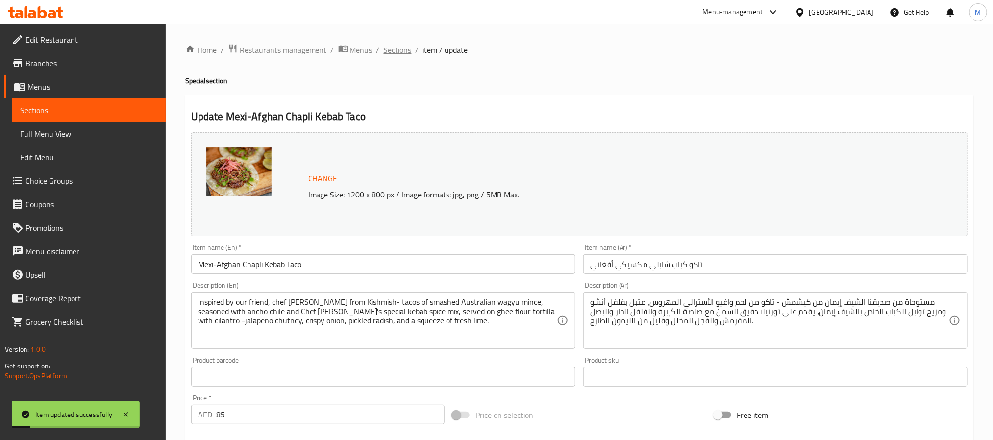
click at [397, 53] on span "Sections" at bounding box center [398, 50] width 28 height 12
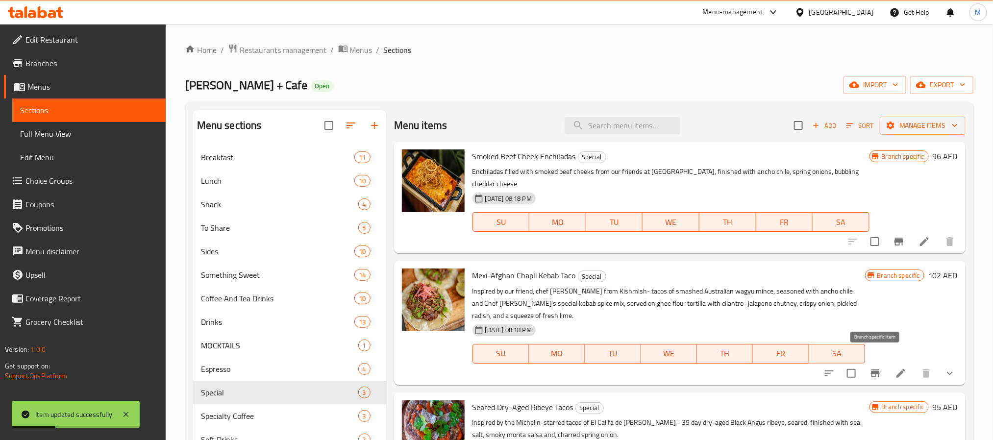
click at [879, 367] on icon "Branch-specific-item" at bounding box center [875, 373] width 12 height 12
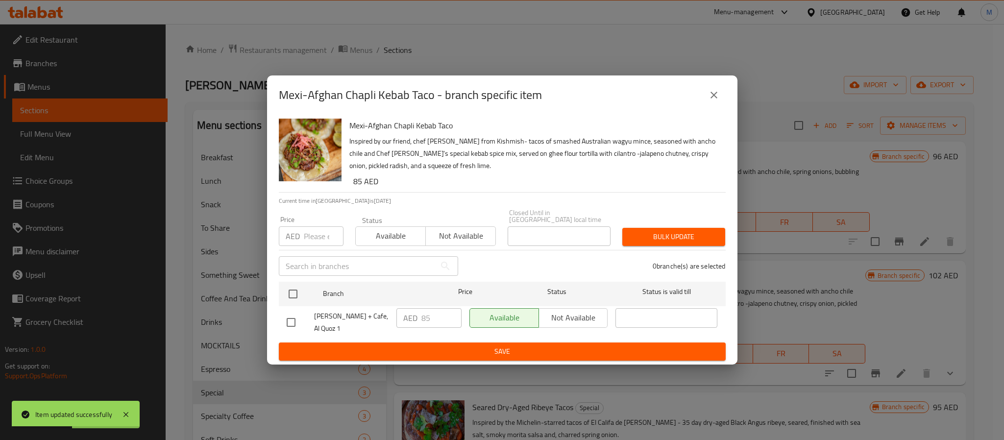
click at [713, 109] on div "Mexi-Afghan Chapli Kebab Taco - branch specific item" at bounding box center [502, 94] width 470 height 39
click at [713, 92] on icon "close" at bounding box center [714, 95] width 12 height 12
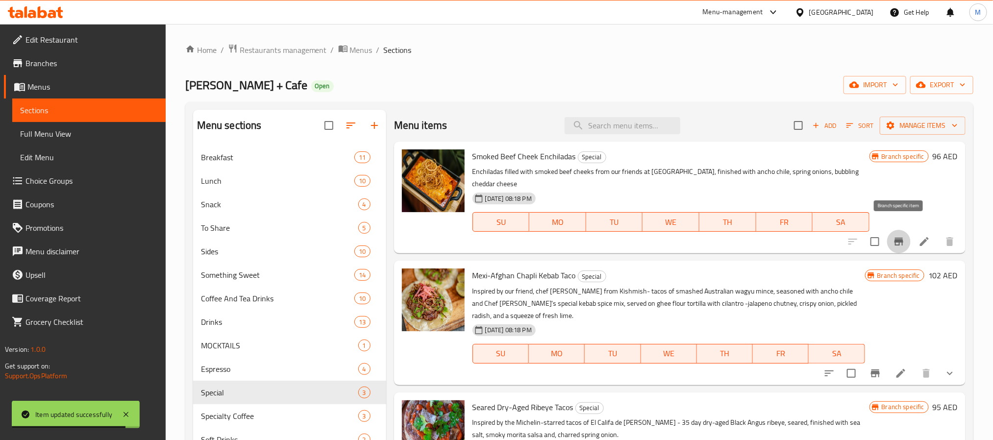
click at [897, 236] on icon "Branch-specific-item" at bounding box center [899, 242] width 12 height 12
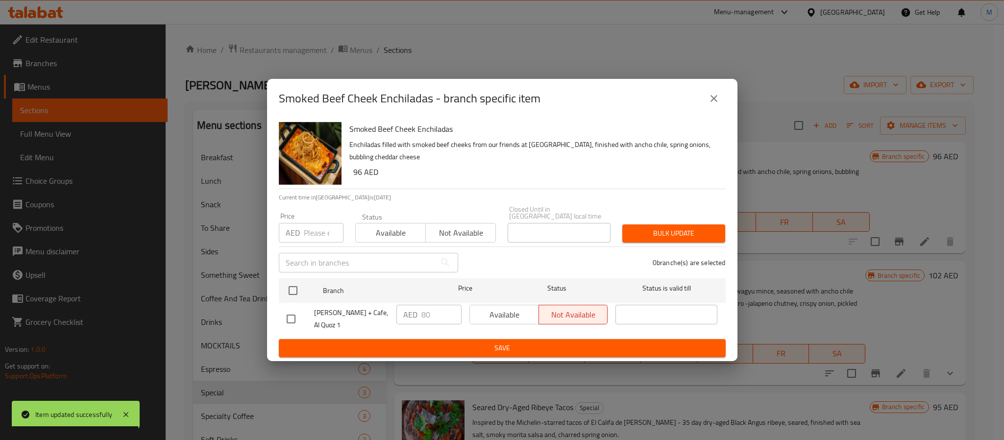
click at [710, 99] on icon "close" at bounding box center [714, 99] width 12 height 12
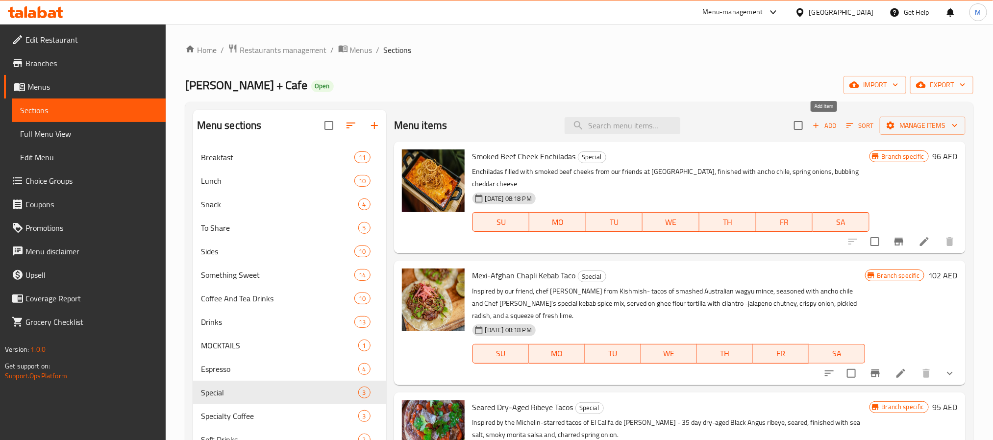
click at [823, 121] on span "Add" at bounding box center [824, 125] width 26 height 11
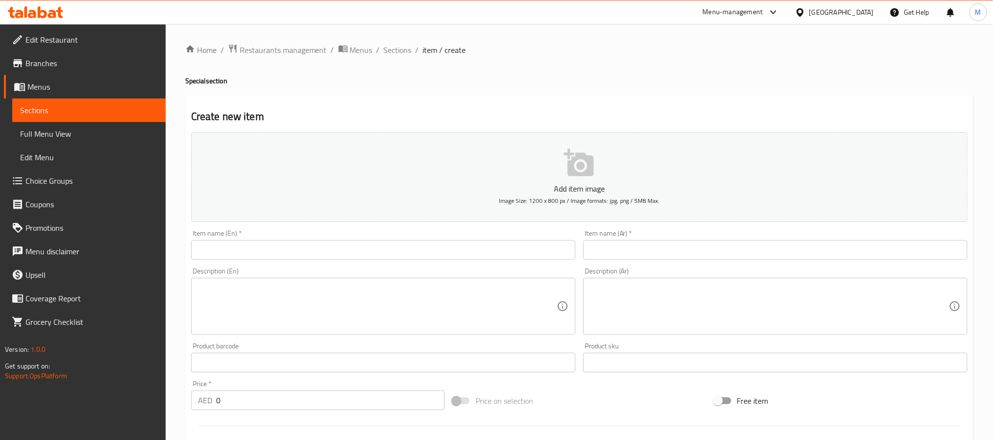
click at [405, 255] on input "text" at bounding box center [383, 250] width 384 height 20
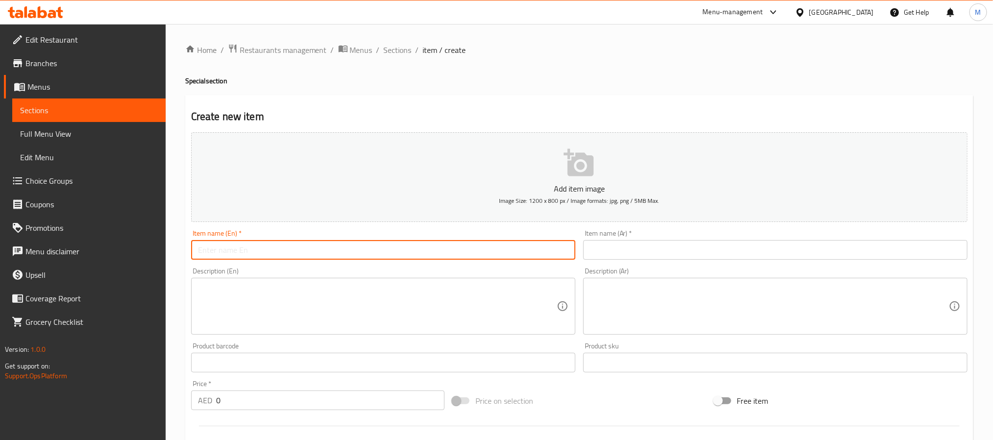
paste input "“El Gordo” Burger feat. Bedouin Foodie & Lila"
type input "“El Gordo” Burger feat. Bedouin Foodie & Lila"
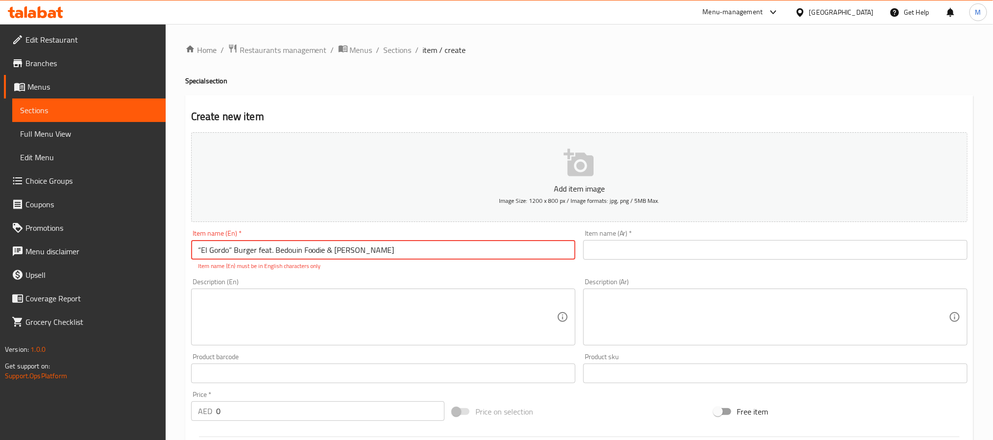
click at [635, 253] on input "text" at bounding box center [775, 250] width 384 height 20
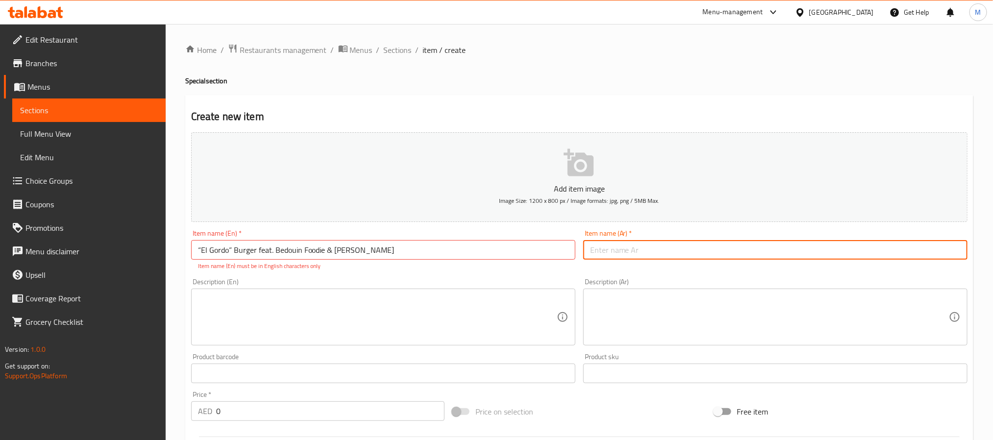
paste input ""إل جوردو" برجر الفذ. عشاق الطعام البدوي وليلى"
type input ""إل جوردو" برجر الفذ. عشاق الطعام البدوي وليلى"
drag, startPoint x: 182, startPoint y: 253, endPoint x: 170, endPoint y: 253, distance: 11.8
click at [170, 253] on div "Home / Restaurants management / Menus / Sections / item / create Special sectio…" at bounding box center [579, 363] width 827 height 679
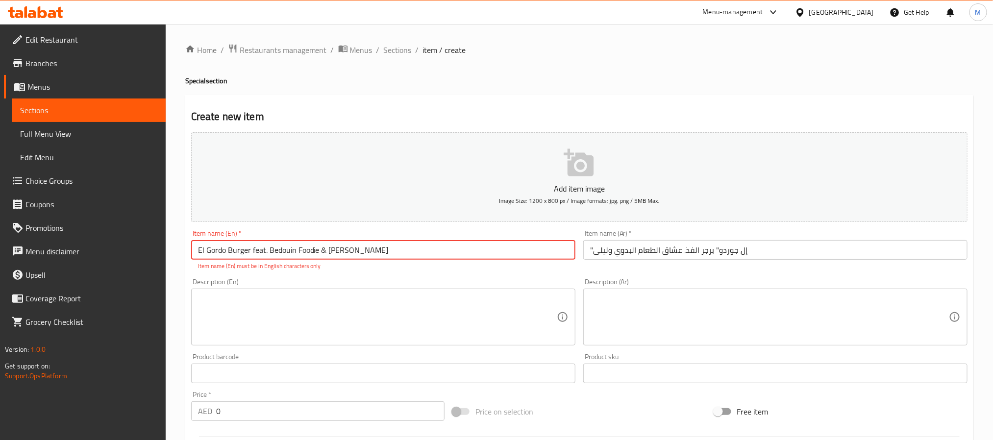
type input "El Gordo Burger feat. Bedouin Foodie & [PERSON_NAME]"
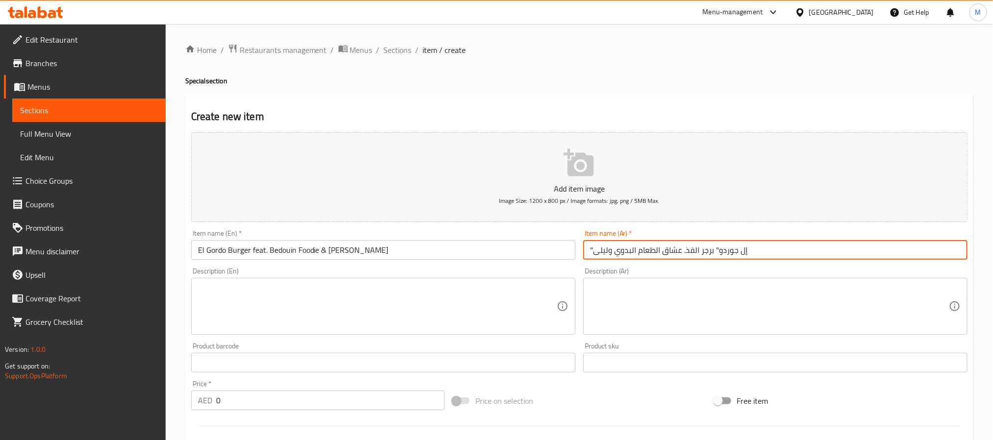
click at [670, 253] on input ""إل جوردو" برجر الفذ. عشاق الطعام البدوي وليلى" at bounding box center [775, 250] width 384 height 20
type input ""إل جوردو" برجر مع الطعام البدوي وليلى"
click at [333, 395] on input "0" at bounding box center [330, 400] width 228 height 20
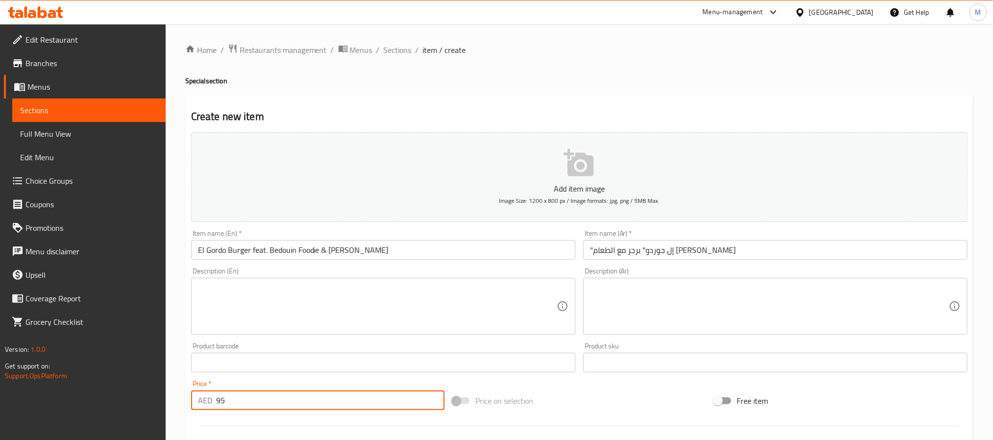
type input "95"
click at [367, 287] on textarea at bounding box center [377, 306] width 359 height 47
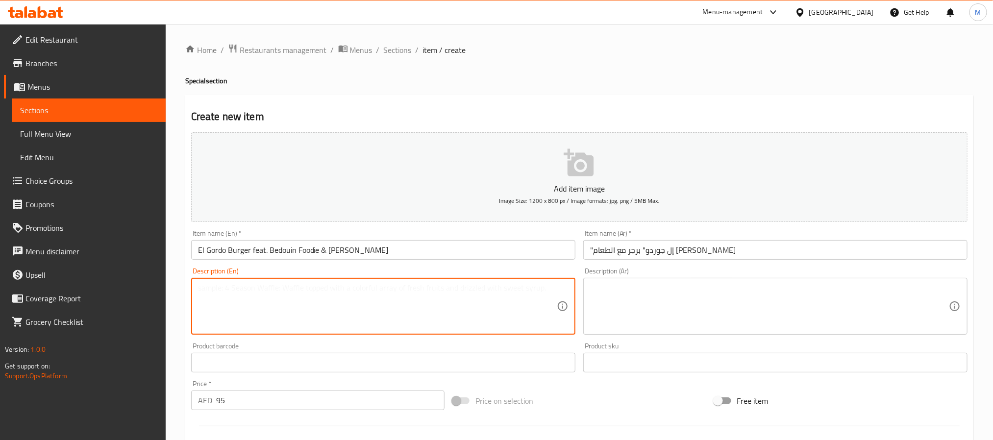
paste textarea "Inspired by the Mexican classic “queso fundido” - thick patty of Australian Wag…"
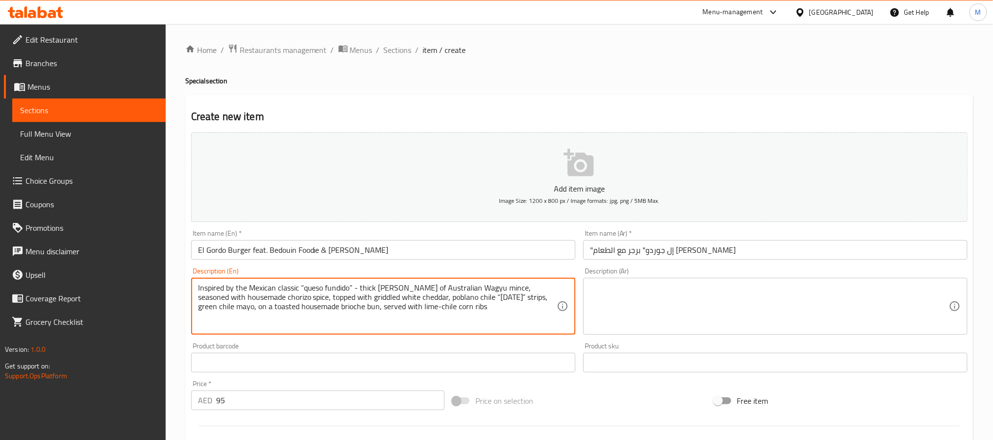
type textarea "Inspired by the Mexican classic “queso fundido” - thick patty of Australian Wag…"
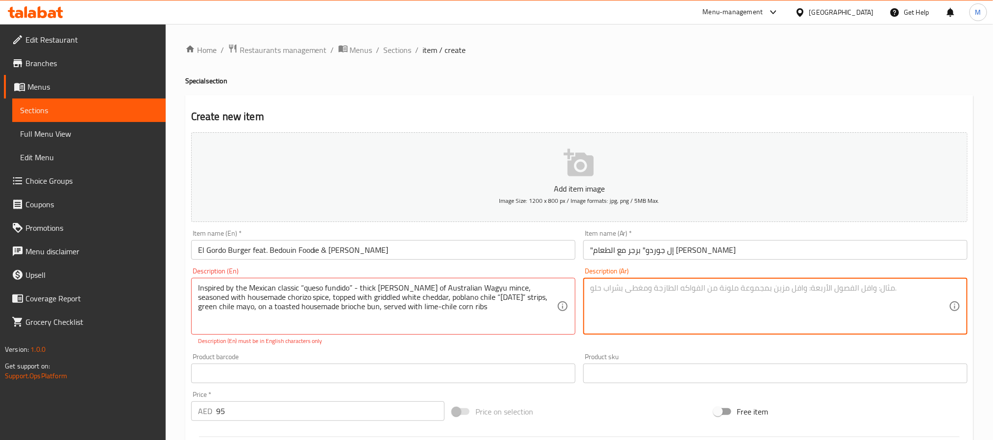
click at [640, 308] on textarea at bounding box center [769, 306] width 359 height 47
paste textarea "مستوحى من الطبق المكسيكي الكلاسيكي "كيسو فونديدو" - فطيرة سميكة من لحم واغيو ال…"
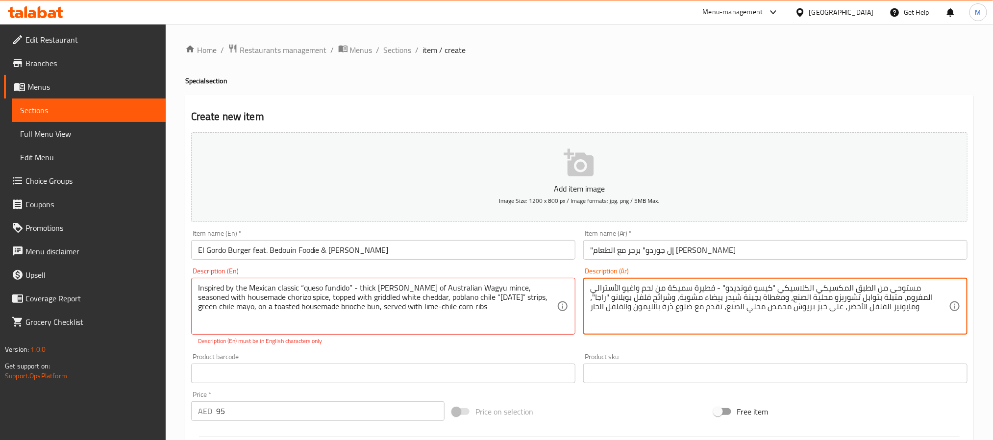
type textarea "مستوحى من الطبق المكسيكي الكلاسيكي "كيسو فونديدو" - فطيرة سميكة من لحم واغيو ال…"
click at [481, 255] on input "El Gordo Burger feat. Bedouin Foodie & [PERSON_NAME]" at bounding box center [383, 250] width 384 height 20
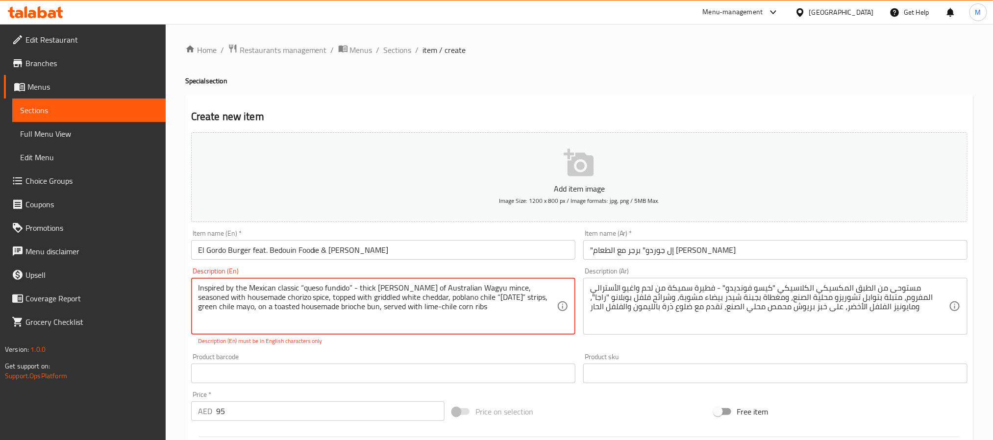
drag, startPoint x: 359, startPoint y: 284, endPoint x: 602, endPoint y: 437, distance: 286.9
click at [359, 285] on textarea "Inspired by the Mexican classic “queso fundido” - thick patty of Australian Wag…" at bounding box center [377, 306] width 359 height 47
click at [427, 250] on input "El Gordo Burger feat. Bedouin Foodie & [PERSON_NAME]" at bounding box center [383, 250] width 384 height 20
drag, startPoint x: 466, startPoint y: 298, endPoint x: 499, endPoint y: 325, distance: 42.1
type textarea "Inspired by the Mexican classic queso fundido - thick [PERSON_NAME] of Australi…"
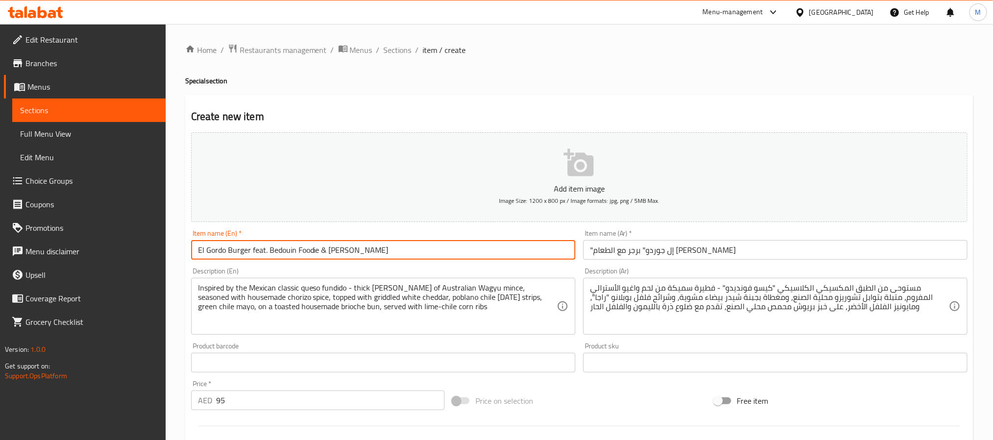
click at [381, 247] on input "El Gordo Burger feat. Bedouin Foodie & [PERSON_NAME]" at bounding box center [383, 250] width 384 height 20
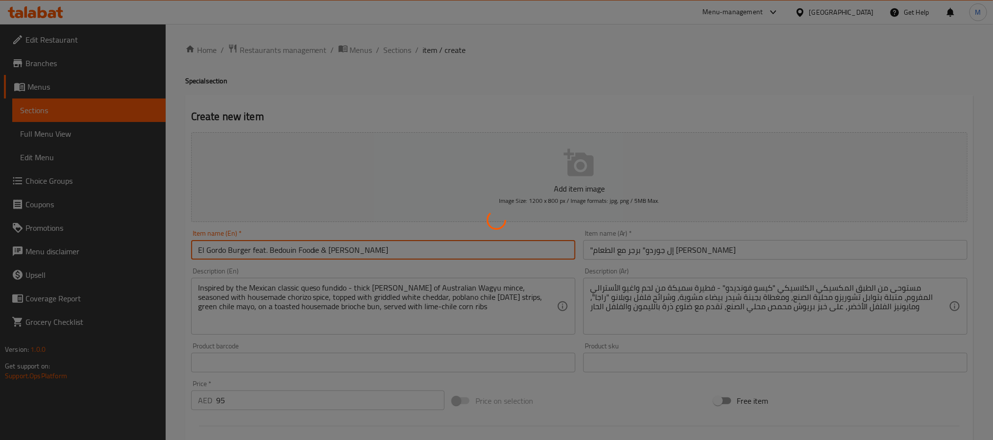
type input "0"
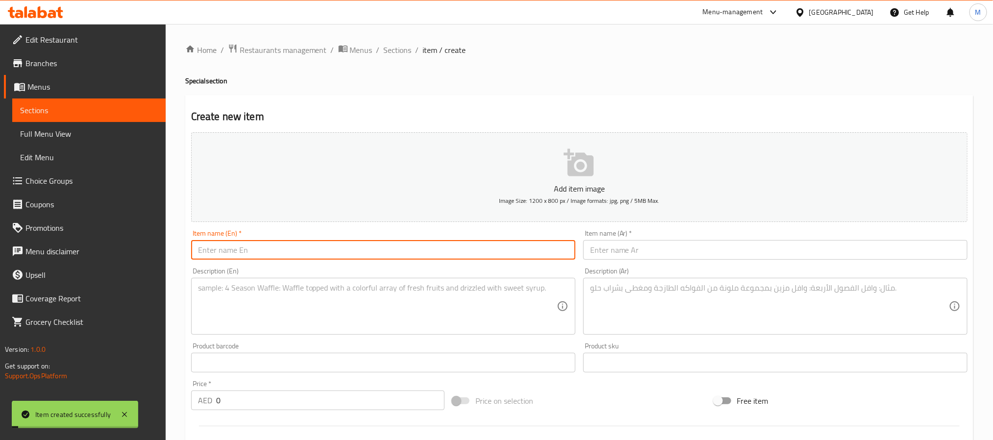
drag, startPoint x: 398, startPoint y: 48, endPoint x: 412, endPoint y: 63, distance: 20.8
click at [398, 48] on span "Sections" at bounding box center [398, 50] width 28 height 12
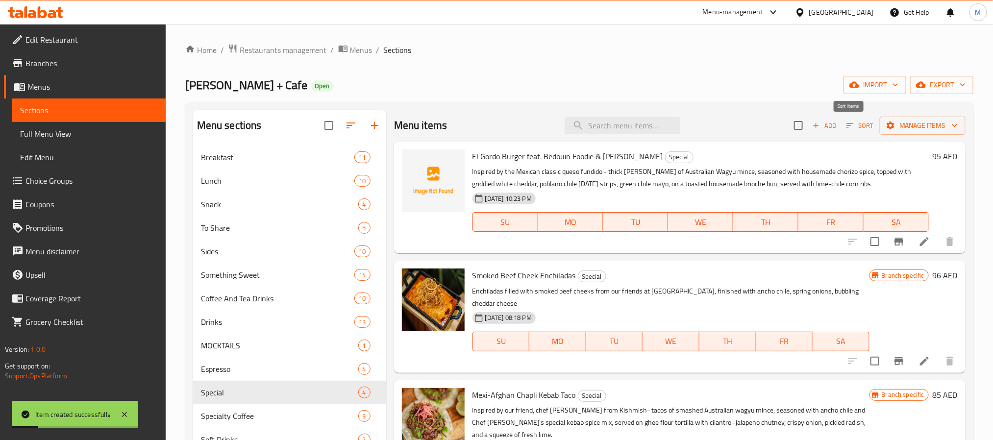
click at [846, 127] on span "Sort" at bounding box center [859, 125] width 27 height 11
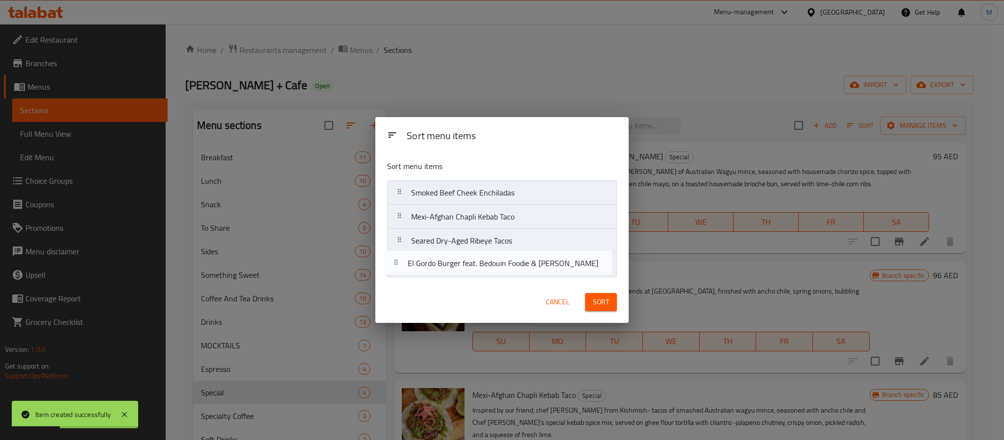
drag, startPoint x: 536, startPoint y: 193, endPoint x: 533, endPoint y: 271, distance: 78.5
click at [533, 271] on nav "El Gordo Burger feat. Bedouin Foodie & Lila Smoked Beef Cheek Enchiladas Mexi-A…" at bounding box center [502, 228] width 230 height 97
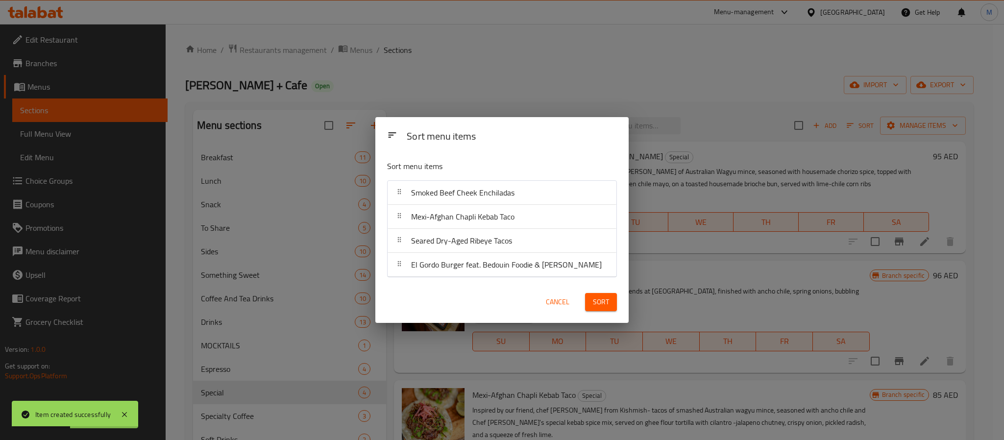
click at [591, 302] on button "Sort" at bounding box center [601, 302] width 32 height 18
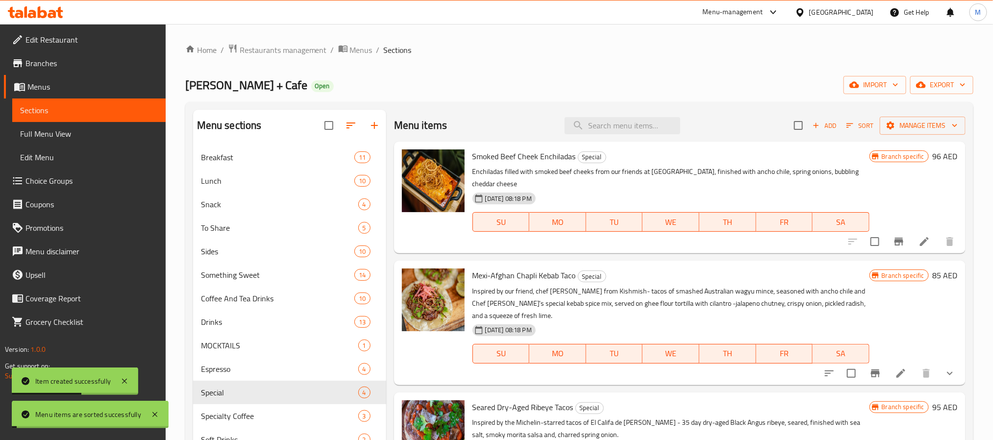
click at [735, 91] on div "Lila Molino + Cafe Open import export" at bounding box center [579, 85] width 788 height 18
click at [866, 244] on input "checkbox" at bounding box center [874, 241] width 21 height 21
click at [896, 128] on span "Manage items" at bounding box center [922, 126] width 70 height 12
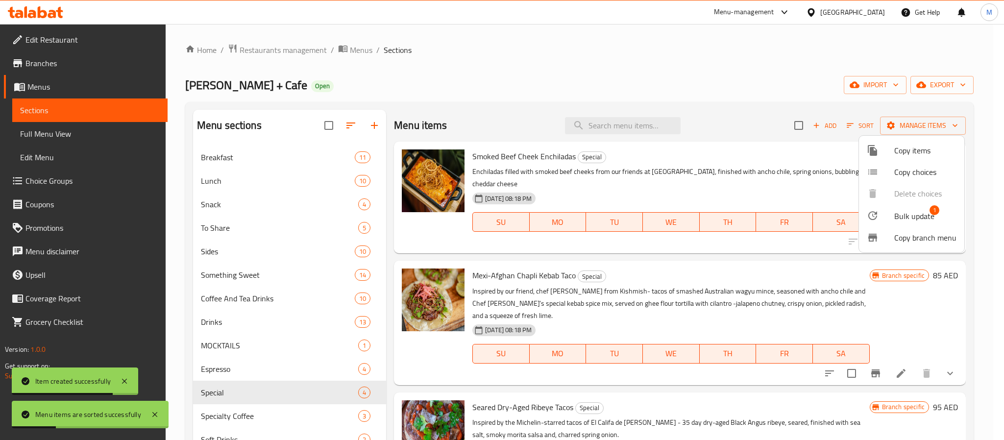
click at [882, 218] on div at bounding box center [880, 216] width 27 height 12
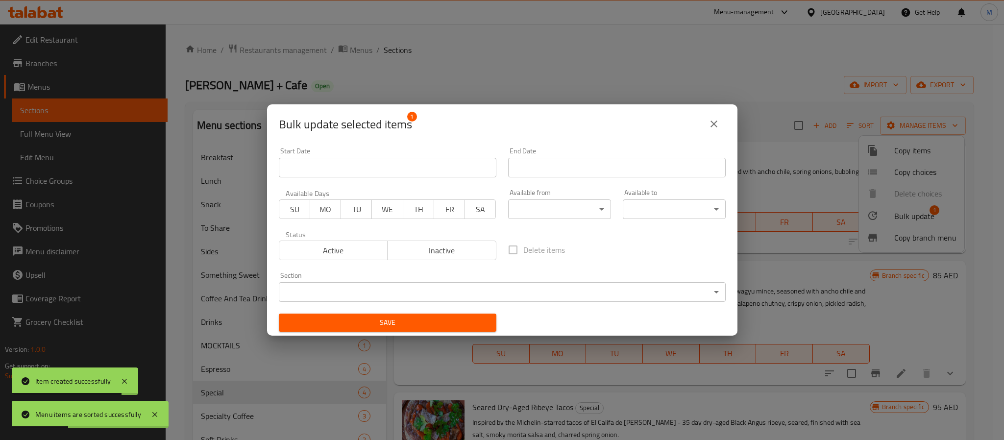
click at [428, 255] on span "Inactive" at bounding box center [441, 250] width 101 height 14
drag, startPoint x: 438, startPoint y: 314, endPoint x: 442, endPoint y: 317, distance: 5.5
click at [438, 315] on button "Save" at bounding box center [388, 323] width 218 height 18
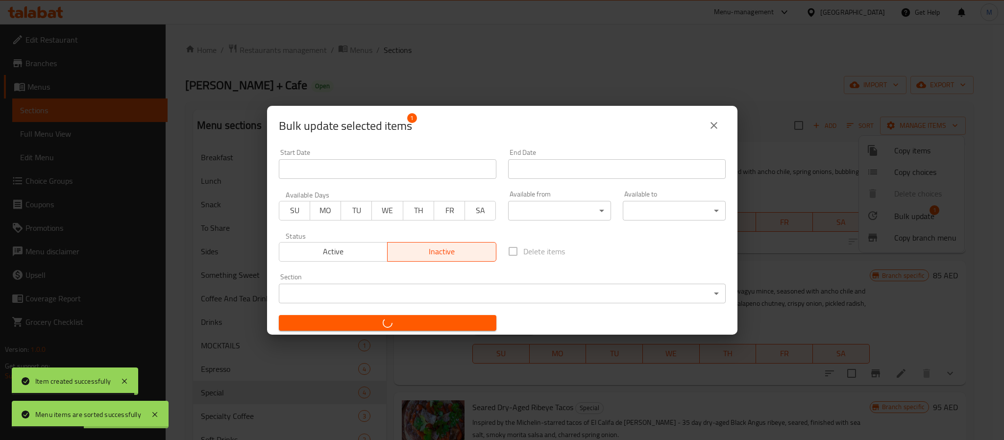
checkbox input "false"
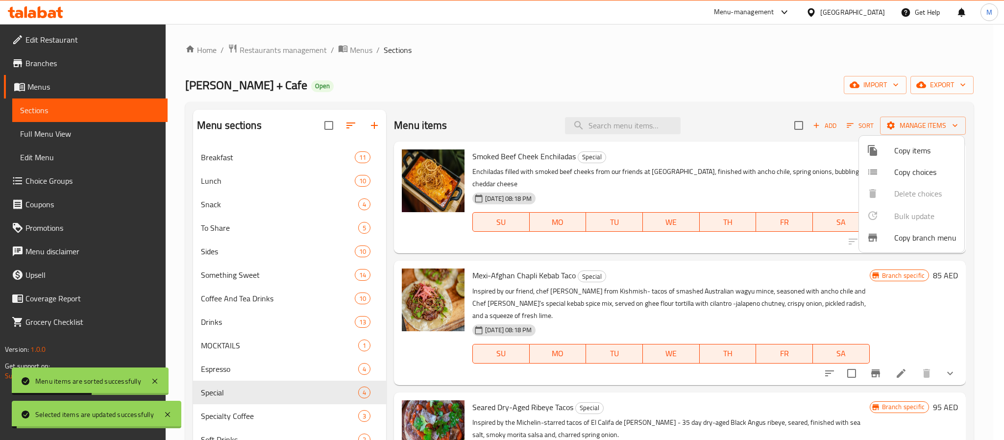
click at [469, 72] on div at bounding box center [502, 220] width 1004 height 440
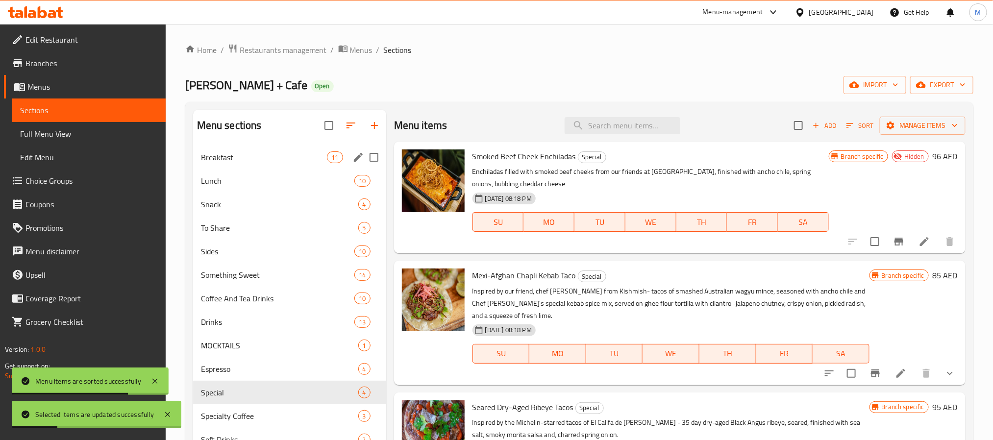
click at [270, 165] on div "Breakfast 11" at bounding box center [289, 157] width 193 height 24
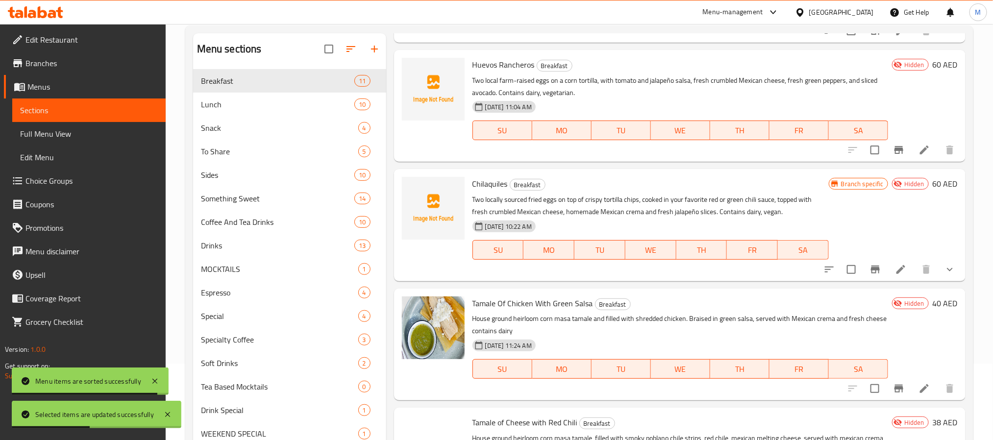
scroll to position [184, 0]
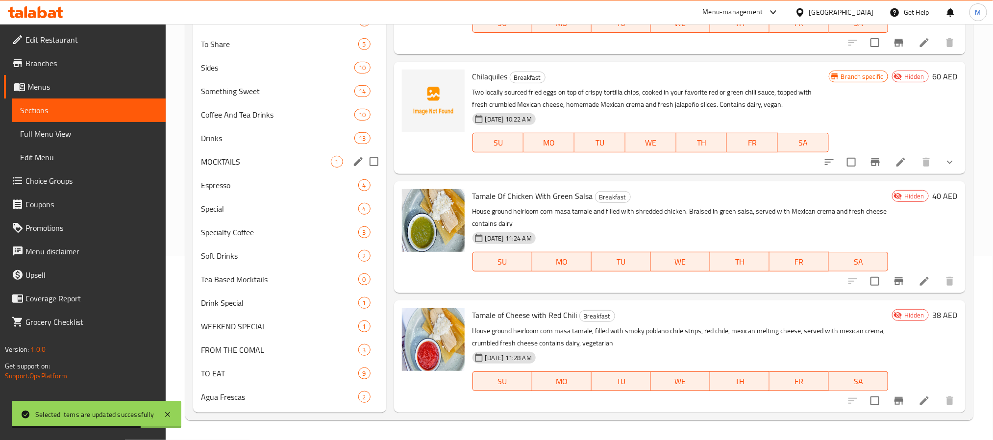
click at [373, 162] on input "Menu sections" at bounding box center [373, 161] width 21 height 21
checkbox input "true"
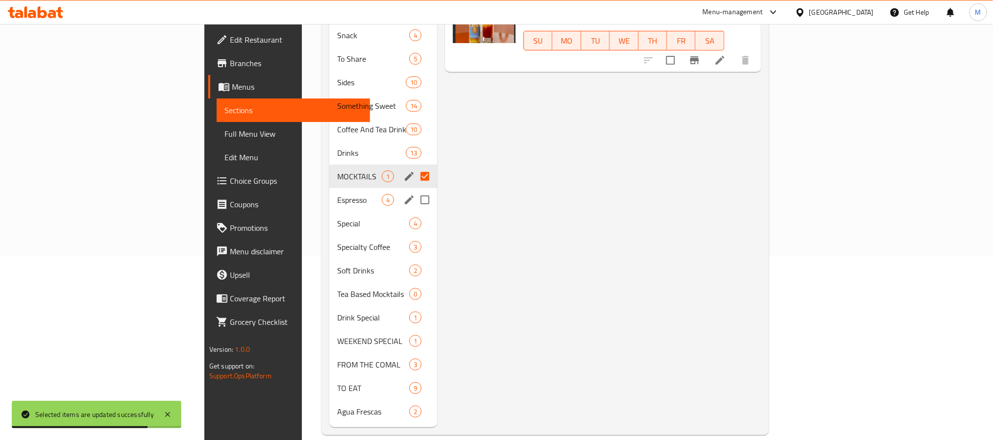
click at [414, 190] on input "Menu sections" at bounding box center [424, 200] width 21 height 21
checkbox input "true"
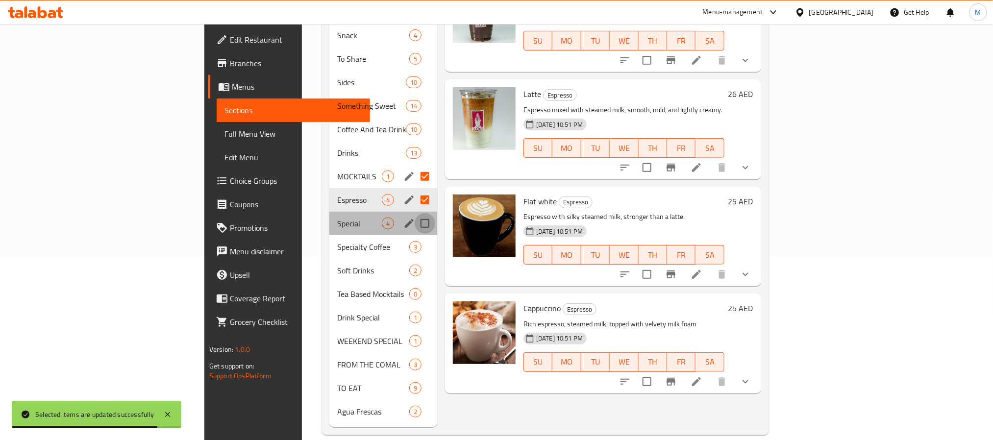
click at [414, 213] on input "Menu sections" at bounding box center [424, 223] width 21 height 21
checkbox input "true"
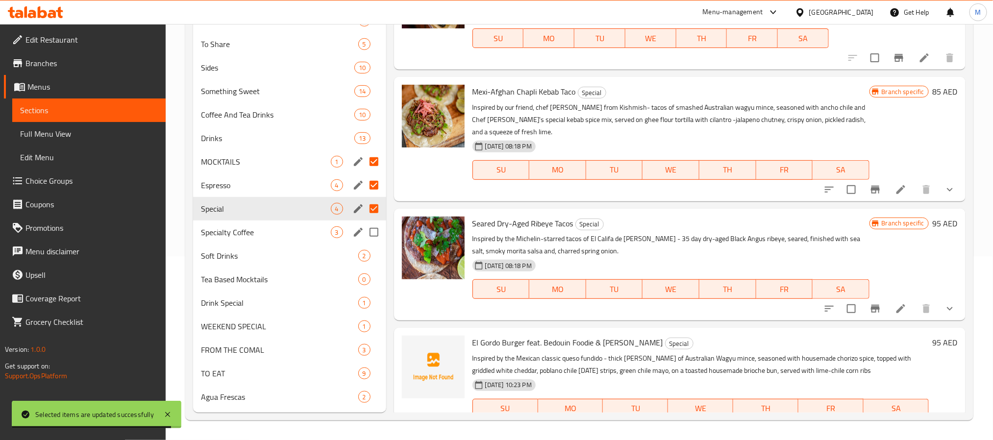
click at [372, 229] on input "Menu sections" at bounding box center [373, 232] width 21 height 21
checkbox input "true"
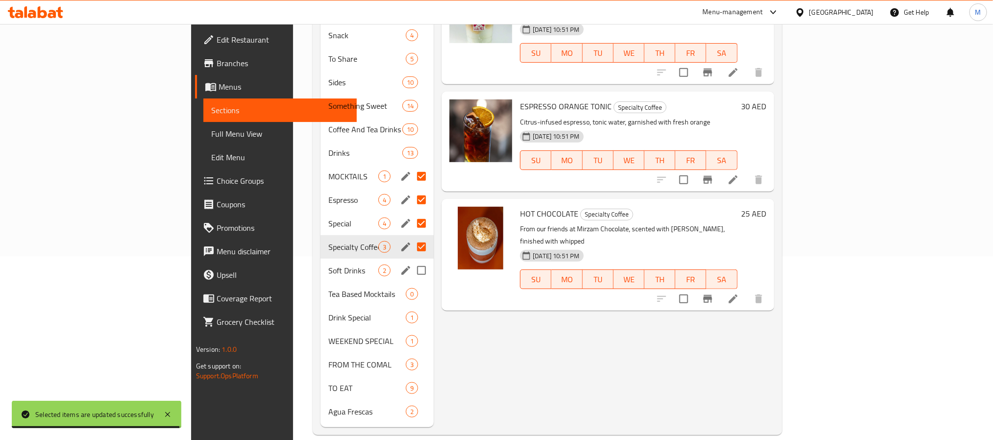
click at [411, 260] on input "Menu sections" at bounding box center [421, 270] width 21 height 21
checkbox input "true"
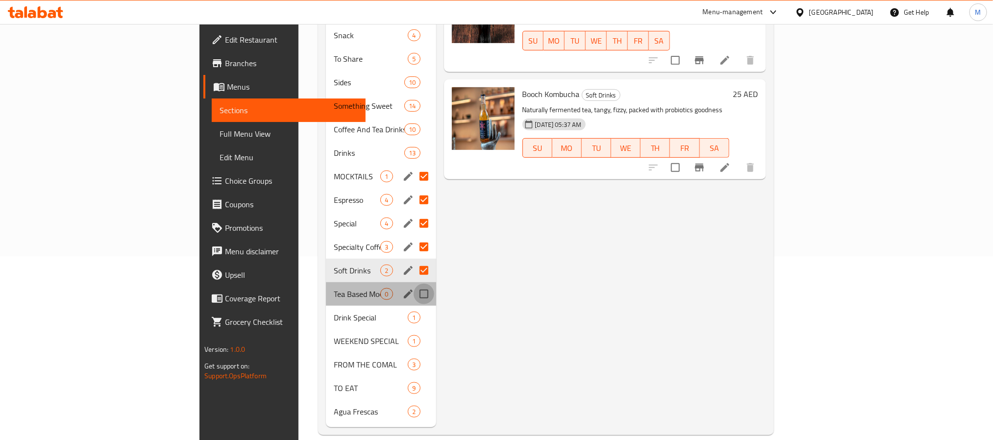
click at [413, 284] on input "Menu sections" at bounding box center [423, 294] width 21 height 21
checkbox input "true"
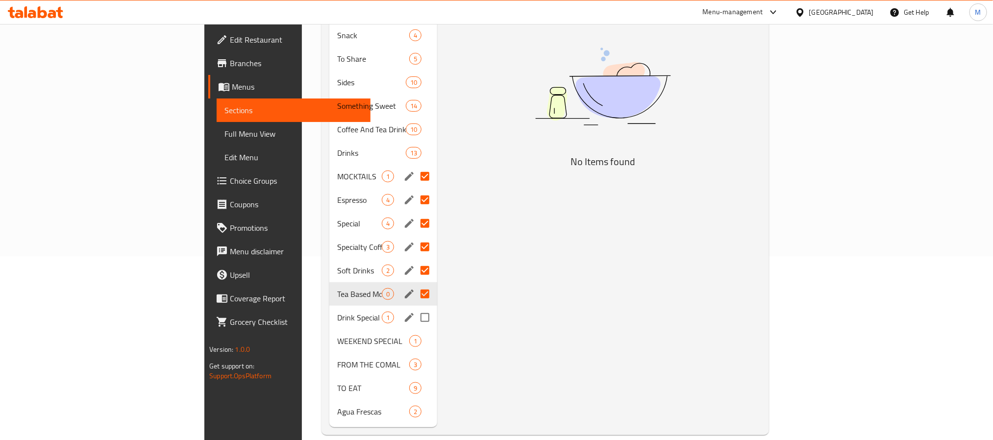
click at [414, 307] on input "Menu sections" at bounding box center [424, 317] width 21 height 21
checkbox input "true"
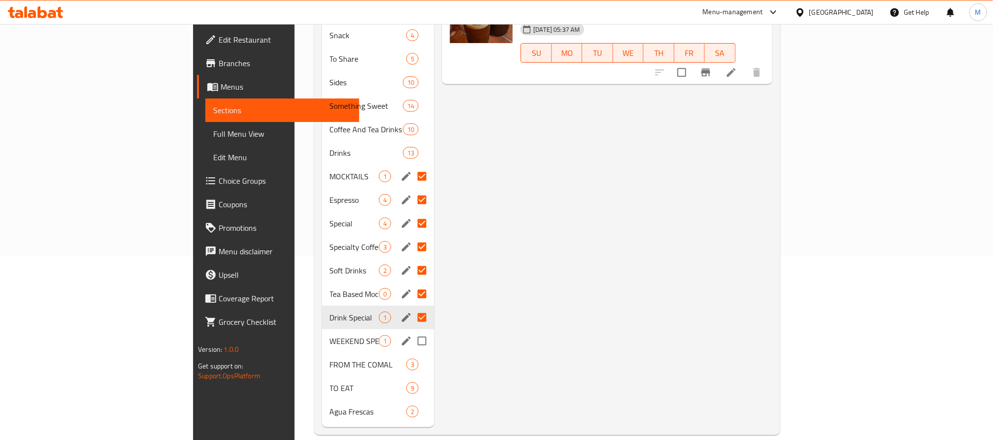
click at [412, 331] on input "Menu sections" at bounding box center [422, 341] width 21 height 21
checkbox input "true"
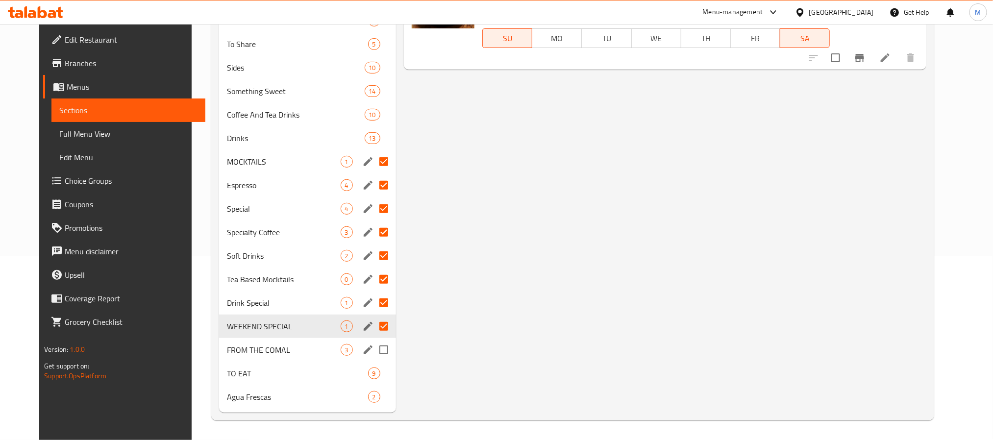
click at [378, 348] on input "Menu sections" at bounding box center [383, 349] width 21 height 21
checkbox input "true"
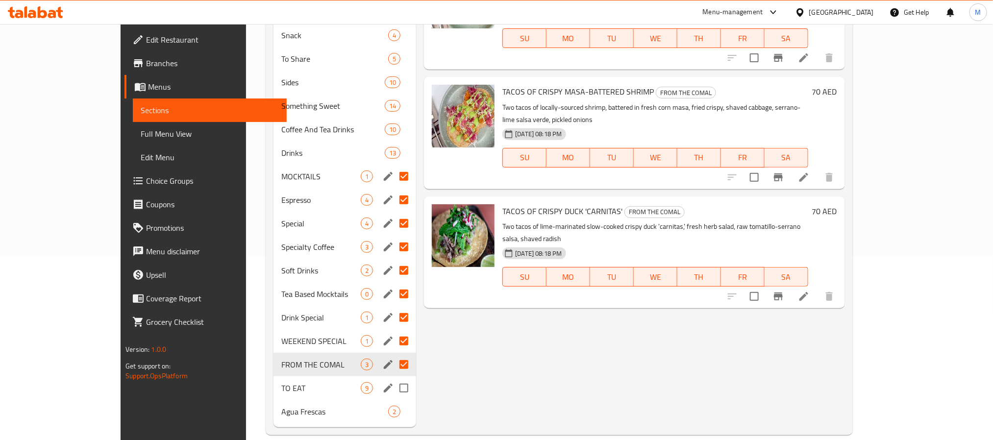
click at [393, 378] on input "Menu sections" at bounding box center [403, 388] width 21 height 21
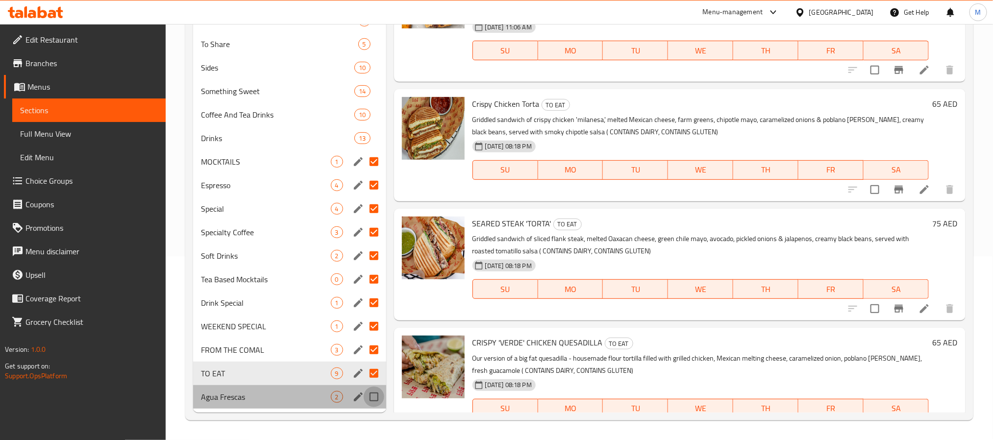
click at [376, 397] on input "Menu sections" at bounding box center [373, 397] width 21 height 21
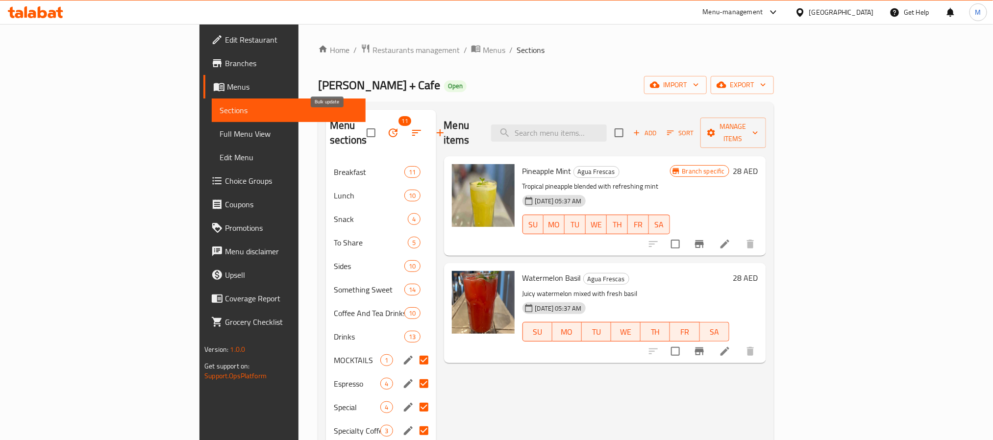
click at [387, 127] on icon "button" at bounding box center [393, 133] width 12 height 12
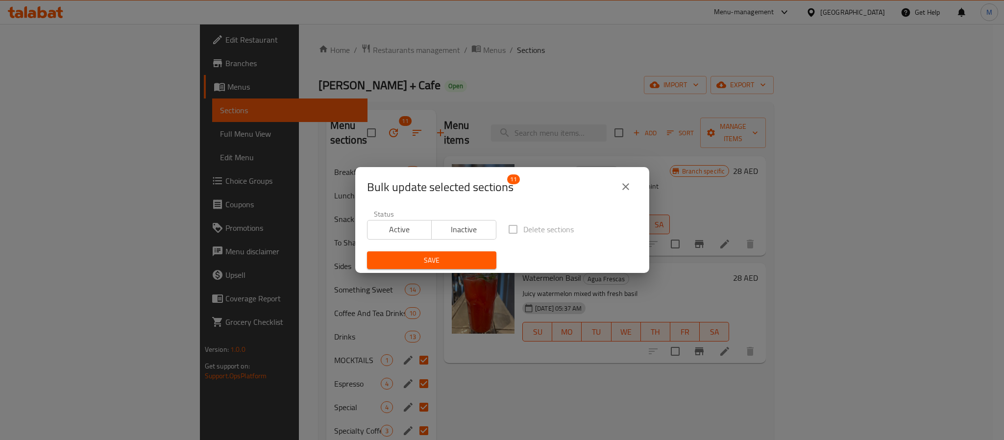
click at [472, 234] on span "Inactive" at bounding box center [464, 229] width 57 height 14
click at [450, 264] on span "Save" at bounding box center [432, 260] width 114 height 12
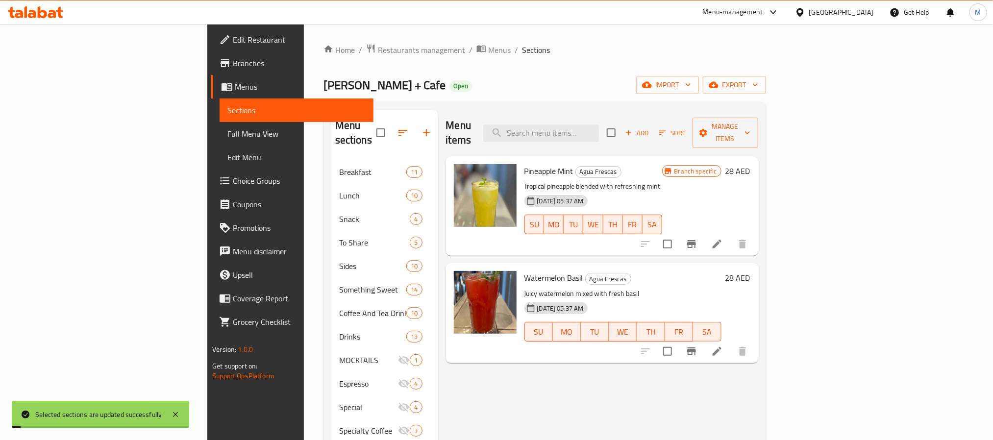
click at [494, 92] on div "Lila Molino + Cafe Open import export" at bounding box center [544, 85] width 442 height 18
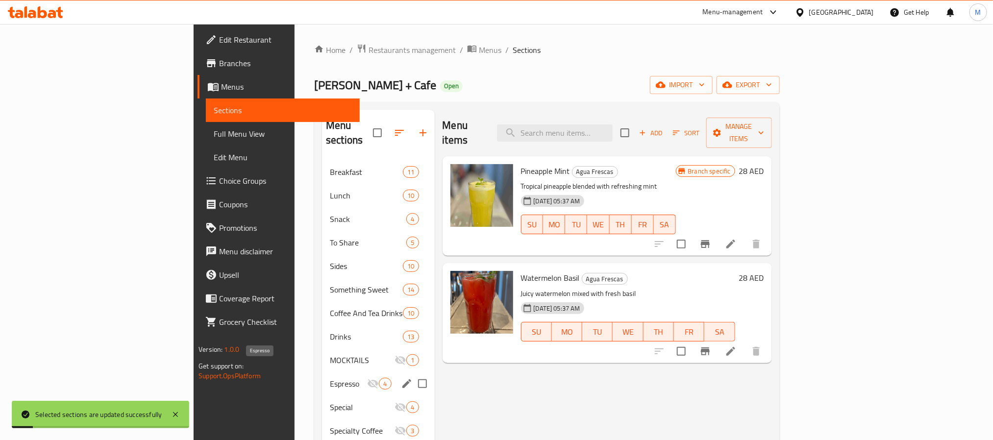
scroll to position [184, 0]
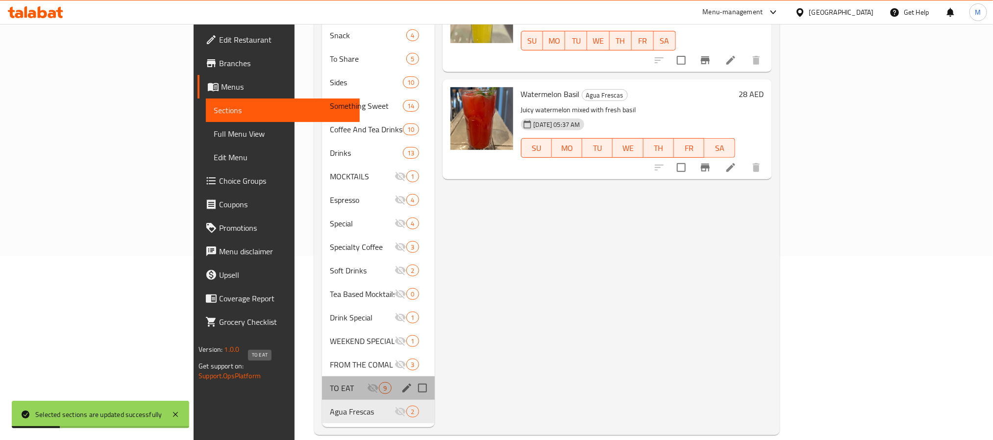
click at [330, 382] on span "TO EAT" at bounding box center [348, 388] width 37 height 12
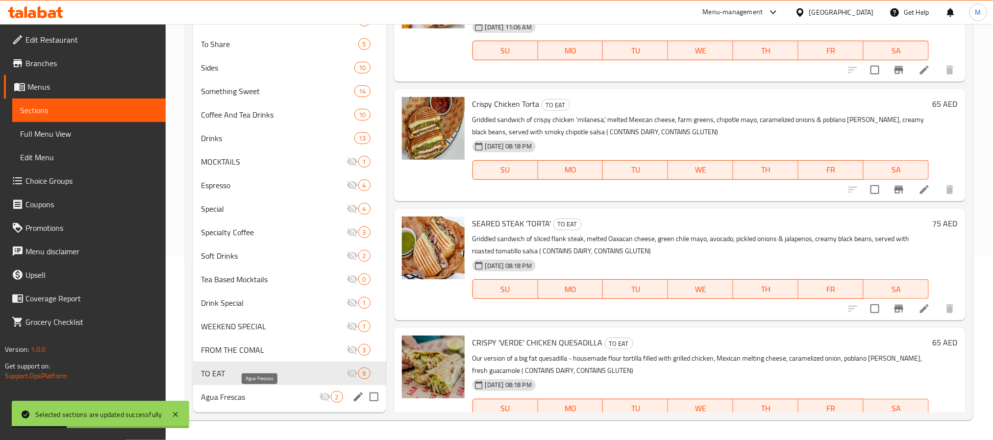
click at [242, 394] on span "Agua Frescas" at bounding box center [260, 397] width 118 height 12
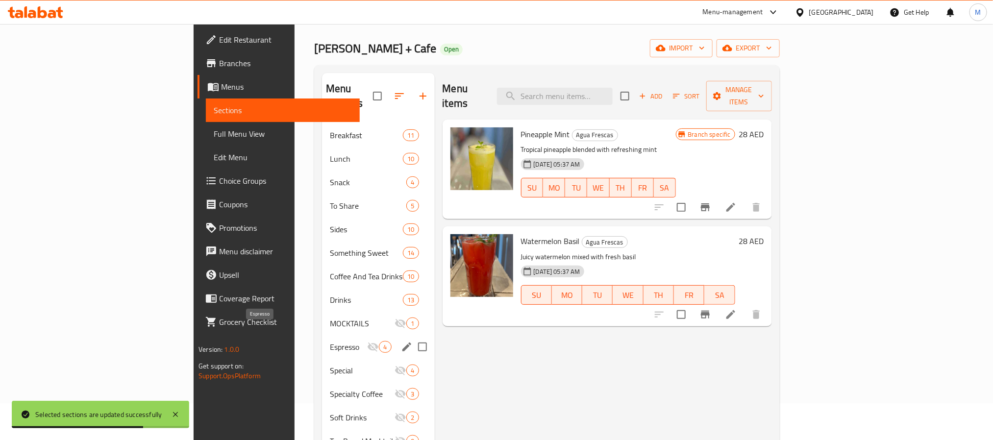
scroll to position [184, 0]
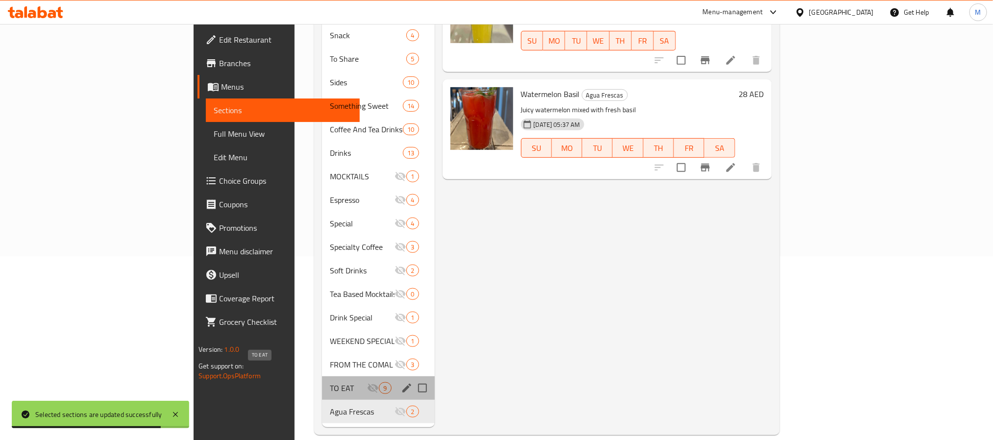
click at [330, 382] on span "TO EAT" at bounding box center [348, 388] width 37 height 12
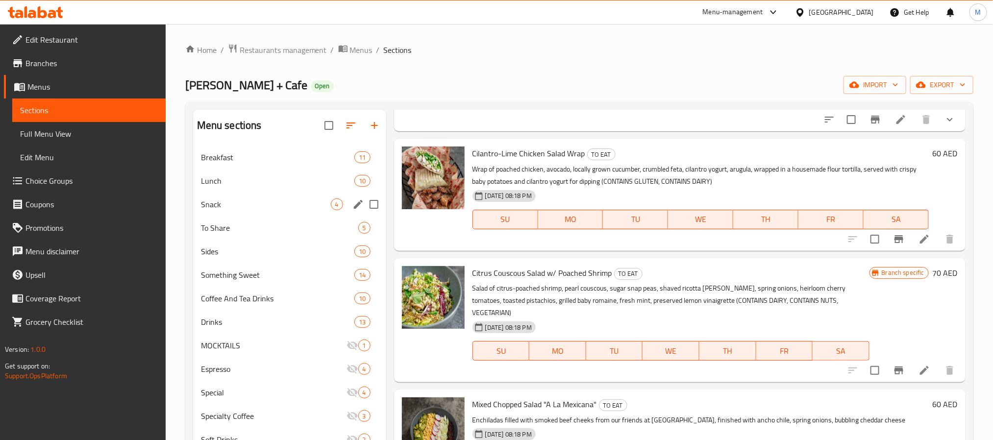
click at [248, 195] on div "Snack 4" at bounding box center [289, 205] width 193 height 24
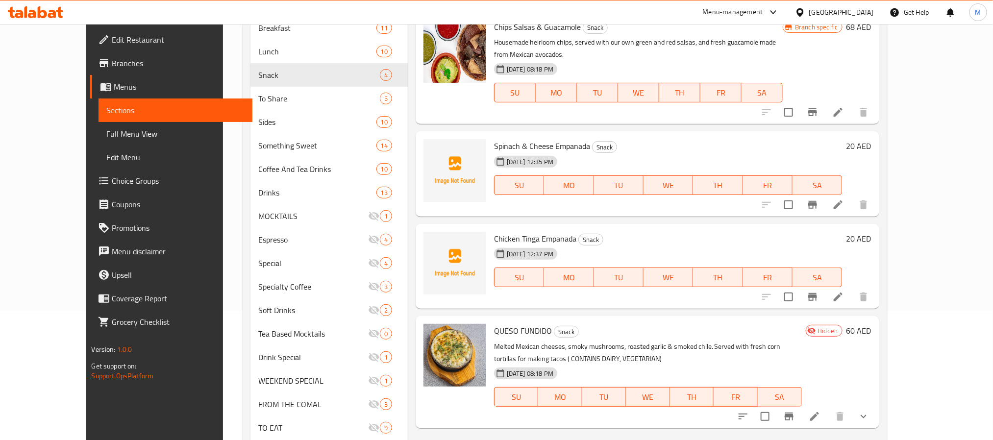
scroll to position [37, 0]
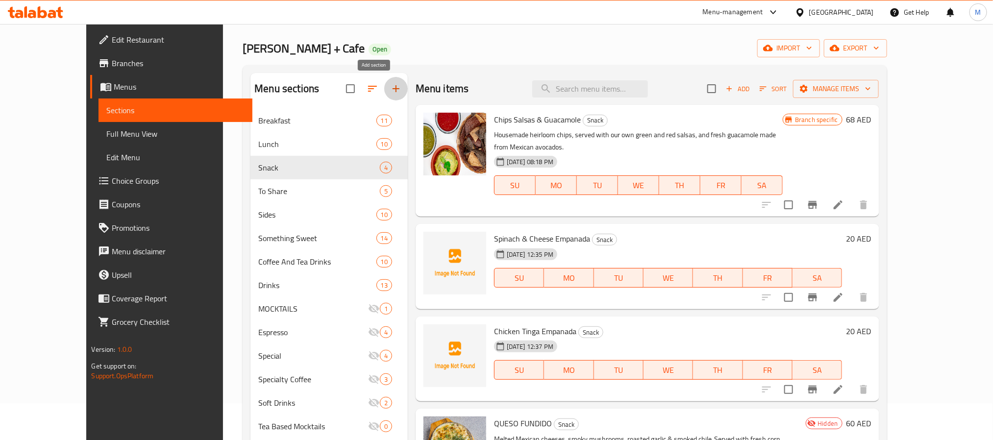
click at [390, 84] on icon "button" at bounding box center [396, 89] width 12 height 12
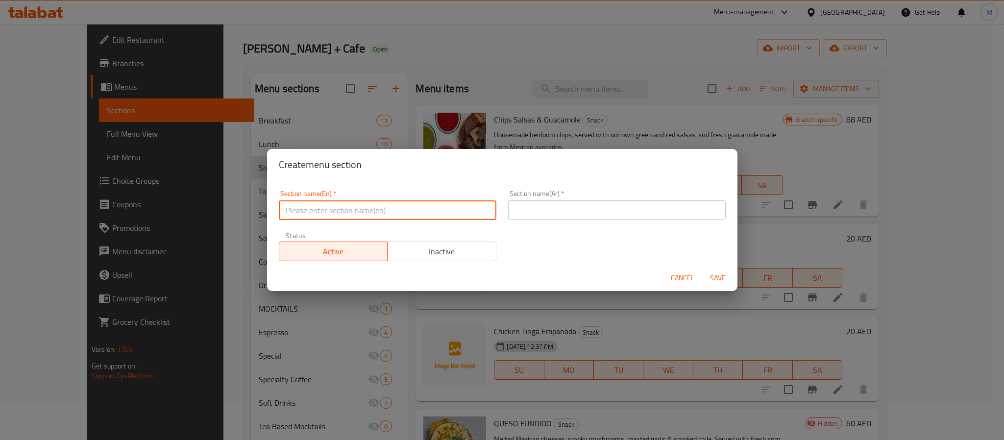
click at [422, 203] on input "text" at bounding box center [388, 210] width 218 height 20
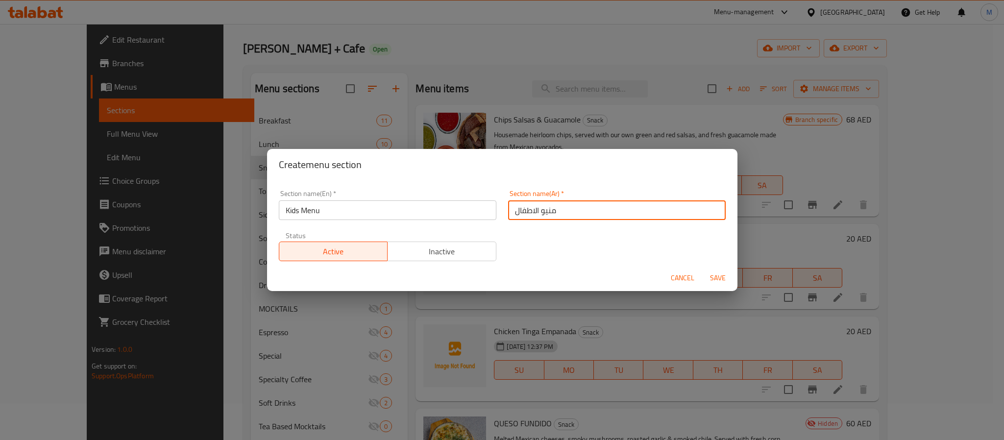
click at [702, 269] on button "Save" at bounding box center [717, 278] width 31 height 18
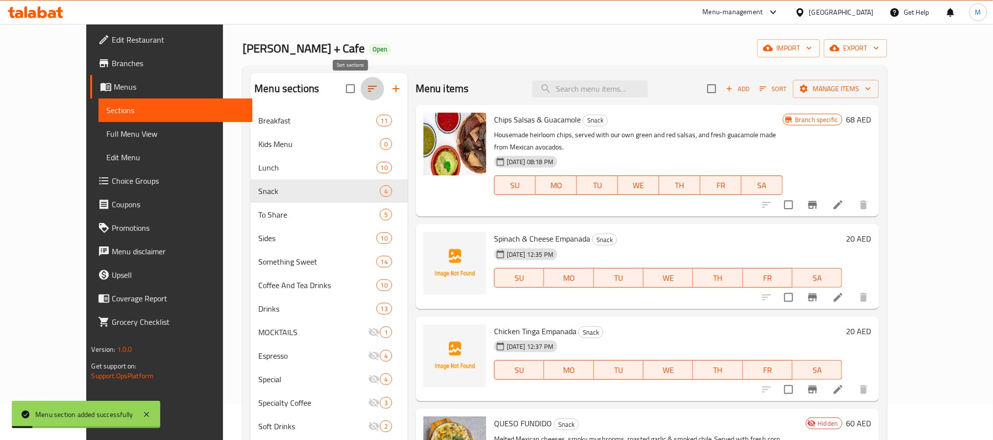
click at [366, 86] on icon "button" at bounding box center [372, 89] width 12 height 12
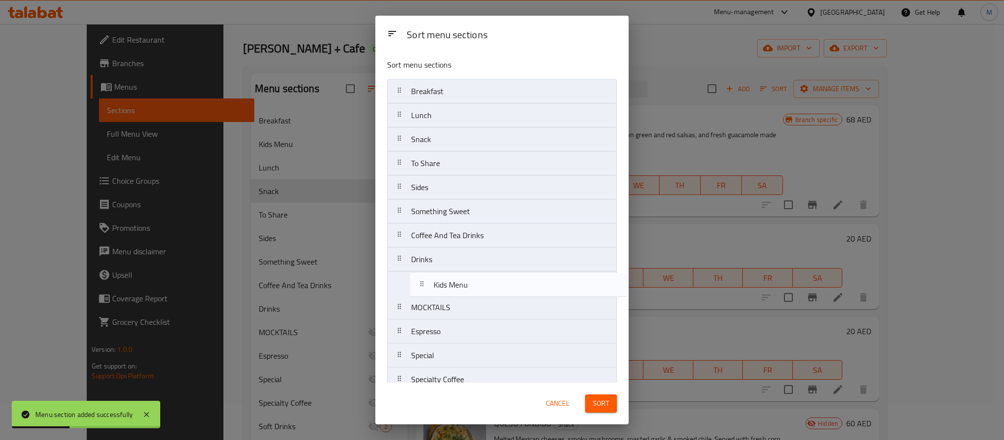
drag, startPoint x: 430, startPoint y: 115, endPoint x: 454, endPoint y: 294, distance: 181.0
click at [454, 293] on nav "Breakfast Kids Menu Lunch Snack To Share Sides Something Sweet Coffee And Tea D…" at bounding box center [502, 319] width 230 height 481
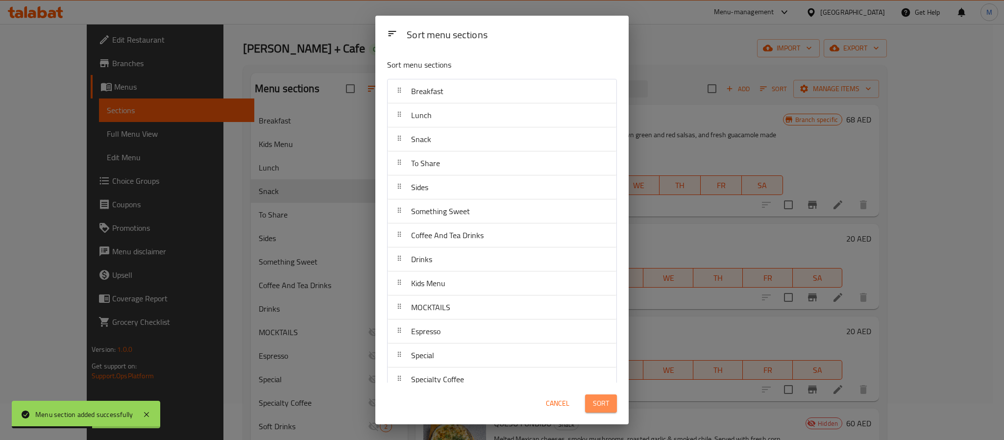
click at [601, 410] on button "Sort" at bounding box center [601, 403] width 32 height 18
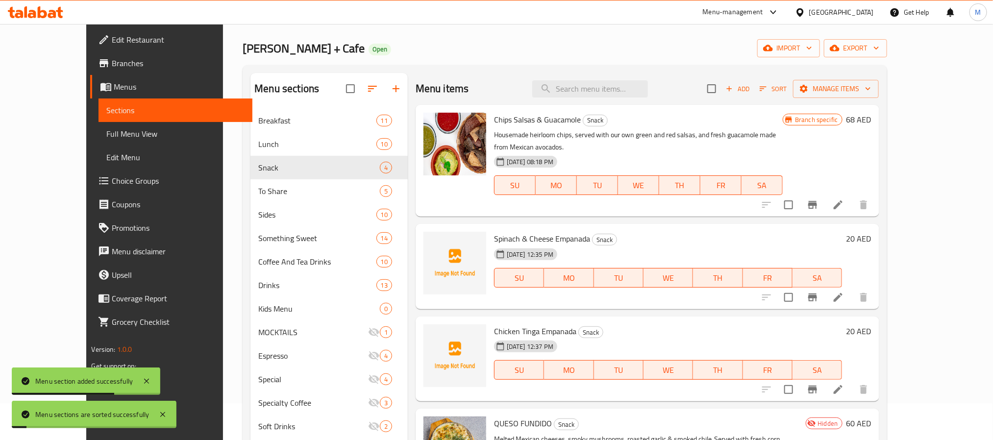
click at [456, 68] on div "Menu sections Breakfast 11 Lunch 10 Snack 4 To Share 5 Sides 10 Something Sweet…" at bounding box center [564, 328] width 644 height 526
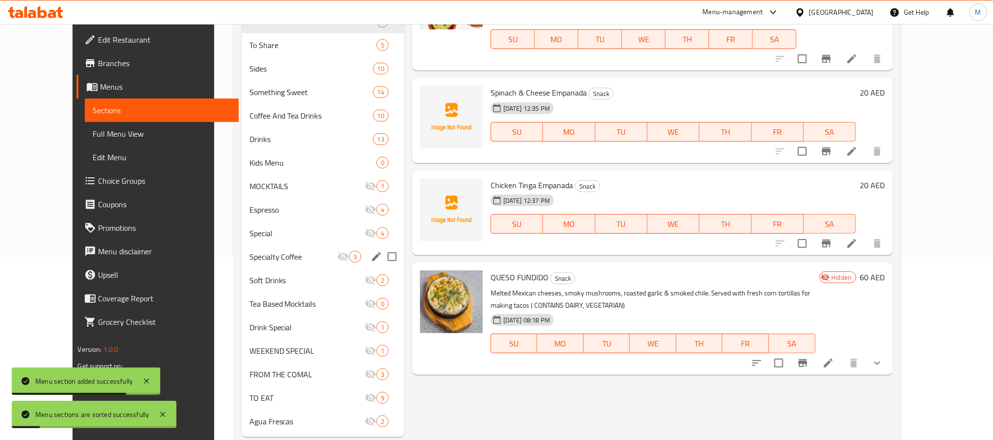
scroll to position [184, 0]
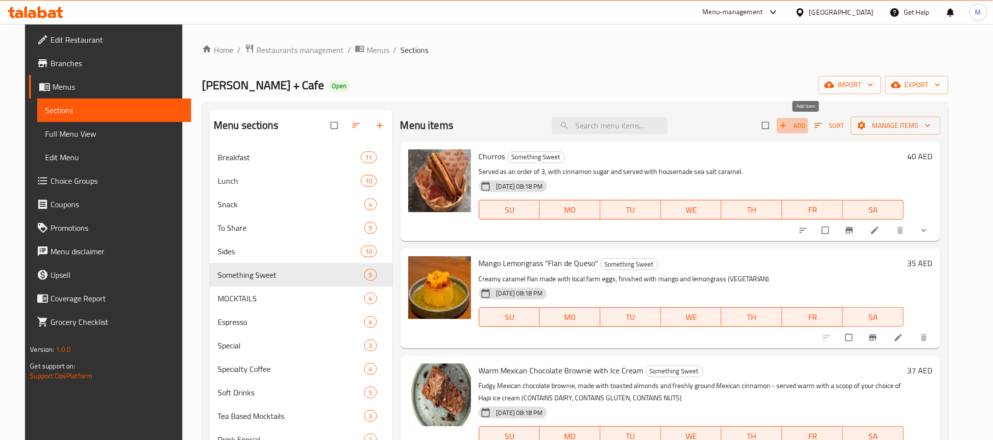
click at [805, 127] on span "Add" at bounding box center [792, 125] width 26 height 11
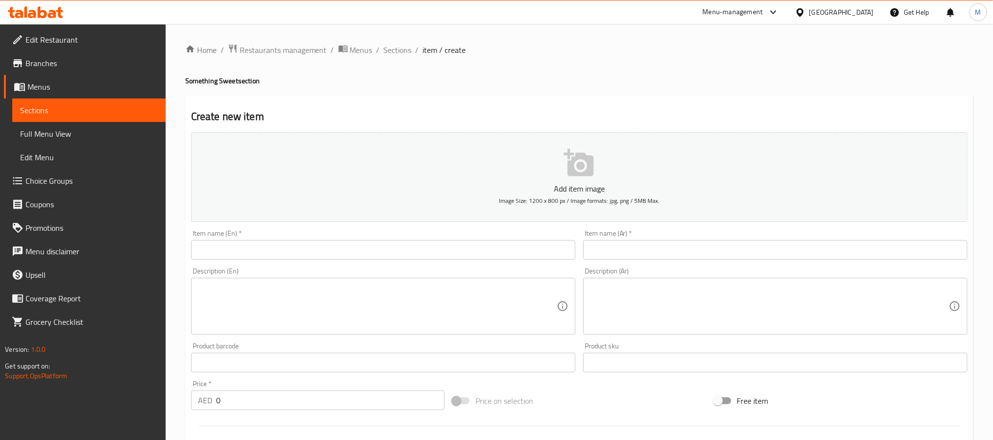
click at [481, 252] on input "text" at bounding box center [383, 250] width 384 height 20
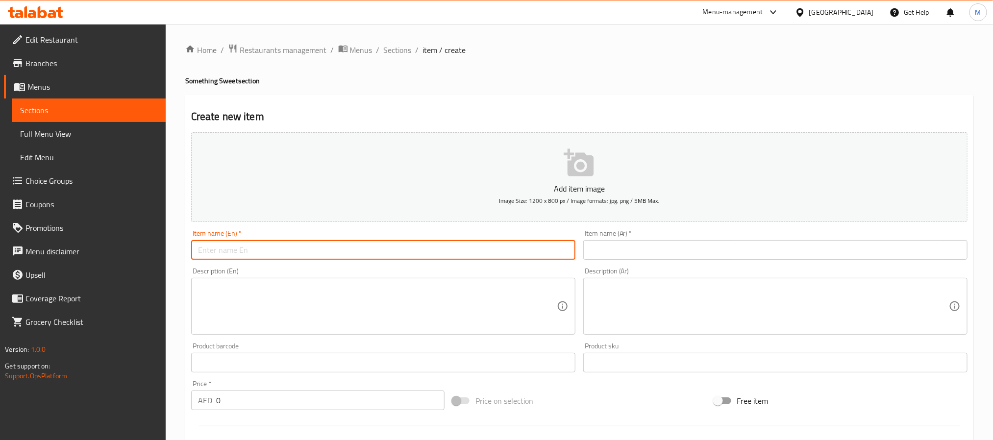
paste input "Mexican Chocolate Brownie"
type input "Mexican Chocolate Brownie"
click at [625, 243] on input "text" at bounding box center [775, 250] width 384 height 20
paste input "براوني الشوكولاتة المكسيكي"
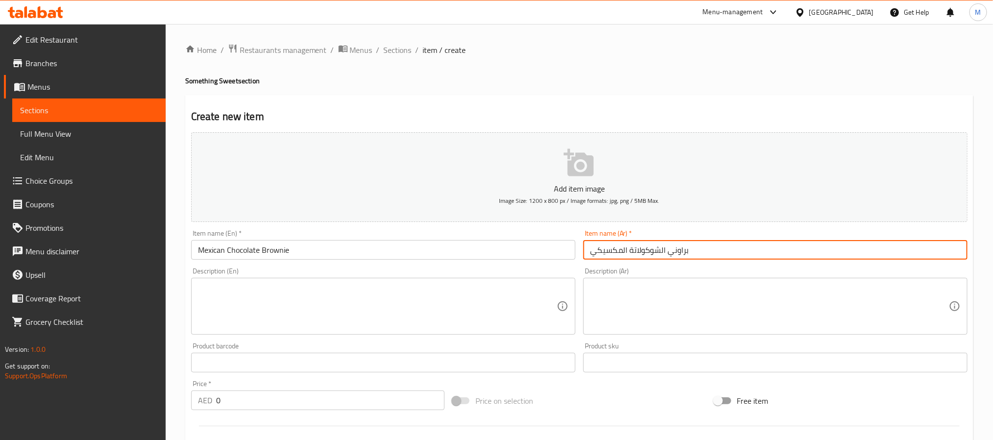
type input "براوني الشوكولاتة المكسيكي"
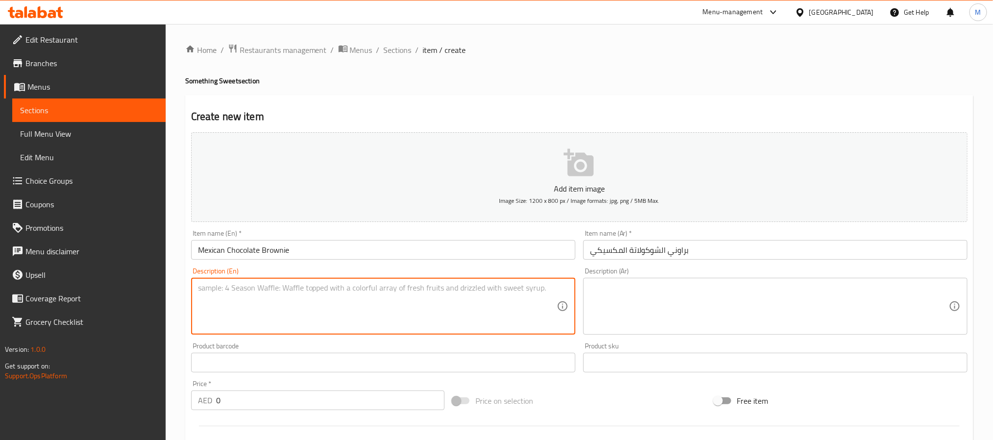
click at [399, 295] on textarea at bounding box center [377, 306] width 359 height 47
paste textarea "Fudgy Mexican chocolate brownie, made with toasted almonds and freshly ground M…"
type textarea "Fudgy Mexican chocolate brownie, made with toasted almonds and freshly ground M…"
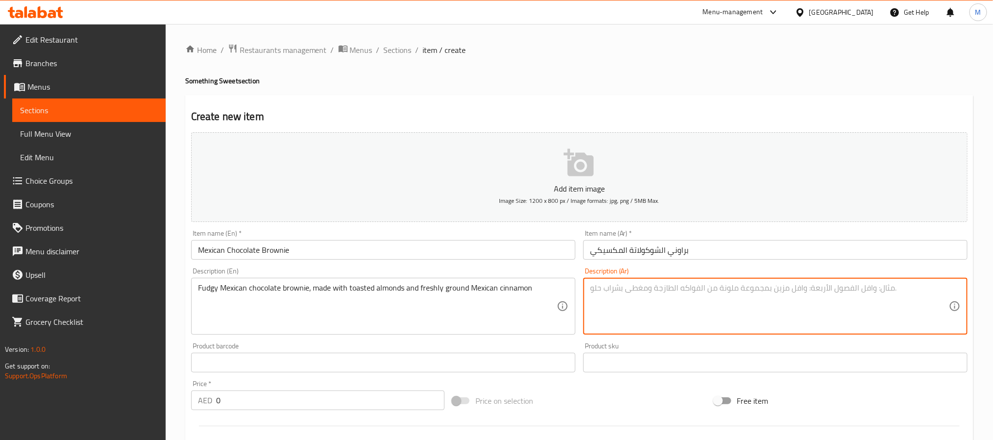
click at [614, 296] on textarea at bounding box center [769, 306] width 359 height 47
paste textarea "براوني الشوكولاتة المكسيكي اللذيذ، مصنوع من اللوز المحمص والقرفة المكسيكية المط…"
type textarea "براوني الشوكولاتة المكسيكي اللذيذ، مصنوع من اللوز المحمص والقرفة المكسيكية المط…"
click at [299, 401] on input "0" at bounding box center [330, 400] width 228 height 20
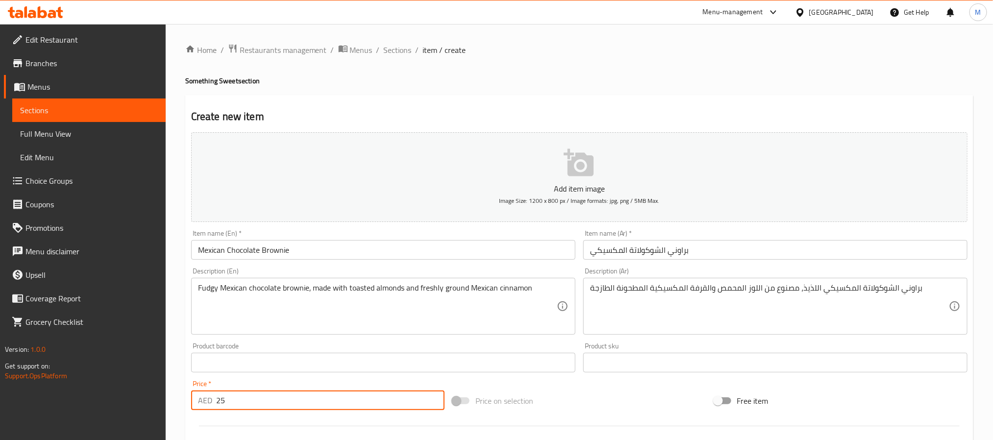
type input "25"
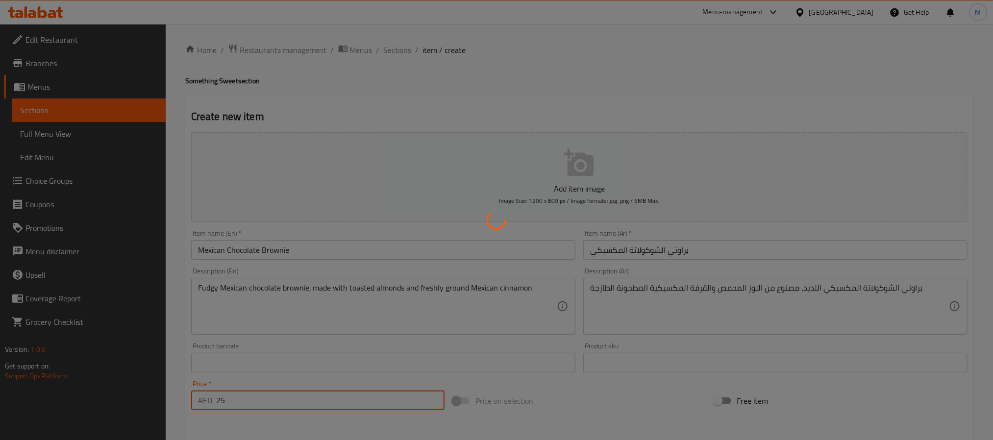
type input "0"
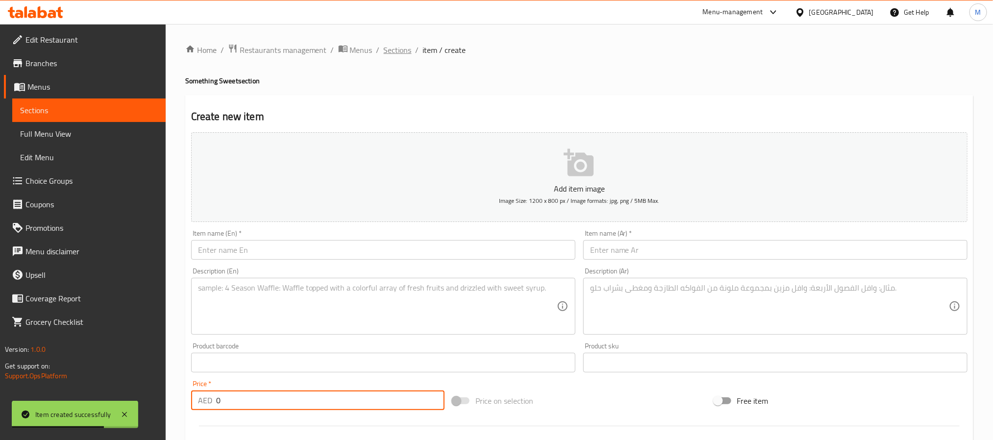
click at [391, 46] on span "Sections" at bounding box center [398, 50] width 28 height 12
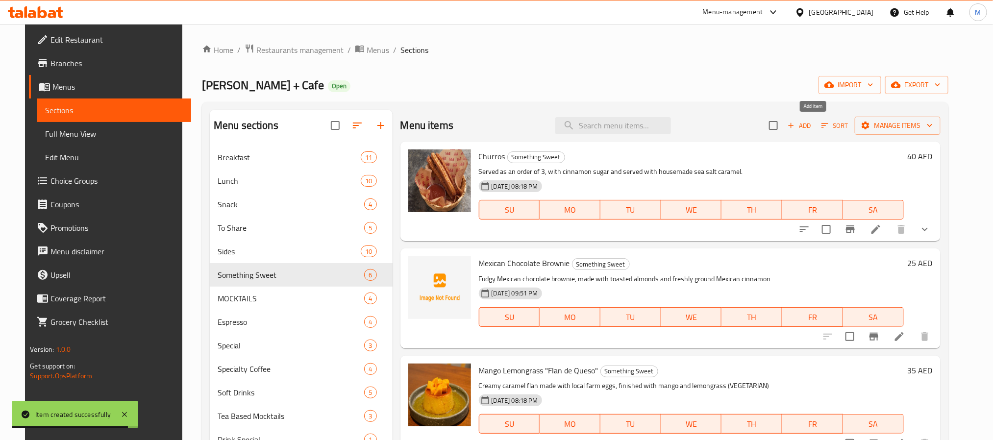
drag, startPoint x: 822, startPoint y: 126, endPoint x: 727, endPoint y: 60, distance: 115.0
click at [812, 126] on span "Add" at bounding box center [799, 125] width 26 height 11
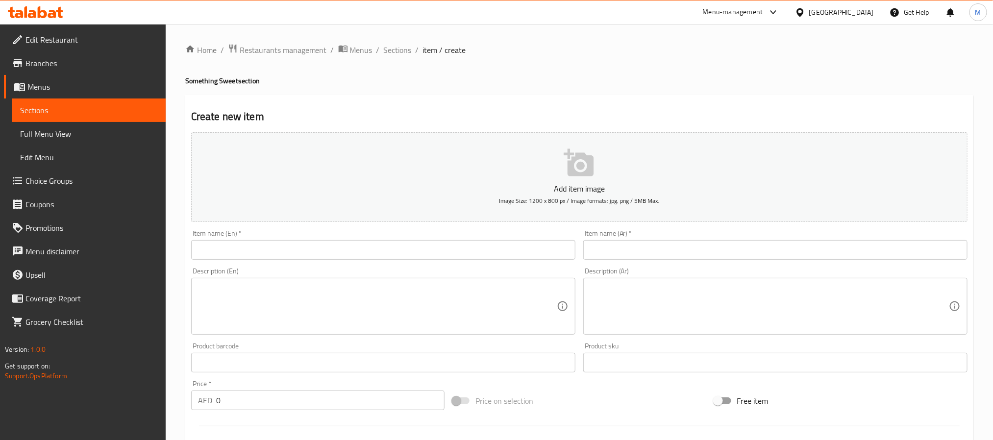
click at [406, 252] on input "text" at bounding box center [383, 250] width 384 height 20
paste input "Raspberry Glazed Citrus Cake"
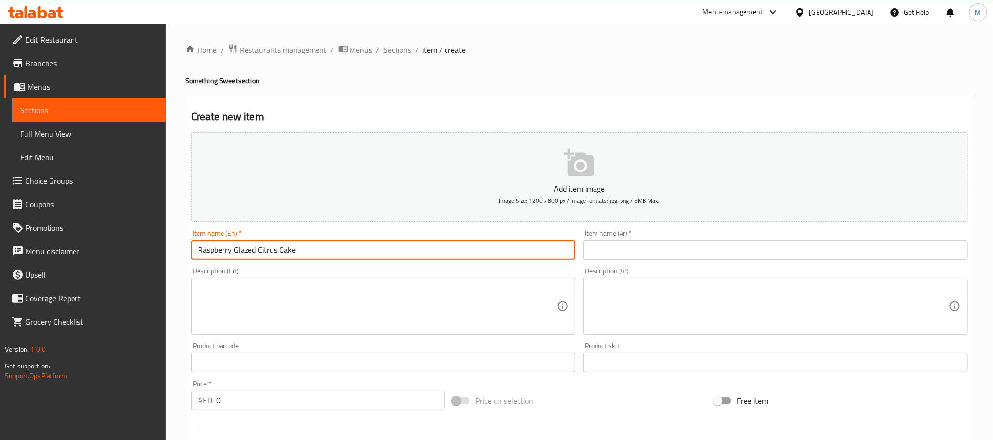
type input "Raspberry Glazed Citrus Cake"
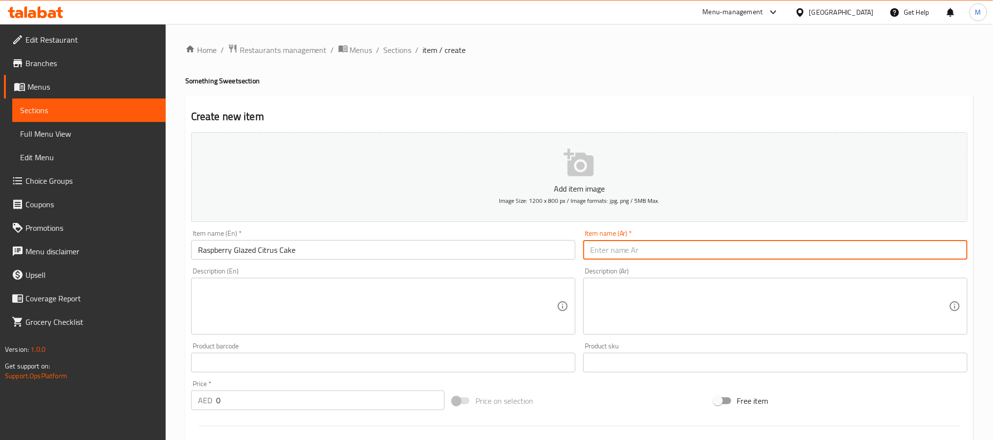
click at [617, 246] on input "text" at bounding box center [775, 250] width 384 height 20
paste input "كعكة الحمضيات المغطاة بالتوت"
type input "كعكة الحمضيات المغطاة بالتوت"
click at [287, 403] on input "0" at bounding box center [330, 400] width 228 height 20
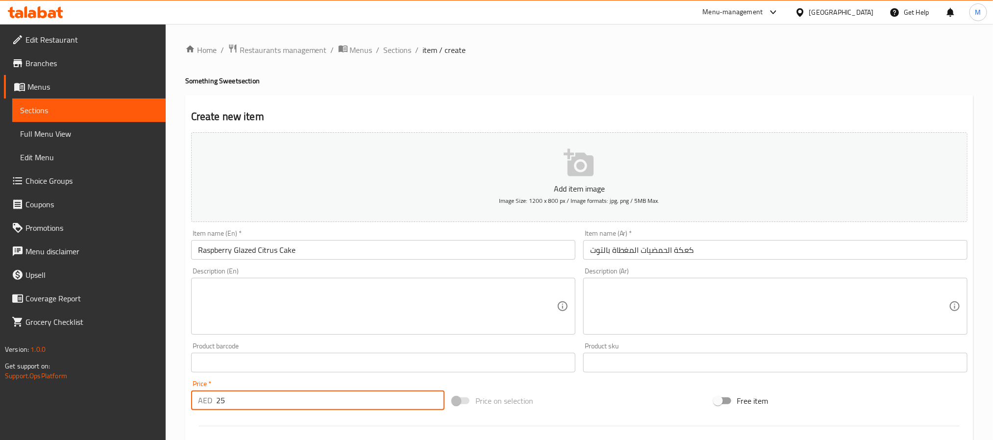
type input "25"
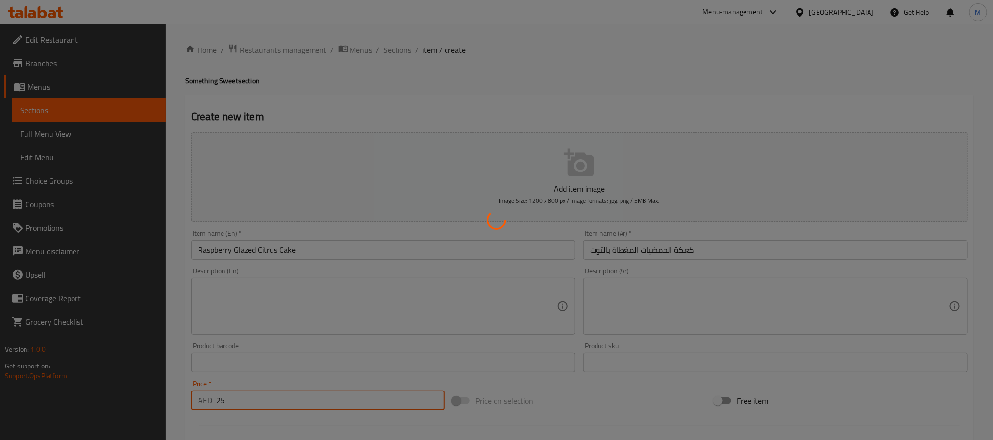
type input "0"
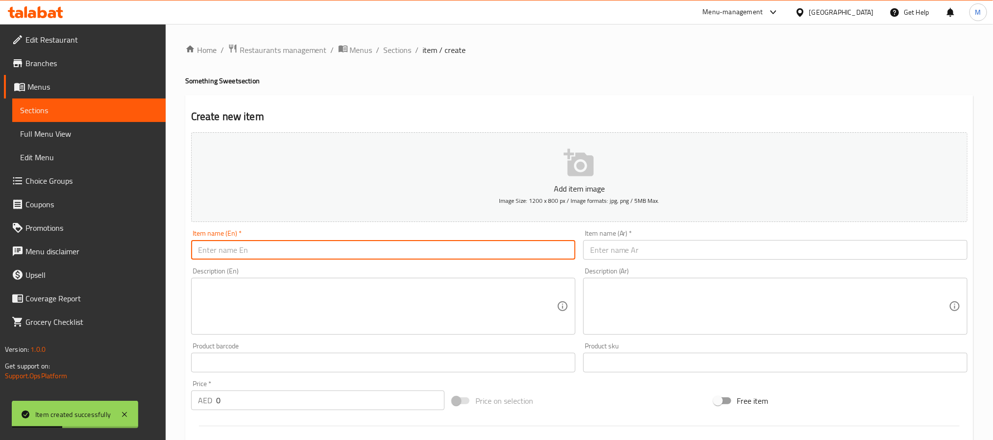
drag, startPoint x: 350, startPoint y: 253, endPoint x: 355, endPoint y: 254, distance: 5.0
click at [350, 253] on input "text" at bounding box center [383, 250] width 384 height 20
paste input "Banana - Cajeta Loaf Cake"
type input "Banana - Cajeta Loaf Cake"
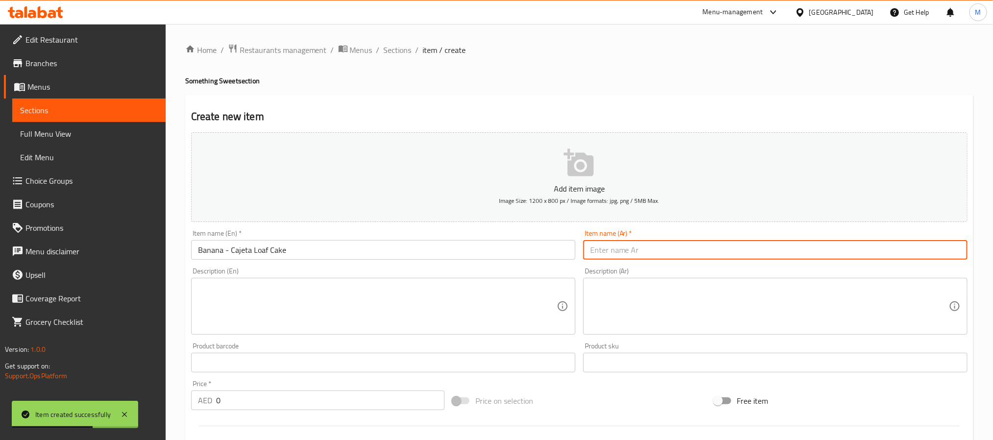
click at [632, 252] on input "text" at bounding box center [775, 250] width 384 height 20
paste input "كعكة الموز - كاخيتا لوف"
type input "كعكة الموز - كاخيتا لوف"
click at [376, 402] on input "0" at bounding box center [330, 400] width 228 height 20
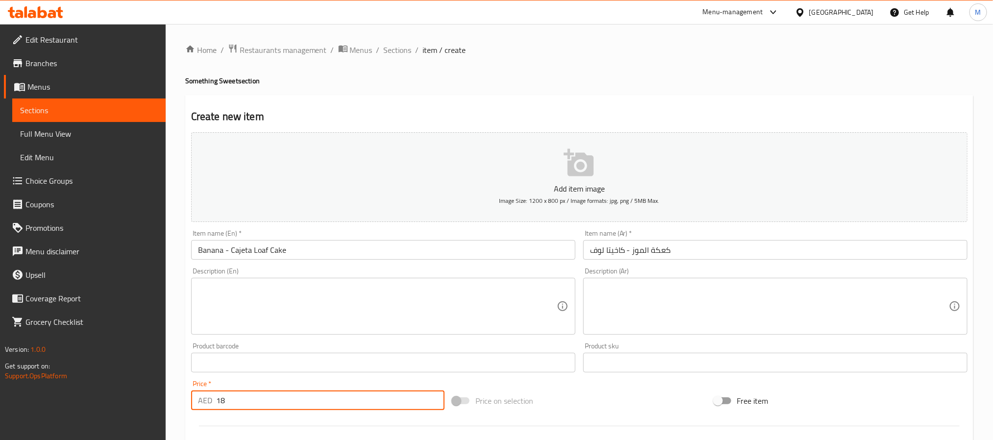
type input "18"
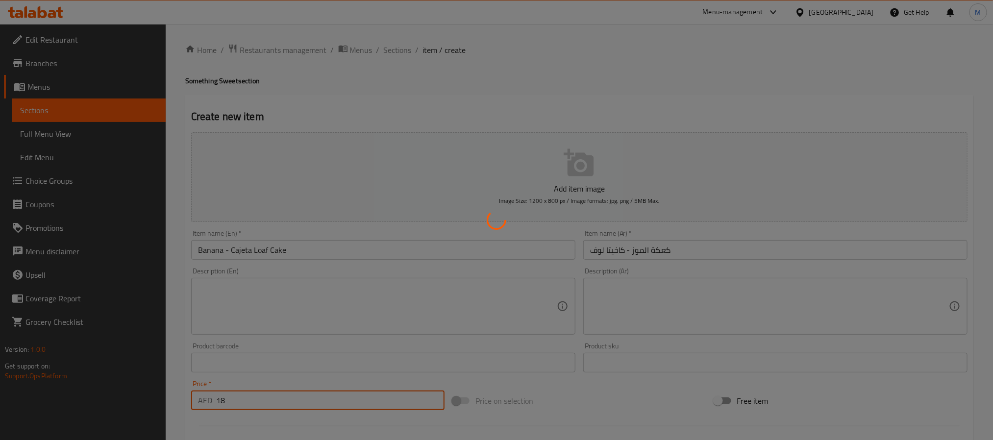
type input "0"
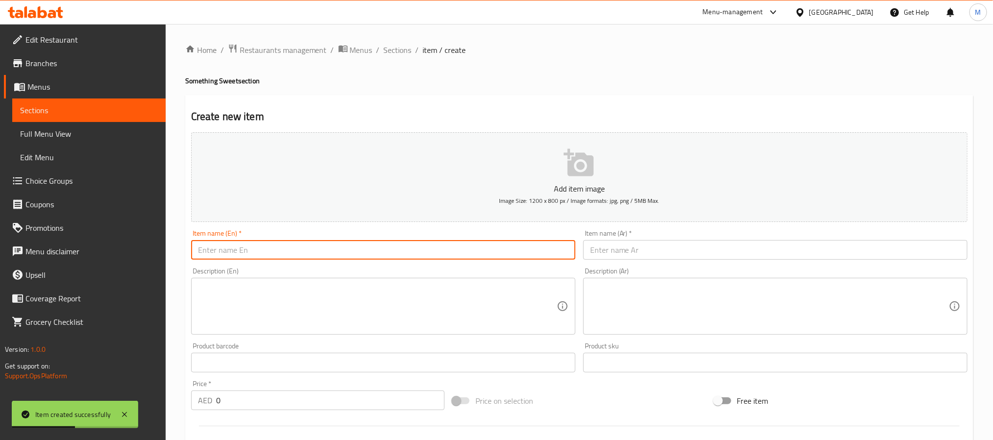
click at [292, 253] on input "text" at bounding box center [383, 250] width 384 height 20
paste input "Flourless Chocolate Chili Walnut Cookie"
type input "Flourless Chocolate Chili Walnut Cookie"
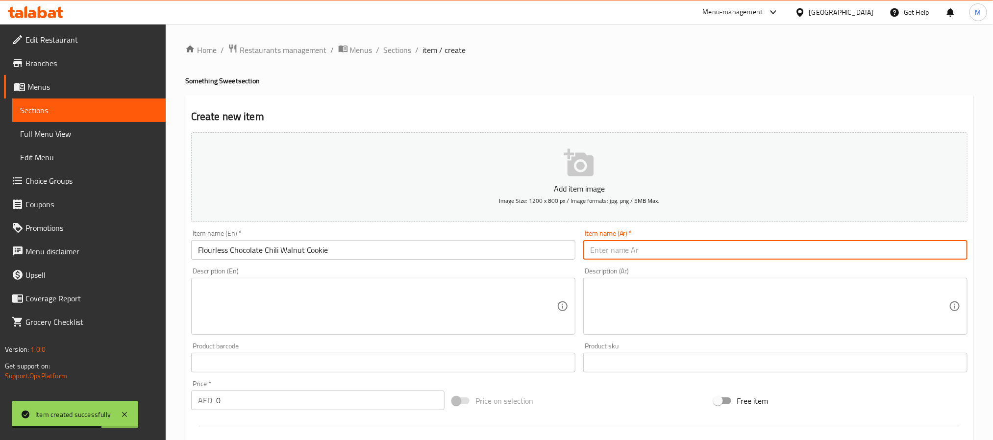
click at [650, 246] on input "text" at bounding box center [775, 250] width 384 height 20
paste input "كوكيز الشوكولاتة والفلفل الحار والجوز بدون دقيق"
type input "كوكيز الشوكولاتة والفلفل الحار والجوز بدون دقيق"
click at [350, 388] on div "Price   * AED 0 Price *" at bounding box center [317, 395] width 253 height 30
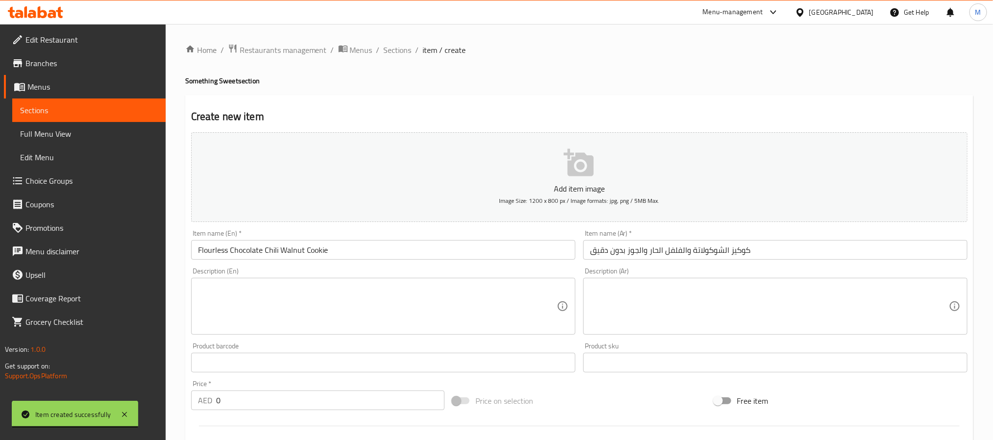
click at [352, 393] on input "0" at bounding box center [330, 400] width 228 height 20
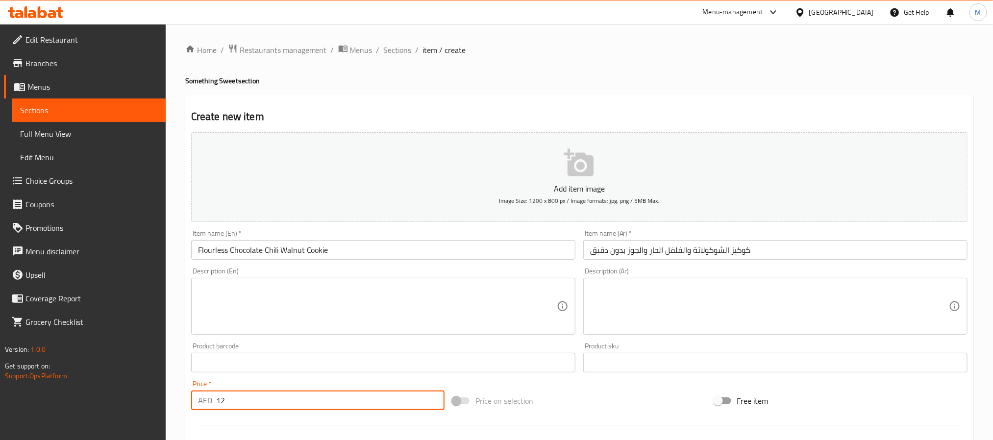
type input "12"
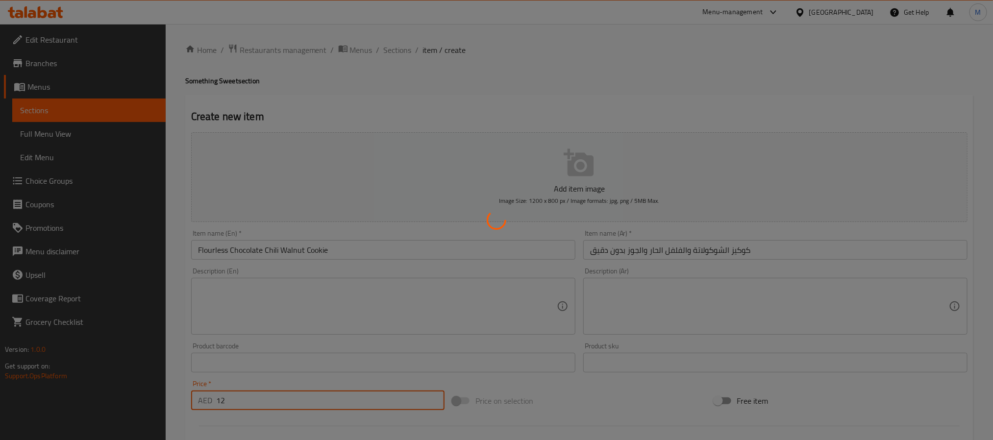
type input "0"
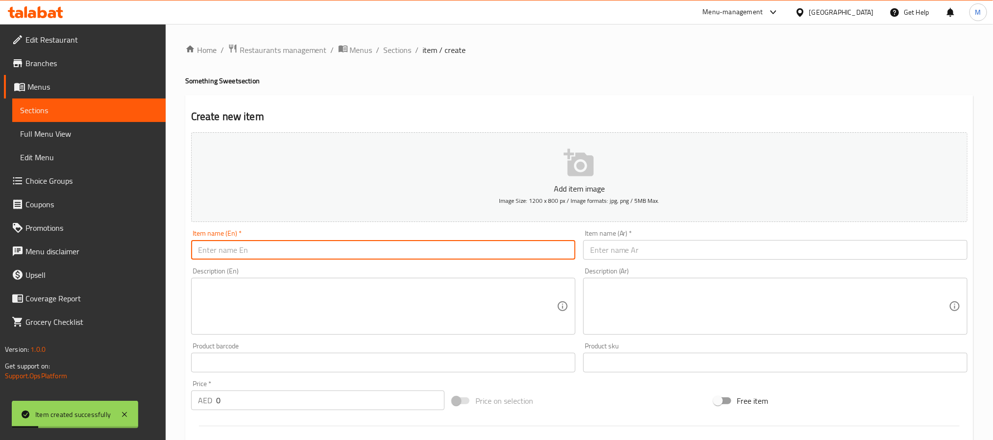
click at [380, 259] on input "text" at bounding box center [383, 250] width 384 height 20
paste input "Brown Butter Canela Cookies"
type input "Brown Butter Canela Cookies"
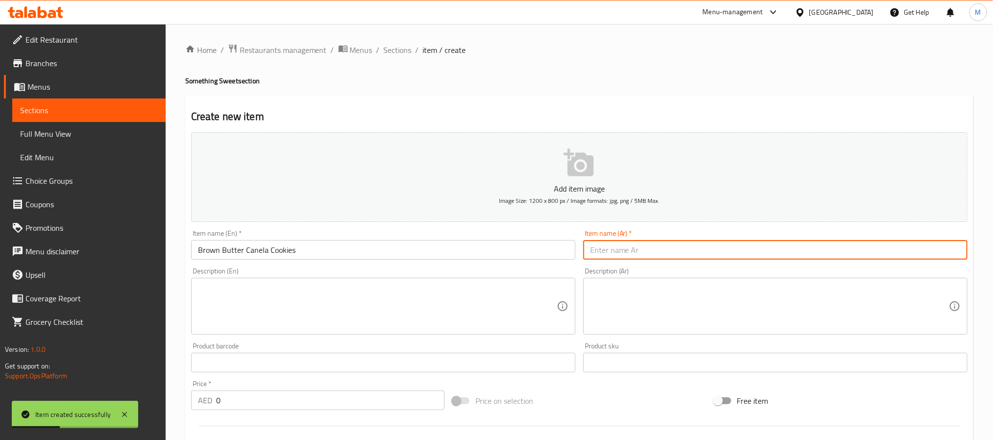
click at [598, 248] on input "text" at bounding box center [775, 250] width 384 height 20
paste input "كوكيز كانيلا بالزبدة البنية"
type input "كوكيز كانيلا بالزبدة البنية"
click at [351, 409] on input "0" at bounding box center [330, 400] width 228 height 20
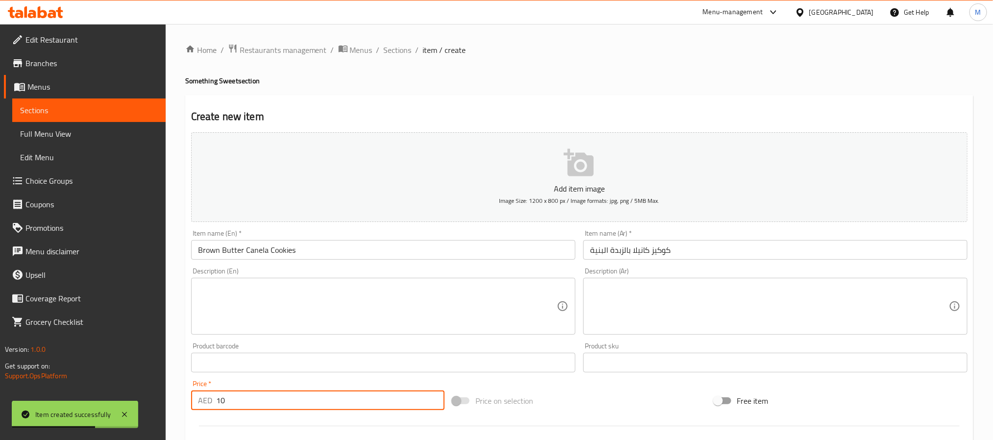
type input "10"
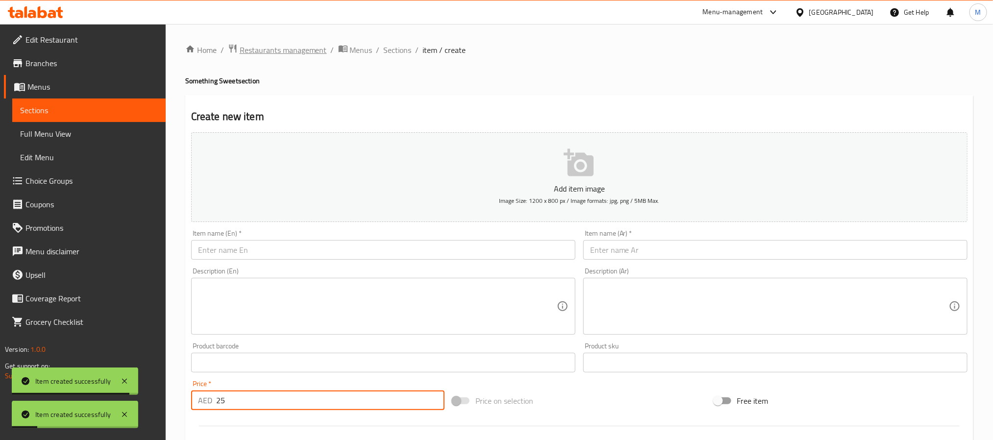
type input "25"
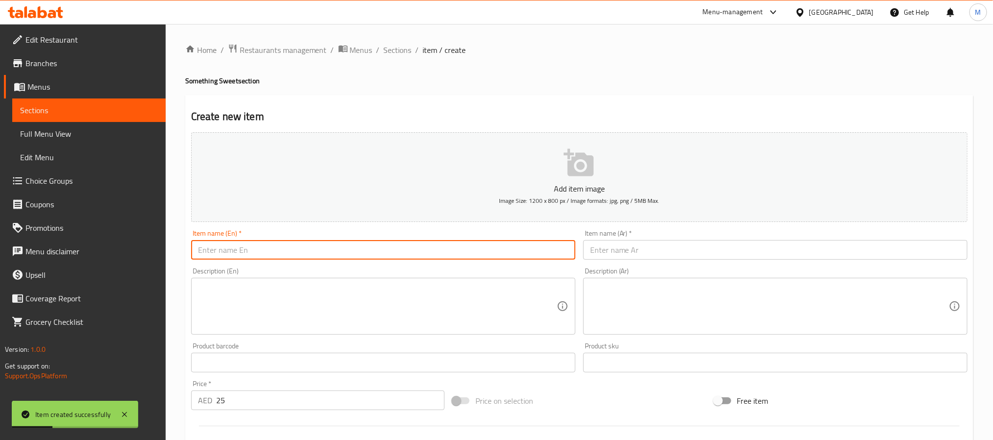
drag, startPoint x: 358, startPoint y: 256, endPoint x: 381, endPoint y: 245, distance: 25.2
click at [358, 256] on input "text" at bounding box center [383, 250] width 384 height 20
paste input "Apple Pepita Cake"
type input "Apple Pepita Cake"
click at [619, 250] on input "text" at bounding box center [775, 250] width 384 height 20
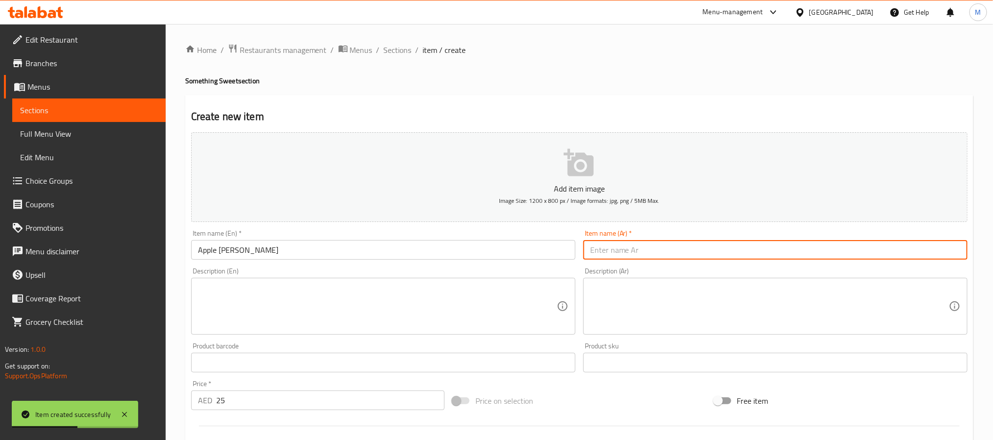
paste input "كعكة التفاح والبيبيتا"
type input "كعكة التفاح والبيبيتا"
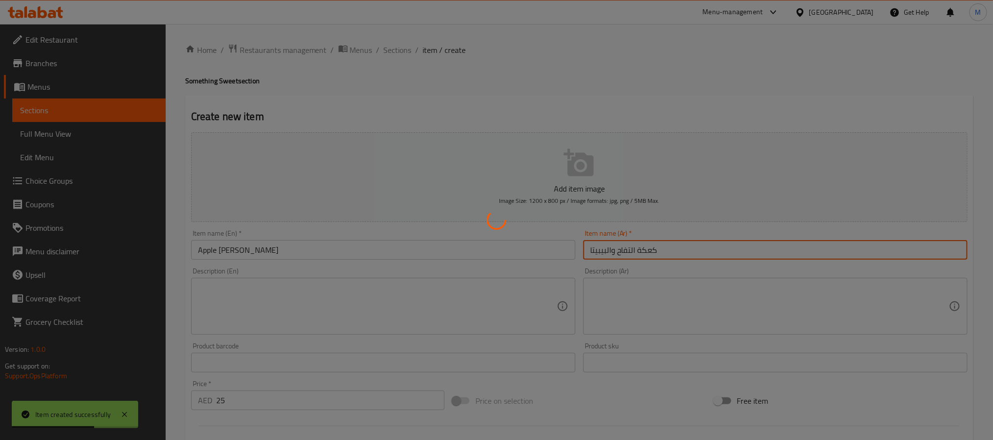
type input "0"
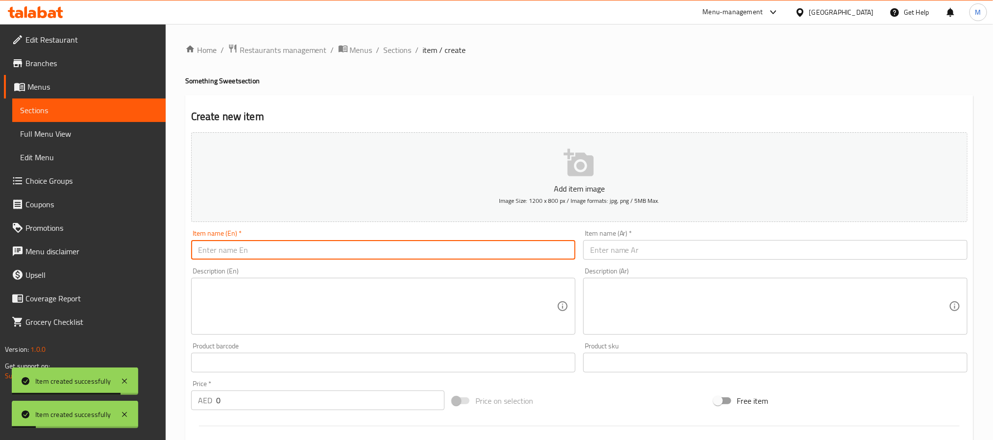
drag, startPoint x: 414, startPoint y: 248, endPoint x: 428, endPoint y: 250, distance: 13.4
click at [414, 248] on input "text" at bounding box center [383, 250] width 384 height 20
paste input "Mango Lime Pound Cake"
type input "Mango Lime Pound Cake"
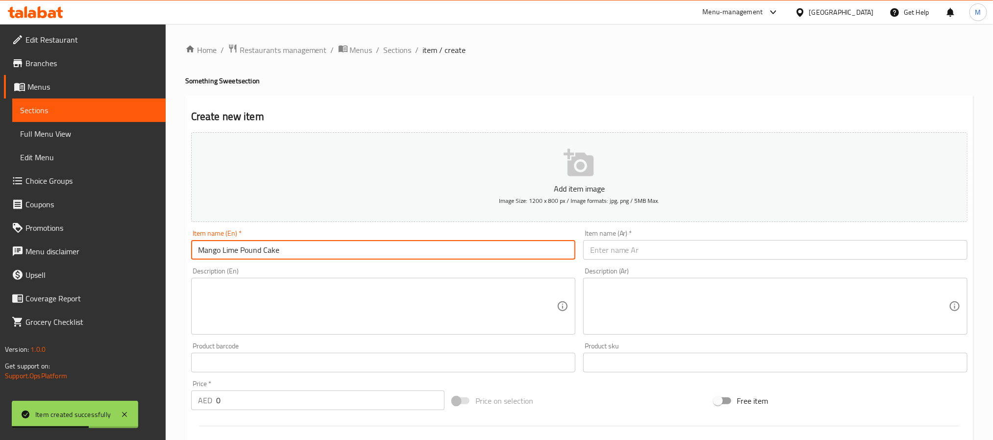
click at [609, 259] on input "text" at bounding box center [775, 250] width 384 height 20
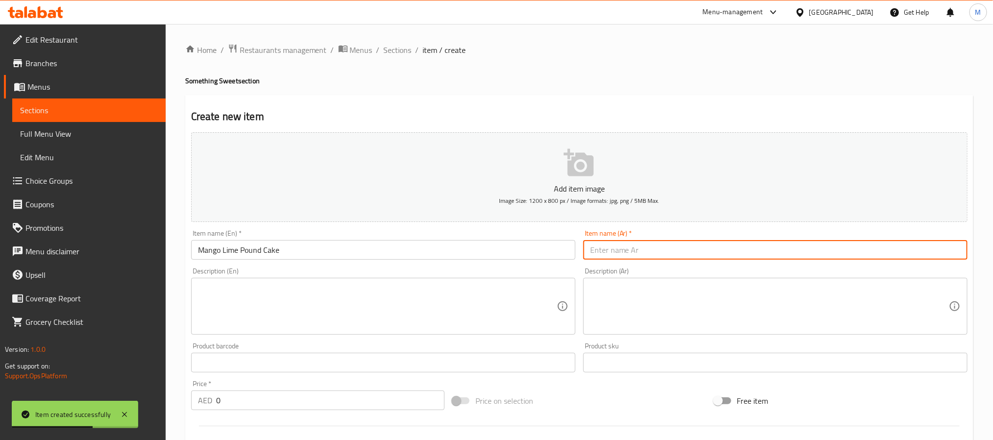
paste input "كعكة المانجو والليمون"
click at [654, 250] on input "كعكة المانجو والليمون" at bounding box center [775, 250] width 384 height 20
type input "باوند كيك المانجو والحامض"
click at [260, 388] on div "Price   * AED 0 Price *" at bounding box center [317, 395] width 253 height 30
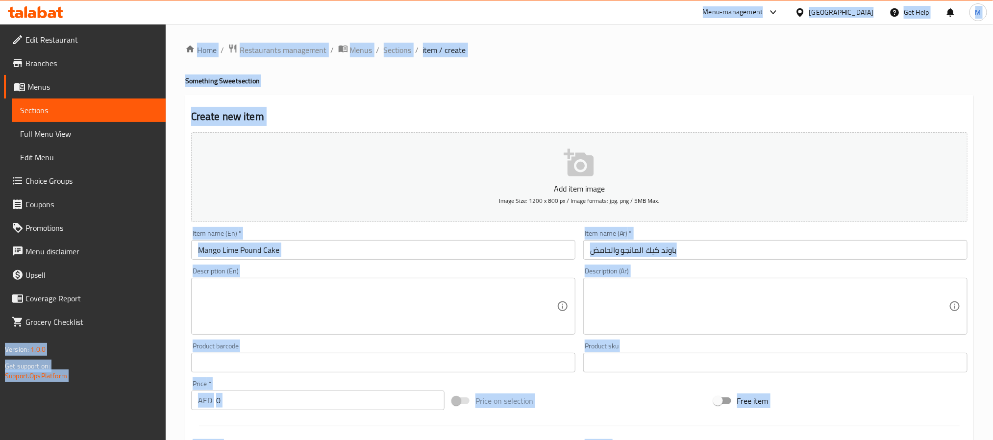
click at [264, 398] on input "0" at bounding box center [330, 400] width 228 height 20
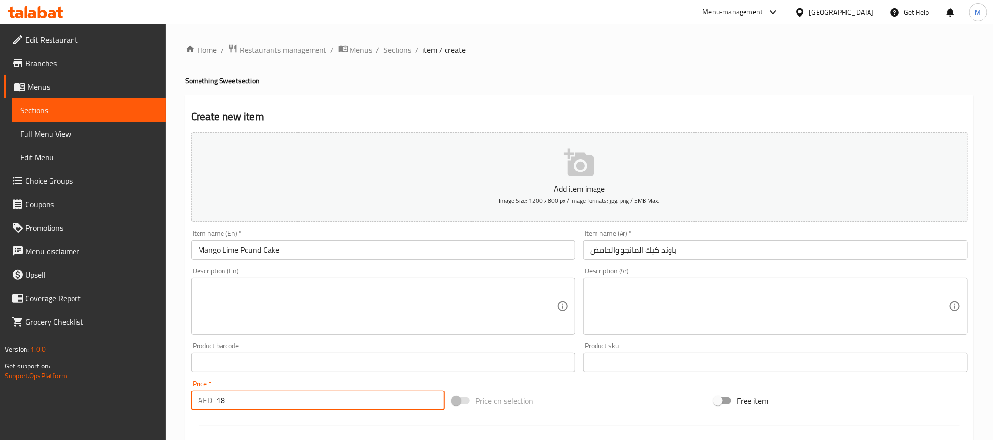
type input "18"
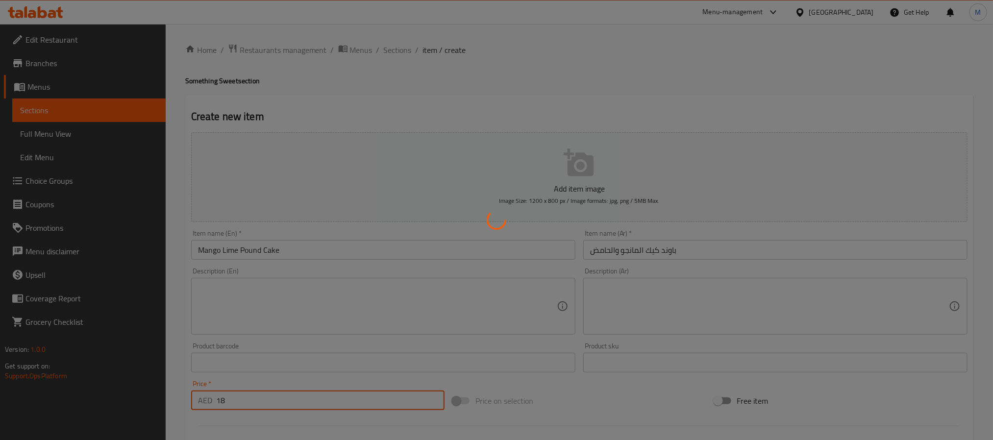
type input "0"
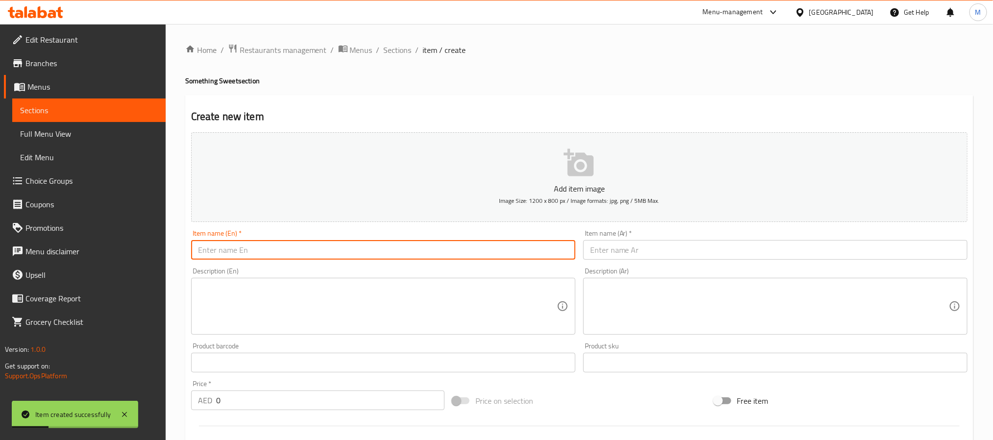
click at [312, 242] on input "text" at bounding box center [383, 250] width 384 height 20
paste input "Mocha Crinkle Cookies"
type input "Mocha Crinkle Cookies"
click at [622, 258] on input "text" at bounding box center [775, 250] width 384 height 20
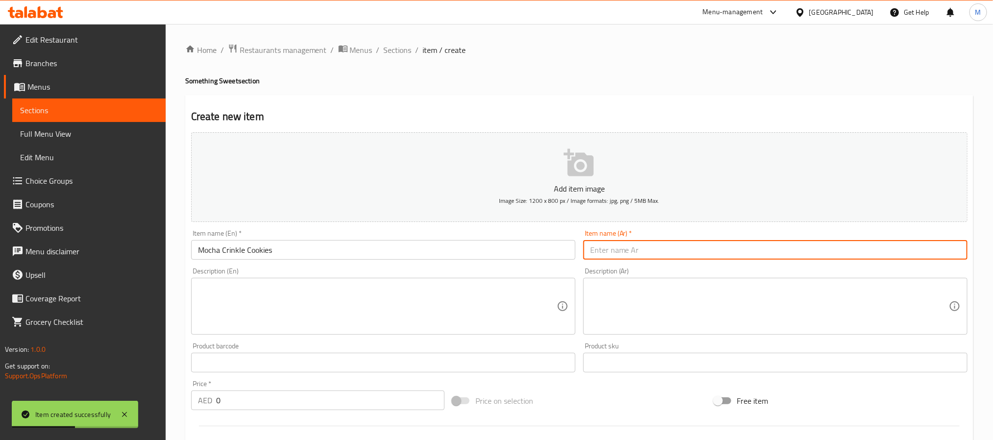
paste input "كوكيز موكا كرينكل"
type input "كوكيز موكا كرينكل"
click at [320, 406] on input "0" at bounding box center [330, 400] width 228 height 20
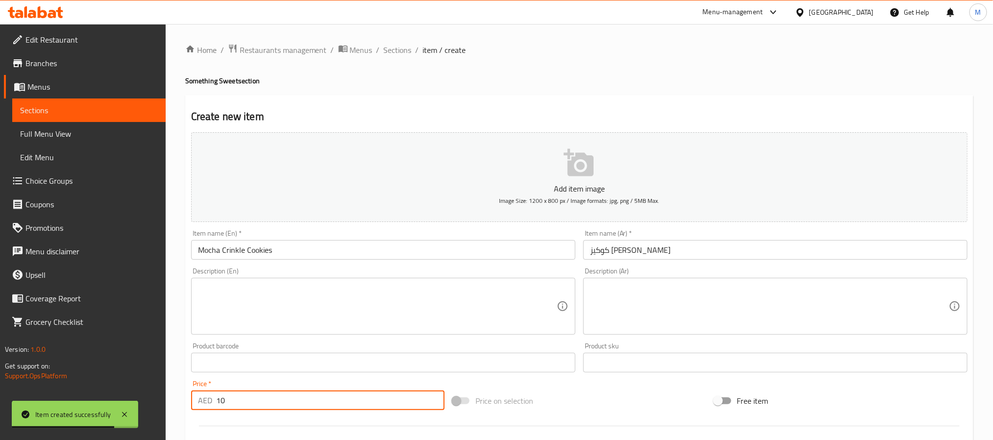
type input "10"
type input "12"
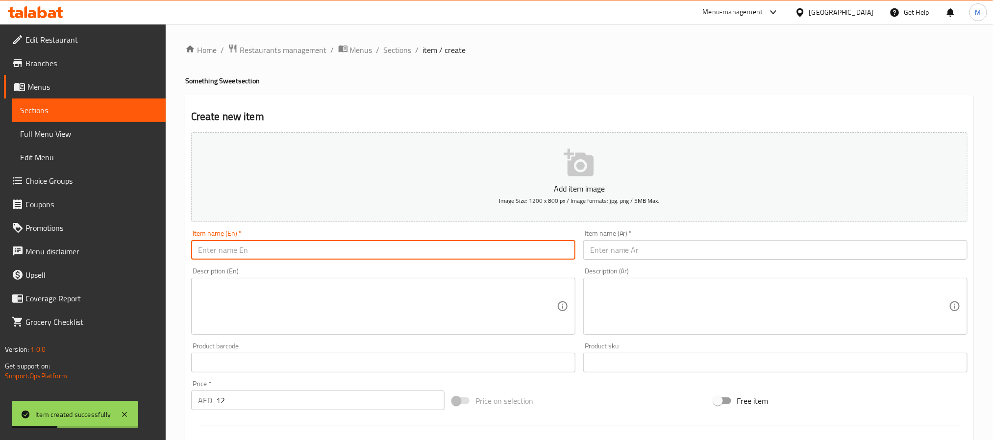
click at [362, 247] on input "text" at bounding box center [383, 250] width 384 height 20
paste input "Tahini Chocolate Cookie"
type input "Tahini Chocolate Cookie"
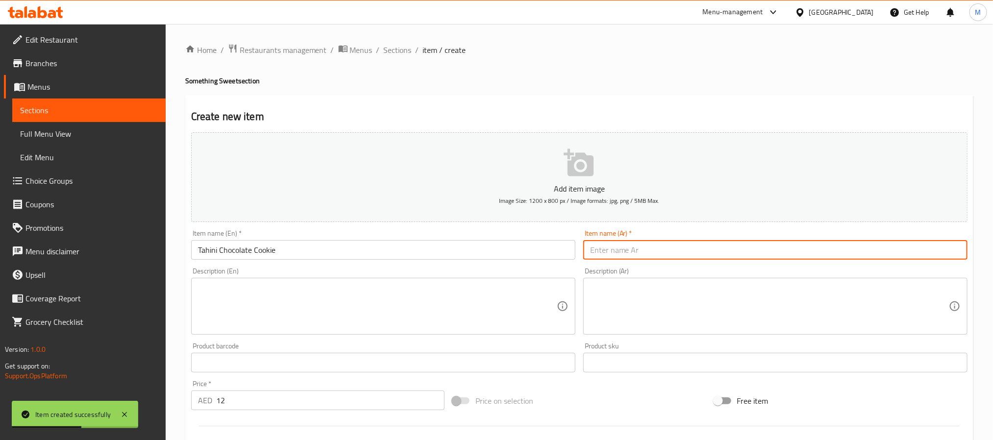
click at [618, 247] on input "text" at bounding box center [775, 250] width 384 height 20
paste input "كوكيز الشوكولاتة بالطحينة"
type input "كوكيز الشوكولاتة بالطحينة"
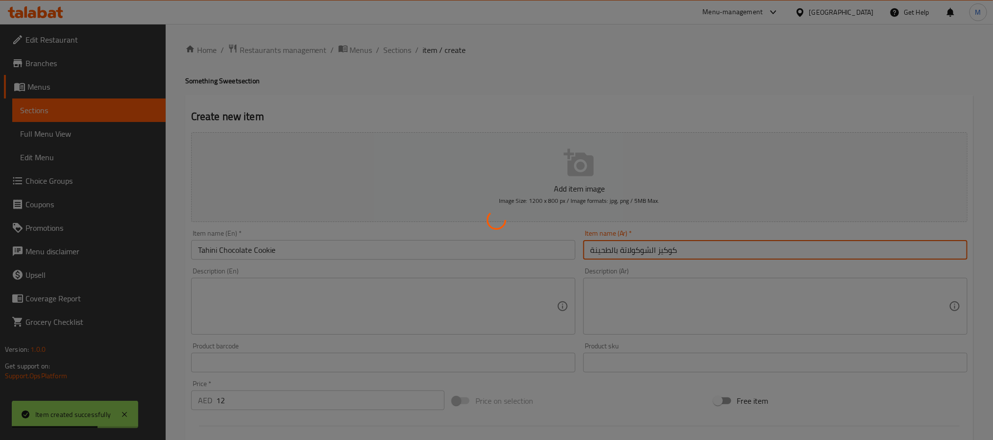
type input "0"
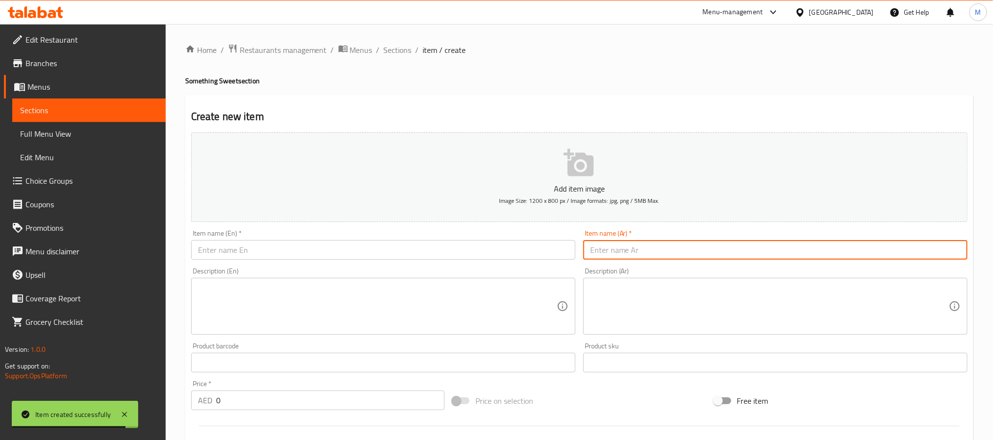
click at [93, 178] on span "Choice Groups" at bounding box center [91, 181] width 132 height 12
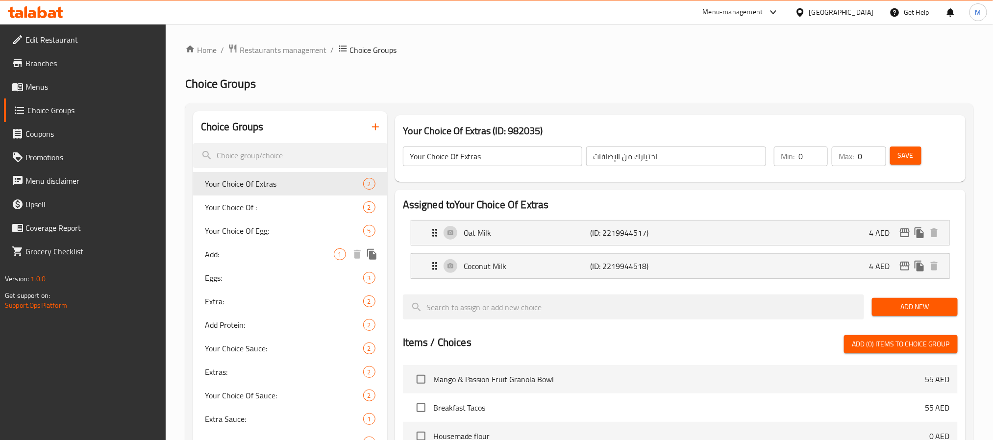
click at [269, 262] on div "Add: 1" at bounding box center [290, 254] width 194 height 24
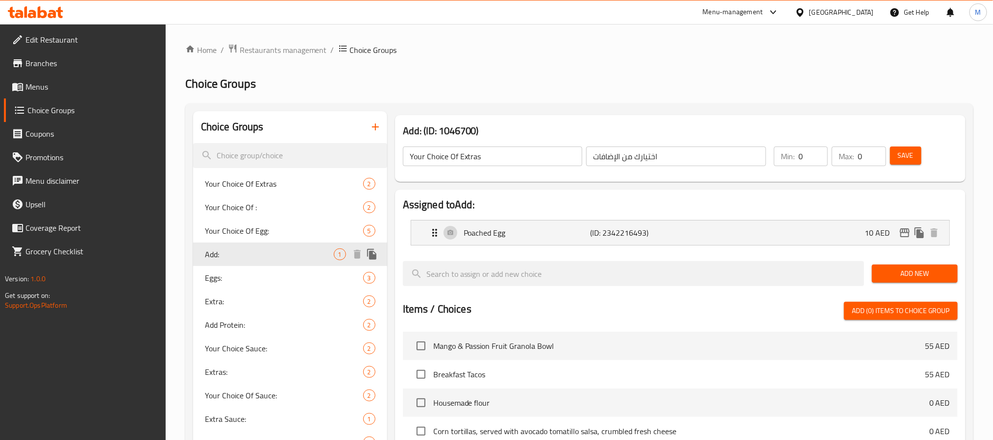
type input "Add:"
type input "أضف:"
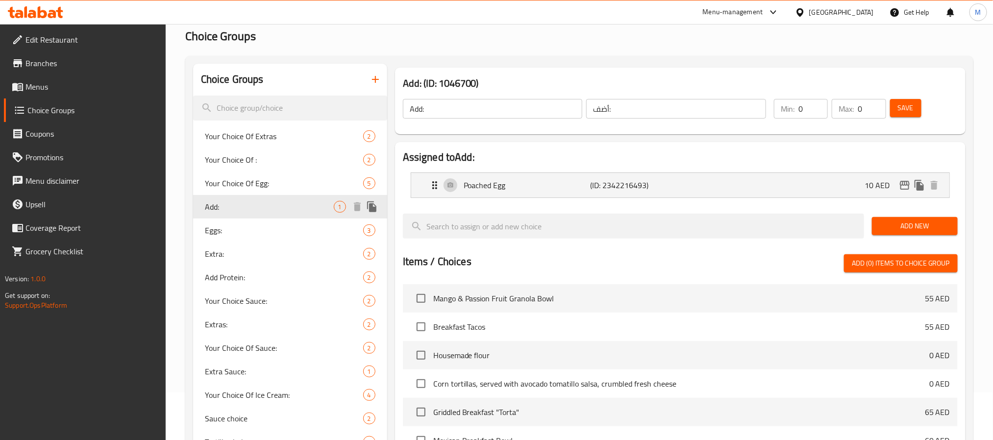
scroll to position [73, 0]
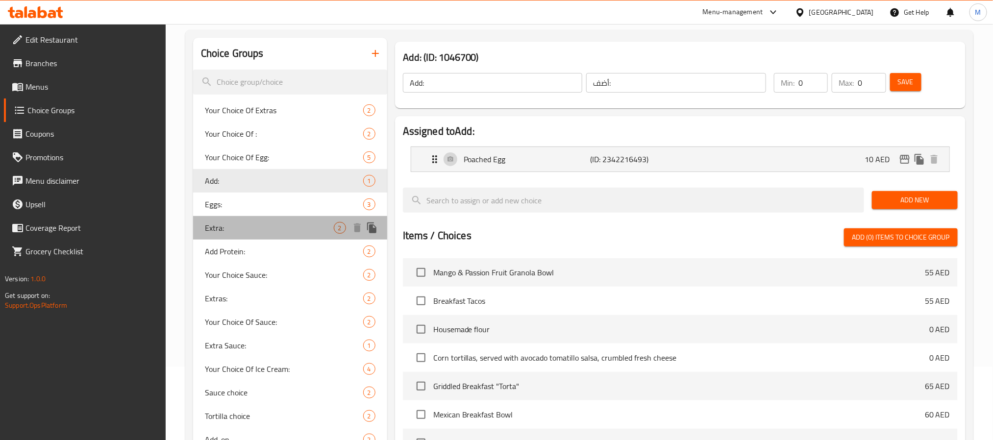
click at [254, 234] on div "Extra: 2" at bounding box center [290, 228] width 194 height 24
type input "Extra:"
type input "اكسترا:"
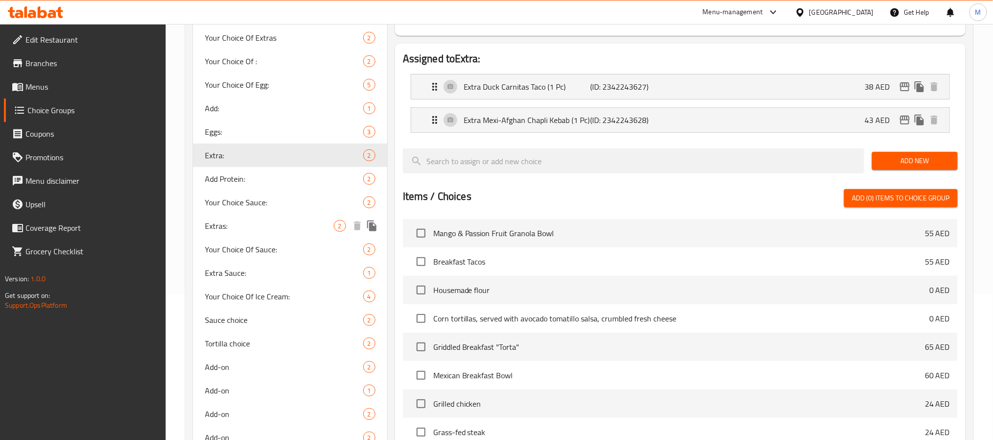
scroll to position [147, 0]
click at [256, 221] on span "Extras:" at bounding box center [269, 225] width 129 height 12
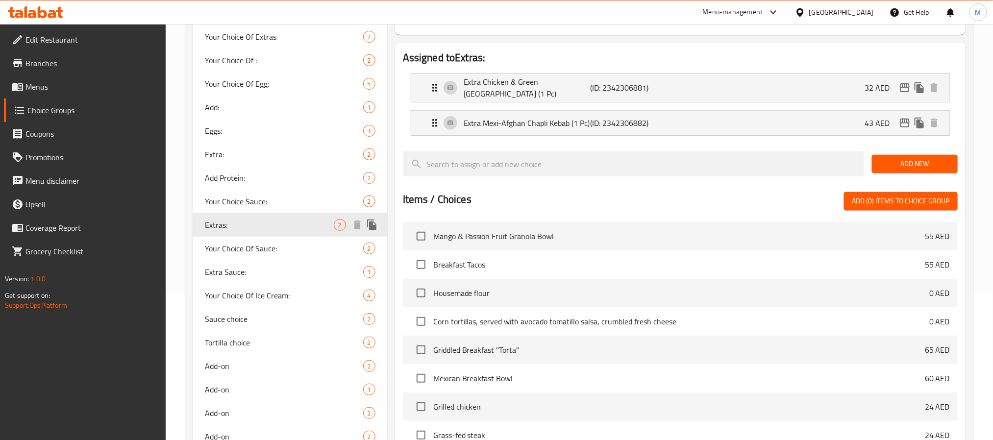
scroll to position [220, 0]
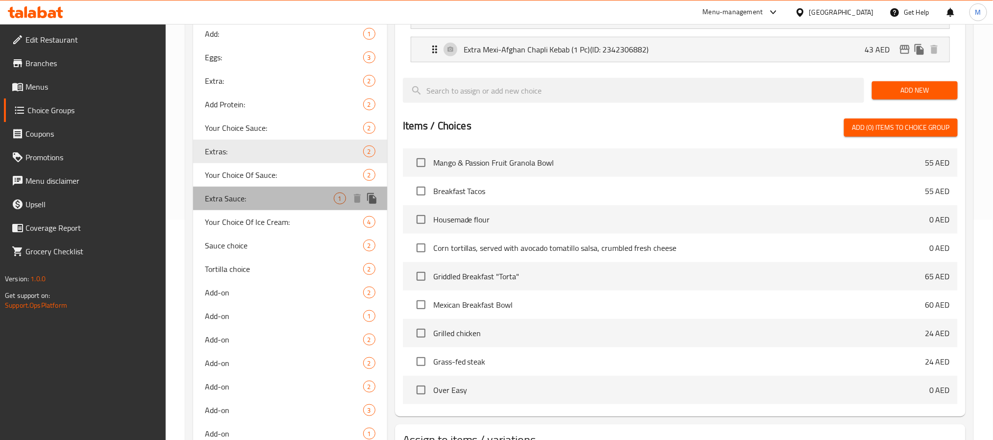
click at [266, 195] on span "Extra Sauce:" at bounding box center [269, 199] width 129 height 12
type input "Extra Sauce:"
type input "صوص إضافي:"
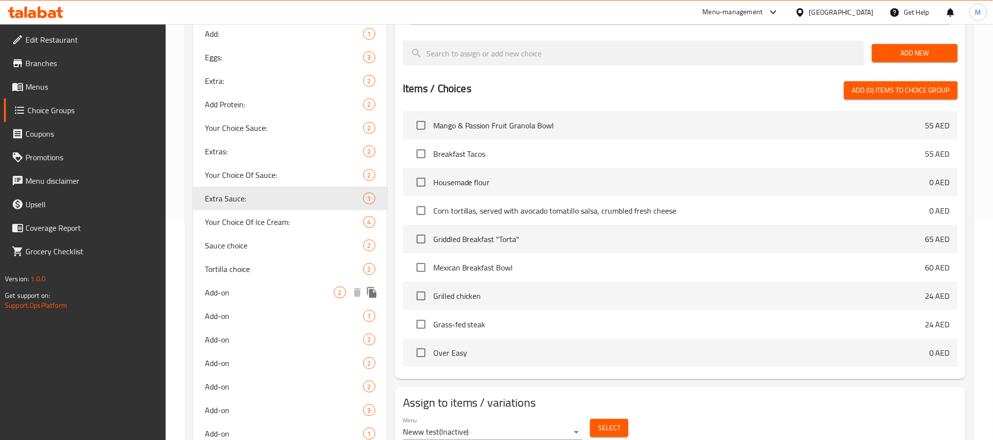
click at [272, 298] on div "Add-on 2" at bounding box center [290, 293] width 194 height 24
type input "Add-on"
type input "إضافة"
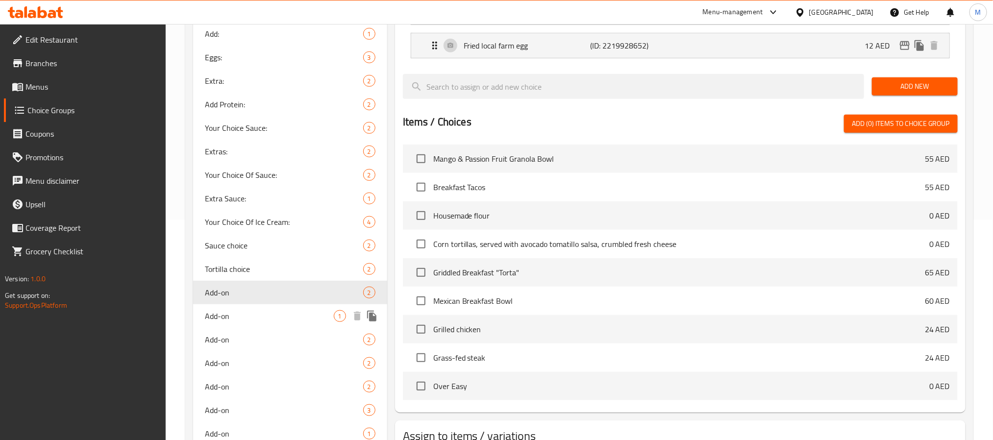
click at [274, 326] on div "Add-on 1" at bounding box center [290, 316] width 194 height 24
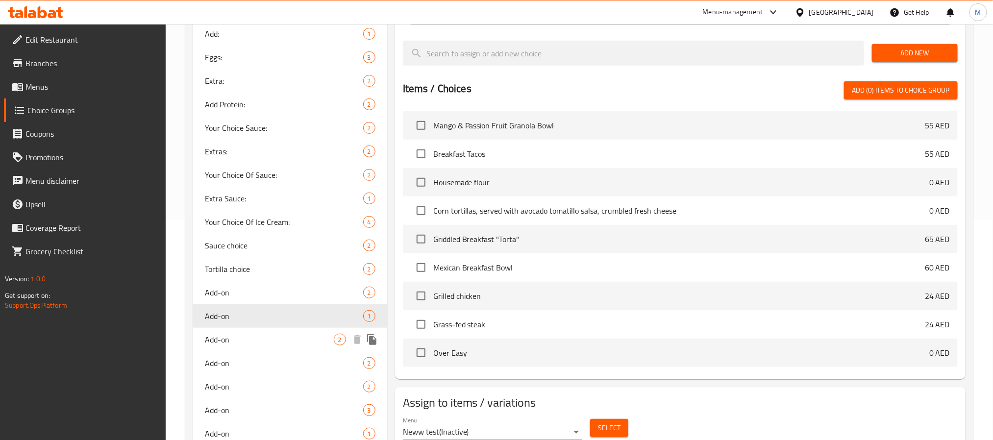
click at [272, 339] on span "Add-on" at bounding box center [269, 340] width 129 height 12
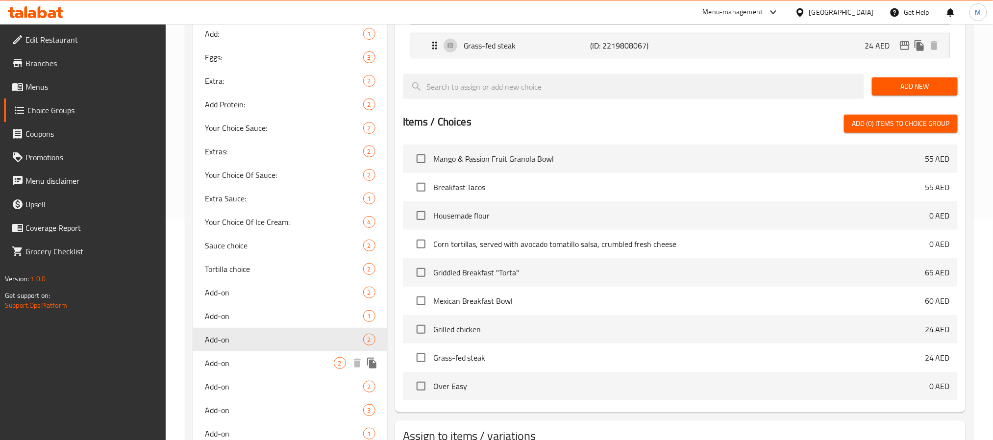
click at [266, 366] on span "Add-on" at bounding box center [269, 363] width 129 height 12
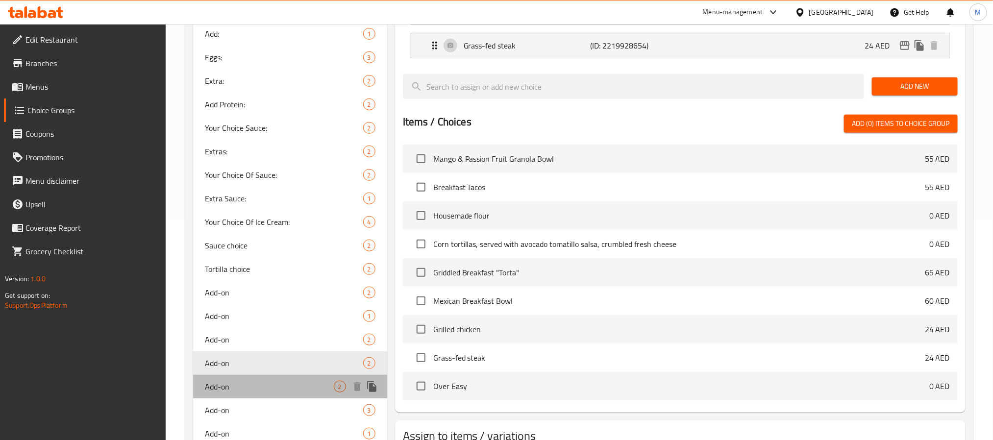
click at [263, 384] on span "Add-on" at bounding box center [269, 387] width 129 height 12
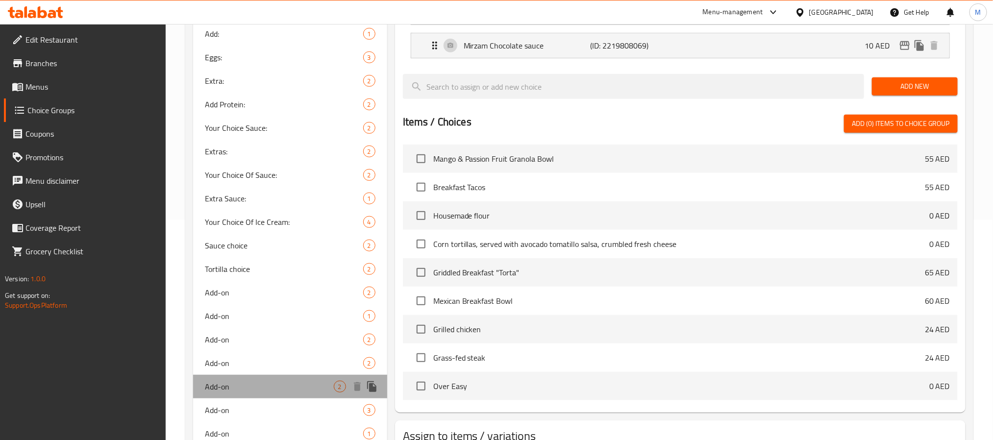
click at [257, 396] on div "Add-on 2" at bounding box center [290, 387] width 194 height 24
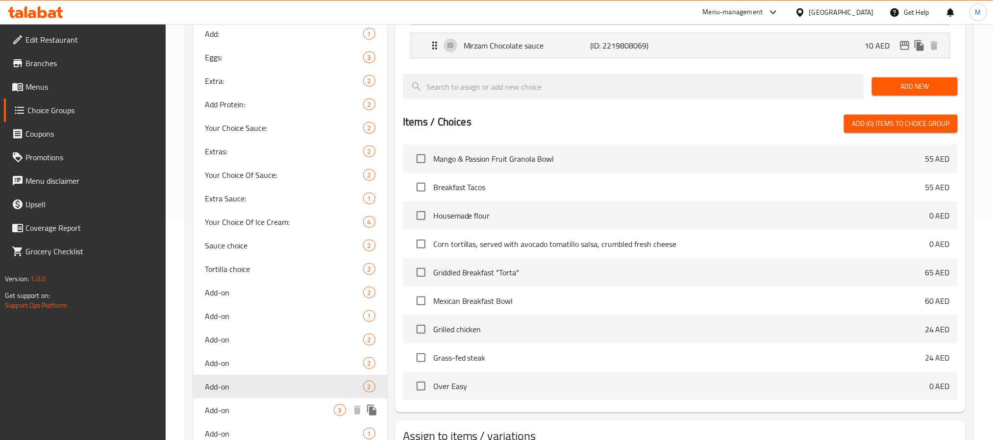
click at [264, 407] on span "Add-on" at bounding box center [269, 410] width 129 height 12
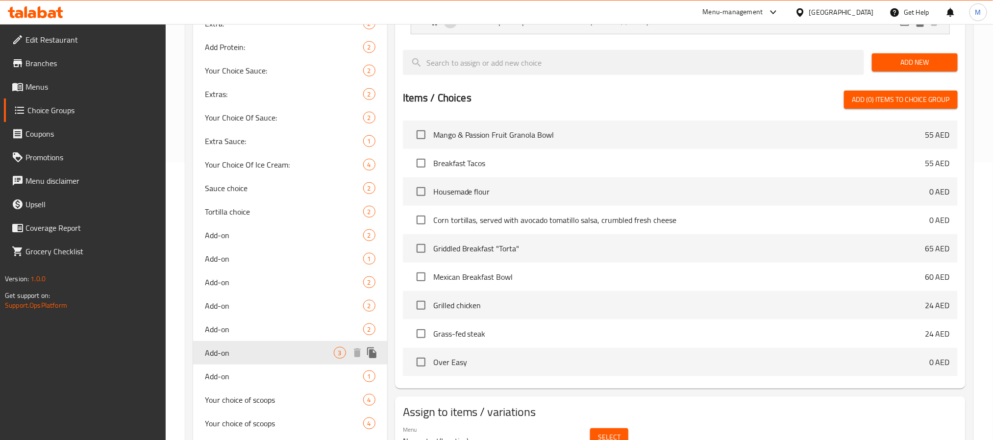
scroll to position [294, 0]
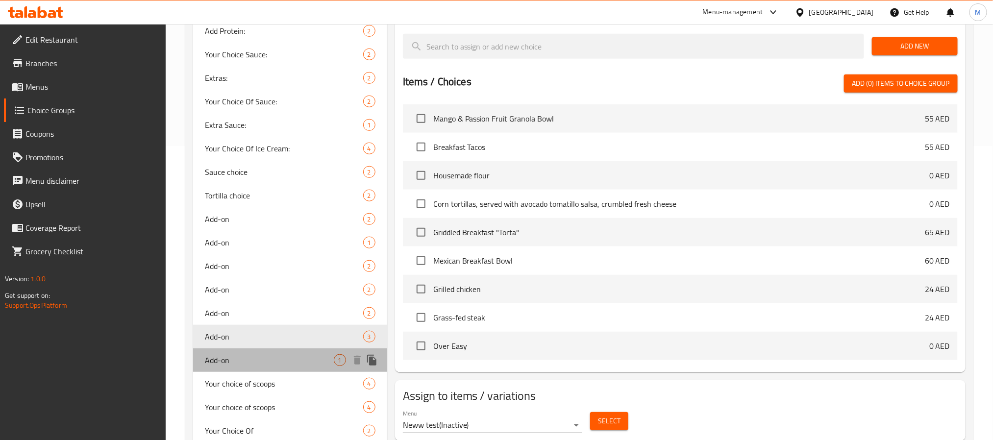
click at [245, 354] on span "Add-on" at bounding box center [269, 360] width 129 height 12
type input "1"
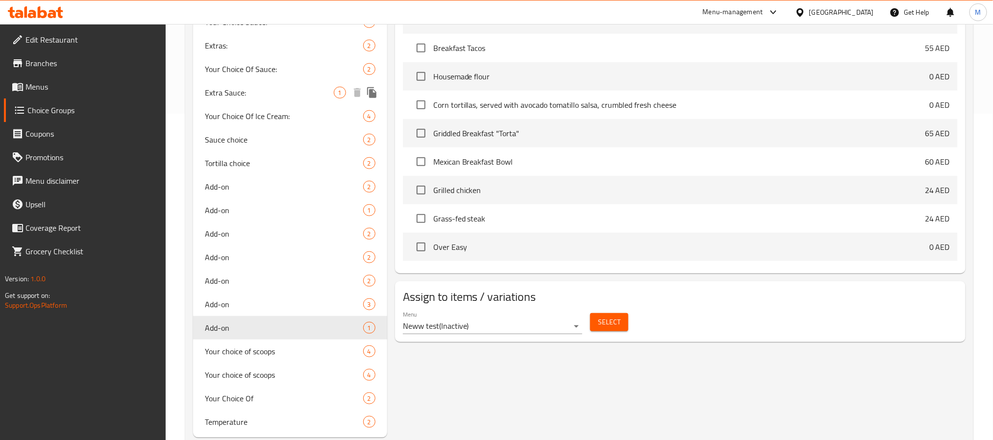
scroll to position [350, 0]
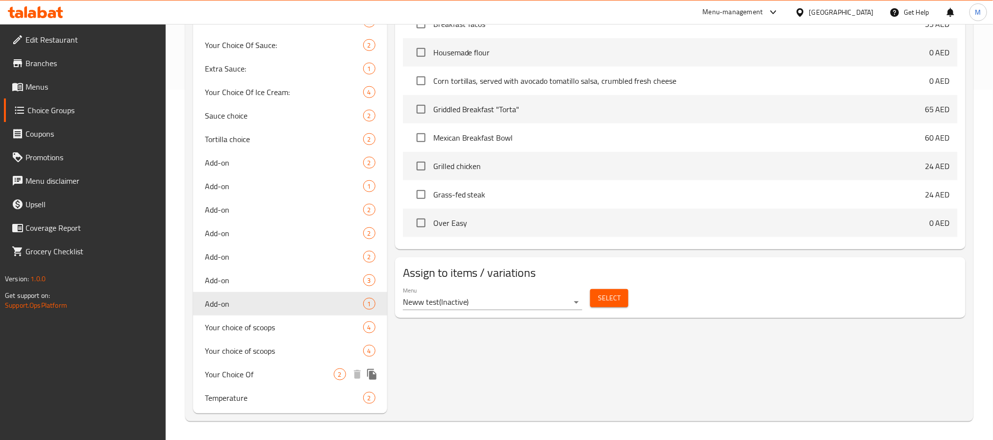
click at [284, 368] on span "Your Choice Of" at bounding box center [269, 374] width 129 height 12
type input "Your Choice Of"
type input "اختيارك من"
type input "1"
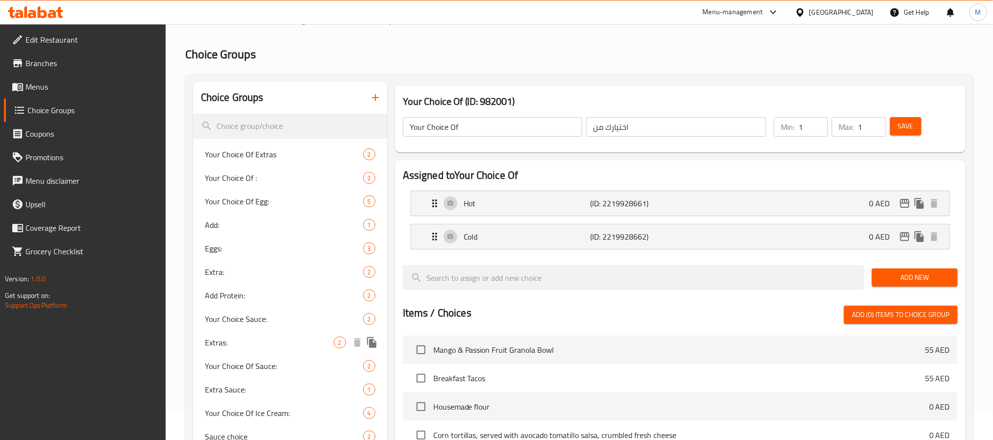
scroll to position [0, 0]
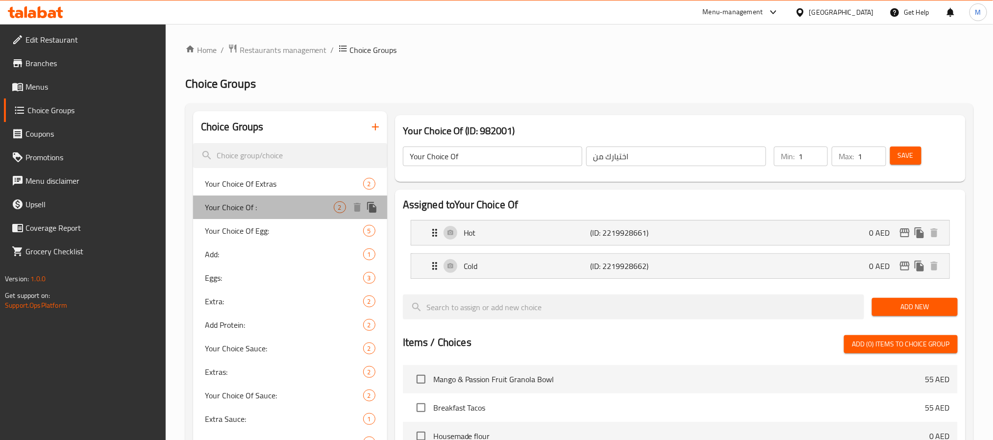
click at [300, 202] on span "Your Choice Of :" at bounding box center [269, 207] width 129 height 12
type input "Your Choice Of :"
type input "إختيارك من:"
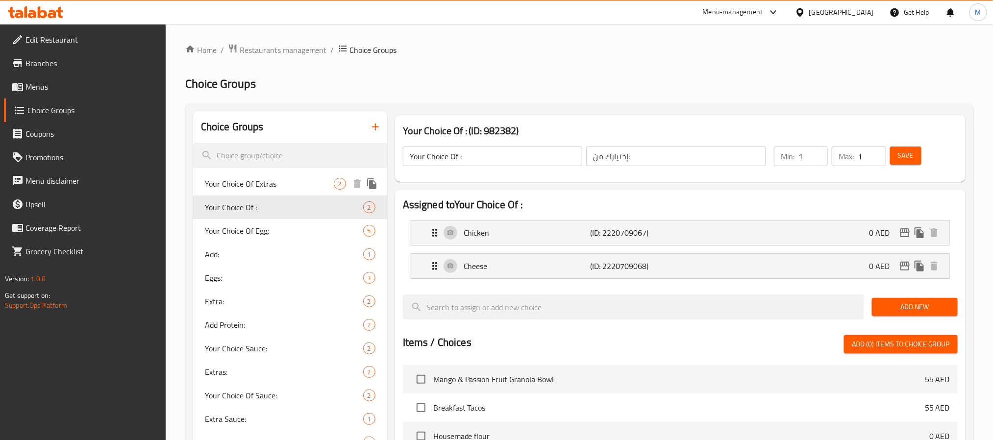
click at [300, 187] on span "Your Choice Of Extras" at bounding box center [269, 184] width 129 height 12
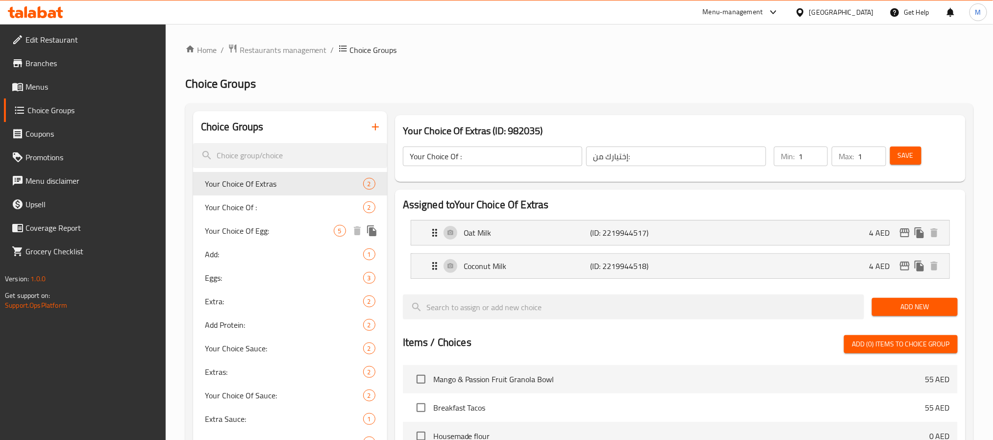
type input "Your Choice Of Extras"
type input "اختيارك من الإضافات"
type input "0"
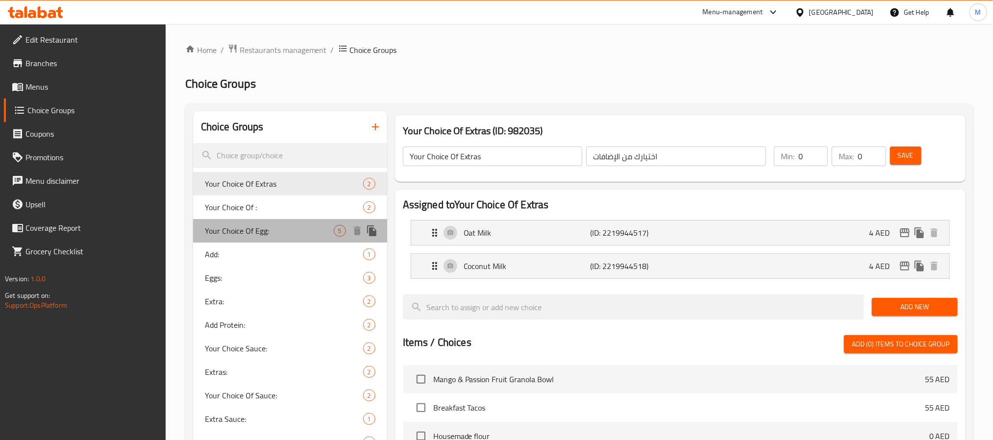
click at [286, 234] on span "Your Choice Of Egg:" at bounding box center [269, 231] width 129 height 12
type input "Your Choice Of Egg:"
type input "اختيارك من البيض:"
type input "1"
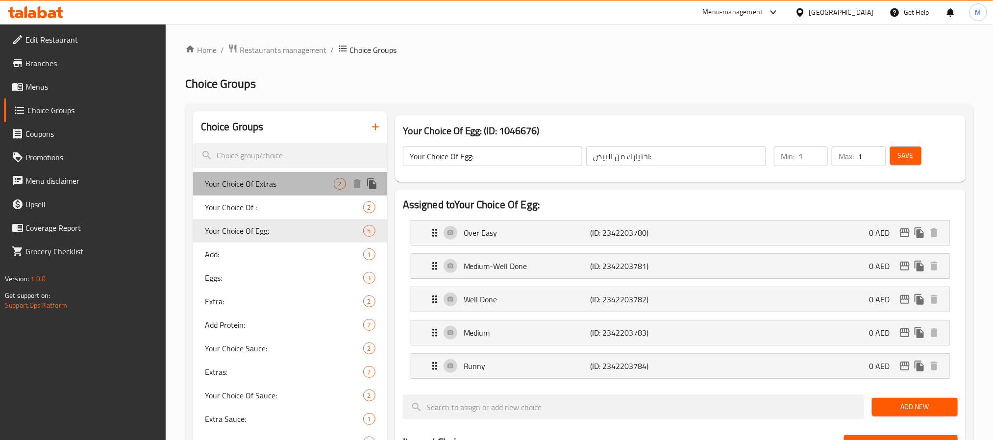
click at [284, 188] on span "Your Choice Of Extras" at bounding box center [269, 184] width 129 height 12
type input "Your Choice Of Extras"
type input "اختيارك من الإضافات"
type input "0"
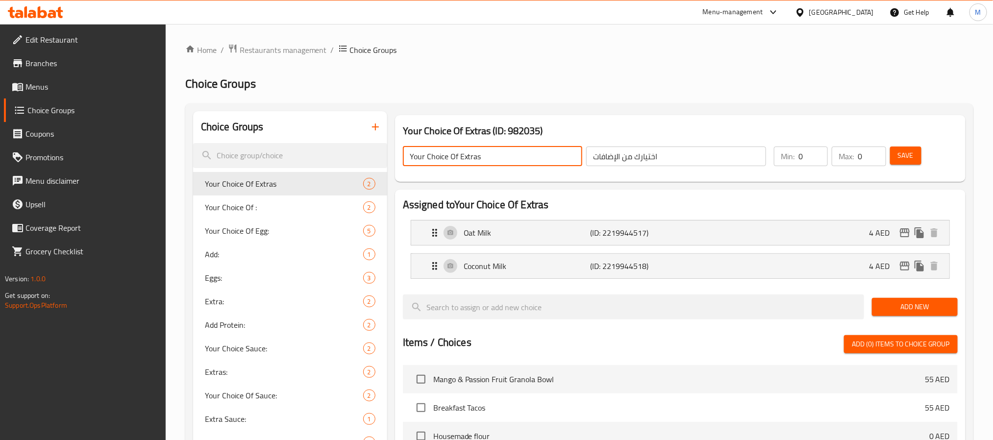
click at [525, 158] on input "Your Choice Of Extras" at bounding box center [493, 156] width 180 height 20
type input "Add On's:"
click at [641, 163] on input "اختيارك من الإضافات" at bounding box center [676, 156] width 180 height 20
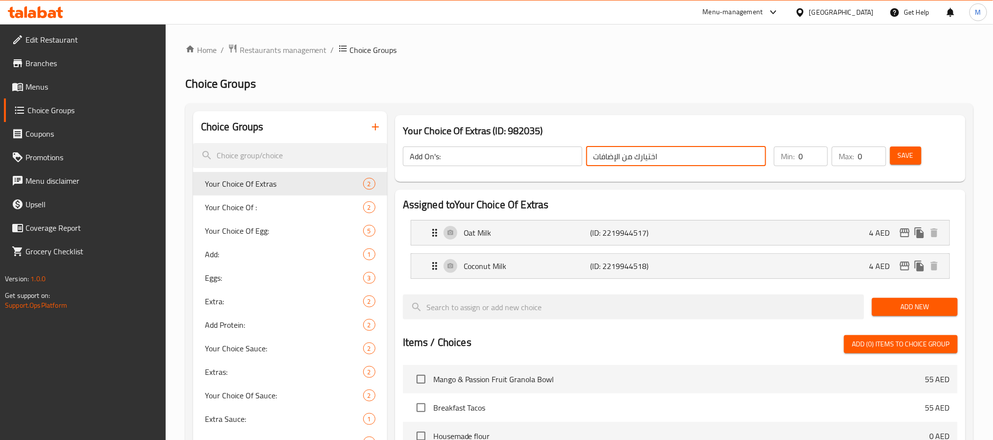
click at [641, 163] on input "اختيارك من الإضافات" at bounding box center [676, 156] width 180 height 20
click at [641, 160] on input "text" at bounding box center [676, 156] width 180 height 20
type input "الإضافات:"
click at [912, 156] on span "Save" at bounding box center [905, 155] width 16 height 12
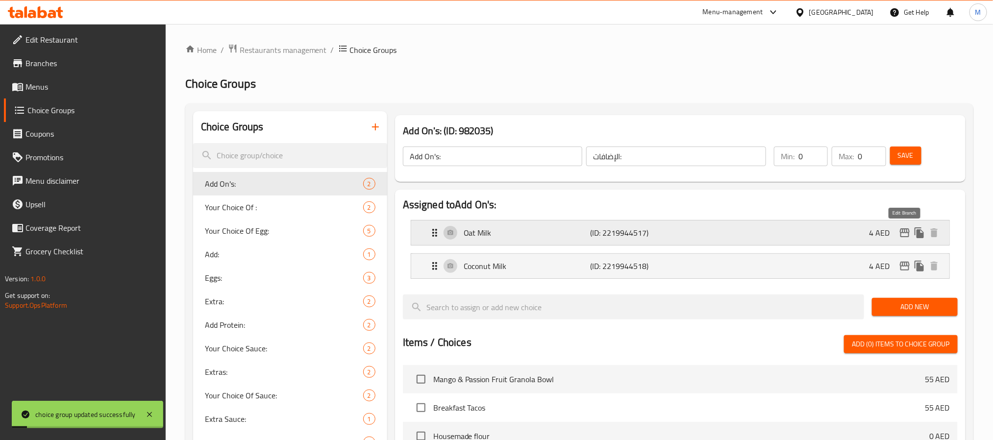
click at [901, 236] on icon "edit" at bounding box center [904, 233] width 12 height 12
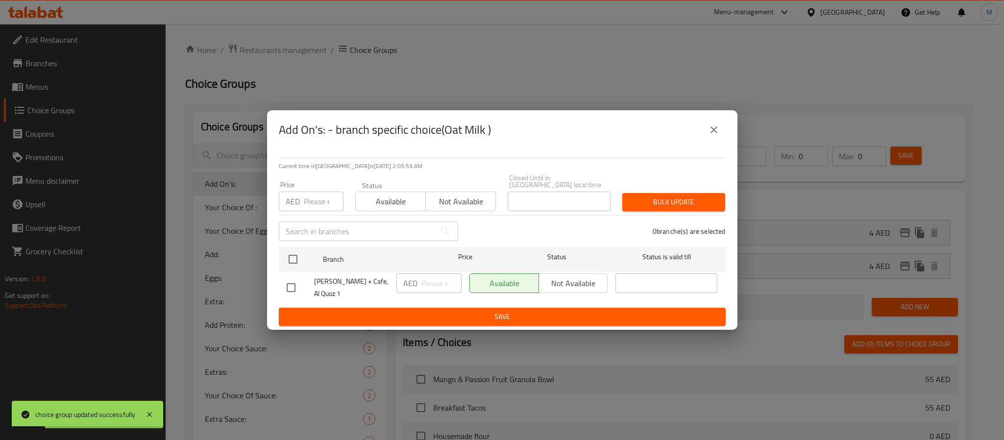
click at [708, 131] on icon "close" at bounding box center [714, 130] width 12 height 12
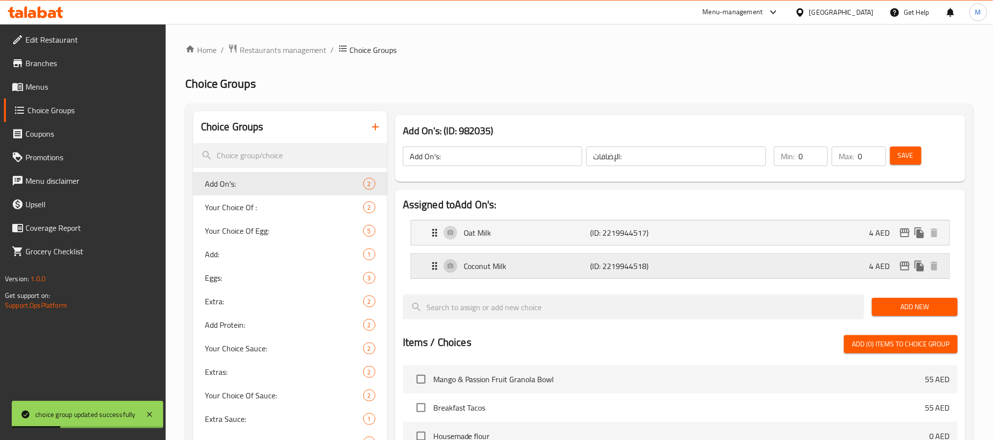
click at [905, 266] on icon "edit" at bounding box center [904, 266] width 12 height 12
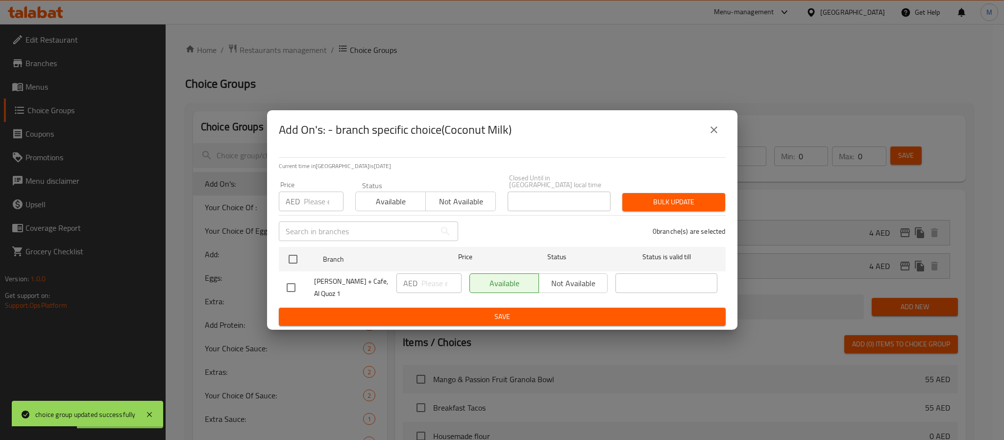
click at [708, 128] on icon "close" at bounding box center [714, 130] width 12 height 12
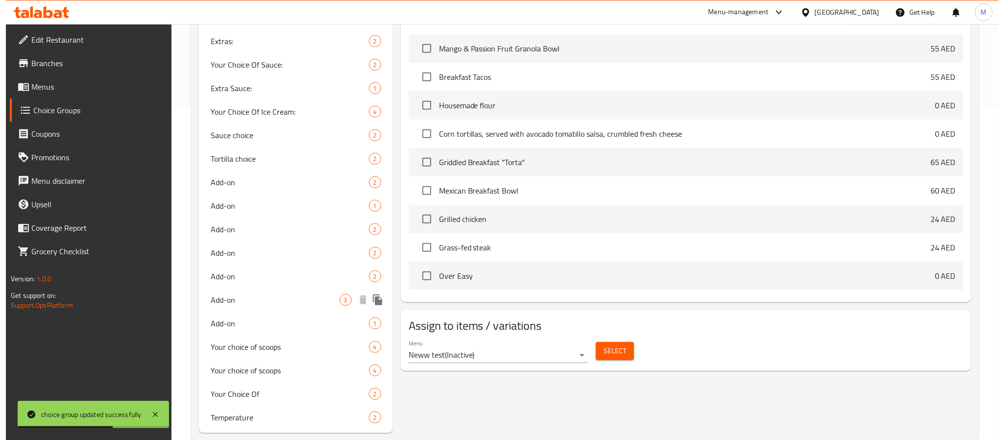
scroll to position [350, 0]
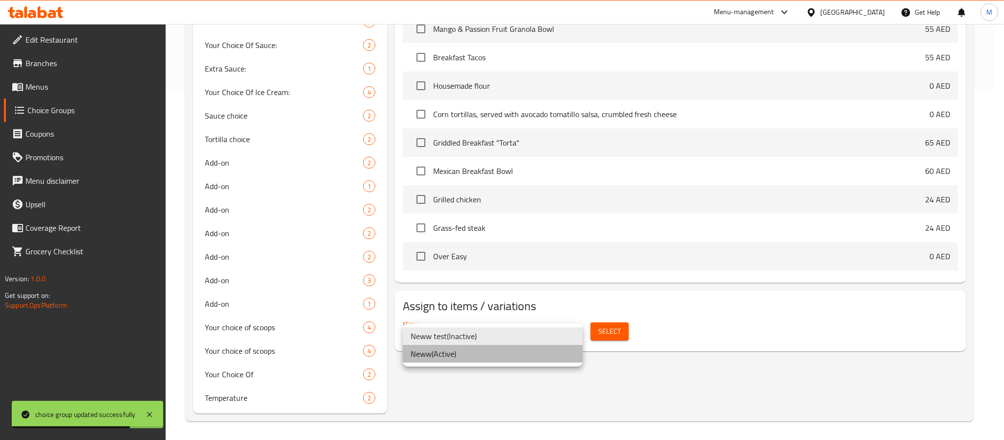
click at [497, 359] on li "Neww ( Active )" at bounding box center [493, 354] width 180 height 18
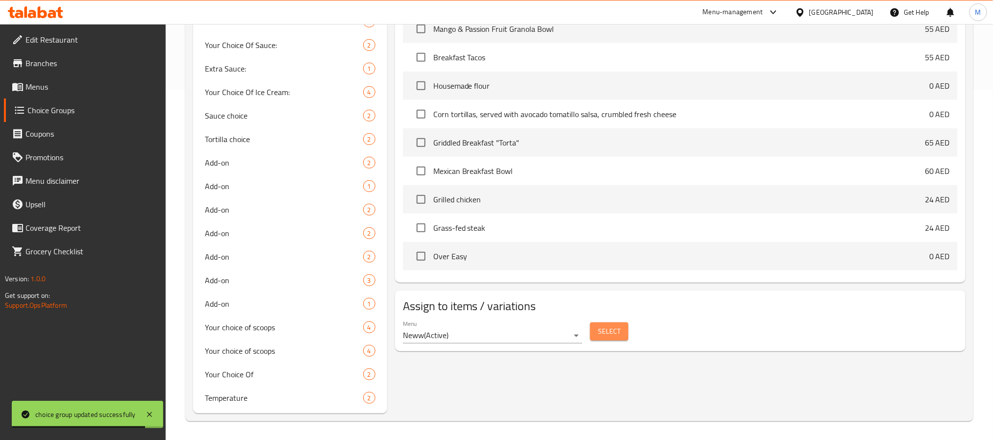
click at [610, 331] on span "Select" at bounding box center [609, 331] width 23 height 12
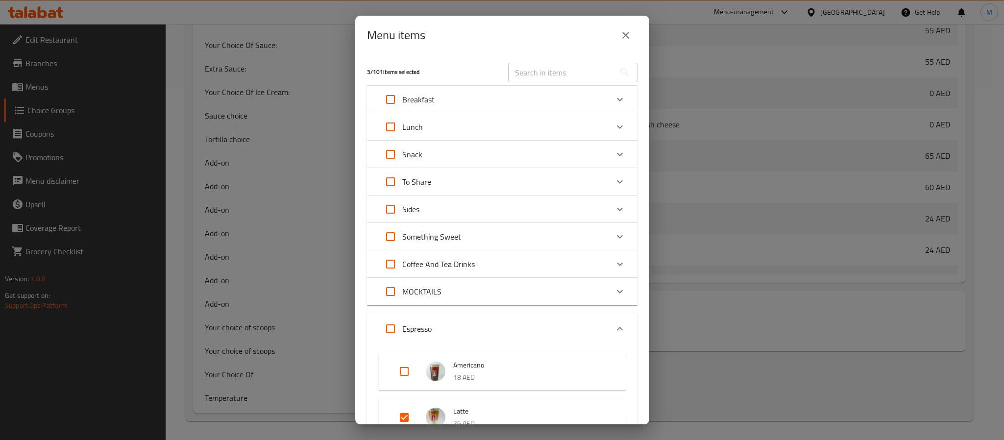
scroll to position [73, 0]
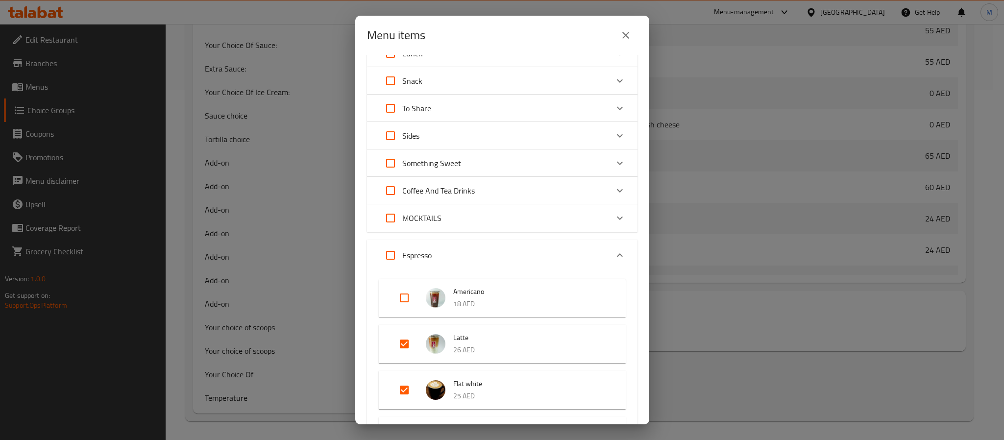
click at [490, 189] on div "Coffee And Tea Drinks" at bounding box center [493, 191] width 229 height 24
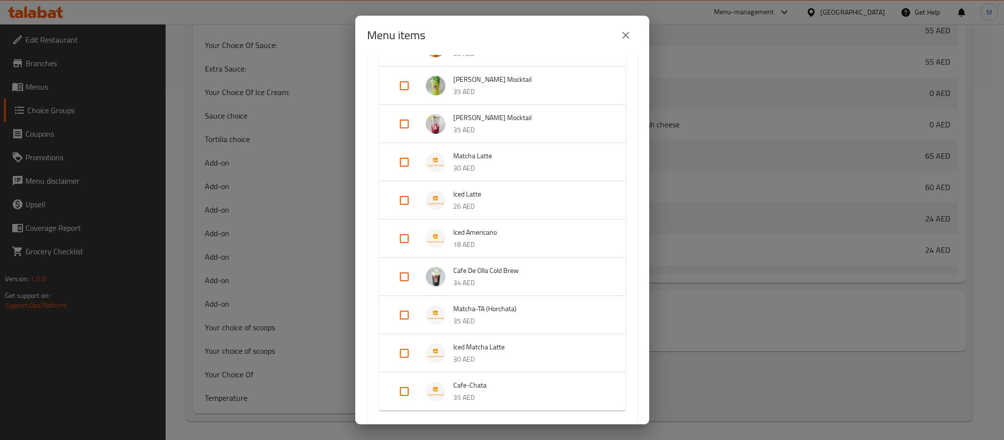
scroll to position [294, 0]
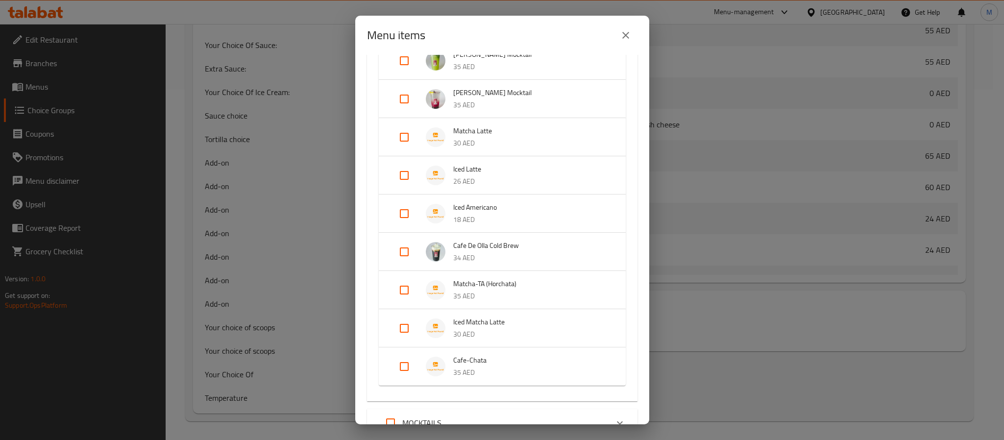
click at [400, 134] on input "Expand" at bounding box center [404, 137] width 24 height 24
checkbox input "true"
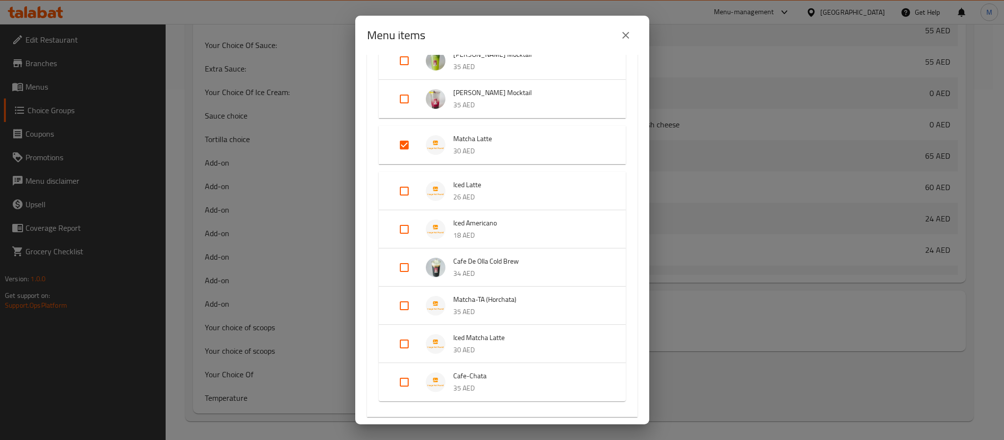
click at [410, 337] on input "Expand" at bounding box center [404, 344] width 24 height 24
checkbox input "true"
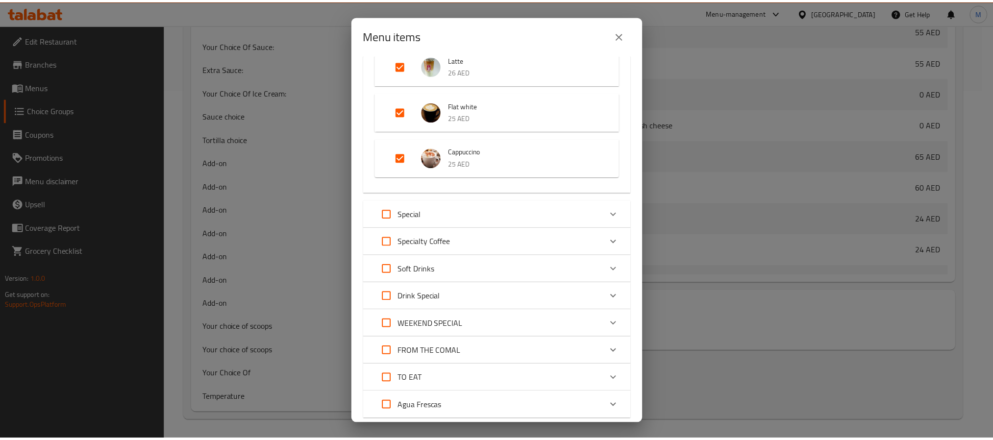
scroll to position [870, 0]
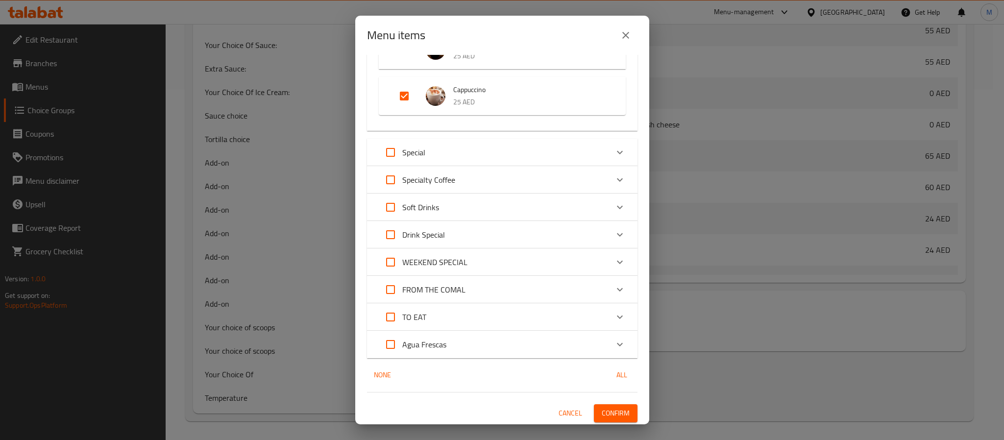
click at [615, 412] on span "Confirm" at bounding box center [616, 413] width 28 height 12
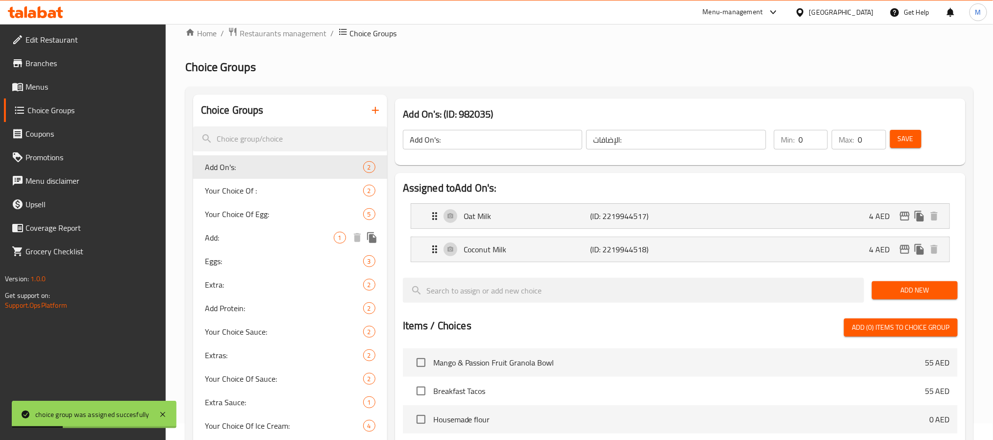
scroll to position [0, 0]
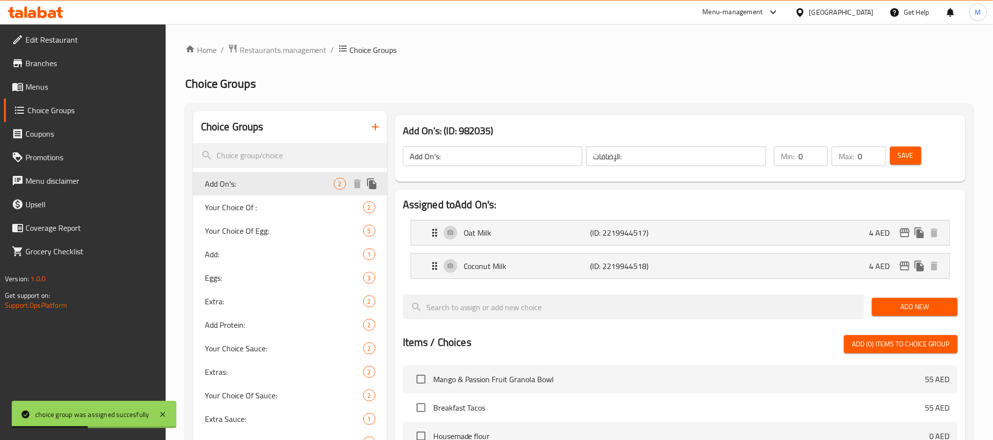
click at [375, 184] on icon "duplicate" at bounding box center [371, 183] width 9 height 11
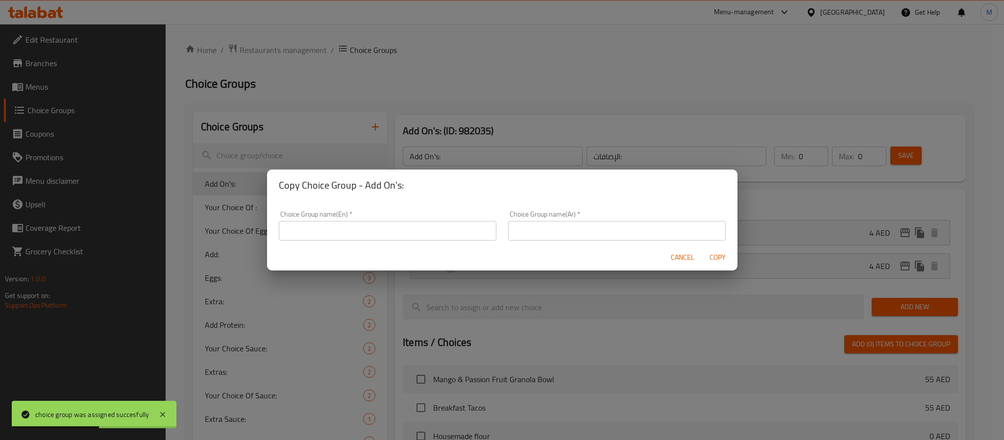
click at [366, 228] on input "text" at bounding box center [388, 231] width 218 height 20
type input "Add On's:"
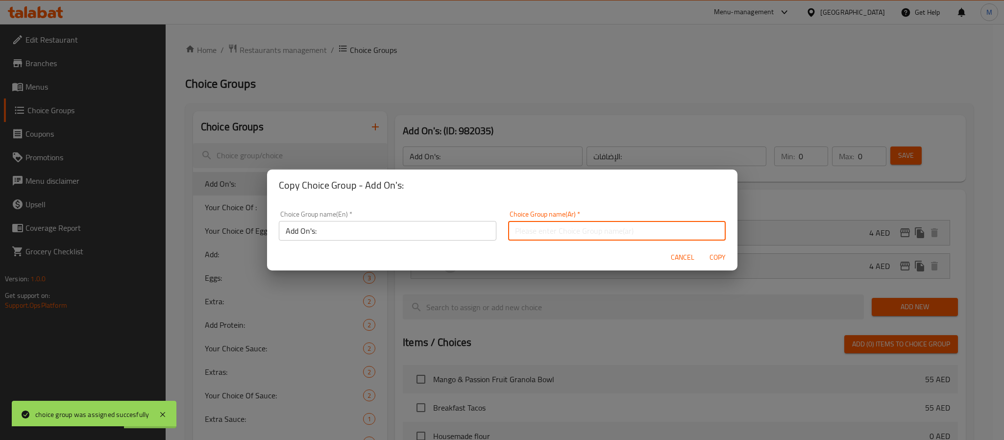
click at [556, 228] on input "text" at bounding box center [617, 231] width 218 height 20
type input "الإضافات:"
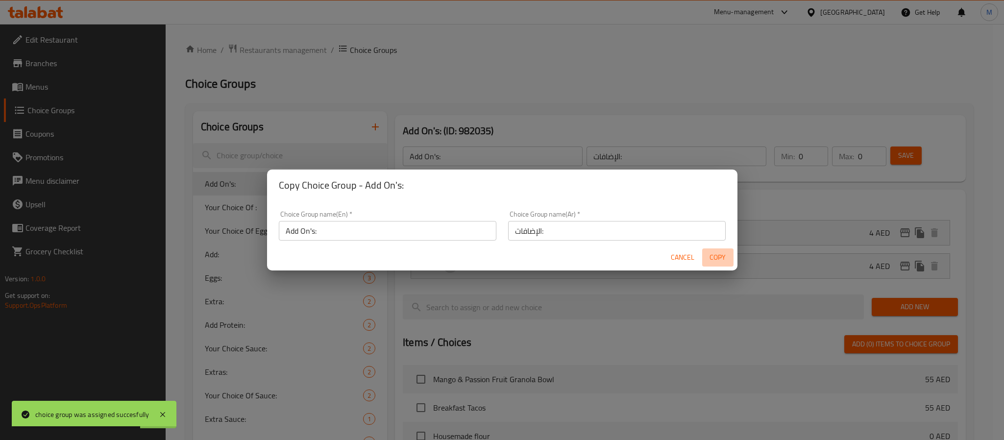
click at [716, 253] on span "Copy" at bounding box center [718, 257] width 24 height 12
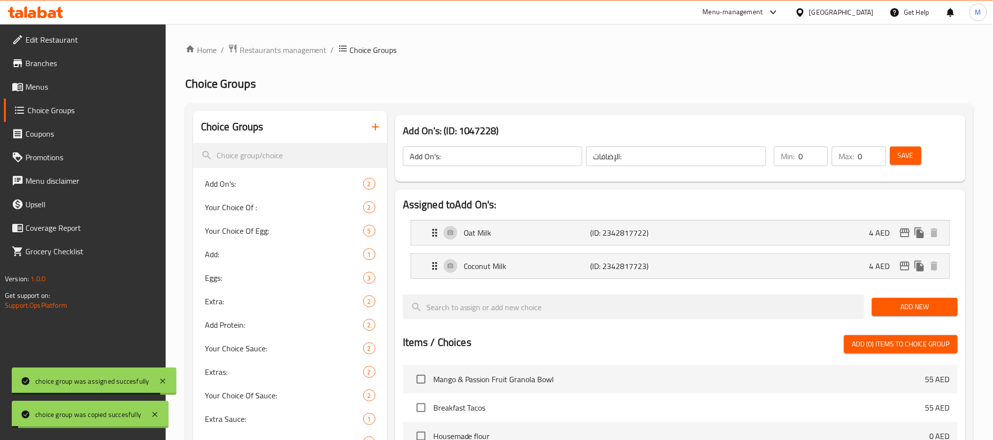
click at [503, 156] on input "Add On's:" at bounding box center [493, 156] width 180 height 20
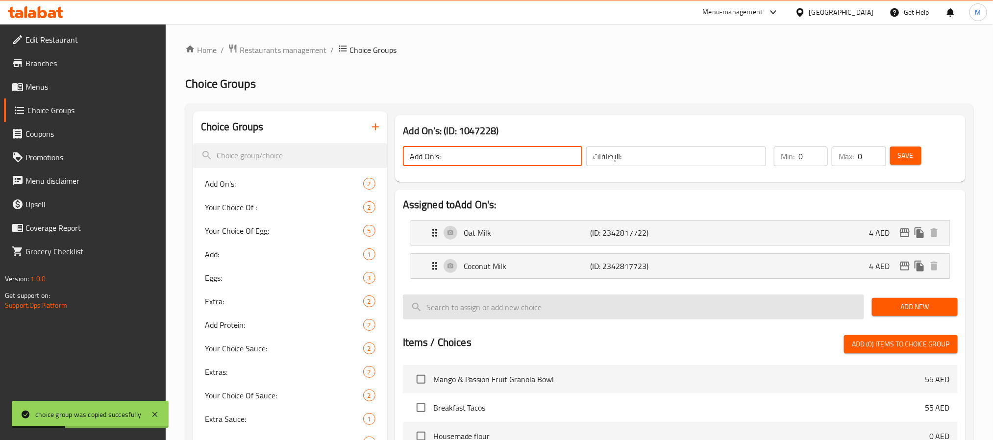
type input "Add On's:"
click at [916, 309] on span "Add New" at bounding box center [914, 307] width 70 height 12
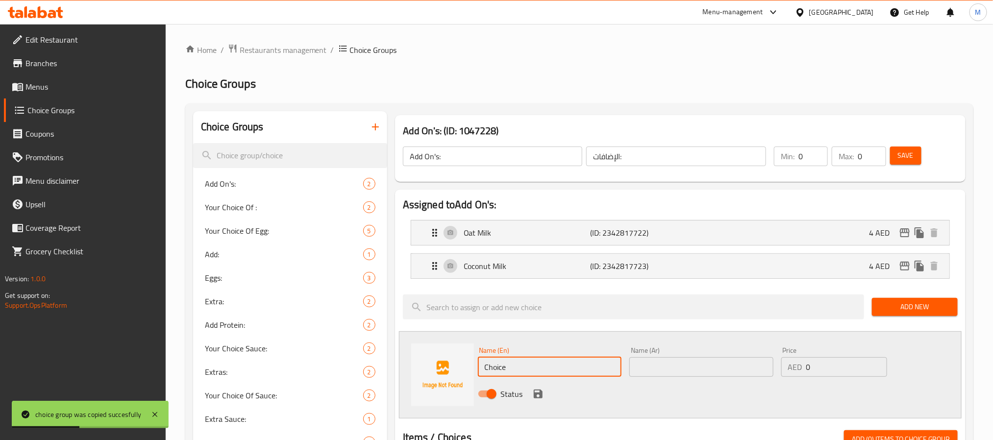
click at [541, 361] on input "Choice" at bounding box center [550, 367] width 144 height 20
paste input "ajeta"
drag, startPoint x: 612, startPoint y: 260, endPoint x: 616, endPoint y: 220, distance: 39.9
click at [612, 260] on p "(ID: 2342817723)" at bounding box center [632, 266] width 84 height 12
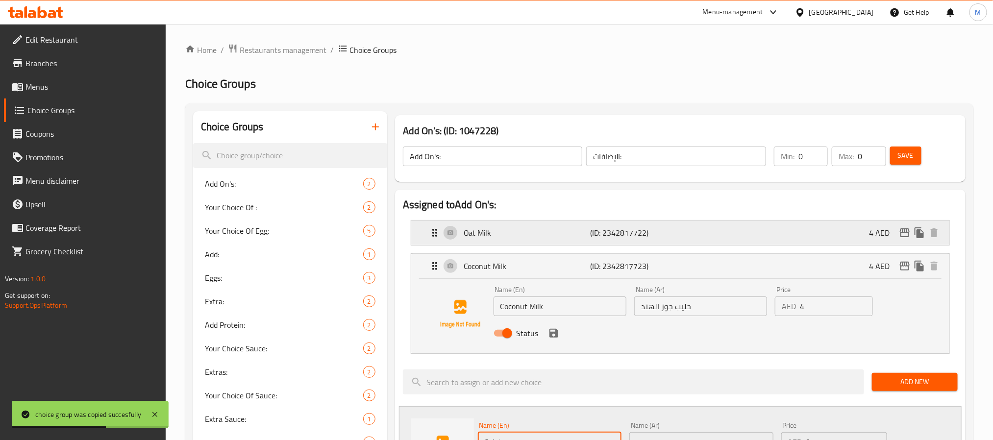
click at [619, 224] on div "Oat Milk (ID: 2342817722) 4 AED" at bounding box center [683, 232] width 509 height 24
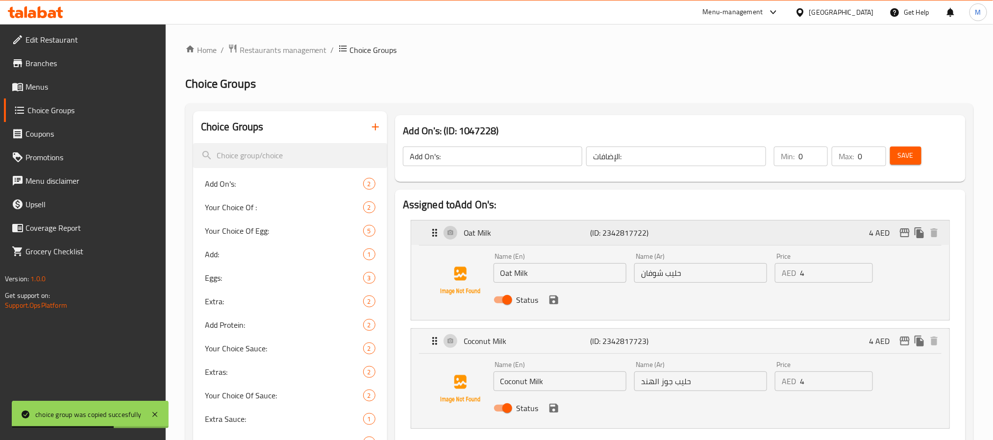
click at [619, 224] on div "Oat Milk (ID: 2342817722) 4 AED" at bounding box center [683, 232] width 509 height 24
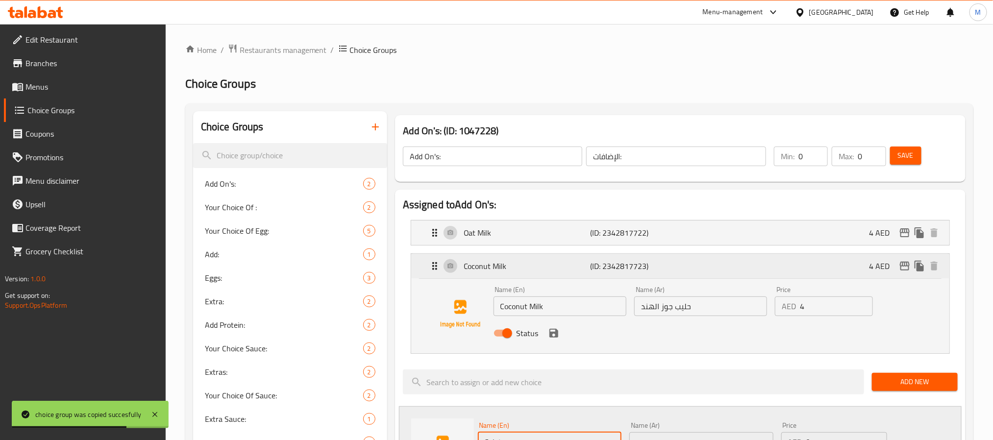
click at [605, 266] on p "(ID: 2342817723)" at bounding box center [632, 266] width 84 height 12
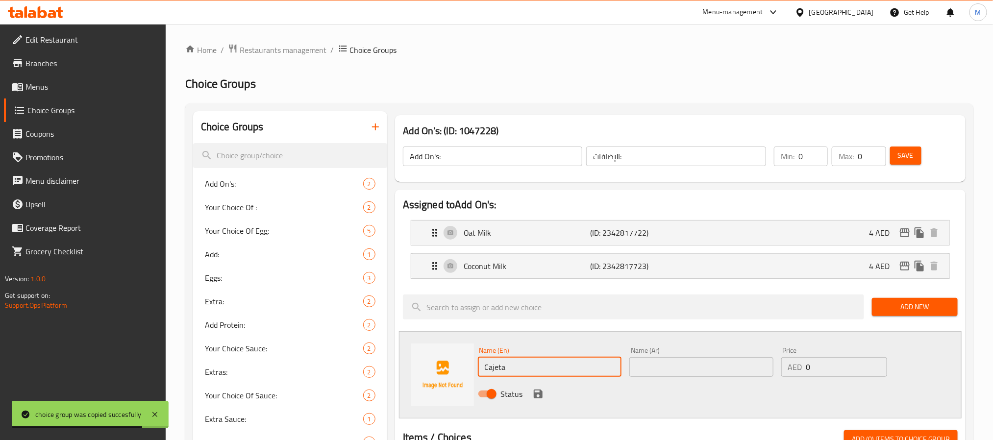
type input "Cajeta"
click at [669, 375] on input "text" at bounding box center [701, 367] width 144 height 20
paste input "كاجيتا"
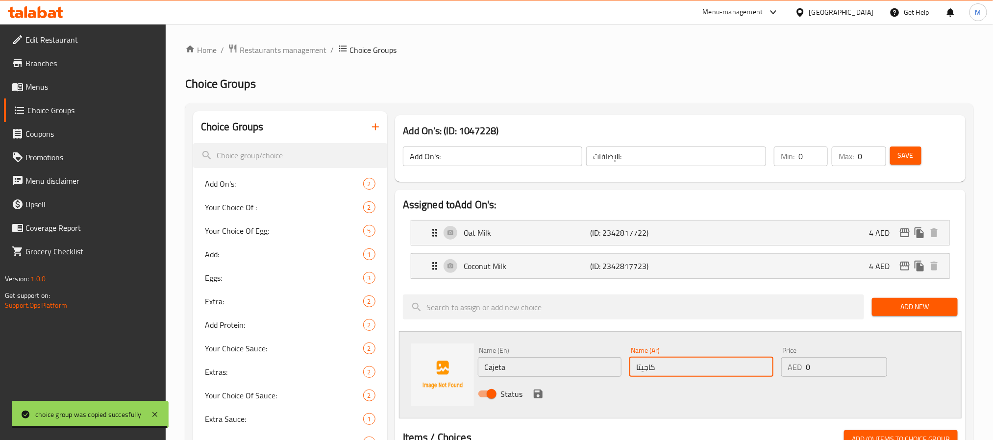
type input "كاجيتا"
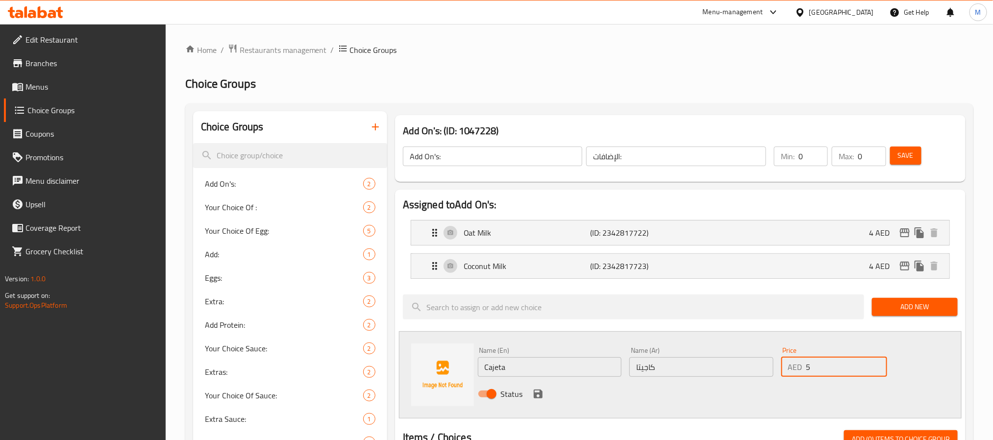
type input "5"
click at [537, 400] on icon "save" at bounding box center [538, 394] width 12 height 12
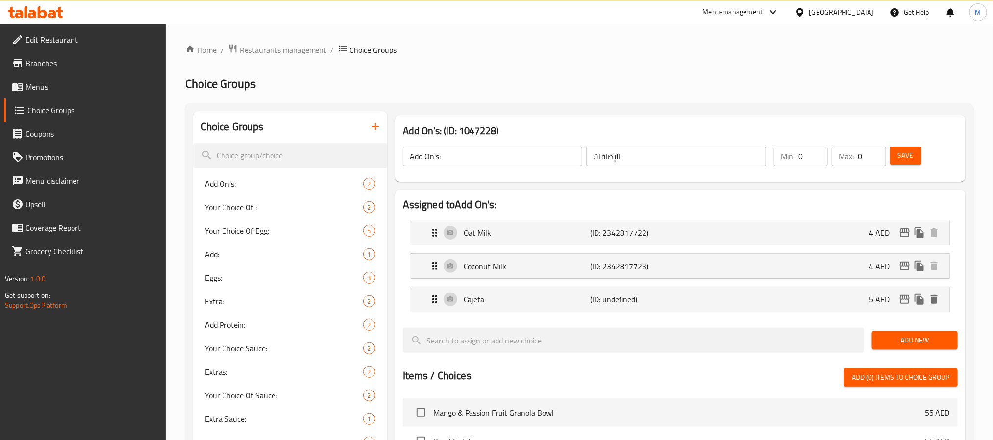
click at [899, 343] on span "Add New" at bounding box center [914, 340] width 70 height 12
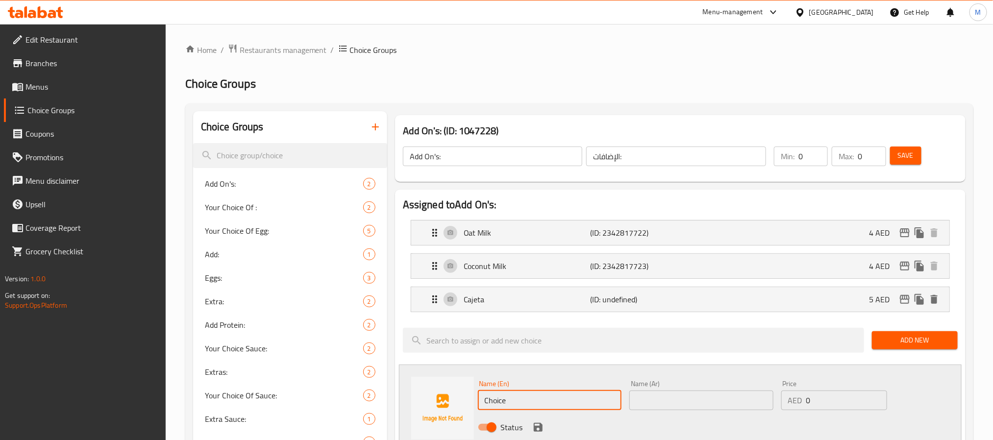
click at [608, 399] on input "Choice" at bounding box center [550, 400] width 144 height 20
paste input "Decaf"
type input "Decaf"
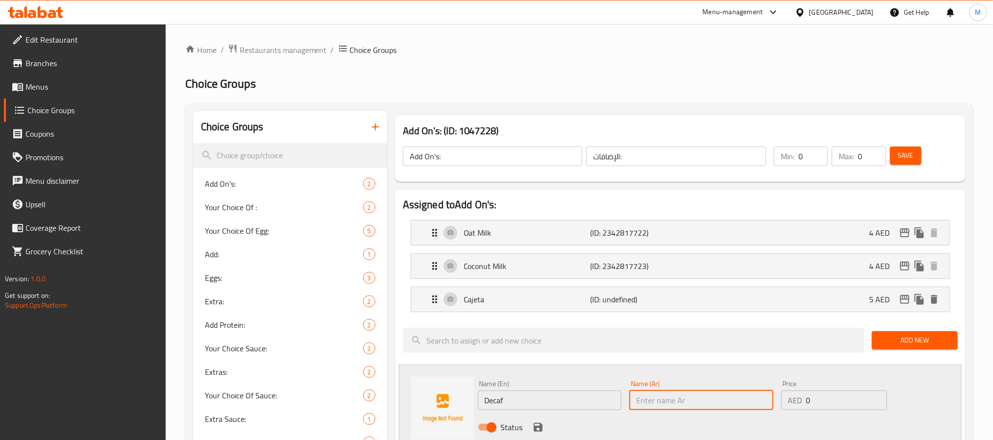
paste input "خالي من الكافيين"
type input "خالي من الكافيين"
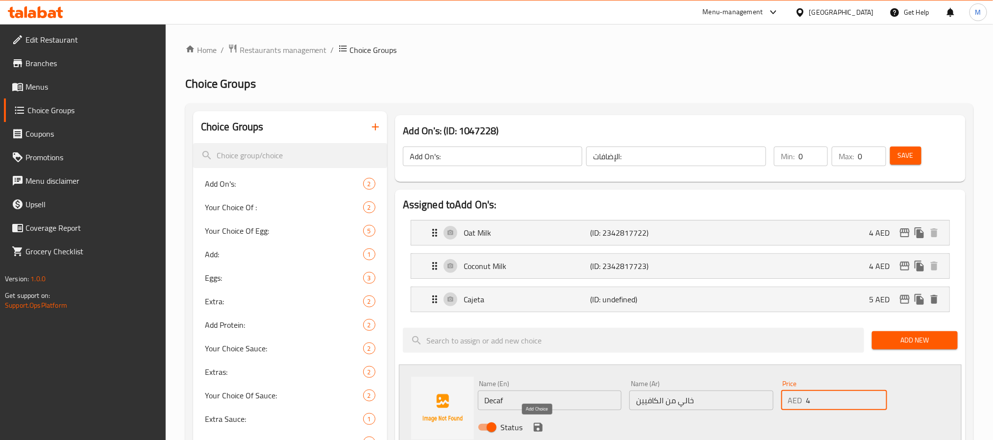
type input "4"
click at [542, 429] on icon "save" at bounding box center [538, 427] width 12 height 12
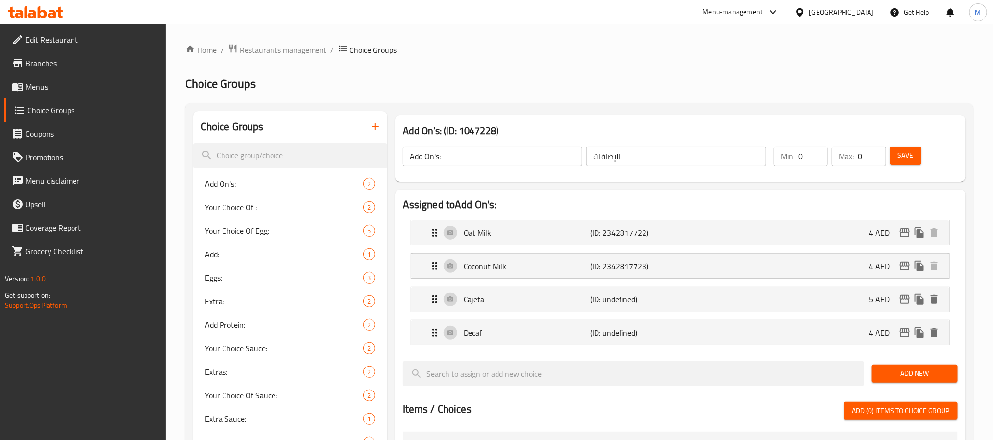
drag, startPoint x: 913, startPoint y: 372, endPoint x: 911, endPoint y: 367, distance: 5.1
click at [913, 372] on span "Add New" at bounding box center [914, 373] width 70 height 12
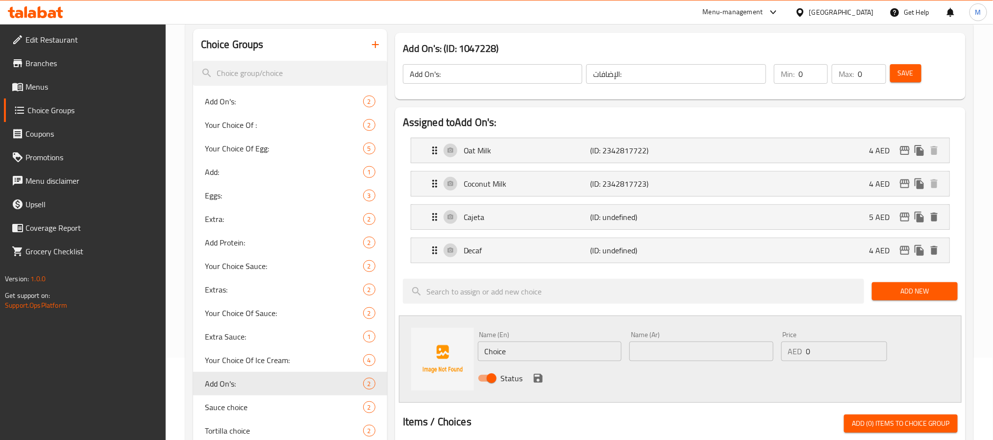
scroll to position [220, 0]
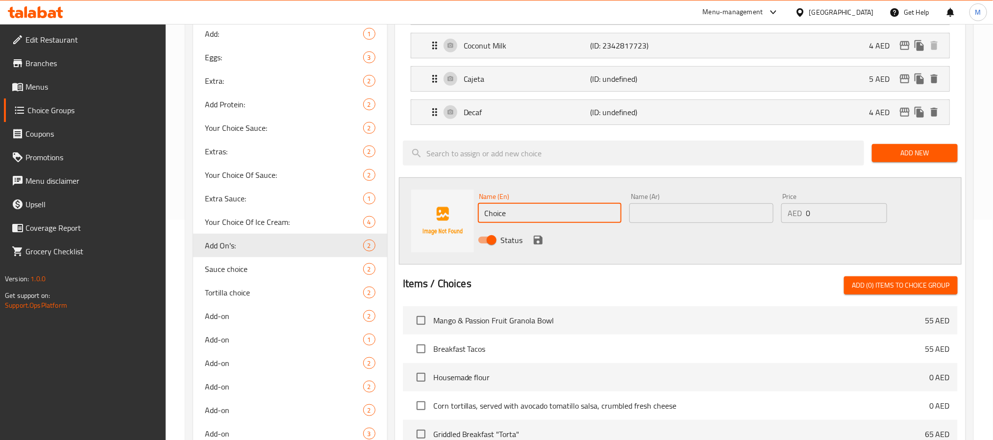
click at [547, 219] on input "Choice" at bounding box center [550, 213] width 144 height 20
paste input "Spanish Latt"
type input "Spanish Latte"
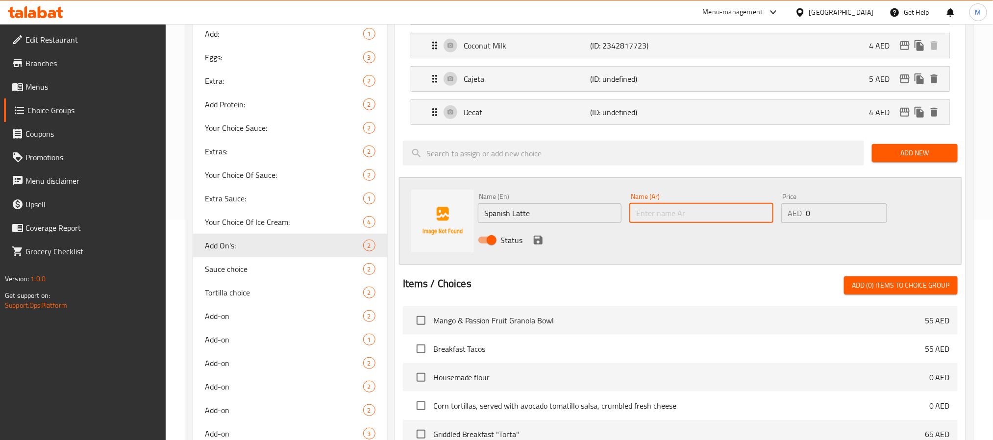
paste input "لاتيه إسباني"
type input "لاتيه إسباني"
type input "8"
click at [535, 241] on icon "save" at bounding box center [537, 240] width 9 height 9
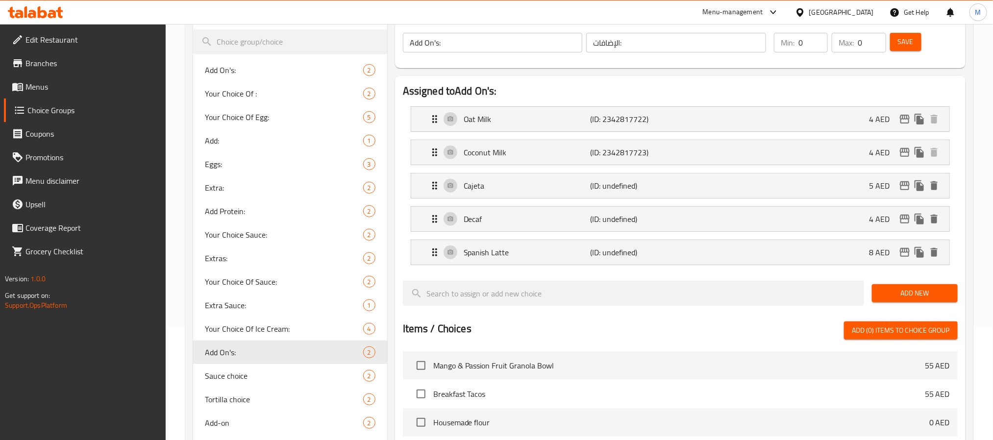
scroll to position [0, 0]
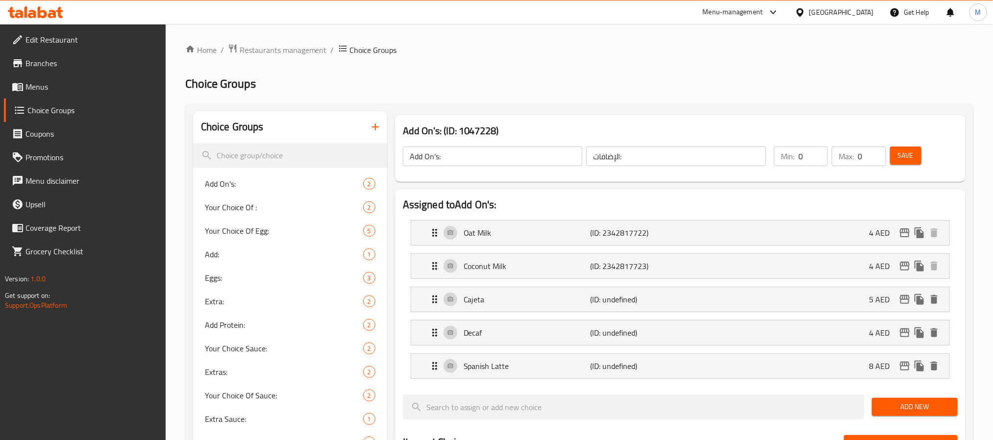
click at [907, 160] on span "Save" at bounding box center [905, 155] width 16 height 12
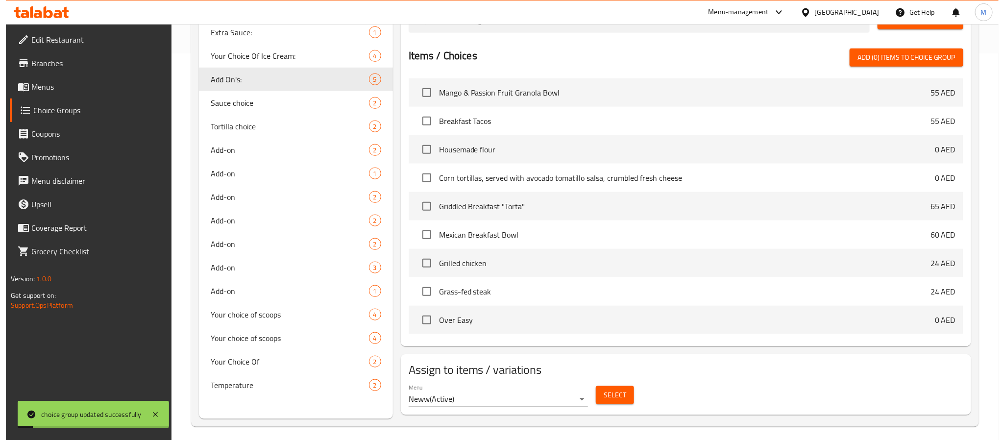
scroll to position [394, 0]
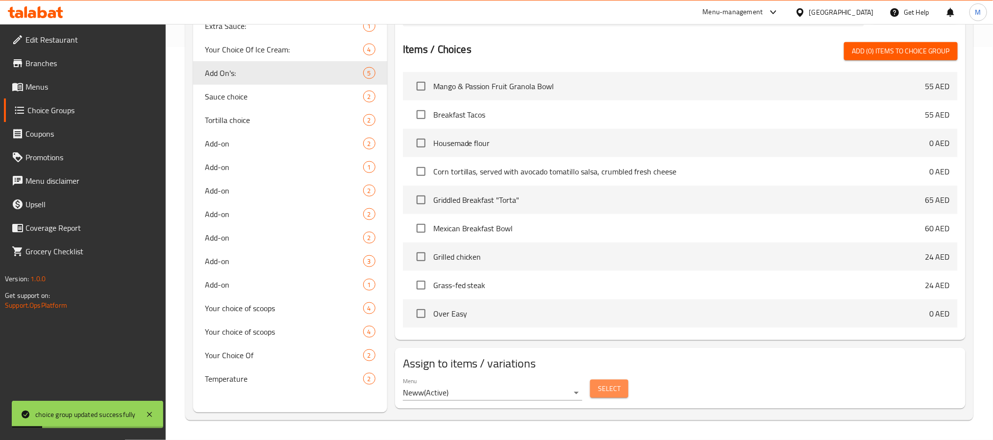
click at [600, 393] on span "Select" at bounding box center [609, 389] width 23 height 12
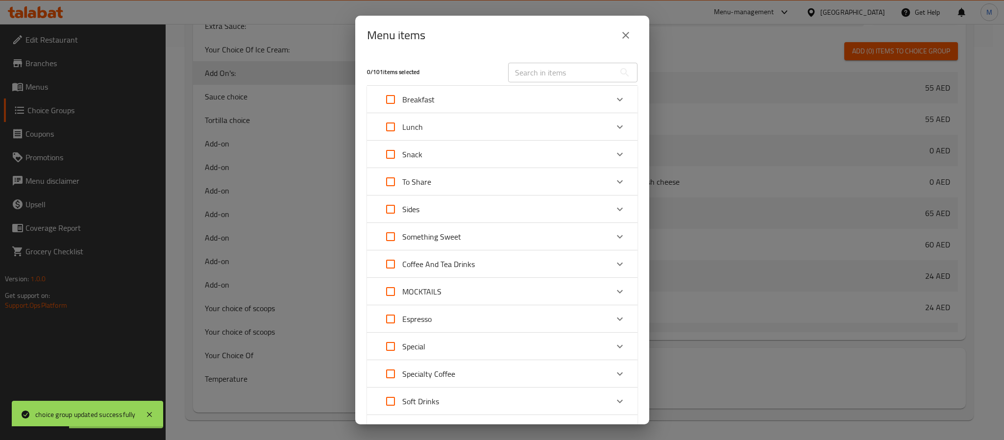
click at [447, 271] on div "Coffee And Tea Drinks" at bounding box center [427, 264] width 96 height 24
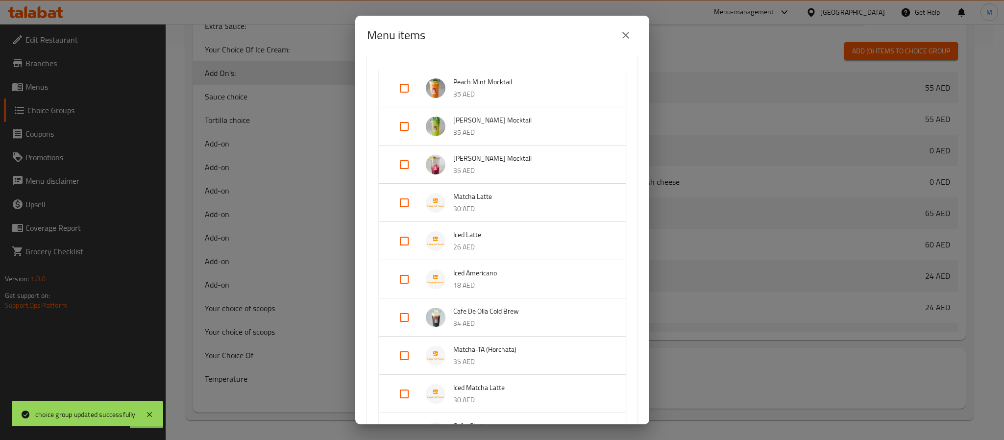
scroll to position [220, 0]
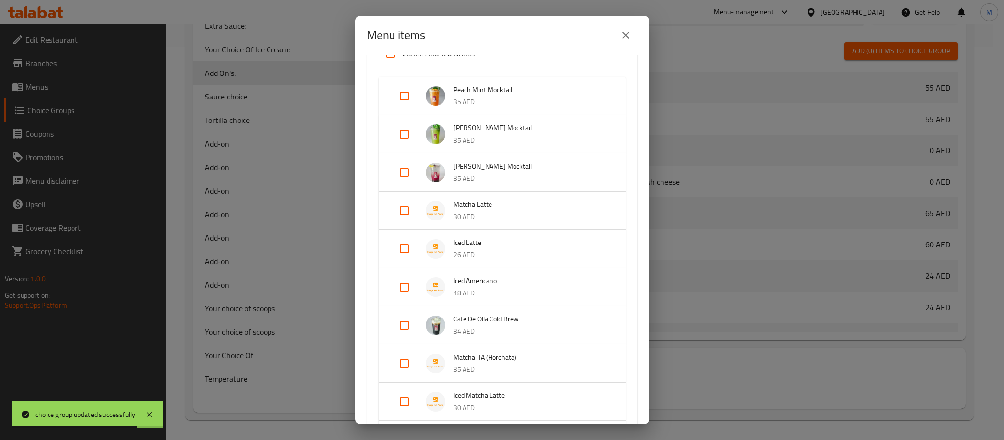
click at [404, 243] on input "Expand" at bounding box center [404, 249] width 24 height 24
checkbox input "true"
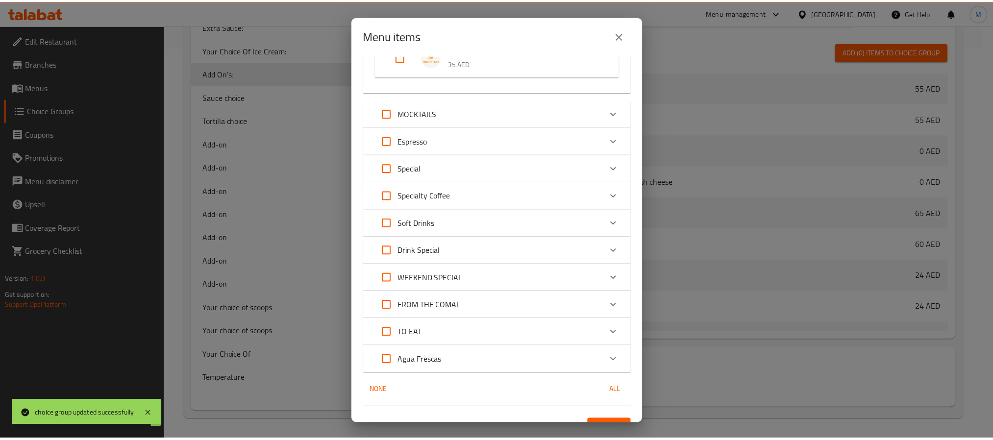
scroll to position [635, 0]
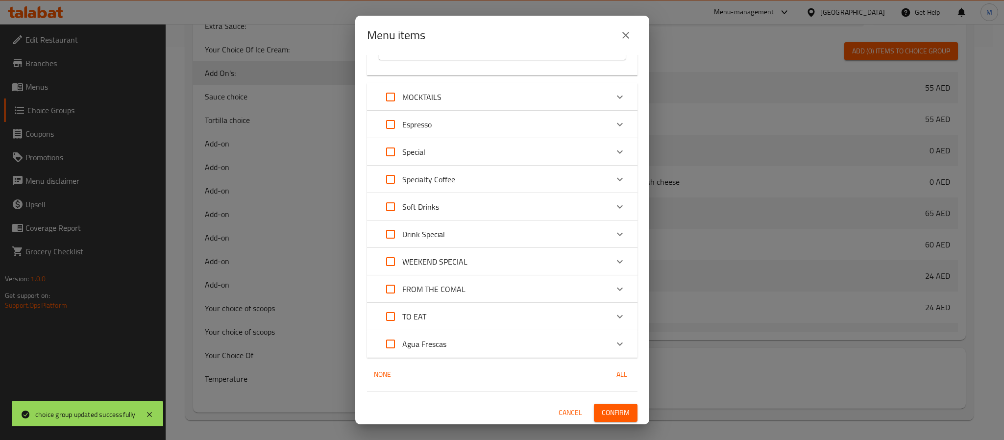
click at [610, 410] on span "Confirm" at bounding box center [616, 413] width 28 height 12
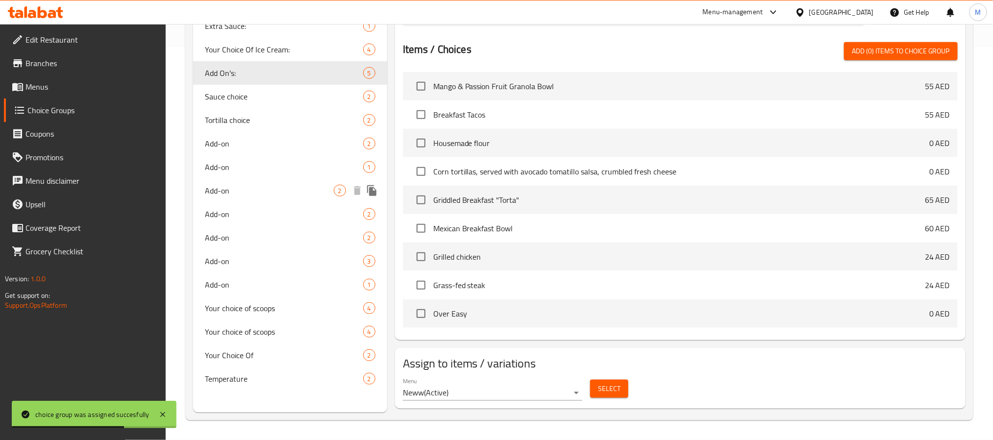
scroll to position [27, 0]
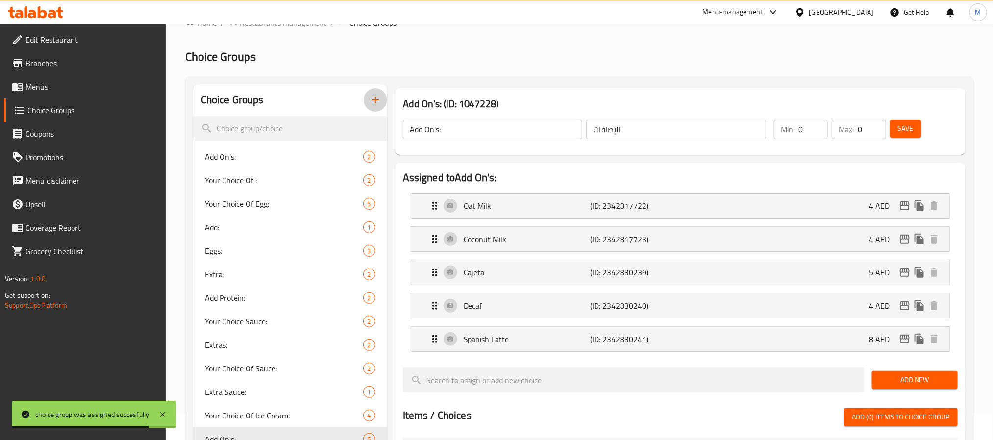
click at [374, 102] on icon "button" at bounding box center [375, 100] width 12 height 12
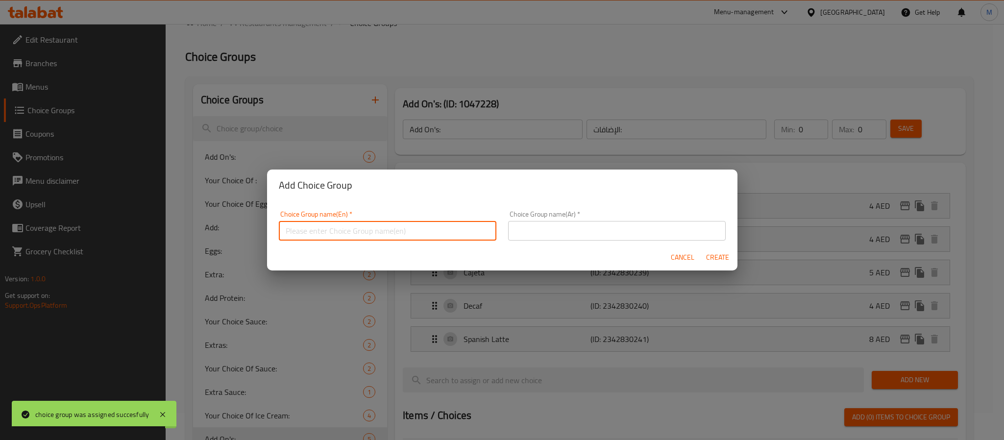
drag, startPoint x: 375, startPoint y: 232, endPoint x: 375, endPoint y: 239, distance: 6.4
click at [375, 232] on input "text" at bounding box center [388, 231] width 218 height 20
type input "Your Choice Of:"
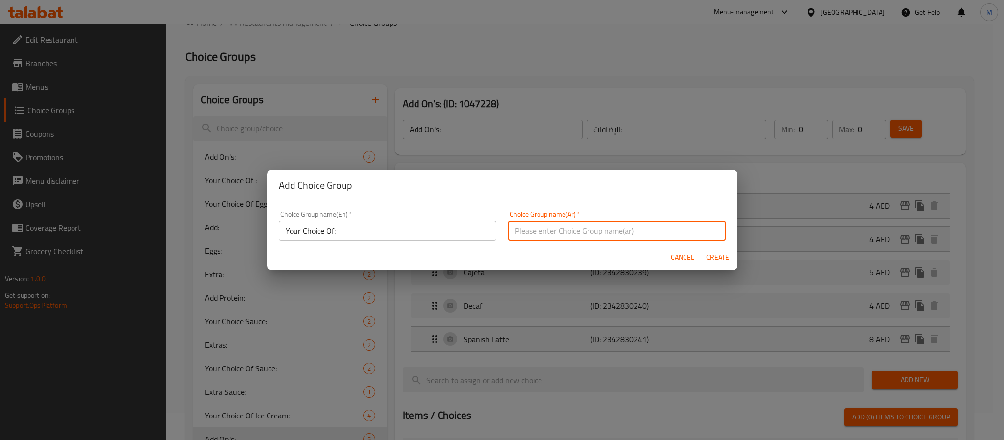
click at [541, 230] on input "text" at bounding box center [617, 231] width 218 height 20
type input "إختيارك من:"
click at [719, 259] on span "Create" at bounding box center [718, 257] width 24 height 12
type input "Your Choice Of:"
type input "إختيارك من:"
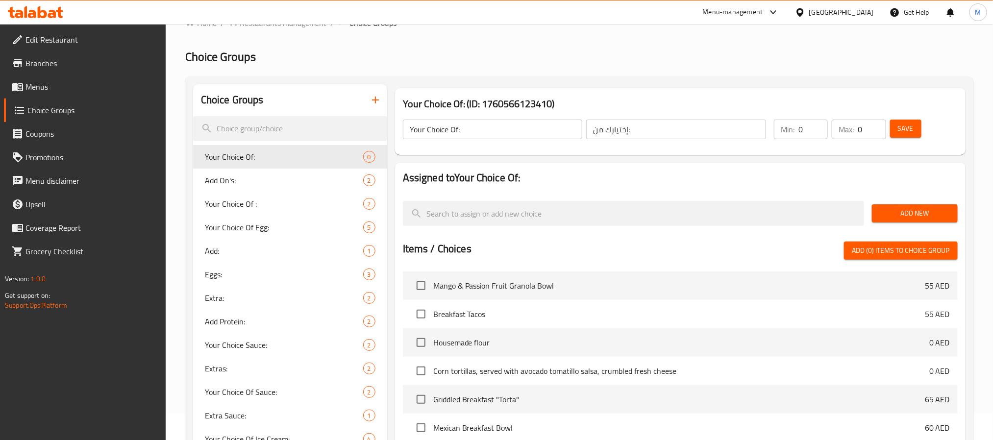
click at [806, 128] on input "0" at bounding box center [812, 130] width 29 height 20
type input "1"
click at [924, 205] on button "Add New" at bounding box center [915, 213] width 86 height 18
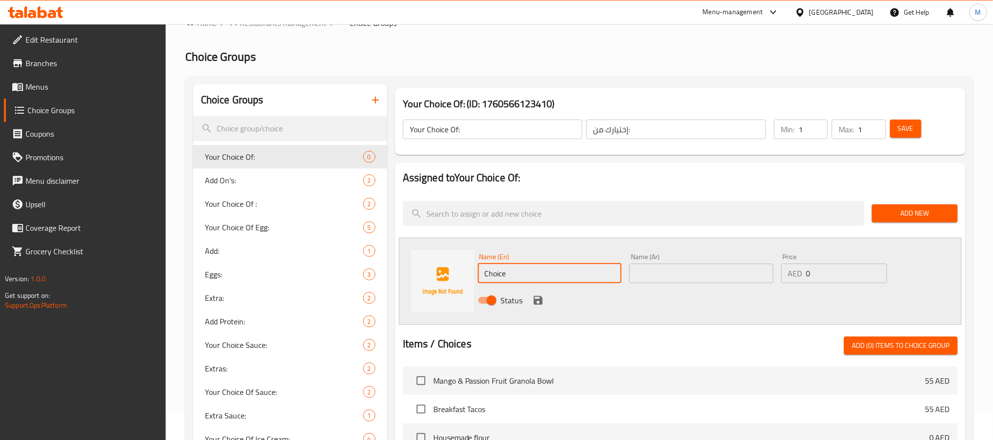
drag, startPoint x: 545, startPoint y: 273, endPoint x: 557, endPoint y: 250, distance: 26.3
click at [545, 273] on input "Choice" at bounding box center [550, 274] width 144 height 20
paste input "ipotle Salsa"
type input "Chipotle Salsa"
drag, startPoint x: 694, startPoint y: 278, endPoint x: 625, endPoint y: 277, distance: 68.6
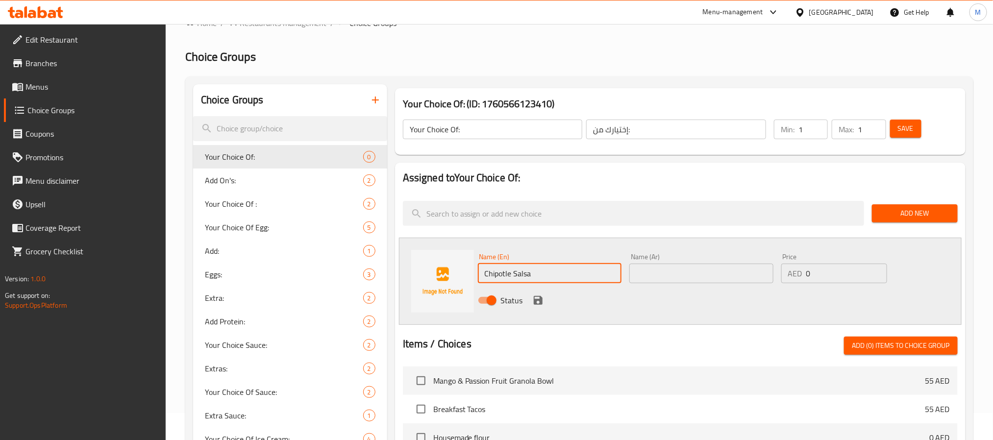
click at [694, 278] on input "text" at bounding box center [701, 274] width 144 height 20
paste input "صلصة شيبوتلي"
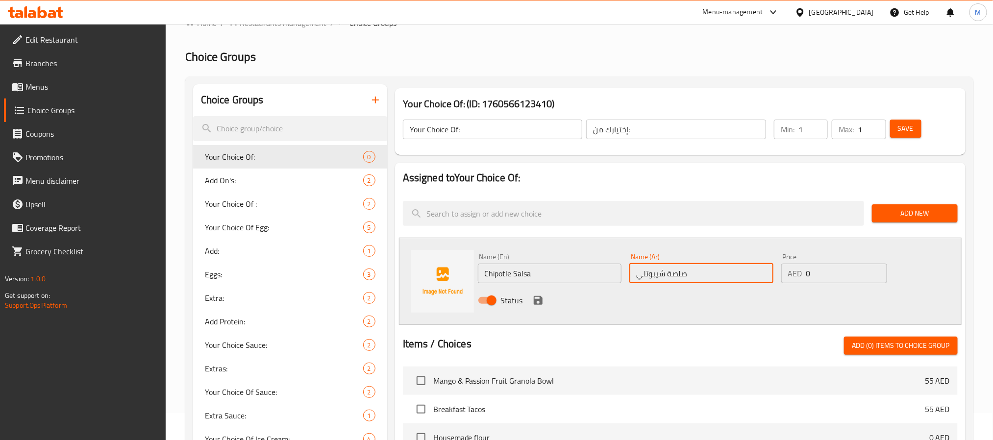
type input "صلصة شيبوتلي"
click at [537, 303] on icon "save" at bounding box center [537, 300] width 9 height 9
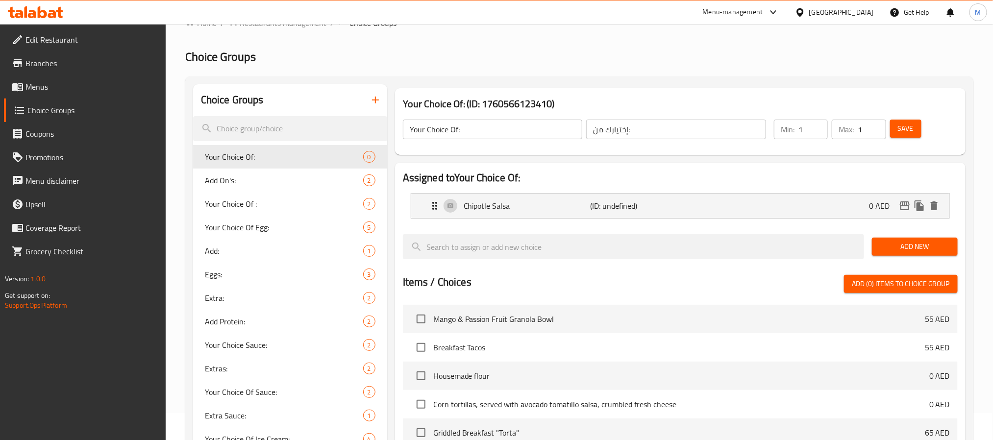
drag, startPoint x: 907, startPoint y: 247, endPoint x: 753, endPoint y: 148, distance: 182.9
click at [907, 247] on span "Add New" at bounding box center [914, 247] width 70 height 12
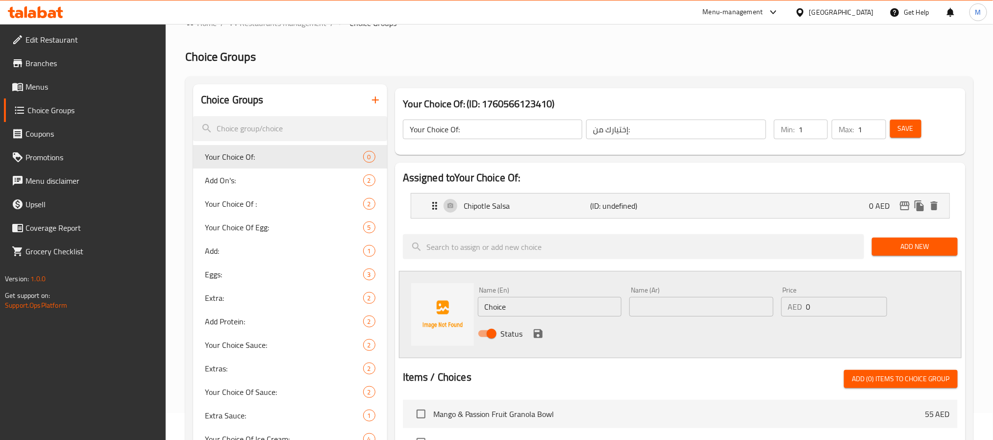
click at [560, 315] on input "Choice" at bounding box center [550, 307] width 144 height 20
paste input "Green Salsa"
type input "Green Salsa"
drag, startPoint x: 662, startPoint y: 305, endPoint x: 610, endPoint y: 312, distance: 51.9
click at [662, 305] on input "text" at bounding box center [701, 307] width 144 height 20
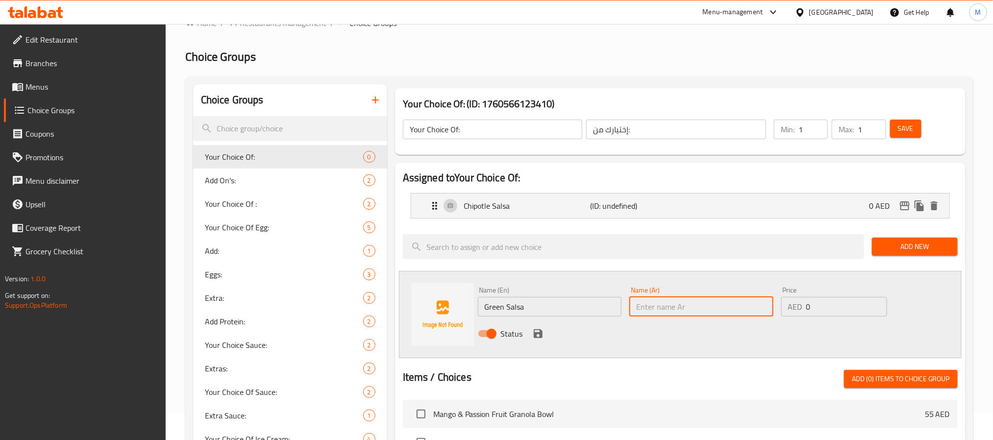
paste input "صلصة خضراء"
type input "صلصة خضراء"
click at [536, 333] on icon "save" at bounding box center [537, 333] width 9 height 9
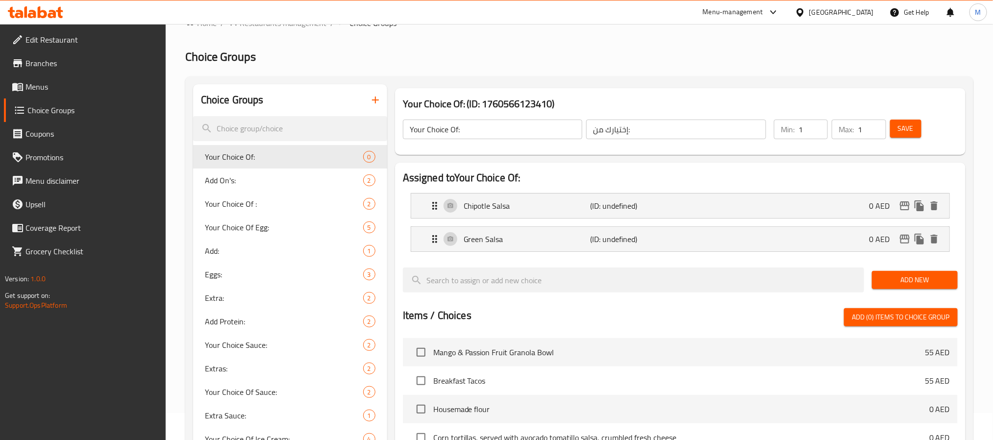
drag, startPoint x: 899, startPoint y: 287, endPoint x: 891, endPoint y: 272, distance: 17.3
click at [900, 287] on button "Add New" at bounding box center [915, 280] width 86 height 18
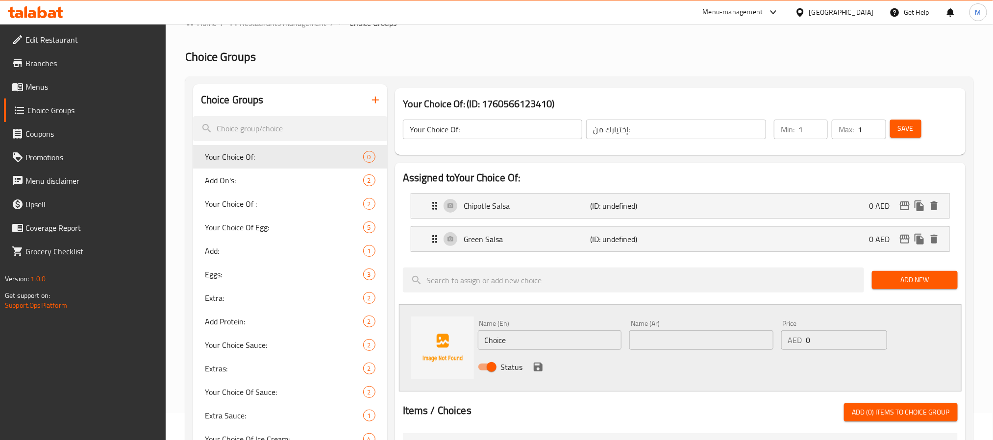
click at [569, 341] on input "Choice" at bounding box center [550, 340] width 144 height 20
paste input "Spicy Salsa"
type input "Spicy Salsa"
paste input "صلصة حارة"
type input "صلصة حارة"
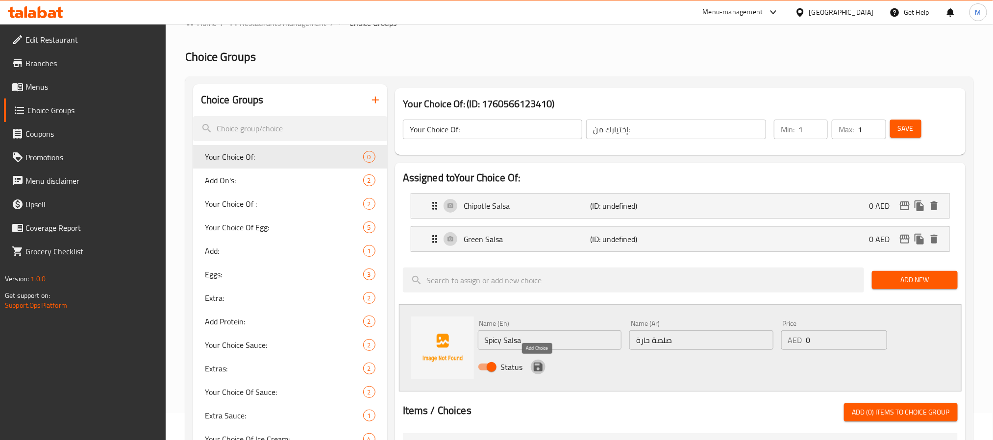
click at [533, 367] on icon "save" at bounding box center [538, 367] width 12 height 12
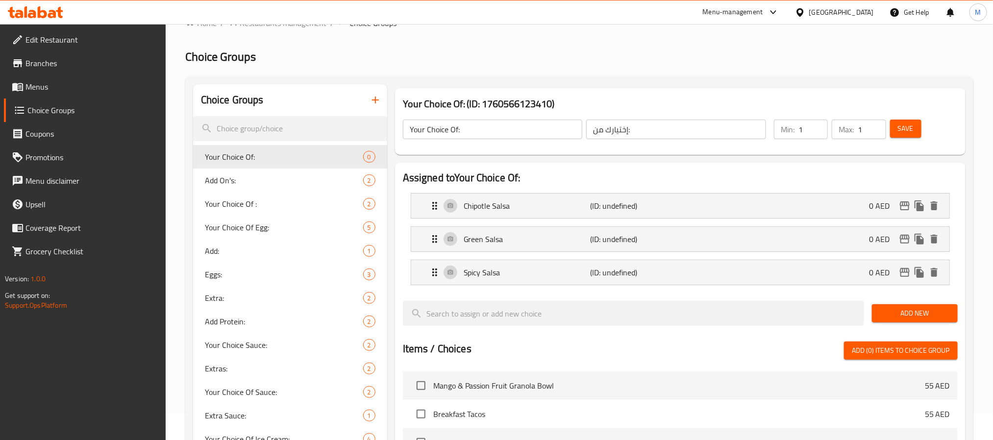
click at [911, 324] on div "Add New" at bounding box center [915, 313] width 94 height 33
click at [883, 305] on button "Add New" at bounding box center [915, 313] width 86 height 18
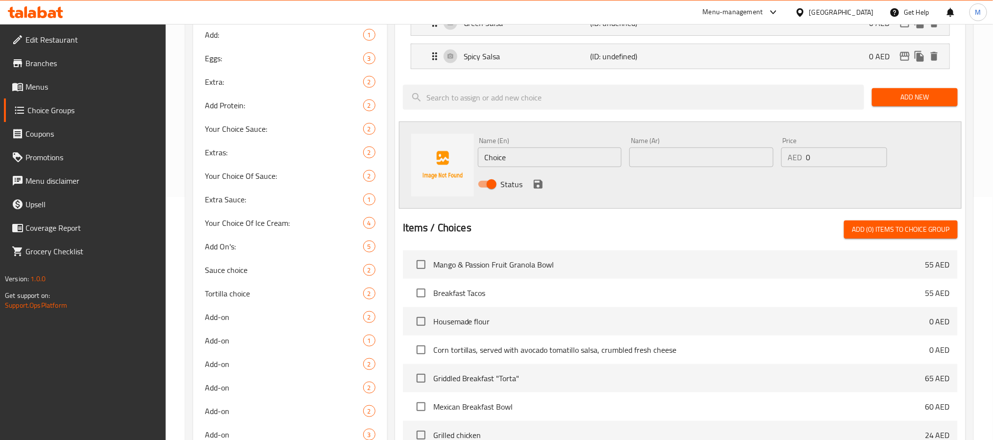
scroll to position [247, 0]
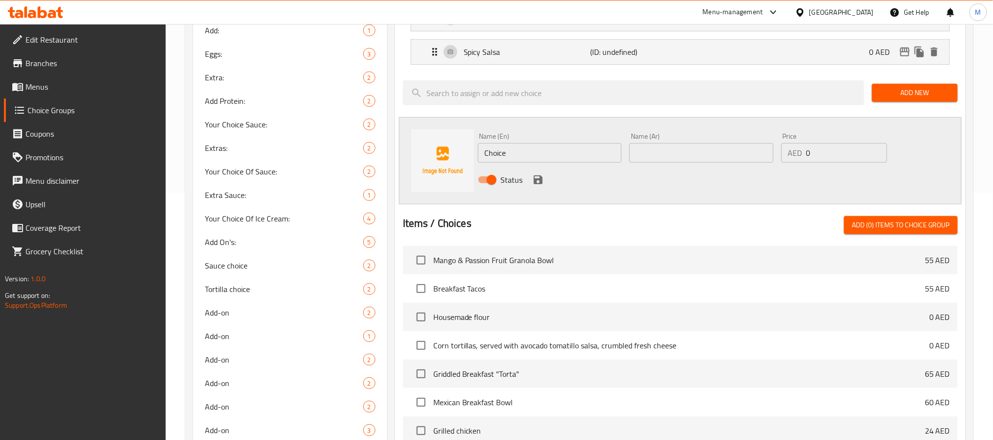
click at [559, 150] on input "Choice" at bounding box center [550, 153] width 144 height 20
paste input "Grated Chees"
type input "Grated Cheese"
drag, startPoint x: 679, startPoint y: 145, endPoint x: 619, endPoint y: 178, distance: 68.4
click at [679, 146] on input "text" at bounding box center [701, 153] width 144 height 20
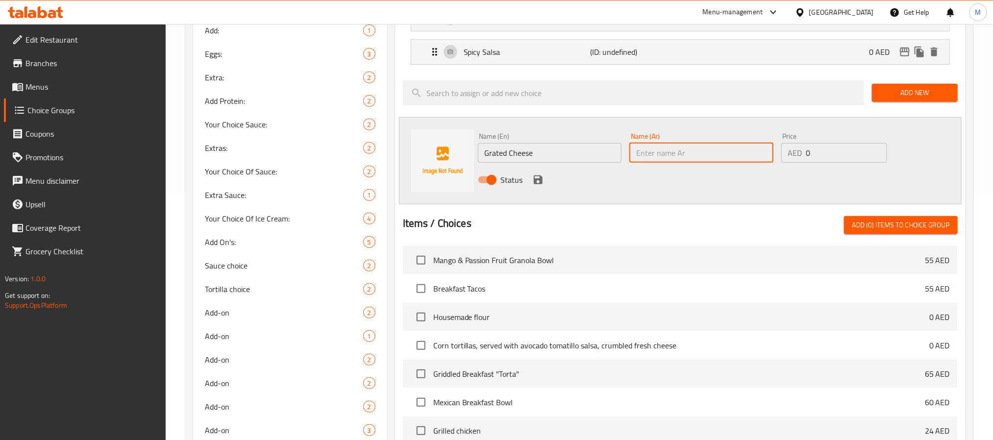
paste input "جبن مبشور"
type input "جبن مبشور"
click at [541, 179] on icon "save" at bounding box center [537, 179] width 9 height 9
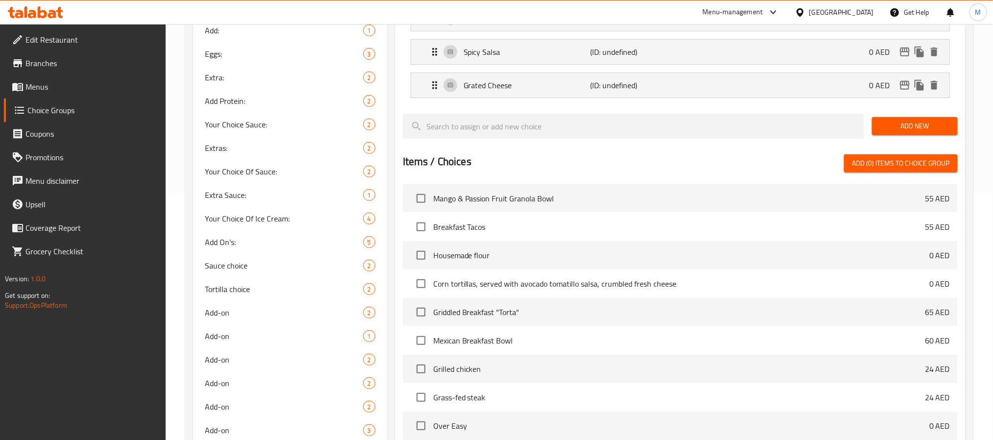
click at [891, 128] on span "Add New" at bounding box center [914, 126] width 70 height 12
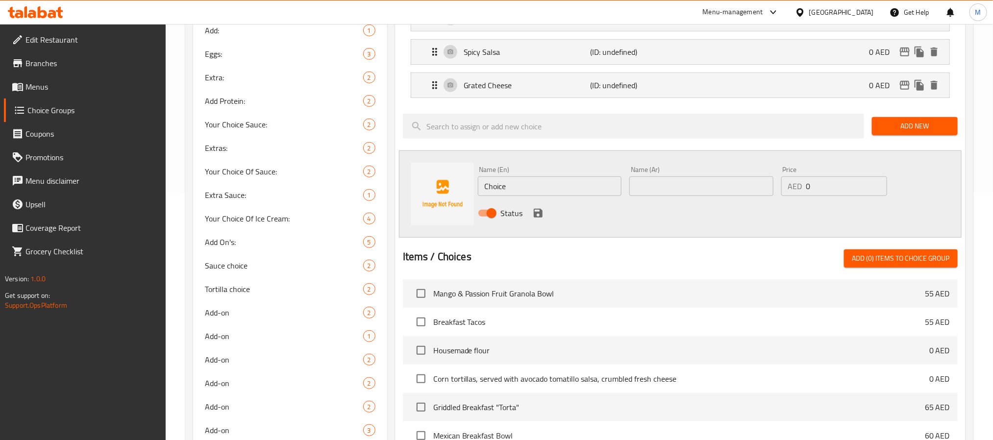
click at [581, 176] on div "Name (En) Choice Name (En)" at bounding box center [550, 181] width 144 height 30
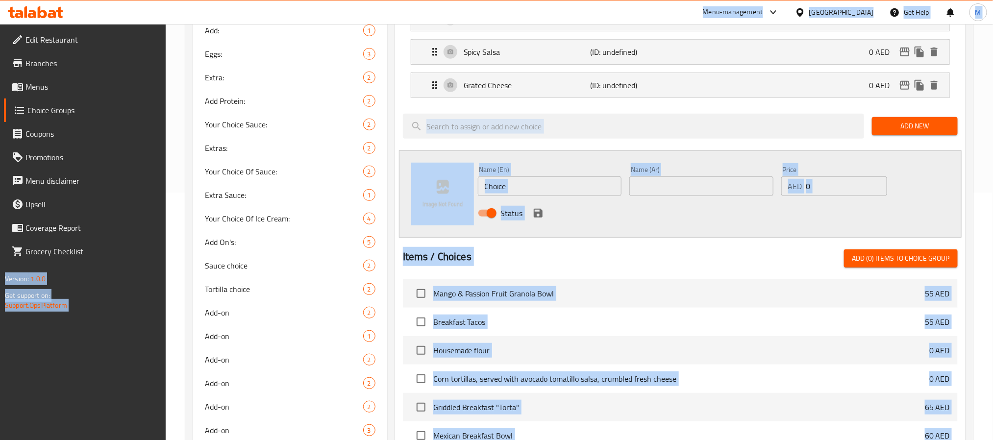
click at [577, 186] on input "Choice" at bounding box center [550, 186] width 144 height 20
click at [576, 186] on input "Choice" at bounding box center [550, 186] width 144 height 20
click at [577, 189] on input "Choice" at bounding box center [550, 186] width 144 height 20
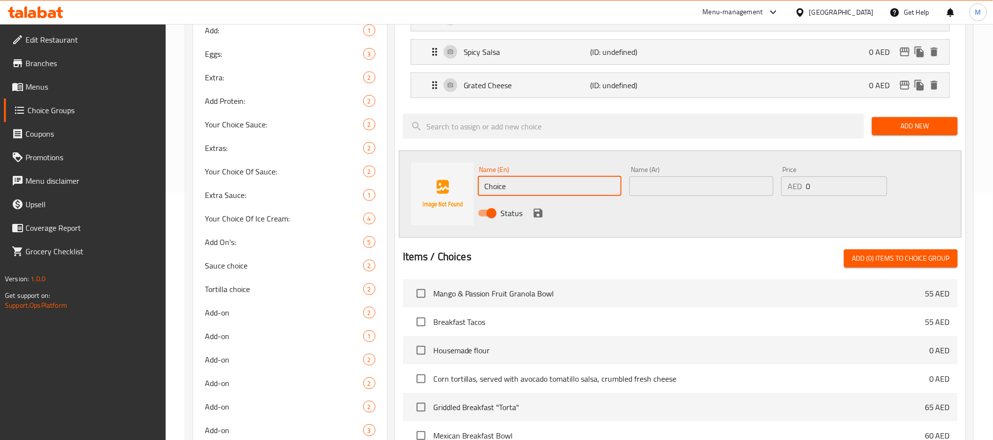
paste input "Mexican Crema/ Housemade Sourcream"
type input "Mexican Crema/ Housemade Sourcream"
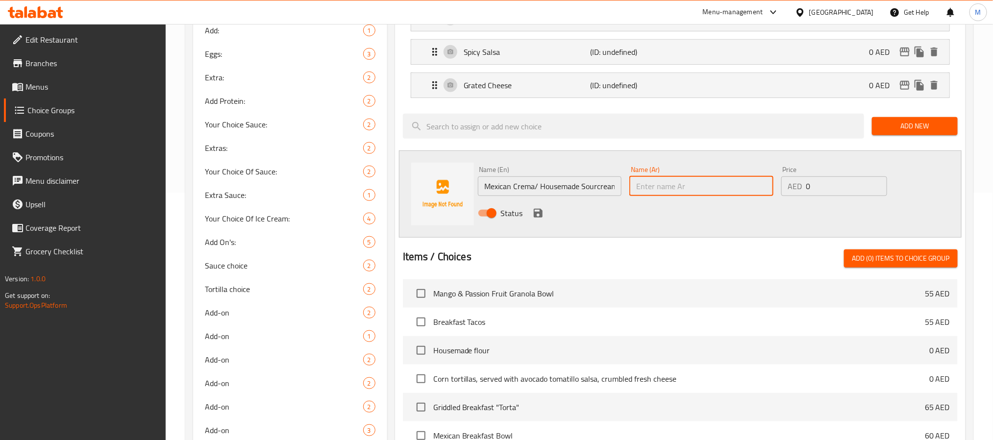
paste input "كريمة مكسيكية / كريمة حامضة منزلية الصنع"
type input "كريمة مكسيكية / كريمة حامضة منزلية الصنع"
click at [533, 217] on icon "save" at bounding box center [537, 213] width 9 height 9
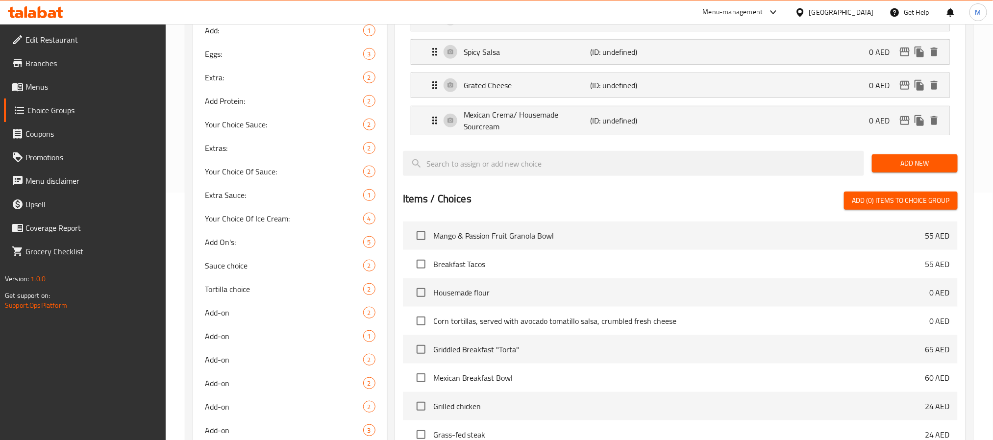
click at [910, 168] on span "Add New" at bounding box center [914, 163] width 70 height 12
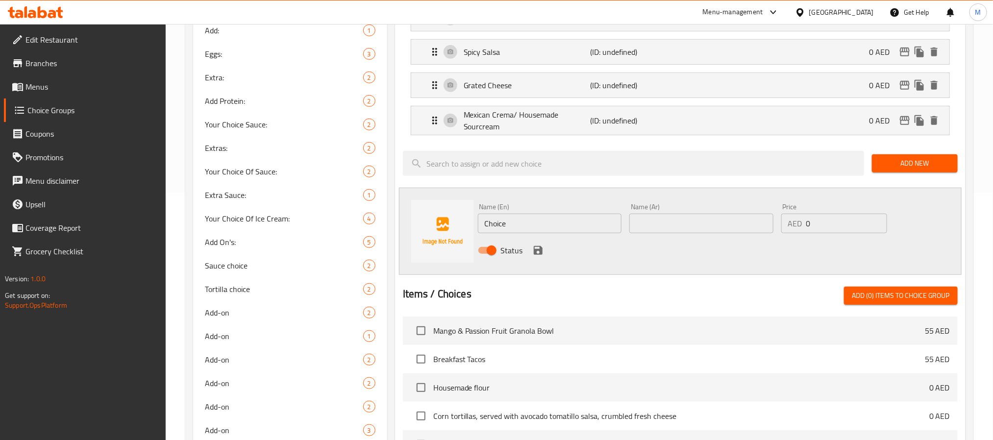
click at [544, 232] on input "Choice" at bounding box center [550, 224] width 144 height 20
paste input "rumble Mexican Chees"
type input "Crumble Mexican Cheese"
paste input "جبن مكسيكي متفتت"
type input "جبن مكسيكي متفتت"
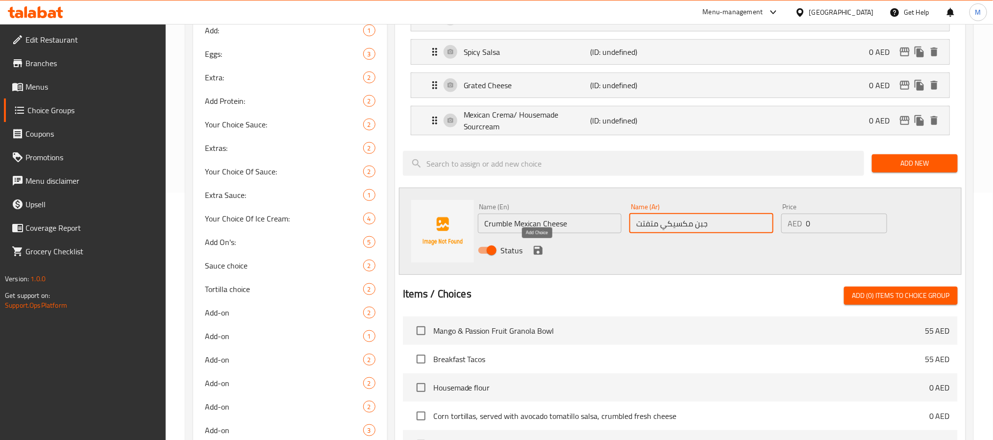
click at [537, 253] on icon "save" at bounding box center [538, 250] width 12 height 12
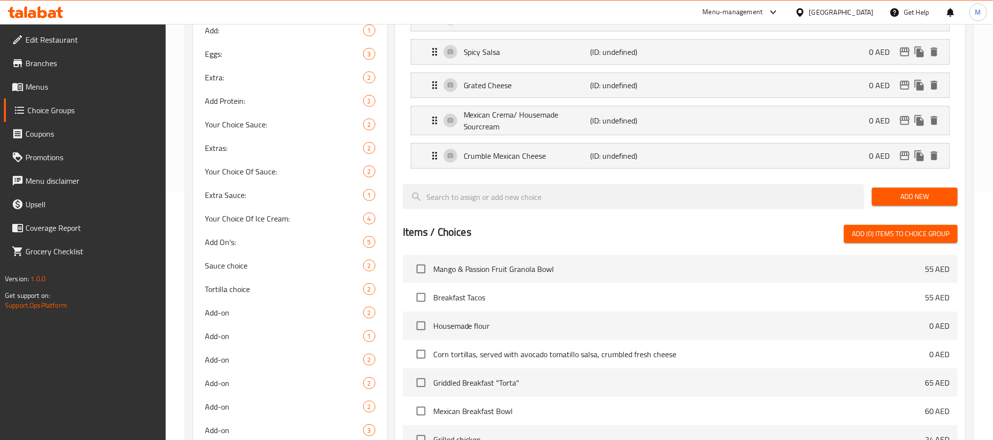
click at [898, 189] on div "Add New" at bounding box center [915, 196] width 94 height 33
drag, startPoint x: 900, startPoint y: 197, endPoint x: 887, endPoint y: 185, distance: 17.7
click at [900, 197] on span "Add New" at bounding box center [914, 197] width 70 height 12
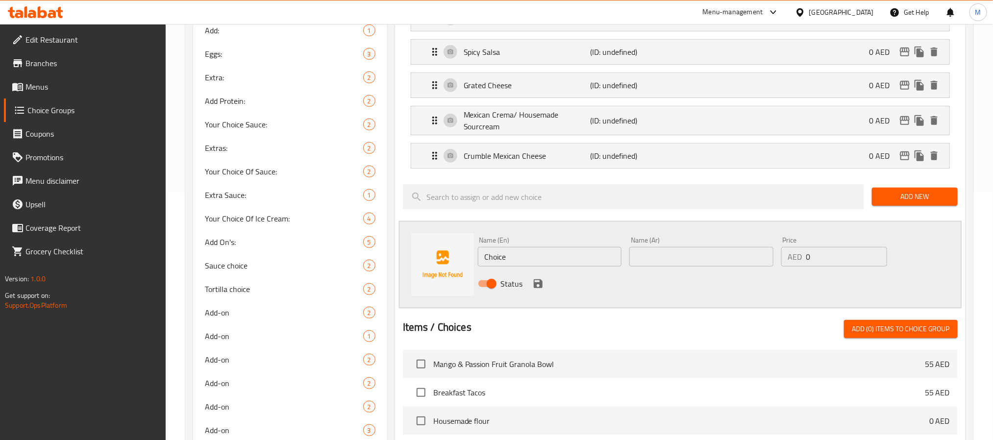
click at [560, 244] on div "Name (En) Choice Name (En)" at bounding box center [550, 252] width 144 height 30
click at [563, 257] on input "Choice" at bounding box center [550, 257] width 144 height 20
paste input "Housemade Mayo"
type input "Housemade Mayo"
paste input "مايونيز منزلي الصنع"
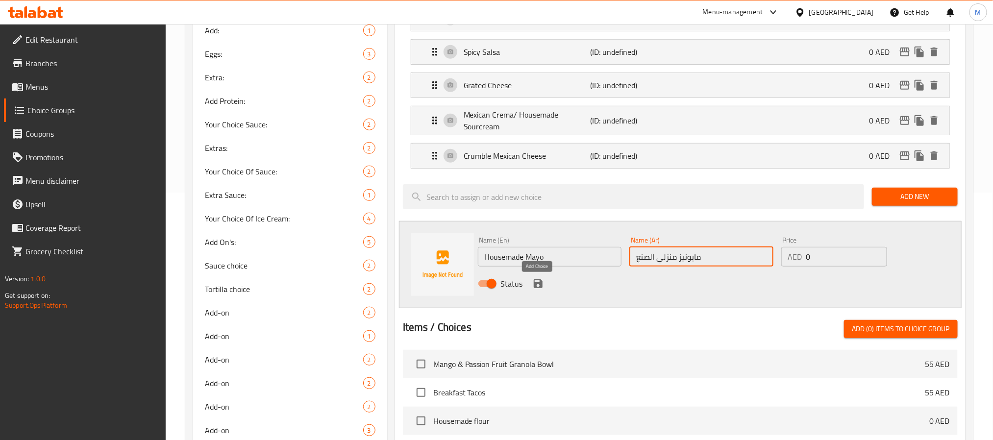
type input "مايونيز منزلي الصنع"
click at [540, 287] on icon "save" at bounding box center [537, 283] width 9 height 9
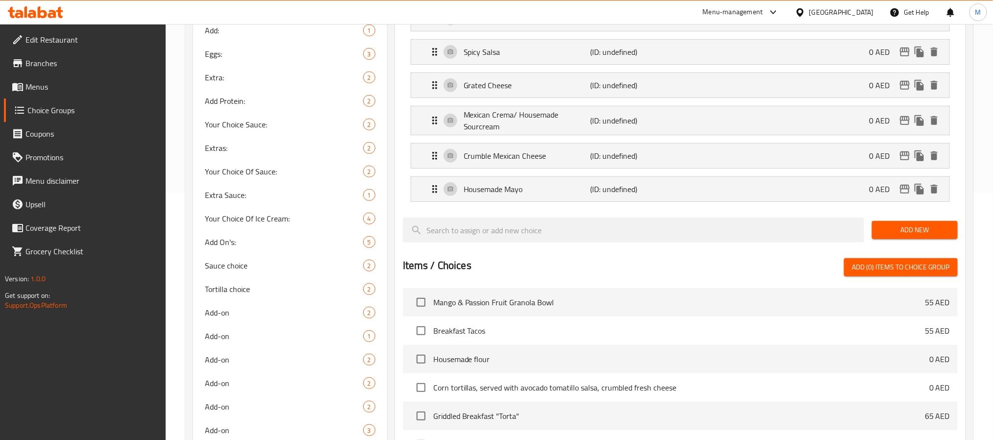
click at [912, 226] on span "Add New" at bounding box center [914, 230] width 70 height 12
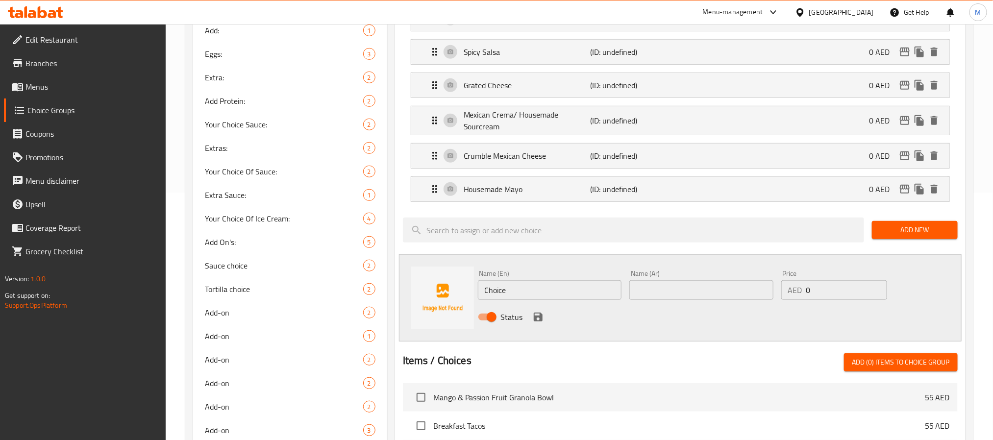
click at [558, 300] on input "Choice" at bounding box center [550, 290] width 144 height 20
paste input "Roasted Mushroom"
type input "Roasted Mushroom"
paste input "فطر مشوي"
type input "فطر مشوي"
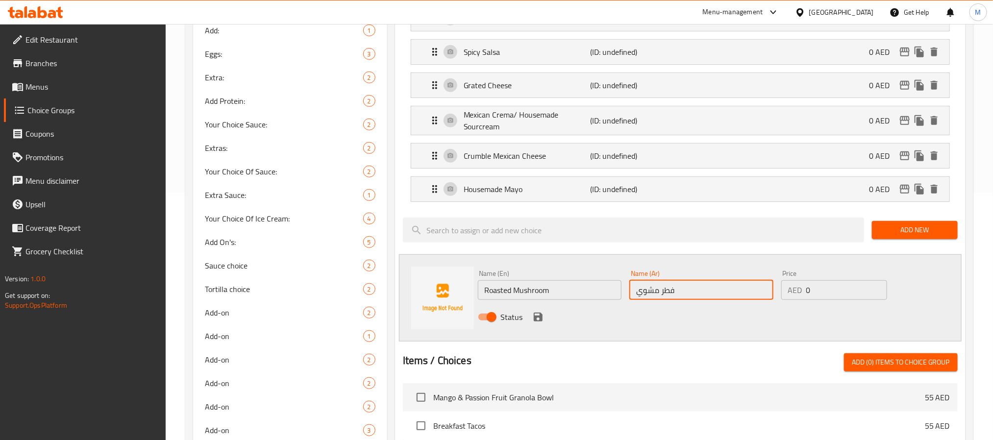
click at [544, 322] on button "save" at bounding box center [538, 317] width 15 height 15
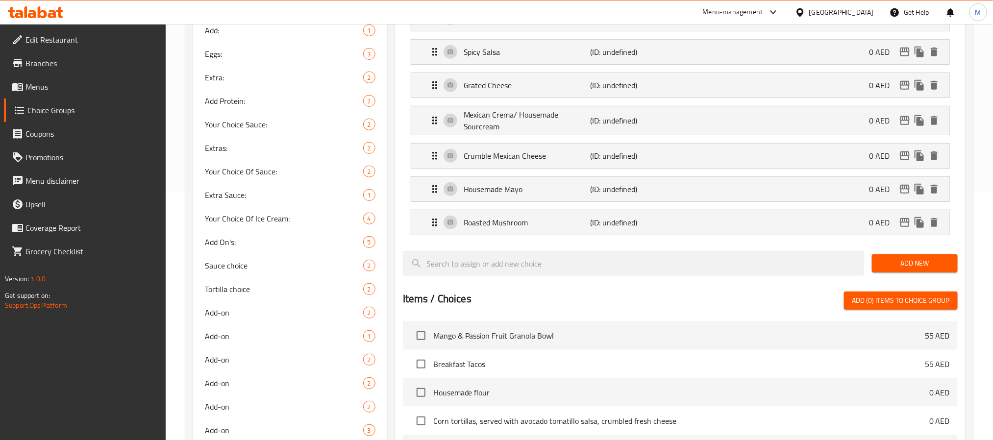
drag, startPoint x: 892, startPoint y: 272, endPoint x: 828, endPoint y: 284, distance: 65.2
click at [893, 269] on span "Add New" at bounding box center [914, 263] width 70 height 12
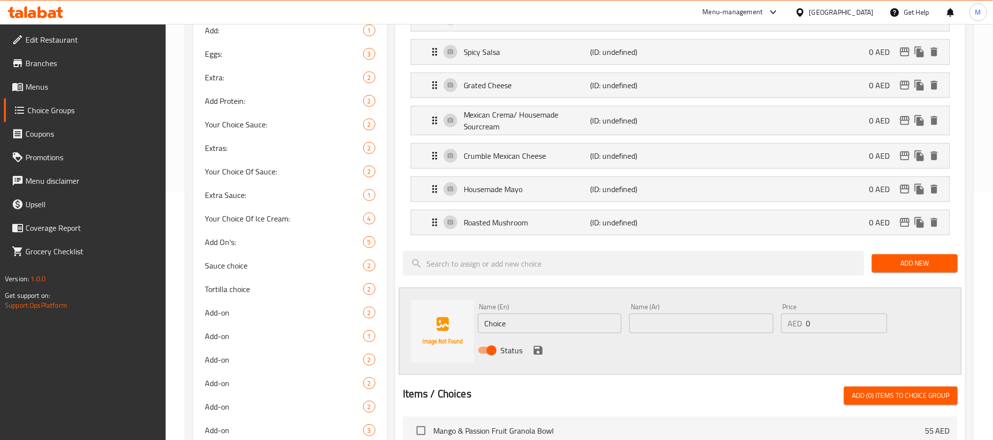
click at [590, 319] on input "Choice" at bounding box center [550, 324] width 144 height 20
paste input "Roasted Sweet Potato"
type input "Roasted Sweet Potato"
paste input "بطاطا حلوة مشوية"
type input "بطاطا حلوة مشوية"
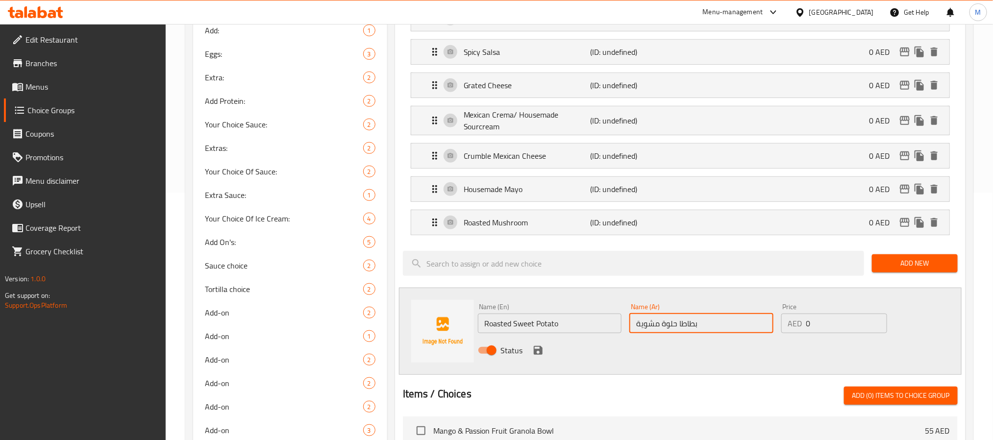
click at [546, 354] on div "Status" at bounding box center [701, 350] width 455 height 26
click at [539, 354] on icon "save" at bounding box center [537, 350] width 9 height 9
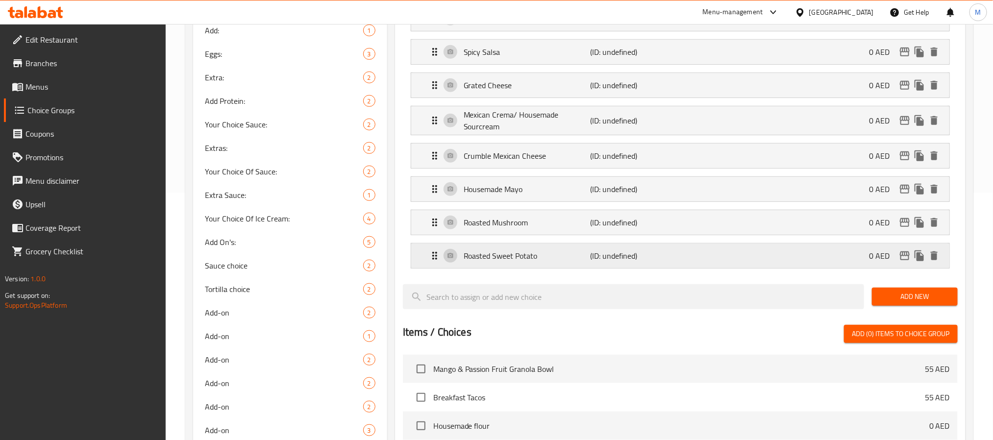
scroll to position [0, 0]
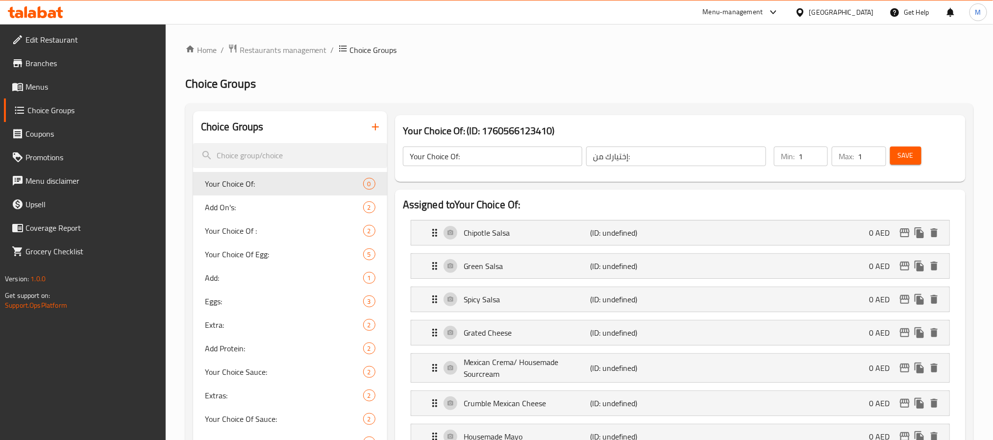
click at [920, 157] on button "Save" at bounding box center [905, 155] width 31 height 18
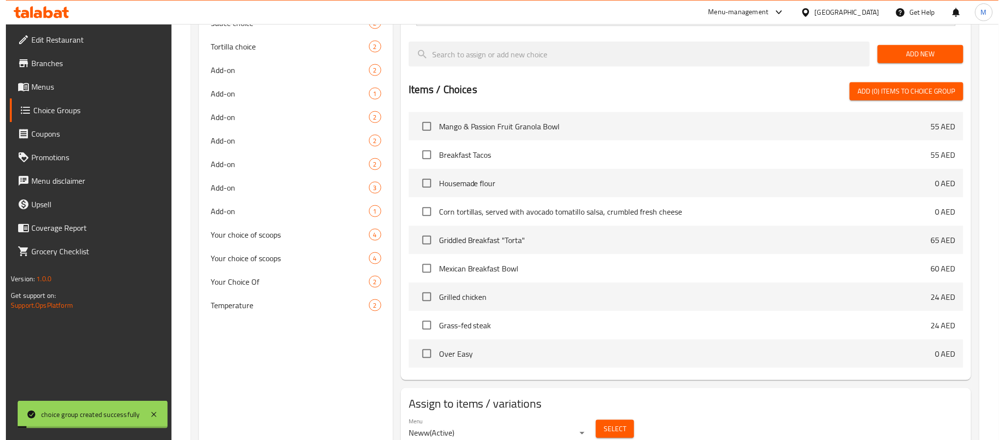
scroll to position [533, 0]
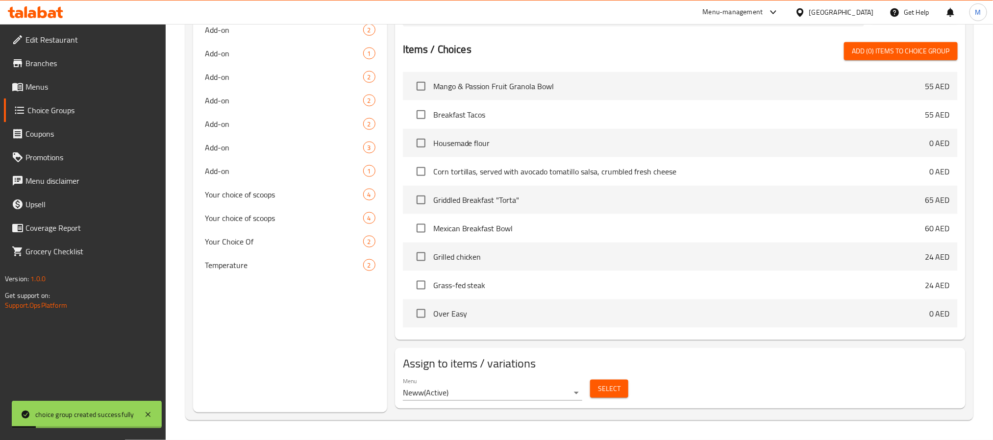
click at [610, 397] on button "Select" at bounding box center [609, 389] width 38 height 18
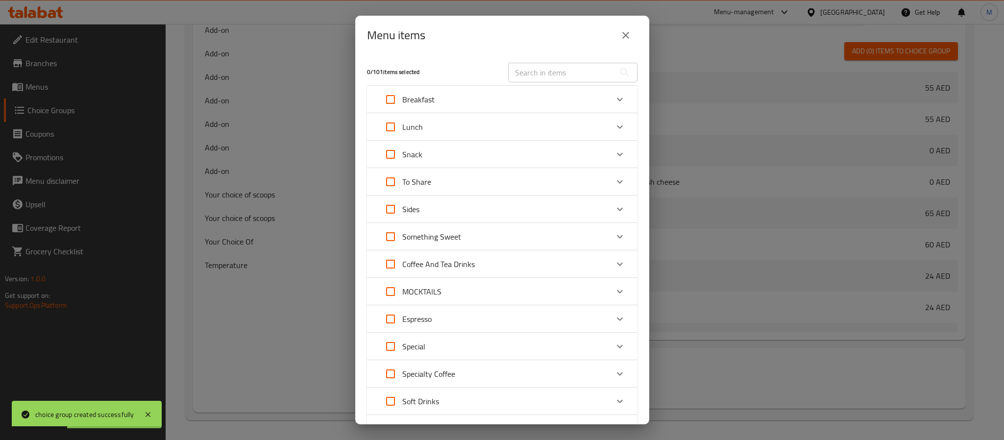
click at [422, 206] on div "Sides" at bounding box center [493, 209] width 229 height 24
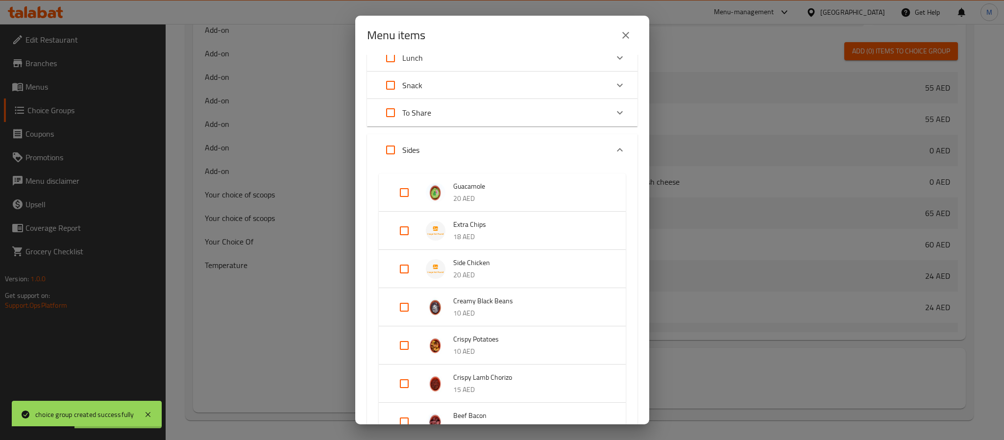
scroll to position [367, 0]
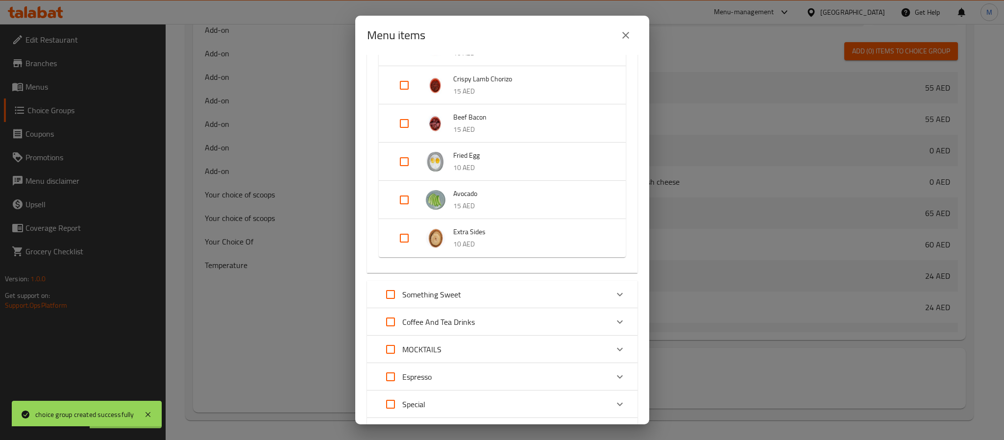
click at [406, 240] on input "Expand" at bounding box center [404, 238] width 24 height 24
checkbox input "true"
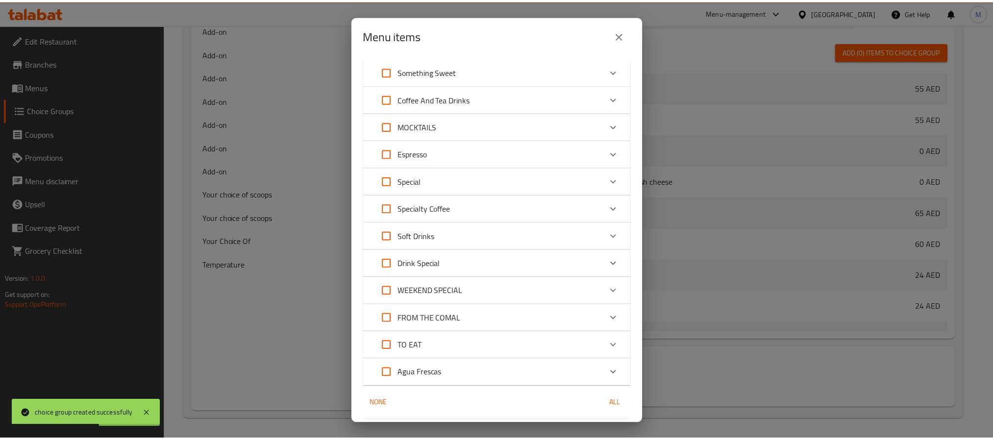
scroll to position [628, 0]
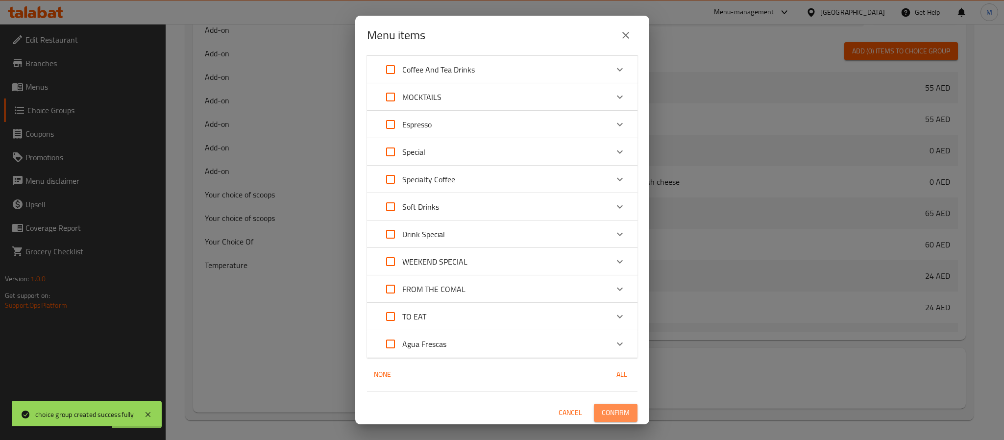
click at [604, 417] on span "Confirm" at bounding box center [616, 413] width 28 height 12
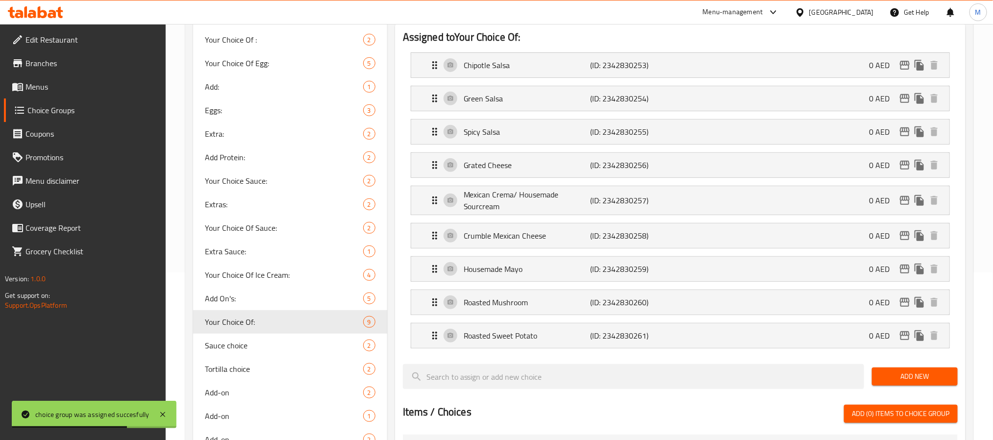
scroll to position [166, 0]
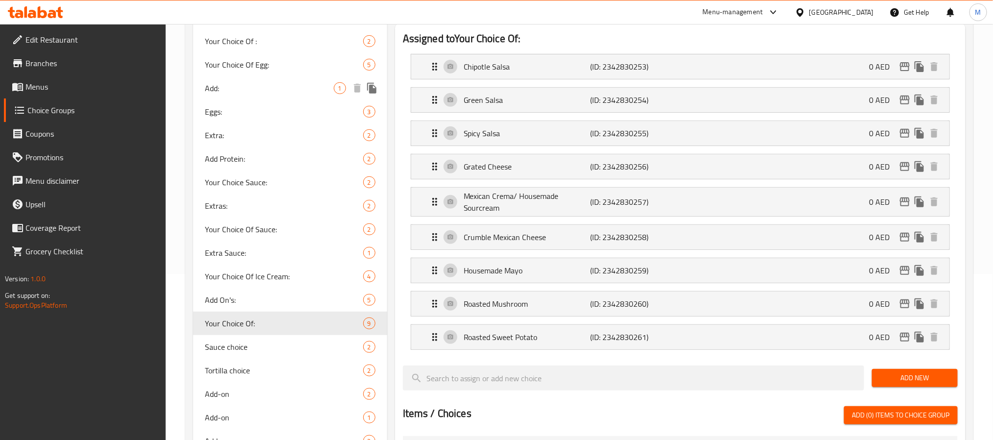
click at [274, 93] on span "Add:" at bounding box center [269, 88] width 129 height 12
type input "Add:"
type input "أضف:"
type input "0"
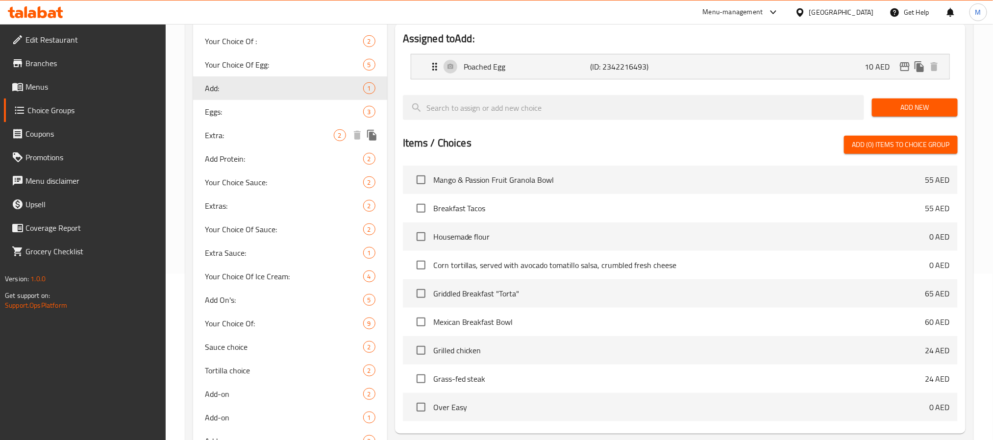
click at [266, 136] on span "Extra:" at bounding box center [269, 135] width 129 height 12
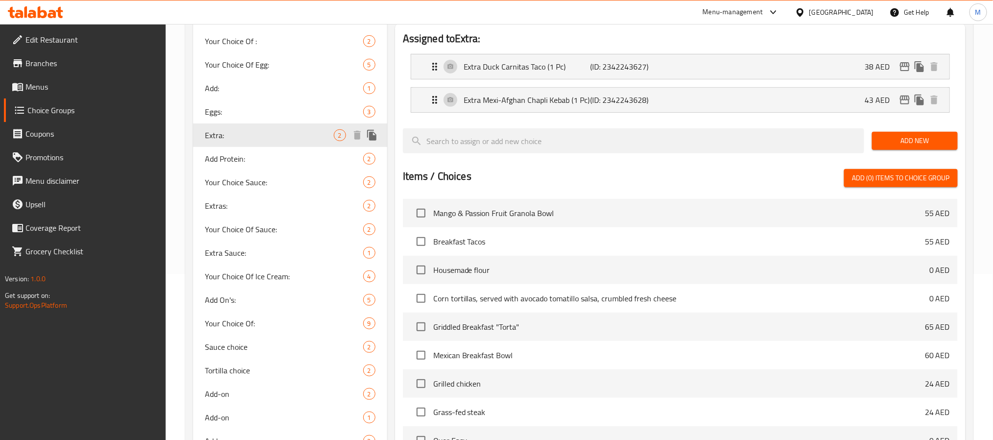
type input "Extra:"
type input "اكسترا:"
click at [283, 203] on span "Extras:" at bounding box center [269, 206] width 129 height 12
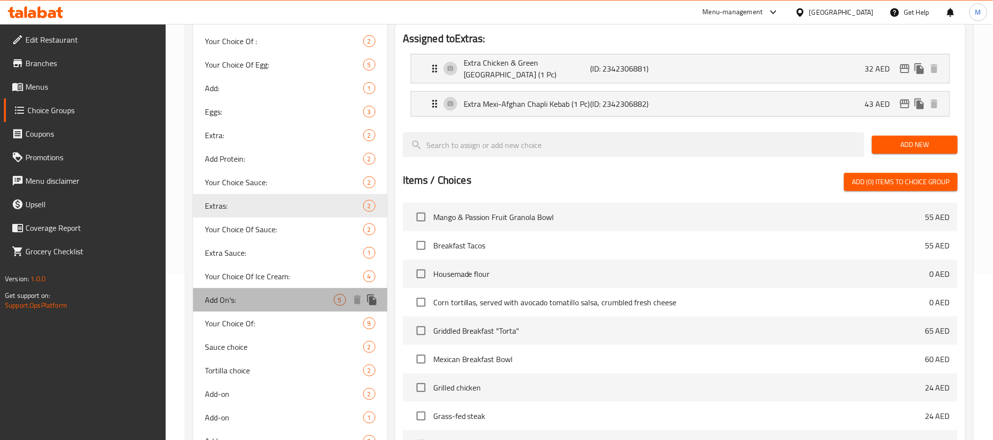
click at [303, 303] on span "Add On's:" at bounding box center [269, 300] width 129 height 12
type input "Add On's:"
type input "الإضافات:"
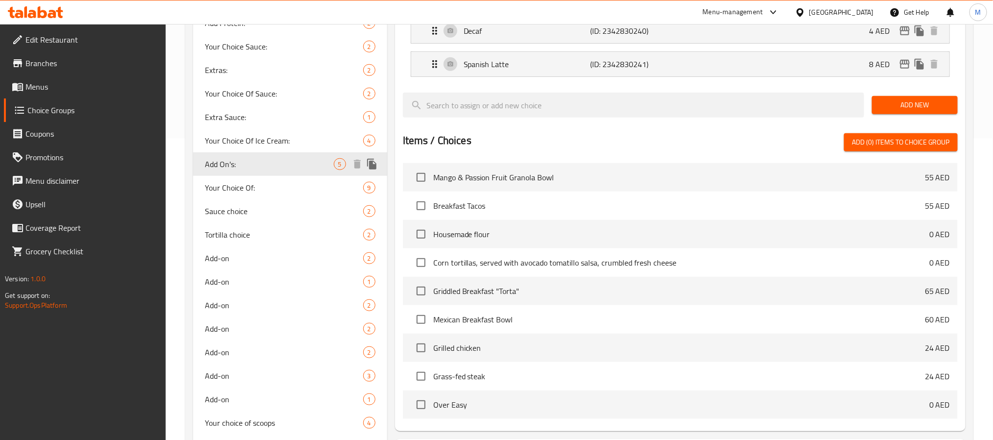
scroll to position [313, 0]
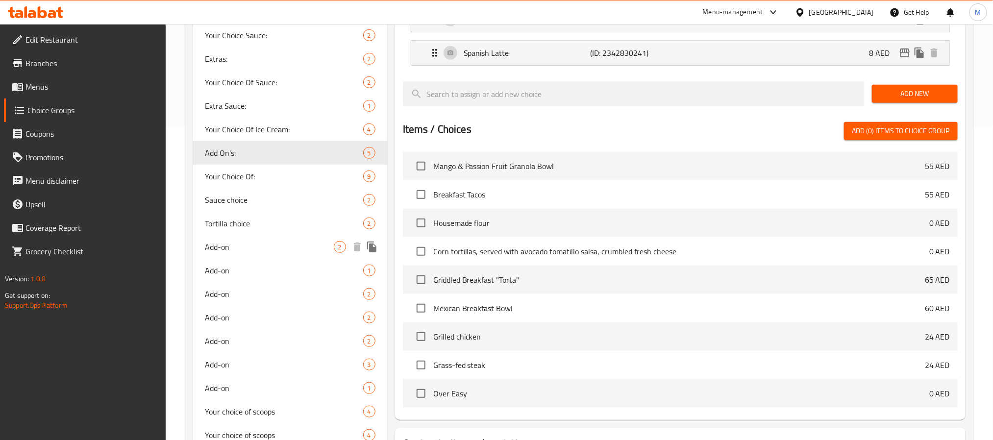
click at [284, 237] on div "Add-on 2" at bounding box center [290, 247] width 194 height 24
type input "Add-on"
type input "إضافة"
type input "1"
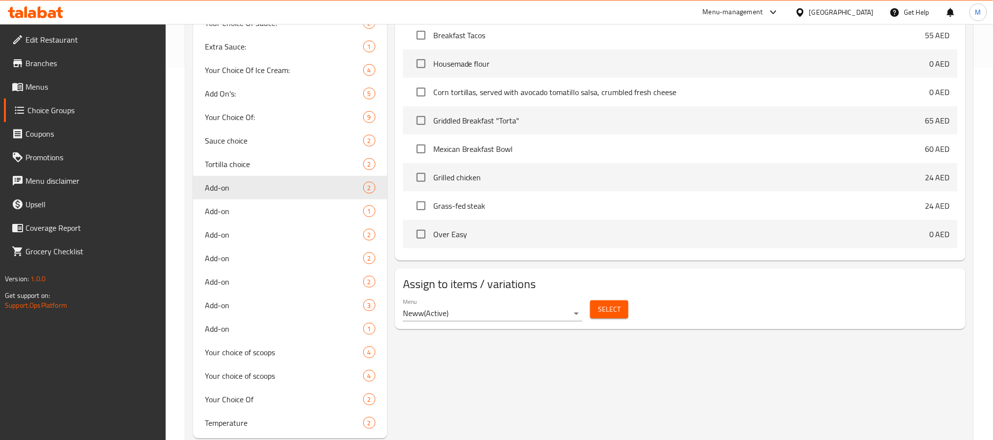
scroll to position [387, 0]
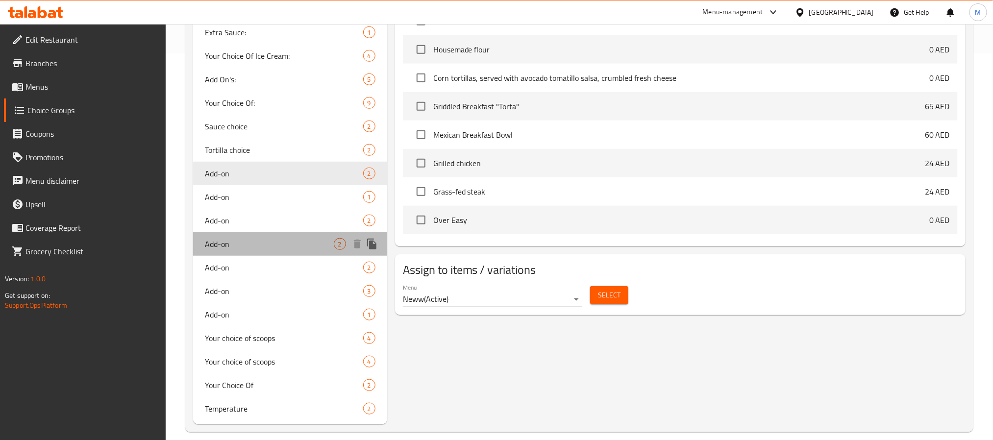
click at [268, 243] on span "Add-on" at bounding box center [269, 244] width 129 height 12
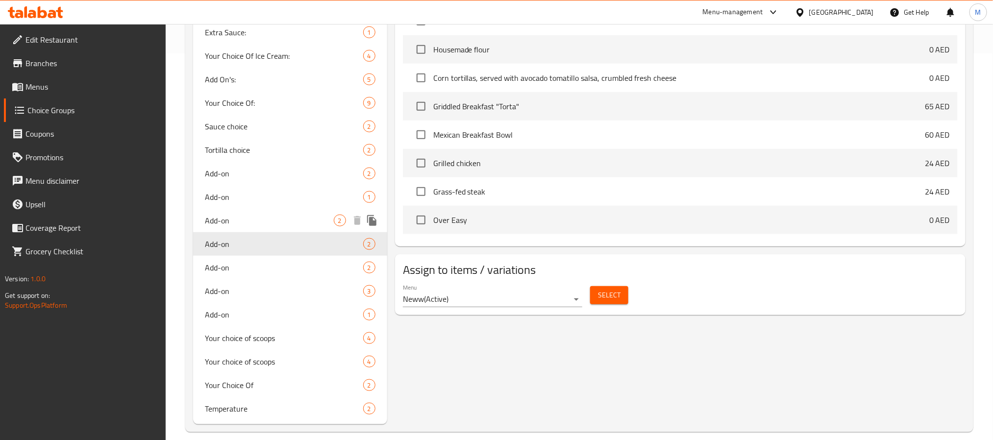
click at [272, 219] on span "Add-on" at bounding box center [269, 221] width 129 height 12
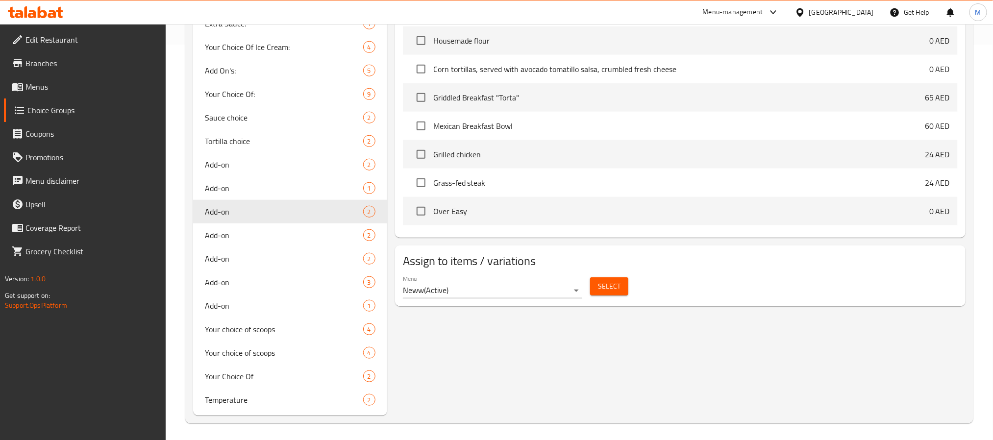
scroll to position [397, 0]
click at [289, 298] on span "Add-on" at bounding box center [269, 304] width 129 height 12
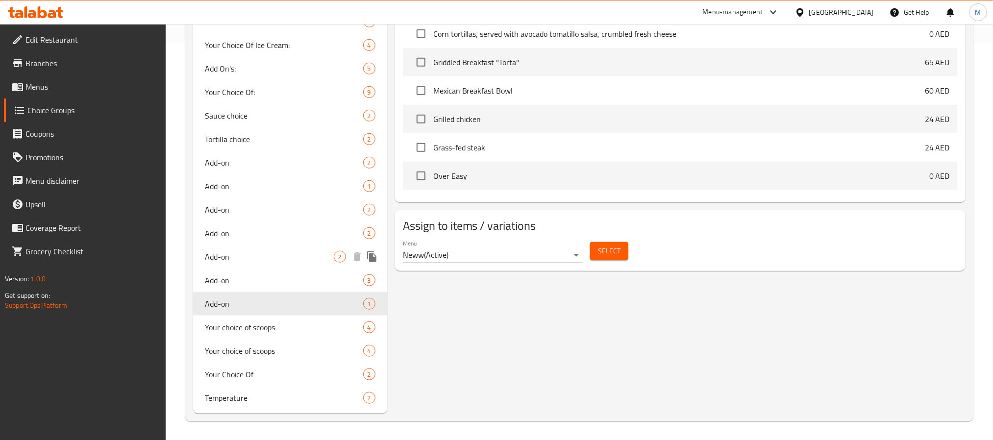
click at [291, 261] on span "Add-on" at bounding box center [269, 257] width 129 height 12
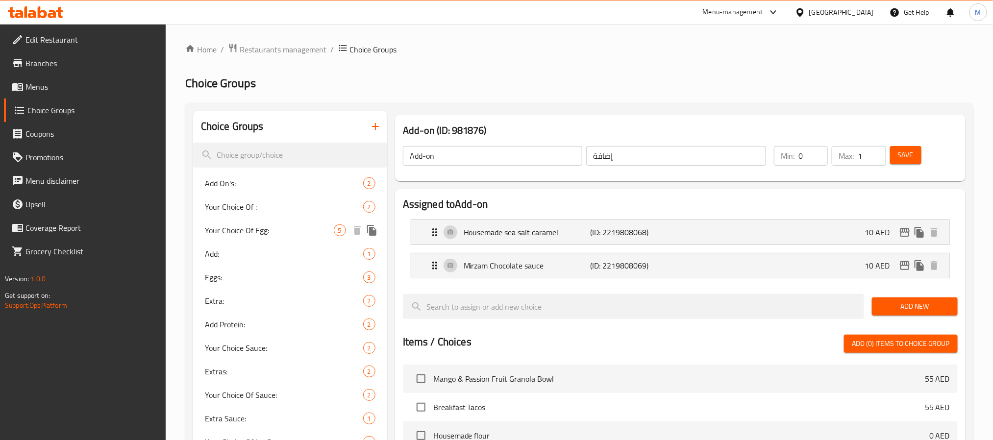
scroll to position [0, 0]
click at [275, 290] on div "Extra: 2" at bounding box center [290, 302] width 194 height 24
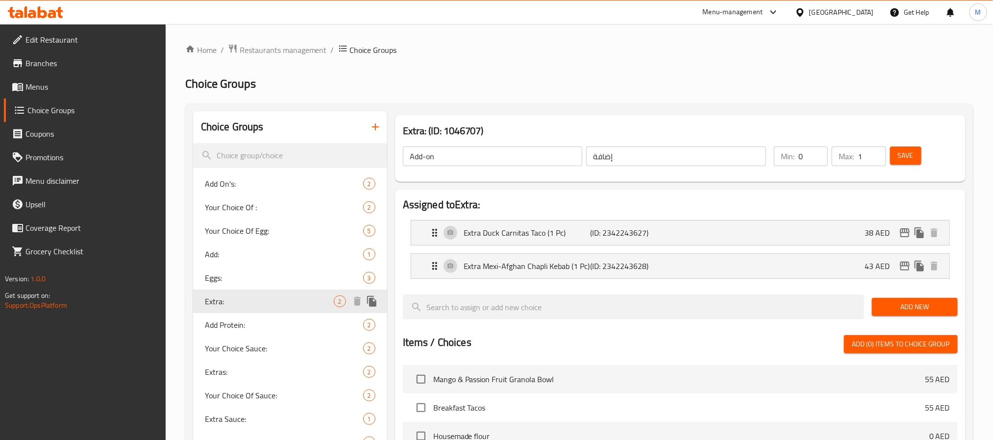
type input "Extra:"
type input "اكسترا:"
type input "0"
click at [374, 303] on icon "duplicate" at bounding box center [371, 301] width 9 height 11
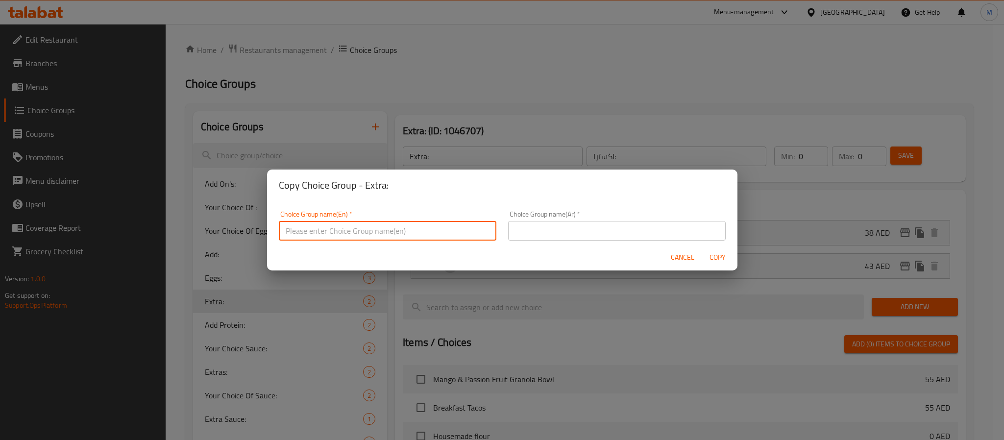
click at [405, 233] on input "text" at bounding box center [388, 231] width 218 height 20
type input "Extra Tacos:"
drag, startPoint x: 572, startPoint y: 232, endPoint x: 597, endPoint y: 241, distance: 26.5
click at [572, 232] on input "text" at bounding box center [617, 231] width 218 height 20
paste input "تاكو إضافي:"
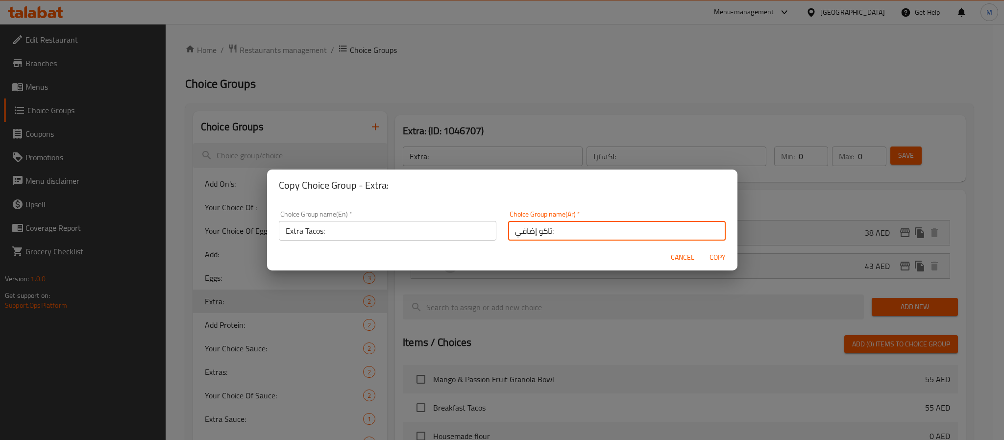
type input "تاكو إضافي:"
click at [711, 259] on span "Copy" at bounding box center [718, 257] width 24 height 12
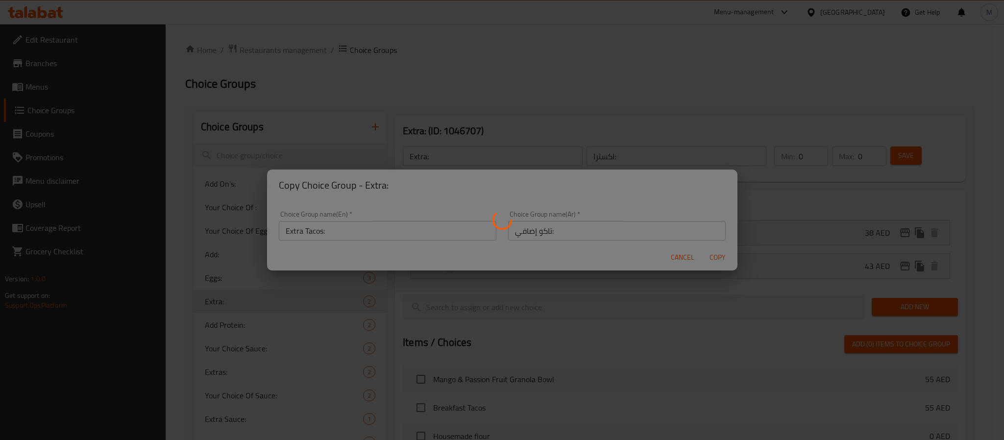
type input "Extra Tacos:"
type input "تاكو إضافي:"
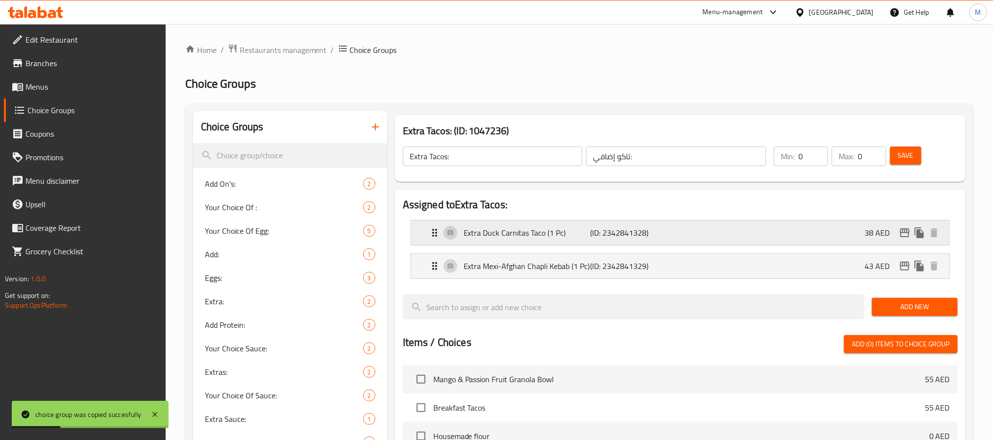
click at [869, 234] on p "38 AED" at bounding box center [880, 233] width 33 height 12
click at [647, 235] on p "(ID: 2342841328)" at bounding box center [632, 233] width 84 height 12
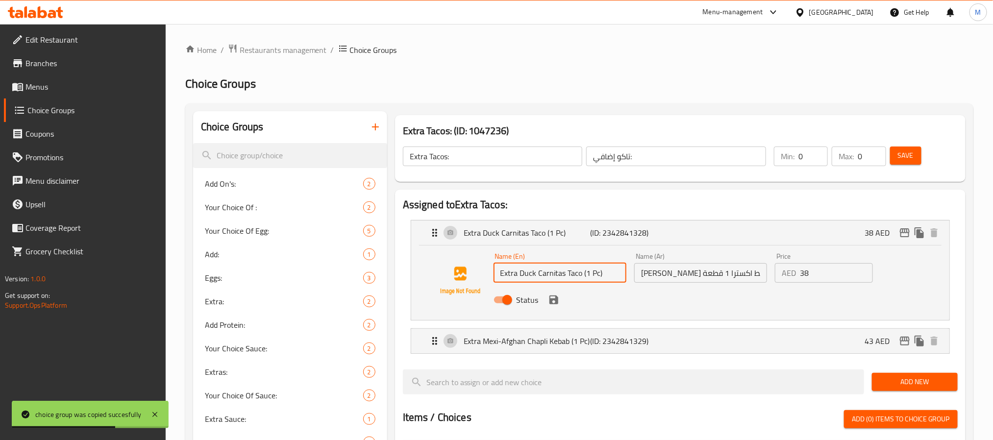
click at [553, 279] on input "Extra Duck Carnitas Taco (1 Pc)" at bounding box center [559, 273] width 133 height 20
paste input "ry-Aged Ribeye Taco (1pc) +AED 45"
type input "Extra Dry-Aged Ribeye Taco (1pc)"
click at [828, 275] on input "38" at bounding box center [835, 273] width 73 height 20
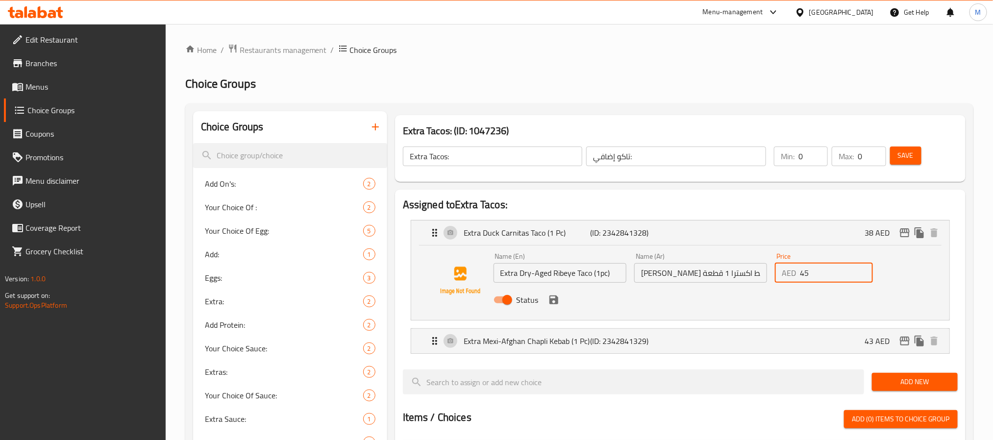
type input "45"
click at [700, 281] on input "تاكو كارنيتاس البط اكسترا 1 قطعة" at bounding box center [700, 273] width 133 height 20
paste input "ريب آي معتق إضافي (قطعة واحدة)"
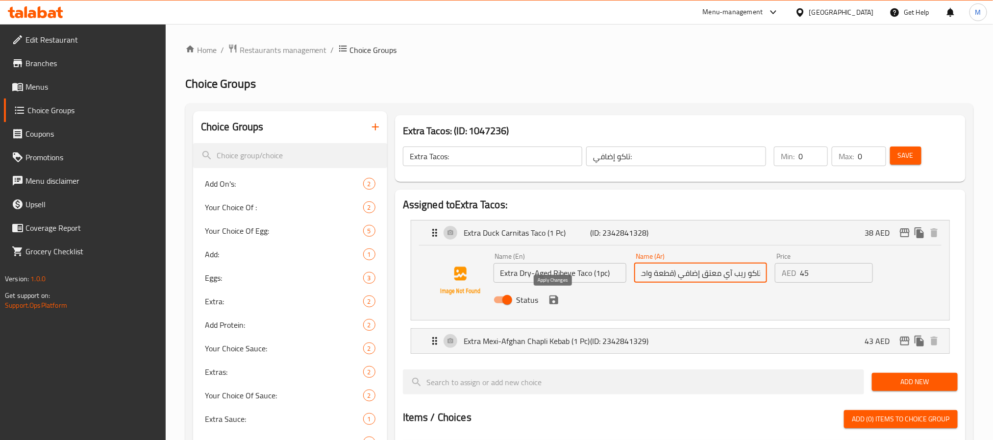
click at [555, 300] on icon "save" at bounding box center [553, 299] width 9 height 9
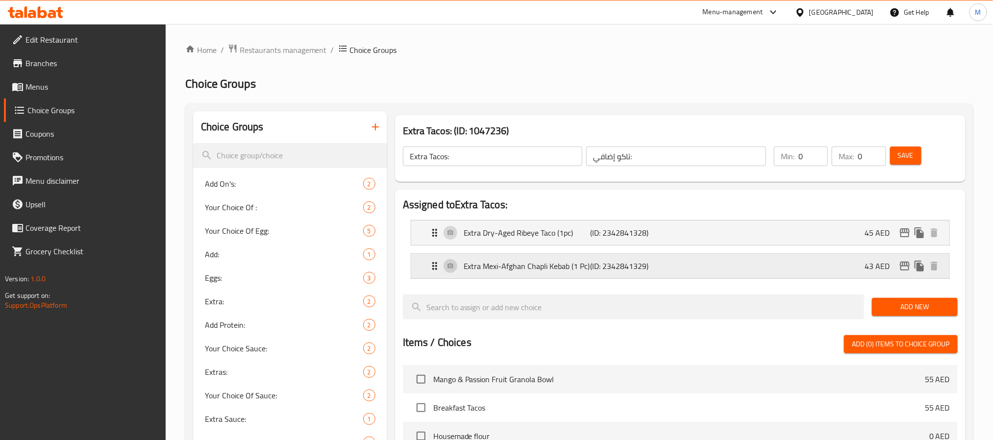
type input "تاكو ريب آي معتق إضافي (قطعة واحدة)"
click at [827, 263] on div "Extra Mexi-Afghan Chapli Kebab (1 Pc) (ID: 2342841329) 43 AED" at bounding box center [683, 266] width 509 height 24
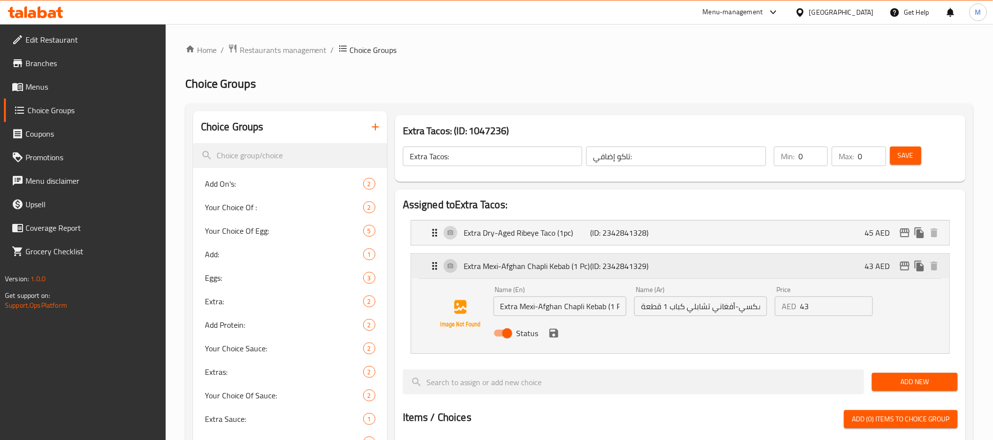
click at [826, 264] on div "Extra Mexi-Afghan Chapli Kebab (1 Pc) (ID: 2342841329) 43 AED" at bounding box center [683, 266] width 509 height 24
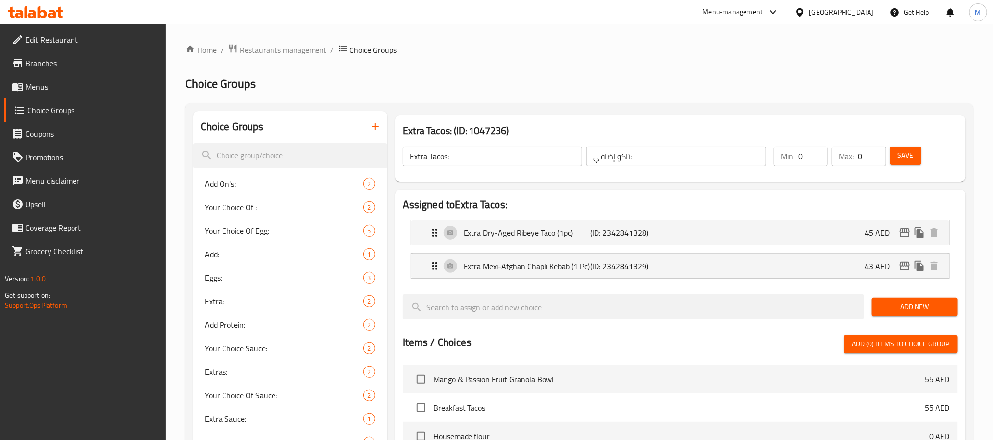
click at [913, 154] on span "Save" at bounding box center [905, 155] width 16 height 12
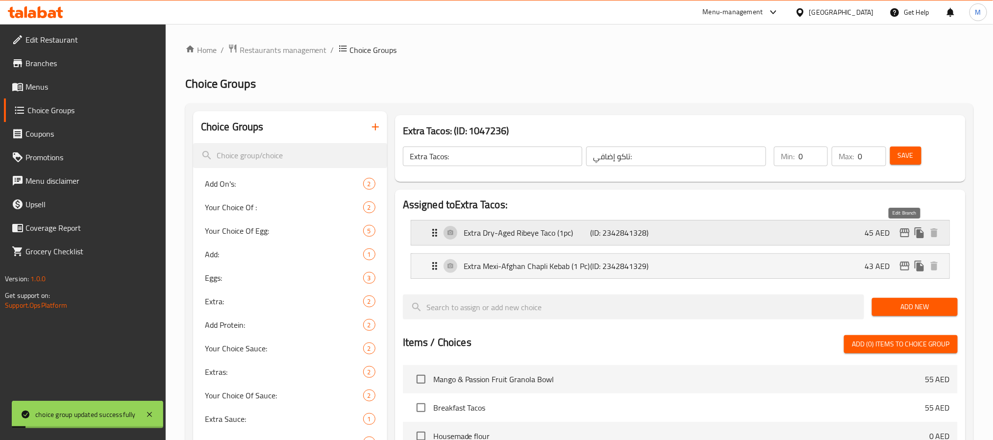
click at [904, 232] on icon "edit" at bounding box center [904, 232] width 10 height 9
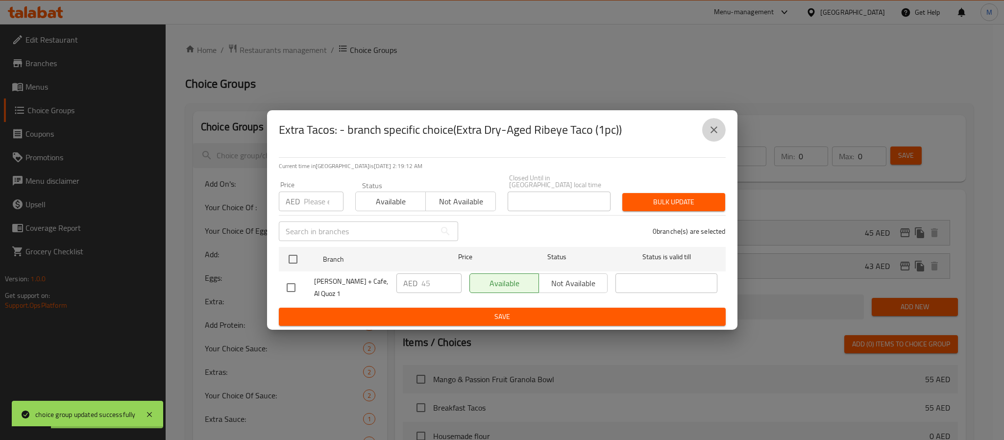
click at [716, 127] on icon "close" at bounding box center [714, 130] width 12 height 12
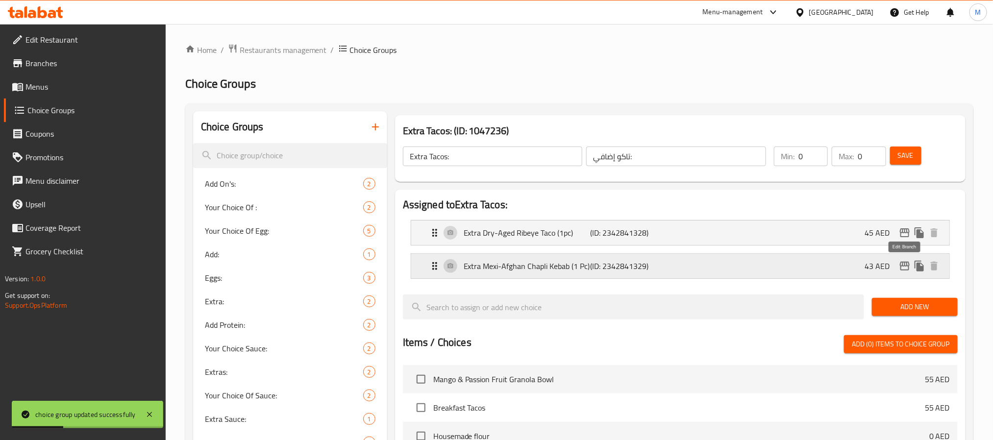
click at [904, 266] on icon "edit" at bounding box center [904, 266] width 10 height 9
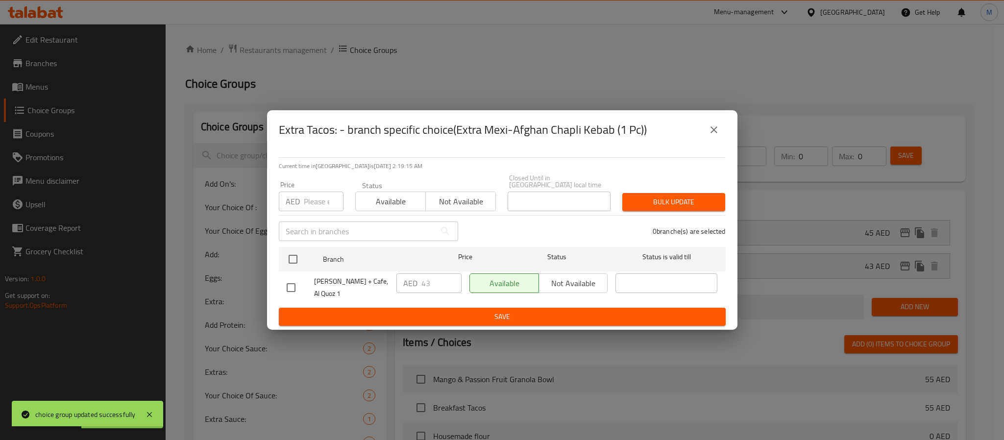
click at [711, 129] on icon "close" at bounding box center [714, 130] width 12 height 12
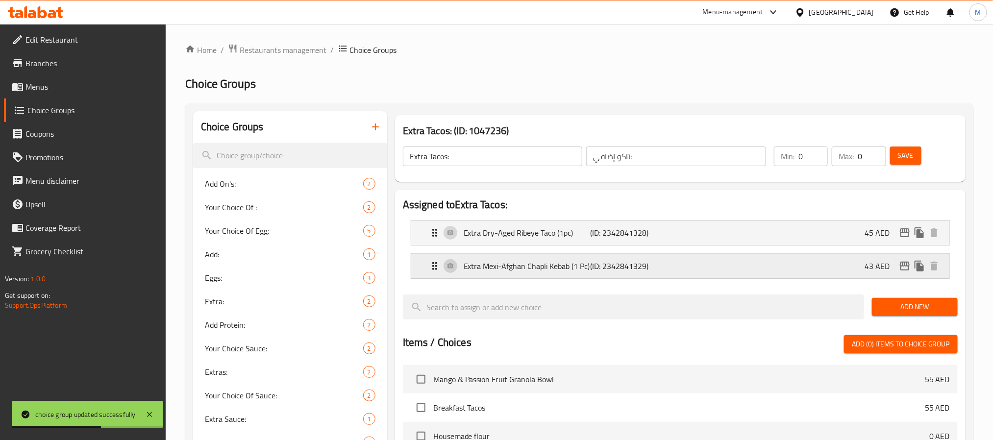
click at [650, 269] on p "(ID: 2342841329)" at bounding box center [632, 266] width 84 height 12
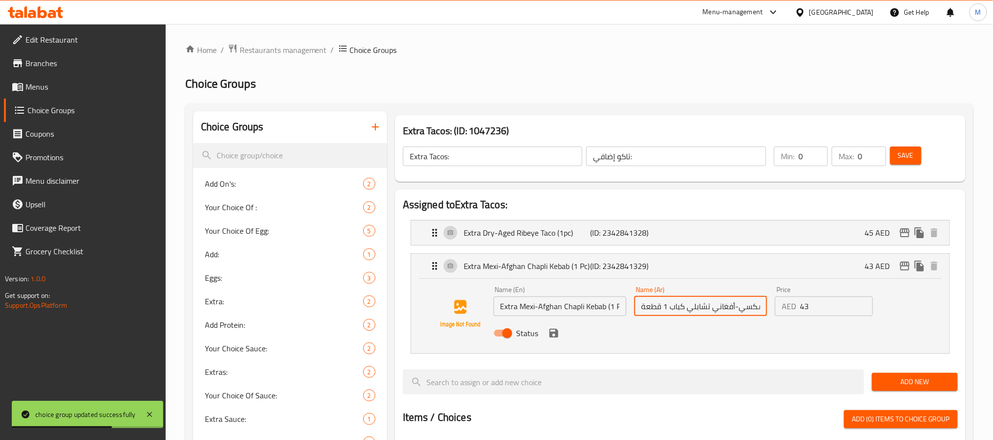
click at [683, 306] on input "اكسترا مكسي-أفغاني تشابلي كباب 1 قطعة" at bounding box center [700, 306] width 133 height 20
click at [375, 131] on icon "button" at bounding box center [375, 127] width 12 height 12
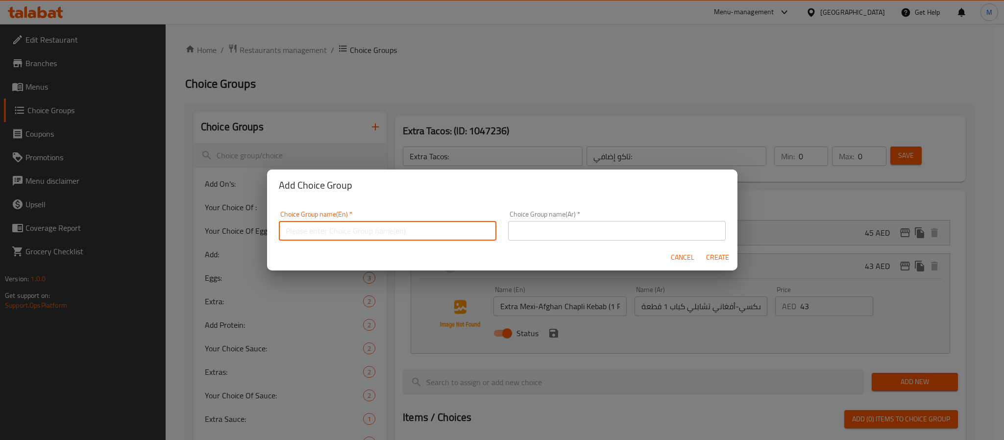
click at [378, 234] on input "text" at bounding box center [388, 231] width 218 height 20
paste input "Extra Tacos:"
type input "Extra Tacos:"
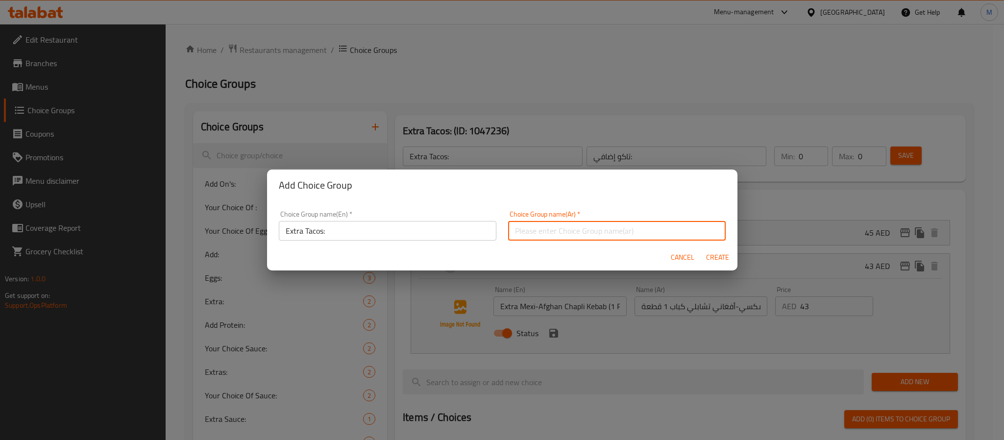
click at [651, 237] on input "text" at bounding box center [617, 231] width 218 height 20
type input "تاكو إضافي:"
click at [702, 248] on button "Create" at bounding box center [717, 257] width 31 height 18
type input "Extra Tacos:"
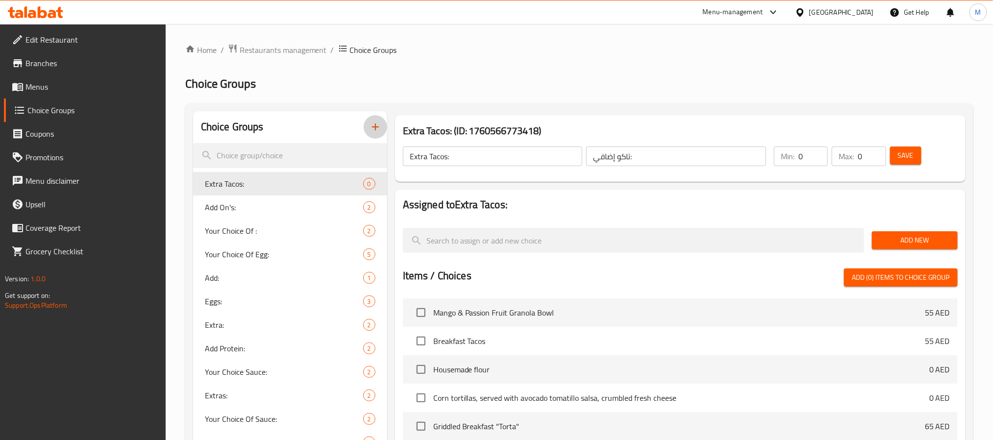
click at [891, 244] on span "Add New" at bounding box center [914, 240] width 70 height 12
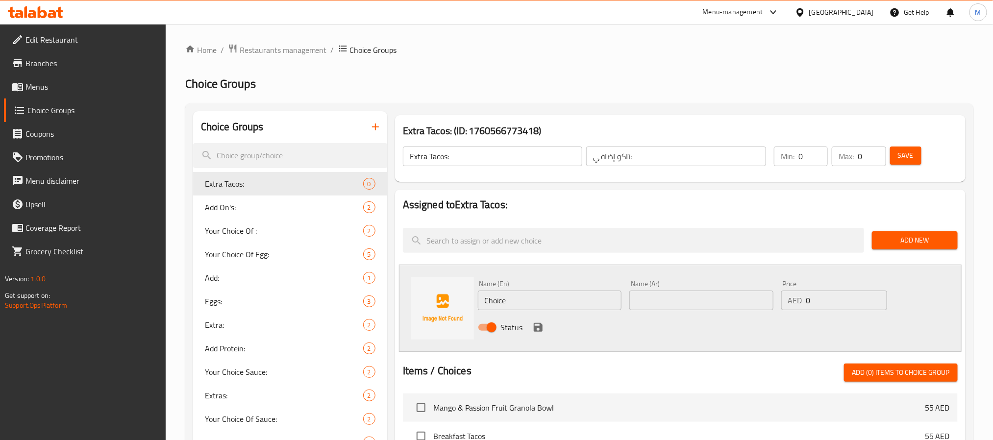
drag, startPoint x: 526, startPoint y: 299, endPoint x: 531, endPoint y: 300, distance: 5.1
click at [526, 299] on input "Choice" at bounding box center [550, 301] width 144 height 20
paste input "Extra Mexi-Afghan Chapli Kebab (1pc) +AED 43"
type input "Extra Mexi-Afghan Chapli Kebab (1pc)"
paste input "43"
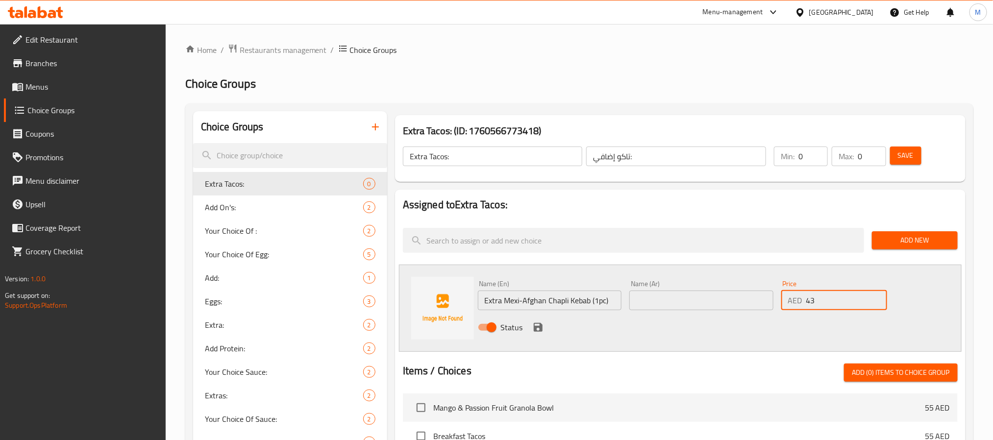
type input "43"
click at [703, 302] on input "text" at bounding box center [701, 301] width 144 height 20
paste input "اكسترا مكسي-أفغاني تشابلي كباب 1 قطعة"
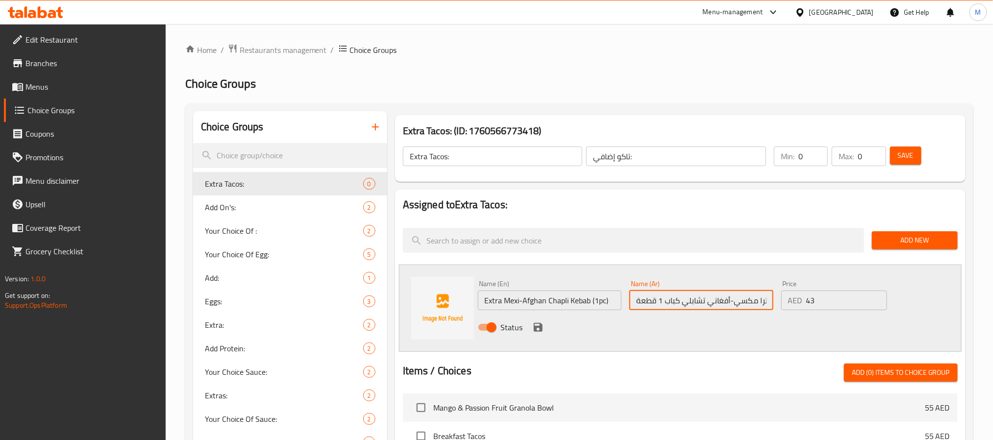
scroll to position [0, 13]
type input "اكسترا مكسي-أفغاني تشابلي كباب 1 قطعة"
click at [535, 332] on icon "save" at bounding box center [538, 327] width 12 height 12
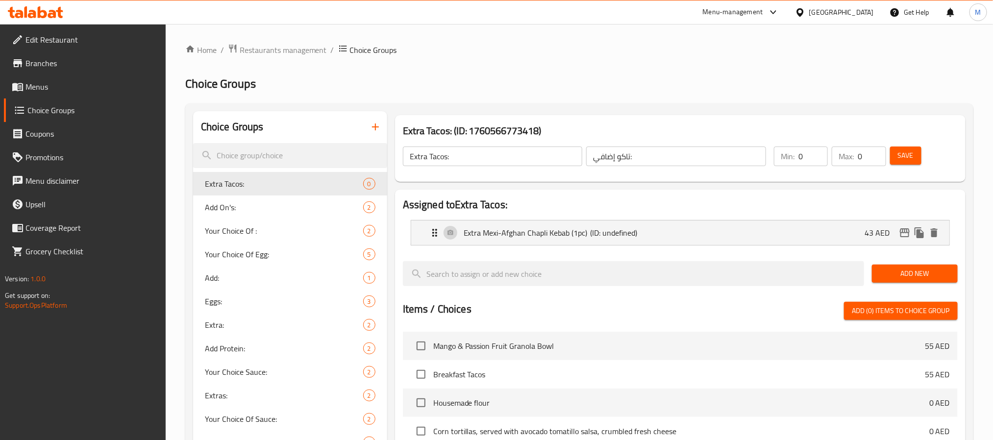
click at [895, 160] on button "Save" at bounding box center [905, 155] width 31 height 18
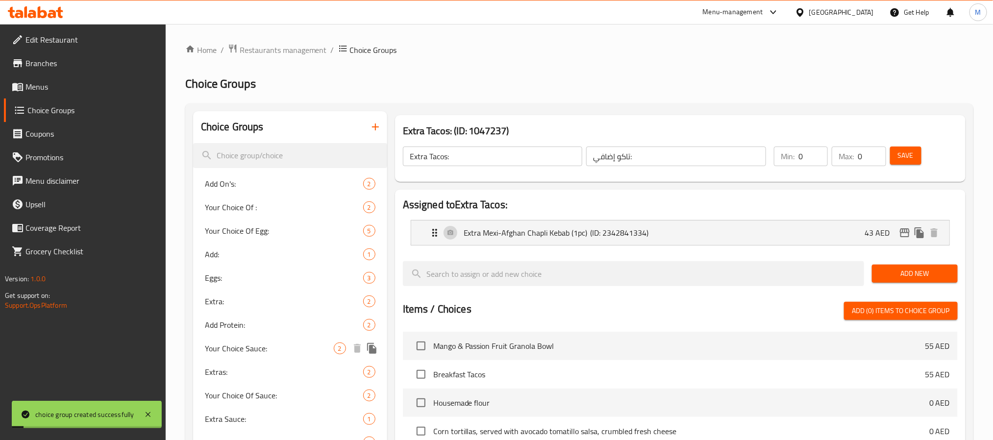
scroll to position [441, 0]
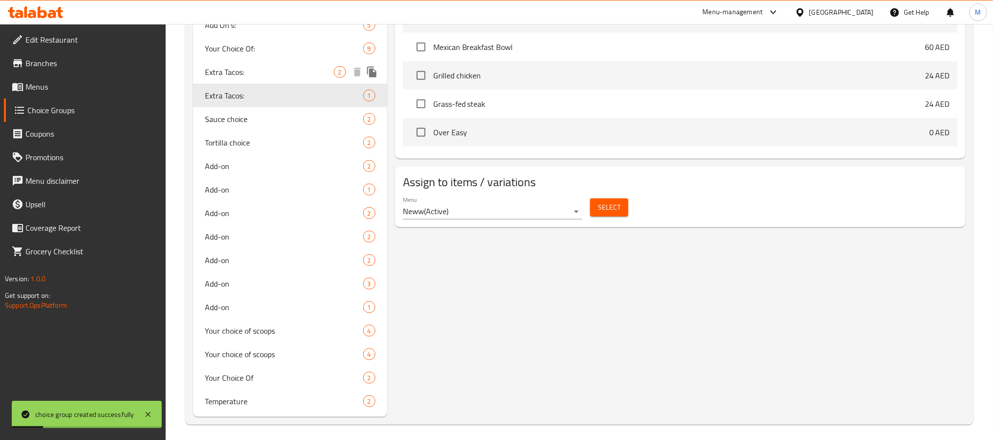
click at [278, 73] on span "Extra Tacos:" at bounding box center [269, 72] width 129 height 12
type input "Extra Tacos:"
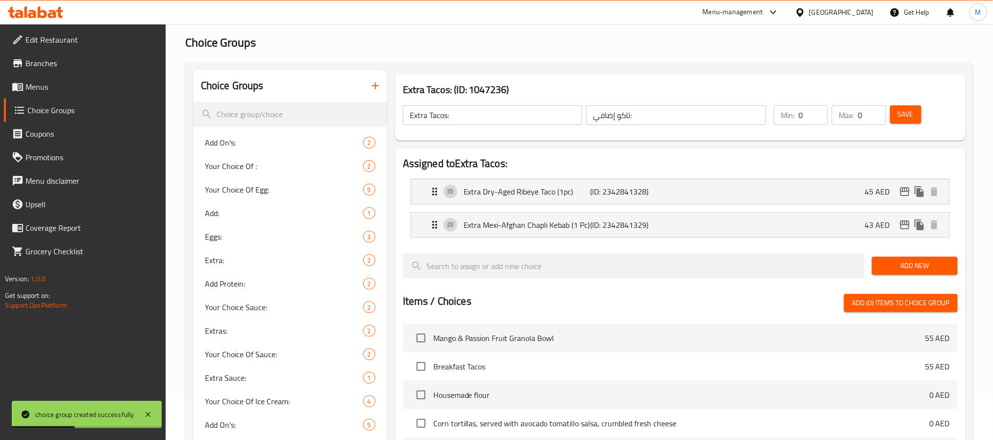
scroll to position [0, 0]
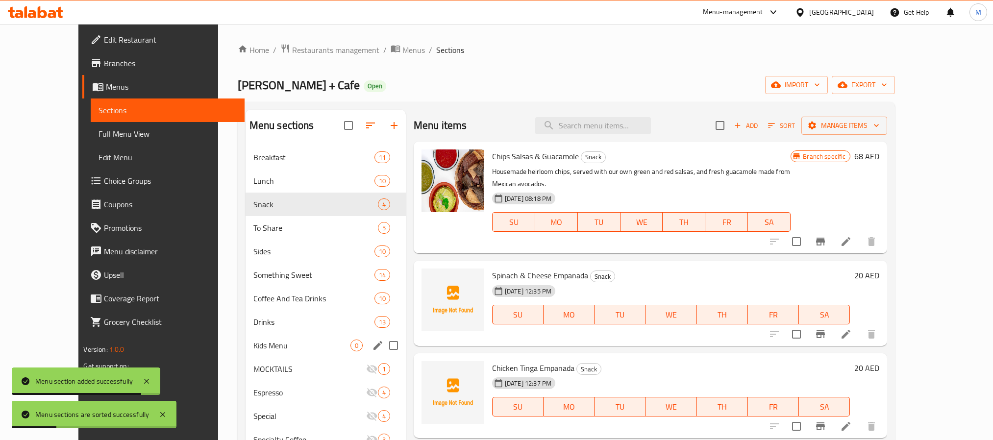
scroll to position [184, 0]
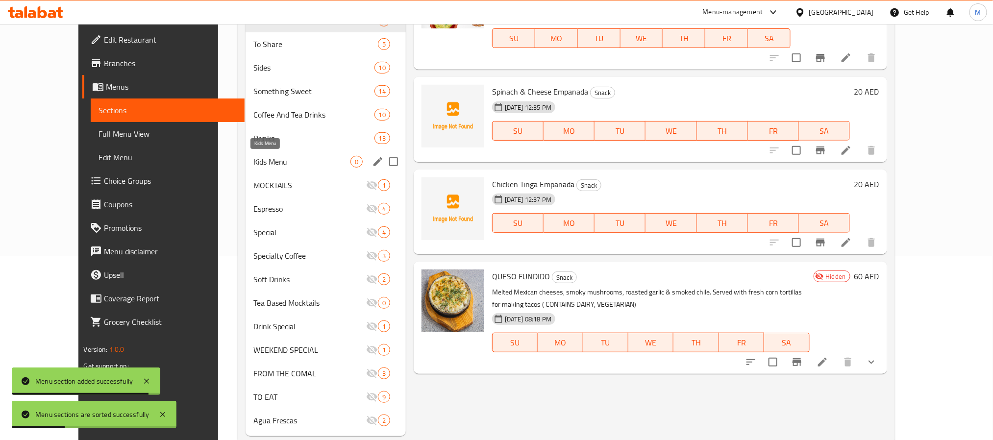
click at [253, 164] on span "Kids Menu" at bounding box center [301, 162] width 97 height 12
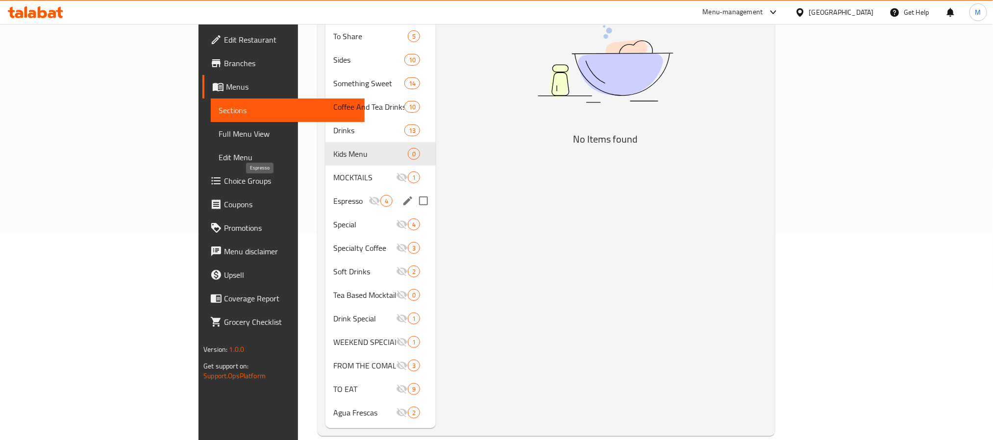
scroll to position [133, 0]
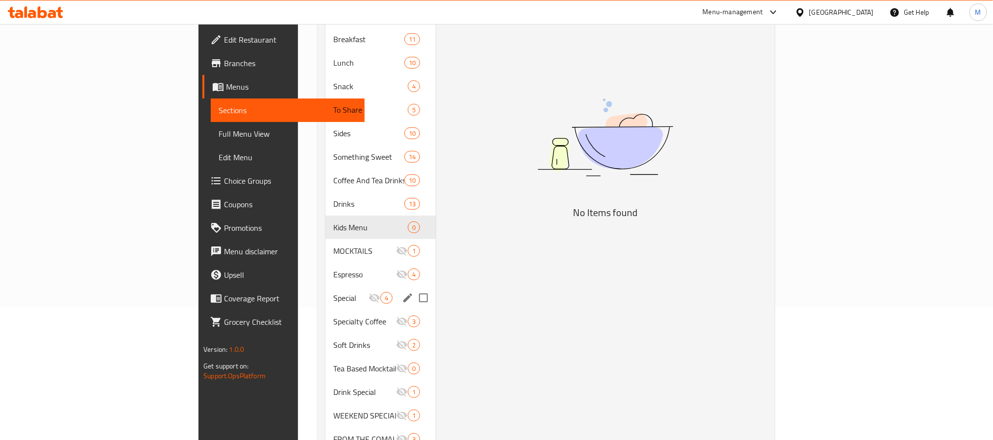
click at [413, 288] on input "Menu sections" at bounding box center [423, 298] width 21 height 21
checkbox input "true"
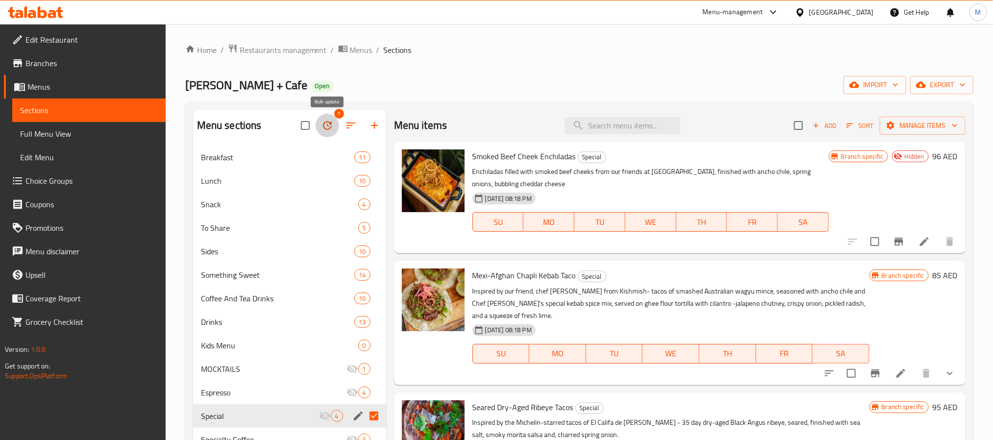
click at [325, 130] on icon "button" at bounding box center [327, 126] width 12 height 12
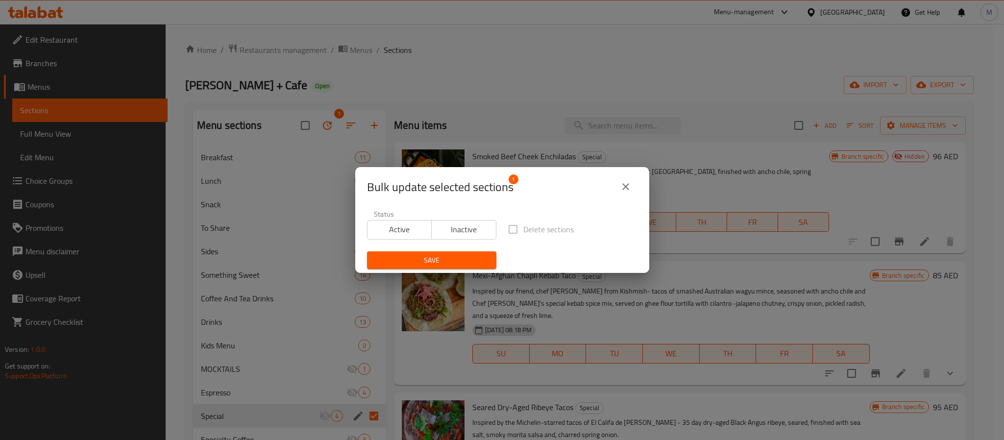
click at [413, 233] on span "Active" at bounding box center [399, 229] width 57 height 14
click at [421, 265] on span "Save" at bounding box center [432, 260] width 114 height 12
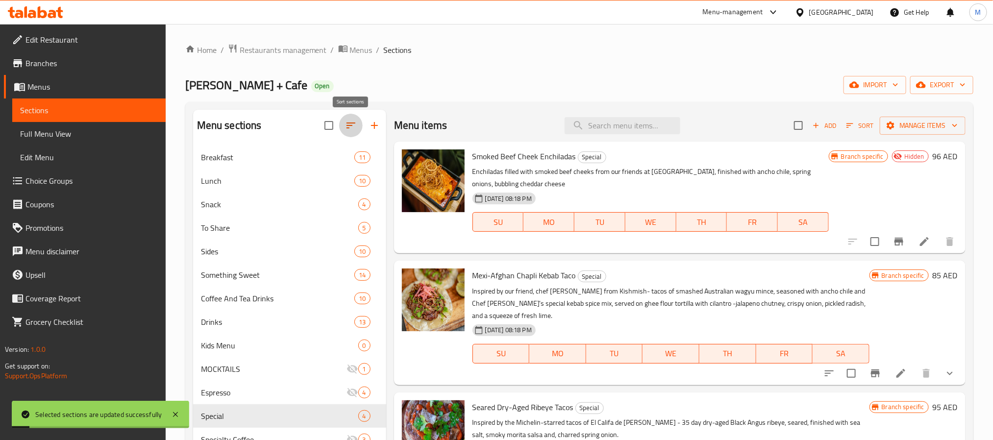
click at [353, 124] on icon "button" at bounding box center [351, 126] width 12 height 12
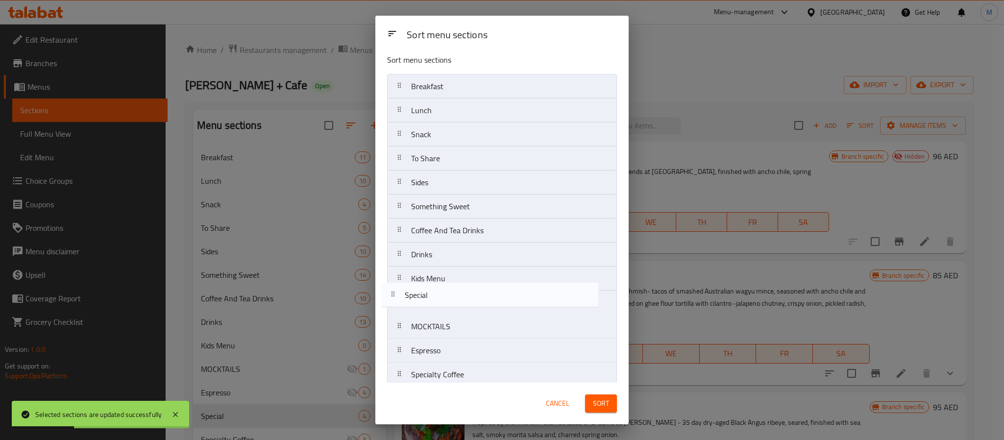
scroll to position [8, 0]
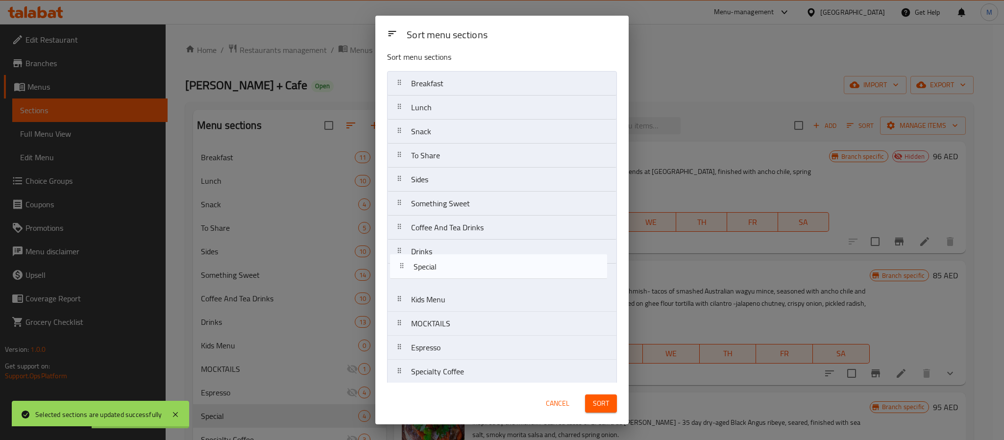
drag, startPoint x: 472, startPoint y: 352, endPoint x: 474, endPoint y: 256, distance: 96.0
click at [474, 256] on nav "Breakfast Lunch Snack To Share Sides Something Sweet Coffee And Tea Drinks Drin…" at bounding box center [502, 311] width 230 height 481
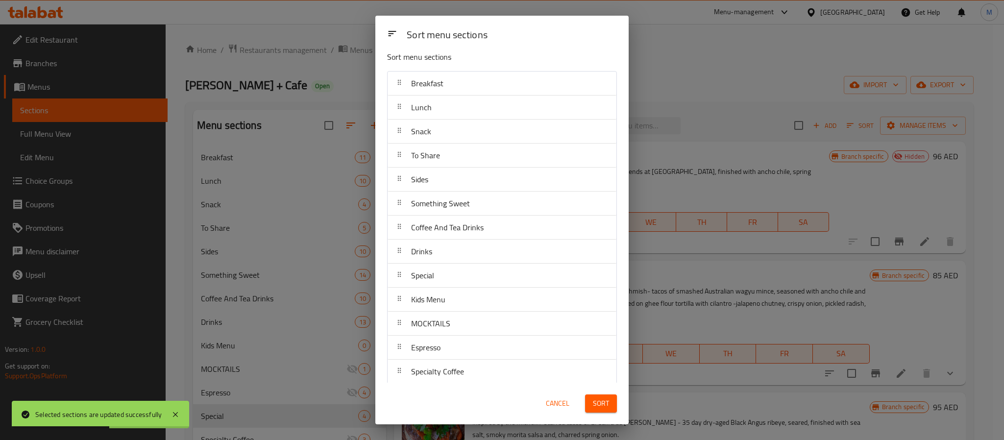
click at [608, 412] on button "Sort" at bounding box center [601, 403] width 32 height 18
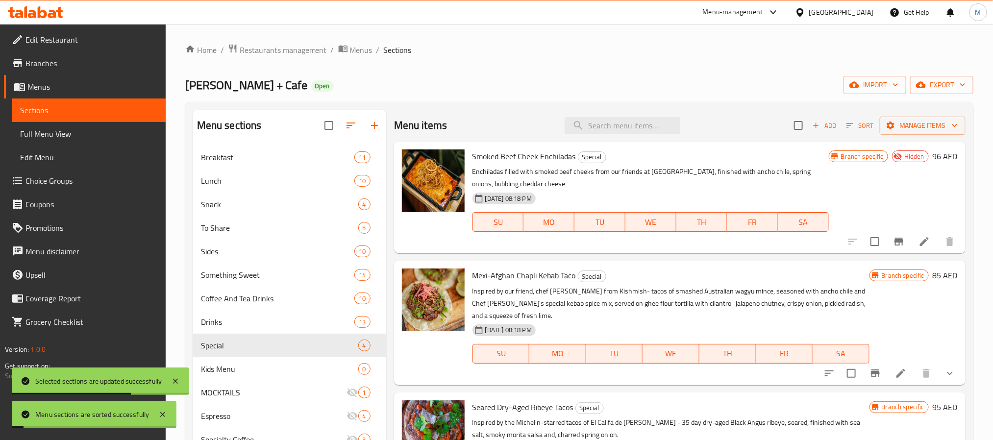
click at [522, 121] on div "Menu items Add Sort Manage items" at bounding box center [679, 126] width 571 height 32
click at [261, 372] on span "Kids Menu" at bounding box center [266, 369] width 130 height 12
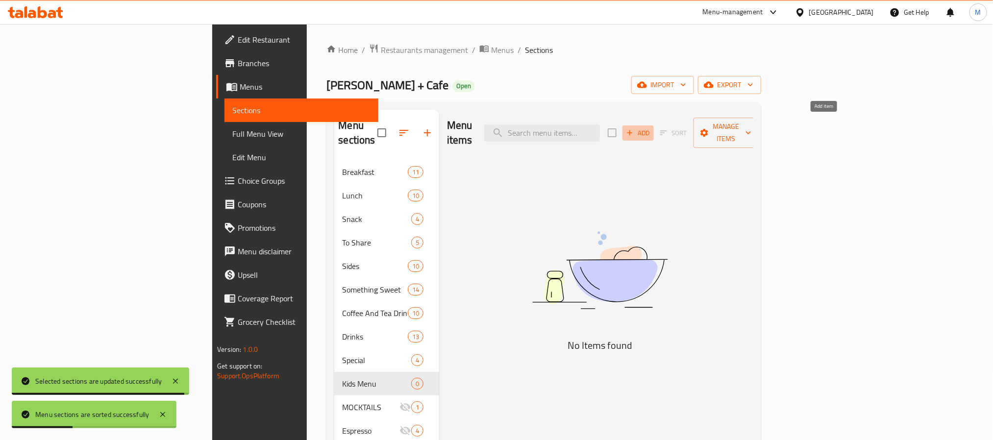
click at [651, 127] on span "Add" at bounding box center [638, 132] width 26 height 11
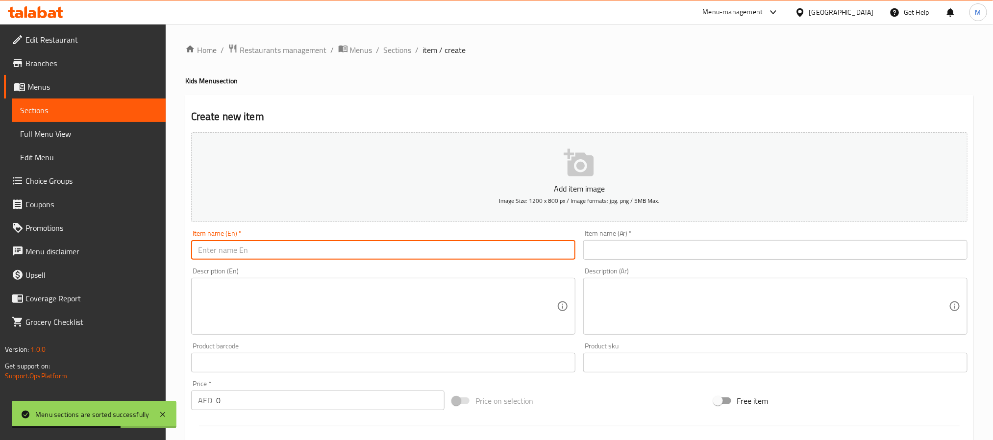
click at [363, 250] on input "text" at bounding box center [383, 250] width 384 height 20
paste input "Kids Chicken Quesadilla"
type input "Kids Chicken Quesadilla"
click at [601, 250] on input "text" at bounding box center [775, 250] width 384 height 20
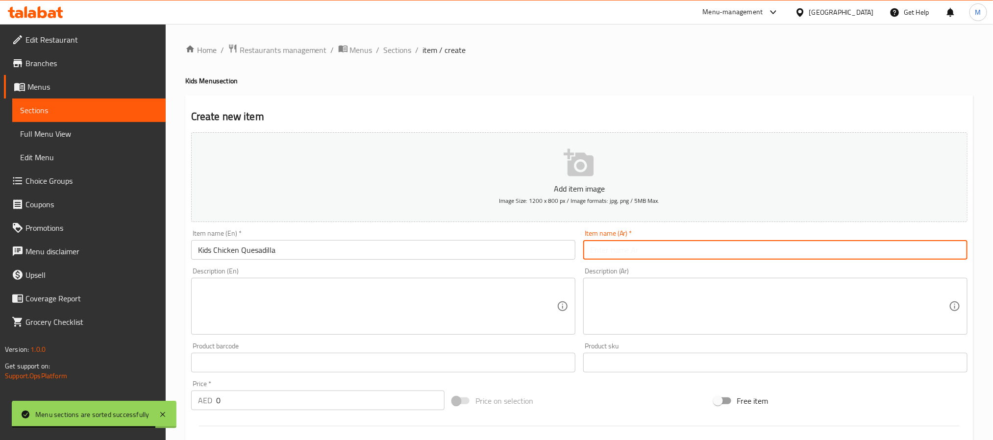
paste input "كيساديا الدجاج للأطفال"
type input "كيساديا الدجاج للأطفال"
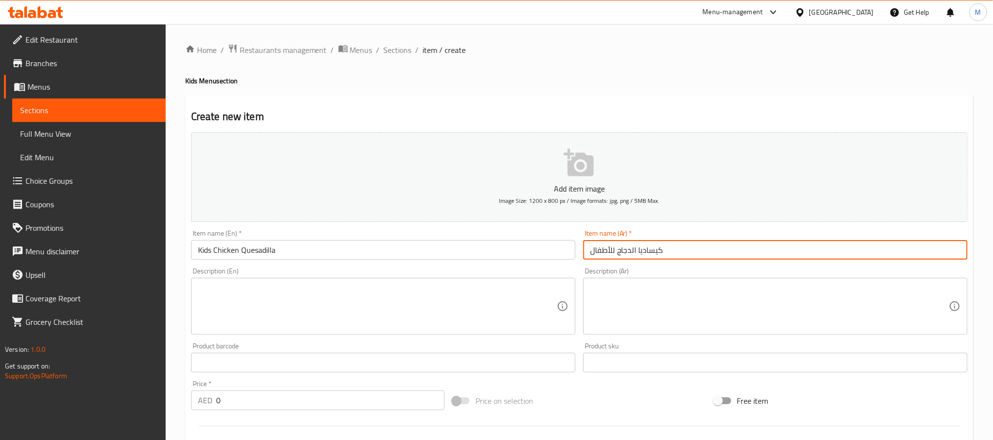
drag, startPoint x: 319, startPoint y: 315, endPoint x: 323, endPoint y: 311, distance: 5.9
click at [320, 315] on textarea at bounding box center [377, 306] width 359 height 47
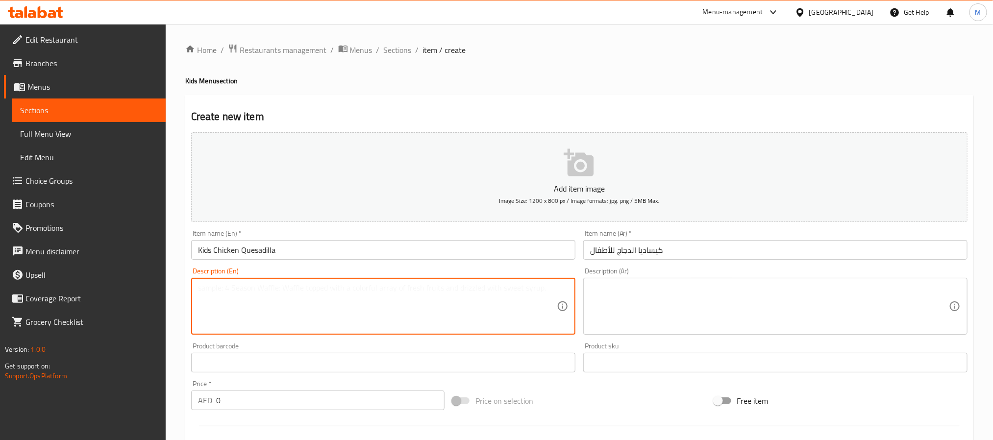
paste textarea "Served on our housemade flour tortilla, with melted cheese and grilled chicken."
type textarea "Served on our housemade flour tortilla, with melted cheese and grilled chicken."
click at [615, 306] on textarea at bounding box center [769, 306] width 359 height 47
paste textarea "يتم تقديمها على خبز التورتيلا المصنوع منزليًا، مع الجبن المذاب والدجاج المشوي."
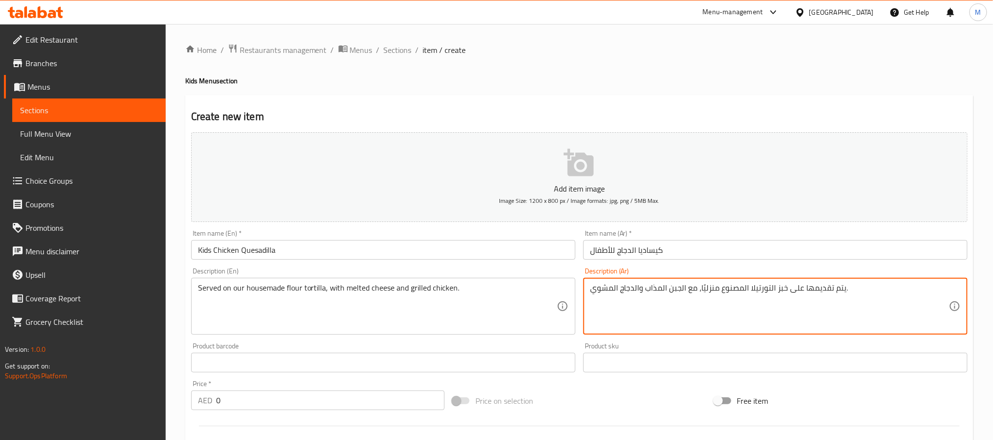
type textarea "يتم تقديمها على خبز التورتيلا المصنوع منزليًا، مع الجبن المذاب والدجاج المشوي."
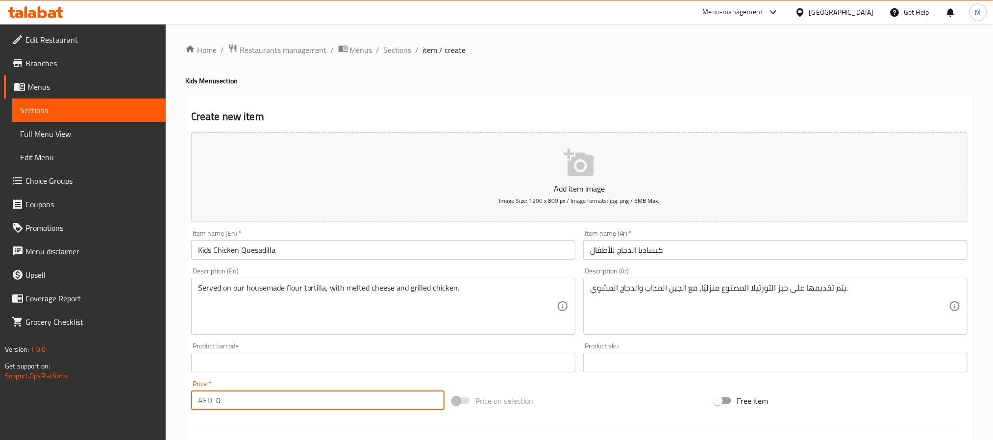
click at [290, 399] on input "0" at bounding box center [330, 400] width 228 height 20
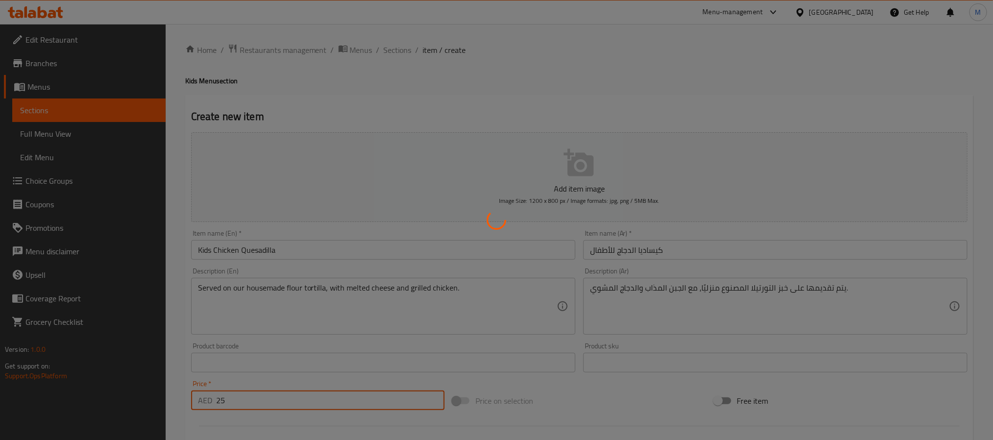
type input "0"
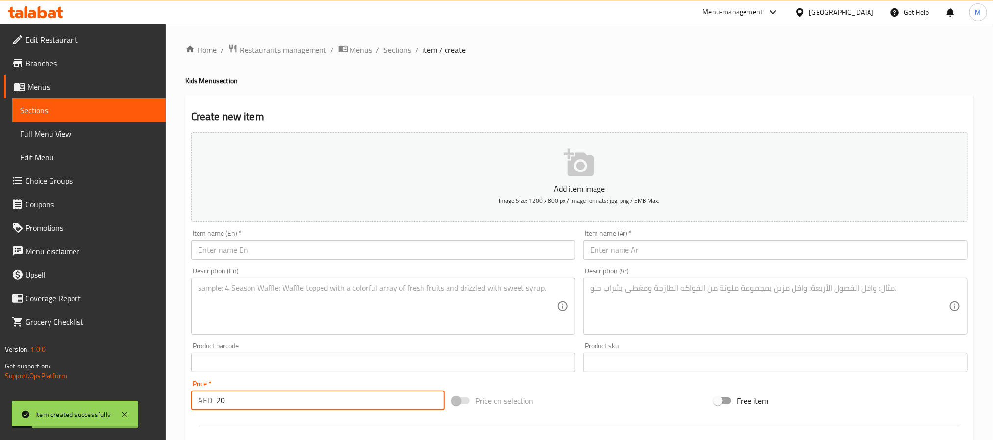
type input "20"
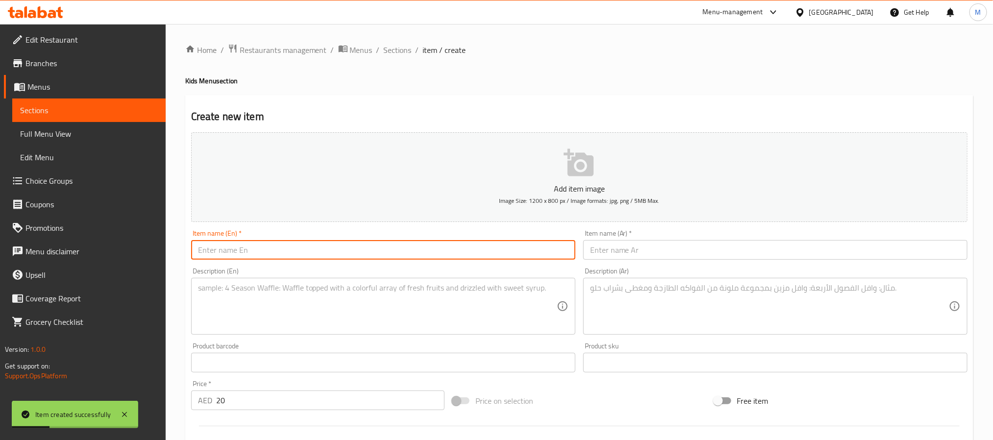
drag, startPoint x: 356, startPoint y: 245, endPoint x: 403, endPoint y: 200, distance: 65.8
click at [356, 245] on input "text" at bounding box center [383, 250] width 384 height 20
paste input "Kids Cheese Quesadilla"
type input "Kids Cheese Quesadilla"
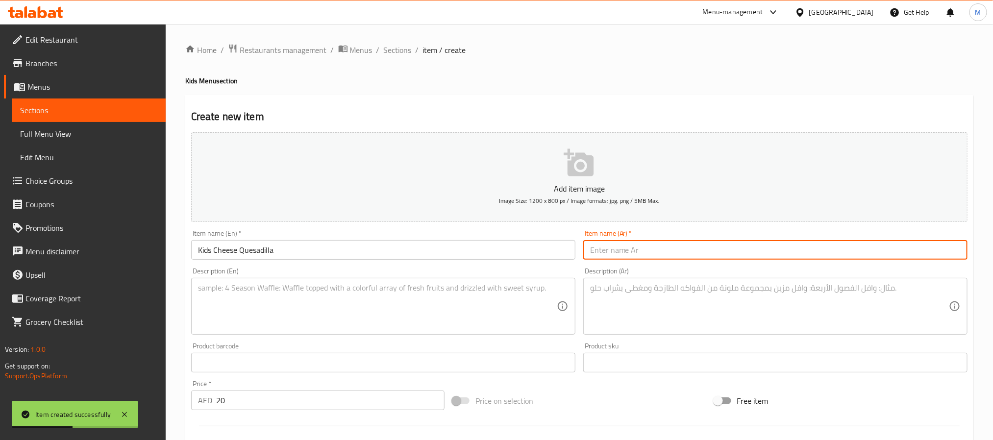
click at [597, 250] on input "text" at bounding box center [775, 250] width 384 height 20
paste input "كيساديلا الجبن للأطفال"
type input "كيساديلا الجبن للأطفال"
click at [391, 305] on textarea at bounding box center [377, 306] width 359 height 47
paste textarea "Served on our housemade flour tortilla, with melted cheese."
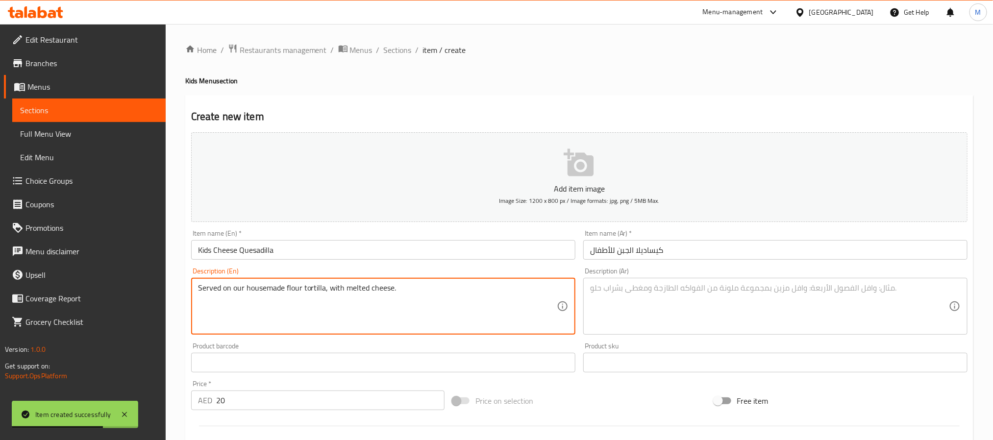
type textarea "Served on our housemade flour tortilla, with melted cheese."
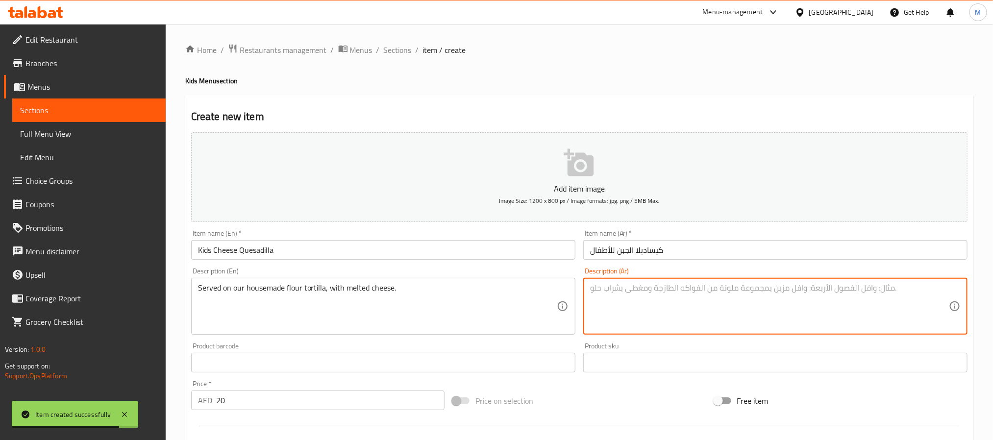
click at [681, 301] on textarea at bounding box center [769, 306] width 359 height 47
paste textarea "يتم تقديمه على خبز التورتيلا المصنوع منزليًا، مع الجبن المذاب."
type textarea "يتم تقديمه على خبز التورتيلا المصنوع منزليًا، مع الجبن المذاب."
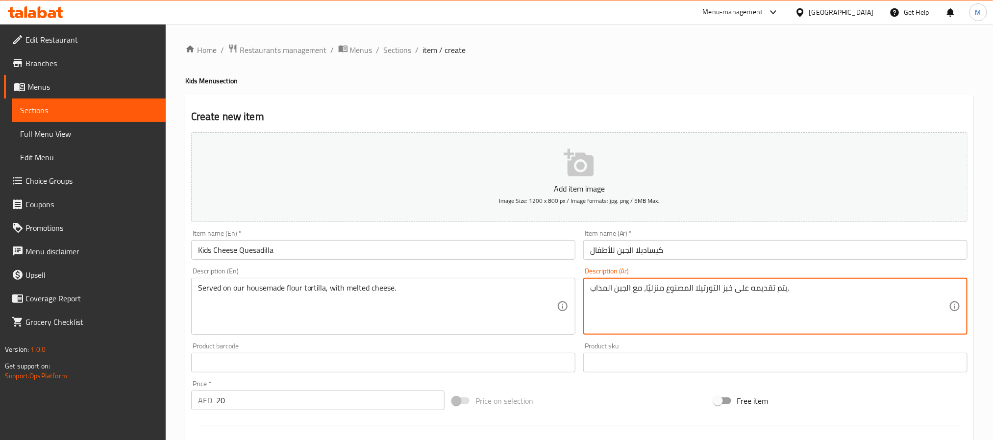
click at [653, 250] on input "كيساديلا الجبن للأطفال" at bounding box center [775, 250] width 384 height 20
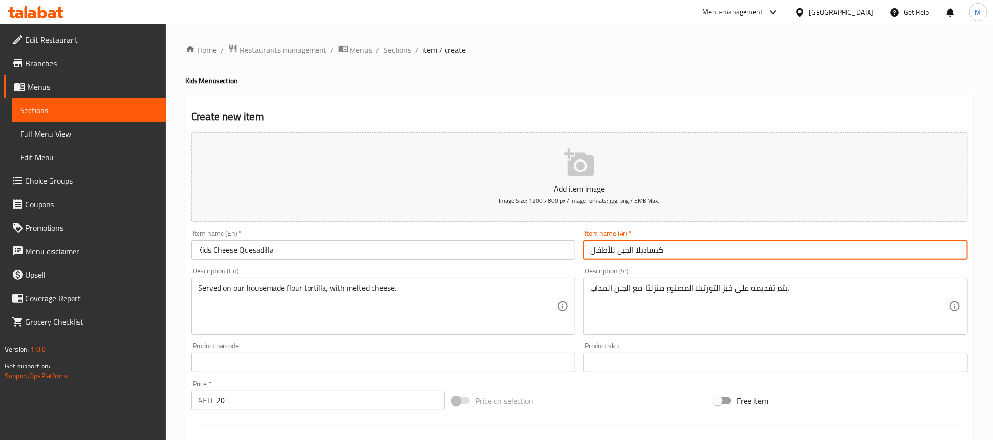
click at [653, 250] on input "كيساديلا الجبن للأطفال" at bounding box center [775, 250] width 384 height 20
paste input "ا"
type input "كيساديا الجبن للأطفال"
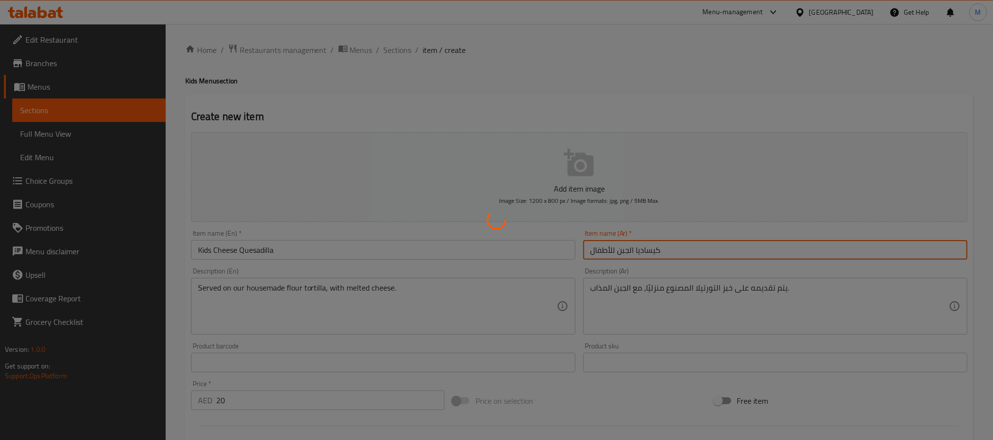
type input "0"
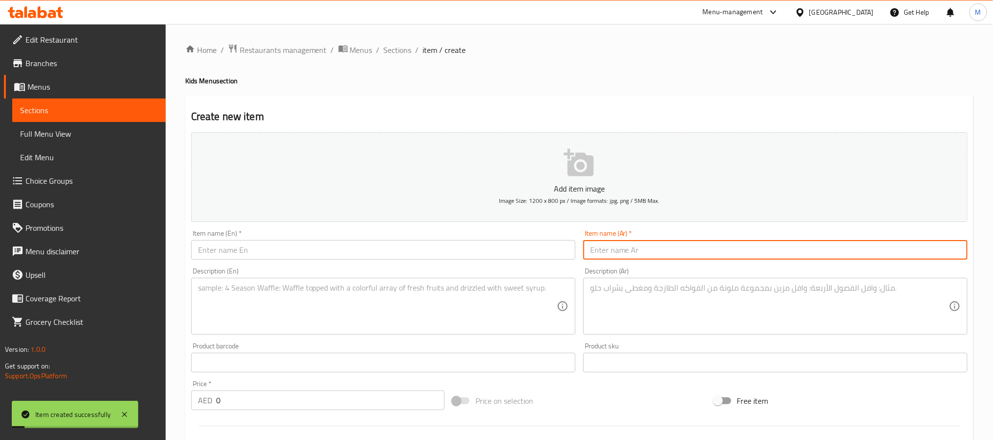
drag, startPoint x: 398, startPoint y: 52, endPoint x: 411, endPoint y: 68, distance: 20.3
click at [398, 52] on span "Sections" at bounding box center [398, 50] width 28 height 12
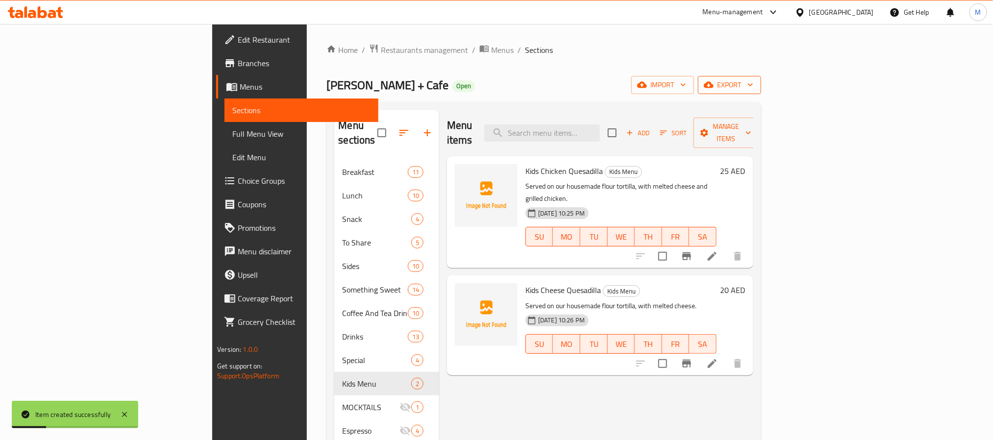
click at [753, 84] on span "export" at bounding box center [729, 85] width 48 height 12
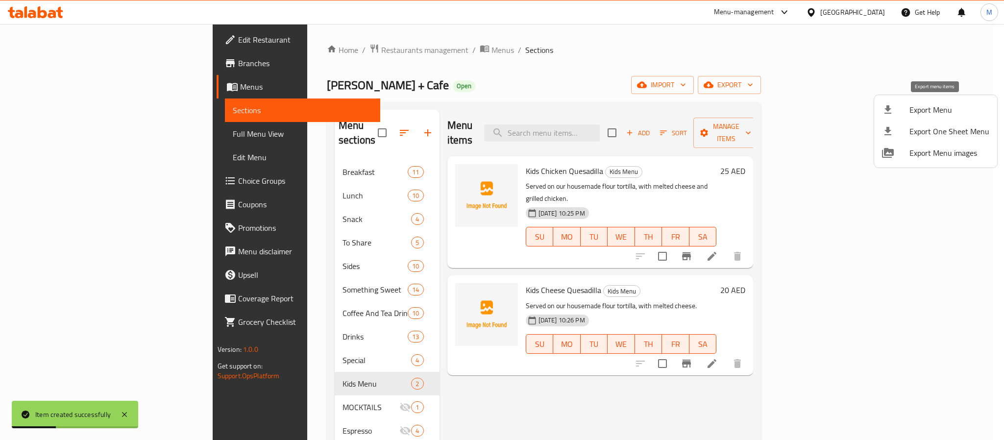
click at [915, 101] on li "Export Menu" at bounding box center [935, 110] width 123 height 22
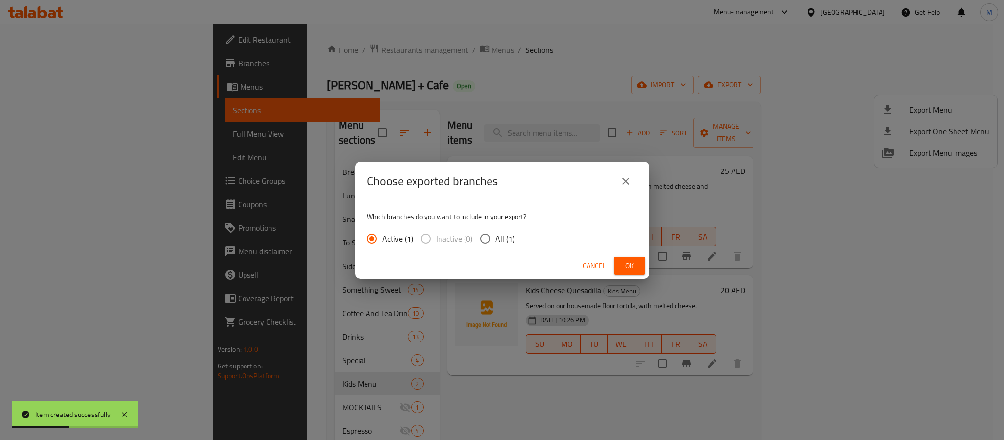
click at [505, 238] on span "All (1)" at bounding box center [504, 239] width 19 height 12
click at [495, 238] on input "All (1)" at bounding box center [485, 238] width 21 height 21
radio input "true"
click at [635, 260] on span "Ok" at bounding box center [630, 266] width 16 height 12
